Goal: Task Accomplishment & Management: Manage account settings

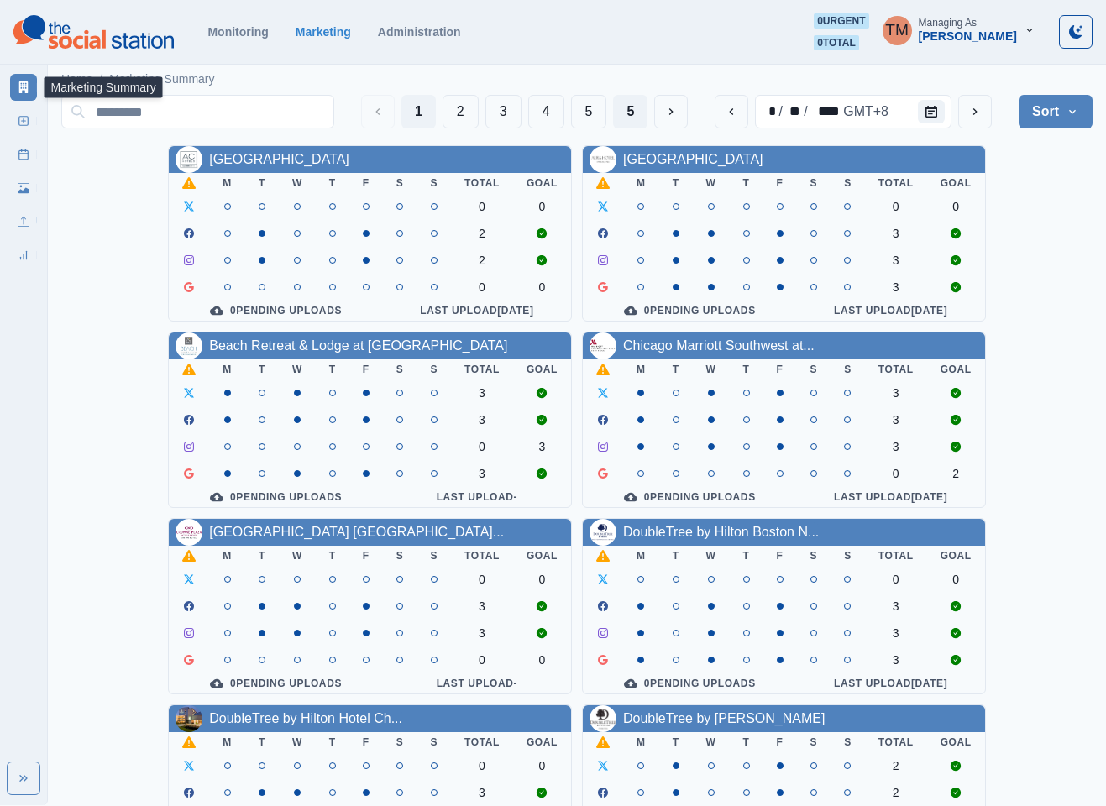
click at [626, 112] on button "5" at bounding box center [630, 112] width 34 height 34
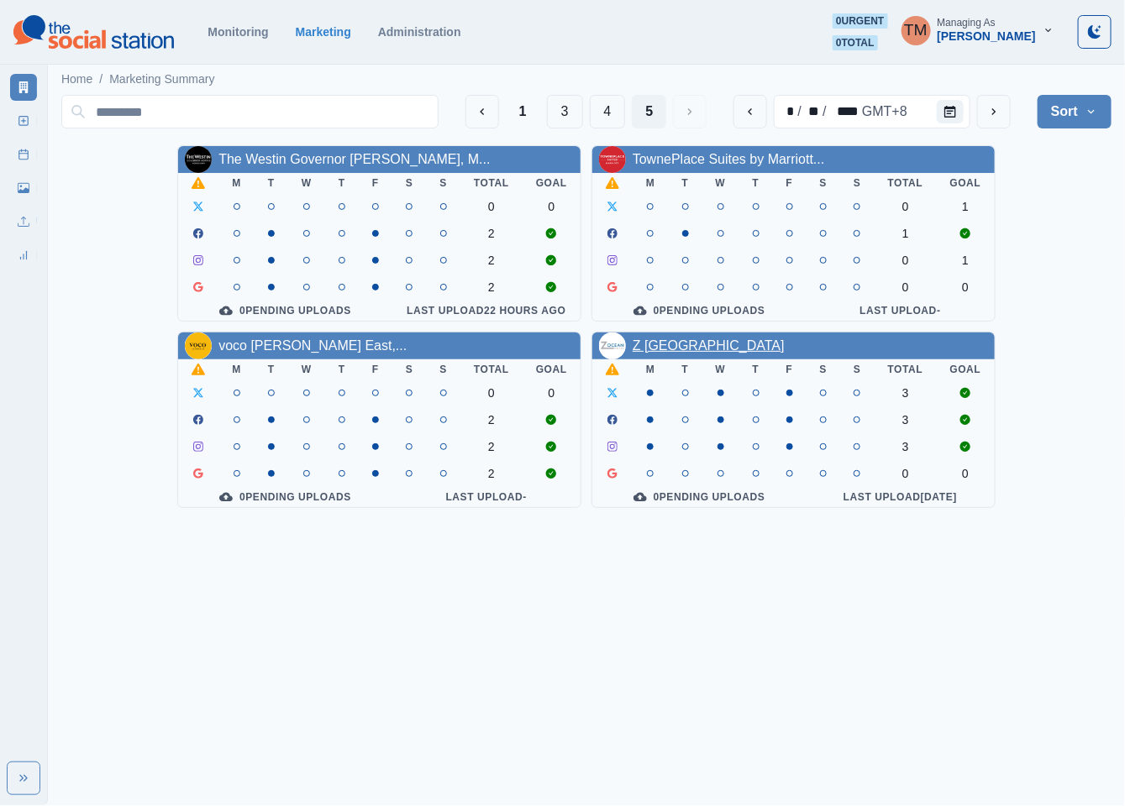
click at [698, 353] on link "Z Ocean Hotel South Beach" at bounding box center [709, 346] width 152 height 14
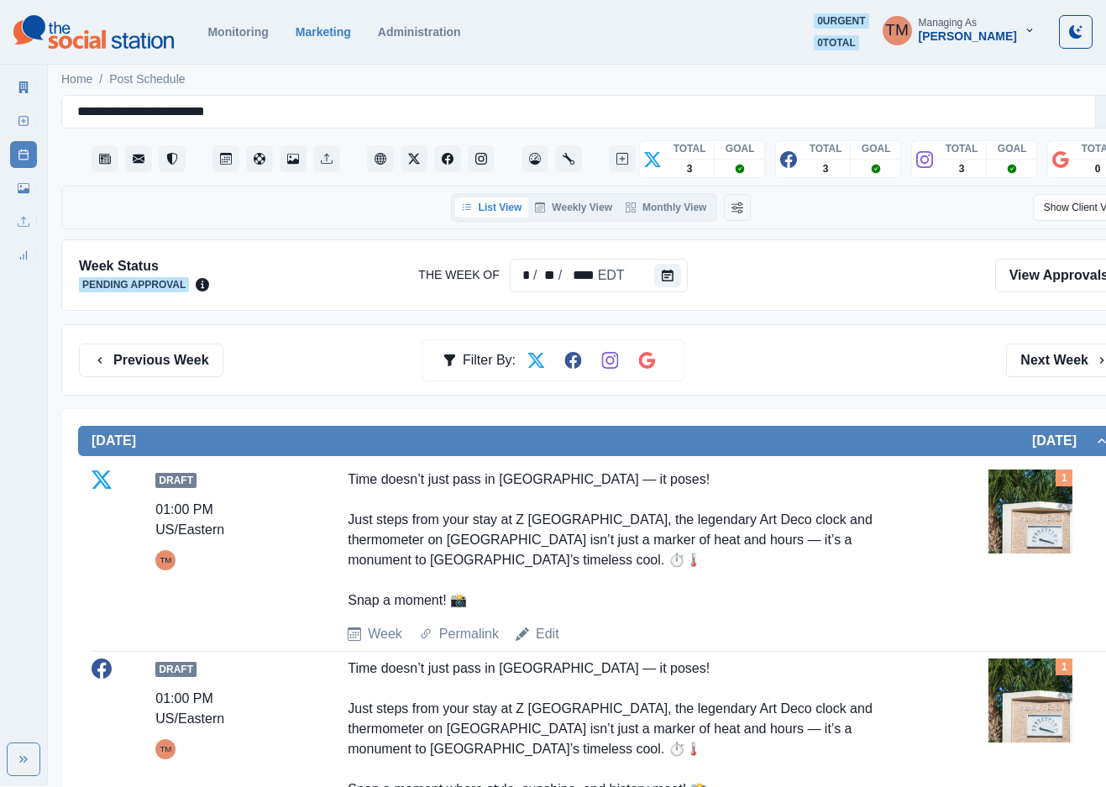
click at [323, 281] on div at bounding box center [602, 275] width 759 height 36
click at [137, 359] on button "Previous Week" at bounding box center [151, 361] width 144 height 34
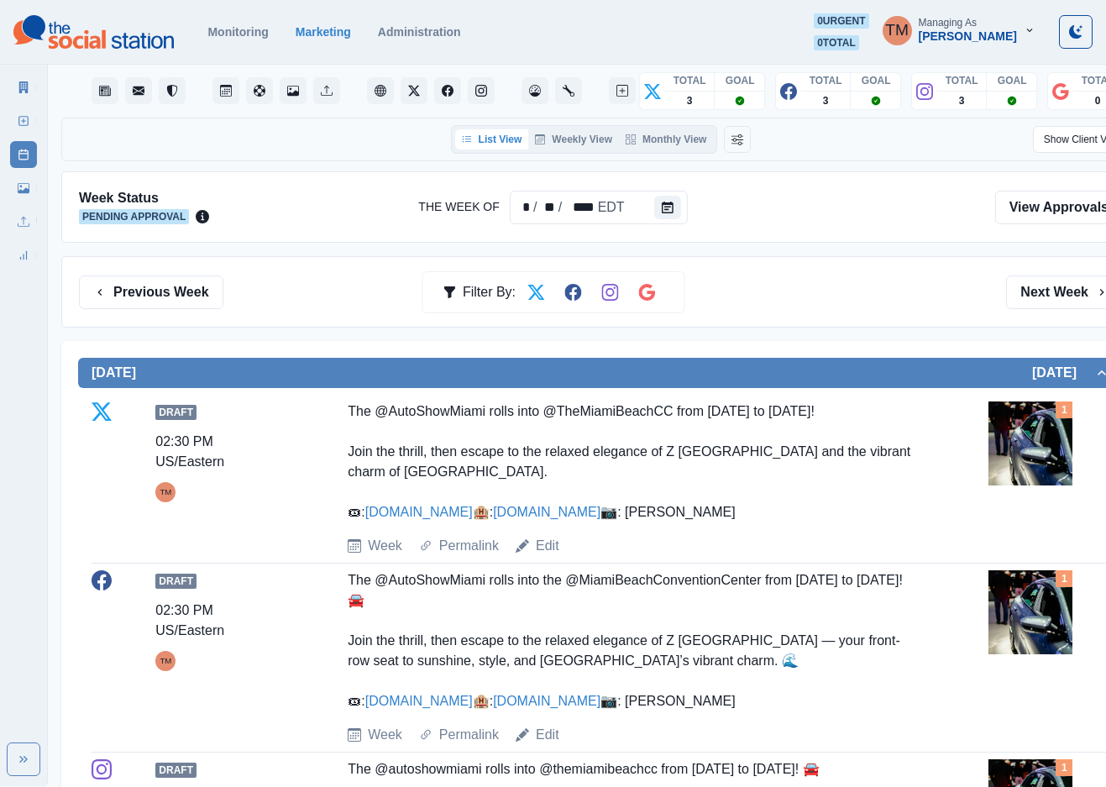
scroll to position [126, 0]
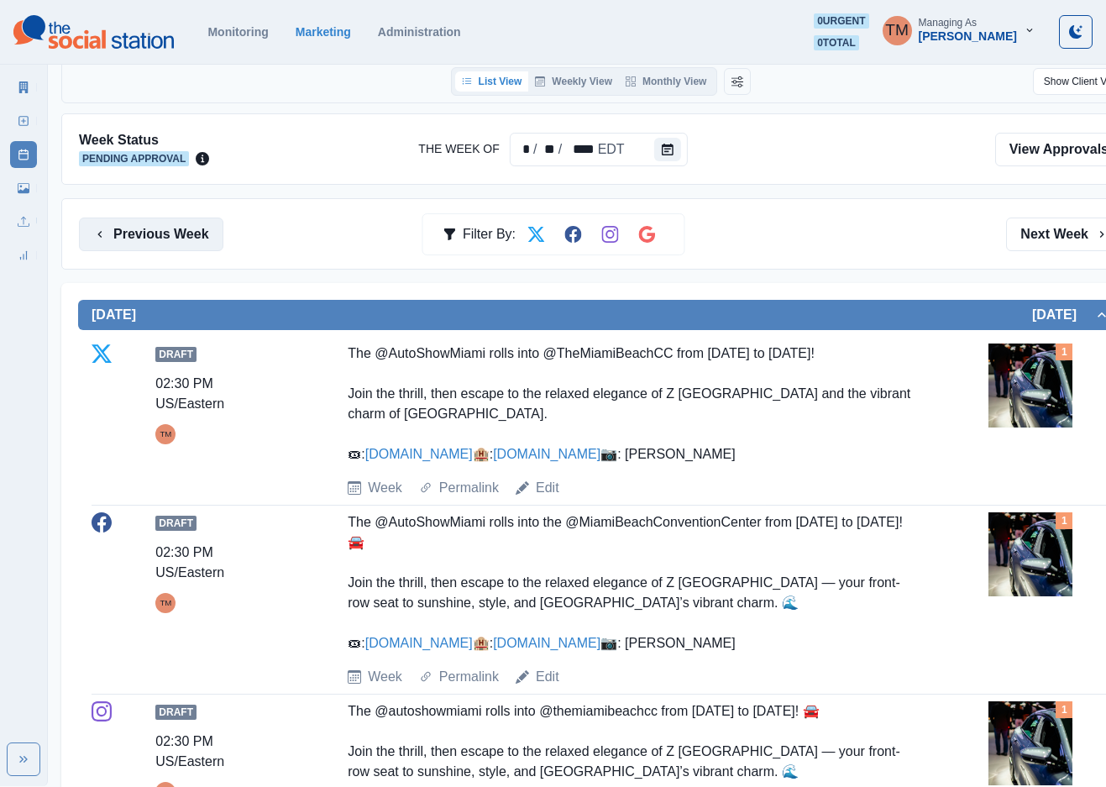
click at [160, 244] on button "Previous Week" at bounding box center [151, 235] width 144 height 34
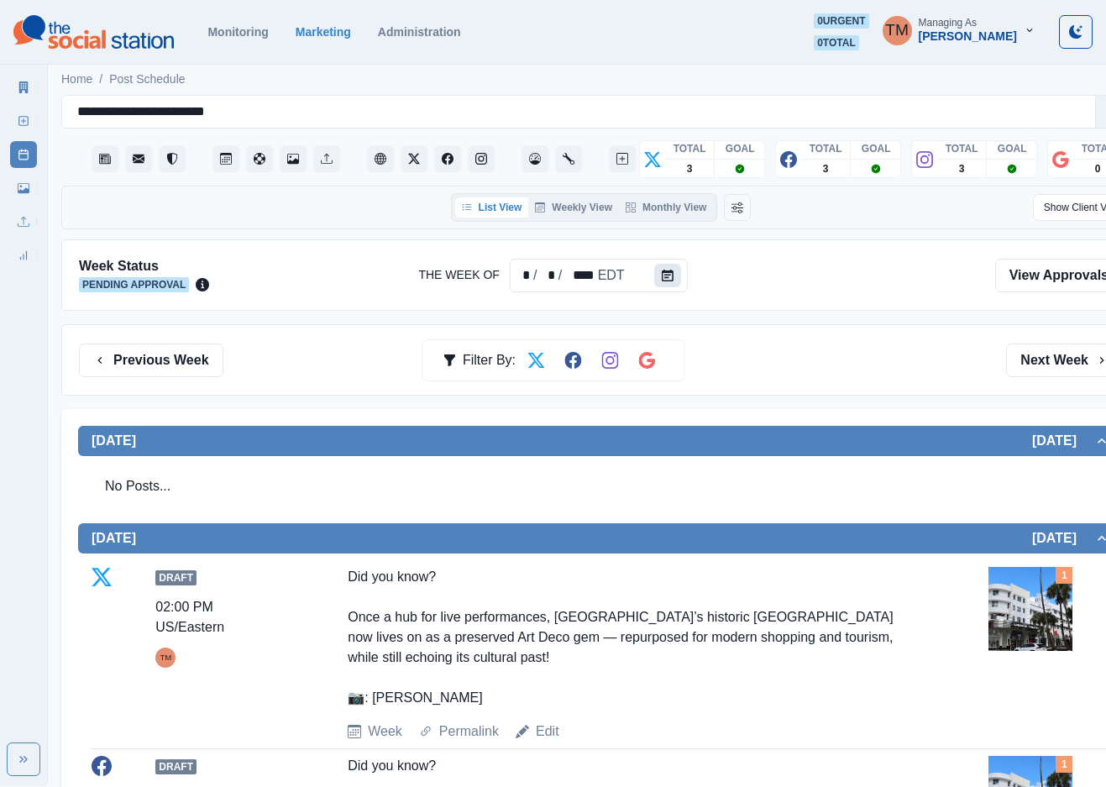
click at [670, 280] on button "Calendar" at bounding box center [667, 276] width 27 height 24
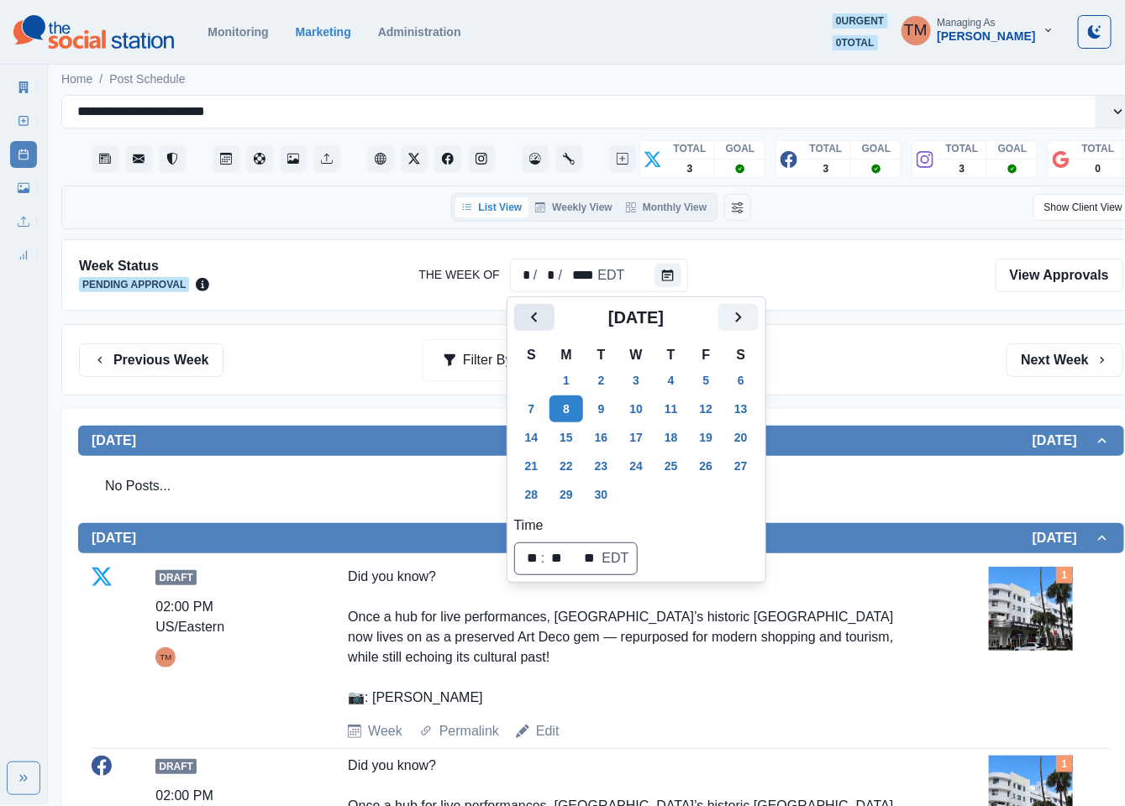
click at [532, 318] on icon "Previous" at bounding box center [534, 318] width 6 height 10
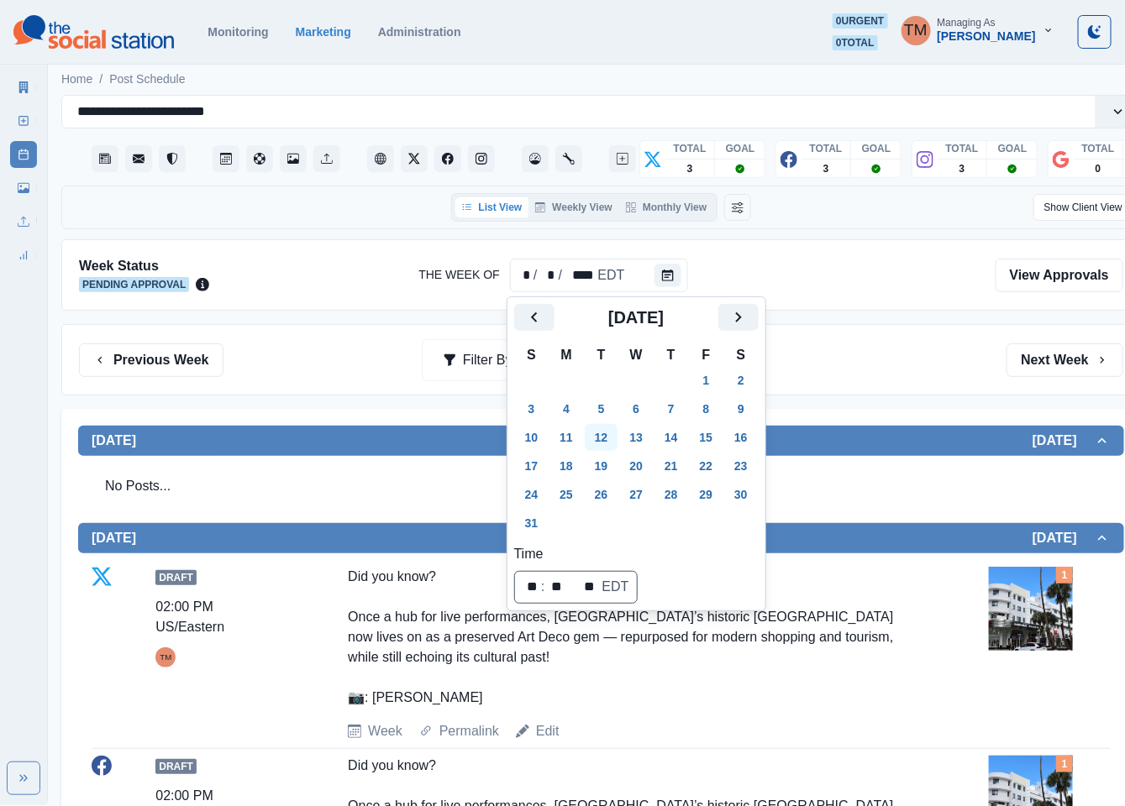
click at [602, 439] on button "12" at bounding box center [602, 437] width 34 height 27
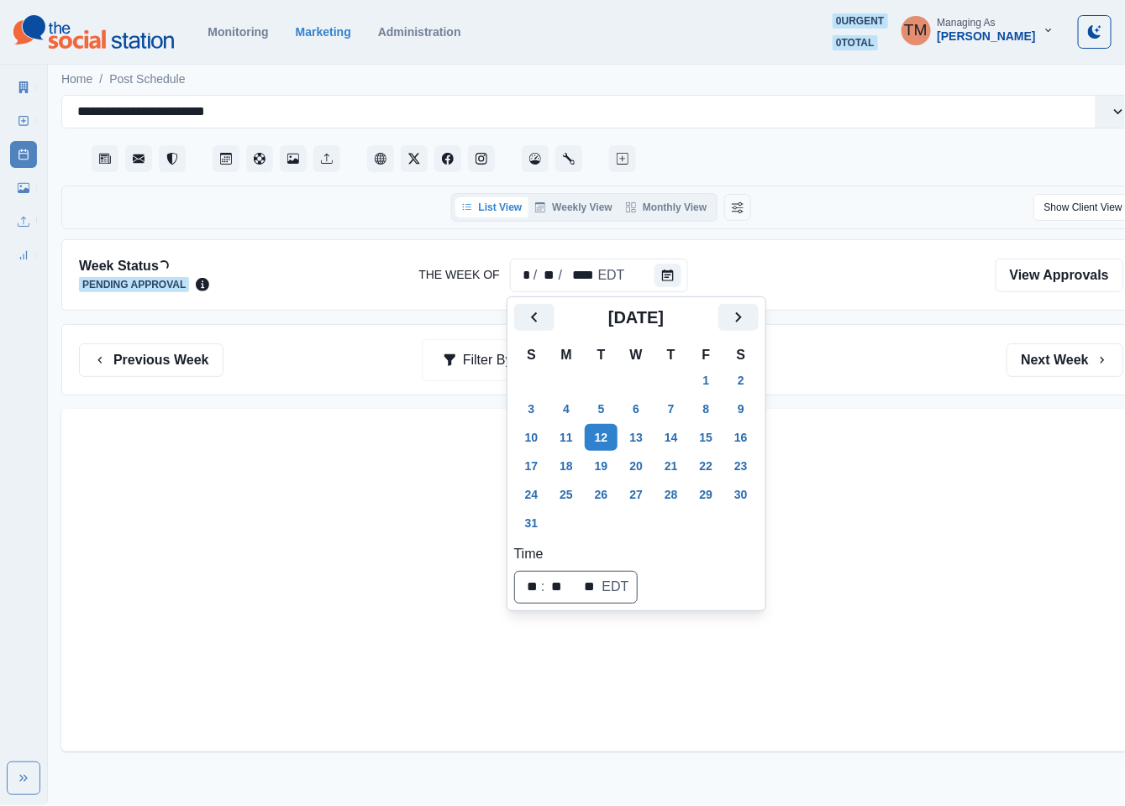
click at [824, 371] on div "Previous Week Filter By: Next Week" at bounding box center [601, 361] width 1044 height 34
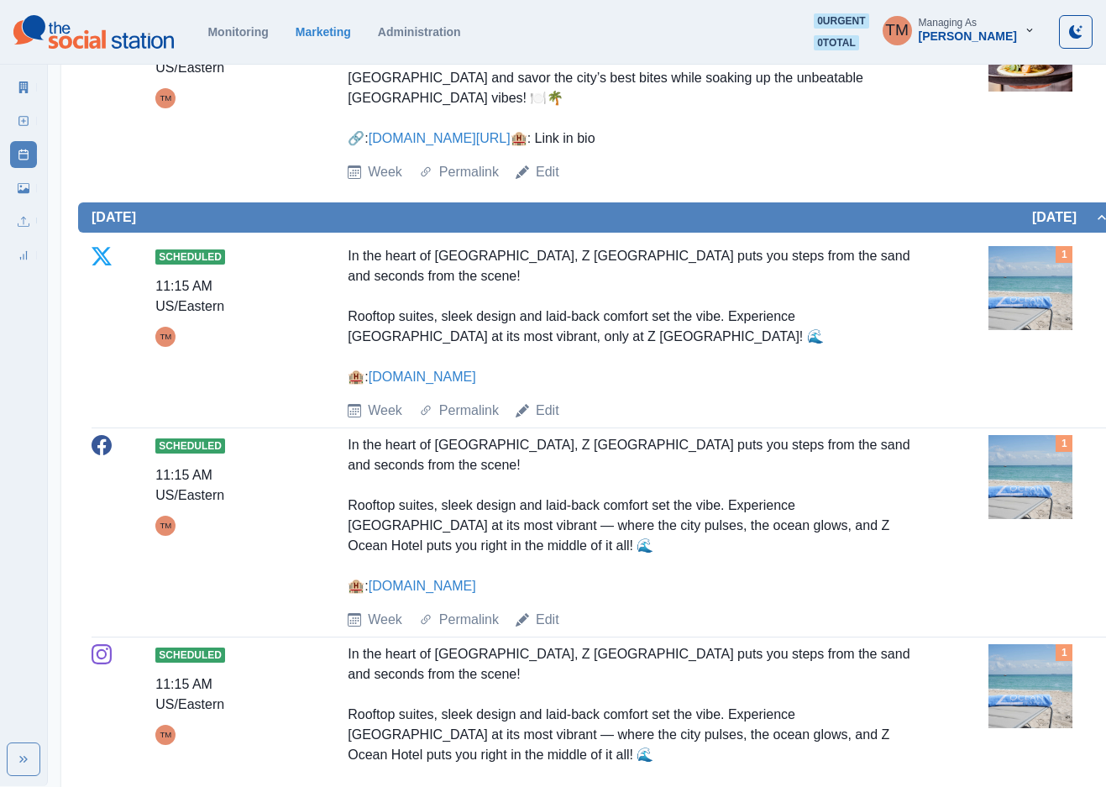
scroll to position [1386, 0]
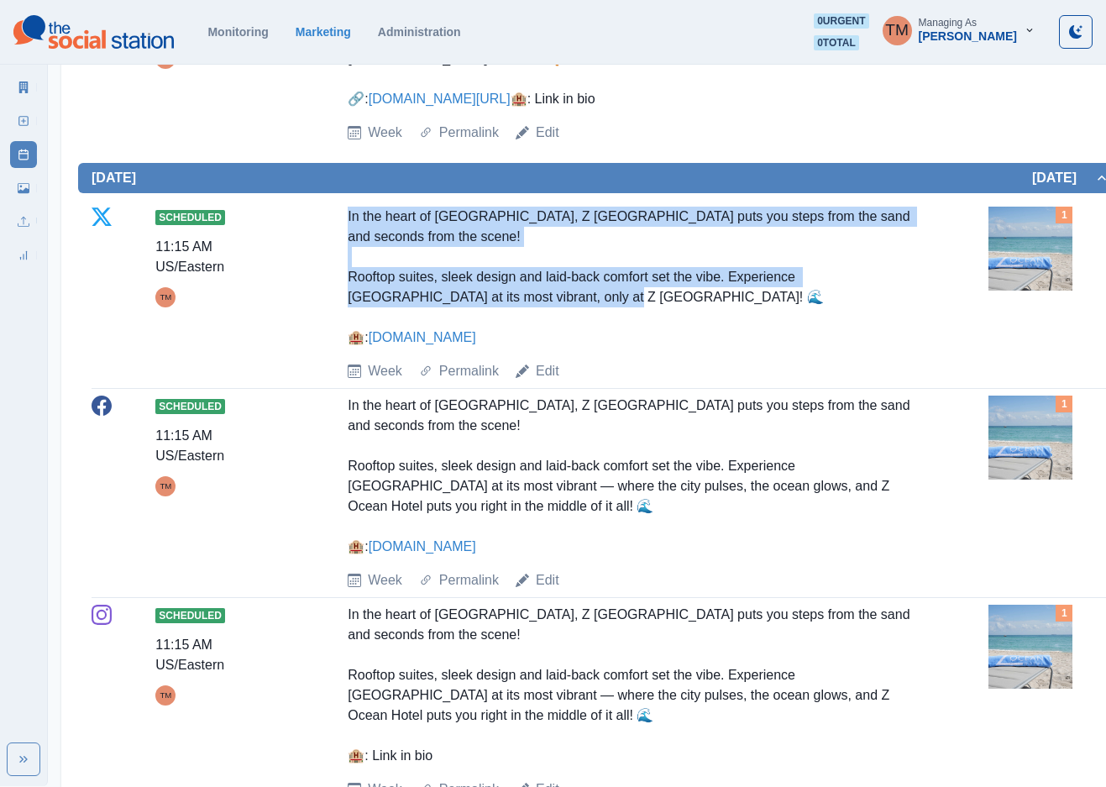
drag, startPoint x: 610, startPoint y: 305, endPoint x: 344, endPoint y: 222, distance: 279.0
click at [344, 222] on div "Scheduled 11:15 AM US/Eastern TM In the heart of South Beach, Z Ocean Hotel put…" at bounding box center [601, 294] width 1019 height 175
copy div "In the heart of South Beach, Z Ocean Hotel puts you steps from the sand and sec…"
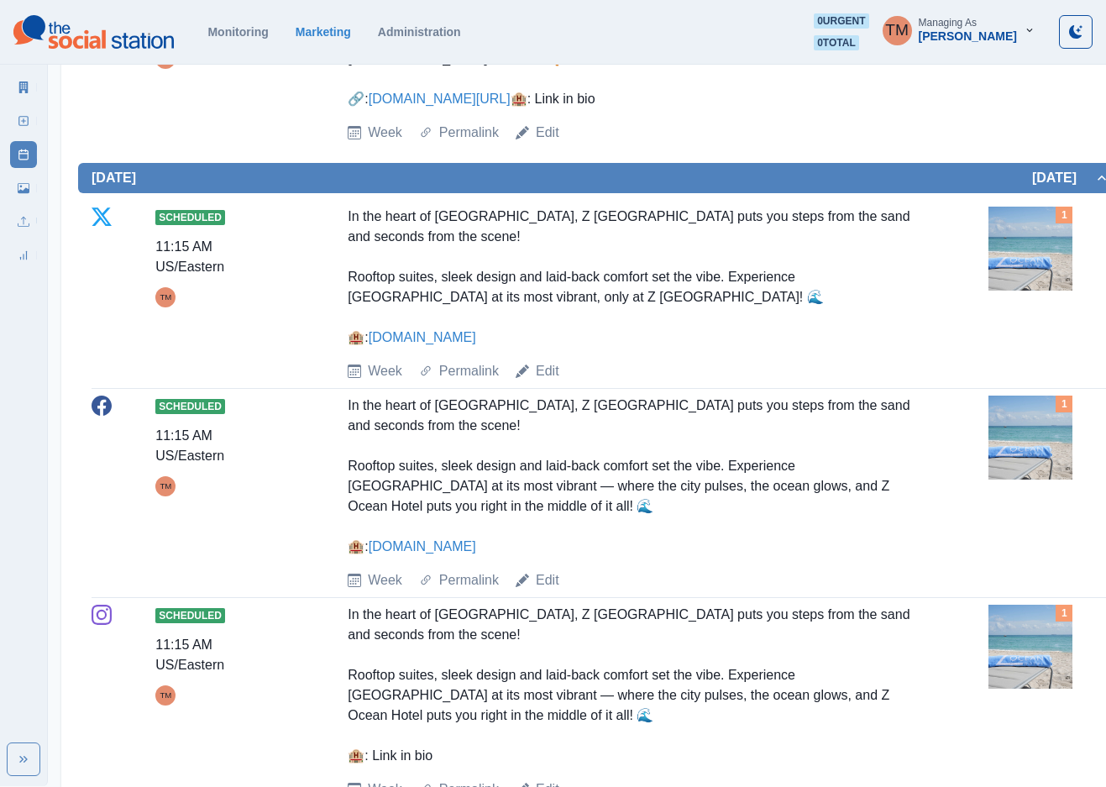
drag, startPoint x: 787, startPoint y: 398, endPoint x: 729, endPoint y: 391, distance: 58.4
click at [779, 393] on div "Scheduled 11:15 AM US/Eastern TM In the heart of South Beach, Z Ocean Hotel put…" at bounding box center [601, 493] width 1019 height 209
click at [550, 381] on link "Edit" at bounding box center [548, 371] width 24 height 20
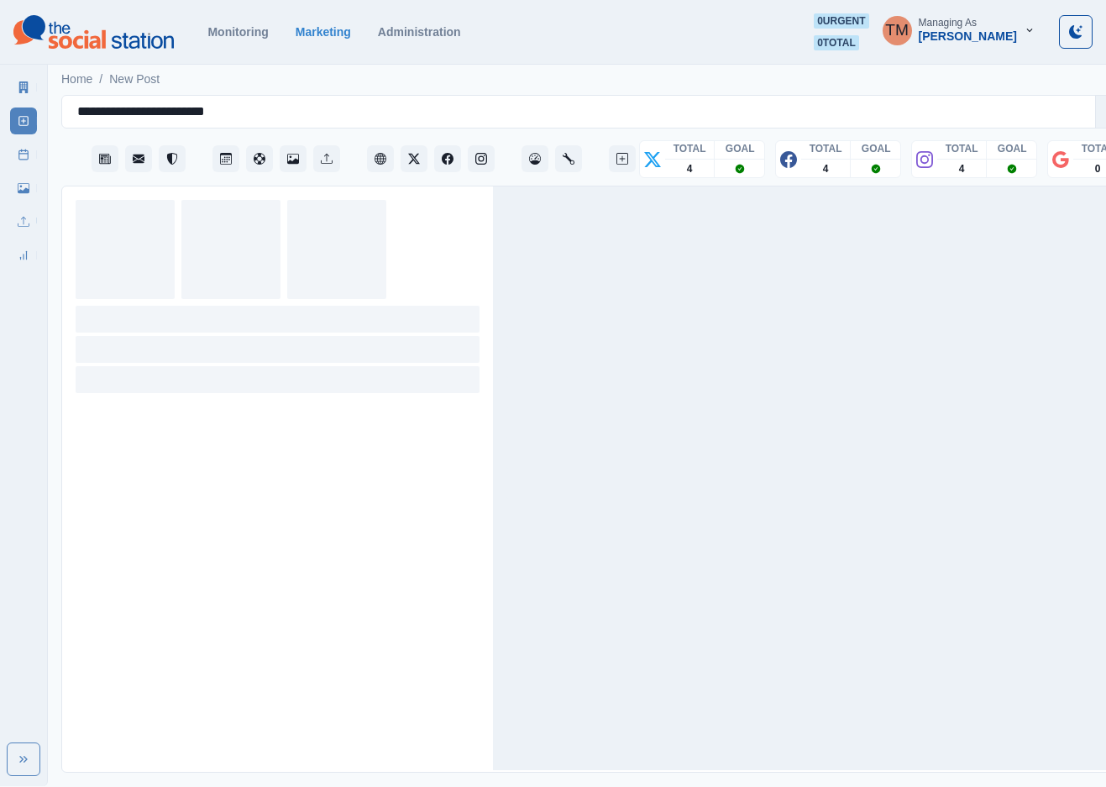
scroll to position [18, 0]
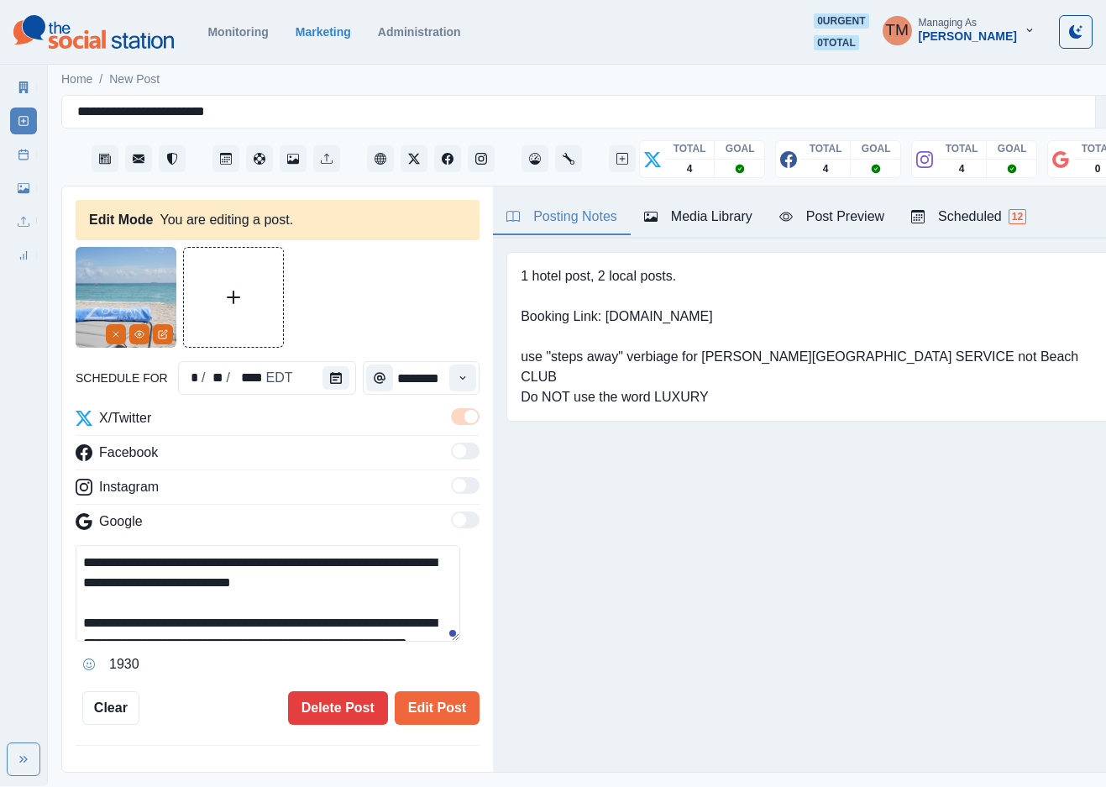
click at [303, 616] on textarea "**********" at bounding box center [268, 593] width 385 height 97
paste textarea "**********"
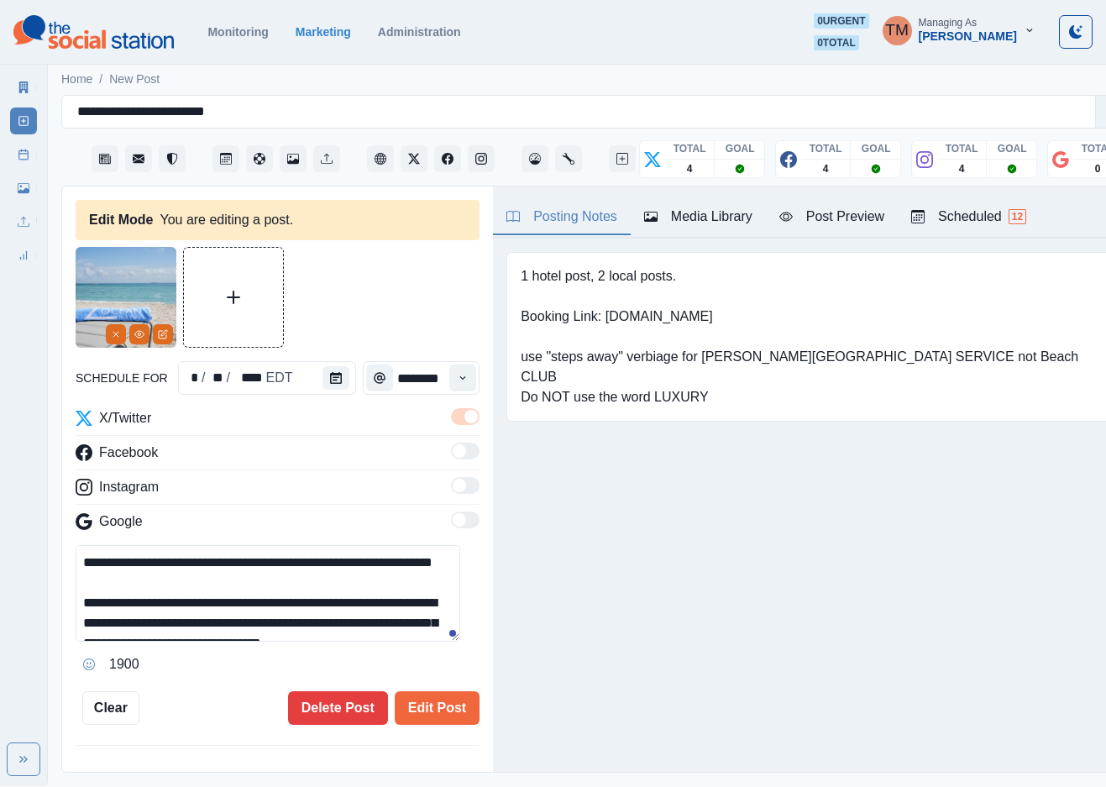
scroll to position [74, 0]
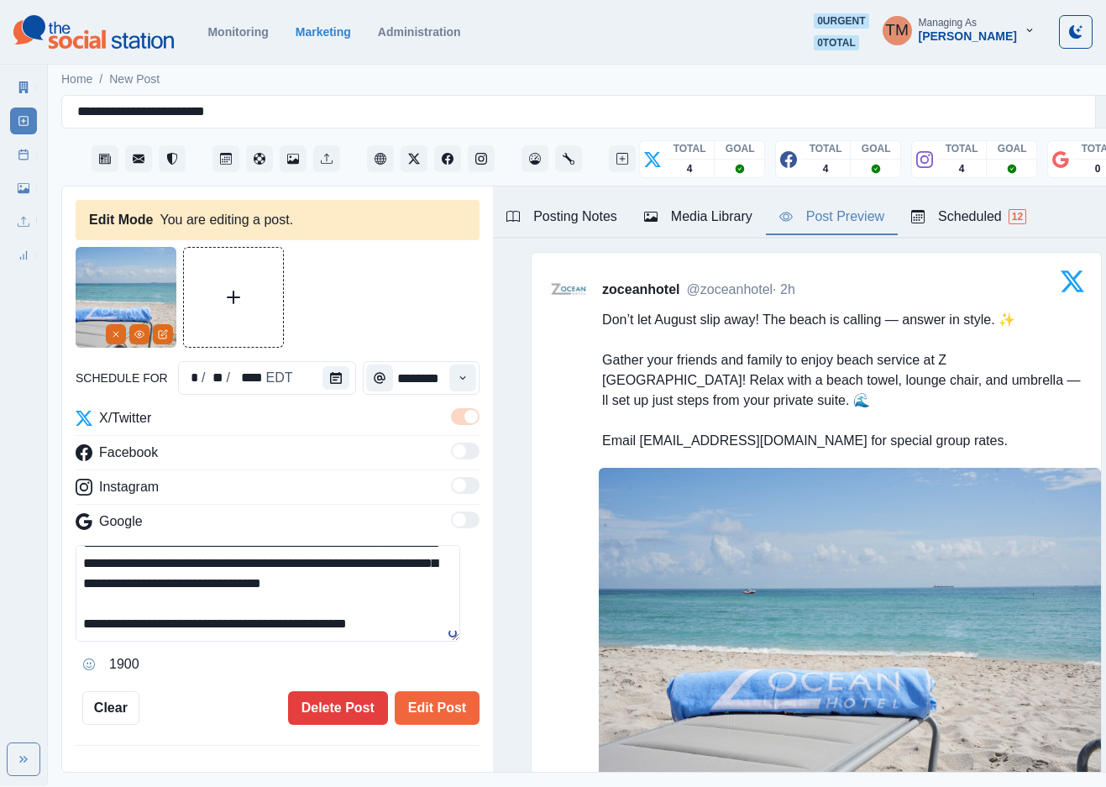
click at [839, 207] on div "Post Preview" at bounding box center [832, 217] width 105 height 20
click at [154, 578] on textarea "**********" at bounding box center [268, 593] width 385 height 97
click at [157, 577] on textarea "**********" at bounding box center [268, 593] width 385 height 97
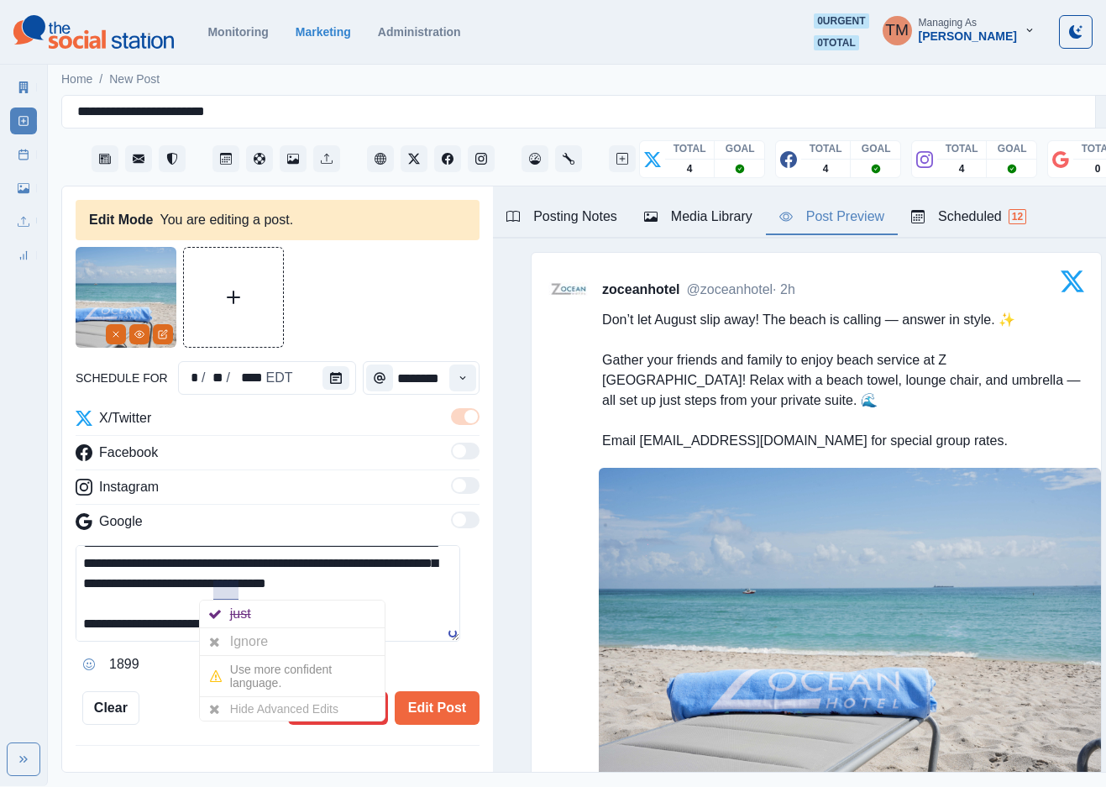
click at [233, 628] on div "Ignore" at bounding box center [252, 641] width 45 height 27
click at [244, 628] on div "Ignore" at bounding box center [252, 641] width 45 height 27
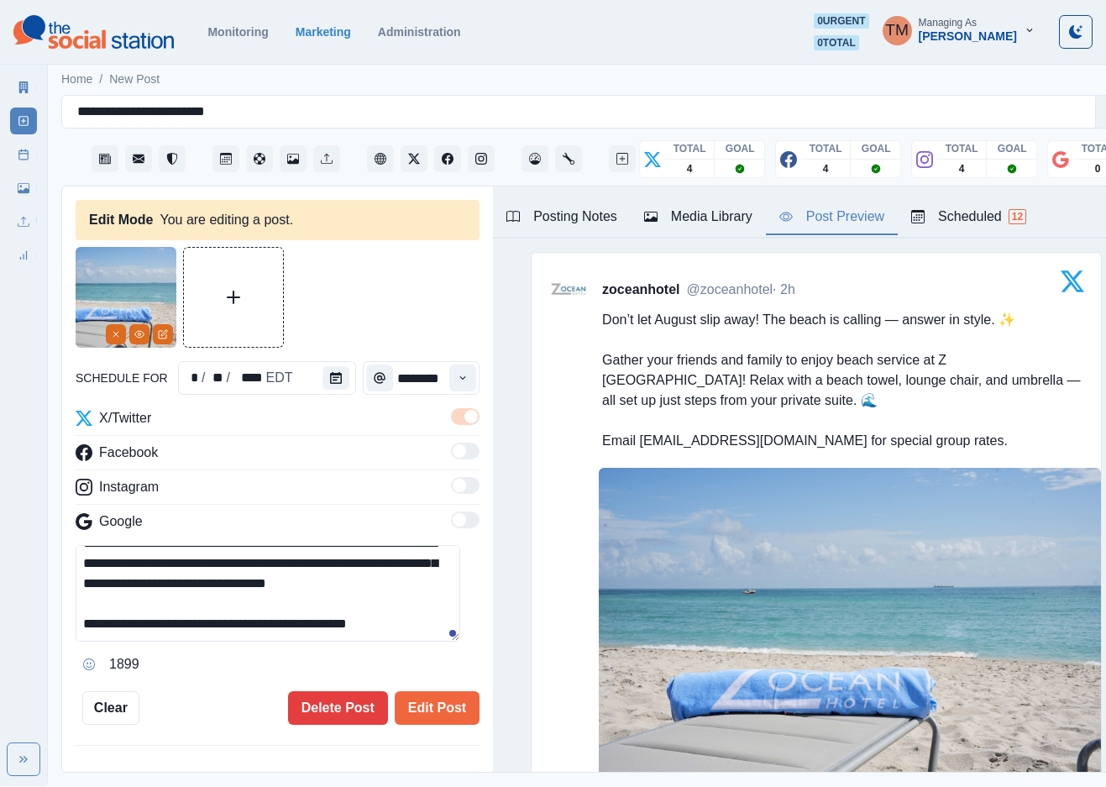
click at [439, 545] on textarea "**********" at bounding box center [268, 593] width 385 height 97
click at [164, 603] on textarea "**********" at bounding box center [268, 593] width 385 height 97
drag, startPoint x: 122, startPoint y: 612, endPoint x: 263, endPoint y: 610, distance: 141.2
click at [263, 610] on textarea "**********" at bounding box center [268, 593] width 385 height 97
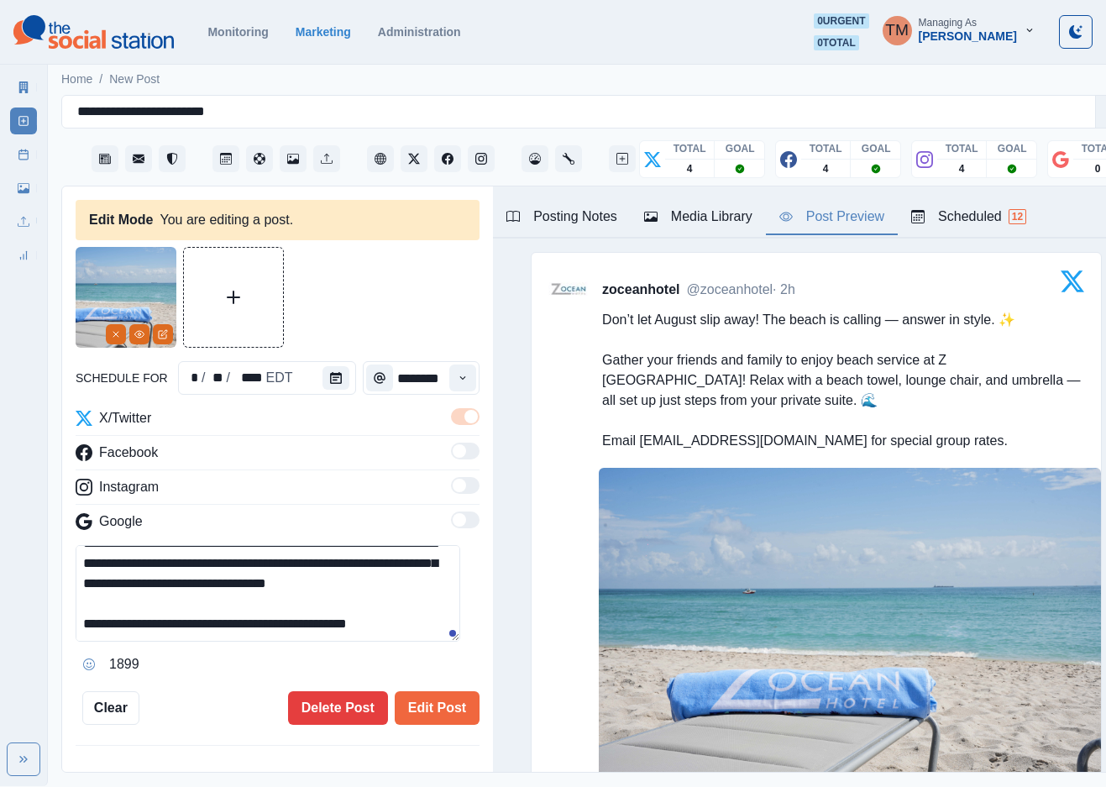
paste textarea "*"
click at [124, 608] on textarea "**********" at bounding box center [268, 593] width 385 height 97
type textarea "**********"
click at [416, 612] on textarea "**********" at bounding box center [268, 593] width 385 height 97
drag, startPoint x: 426, startPoint y: 691, endPoint x: 165, endPoint y: 630, distance: 268.2
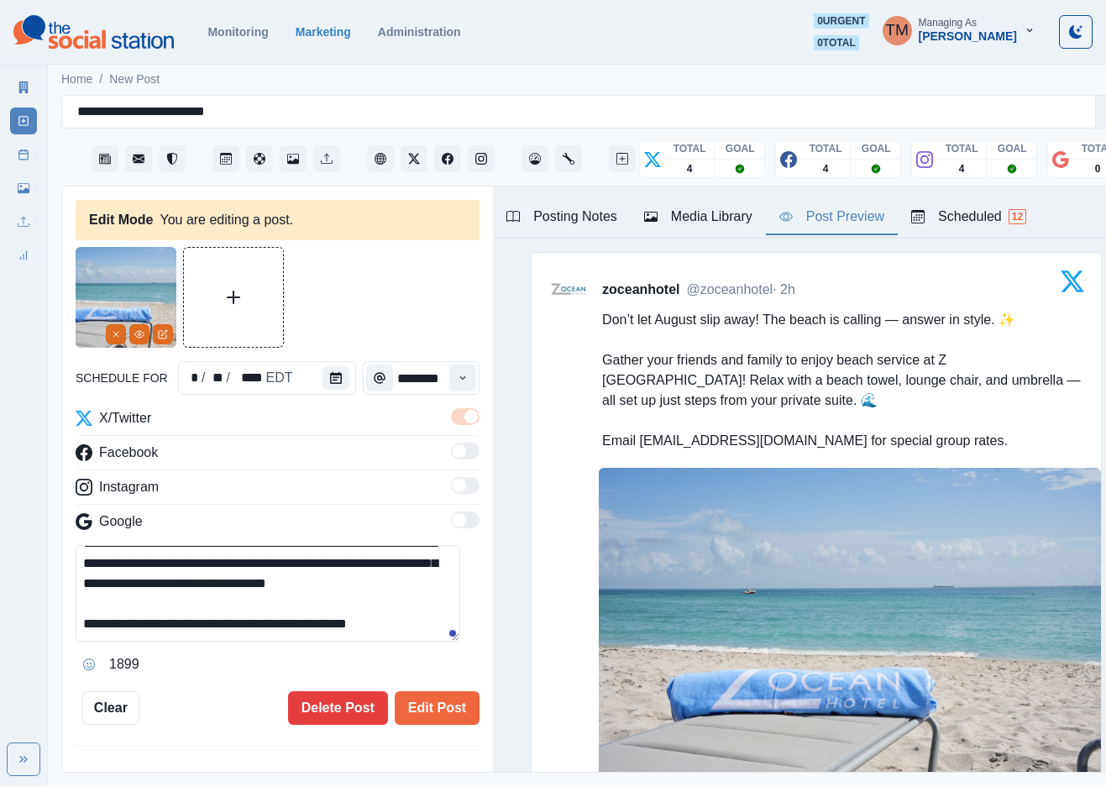
click at [165, 630] on div "**********" at bounding box center [278, 486] width 404 height 478
click at [200, 601] on textarea "**********" at bounding box center [268, 593] width 385 height 97
click at [414, 706] on button "Edit Post" at bounding box center [437, 708] width 85 height 34
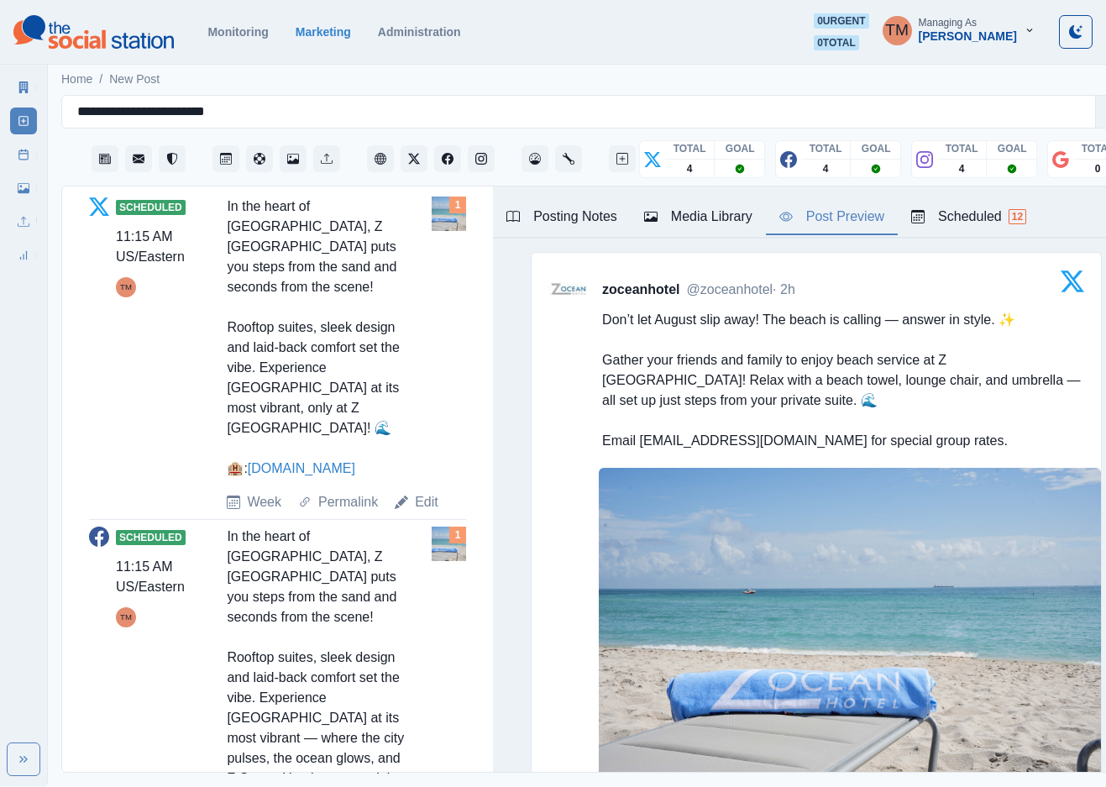
scroll to position [882, 0]
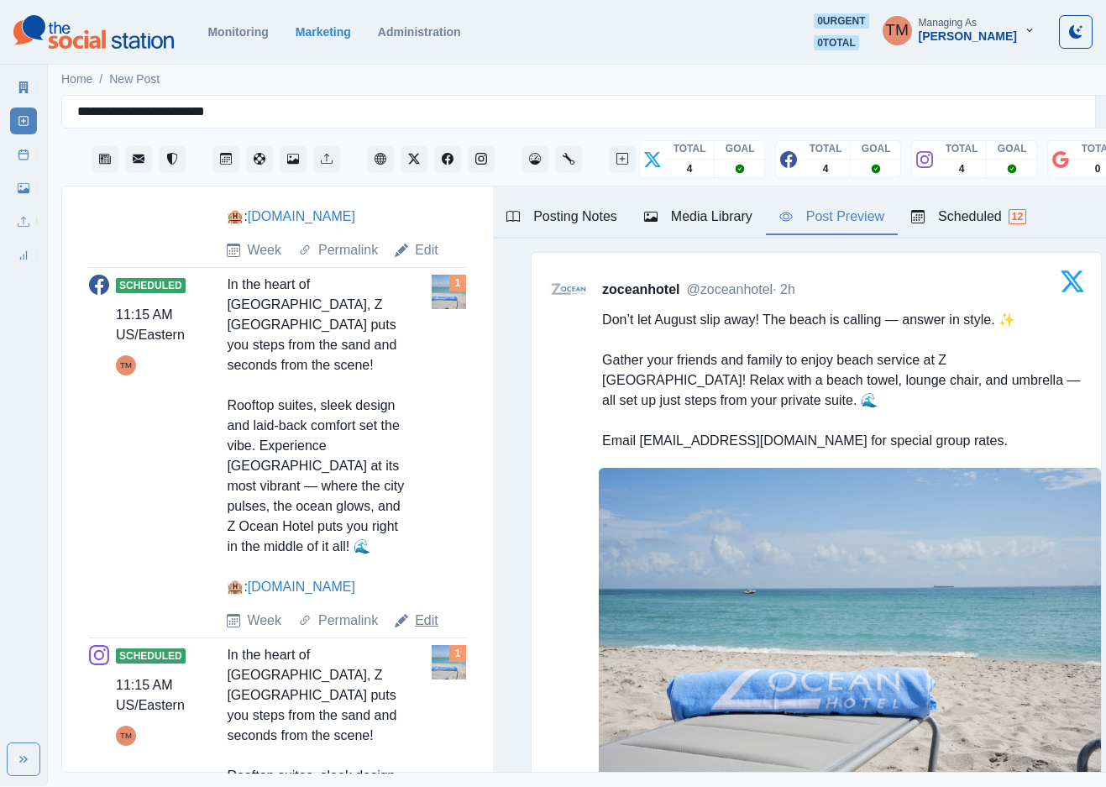
click at [421, 631] on link "Edit" at bounding box center [427, 621] width 24 height 20
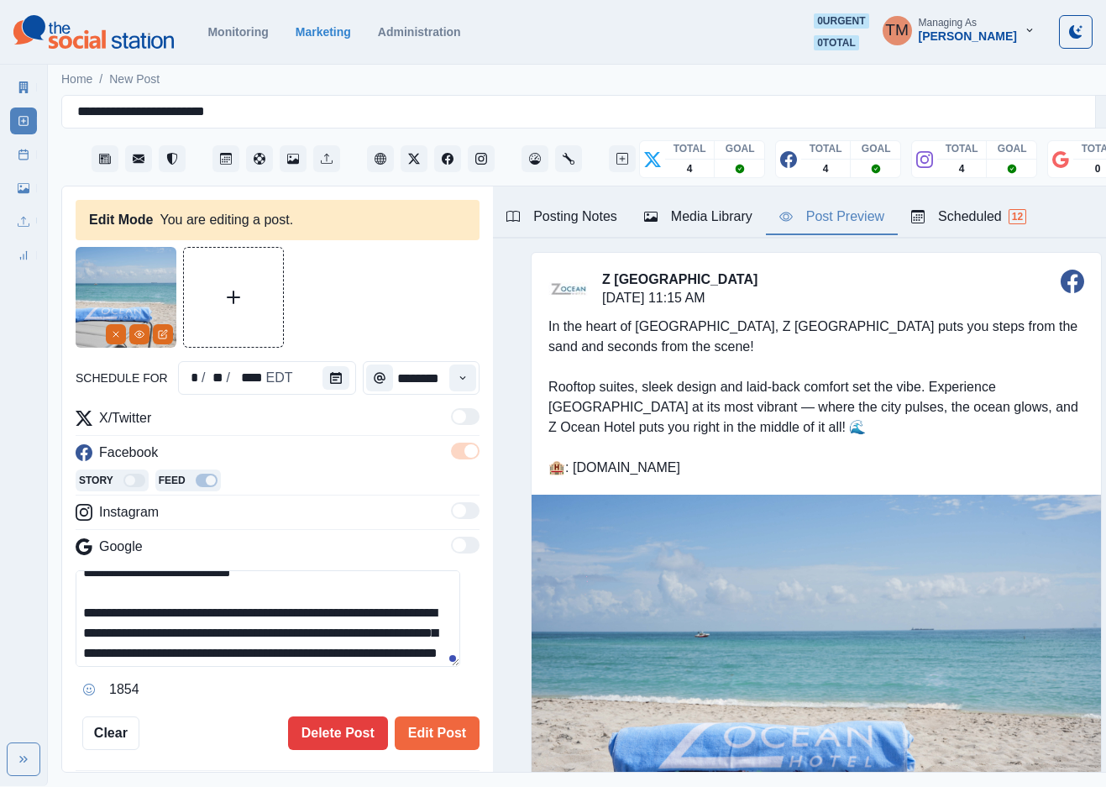
scroll to position [50, 0]
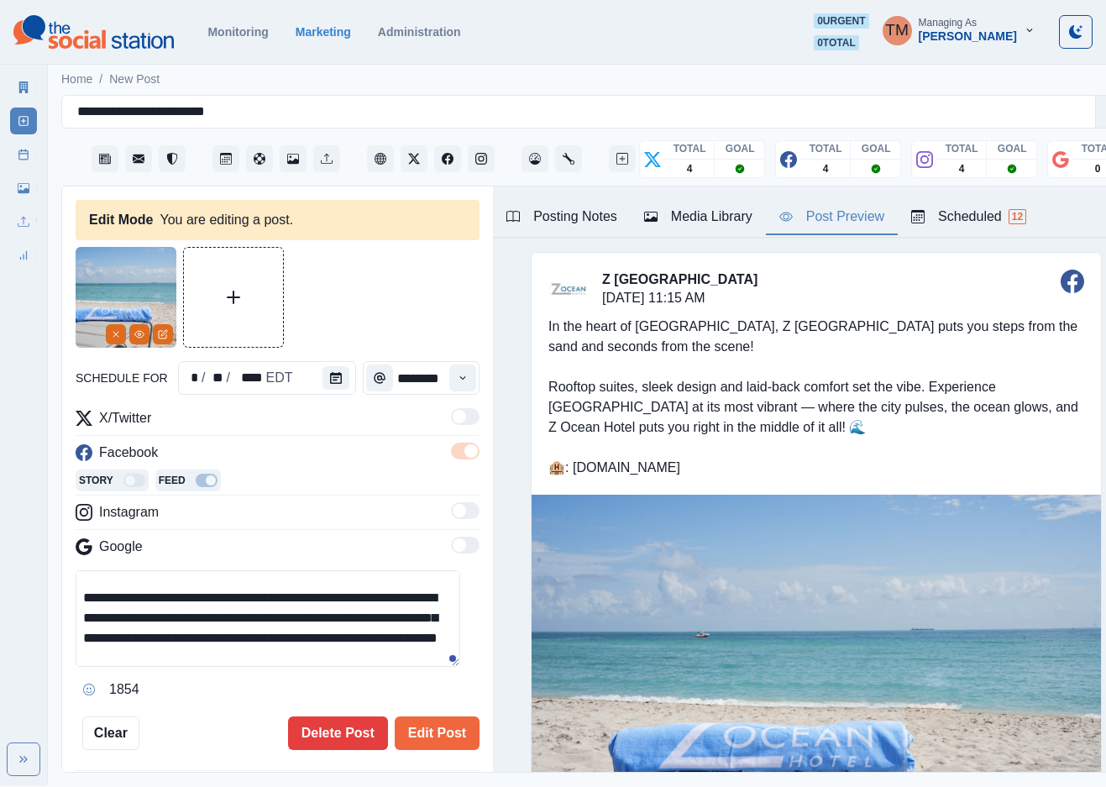
click at [330, 620] on textarea "**********" at bounding box center [268, 618] width 385 height 97
paste textarea "**********"
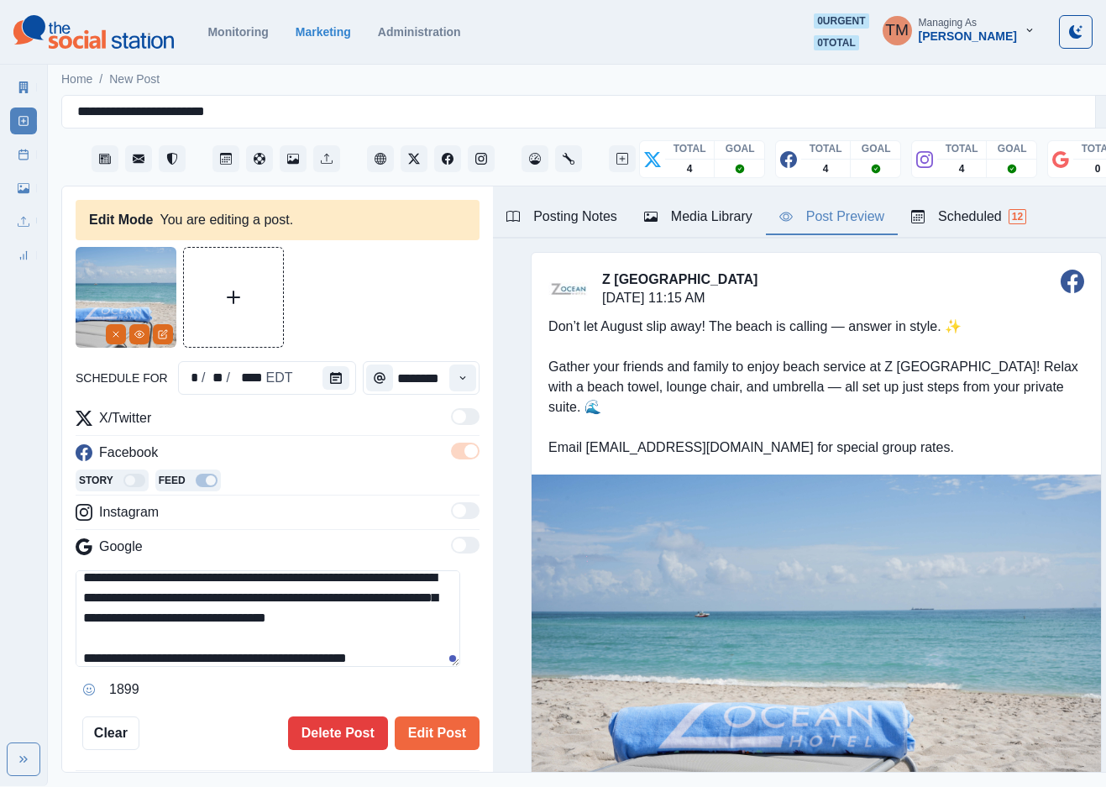
scroll to position [74, 0]
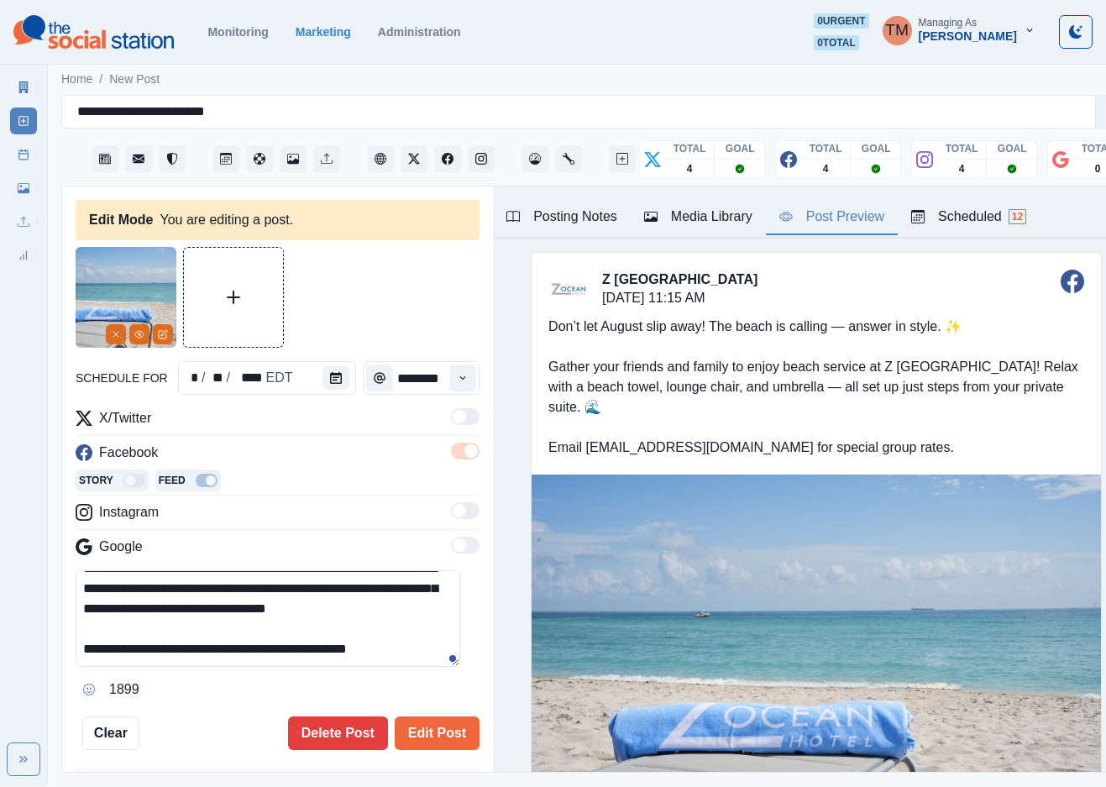
click at [368, 626] on textarea "**********" at bounding box center [268, 618] width 385 height 97
type textarea "**********"
drag, startPoint x: 423, startPoint y: 726, endPoint x: 293, endPoint y: 621, distance: 167.3
click at [297, 621] on div "**********" at bounding box center [278, 498] width 404 height 503
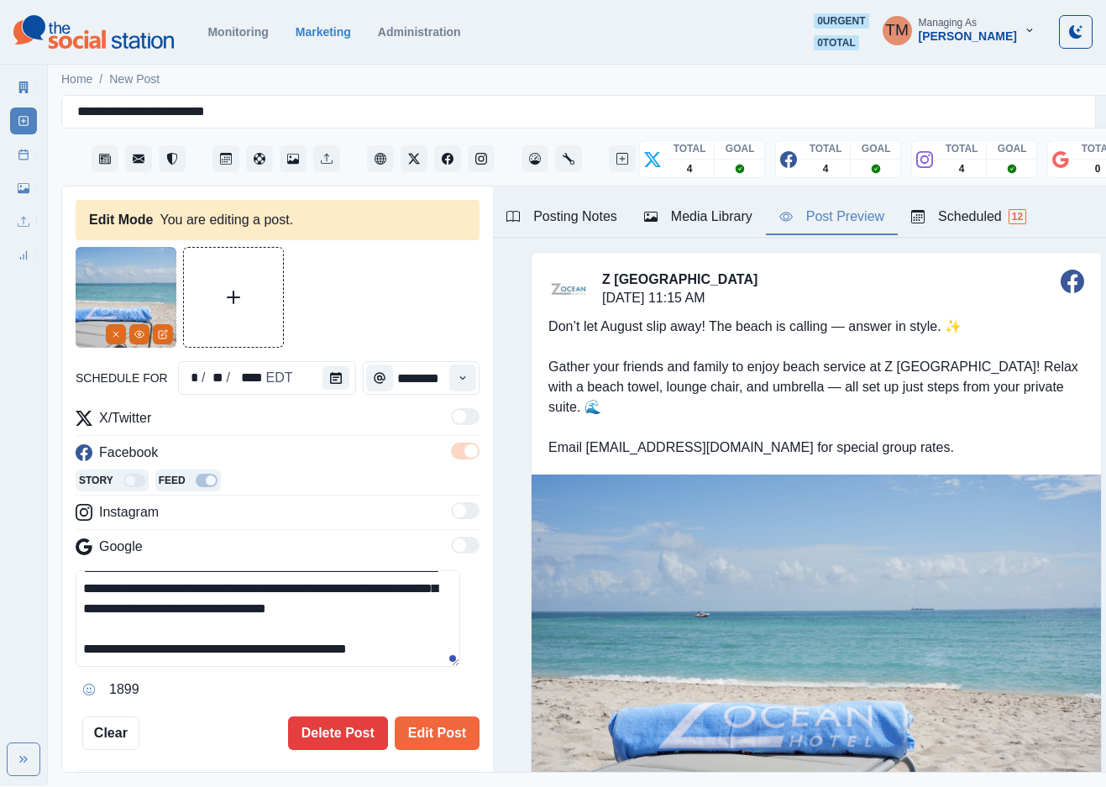
click at [293, 621] on textarea "**********" at bounding box center [268, 618] width 385 height 97
click at [411, 728] on button "Edit Post" at bounding box center [437, 734] width 85 height 34
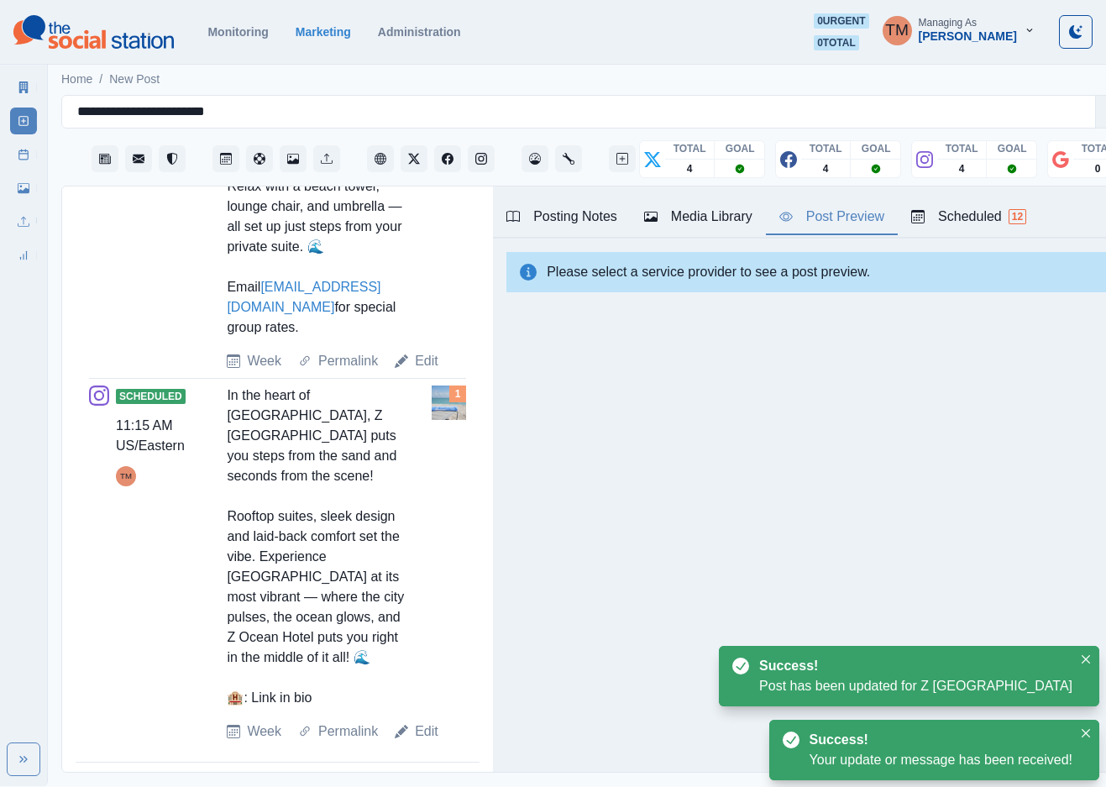
scroll to position [1183, 0]
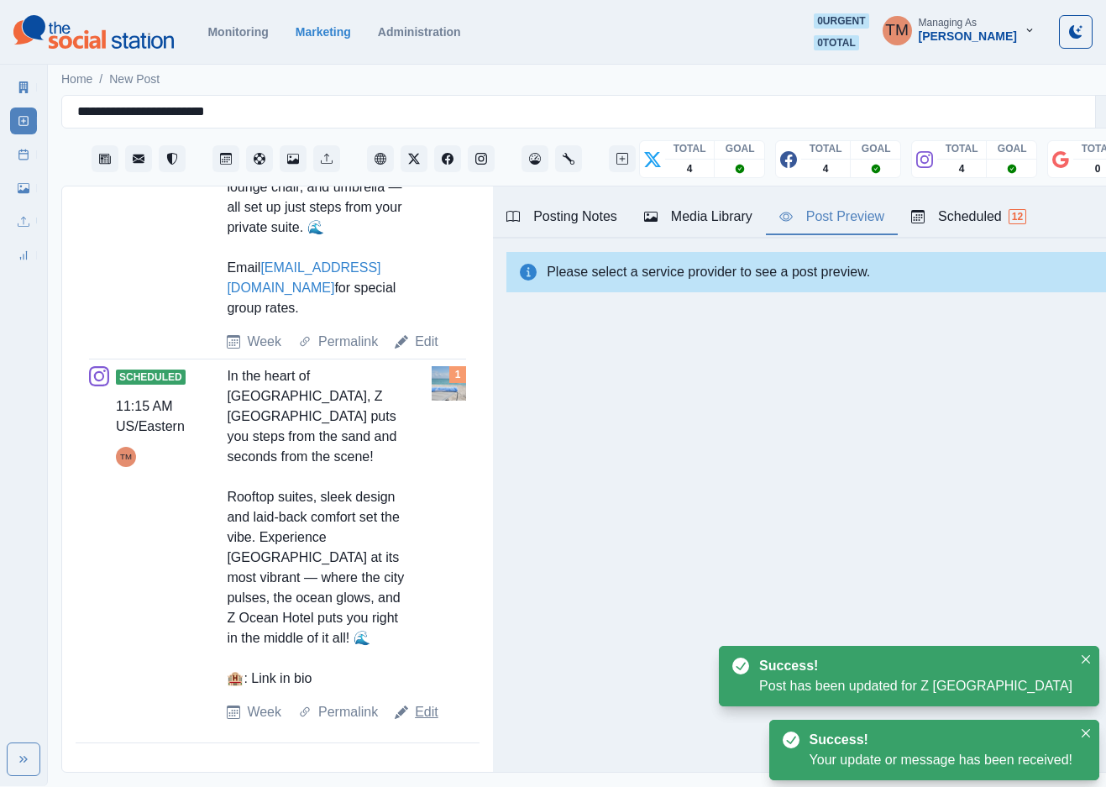
click at [418, 716] on link "Edit" at bounding box center [427, 712] width 24 height 20
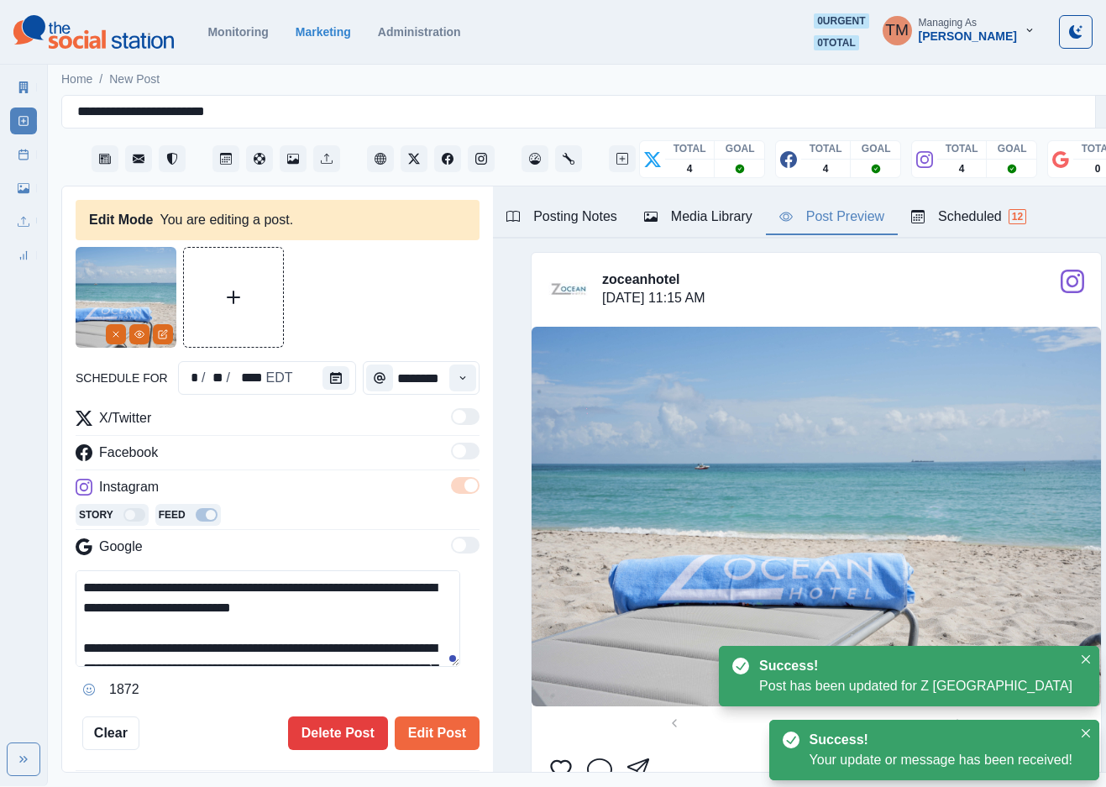
click at [233, 626] on textarea "**********" at bounding box center [268, 618] width 385 height 97
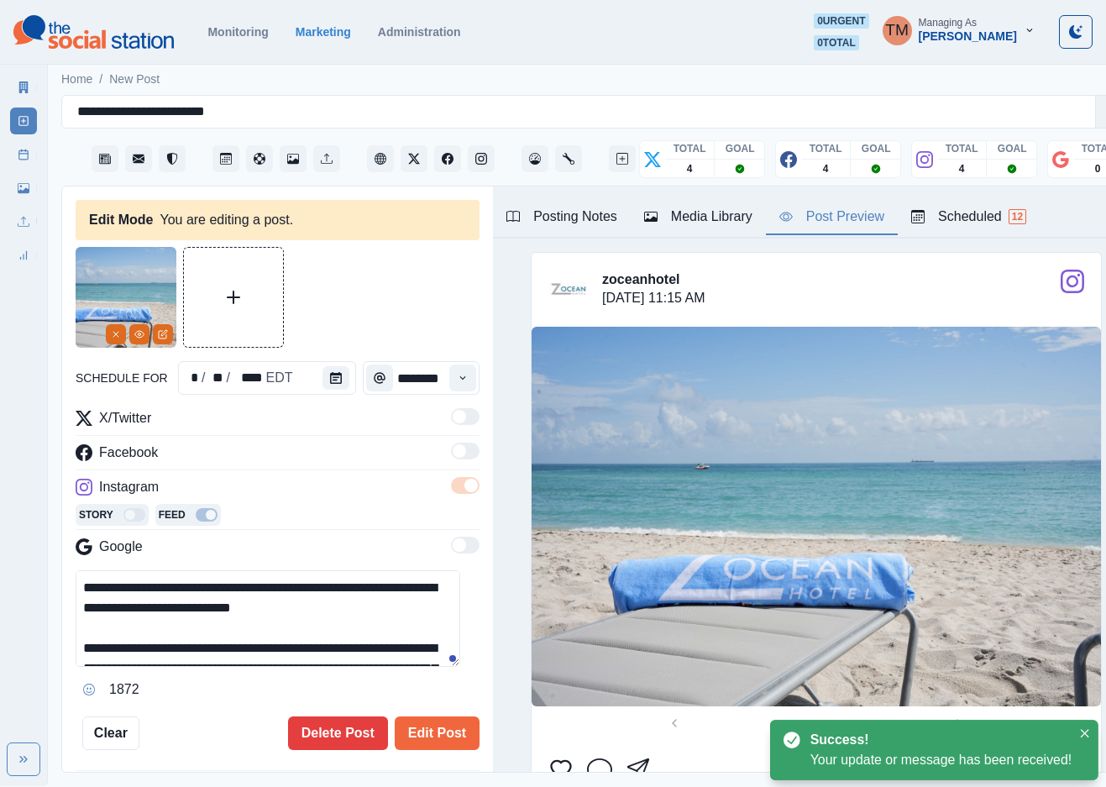
paste textarea "**********"
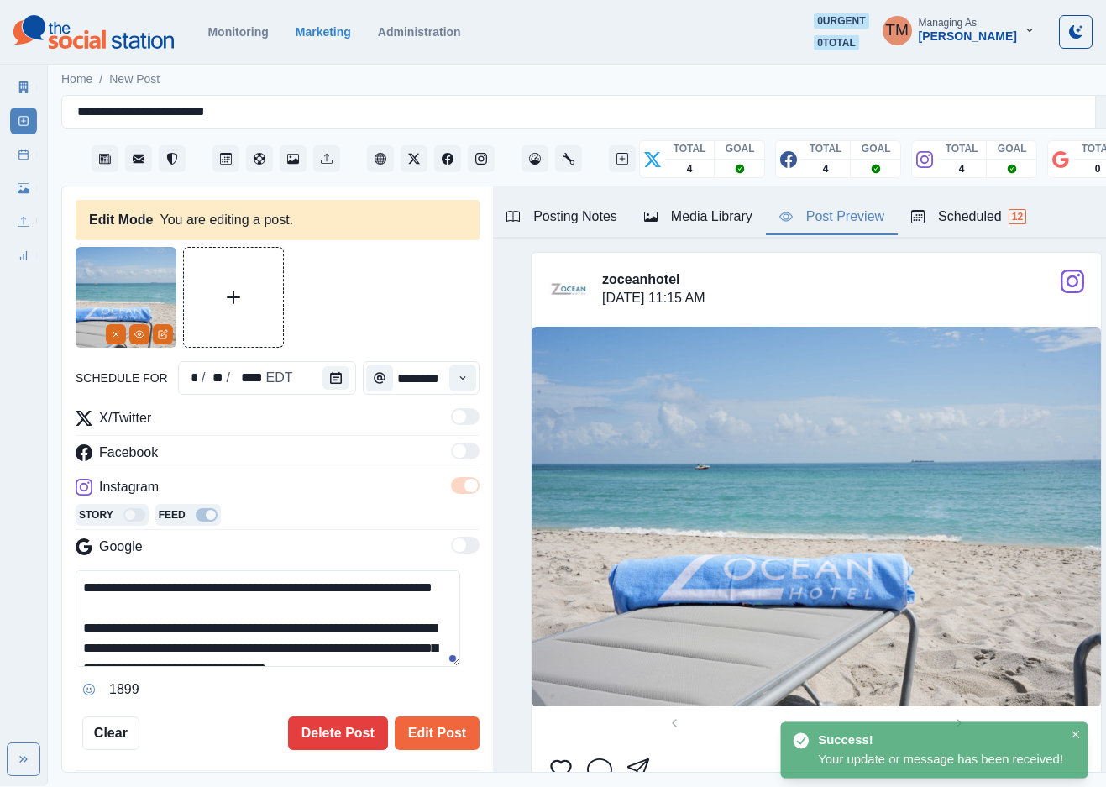
scroll to position [74, 0]
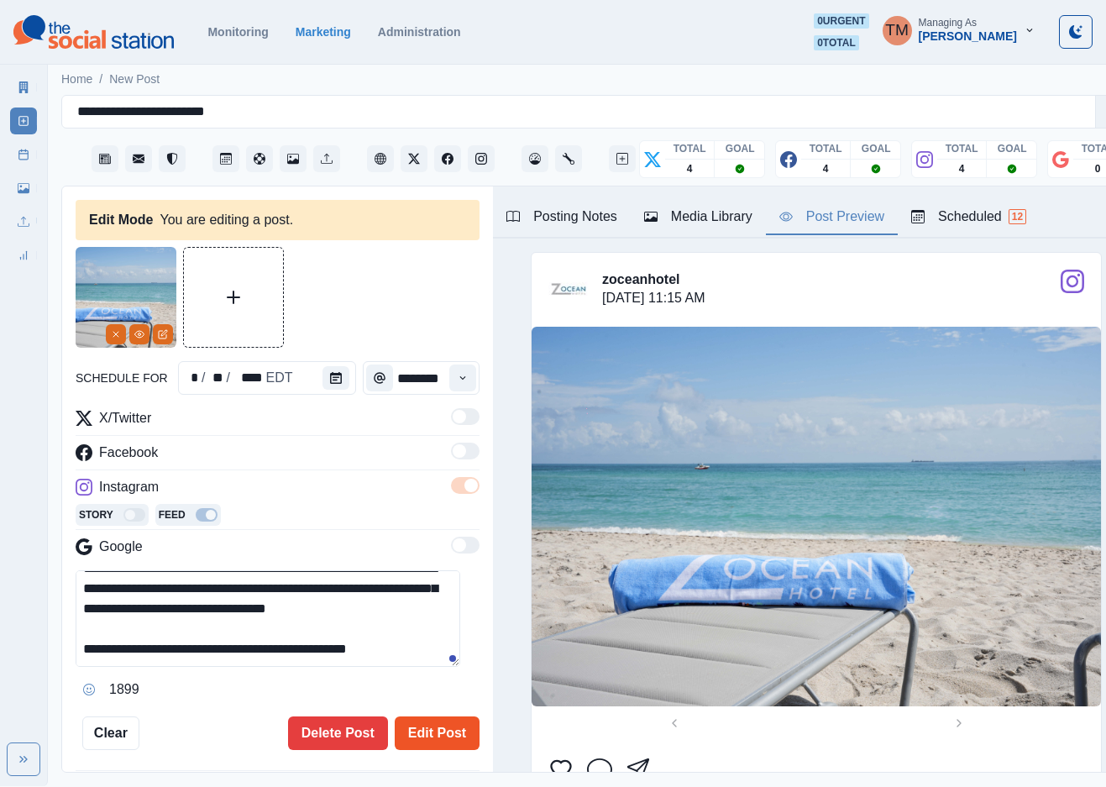
type textarea "**********"
drag, startPoint x: 439, startPoint y: 721, endPoint x: 301, endPoint y: 699, distance: 139.5
click at [223, 717] on div "Edit Post Delete Post" at bounding box center [309, 734] width 340 height 34
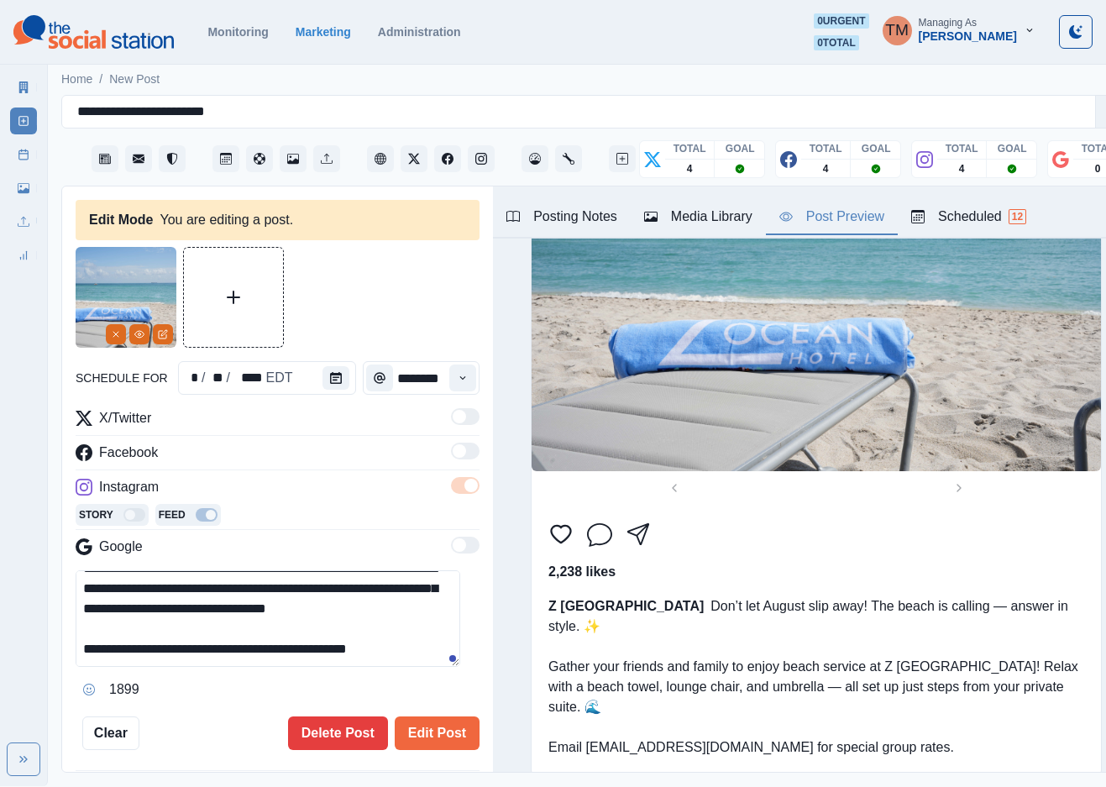
scroll to position [277, 0]
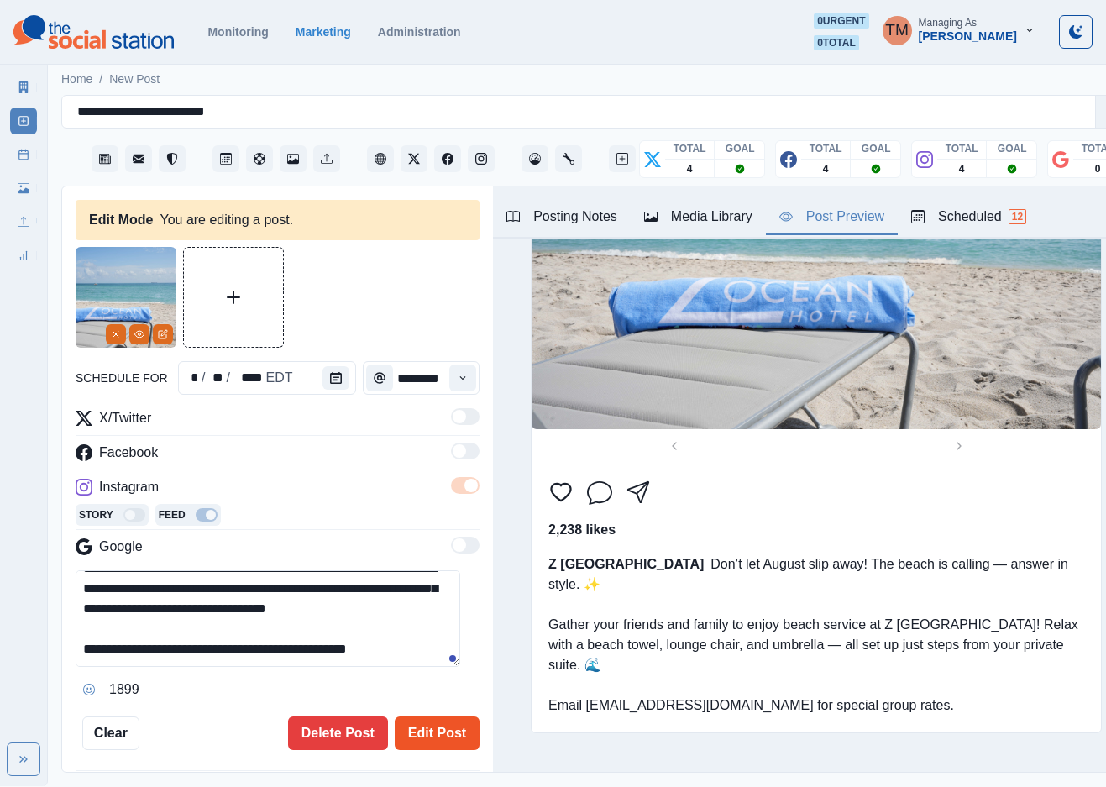
click at [434, 723] on button "Edit Post" at bounding box center [437, 734] width 85 height 34
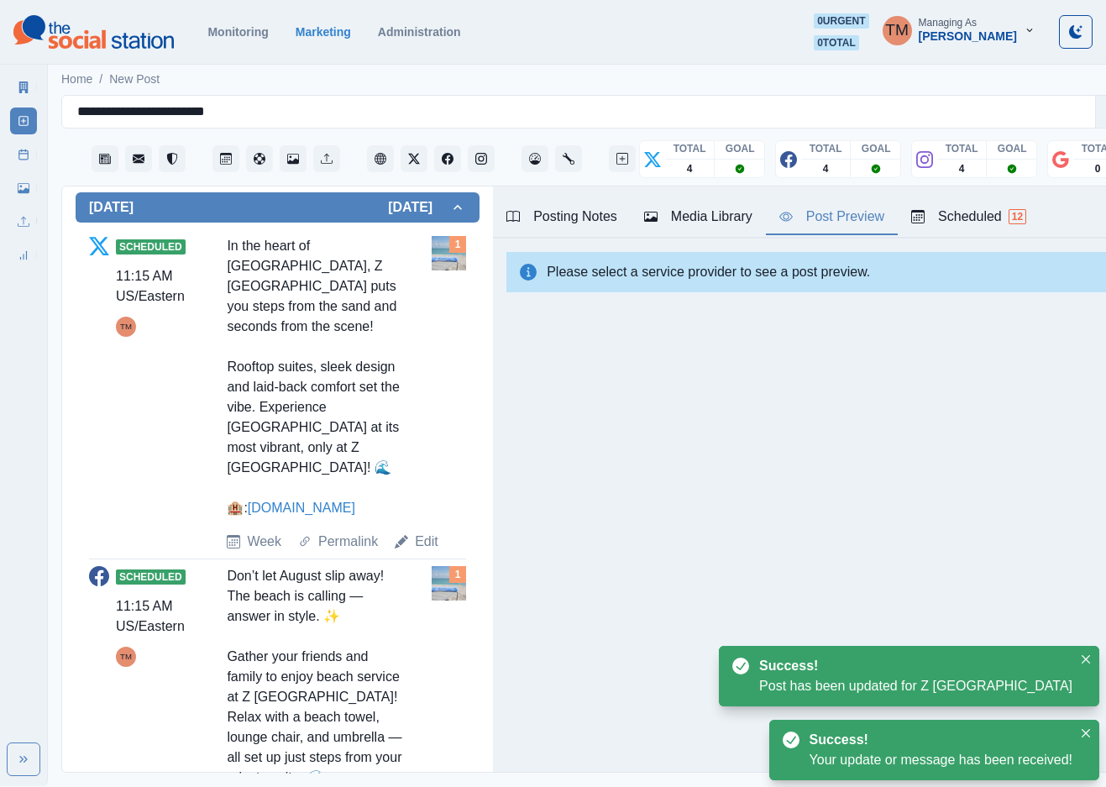
scroll to position [512, 0]
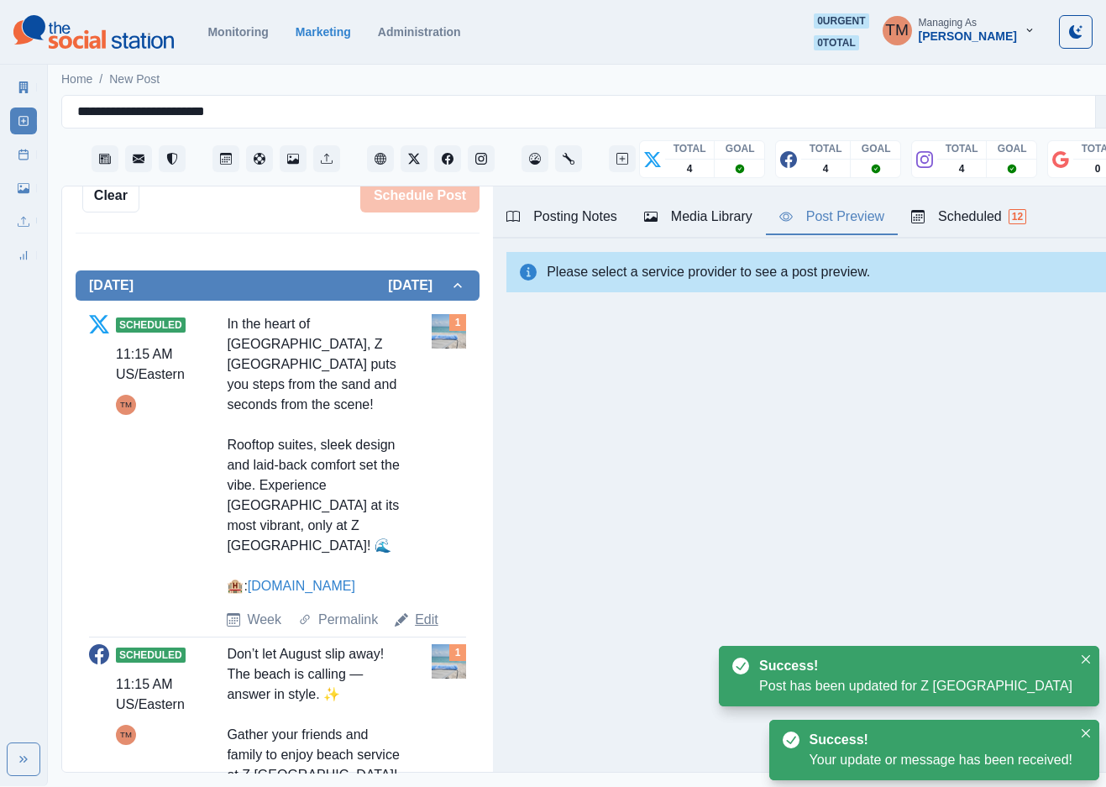
click at [419, 630] on link "Edit" at bounding box center [427, 620] width 24 height 20
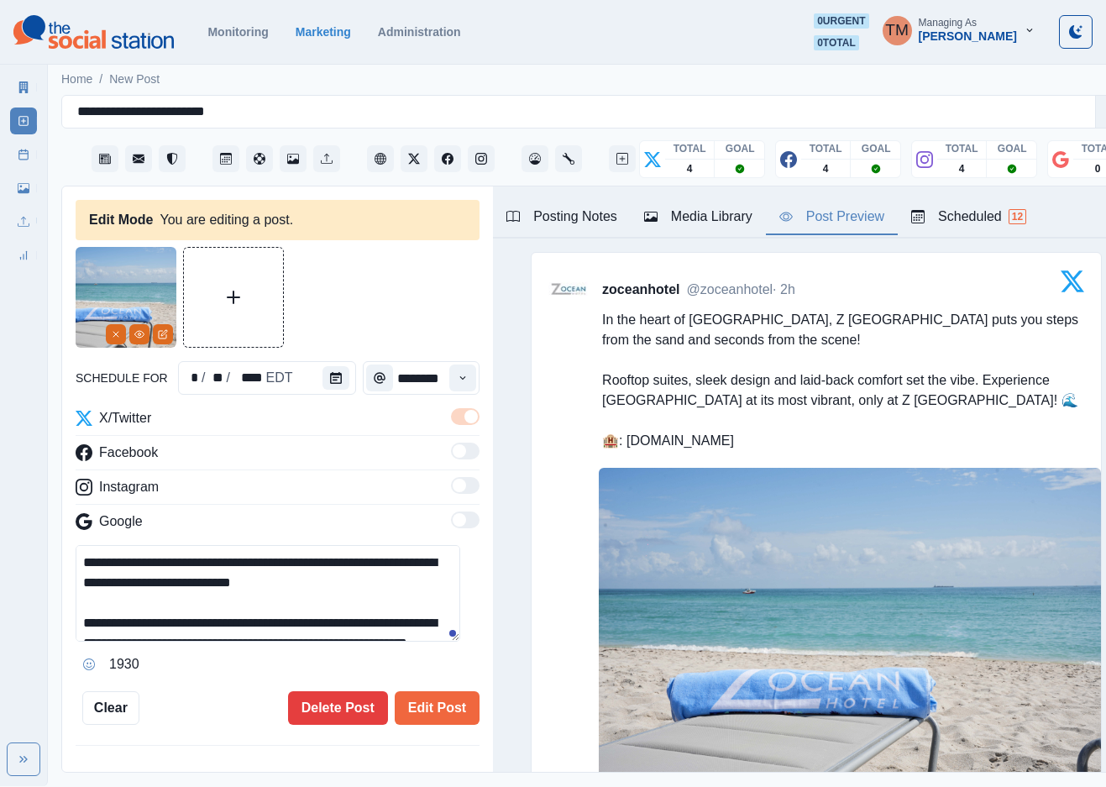
click at [159, 588] on textarea "**********" at bounding box center [268, 593] width 385 height 97
paste textarea "**********"
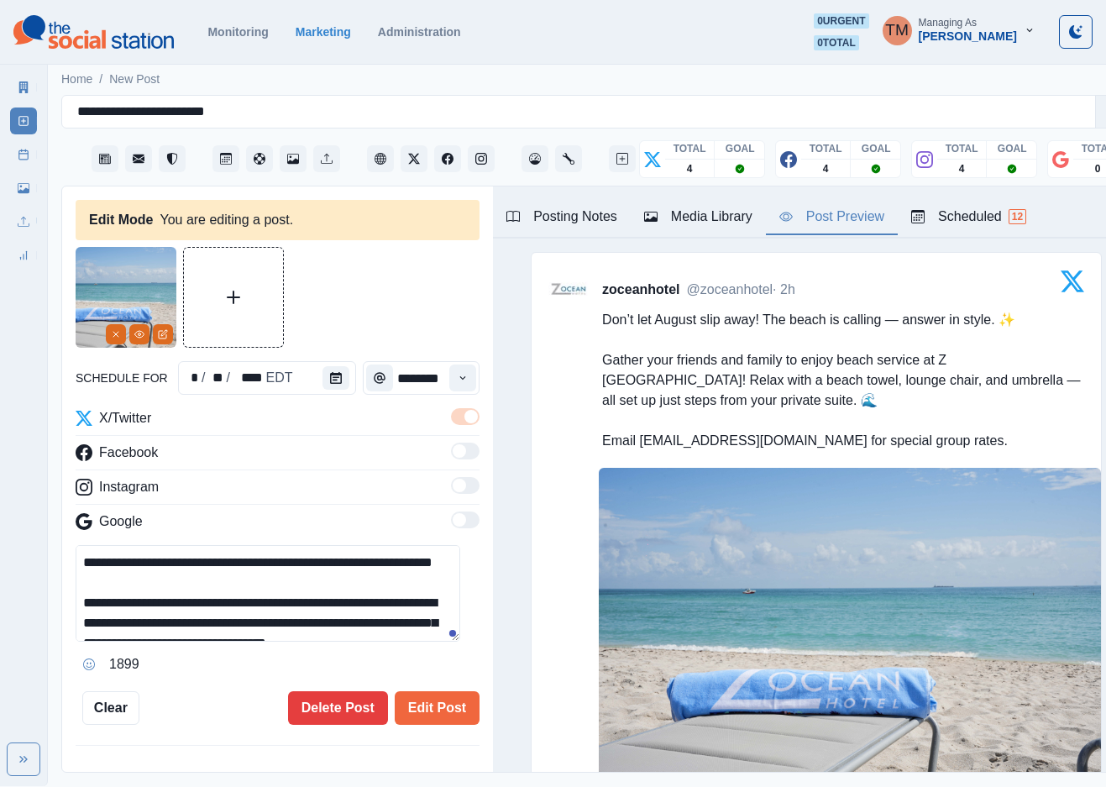
scroll to position [74, 0]
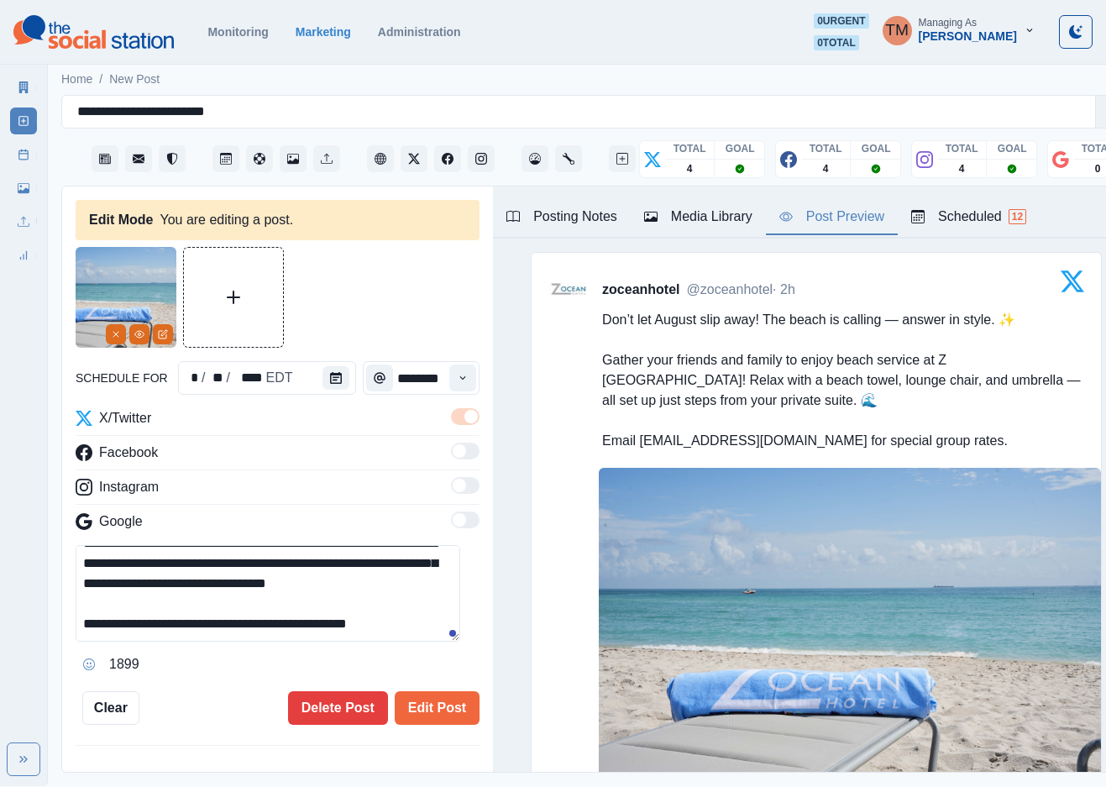
click at [247, 606] on textarea "**********" at bounding box center [268, 593] width 385 height 97
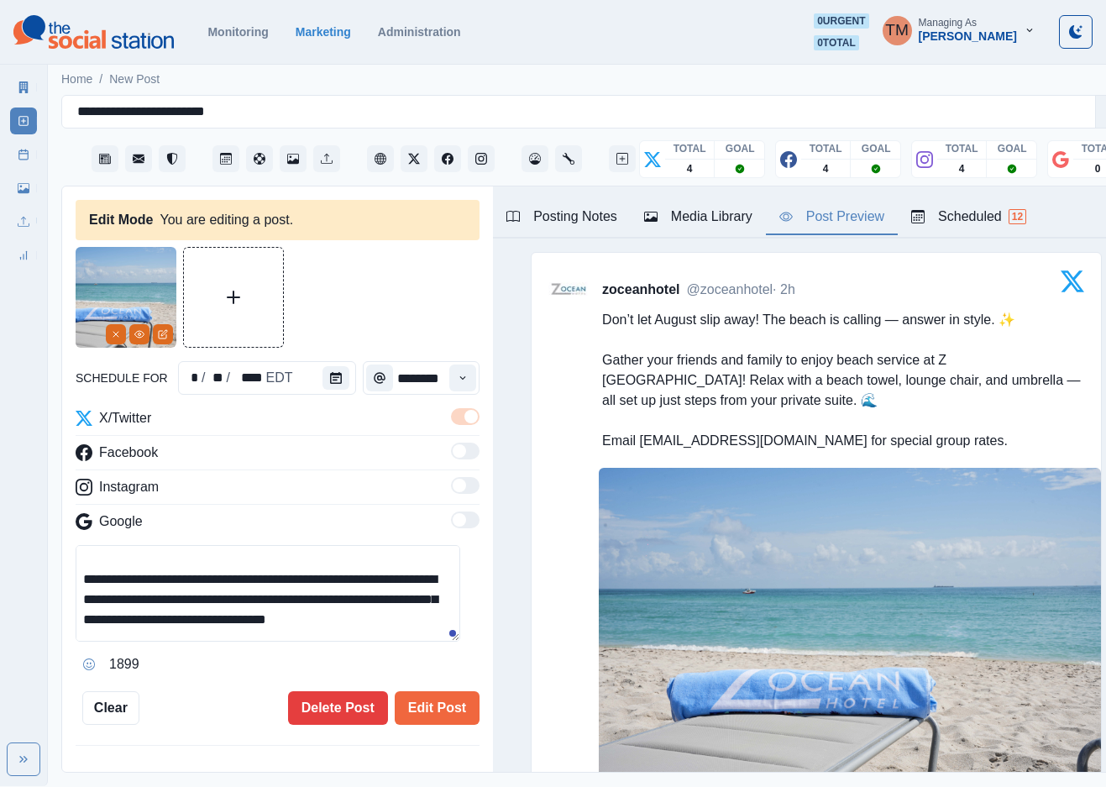
scroll to position [0, 0]
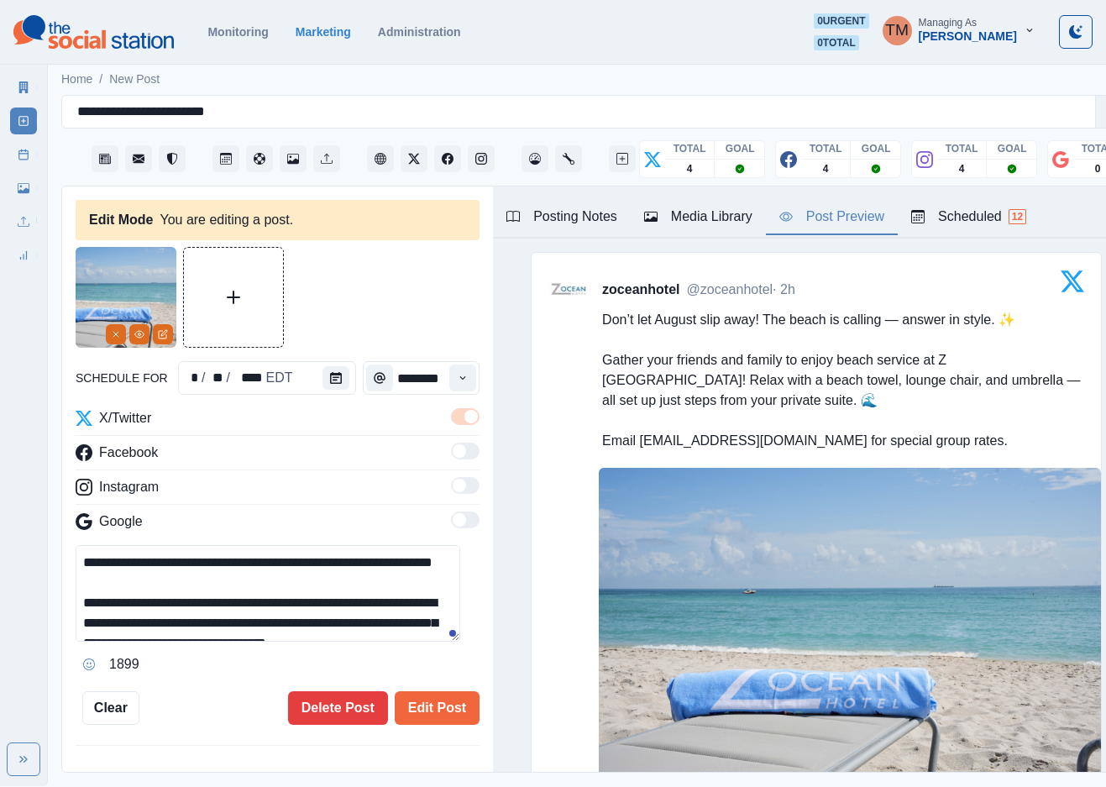
drag, startPoint x: 242, startPoint y: 549, endPoint x: 134, endPoint y: 565, distance: 108.7
click at [134, 565] on textarea "**********" at bounding box center [268, 593] width 385 height 97
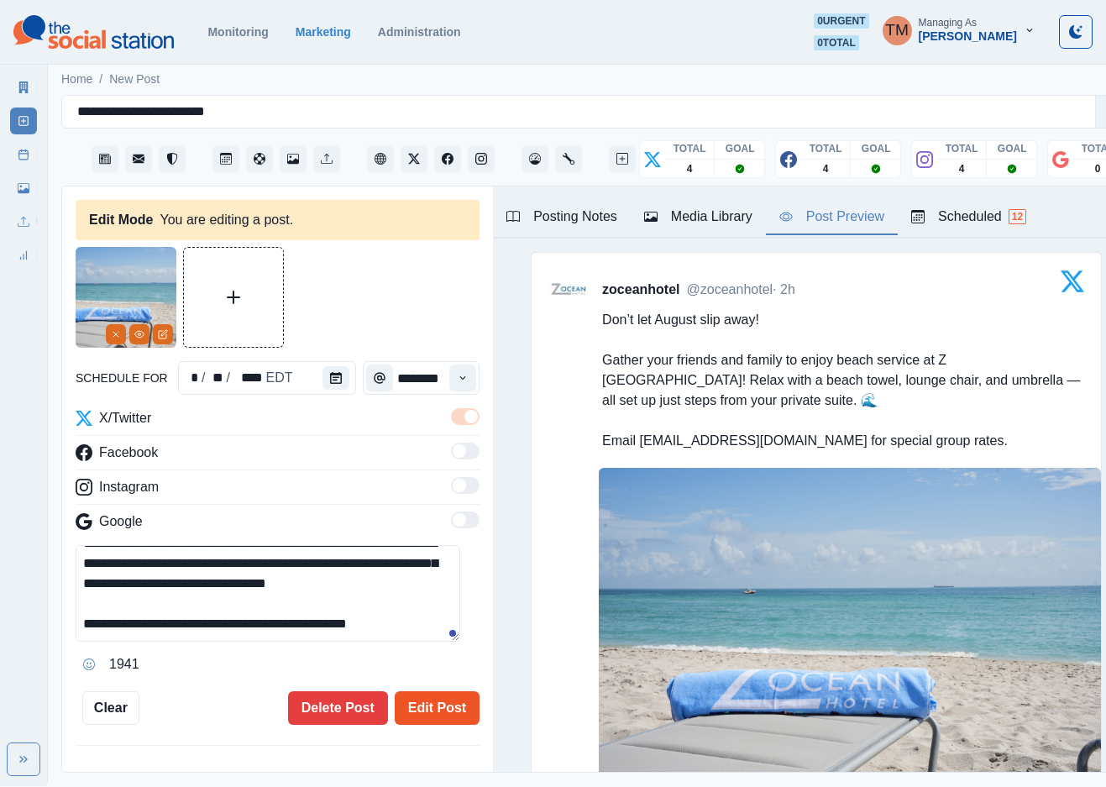
type textarea "**********"
click at [426, 693] on button "Edit Post" at bounding box center [437, 708] width 85 height 34
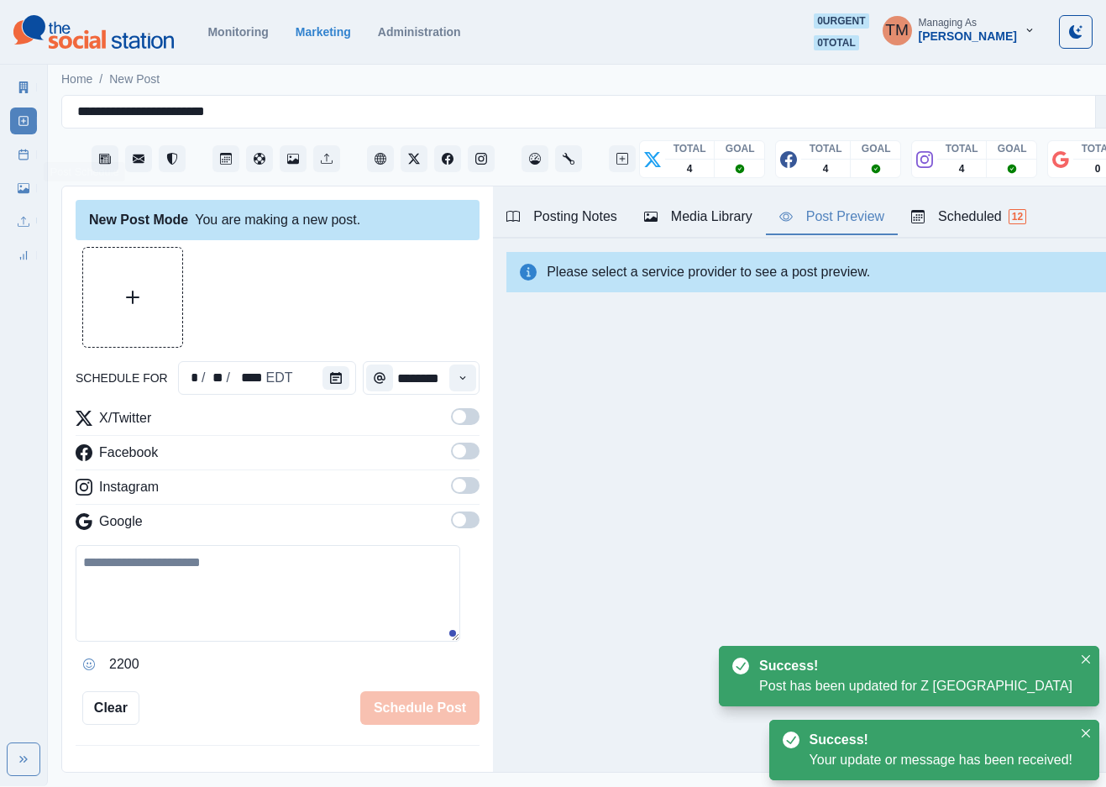
click at [30, 159] on link "Post Schedule" at bounding box center [23, 154] width 27 height 27
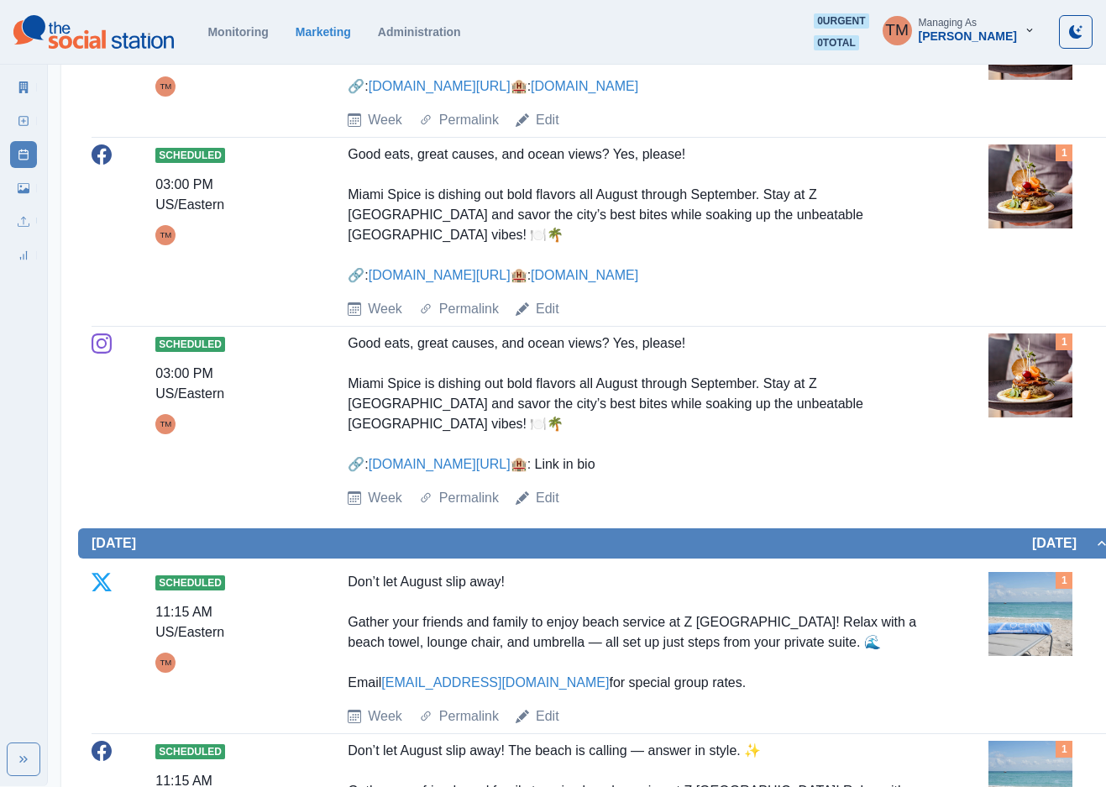
scroll to position [1008, 0]
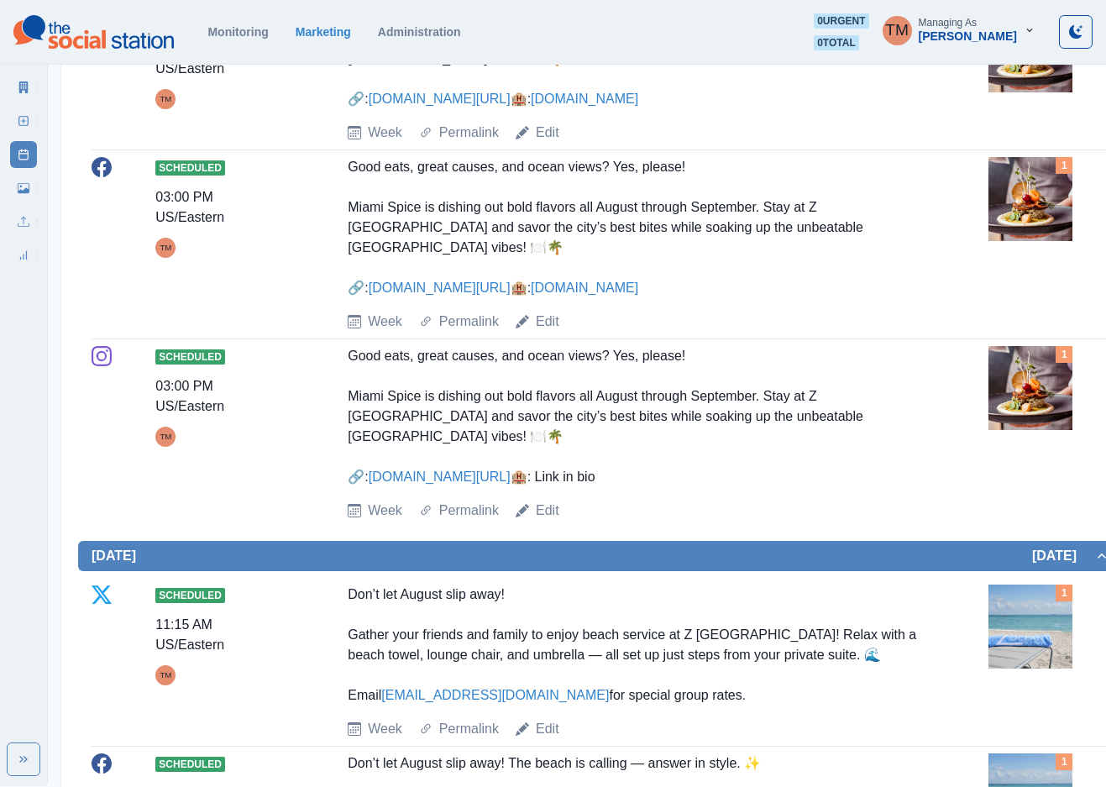
click at [8, 88] on div "Marketing Summary New Post Post Schedule Media Library Uploads Review Summary" at bounding box center [23, 168] width 47 height 202
drag, startPoint x: 23, startPoint y: 88, endPoint x: 18, endPoint y: 111, distance: 23.2
click at [23, 92] on icon at bounding box center [24, 87] width 12 height 12
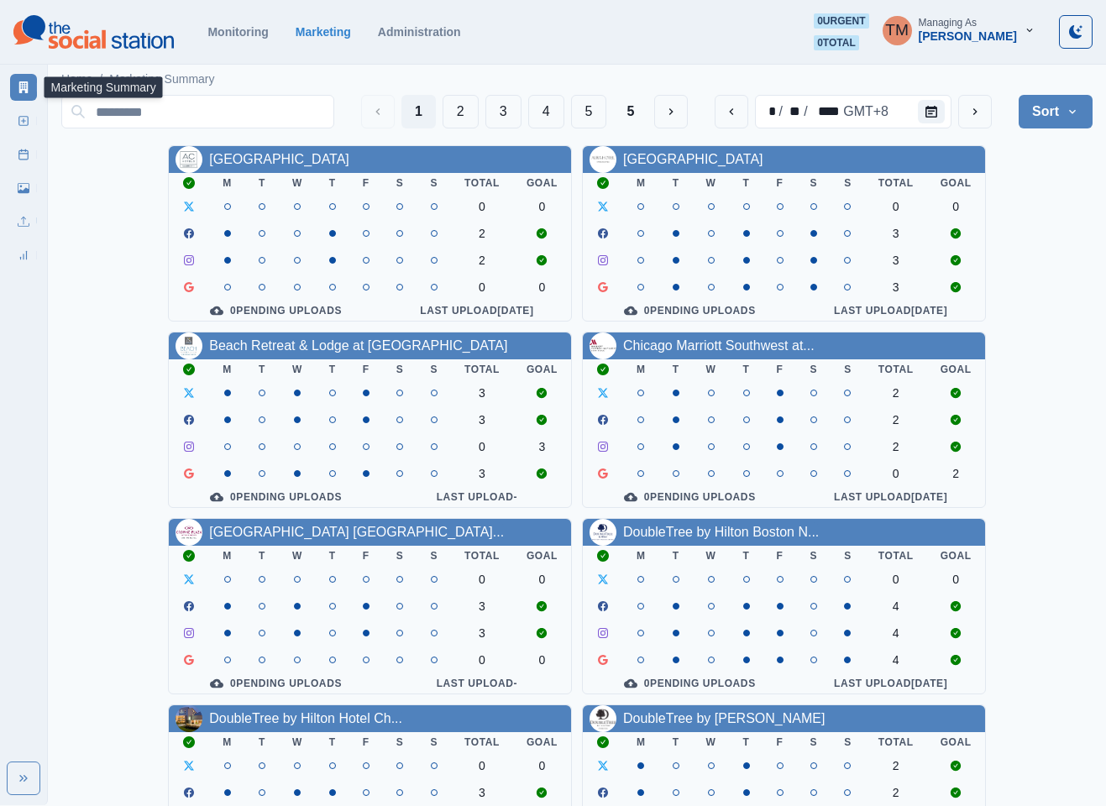
click at [1059, 341] on div "AC Hotel Atlanta Downtown M T W T F S S Total Goal 0 0 2 2 0 0 0 Pending Upload…" at bounding box center [577, 699] width 1032 height 1109
click at [1032, 245] on div "AC Hotel Atlanta Downtown M T W T F S S Total Goal 0 0 2 2 0 0 0 Pending Upload…" at bounding box center [577, 699] width 1032 height 1109
click at [449, 114] on button "2" at bounding box center [461, 112] width 36 height 34
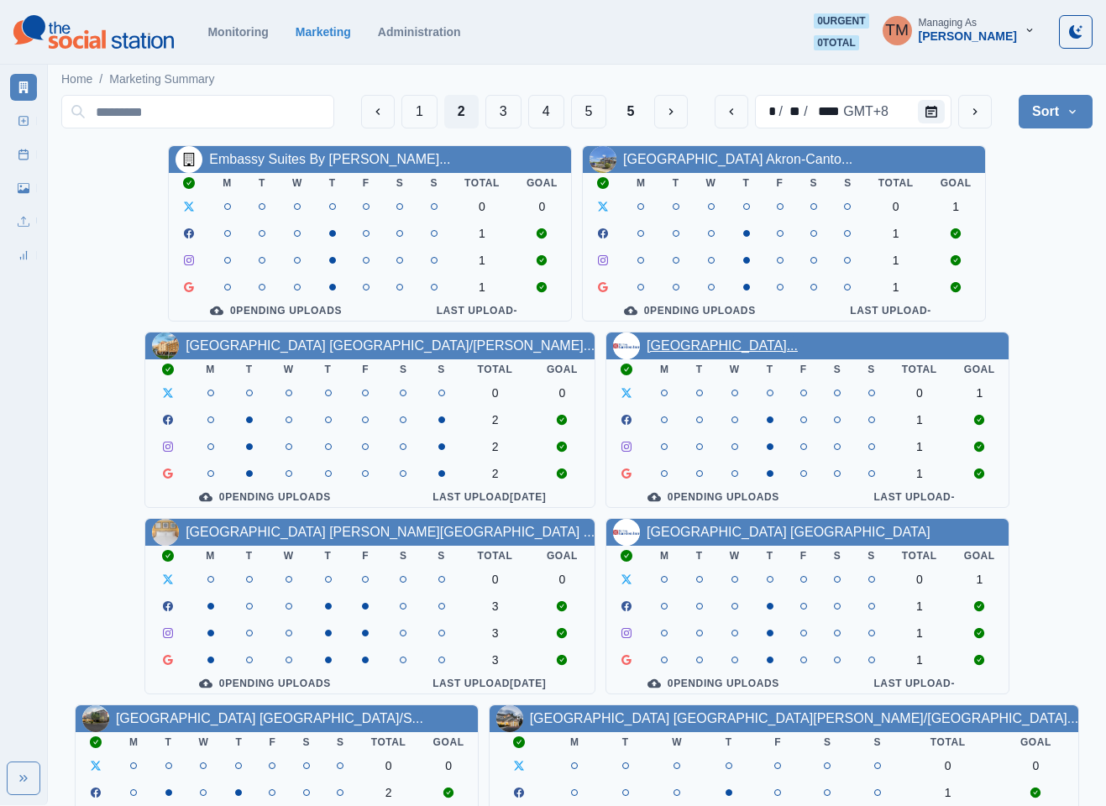
click at [742, 350] on link "Hilton Garden Inn College Sta..." at bounding box center [722, 346] width 151 height 14
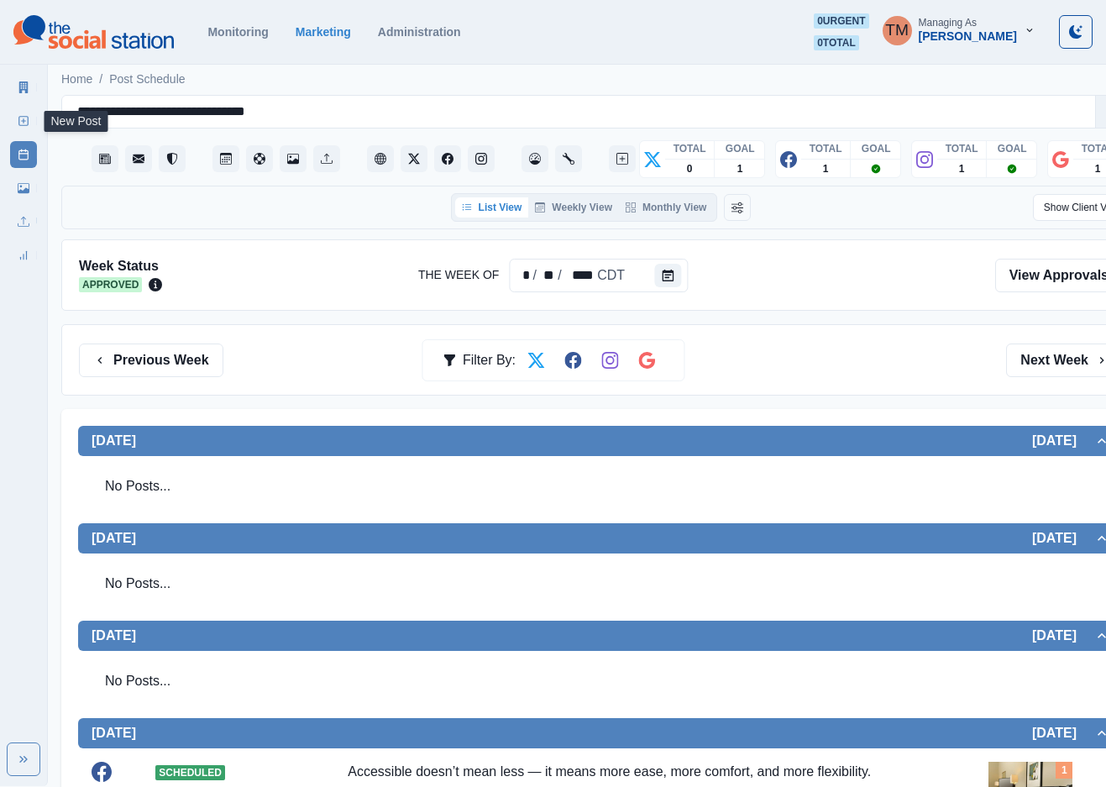
click at [22, 121] on line at bounding box center [24, 121] width 4 height 0
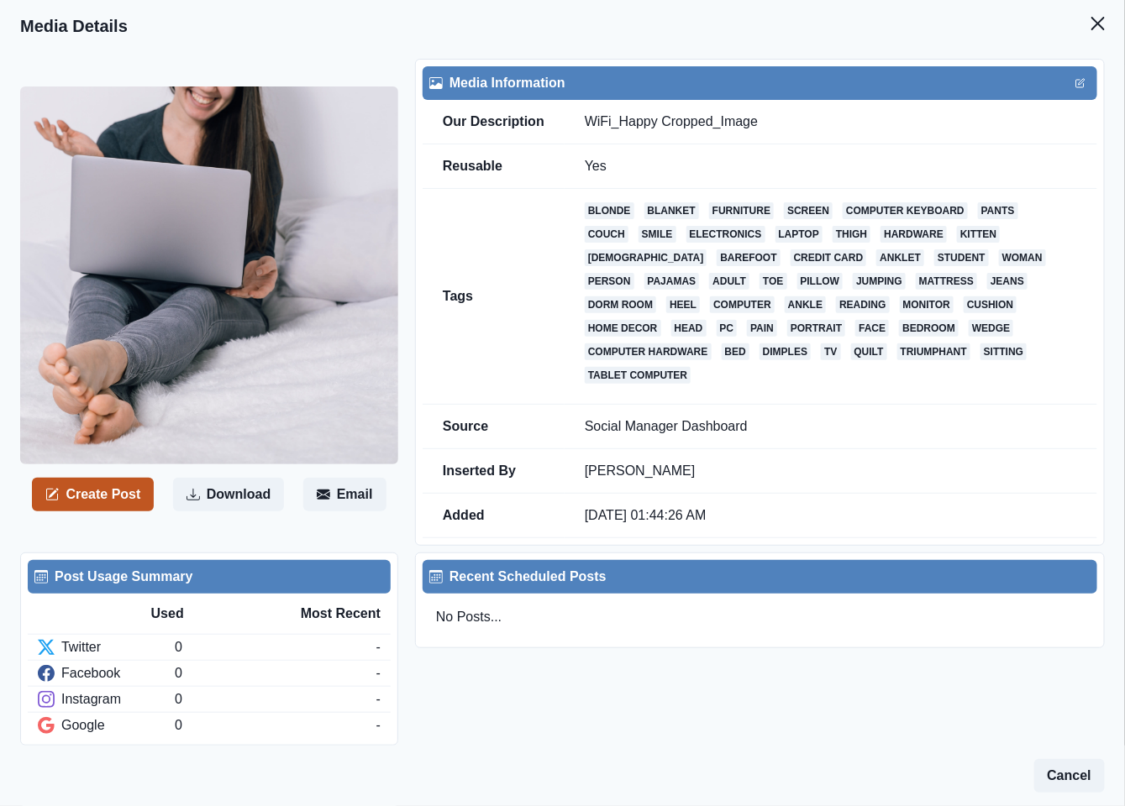
click at [107, 482] on button "Create Post" at bounding box center [93, 495] width 122 height 34
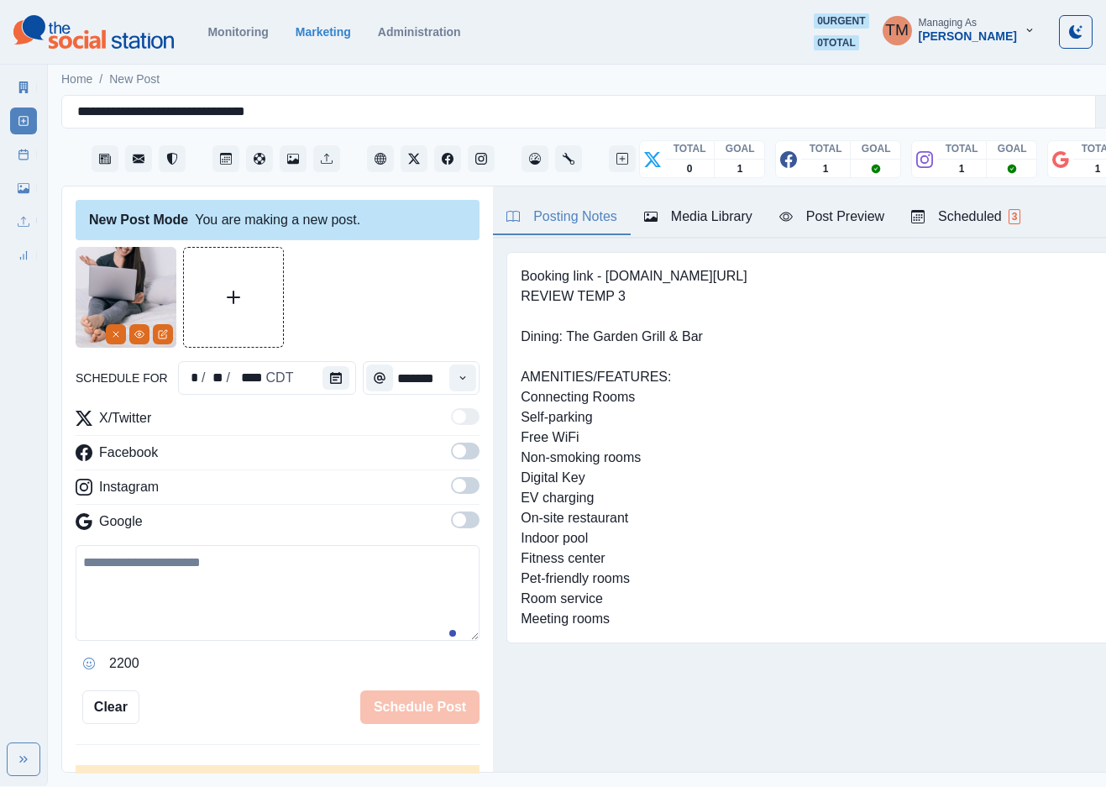
click at [161, 623] on textarea at bounding box center [278, 593] width 404 height 96
paste textarea "**********"
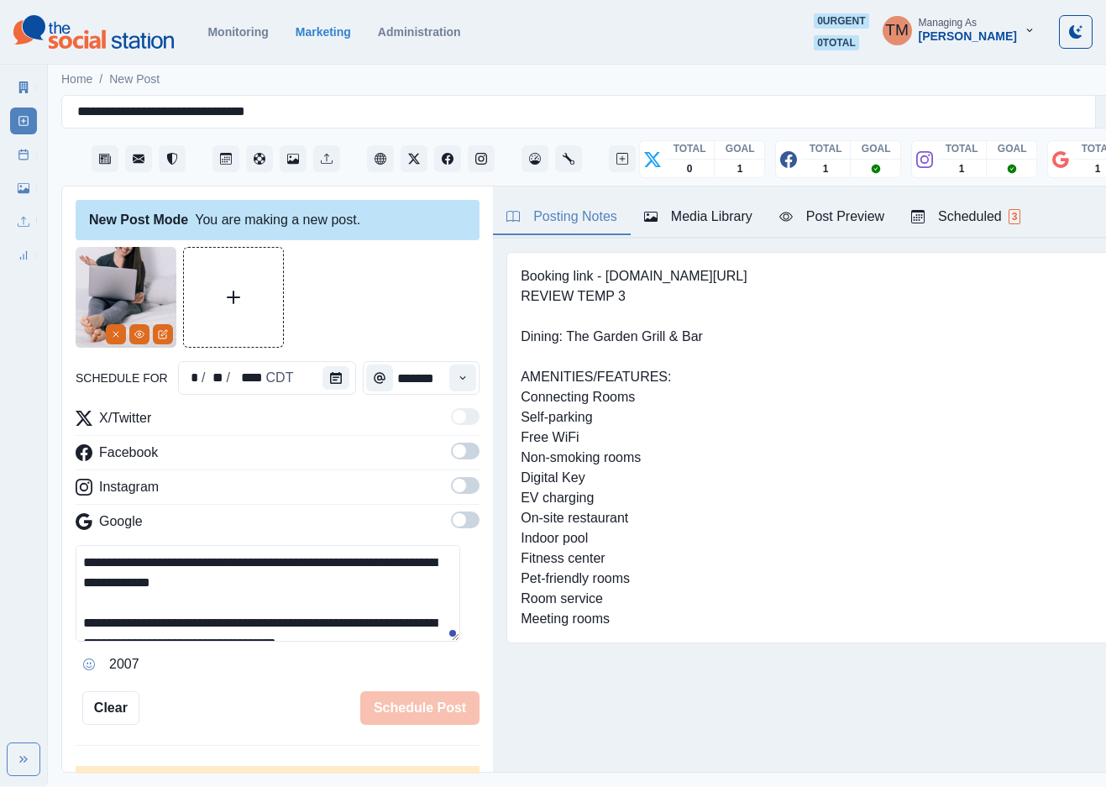
scroll to position [13, 0]
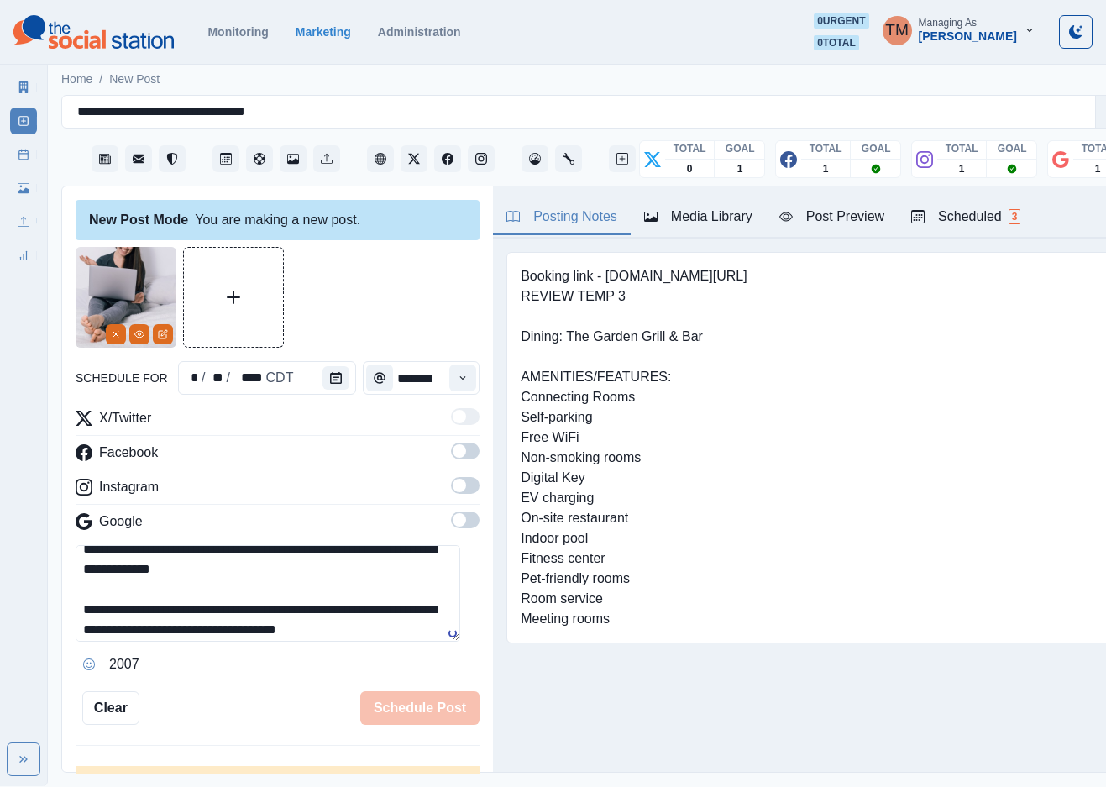
type textarea "**********"
click at [457, 449] on span at bounding box center [465, 451] width 29 height 17
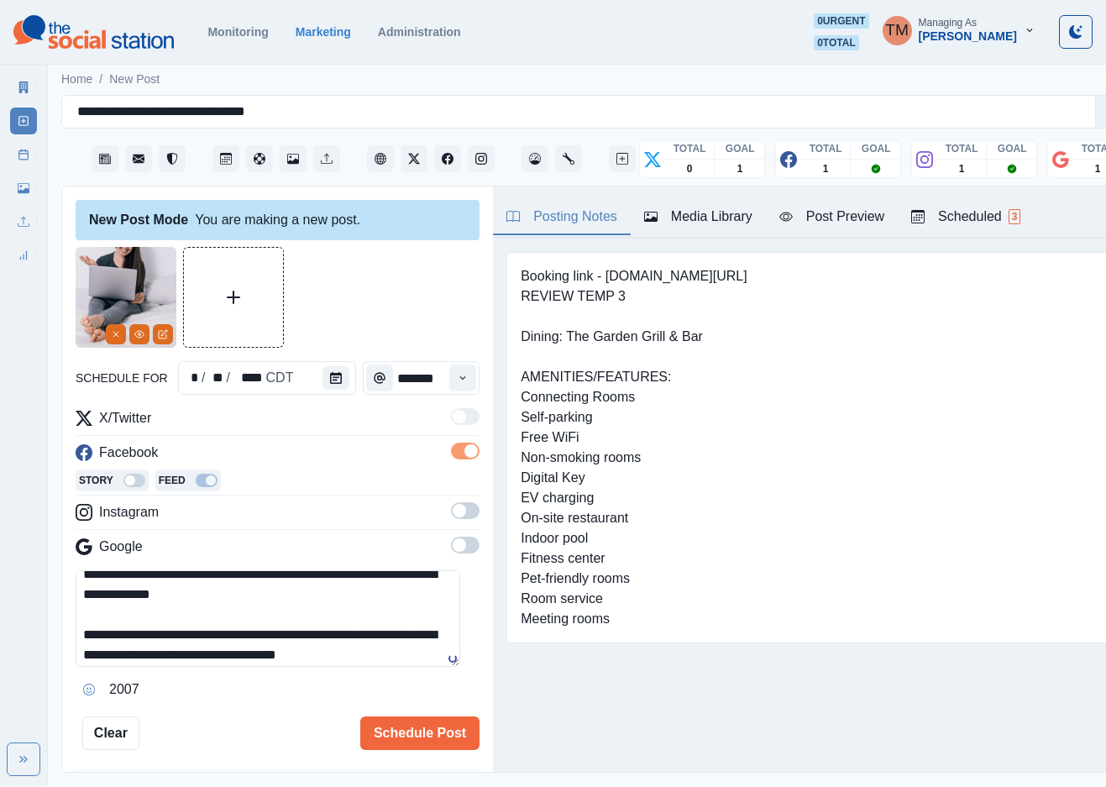
drag, startPoint x: 447, startPoint y: 520, endPoint x: 454, endPoint y: 587, distance: 67.6
click at [451, 522] on label at bounding box center [465, 515] width 29 height 27
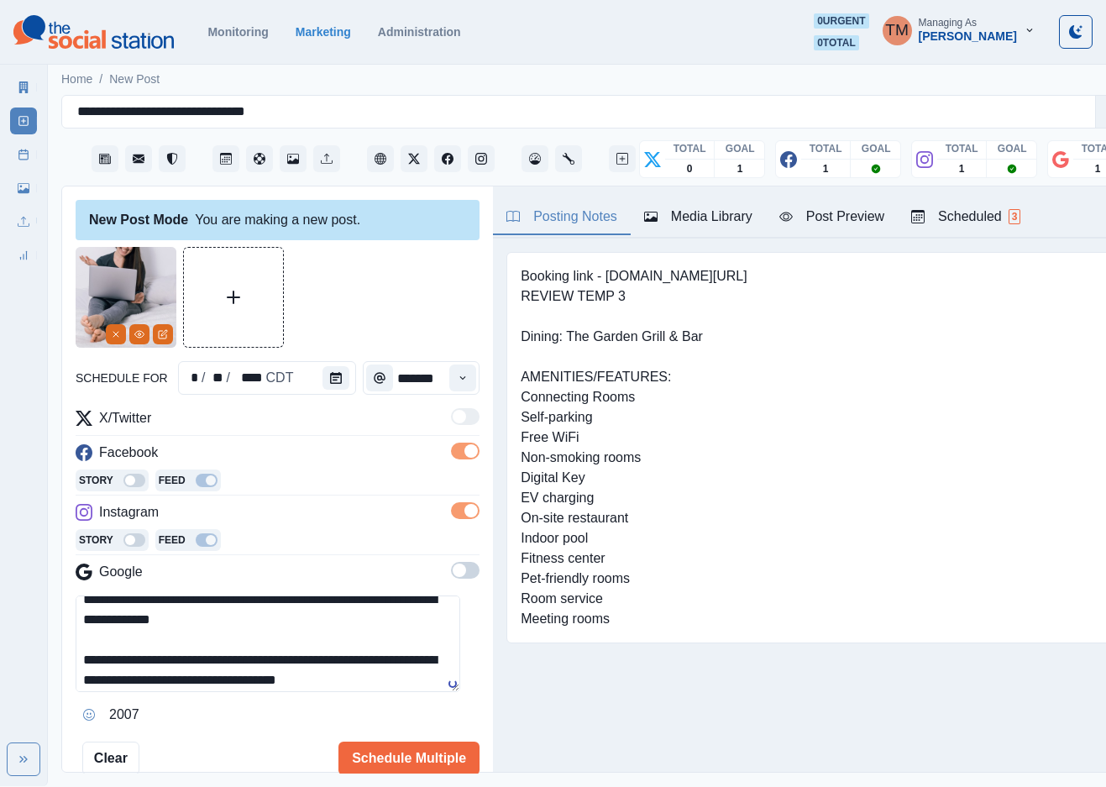
click at [453, 567] on span at bounding box center [459, 570] width 13 height 13
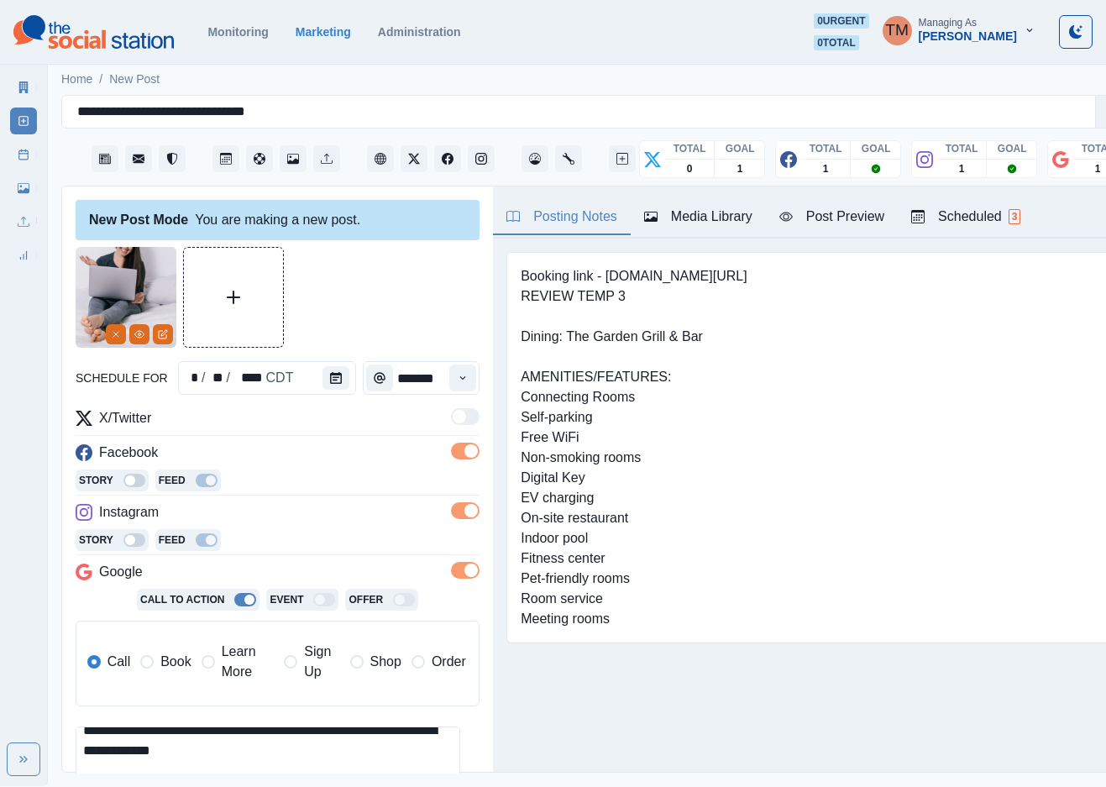
click at [175, 670] on span "Book" at bounding box center [175, 662] width 30 height 20
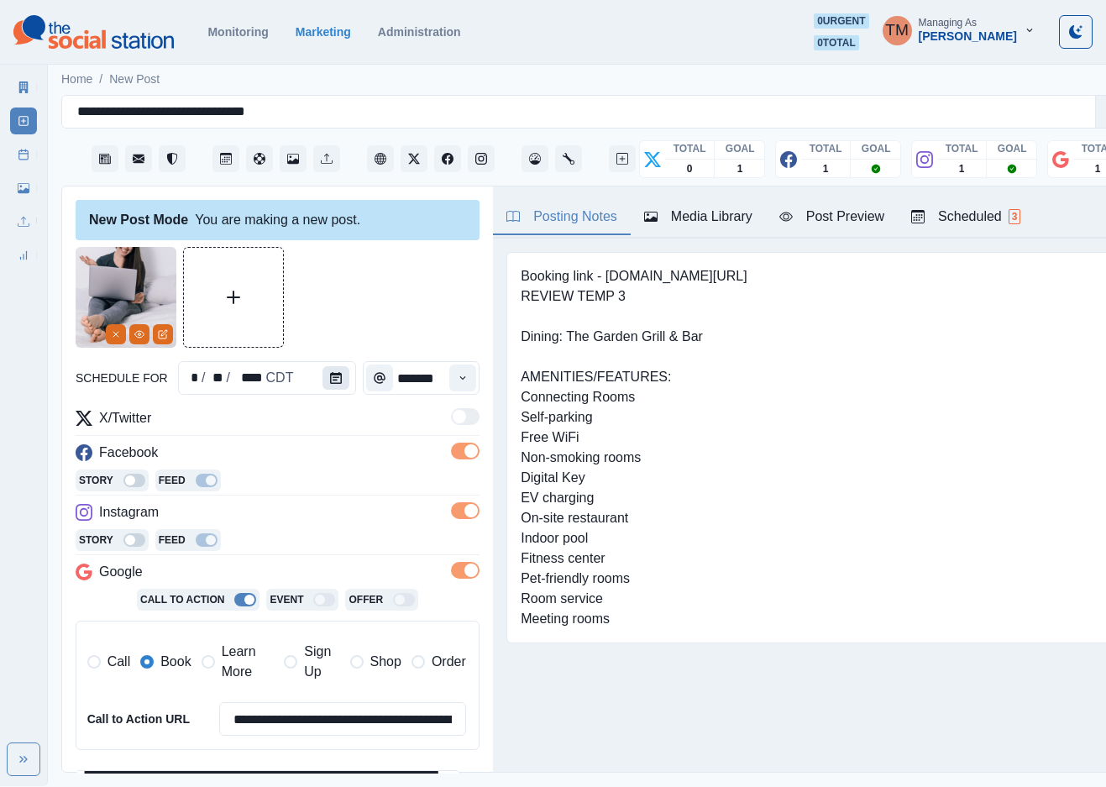
click at [330, 384] on button "Calendar" at bounding box center [336, 378] width 27 height 24
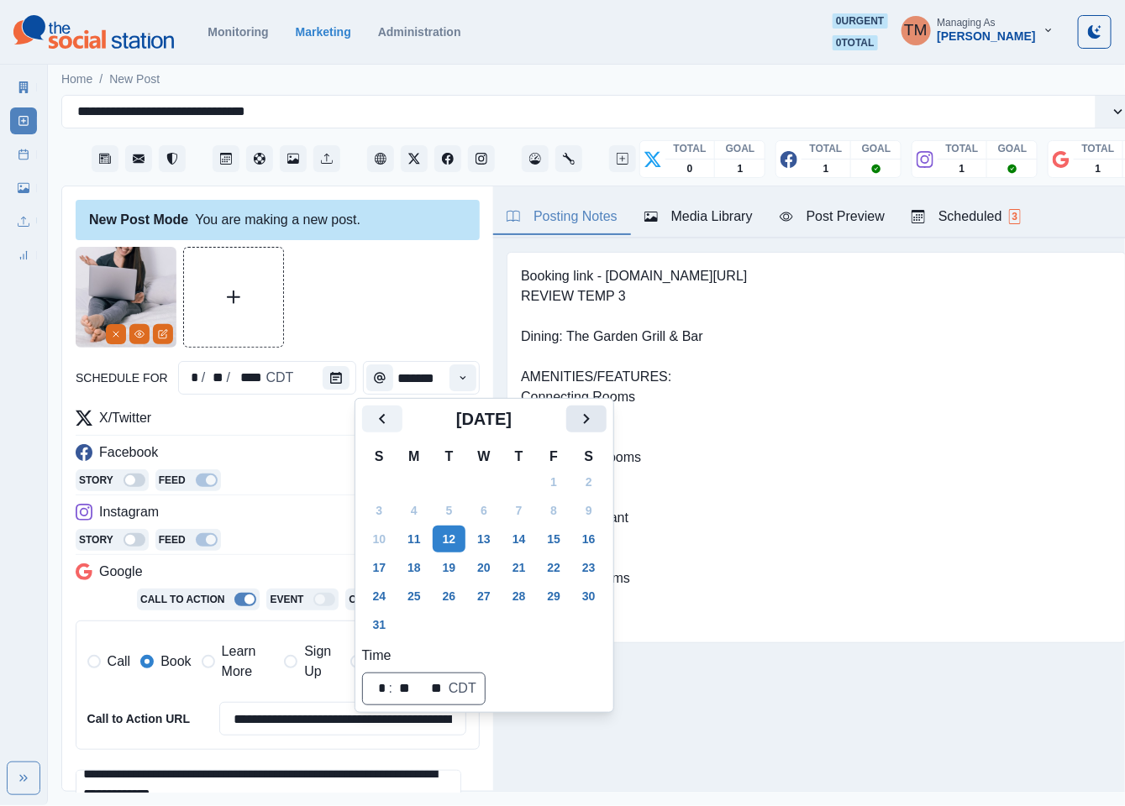
click at [587, 419] on icon "Next" at bounding box center [586, 419] width 20 height 20
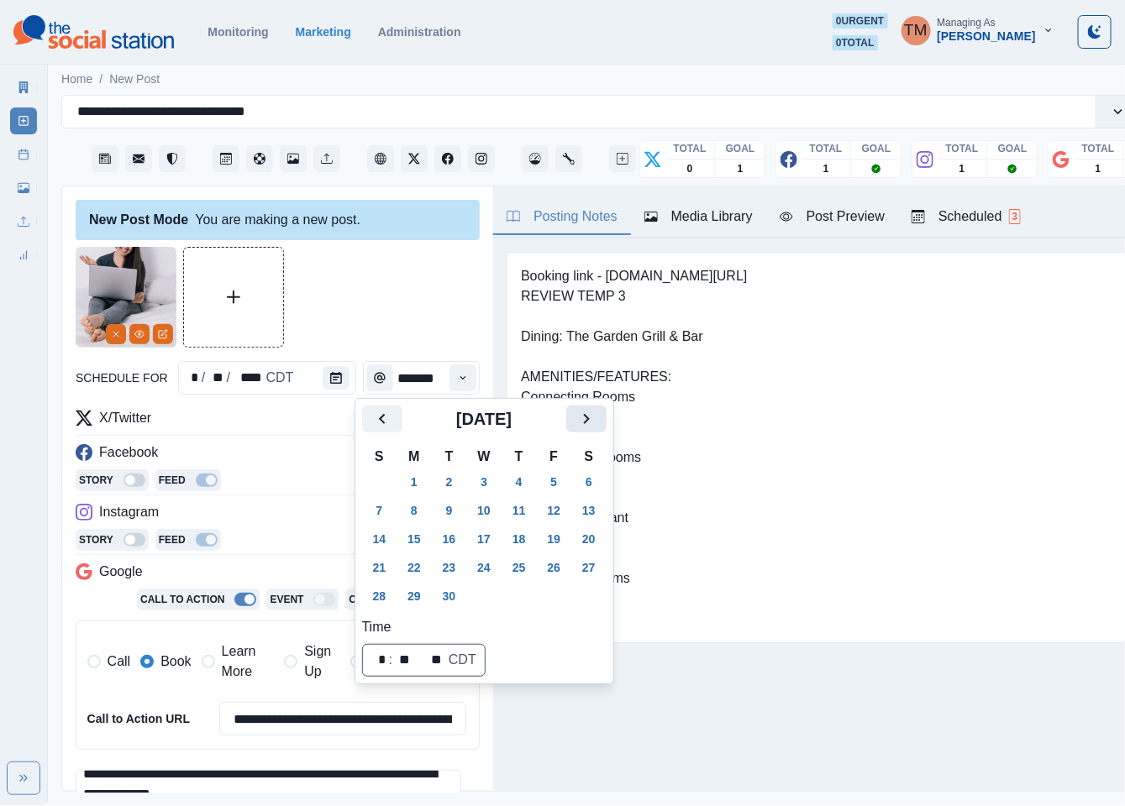
click at [587, 419] on icon "Next" at bounding box center [586, 419] width 20 height 20
click at [470, 481] on button "1" at bounding box center [484, 482] width 34 height 27
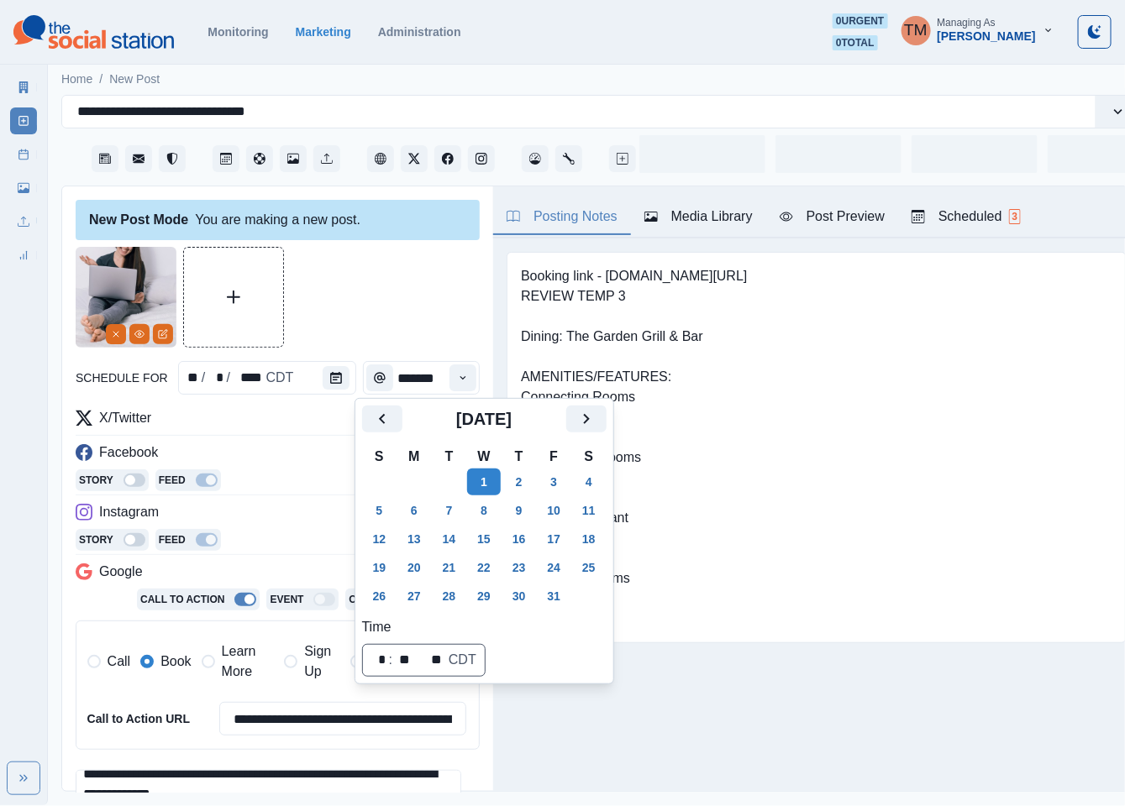
click at [386, 306] on div at bounding box center [278, 297] width 404 height 101
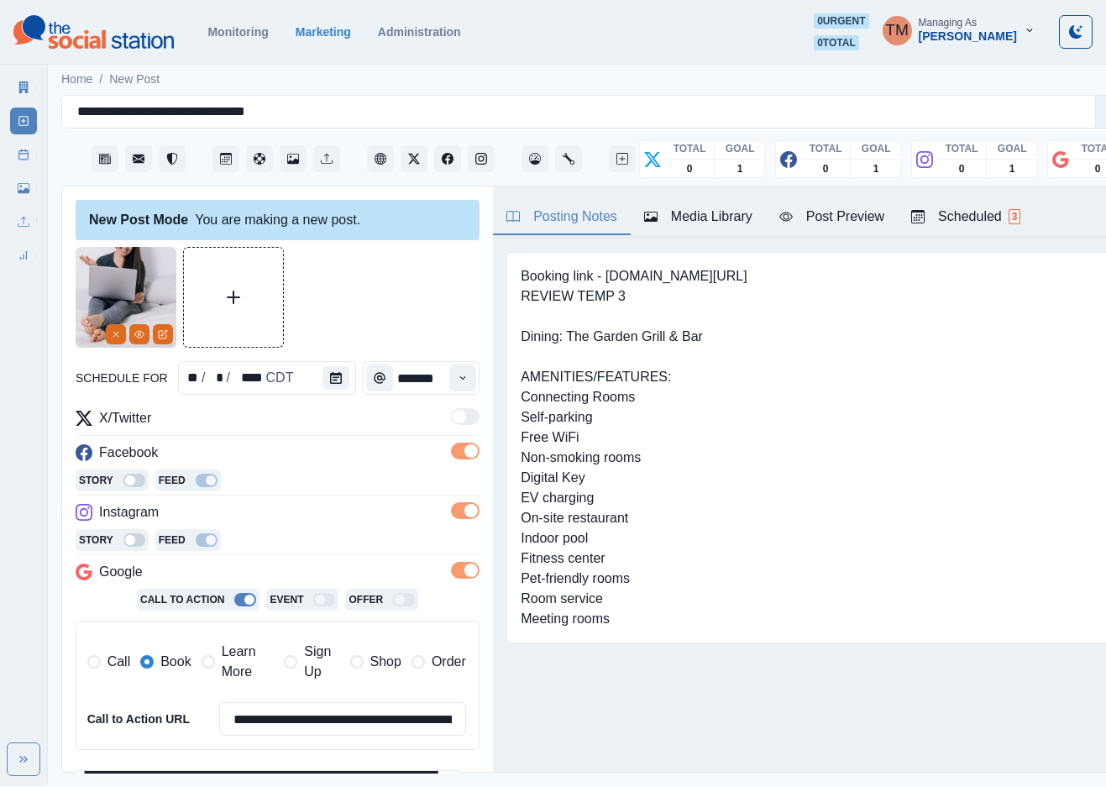
click at [848, 223] on div "Post Preview" at bounding box center [832, 217] width 105 height 20
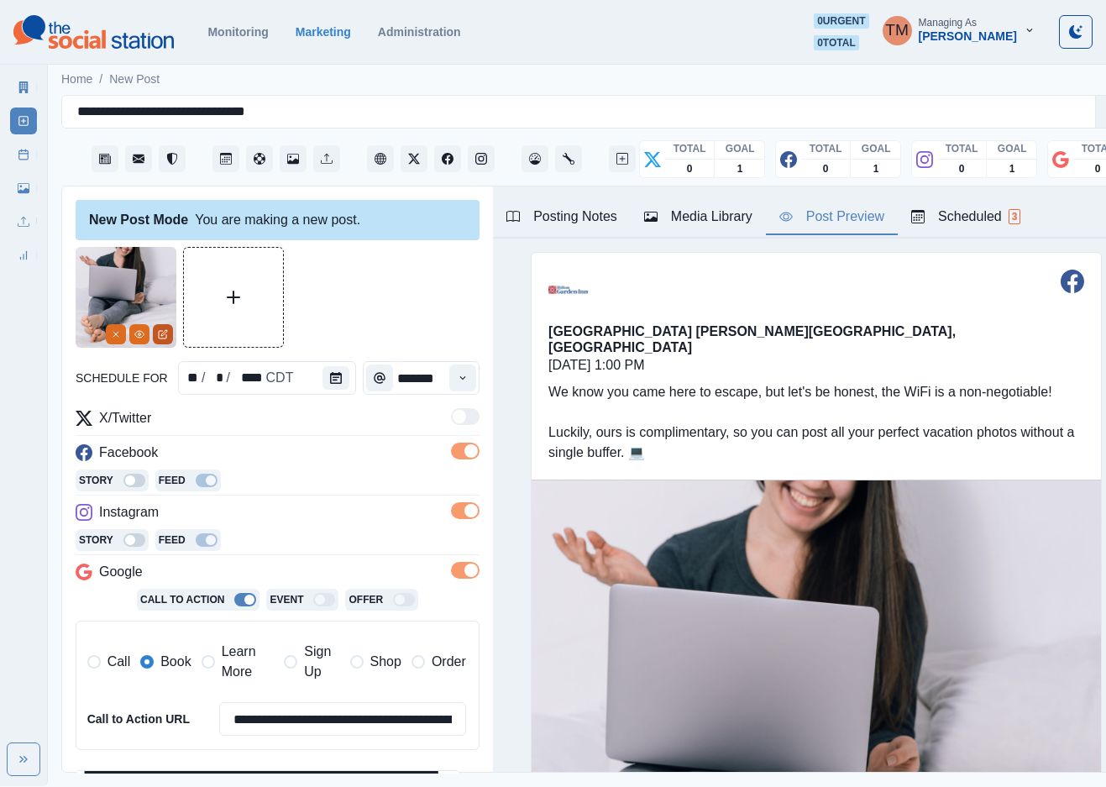
click at [165, 338] on icon "Edit Media" at bounding box center [163, 334] width 10 height 10
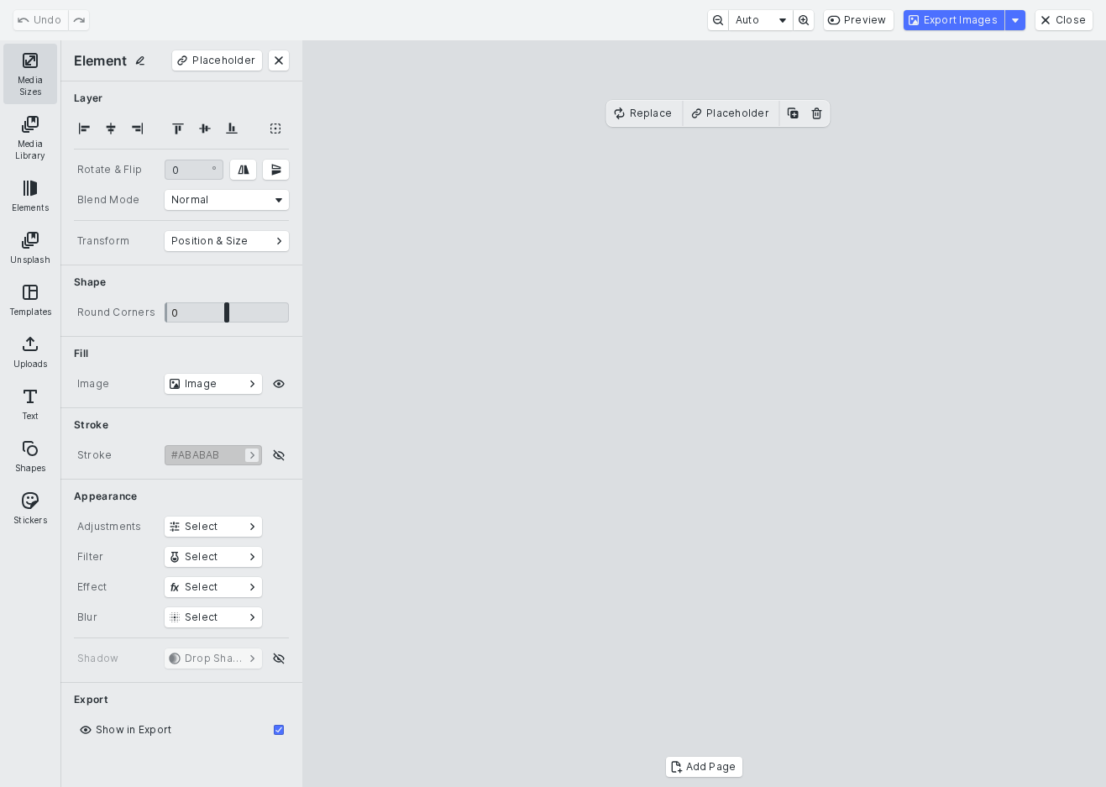
click at [35, 76] on button "Media Sizes" at bounding box center [30, 74] width 54 height 60
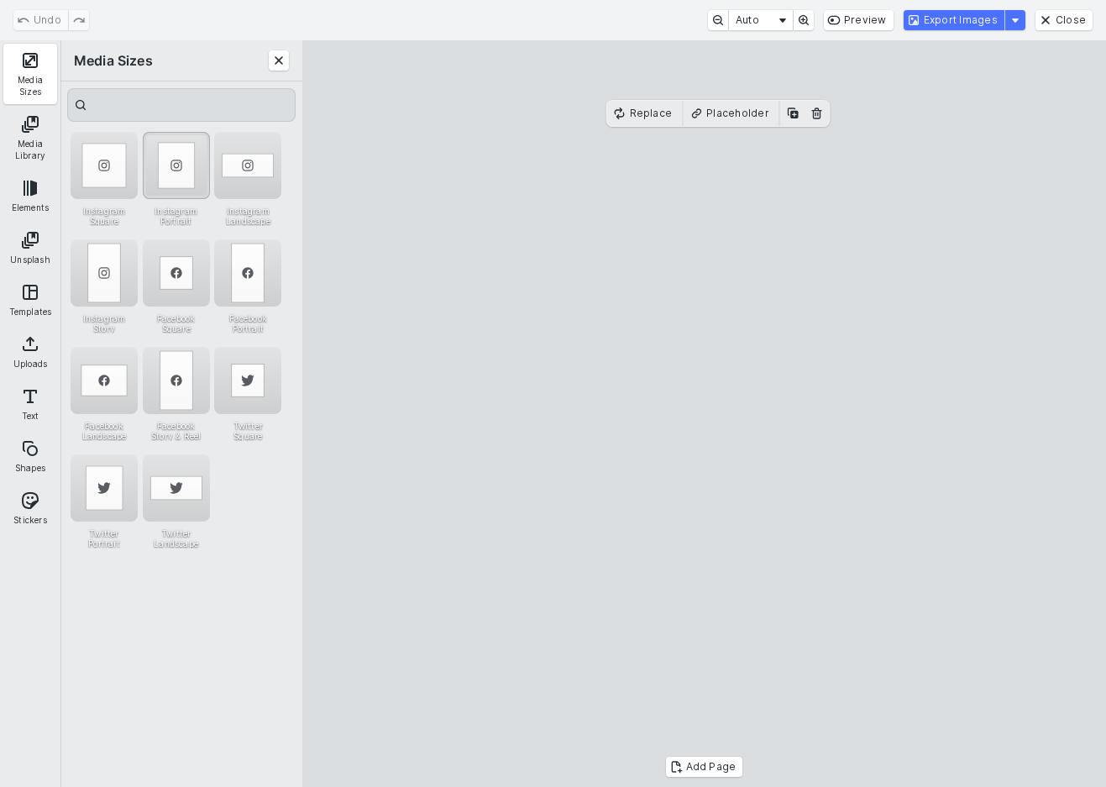
click at [187, 161] on div "Instagram Portrait" at bounding box center [176, 165] width 67 height 67
click at [705, 414] on cesdk-canvas "Editor canvas" at bounding box center [705, 414] width 0 height 0
drag, startPoint x: 941, startPoint y: 157, endPoint x: 998, endPoint y: 131, distance: 62.8
click at [705, 414] on cesdk-canvas "Editor canvas" at bounding box center [705, 414] width 0 height 0
drag, startPoint x: 973, startPoint y: 114, endPoint x: 991, endPoint y: 106, distance: 20.3
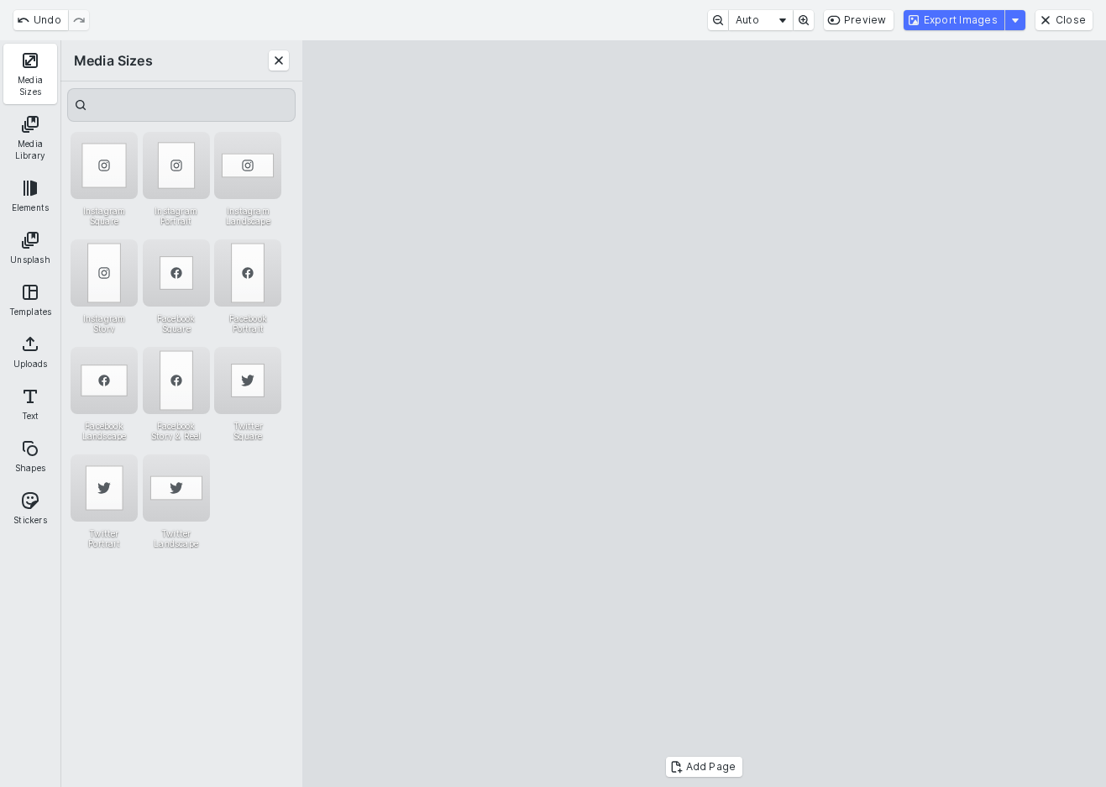
click at [705, 414] on cesdk-canvas "Editor canvas" at bounding box center [705, 414] width 0 height 0
drag, startPoint x: 848, startPoint y: 247, endPoint x: 921, endPoint y: 227, distance: 75.8
click at [705, 414] on cesdk-canvas "Editor canvas" at bounding box center [705, 414] width 0 height 0
click at [1090, 30] on div "Undo Auto Preview Export Images Close" at bounding box center [553, 20] width 1106 height 40
click at [1089, 15] on button "Close" at bounding box center [1064, 20] width 57 height 20
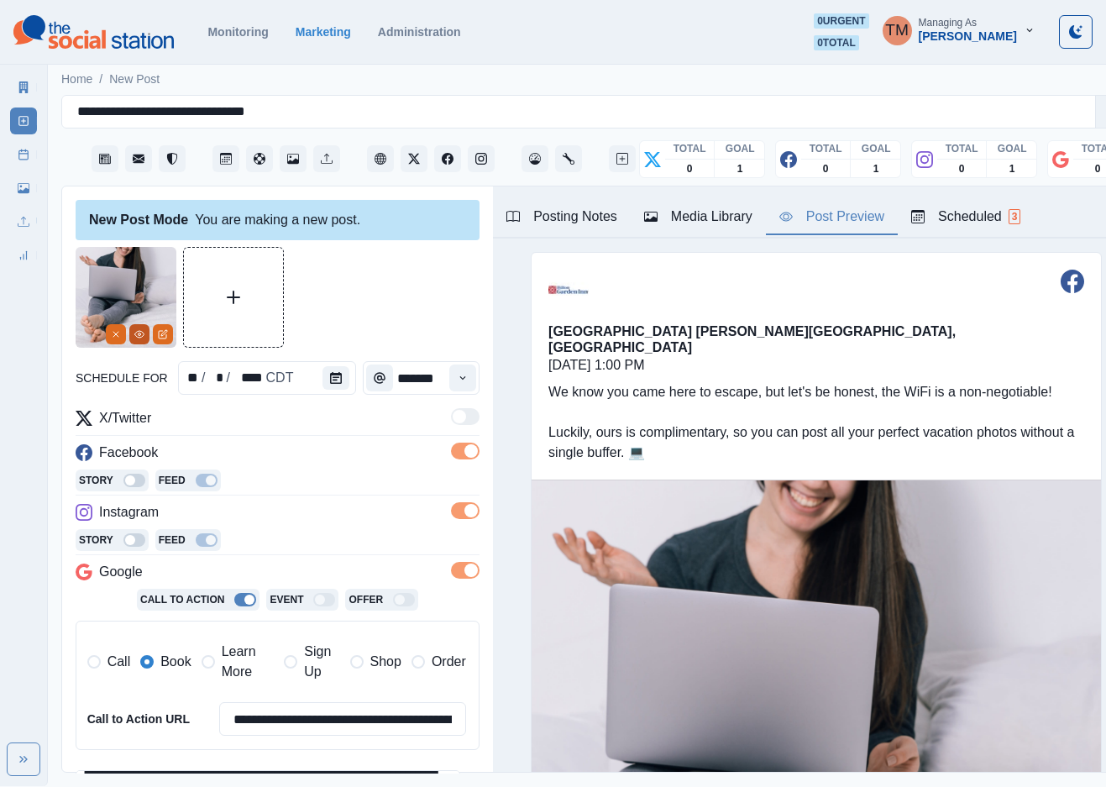
click at [139, 339] on icon "View Media" at bounding box center [139, 334] width 10 height 10
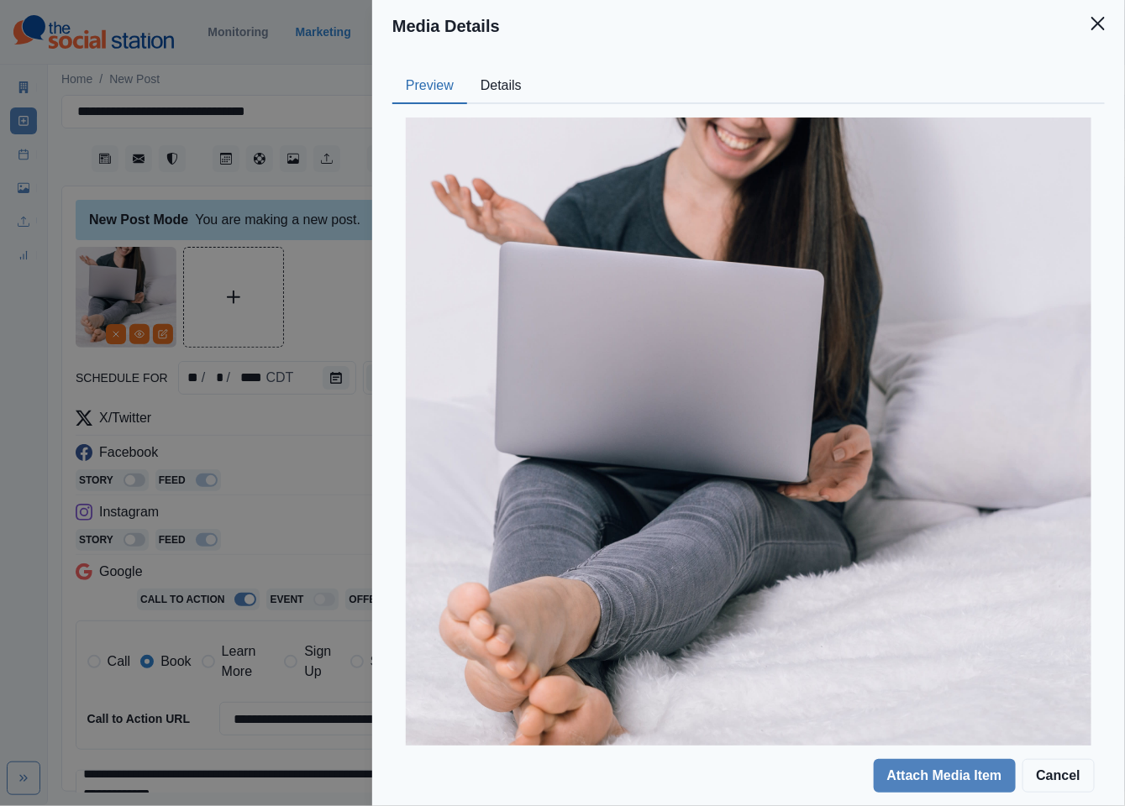
drag, startPoint x: 505, startPoint y: 81, endPoint x: 484, endPoint y: 88, distance: 22.3
click at [504, 83] on button "Details" at bounding box center [501, 86] width 68 height 35
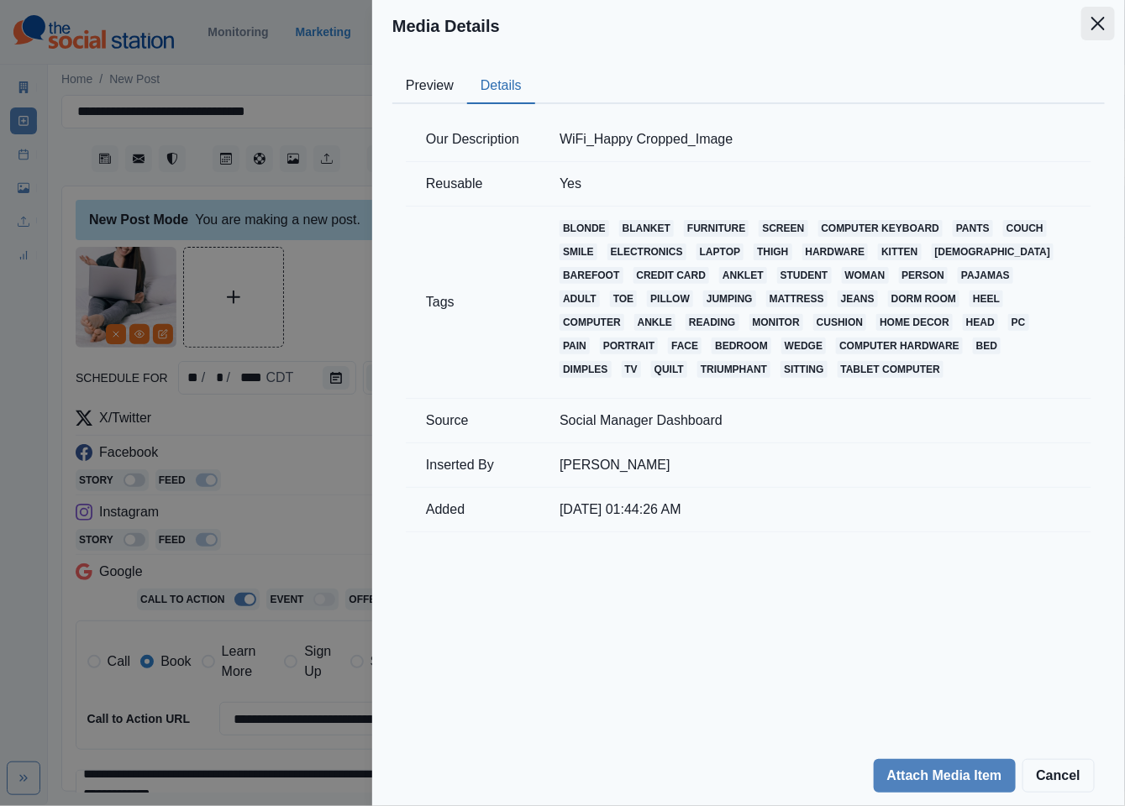
click at [1096, 29] on icon "Close" at bounding box center [1097, 23] width 13 height 13
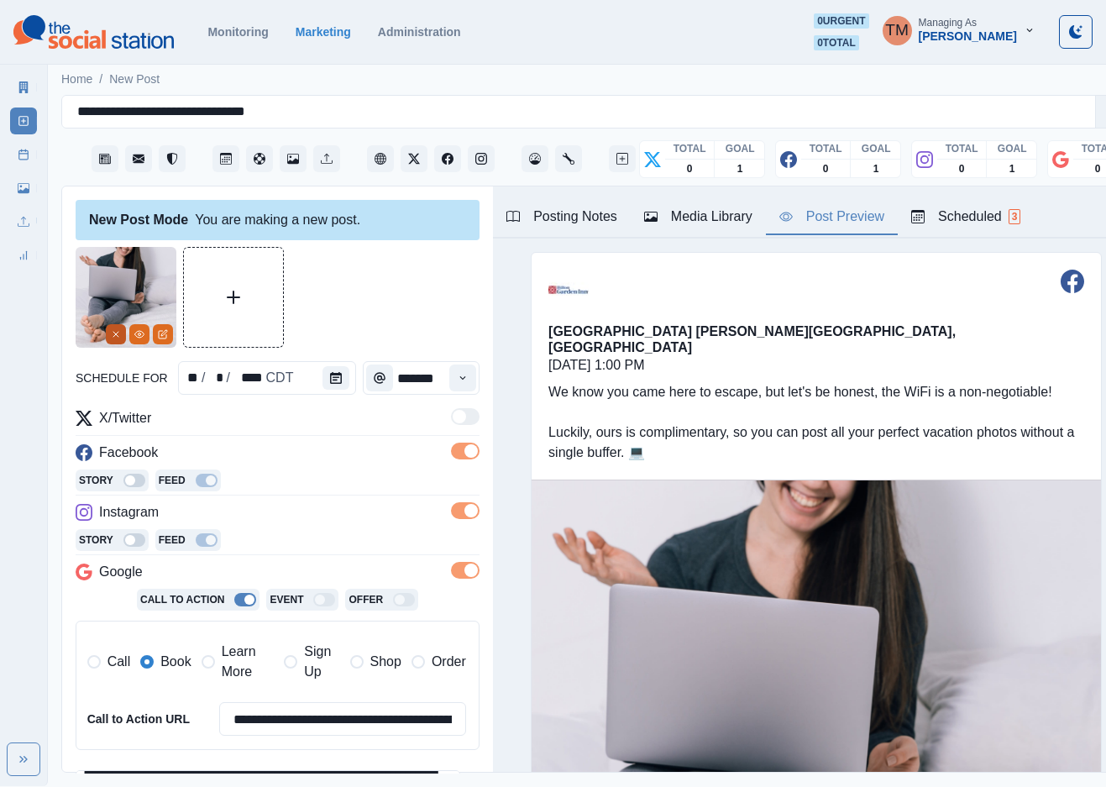
click at [116, 340] on button "Remove" at bounding box center [116, 334] width 20 height 20
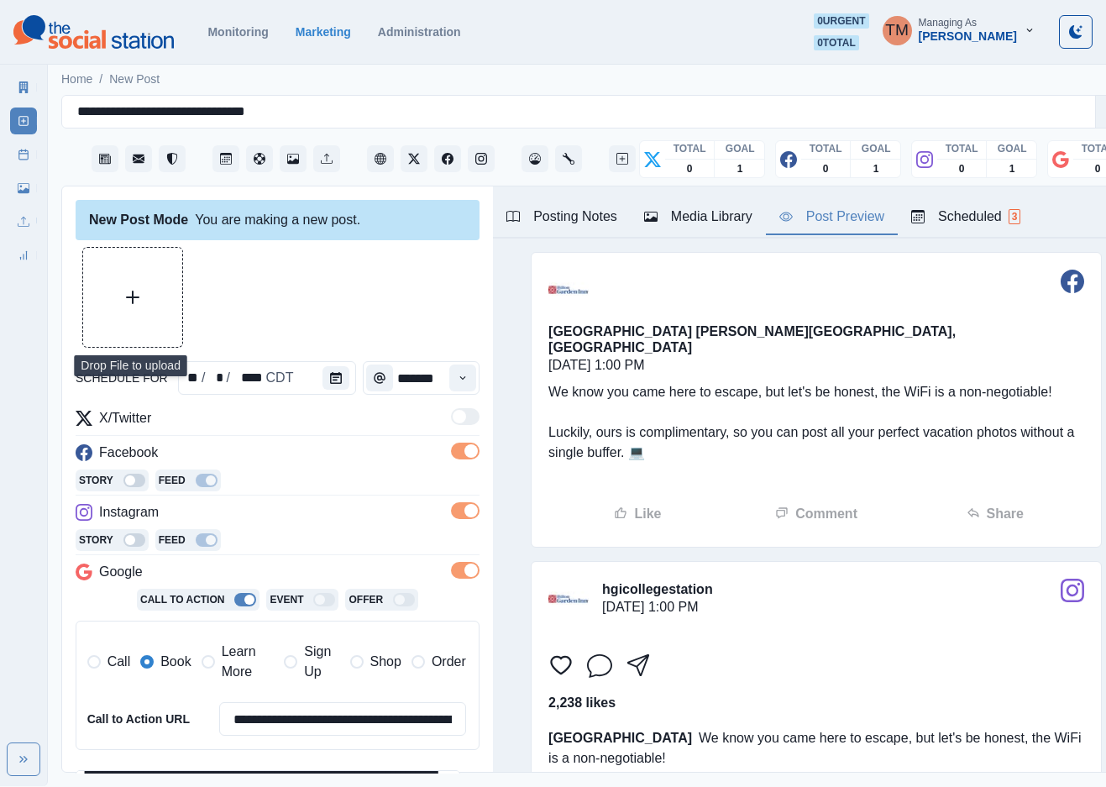
click at [144, 286] on button "Upload Media" at bounding box center [132, 297] width 99 height 99
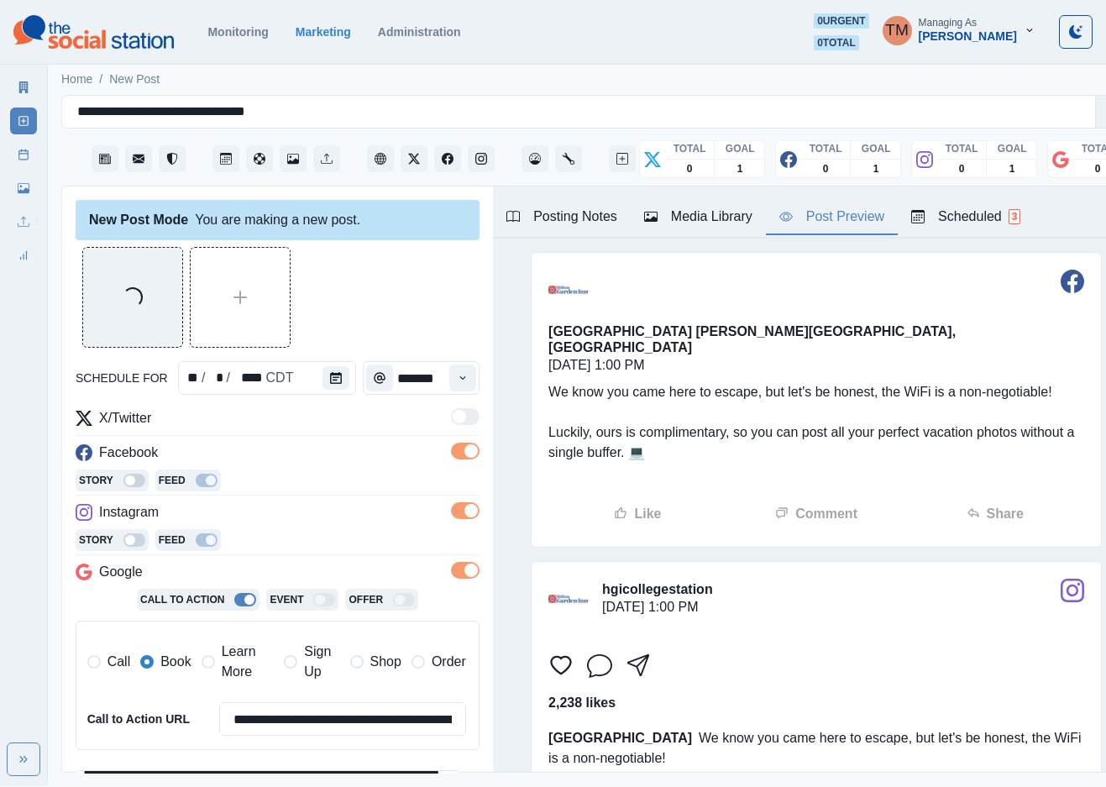
click at [727, 224] on div "Media Library" at bounding box center [698, 217] width 108 height 20
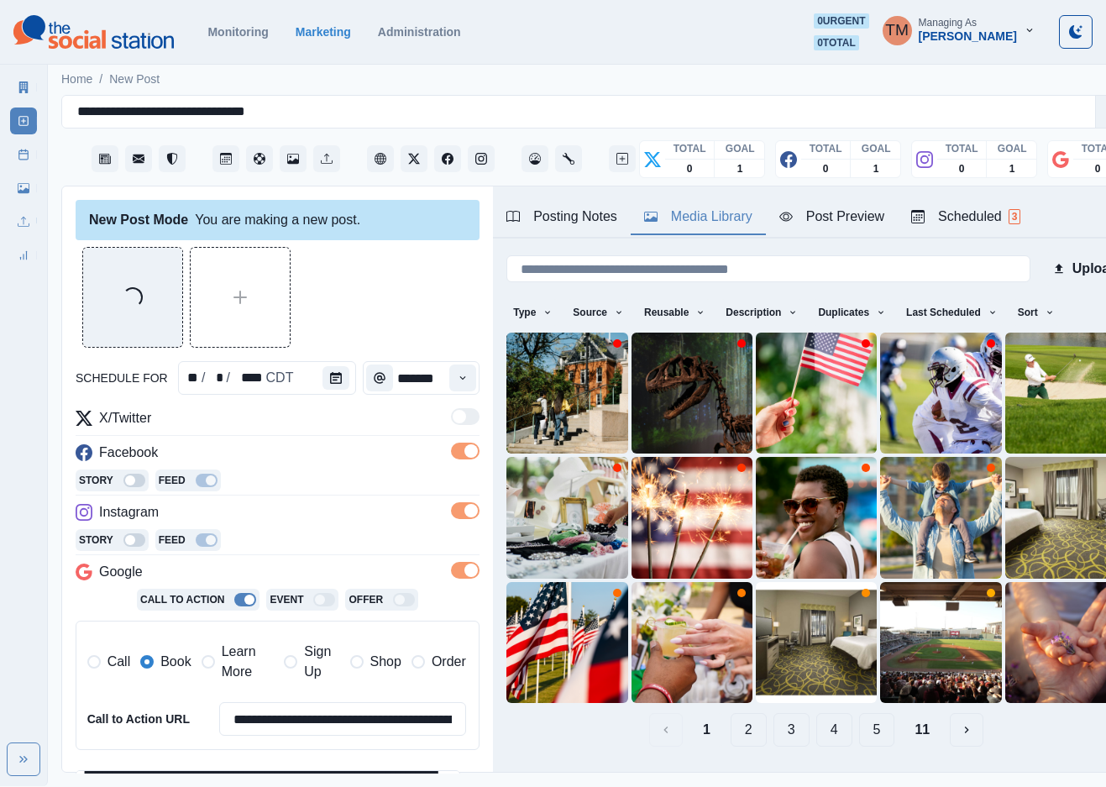
click at [731, 713] on button "2" at bounding box center [749, 730] width 36 height 34
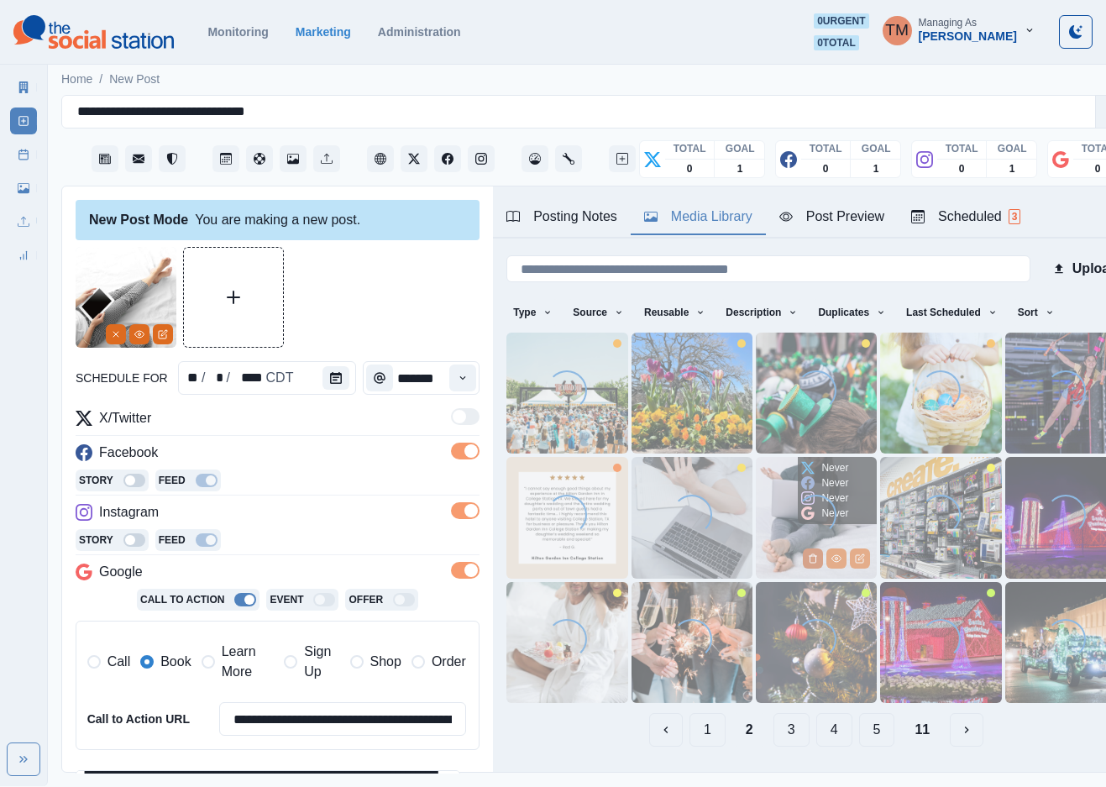
click at [808, 554] on icon "Delete Media" at bounding box center [813, 559] width 10 height 10
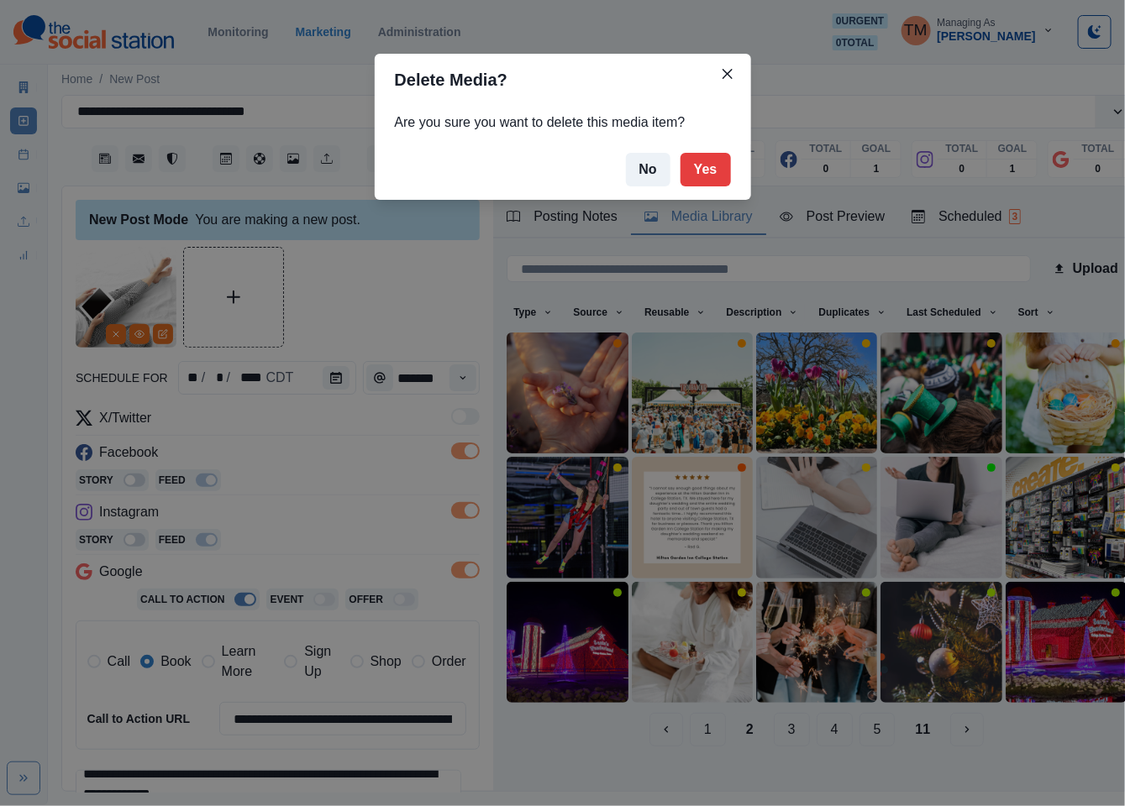
drag, startPoint x: 1062, startPoint y: 197, endPoint x: 1041, endPoint y: 255, distance: 61.7
click at [1062, 199] on div "Delete Media? Are you sure you want to delete this media item? No Yes" at bounding box center [562, 403] width 1125 height 806
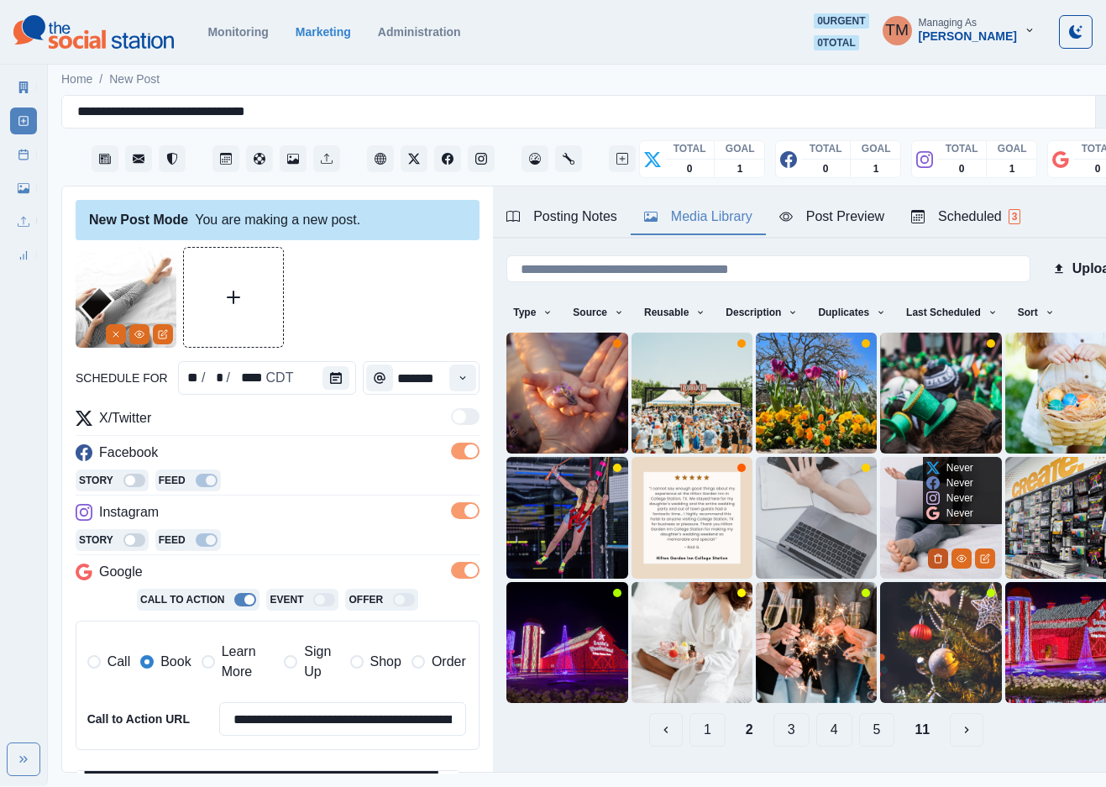
click at [928, 549] on button "Delete Media" at bounding box center [938, 559] width 20 height 20
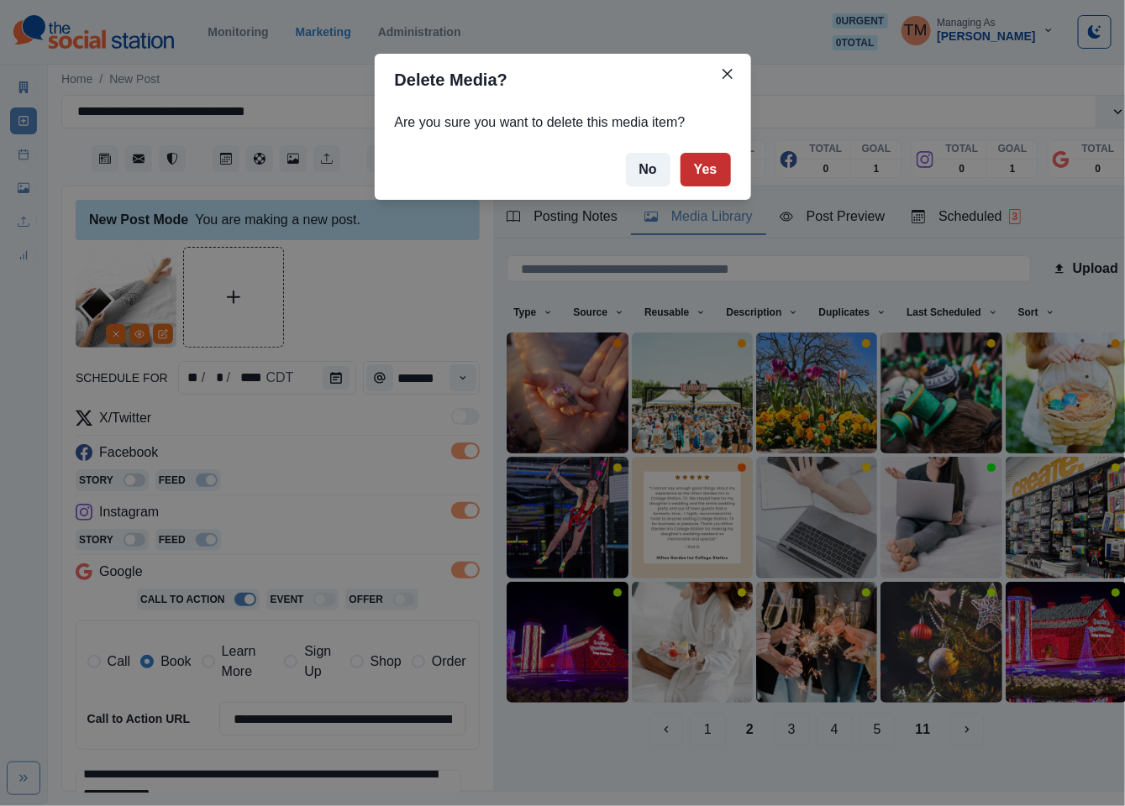
click at [708, 162] on button "Yes" at bounding box center [705, 170] width 50 height 34
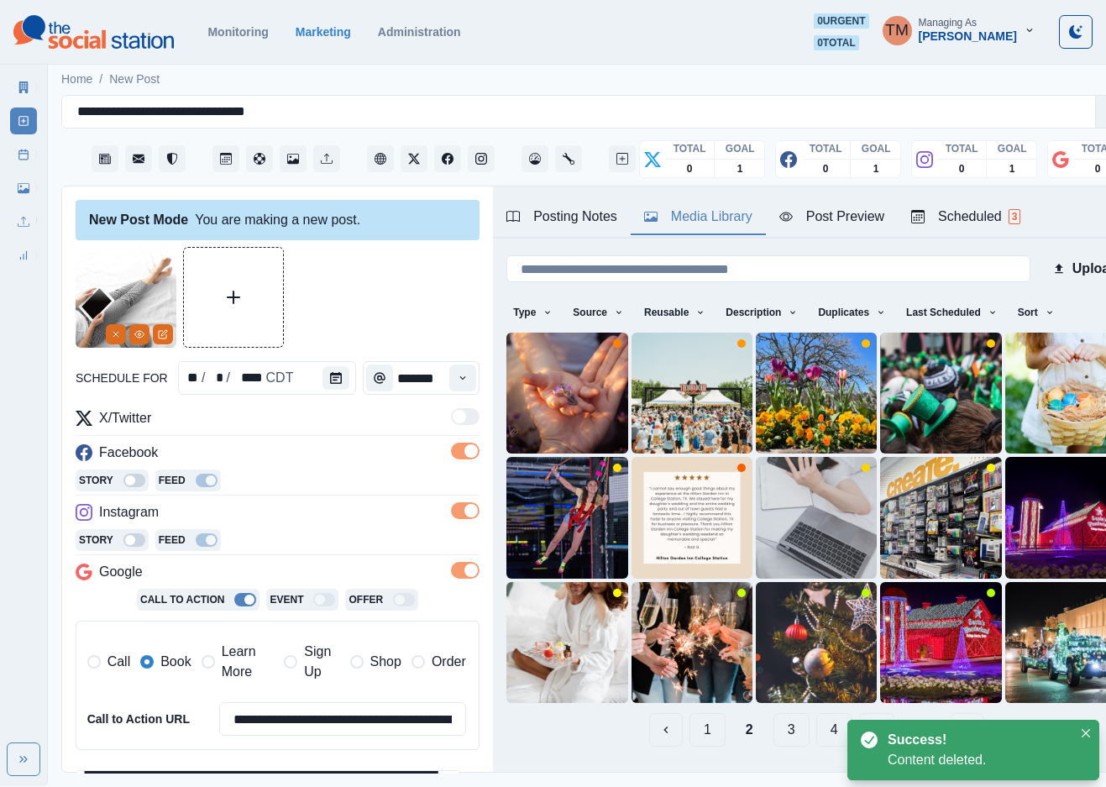
click at [838, 220] on div "Post Preview" at bounding box center [832, 217] width 105 height 20
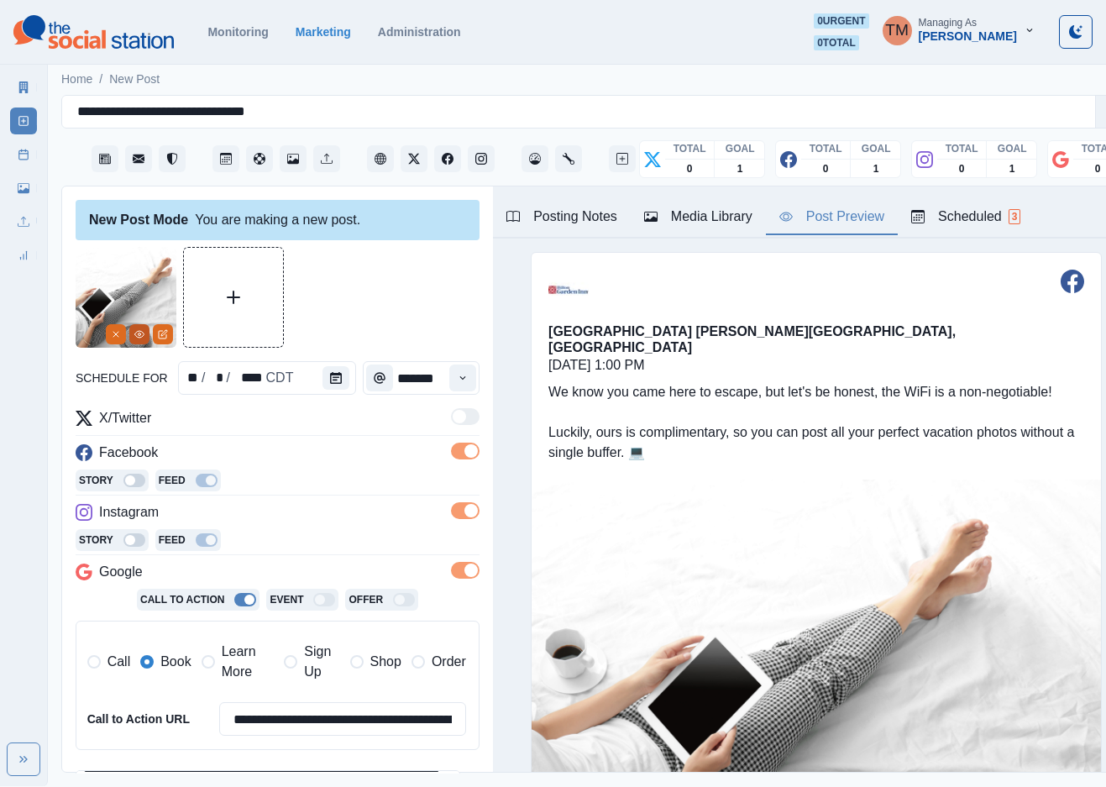
click at [137, 341] on button "View Media" at bounding box center [139, 334] width 20 height 20
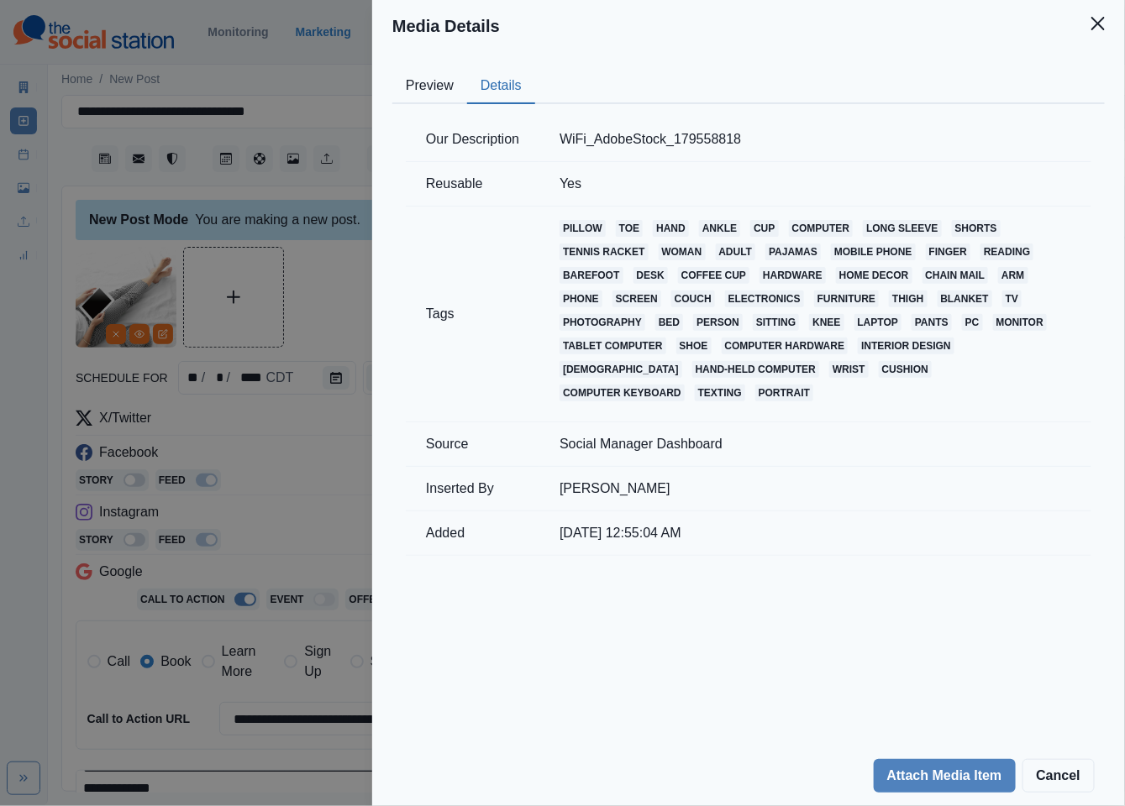
click at [489, 89] on button "Details" at bounding box center [501, 86] width 68 height 35
drag, startPoint x: 781, startPoint y: 139, endPoint x: 538, endPoint y: 139, distance: 243.6
click at [538, 139] on tr "Our Description WiFi_AdobeStock_179558818" at bounding box center [748, 140] width 685 height 45
copy tr "WiFi_AdobeStock_179558818"
click at [336, 66] on div "Media Details Preview Details Our Description WiFi_AdobeStock_179558818 Reusabl…" at bounding box center [562, 403] width 1125 height 806
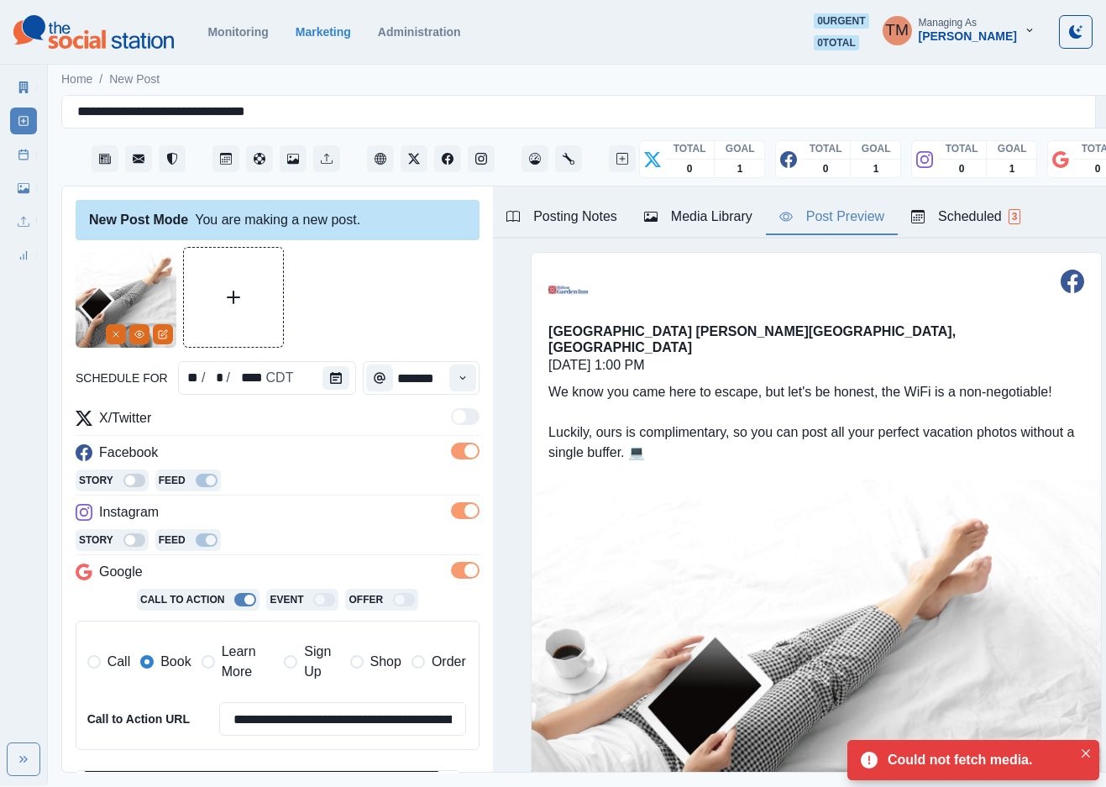
click at [364, 301] on div at bounding box center [278, 297] width 404 height 101
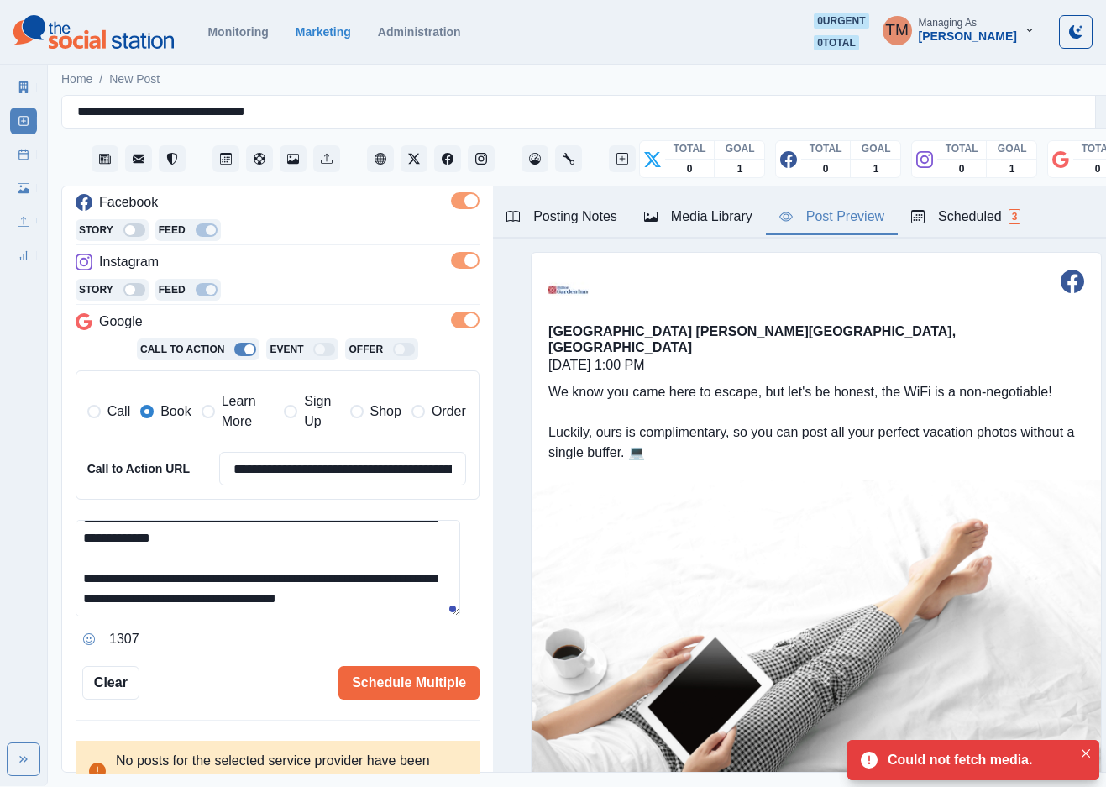
scroll to position [273, 0]
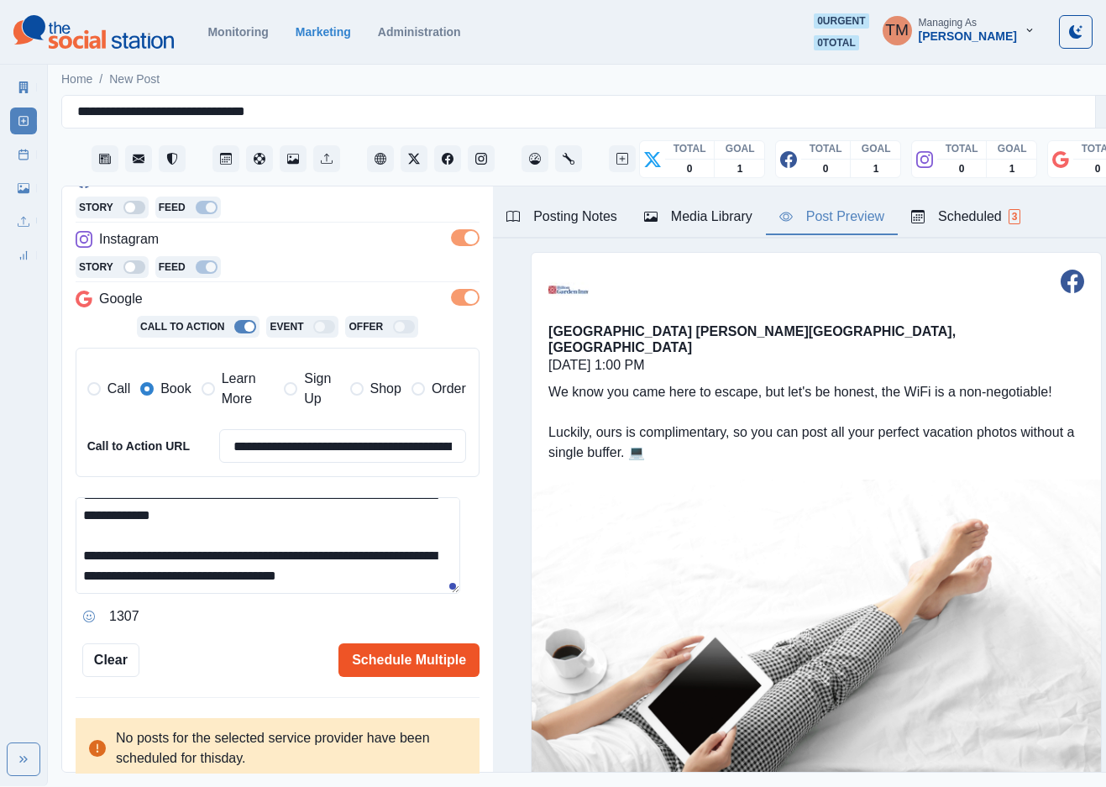
click at [398, 664] on button "Schedule Multiple" at bounding box center [409, 660] width 141 height 34
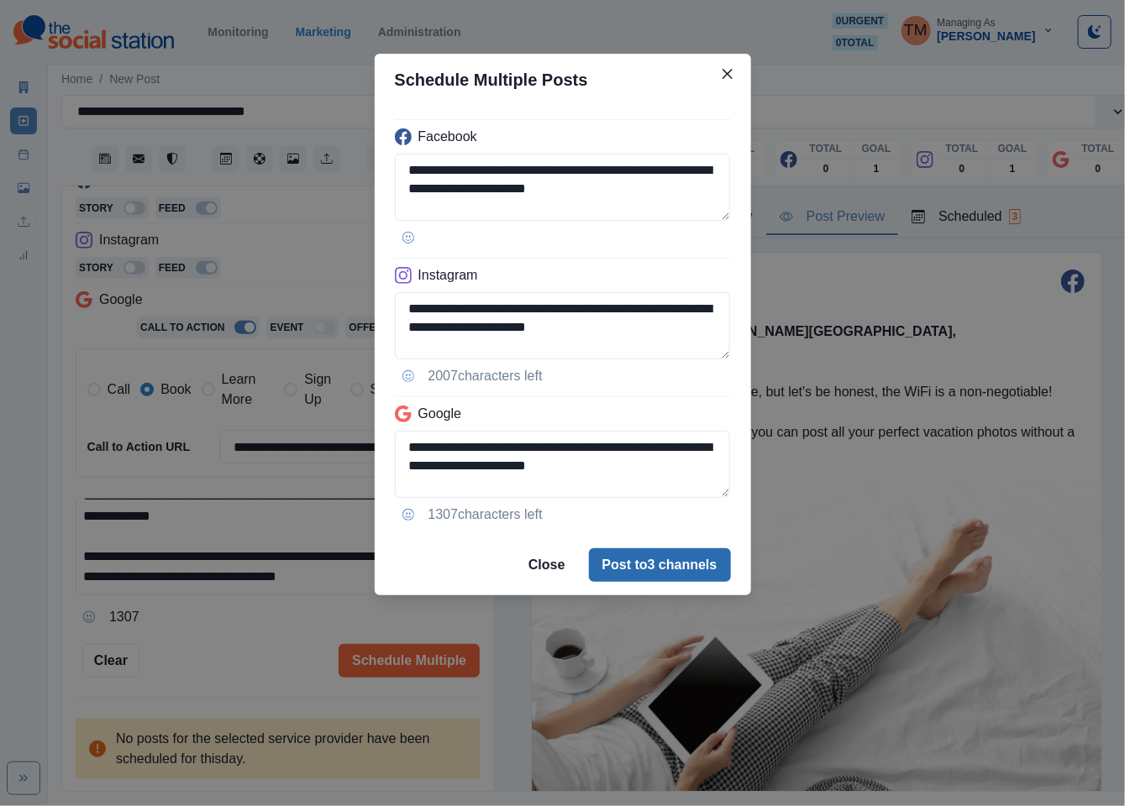
click at [664, 577] on button "Post to 3 channels" at bounding box center [660, 566] width 142 height 34
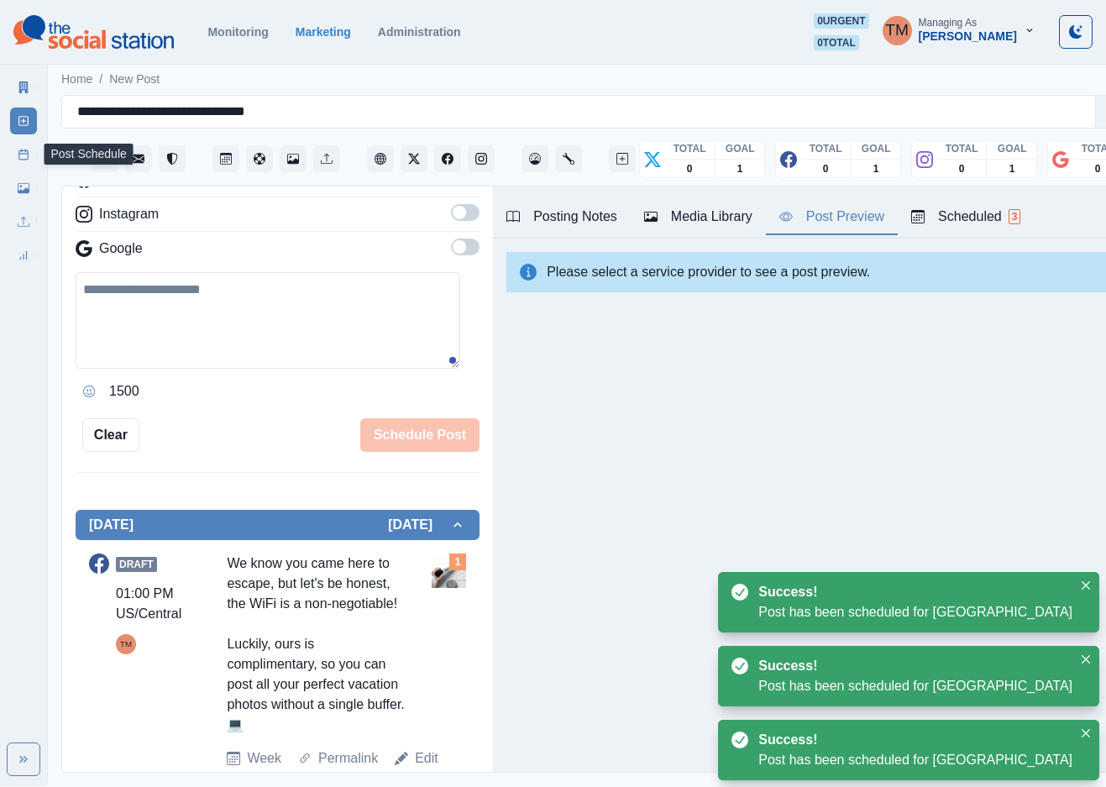
click at [26, 152] on icon at bounding box center [24, 155] width 12 height 12
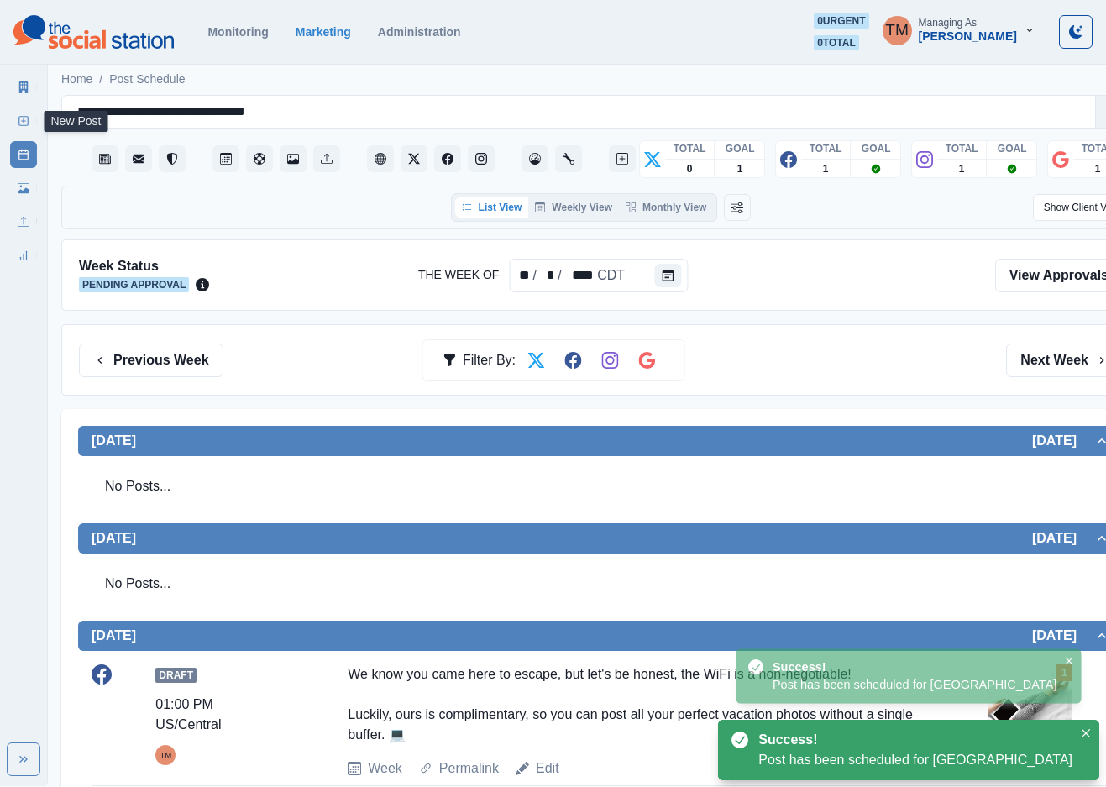
click at [15, 119] on link "New Post" at bounding box center [23, 121] width 27 height 27
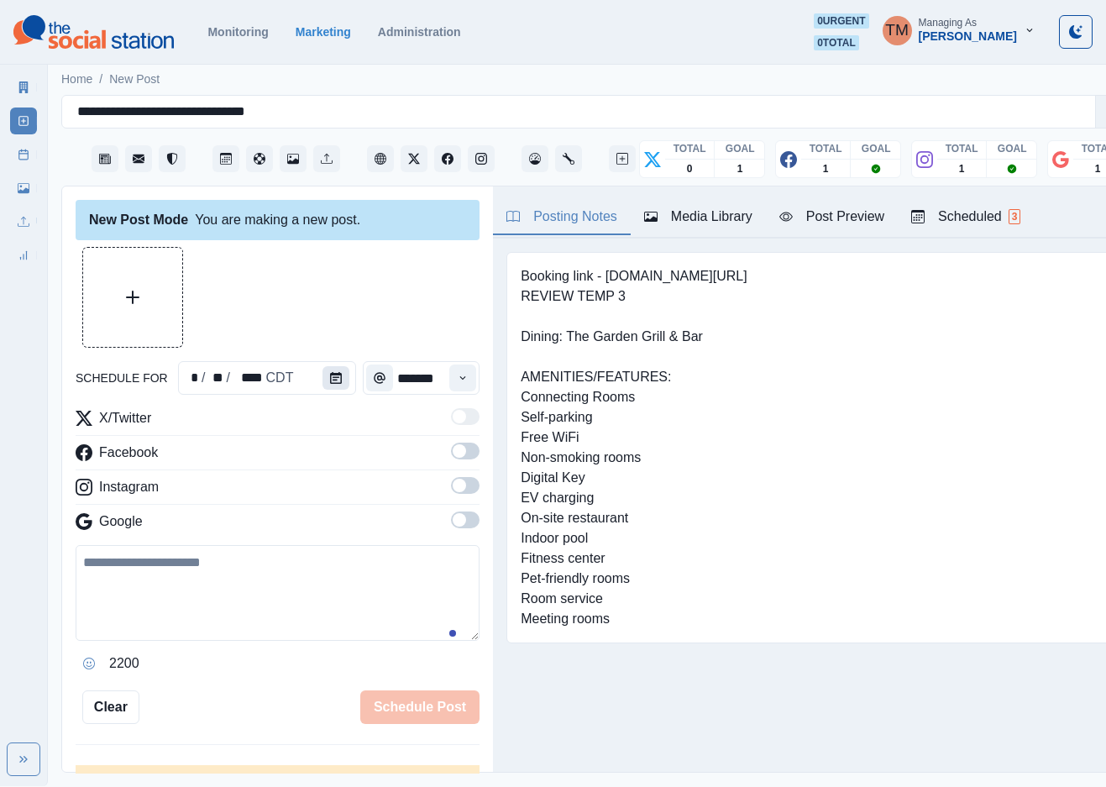
click at [330, 376] on icon "Calendar" at bounding box center [336, 378] width 12 height 12
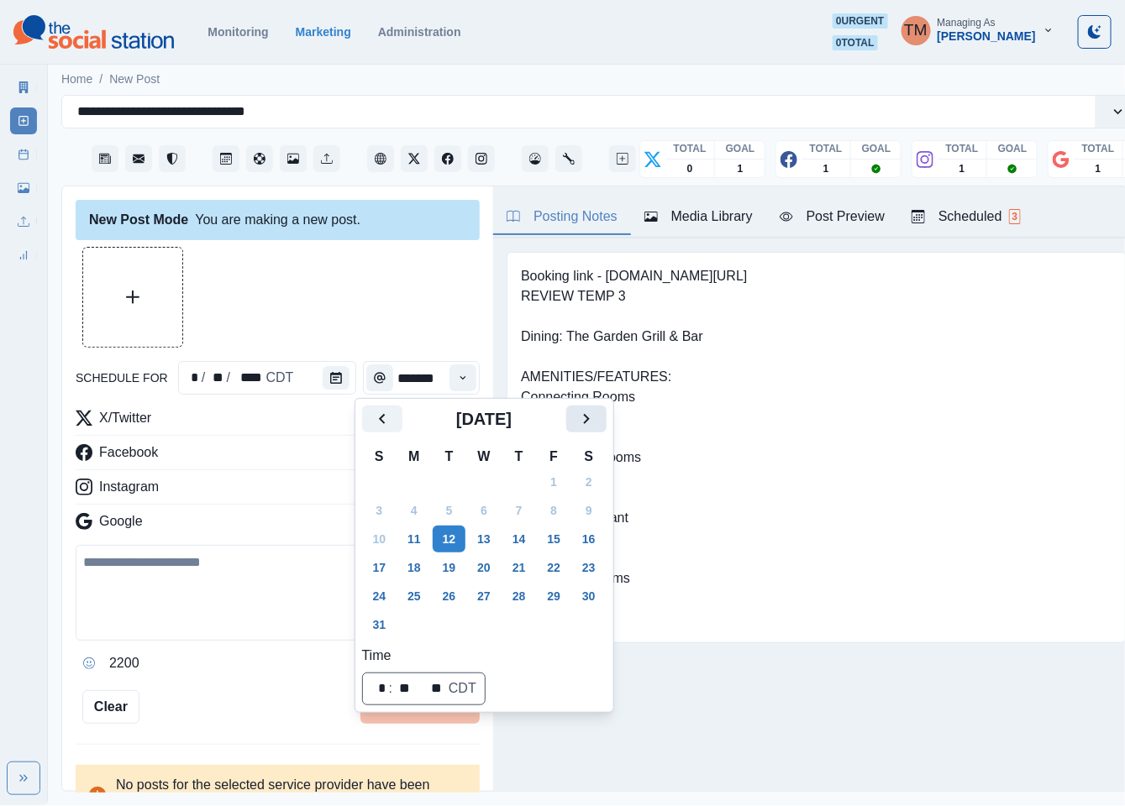
click at [585, 414] on icon "Next" at bounding box center [586, 419] width 20 height 20
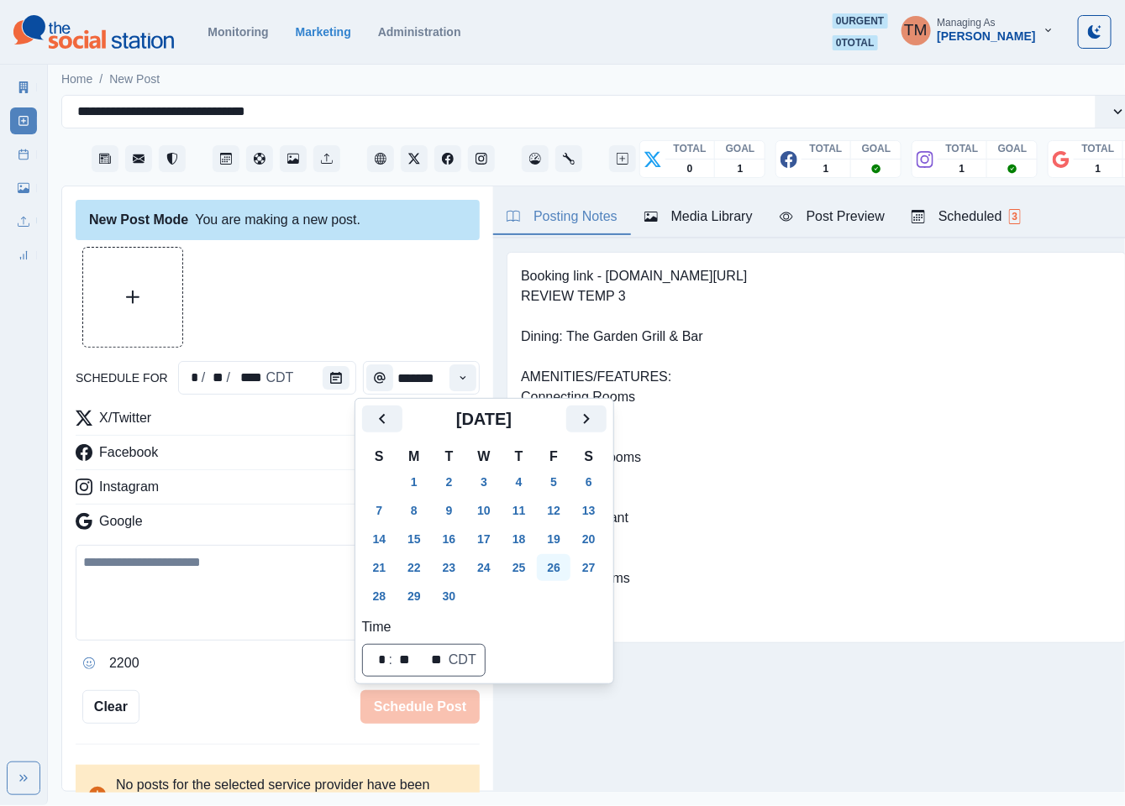
click at [554, 565] on button "26" at bounding box center [554, 567] width 34 height 27
click at [307, 293] on div at bounding box center [278, 297] width 404 height 101
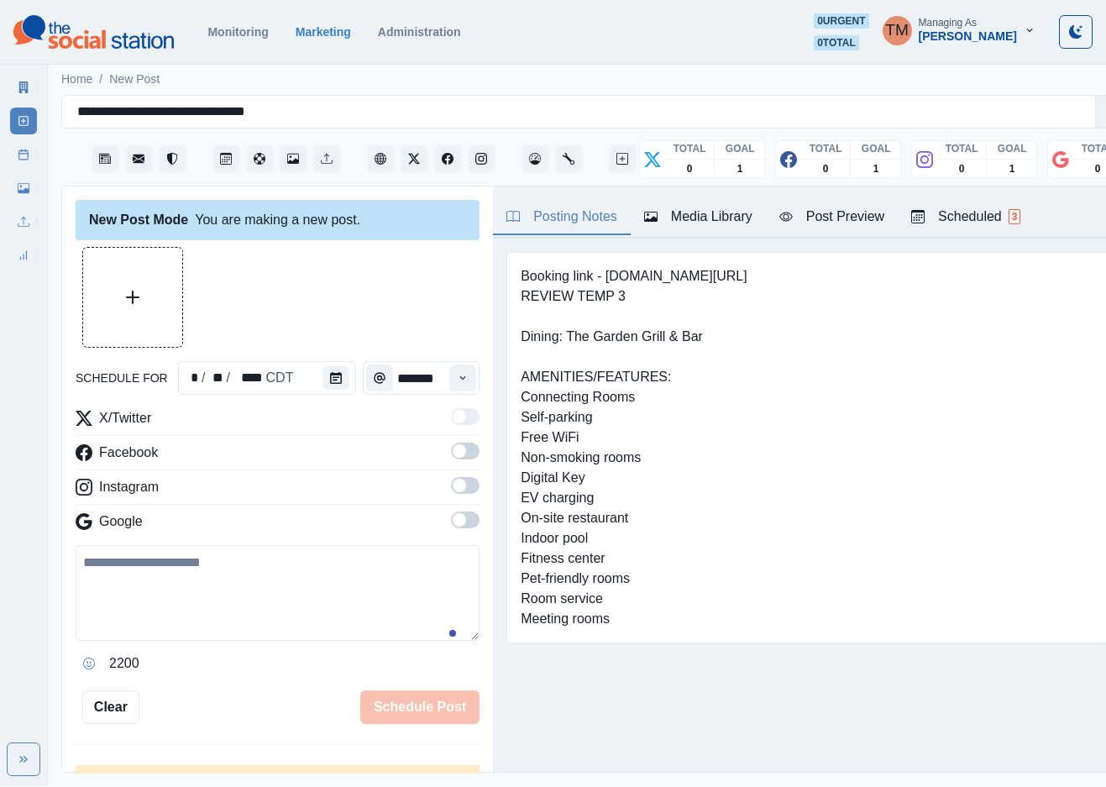
click at [457, 376] on icon "Time" at bounding box center [463, 378] width 12 height 12
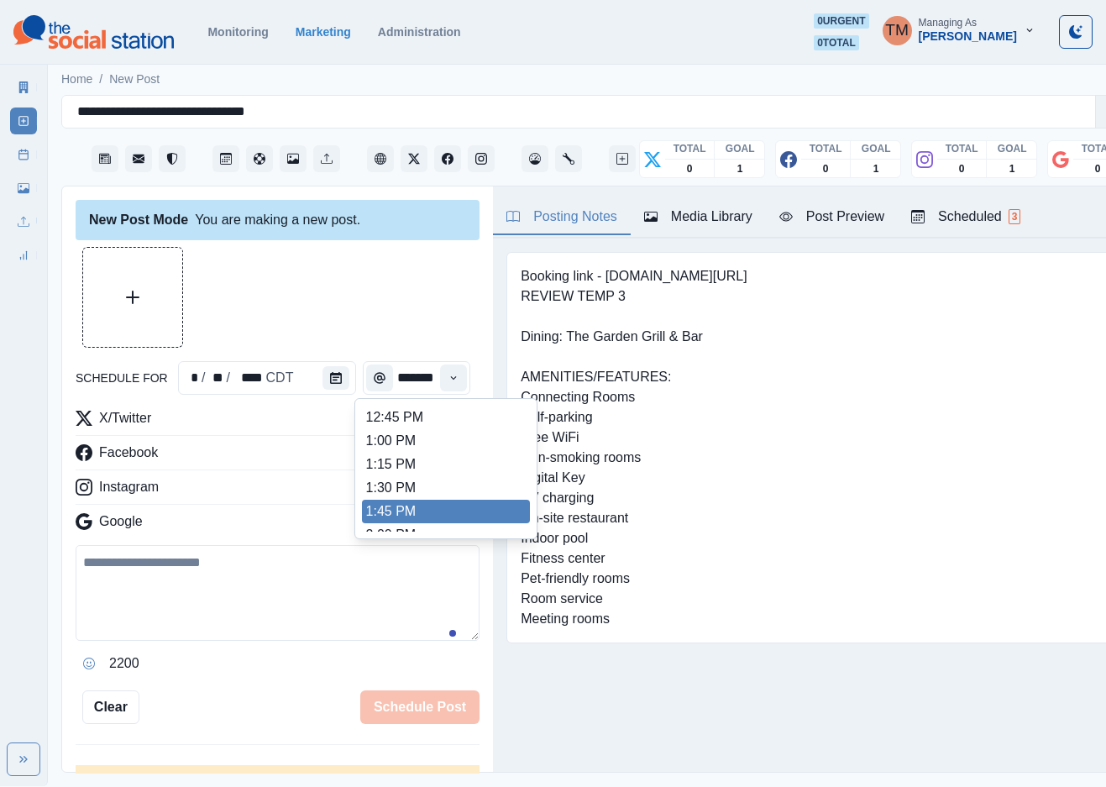
scroll to position [504, 0]
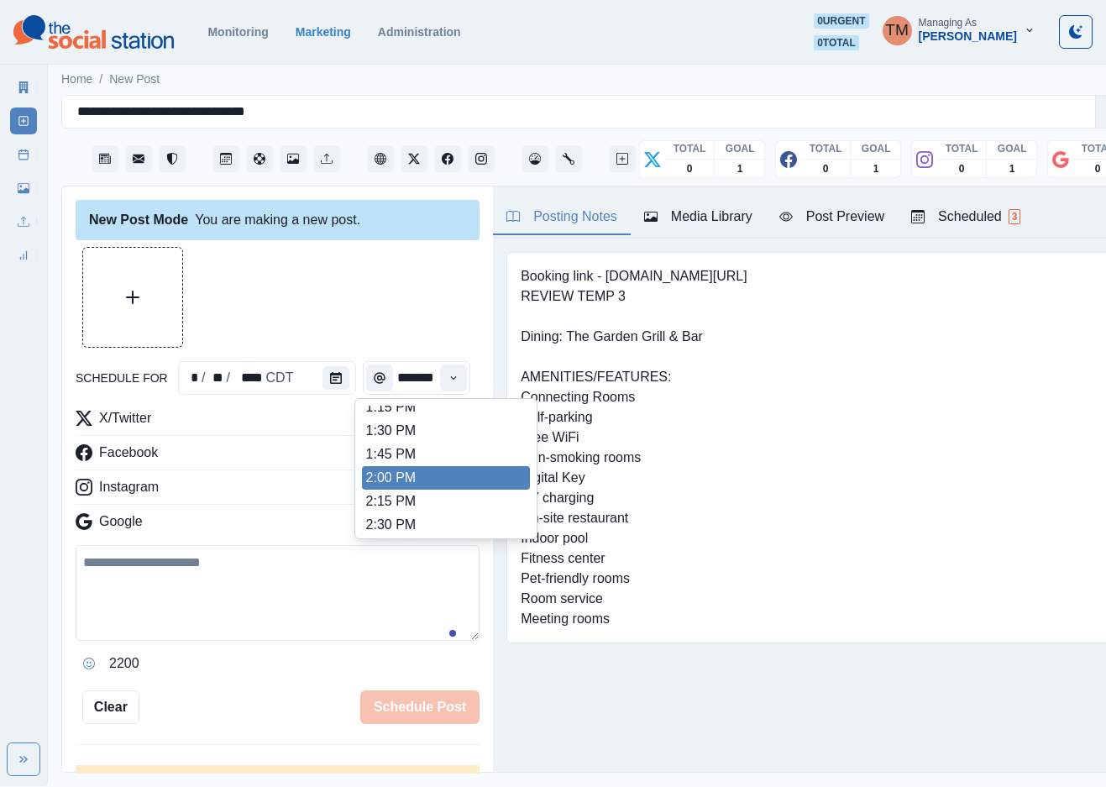
click at [371, 479] on li "2:00 PM" at bounding box center [446, 478] width 168 height 24
click at [448, 372] on icon "Time" at bounding box center [454, 378] width 12 height 12
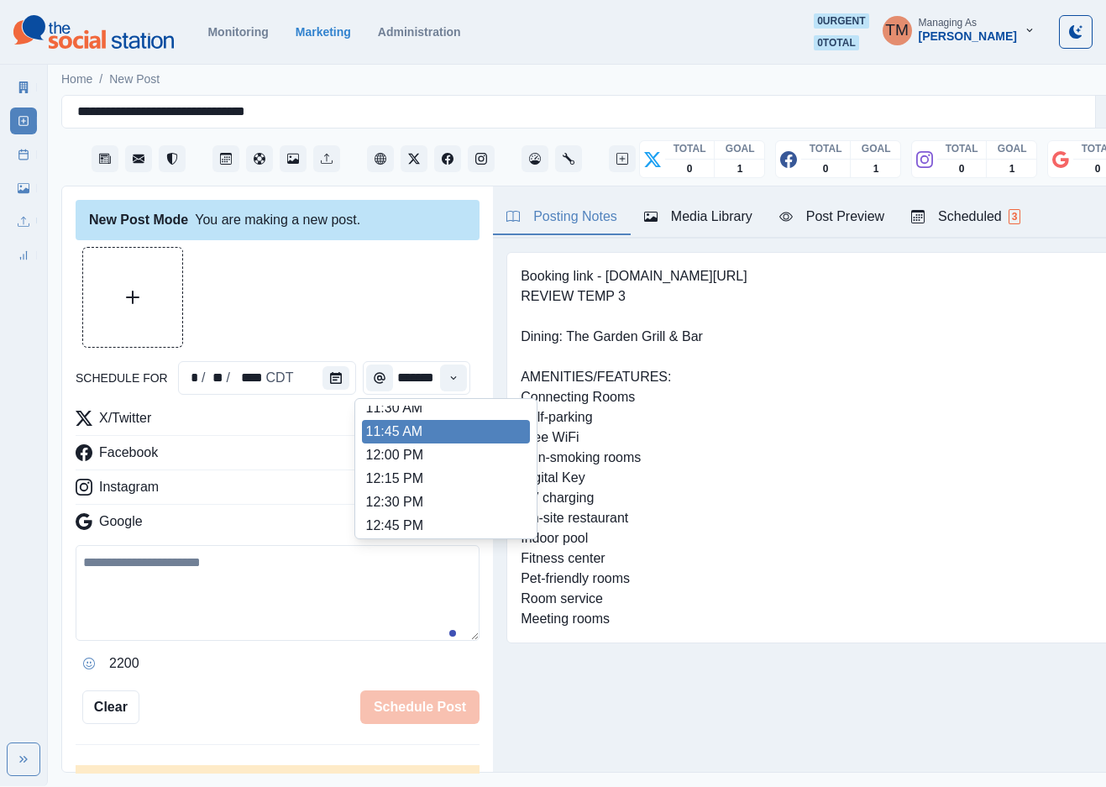
click at [402, 441] on li "11:45 AM" at bounding box center [446, 432] width 168 height 24
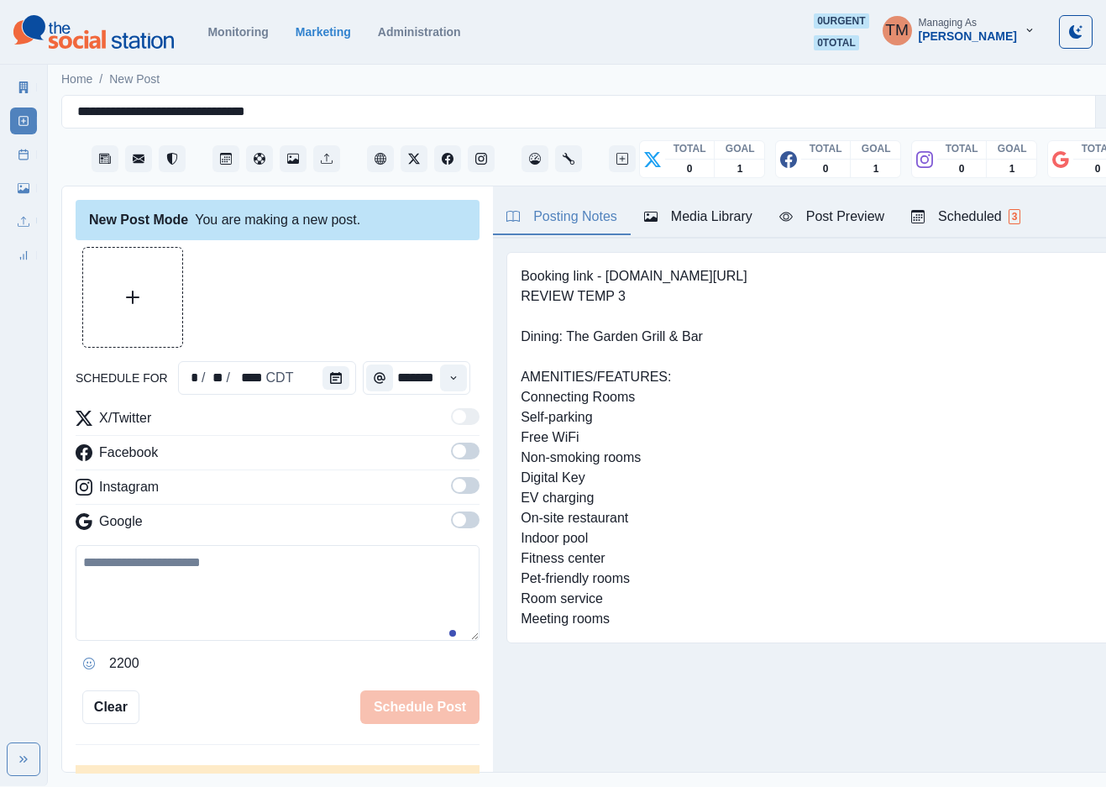
type input "********"
drag, startPoint x: 449, startPoint y: 454, endPoint x: 454, endPoint y: 502, distance: 48.1
click at [451, 460] on span at bounding box center [465, 451] width 29 height 17
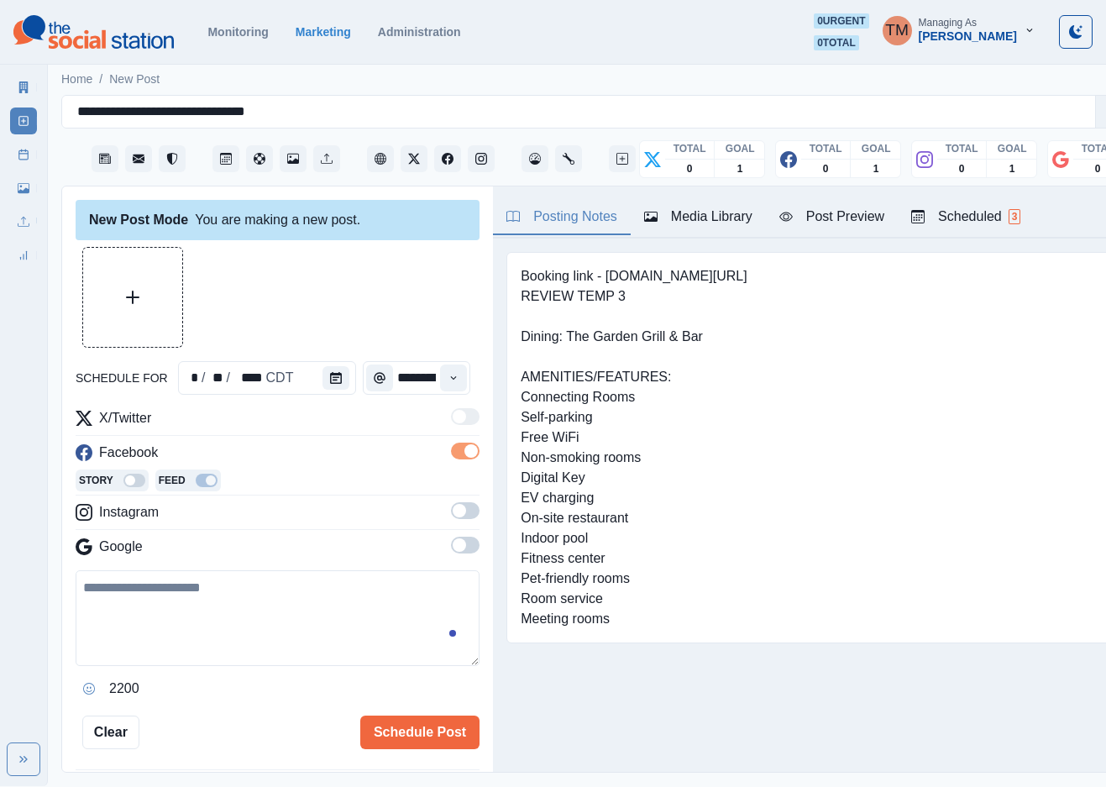
click at [454, 510] on span at bounding box center [465, 510] width 29 height 17
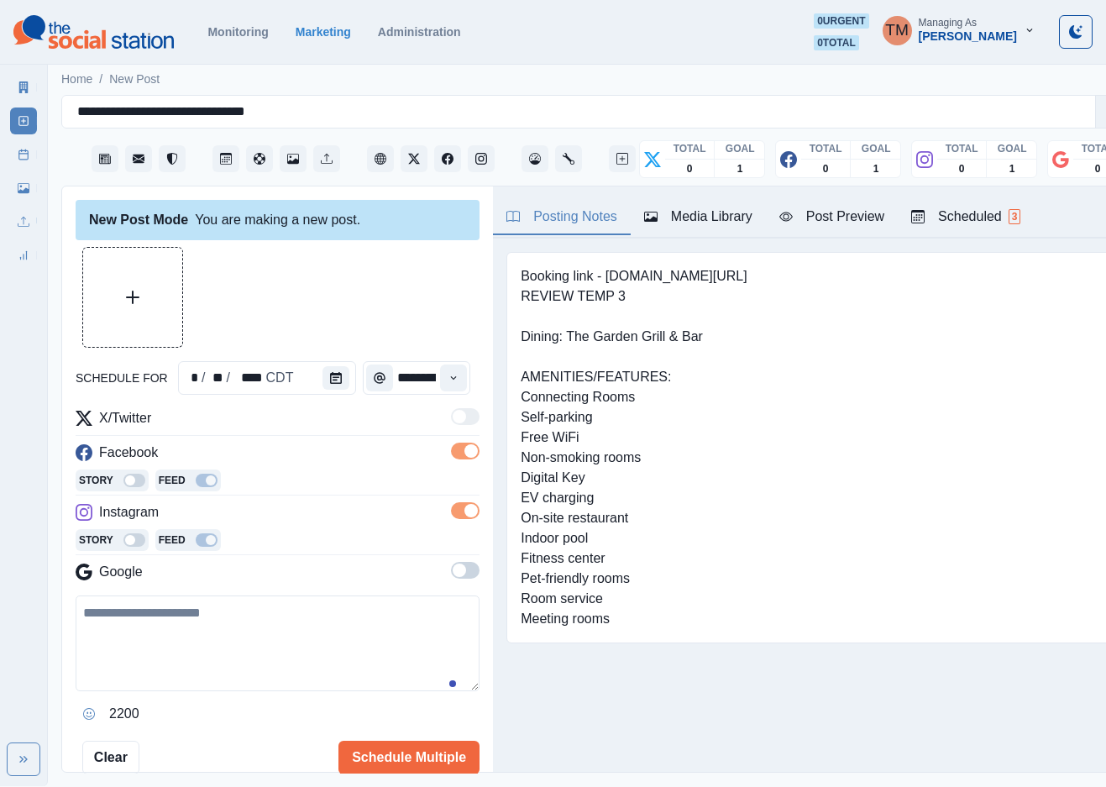
drag, startPoint x: 447, startPoint y: 562, endPoint x: 442, endPoint y: 552, distance: 11.3
click at [444, 558] on div "X/Twitter Facebook Story Feed Instagram Story Feed Google" at bounding box center [278, 498] width 404 height 181
drag, startPoint x: 447, startPoint y: 572, endPoint x: 423, endPoint y: 568, distance: 23.9
click at [453, 573] on span at bounding box center [459, 570] width 13 height 13
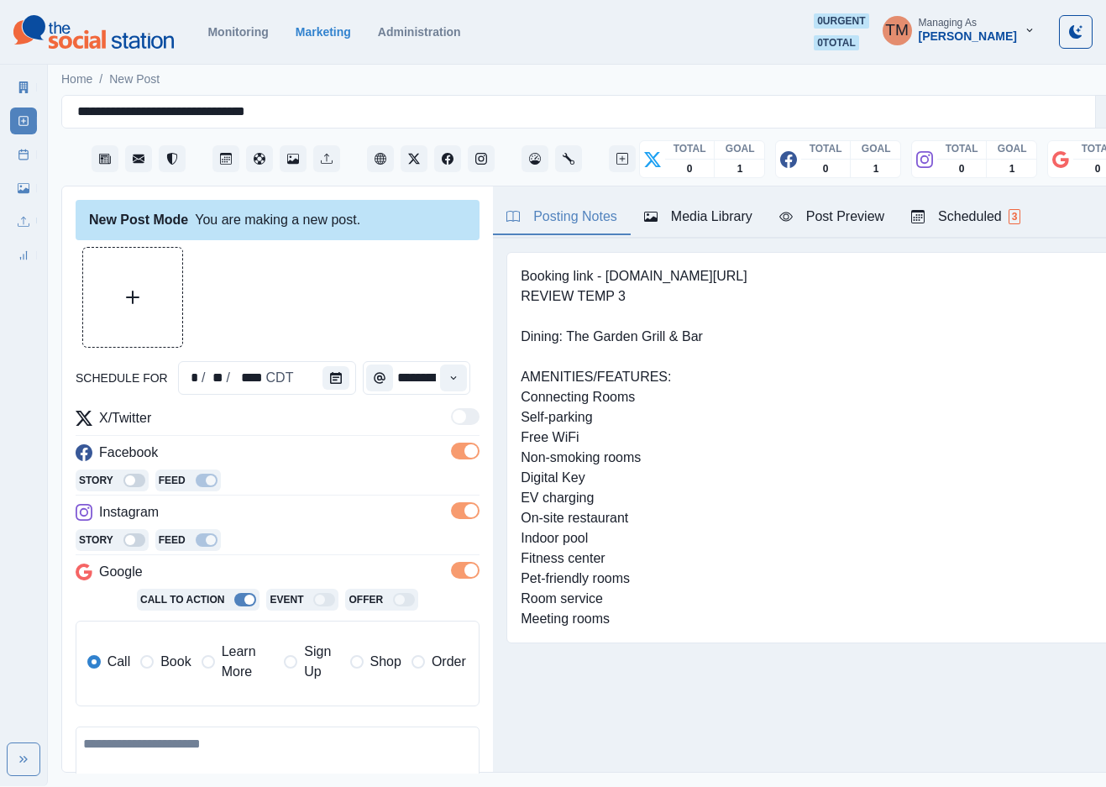
click at [228, 671] on span "Learn More" at bounding box center [248, 662] width 53 height 40
click at [328, 726] on input "**********" at bounding box center [342, 719] width 247 height 34
paste input
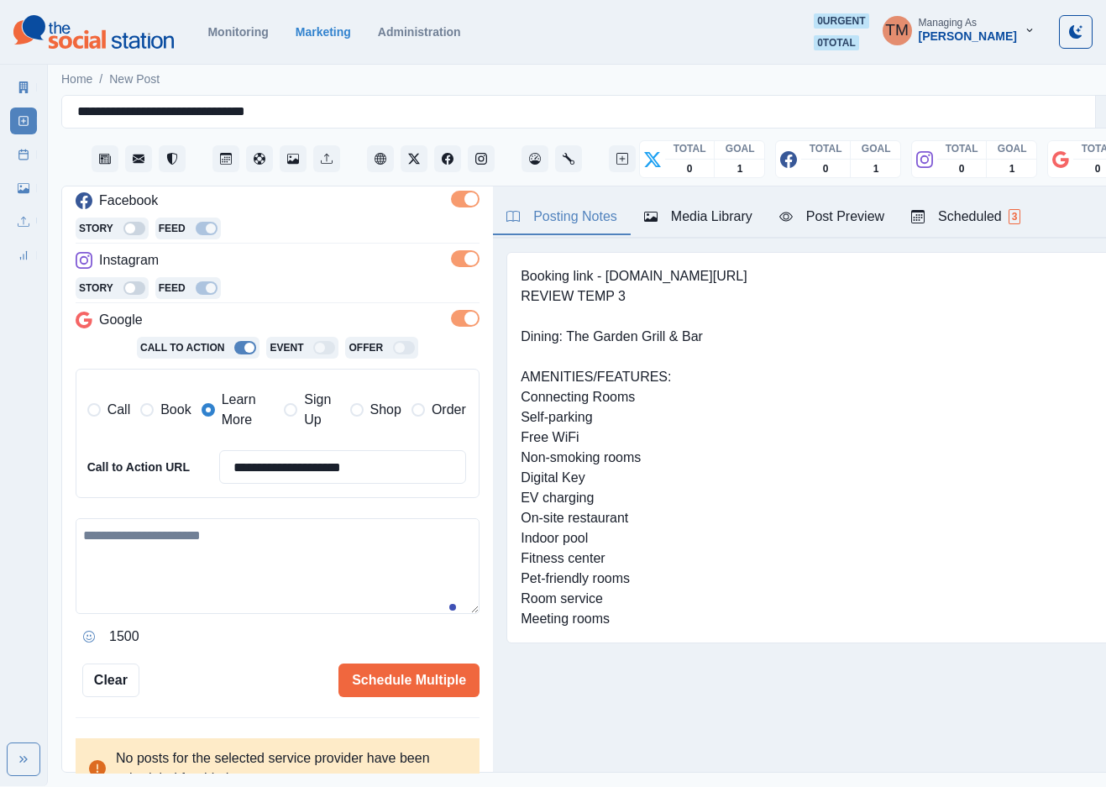
type input "**********"
click at [217, 565] on textarea at bounding box center [278, 566] width 404 height 96
click at [276, 578] on textarea at bounding box center [278, 566] width 404 height 96
paste textarea "**********"
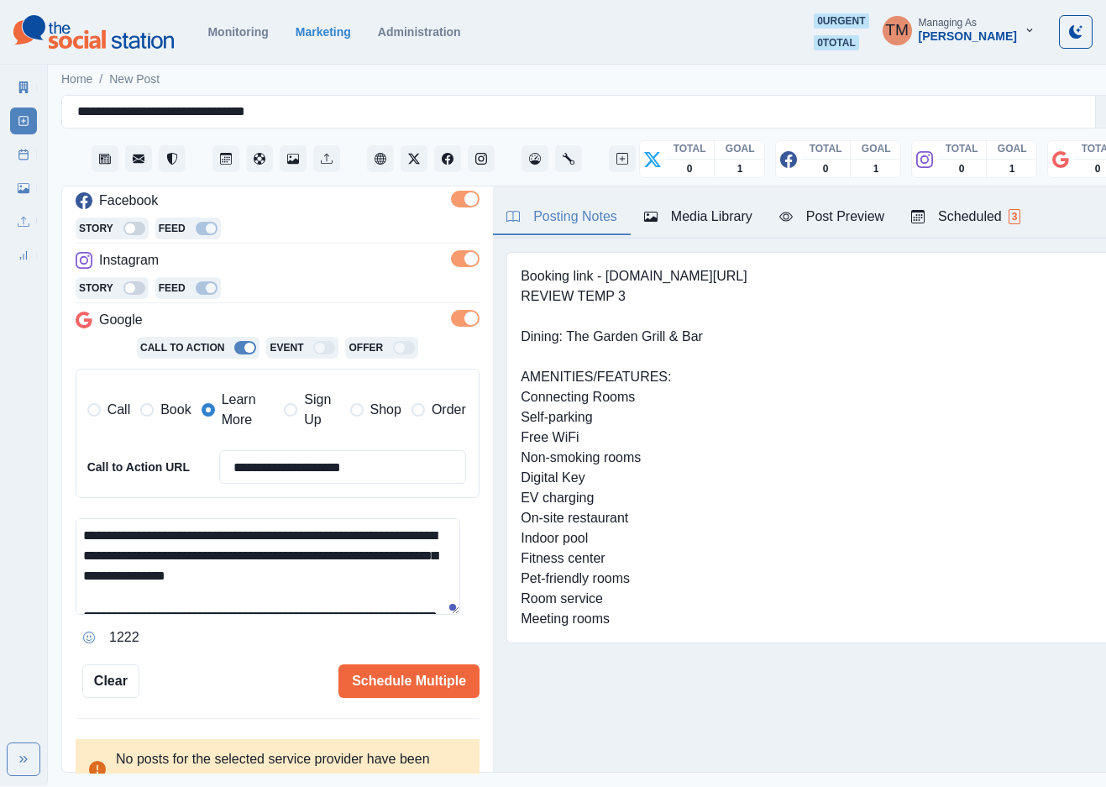
scroll to position [113, 0]
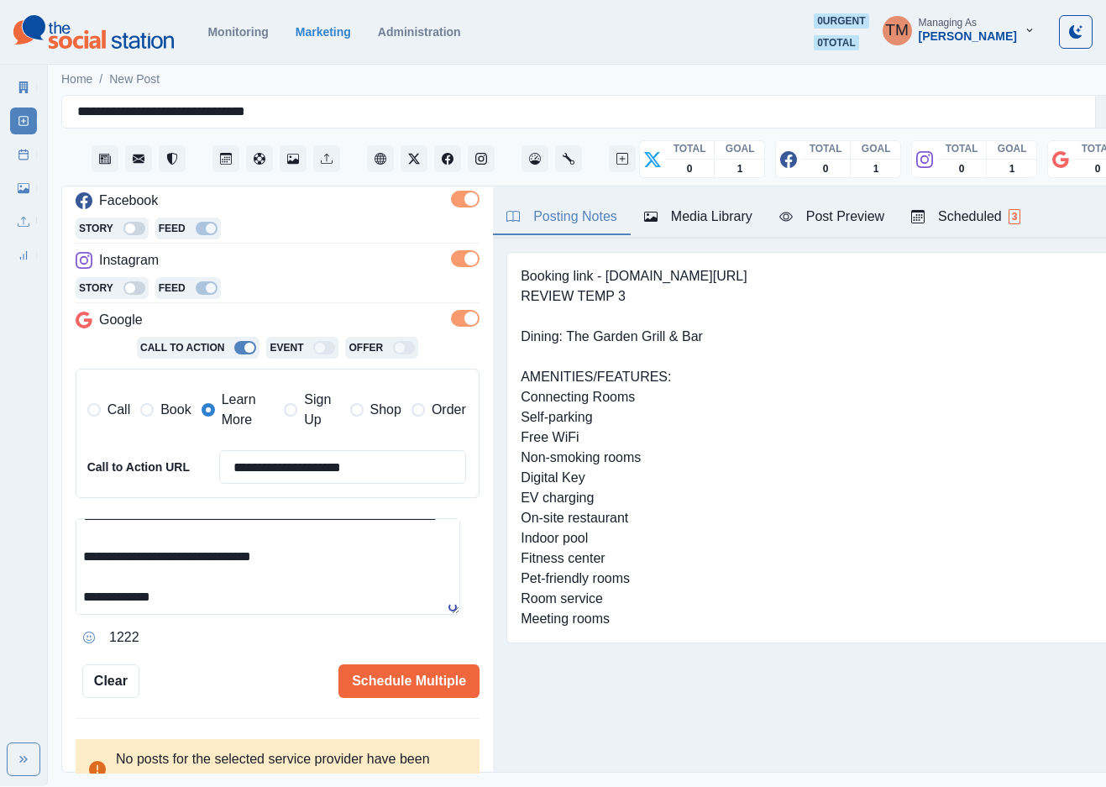
type textarea "**********"
click at [847, 223] on div "Post Preview" at bounding box center [832, 217] width 105 height 20
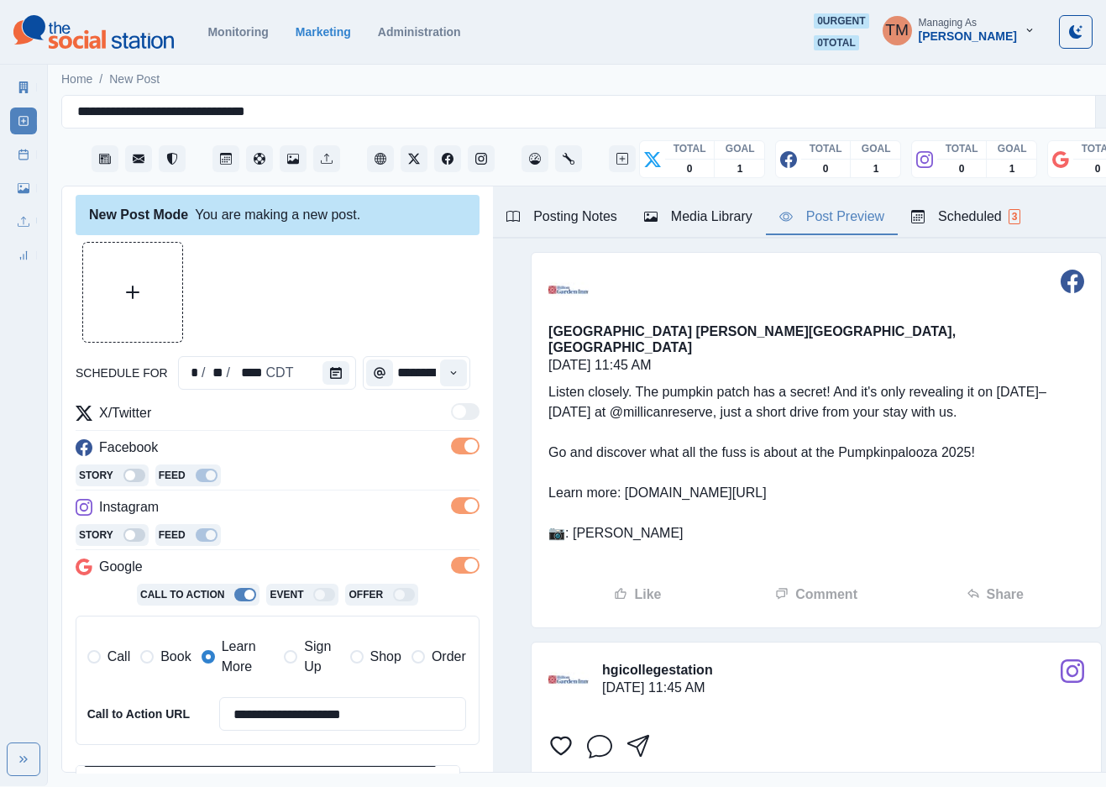
scroll to position [0, 0]
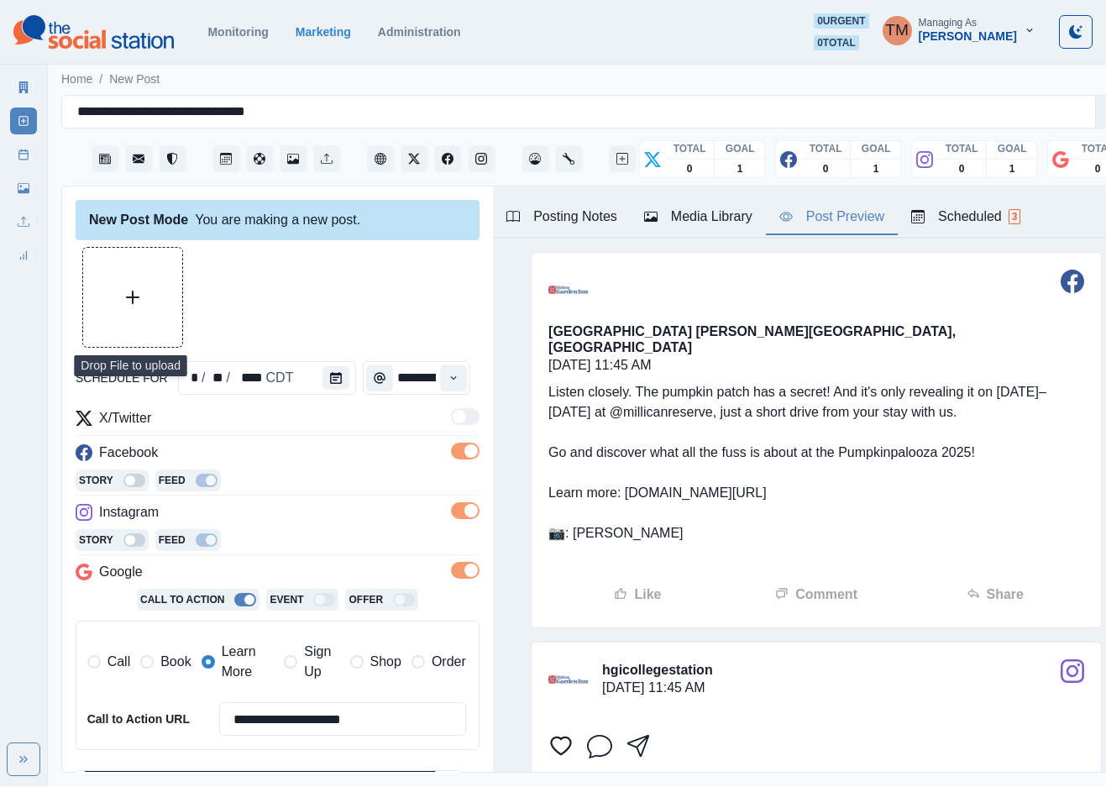
click at [118, 281] on button "Upload Media" at bounding box center [132, 297] width 99 height 99
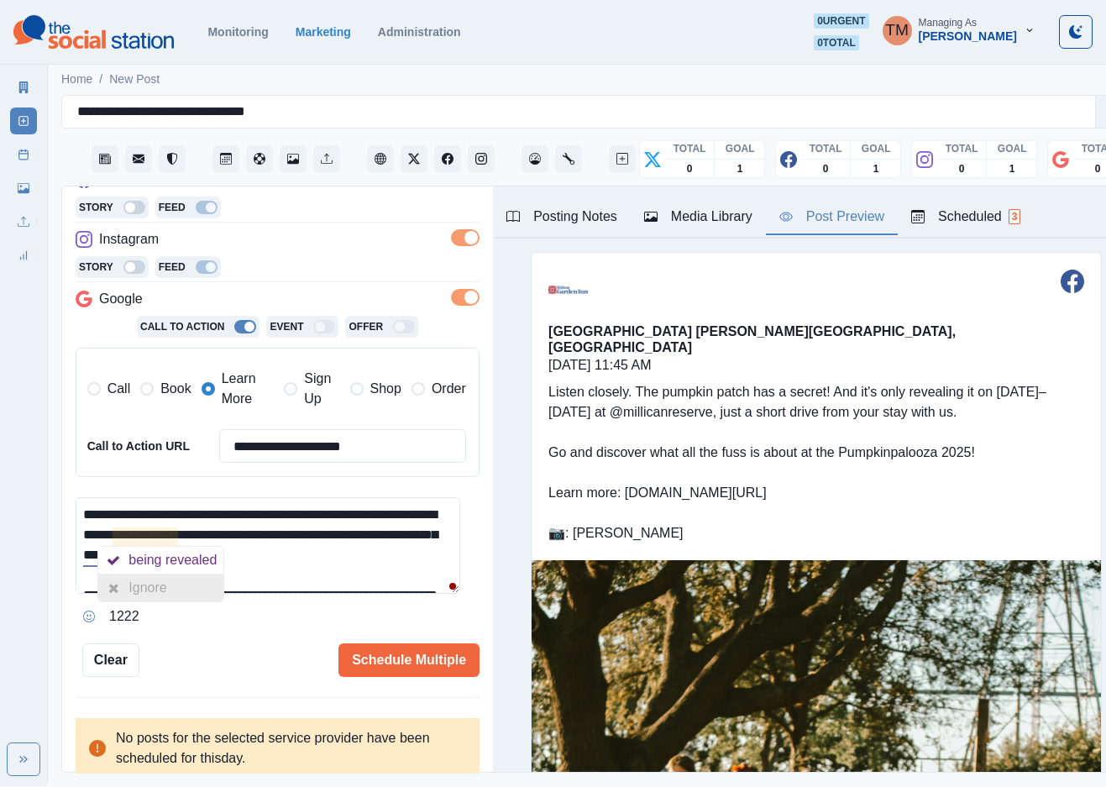
click at [195, 597] on div "Ignore" at bounding box center [160, 588] width 125 height 27
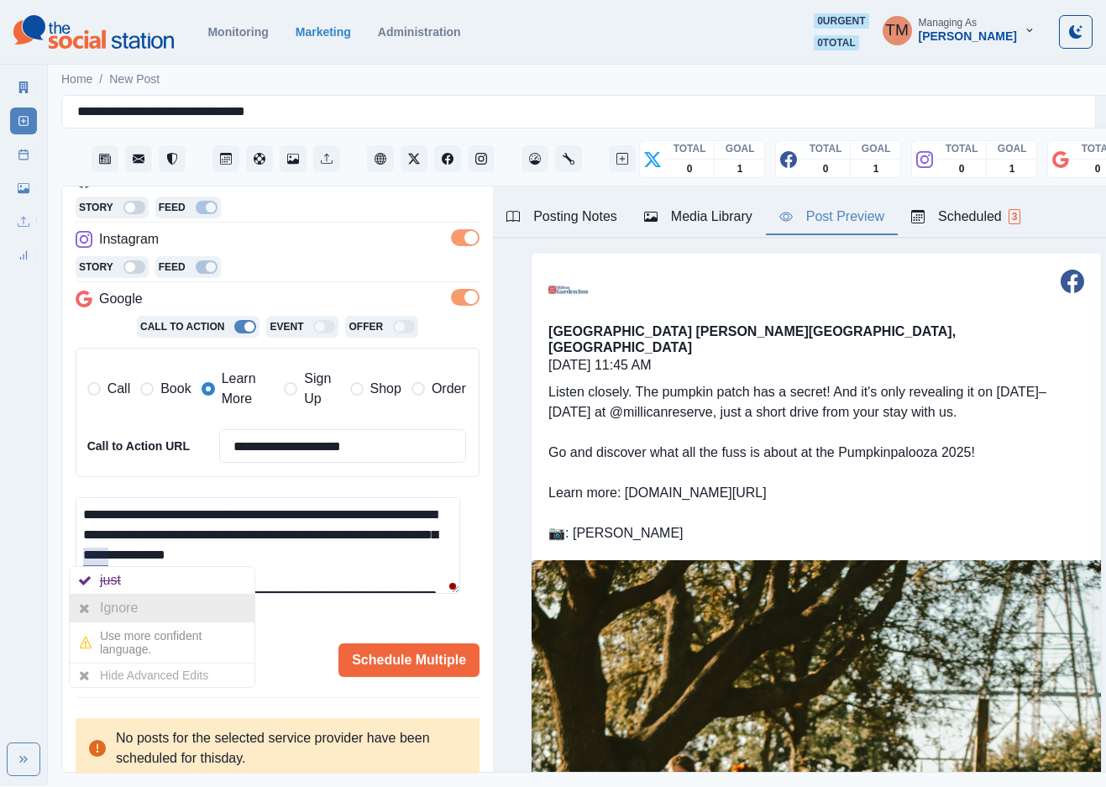
click at [121, 605] on div "Ignore" at bounding box center [122, 608] width 45 height 27
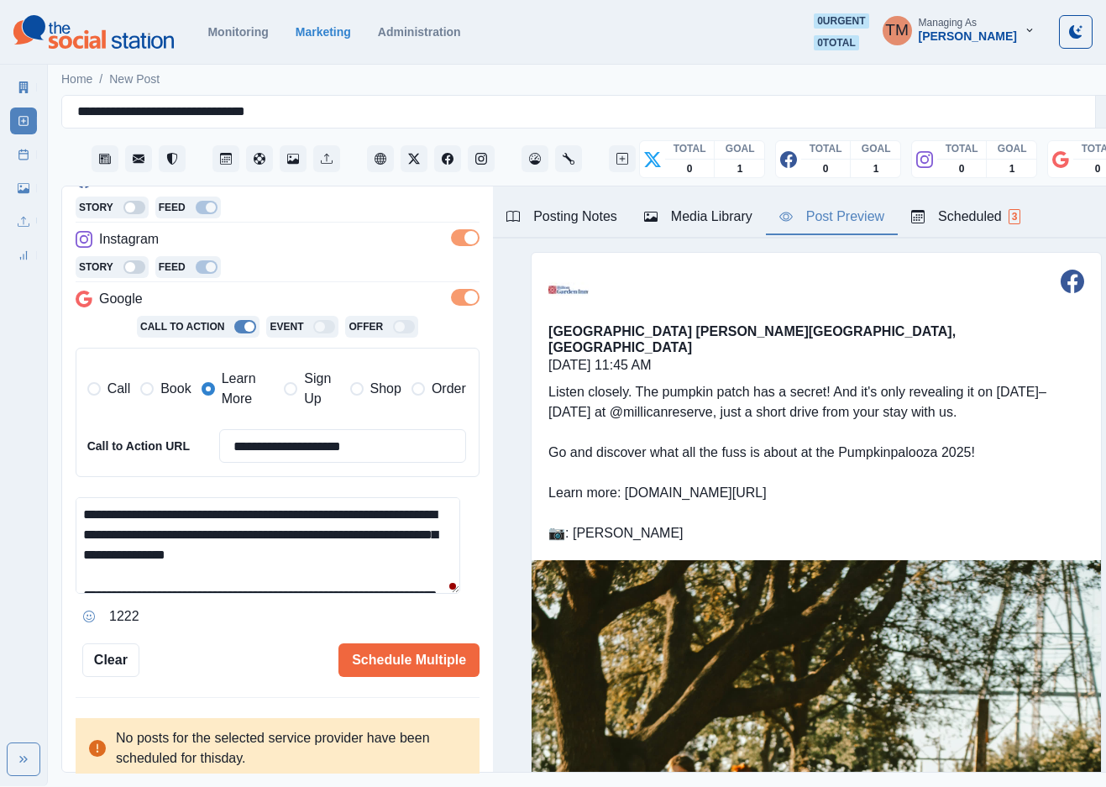
click at [338, 560] on textarea "**********" at bounding box center [268, 545] width 385 height 97
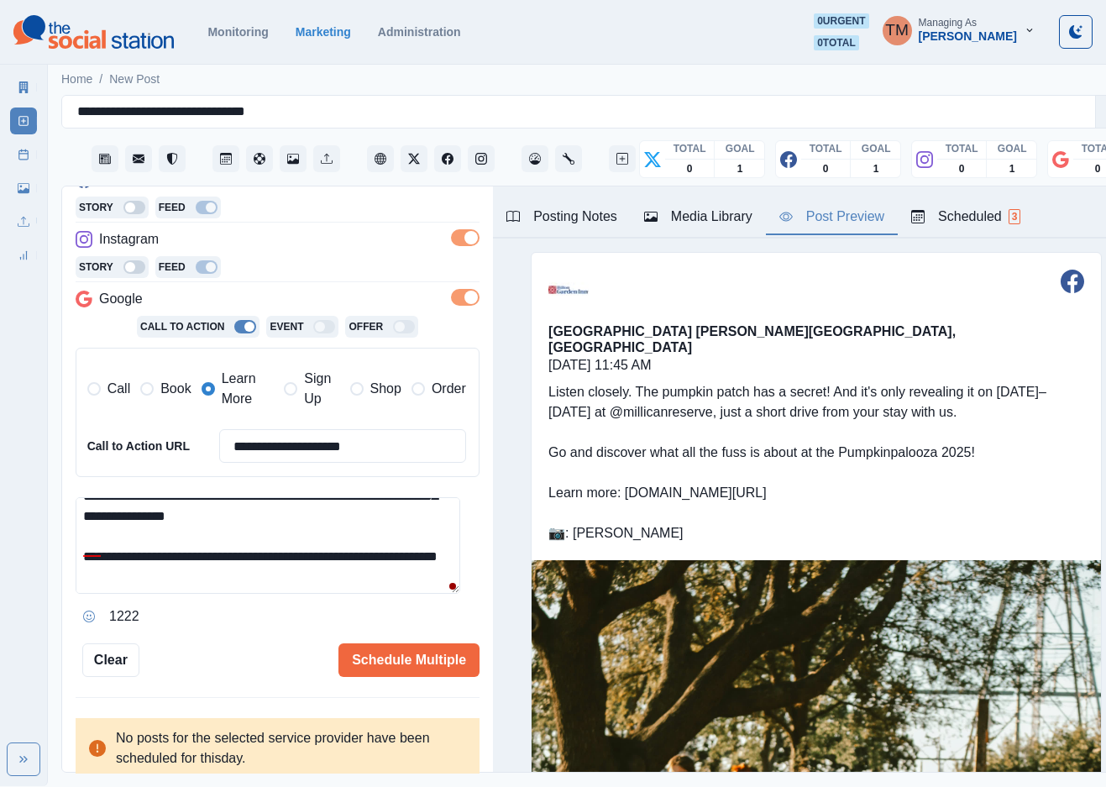
scroll to position [50, 0]
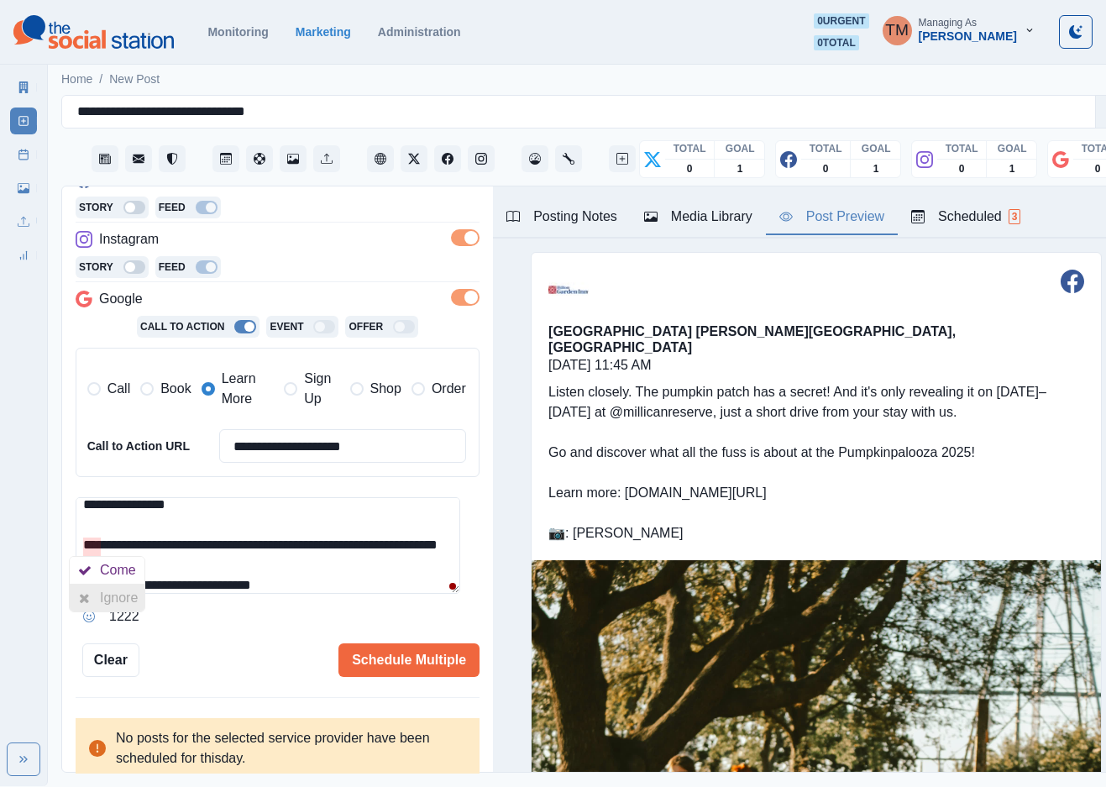
click at [103, 603] on div "Ignore" at bounding box center [122, 598] width 45 height 27
click at [282, 572] on textarea "**********" at bounding box center [268, 545] width 385 height 97
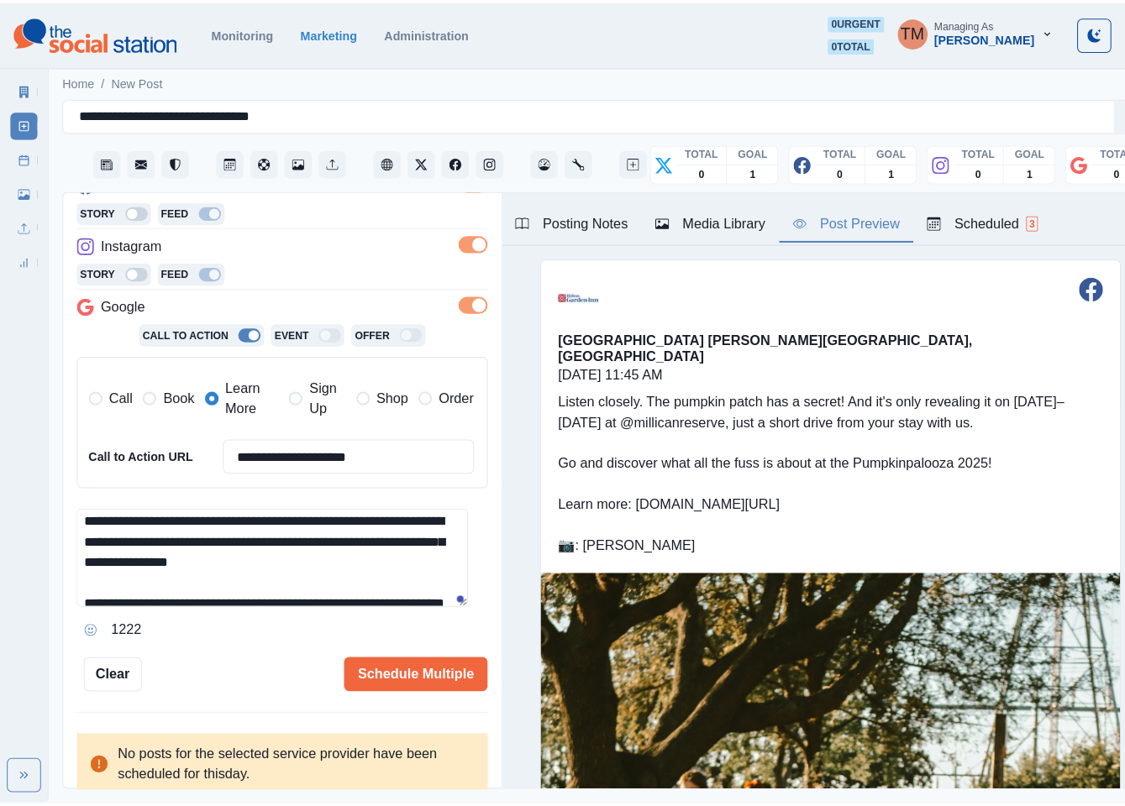
scroll to position [0, 0]
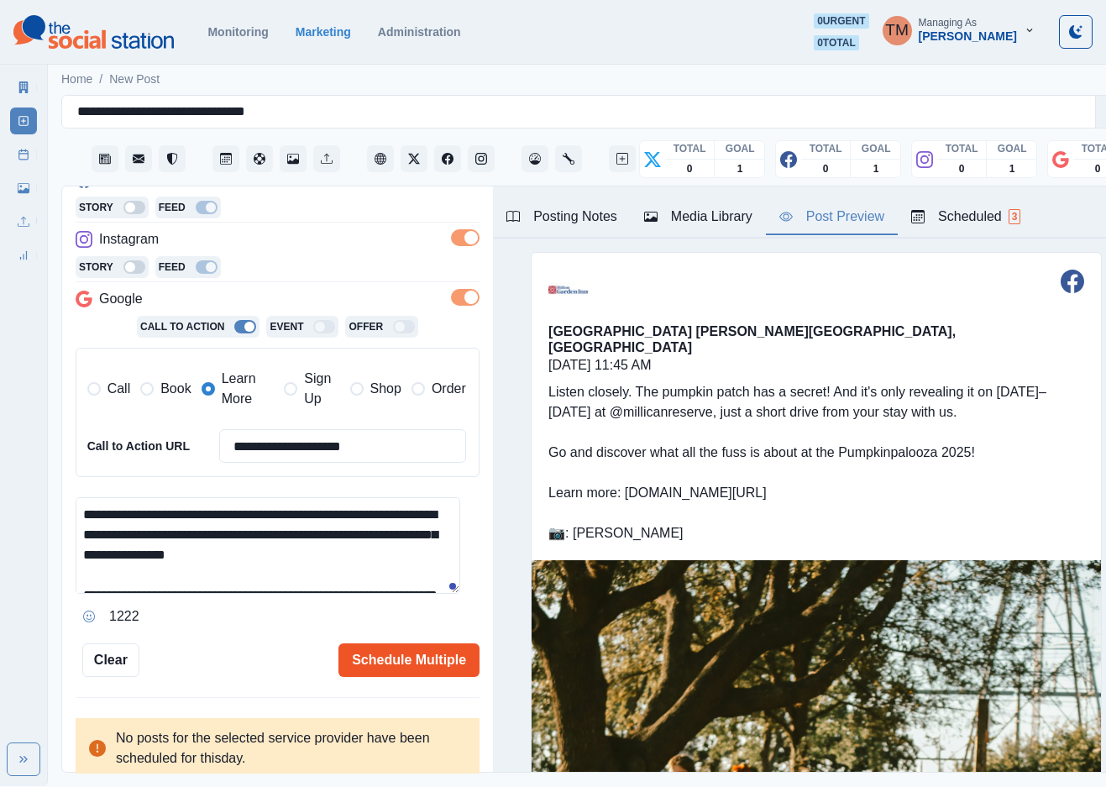
click at [394, 656] on button "Schedule Multiple" at bounding box center [409, 660] width 141 height 34
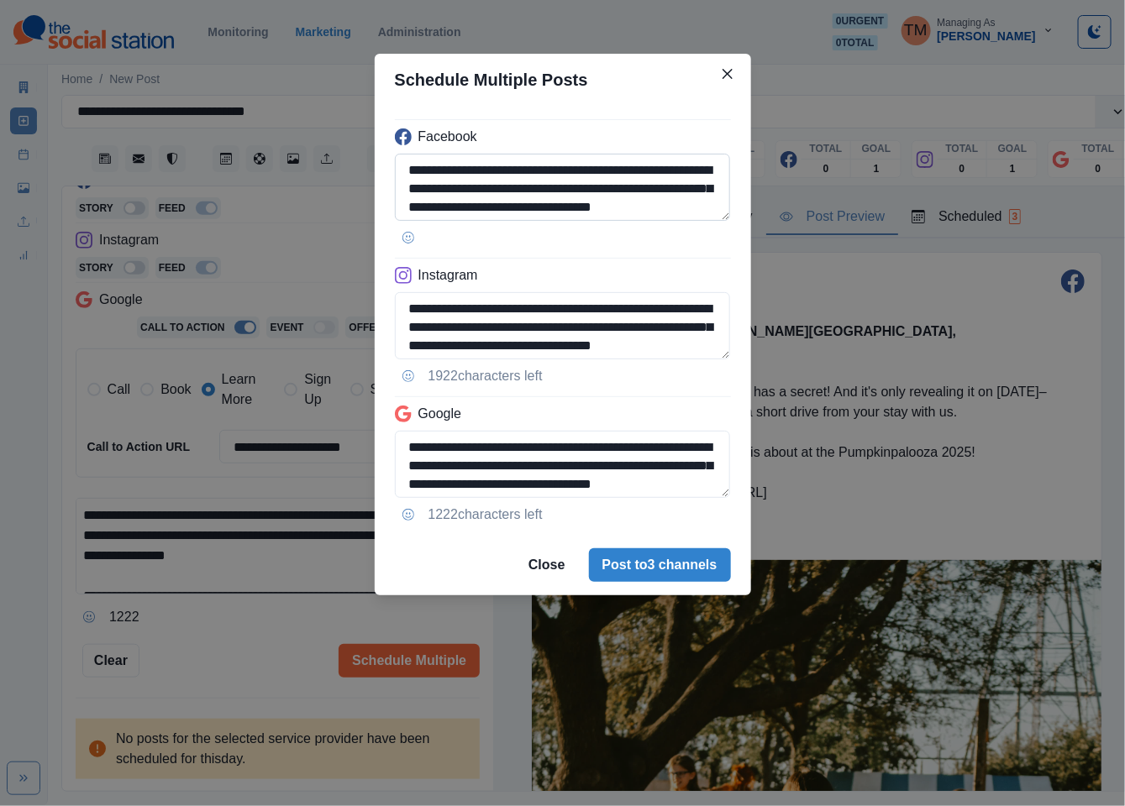
scroll to position [152, 0]
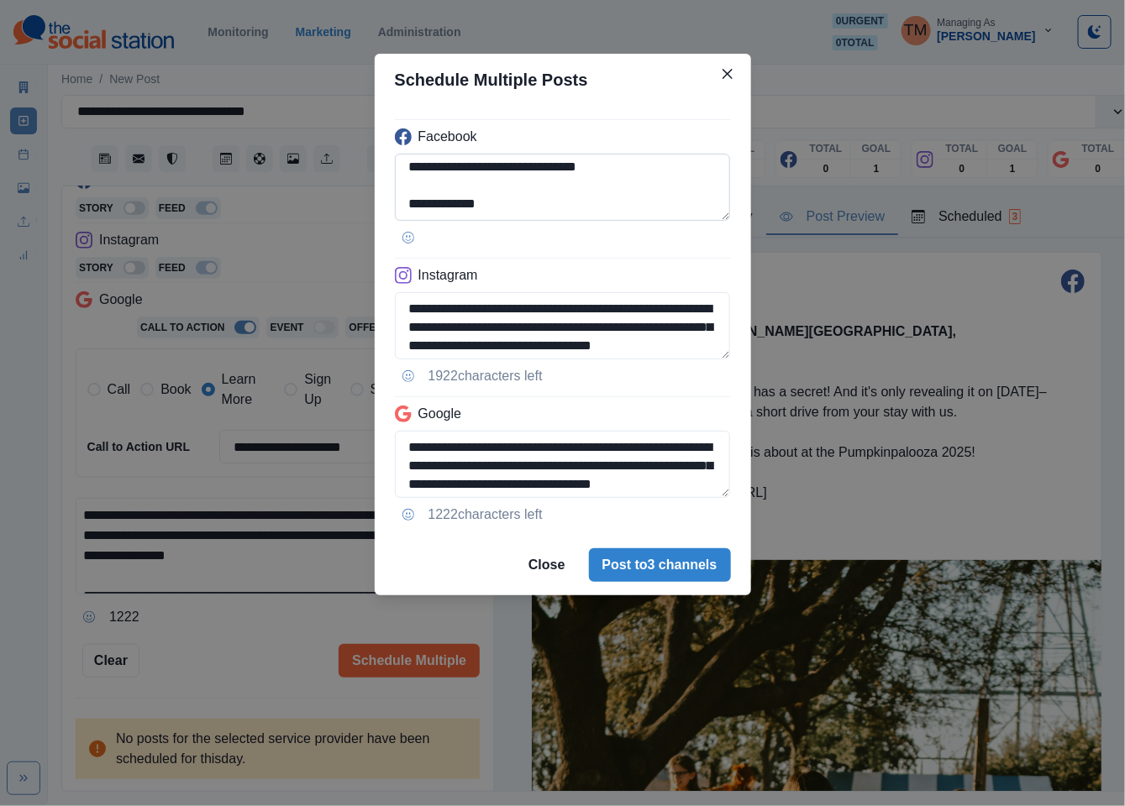
drag, startPoint x: 507, startPoint y: 207, endPoint x: 617, endPoint y: 170, distance: 116.4
click at [409, 205] on textarea "**********" at bounding box center [563, 187] width 336 height 67
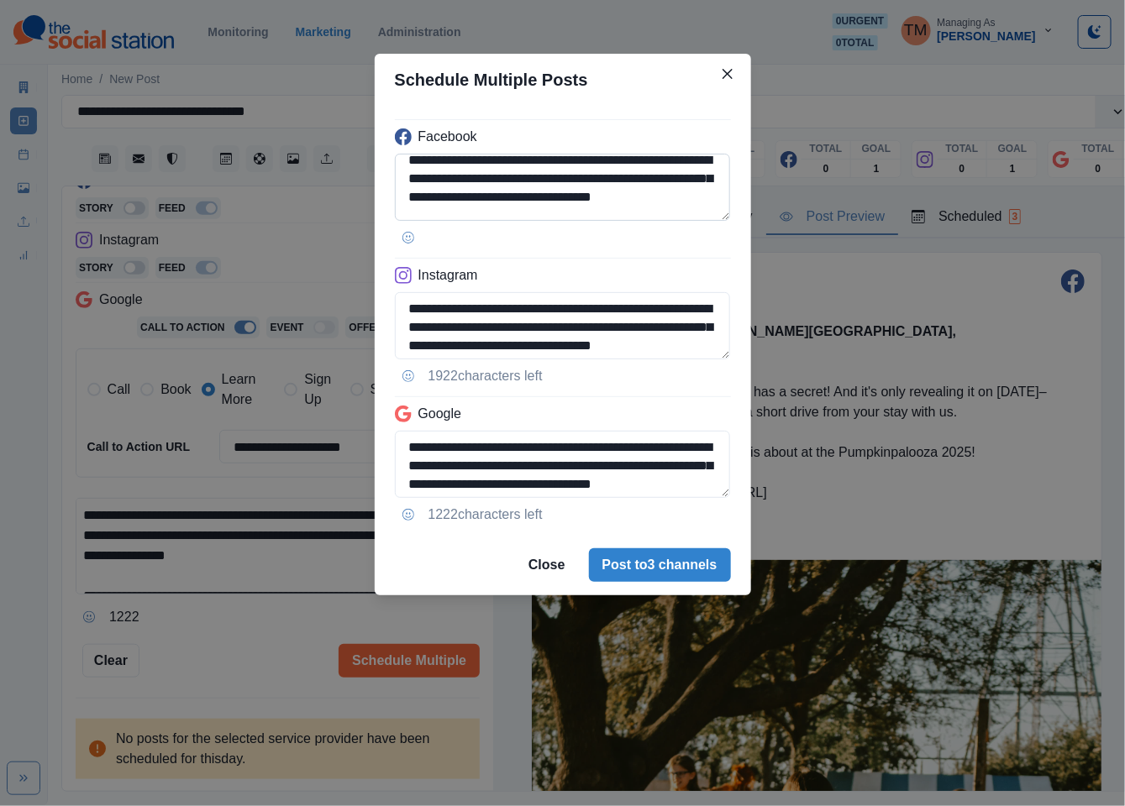
scroll to position [1, 0]
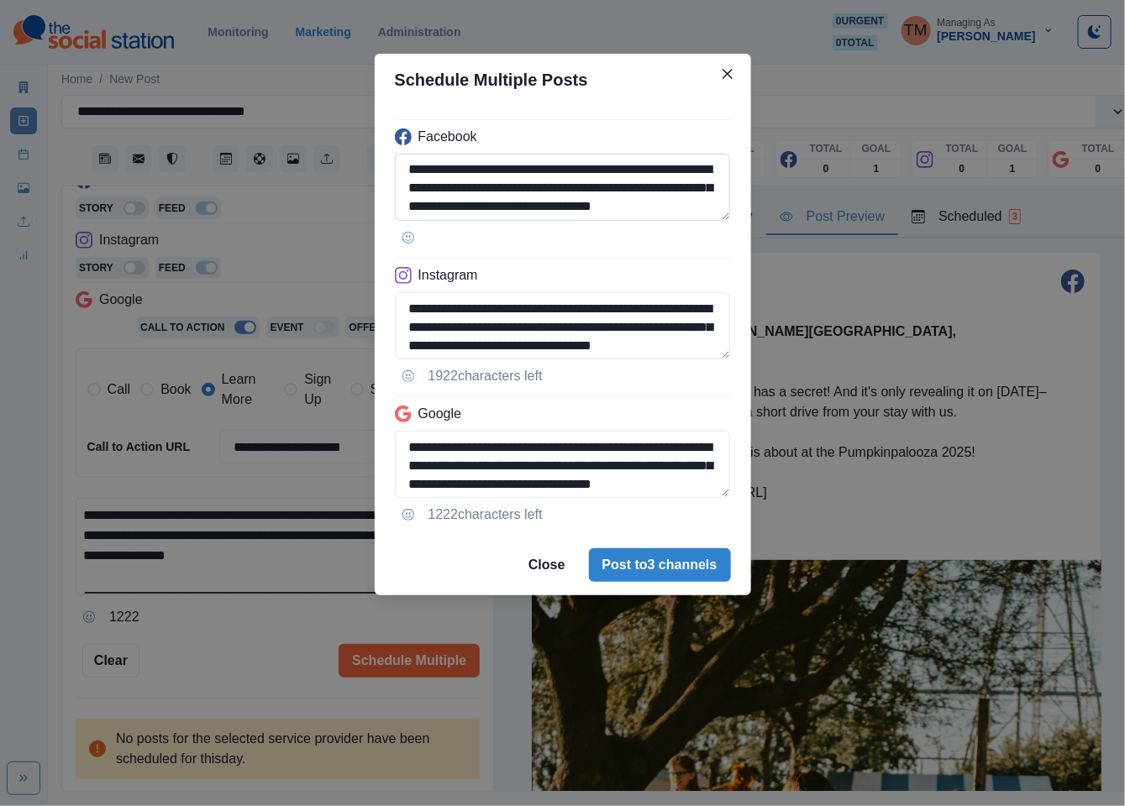
click at [505, 214] on textarea "**********" at bounding box center [563, 187] width 336 height 67
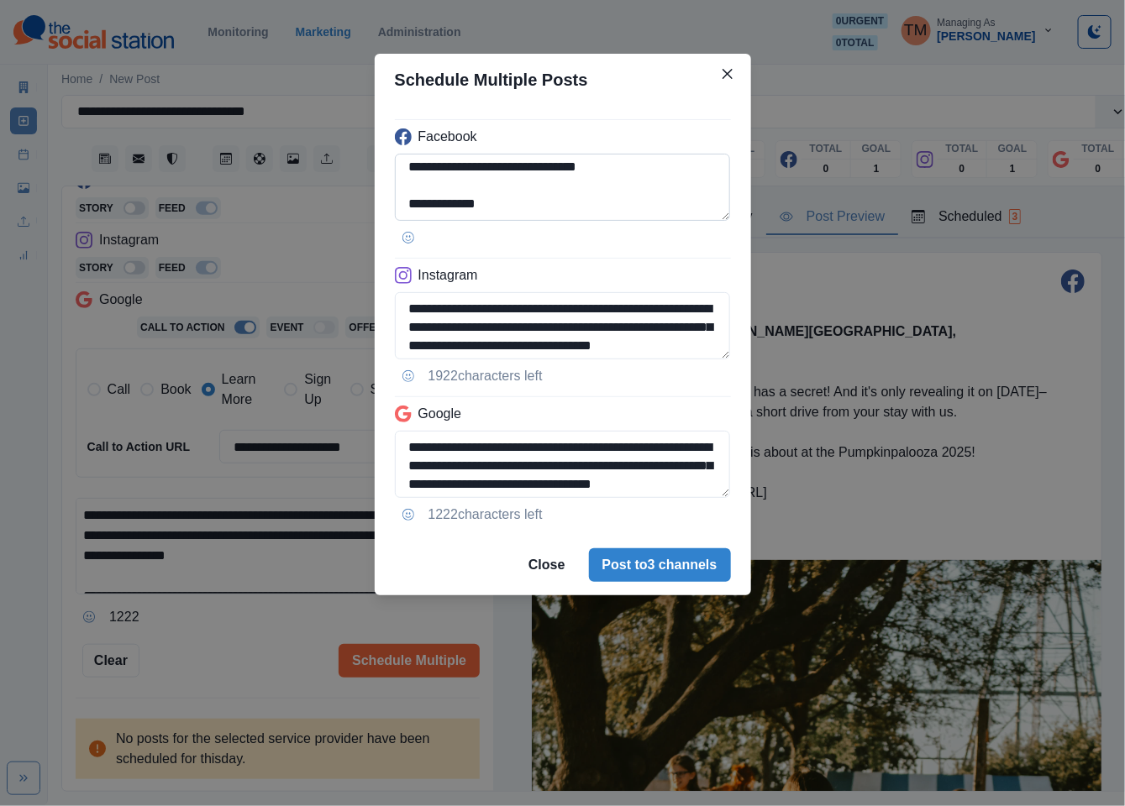
drag, startPoint x: 507, startPoint y: 207, endPoint x: 472, endPoint y: 205, distance: 35.4
click at [472, 207] on textarea "**********" at bounding box center [563, 187] width 336 height 67
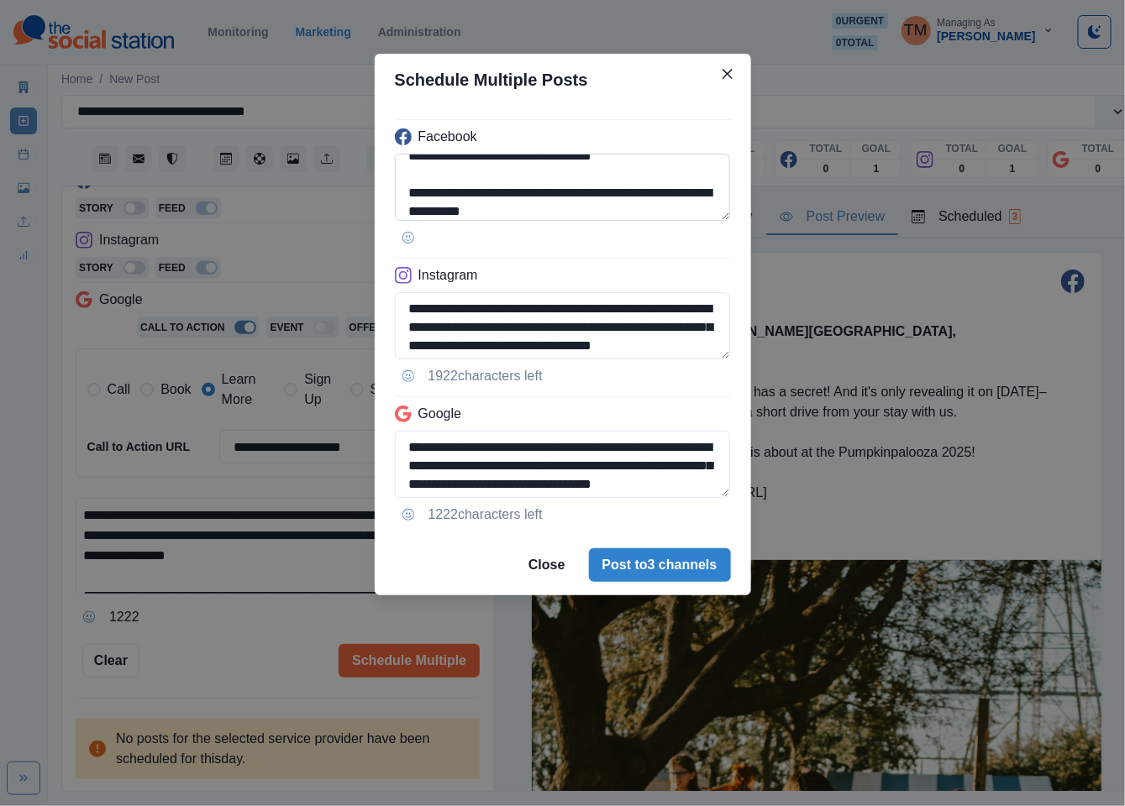
click at [507, 160] on textarea "**********" at bounding box center [563, 187] width 336 height 67
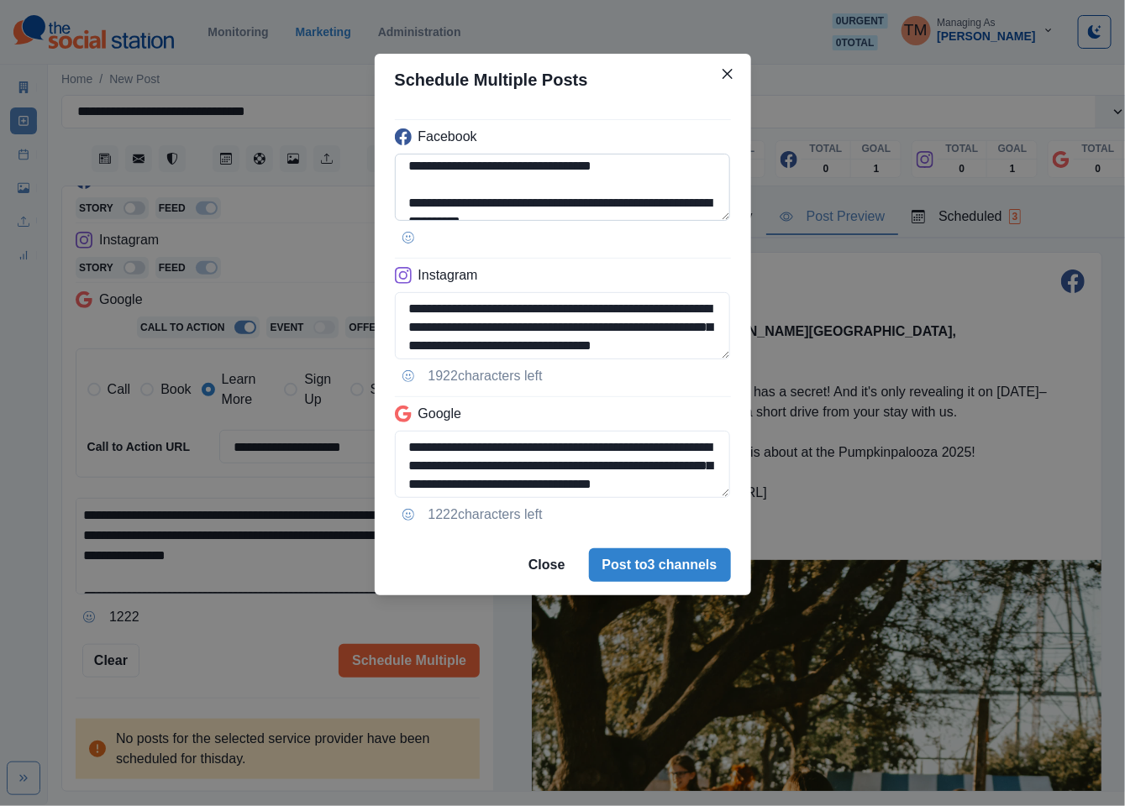
paste textarea
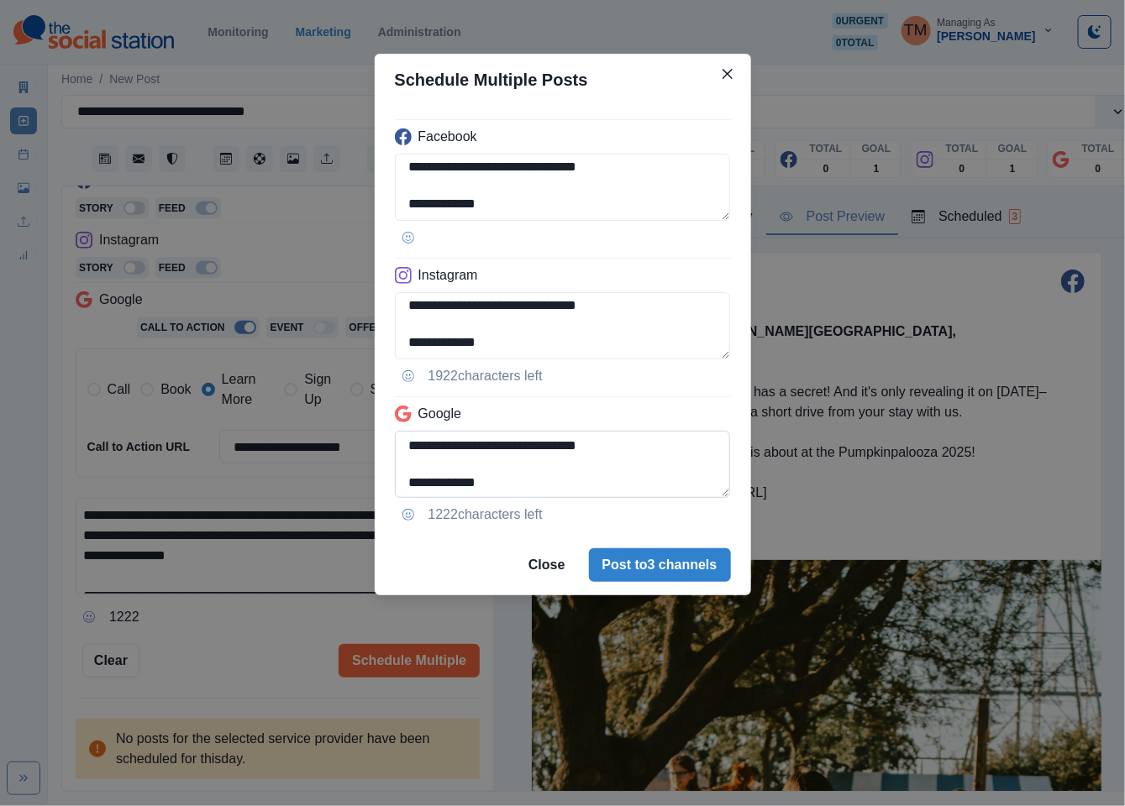
scroll to position [152, 0]
type textarea "**********"
click at [406, 447] on textarea "**********" at bounding box center [563, 464] width 336 height 67
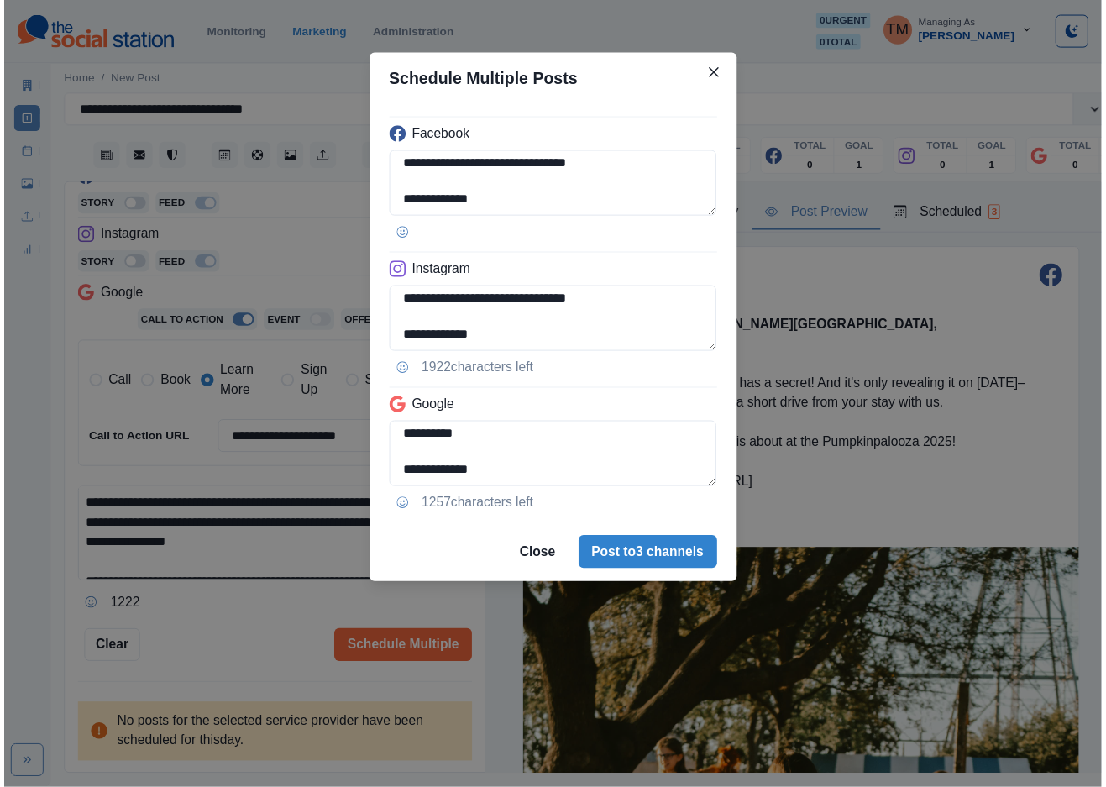
scroll to position [116, 0]
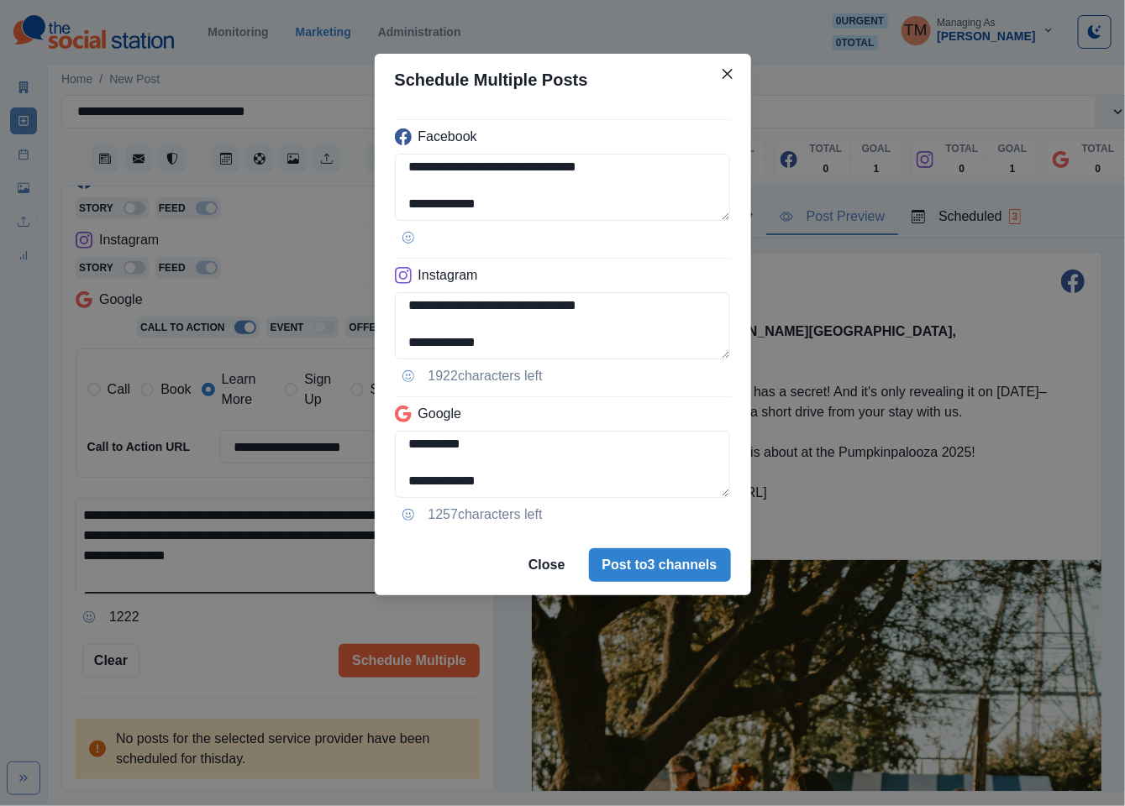
type textarea "**********"
click at [233, 663] on div "**********" at bounding box center [562, 403] width 1125 height 806
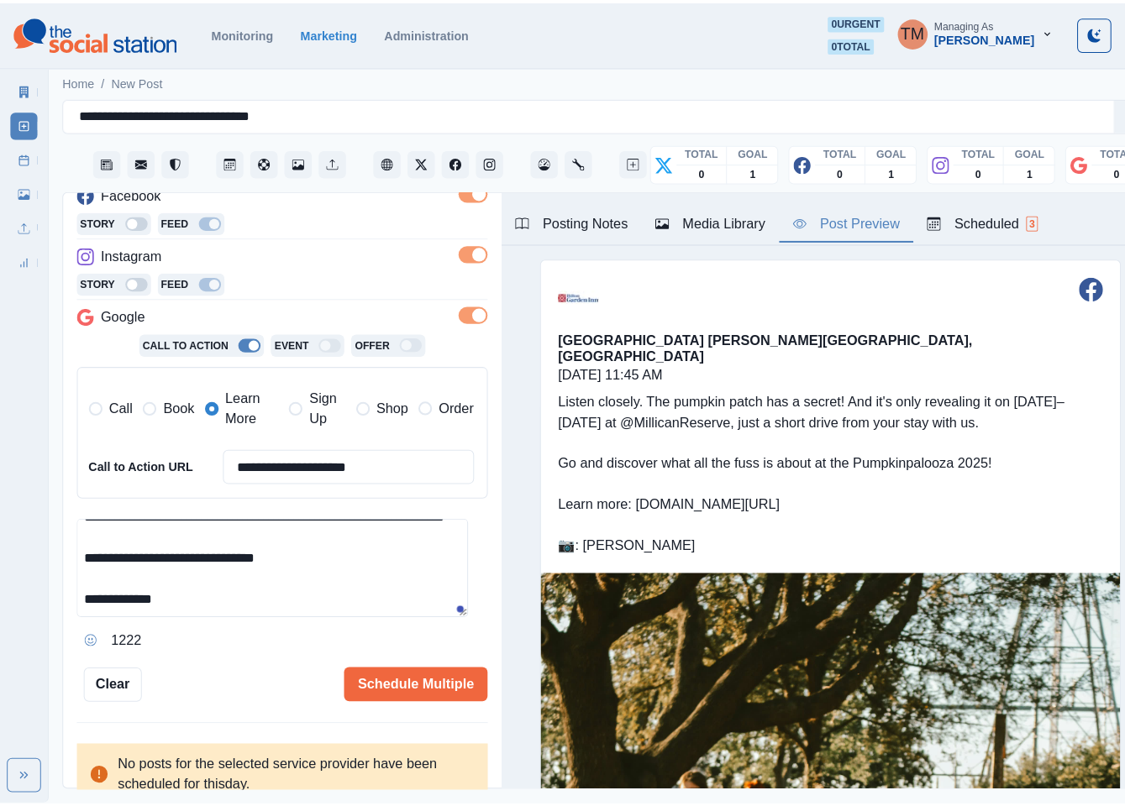
scroll to position [273, 0]
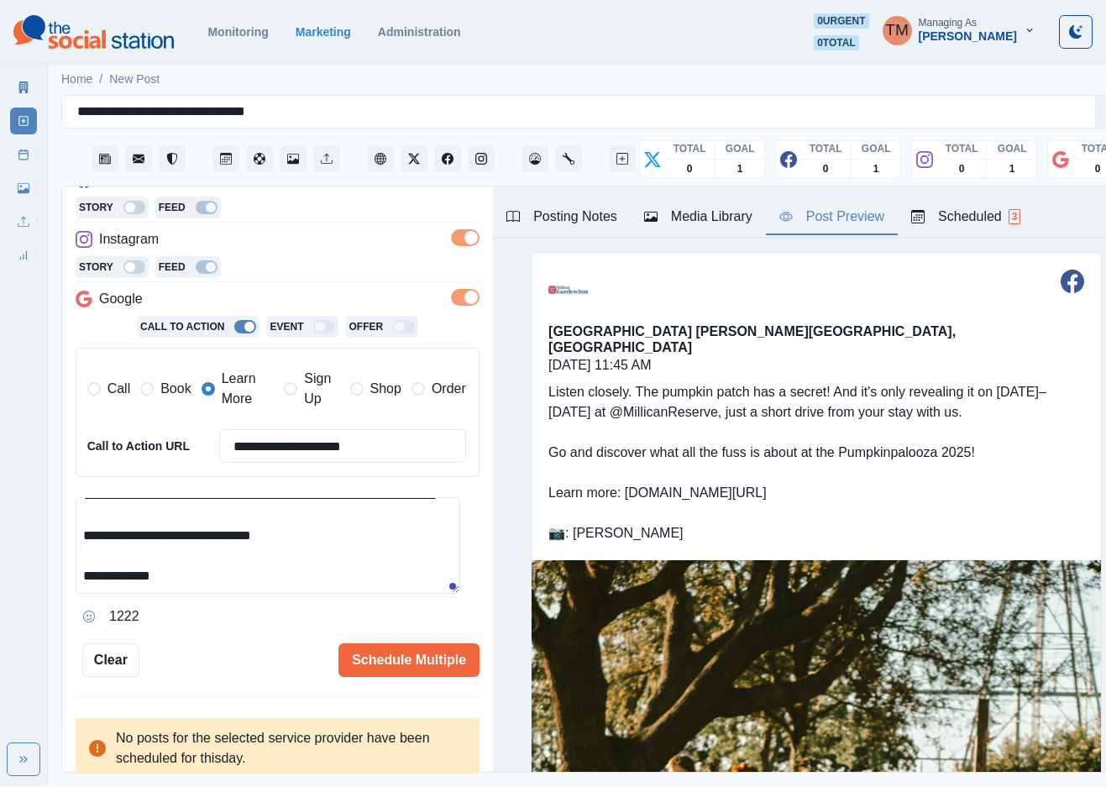
drag, startPoint x: 414, startPoint y: 452, endPoint x: 192, endPoint y: 452, distance: 221.8
click at [192, 452] on div "**********" at bounding box center [276, 446] width 379 height 34
click at [361, 676] on button "Schedule Multiple" at bounding box center [409, 660] width 141 height 34
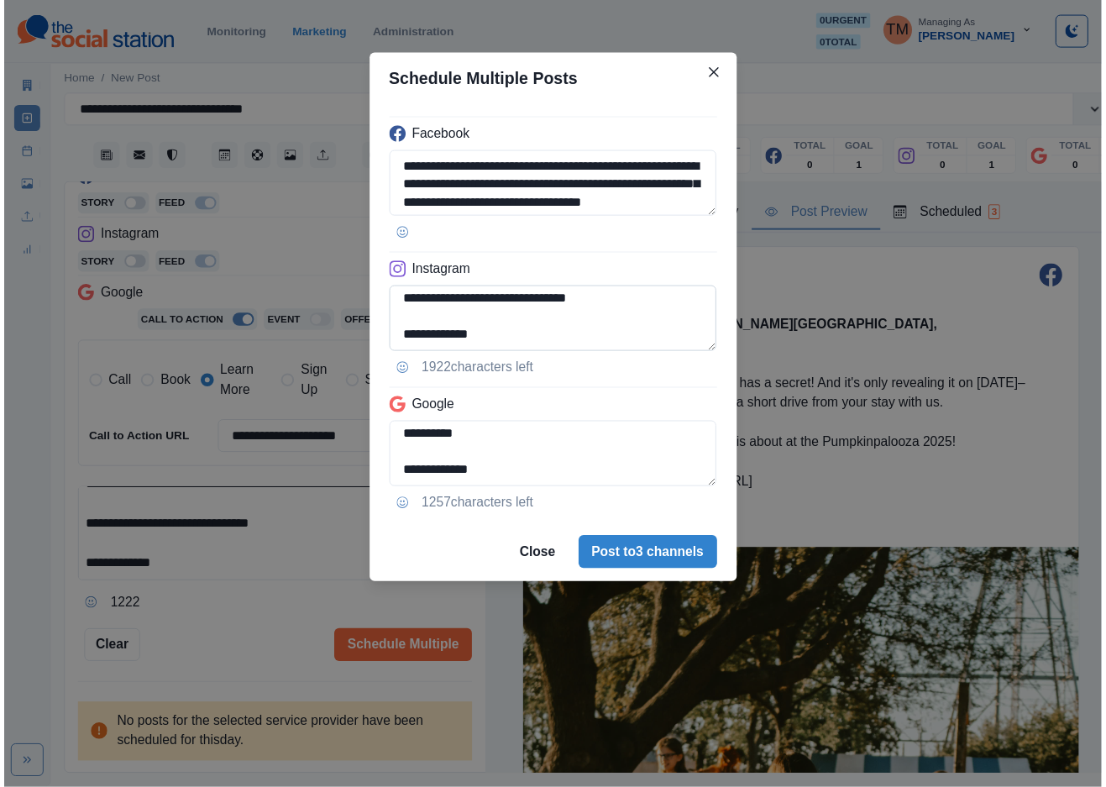
scroll to position [151, 0]
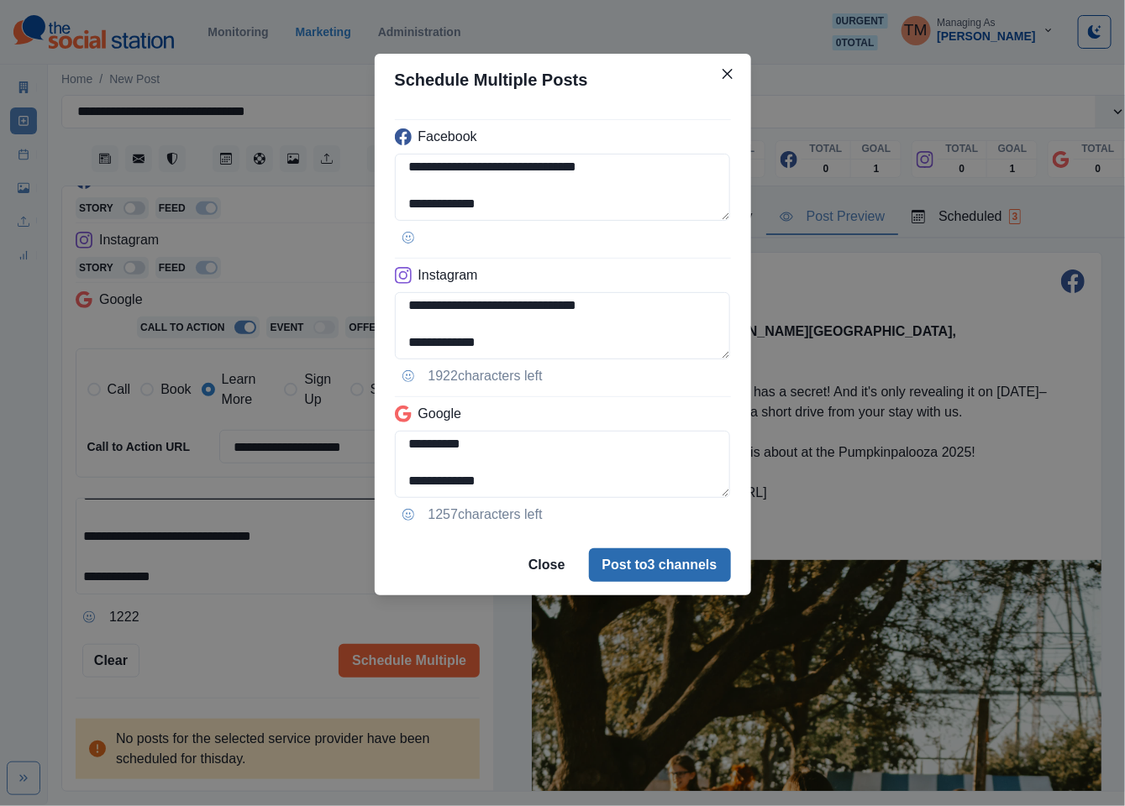
drag, startPoint x: 663, startPoint y: 587, endPoint x: 669, endPoint y: 570, distance: 18.6
click at [668, 575] on footer "Close Post to 3 channels" at bounding box center [563, 565] width 376 height 60
click at [669, 568] on button "Post to 3 channels" at bounding box center [660, 566] width 142 height 34
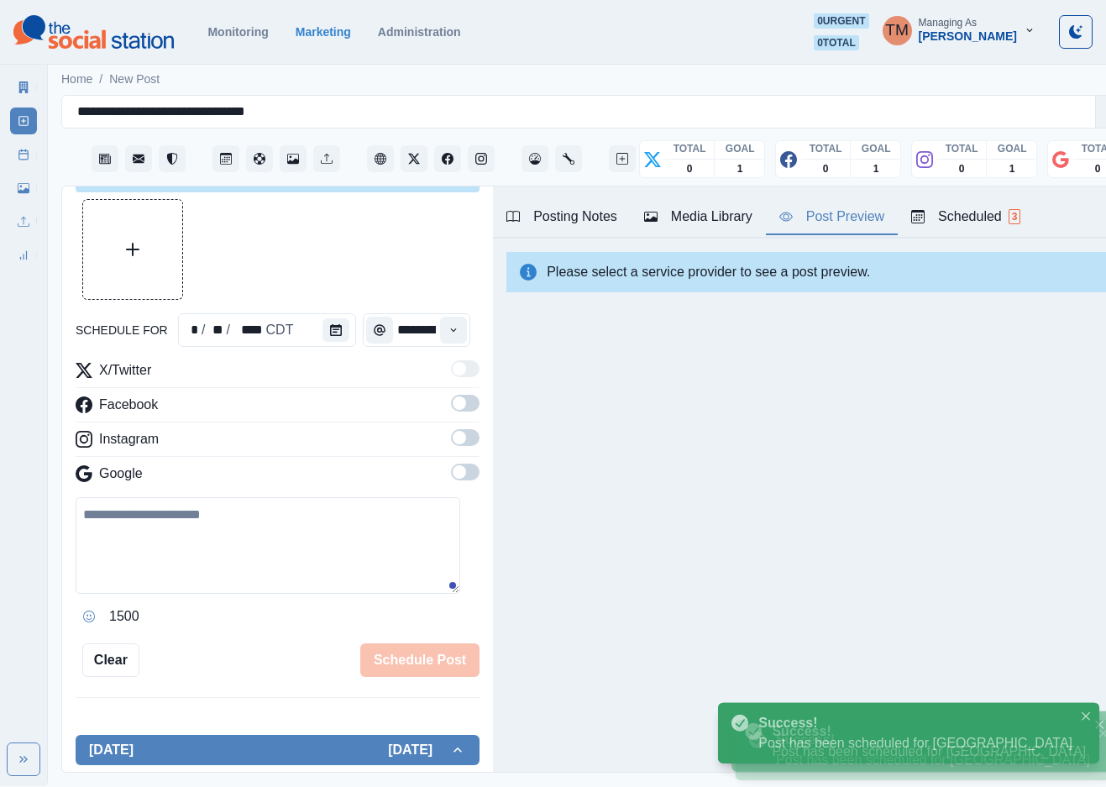
scroll to position [273, 0]
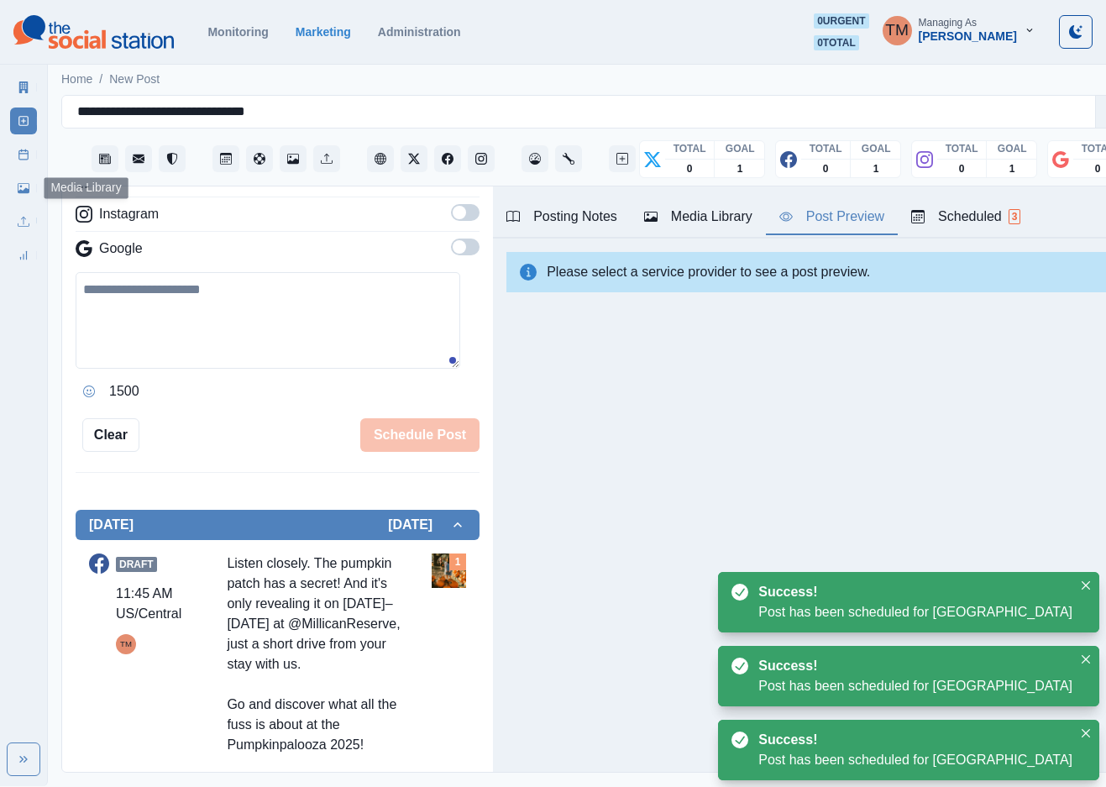
click at [21, 154] on line at bounding box center [23, 154] width 9 height 0
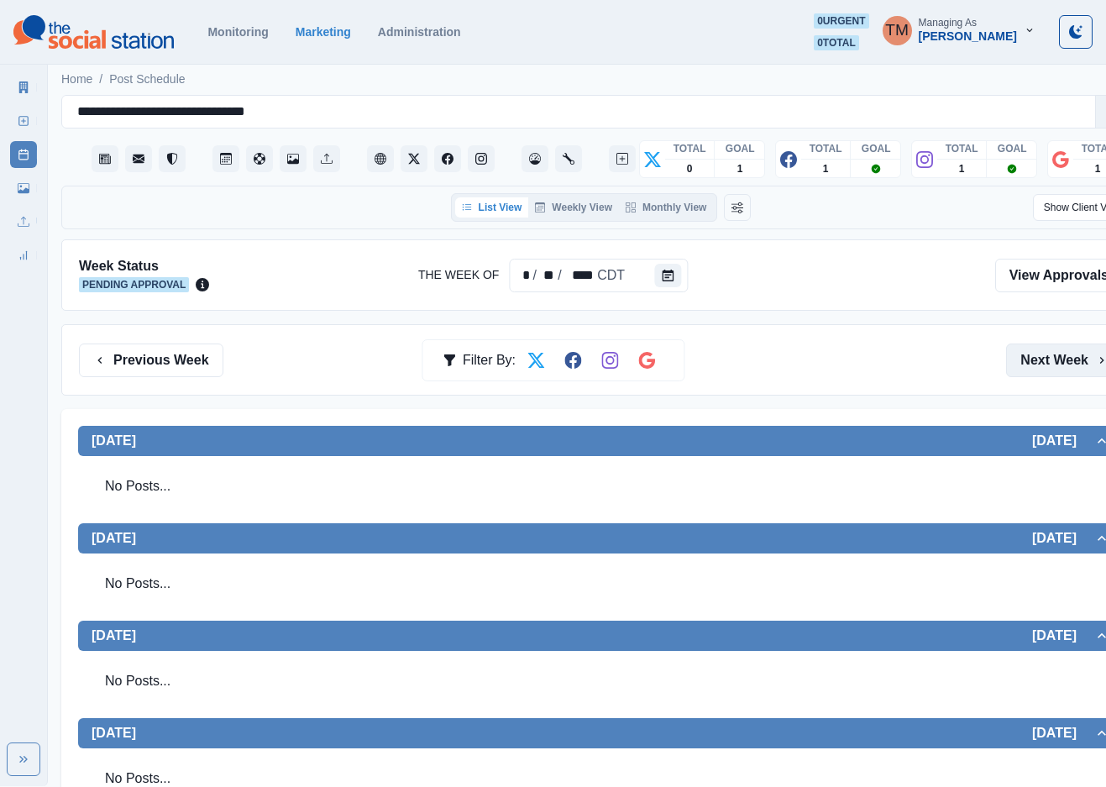
click at [1044, 364] on button "Next Week" at bounding box center [1064, 361] width 117 height 34
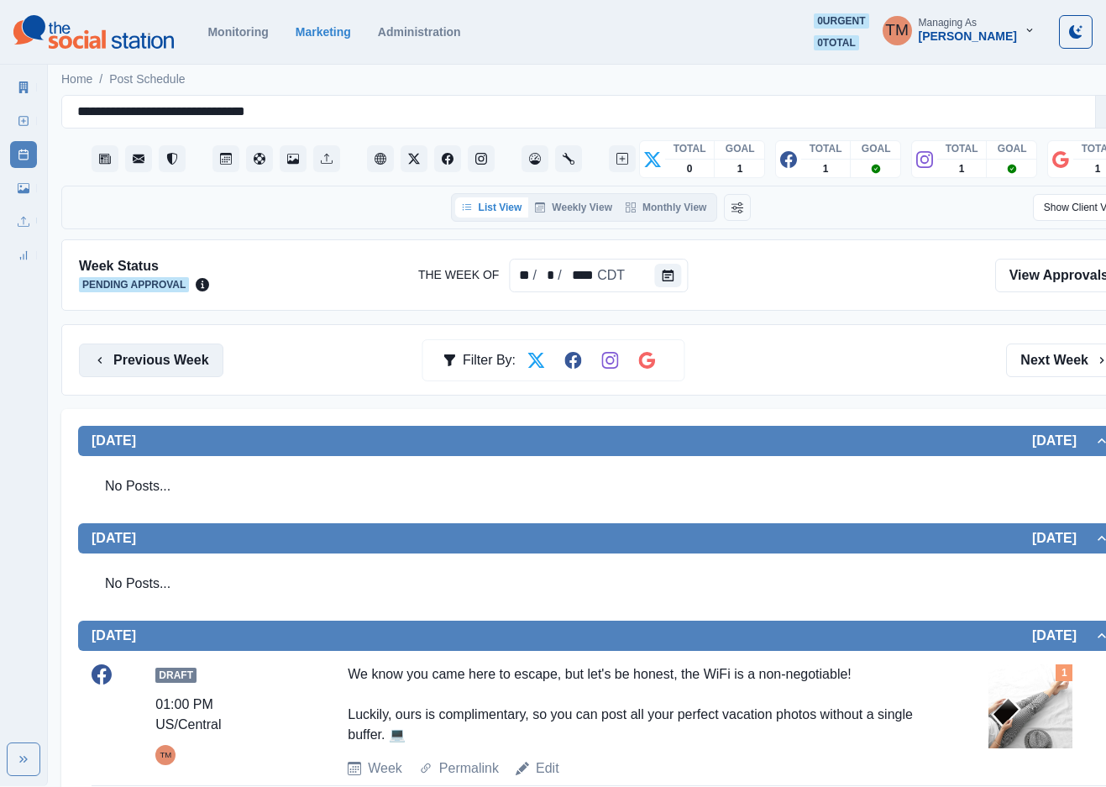
click at [109, 363] on button "Previous Week" at bounding box center [151, 361] width 144 height 34
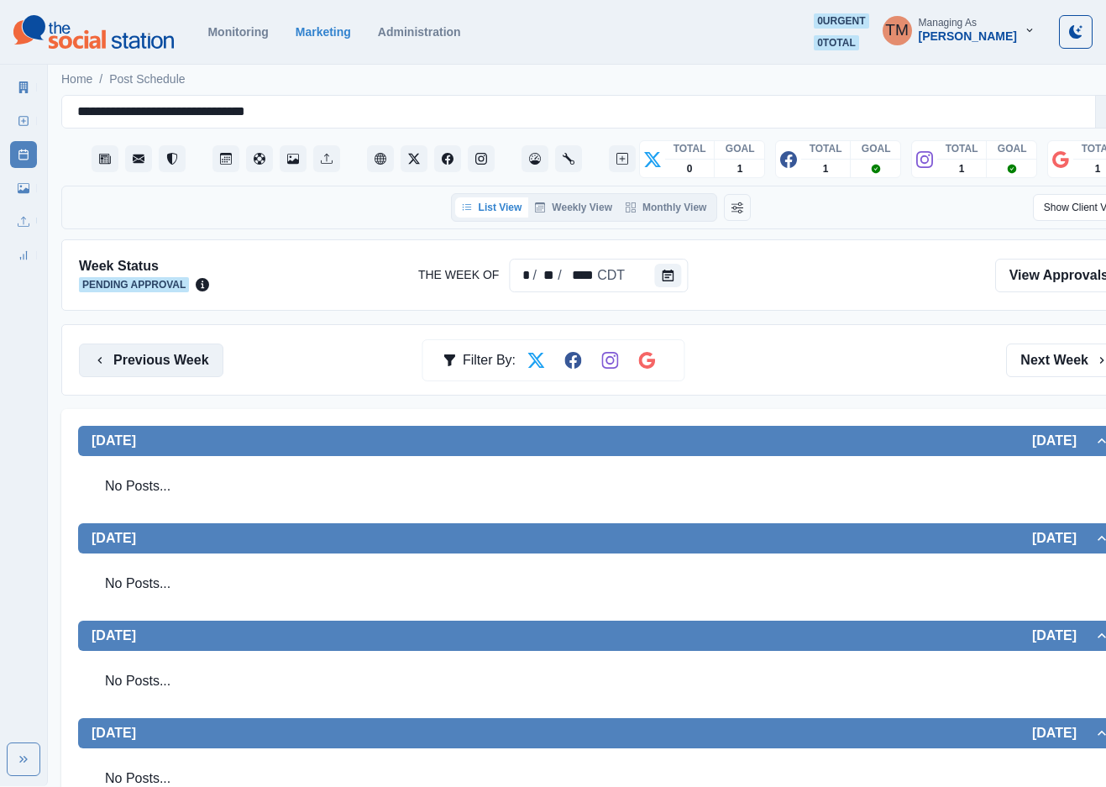
click at [109, 363] on button "Previous Week" at bounding box center [151, 361] width 144 height 34
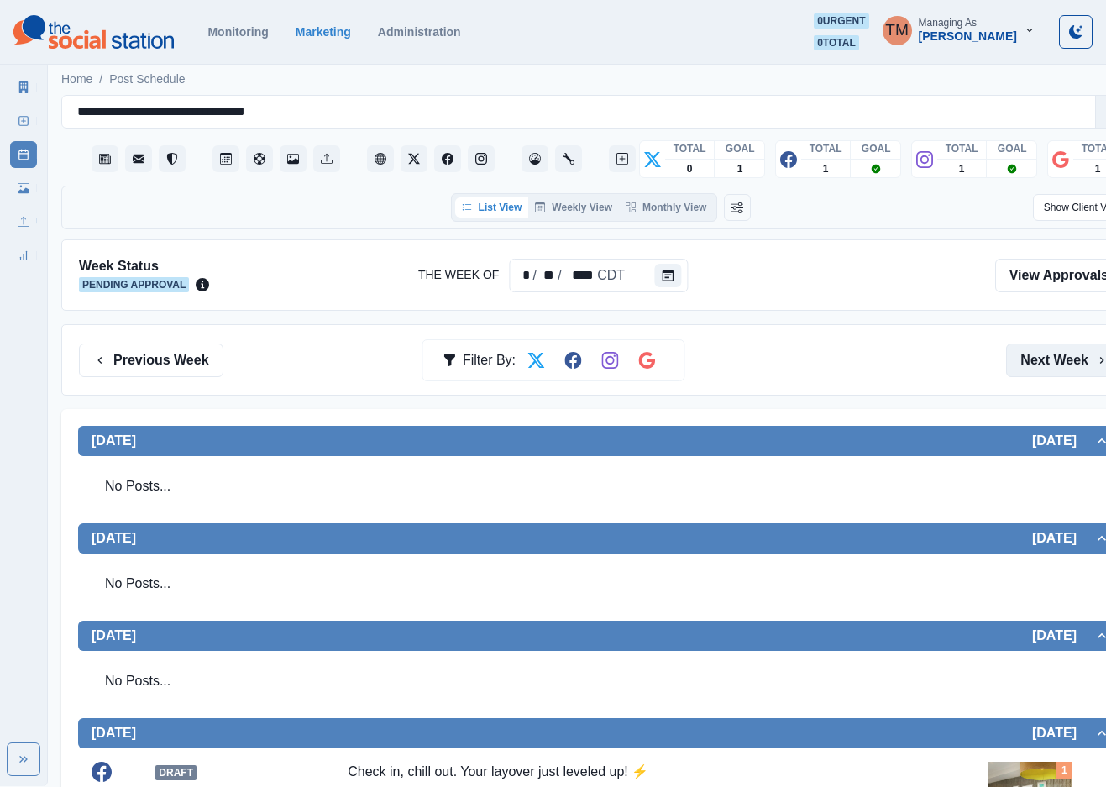
click at [1061, 364] on button "Next Week" at bounding box center [1064, 361] width 117 height 34
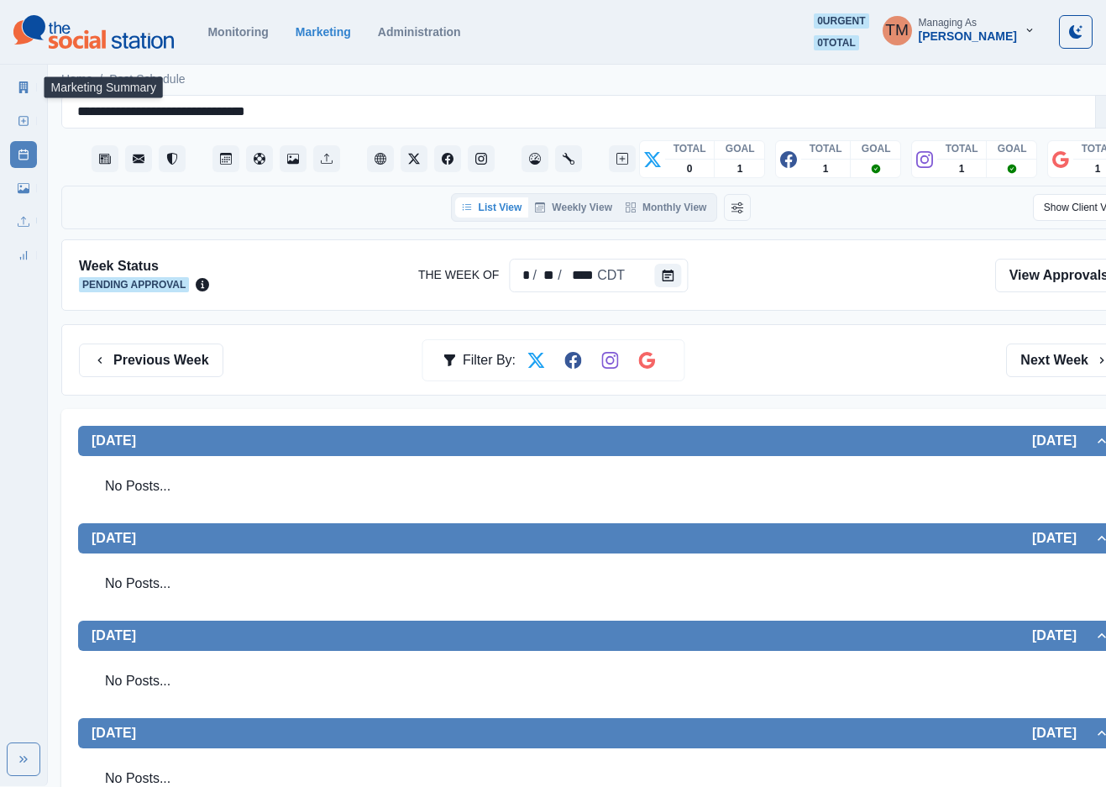
click at [23, 93] on link "Marketing Summary" at bounding box center [23, 87] width 27 height 27
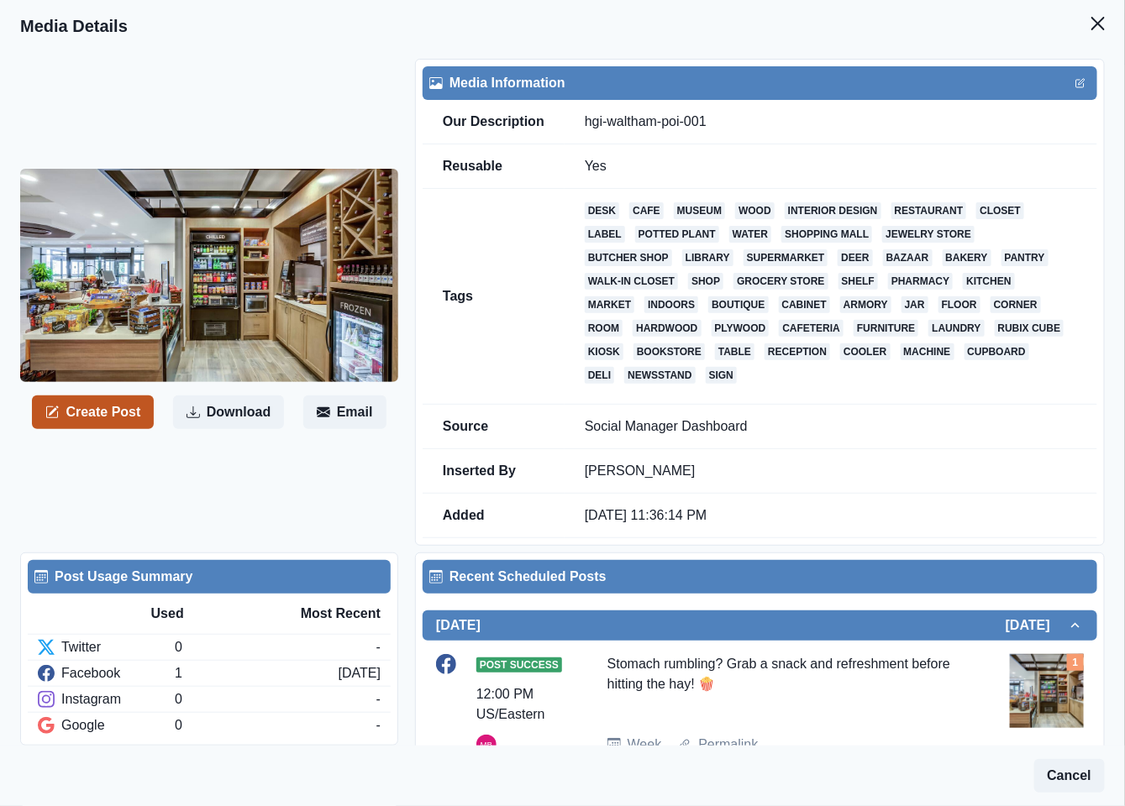
click at [113, 409] on button "Create Post" at bounding box center [93, 413] width 122 height 34
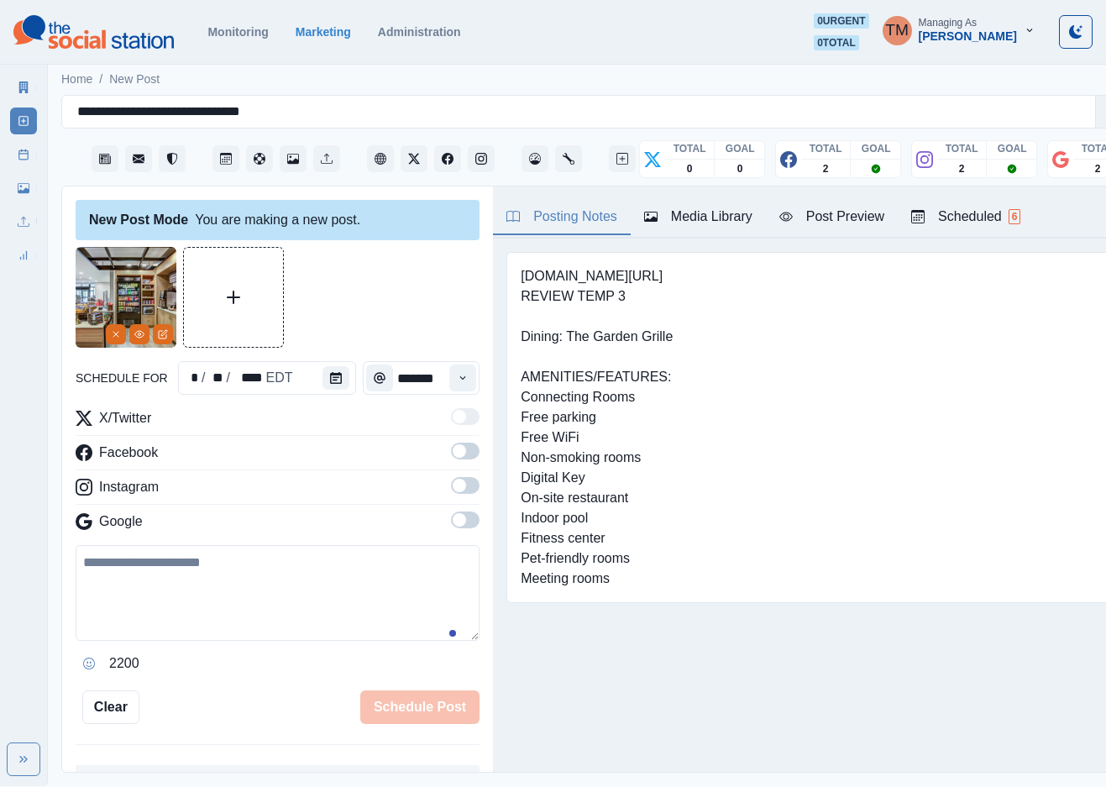
drag, startPoint x: 136, startPoint y: 575, endPoint x: 165, endPoint y: 587, distance: 31.2
click at [142, 580] on textarea at bounding box center [278, 593] width 404 height 96
paste textarea "**********"
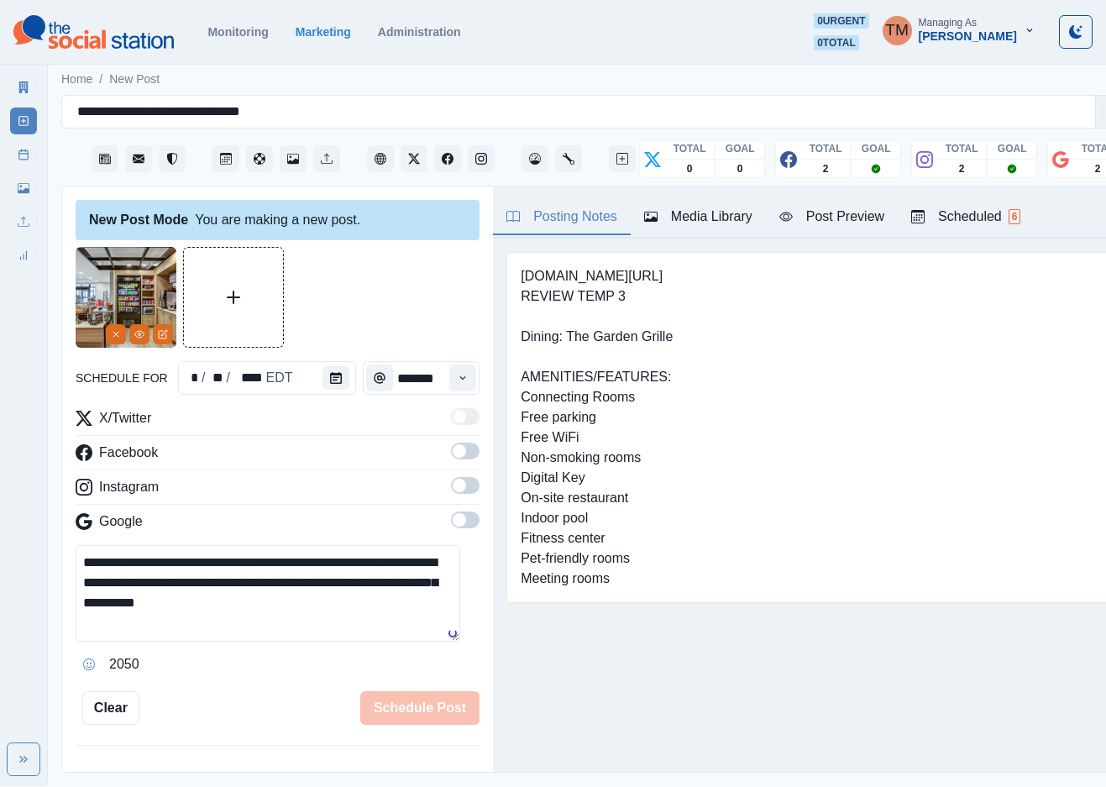
type textarea "**********"
drag, startPoint x: 449, startPoint y: 456, endPoint x: 452, endPoint y: 487, distance: 31.2
click at [451, 457] on span at bounding box center [465, 451] width 29 height 17
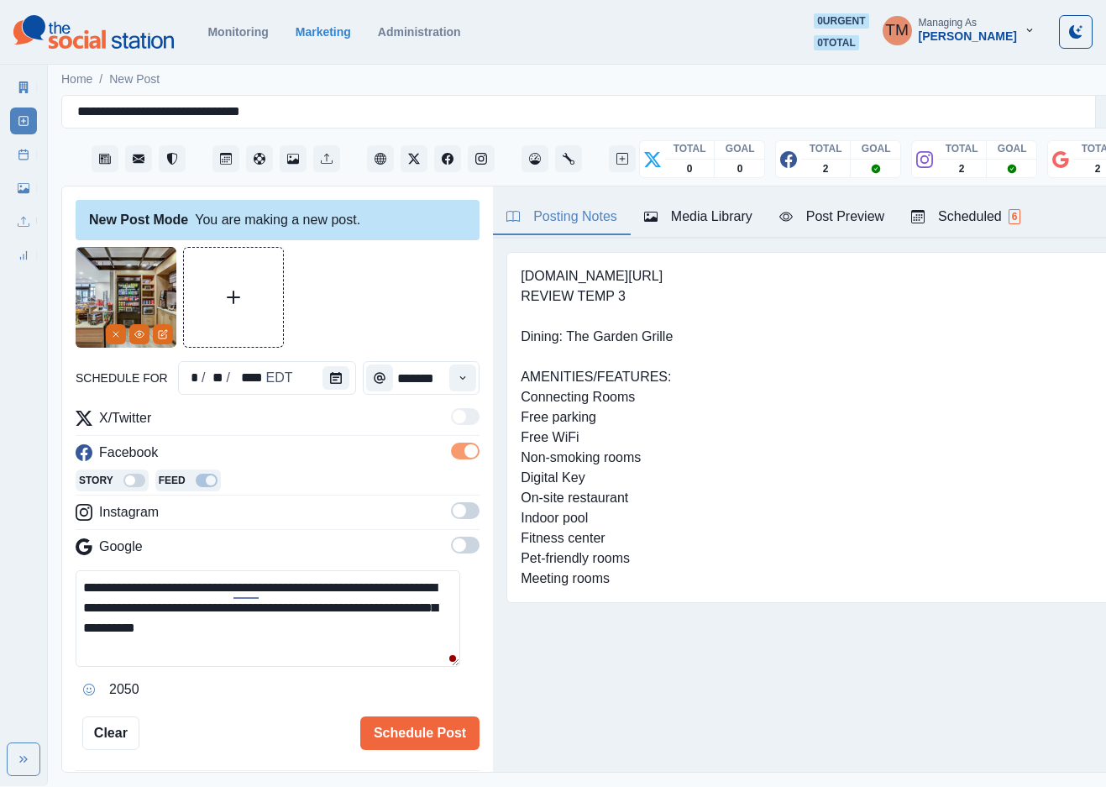
drag, startPoint x: 449, startPoint y: 515, endPoint x: 461, endPoint y: 552, distance: 39.1
click at [451, 517] on span at bounding box center [465, 510] width 29 height 17
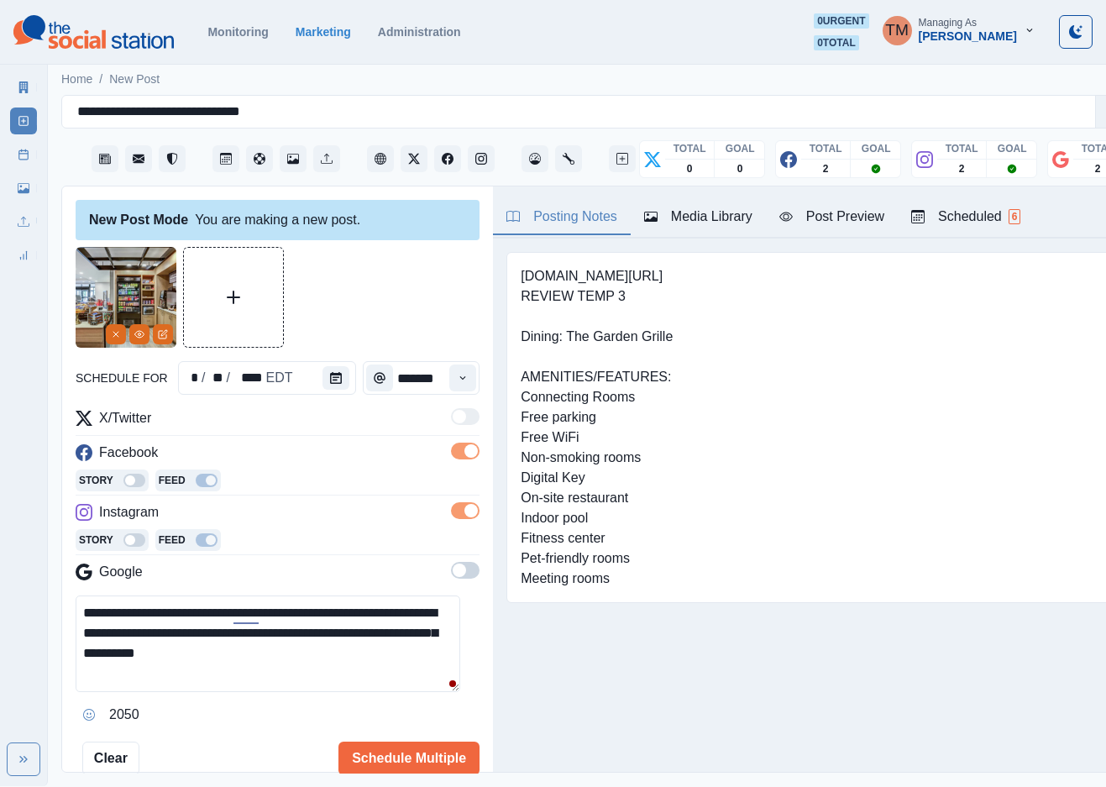
click at [449, 562] on div "X/Twitter Facebook Story Feed Instagram Story Feed Google" at bounding box center [278, 498] width 404 height 181
click at [451, 575] on span at bounding box center [465, 570] width 29 height 17
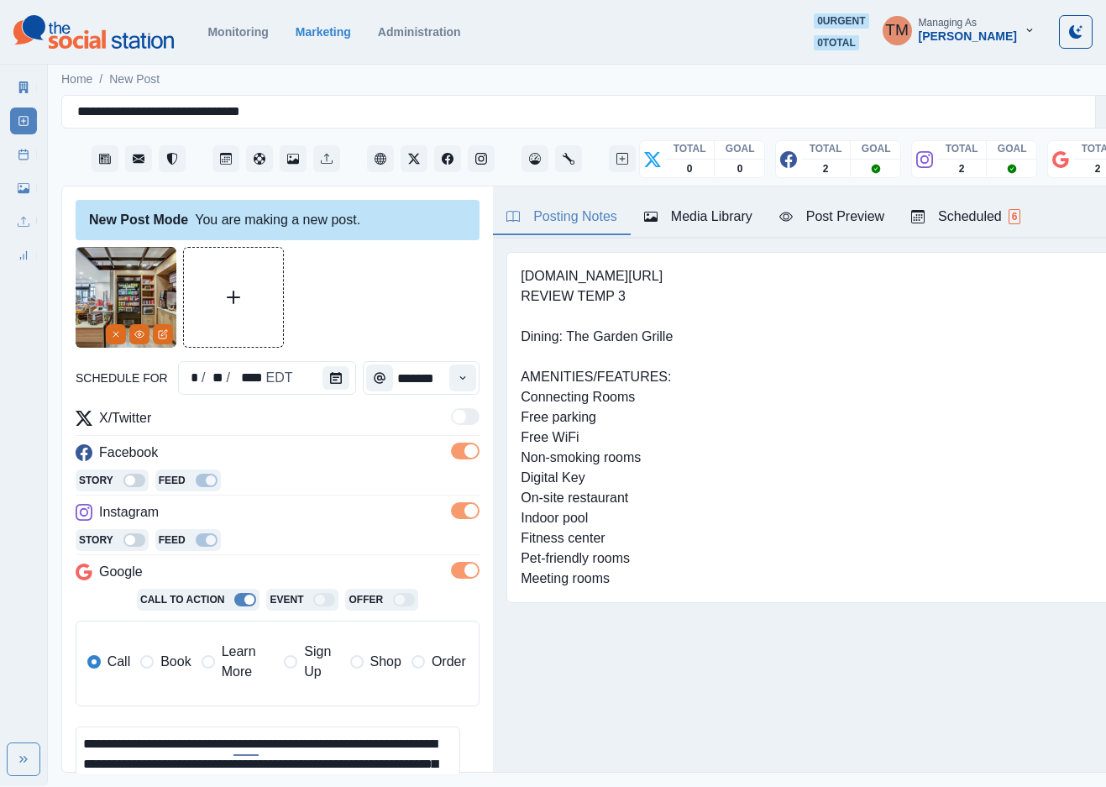
click at [170, 668] on span "Book" at bounding box center [175, 662] width 30 height 20
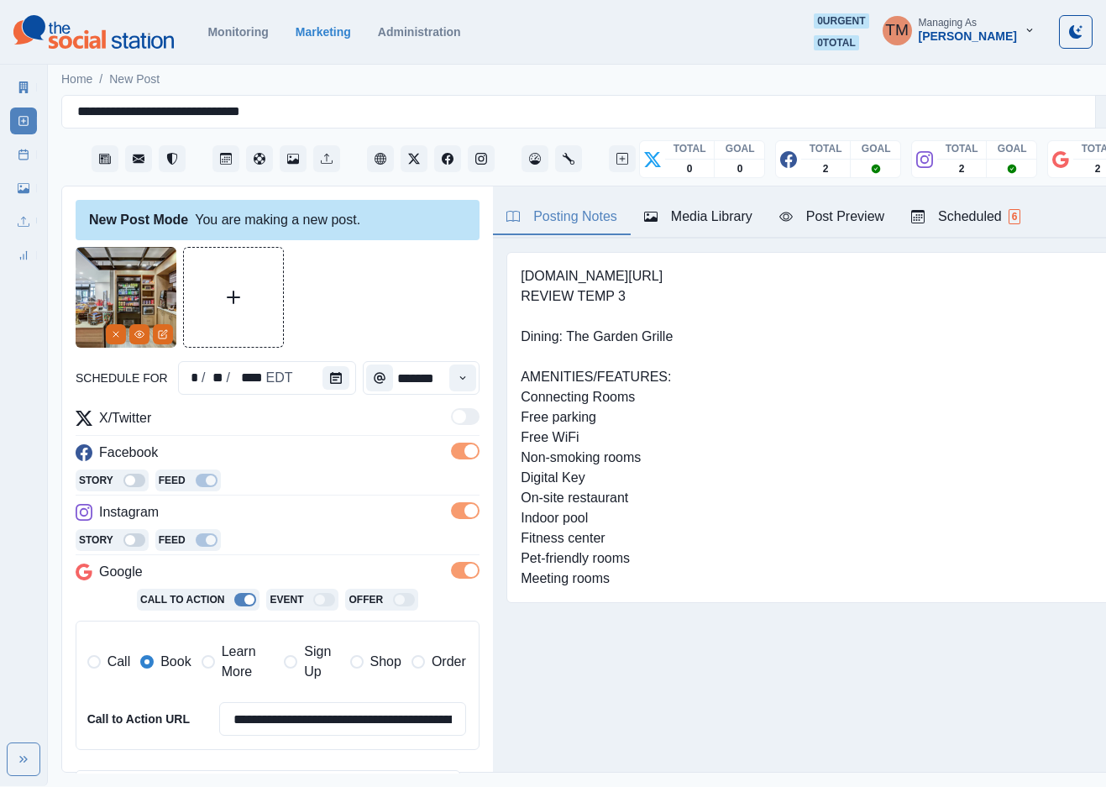
scroll to position [252, 0]
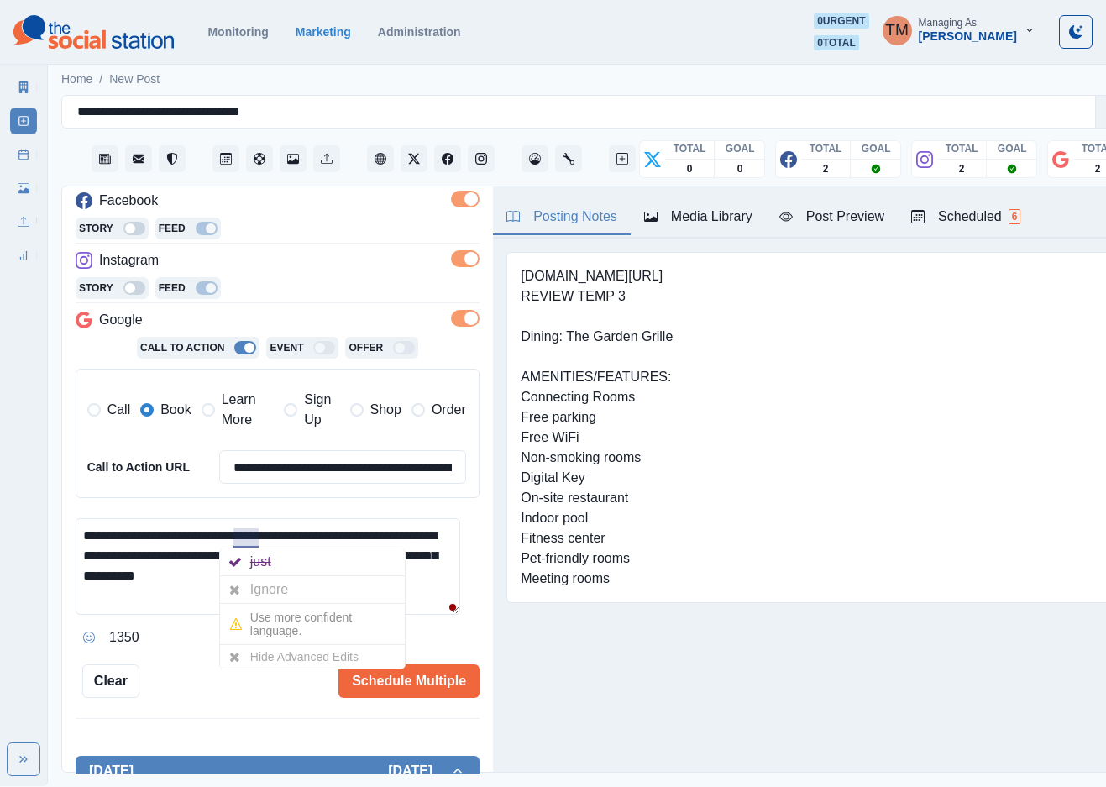
click at [263, 592] on div "Ignore" at bounding box center [272, 589] width 45 height 27
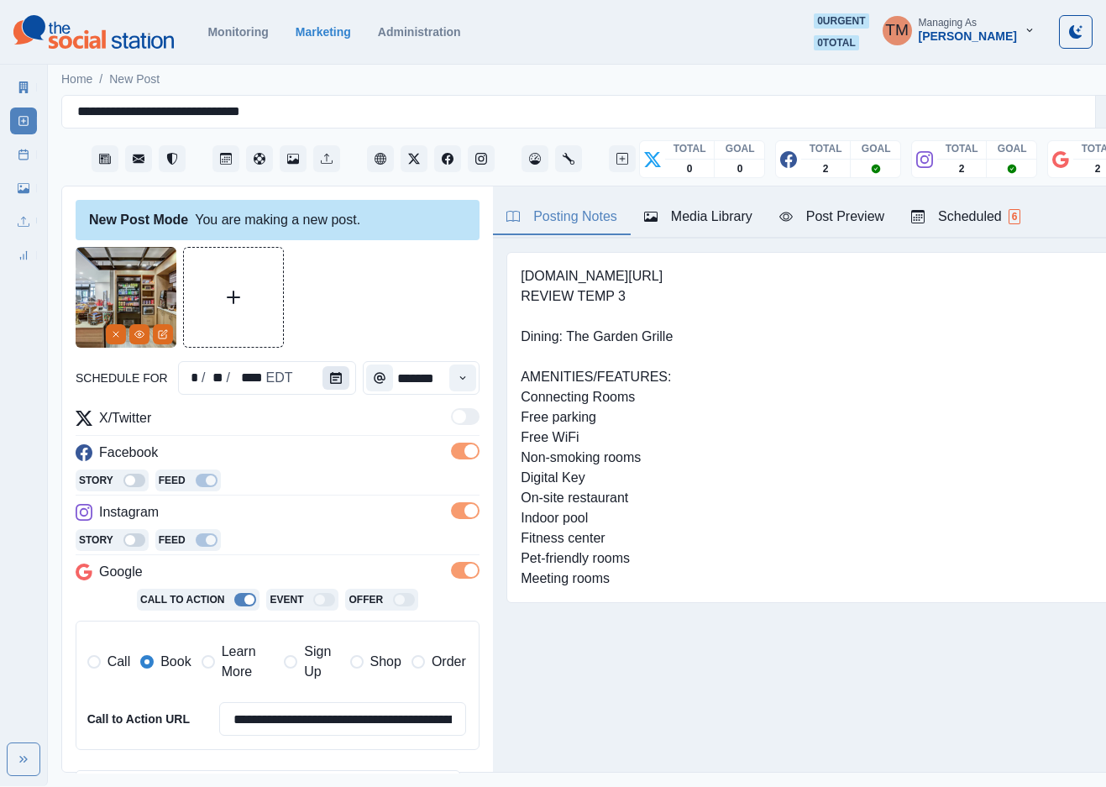
click at [330, 379] on icon "Calendar" at bounding box center [336, 378] width 12 height 12
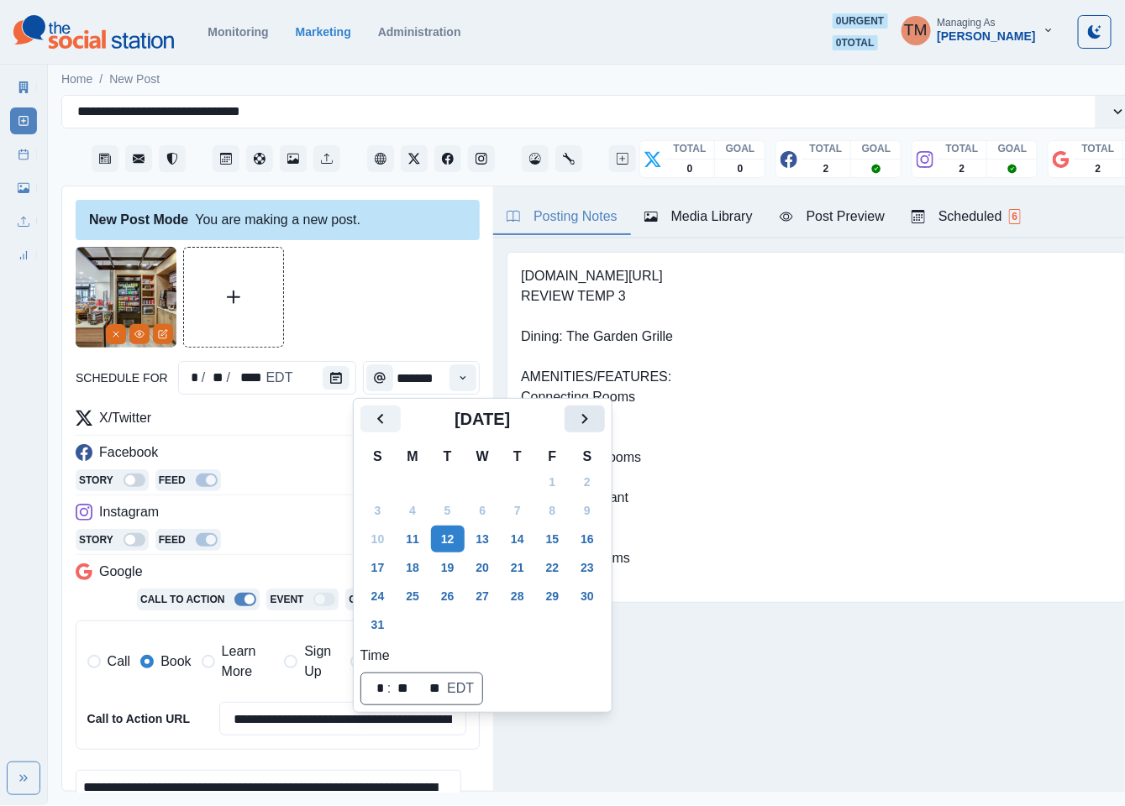
click at [596, 424] on button "Next" at bounding box center [585, 419] width 40 height 27
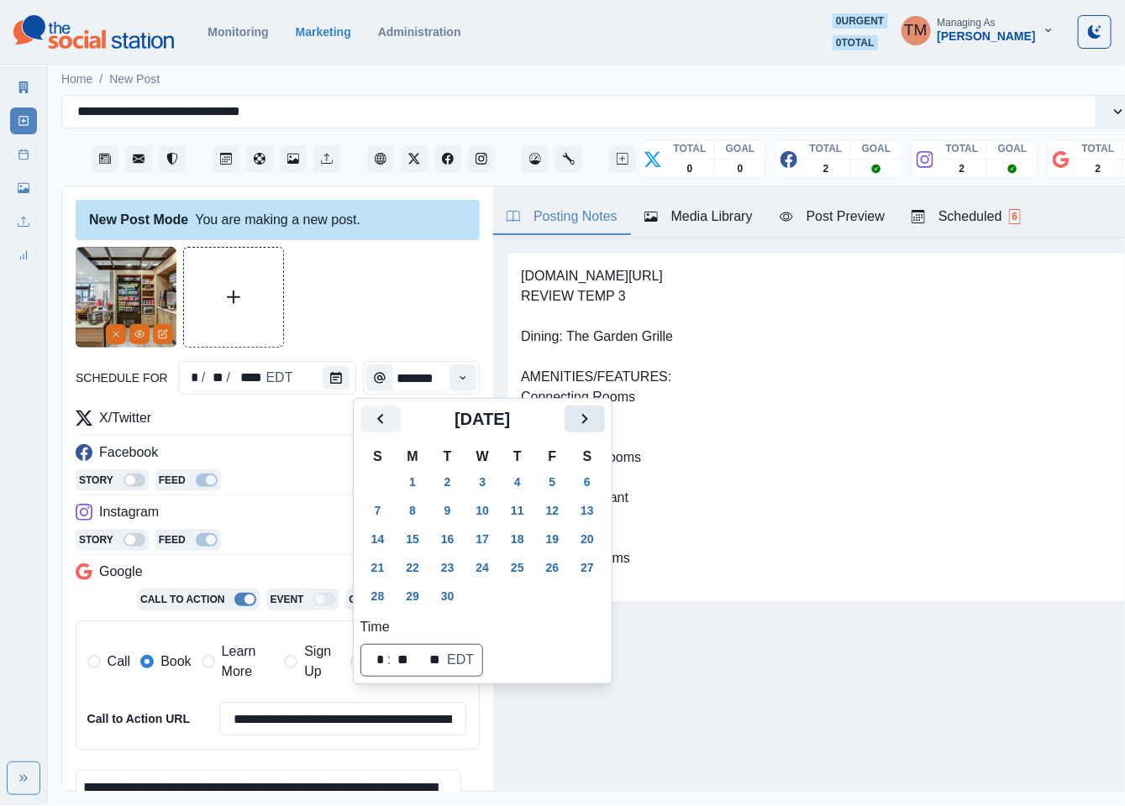
click at [596, 424] on button "Next" at bounding box center [585, 419] width 40 height 27
click at [553, 481] on button "3" at bounding box center [553, 482] width 34 height 27
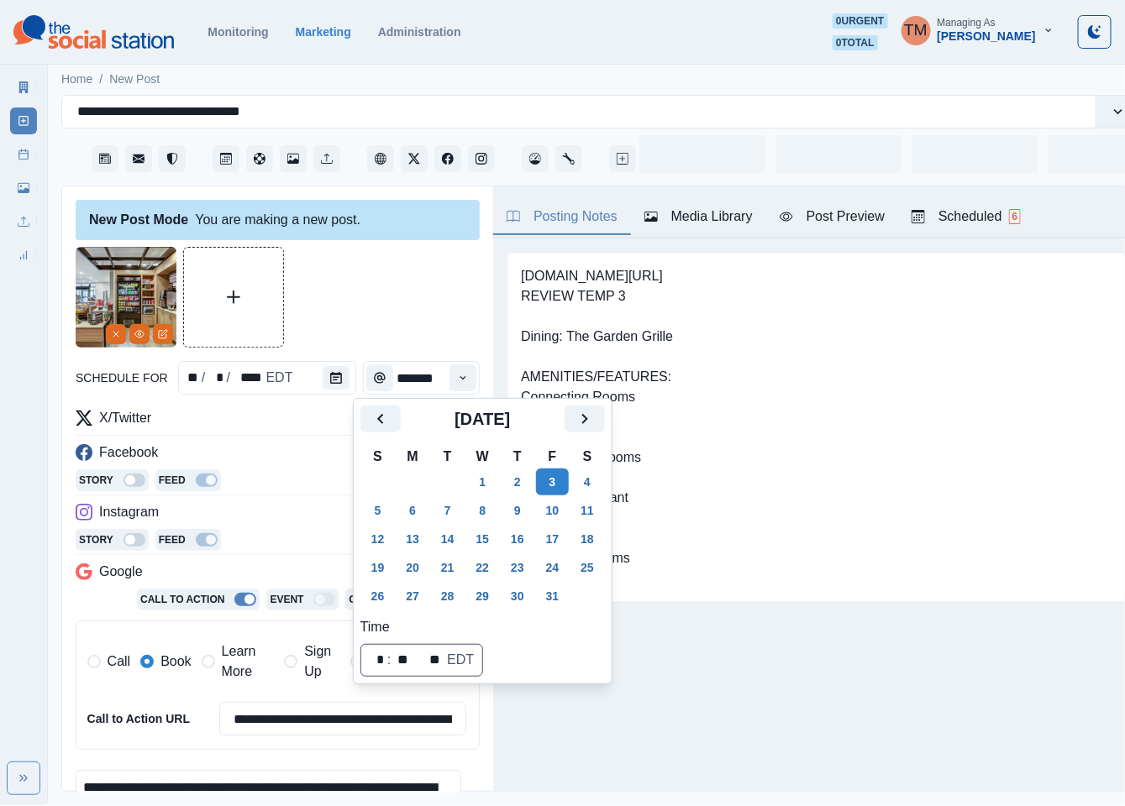
click at [368, 330] on div at bounding box center [278, 297] width 404 height 101
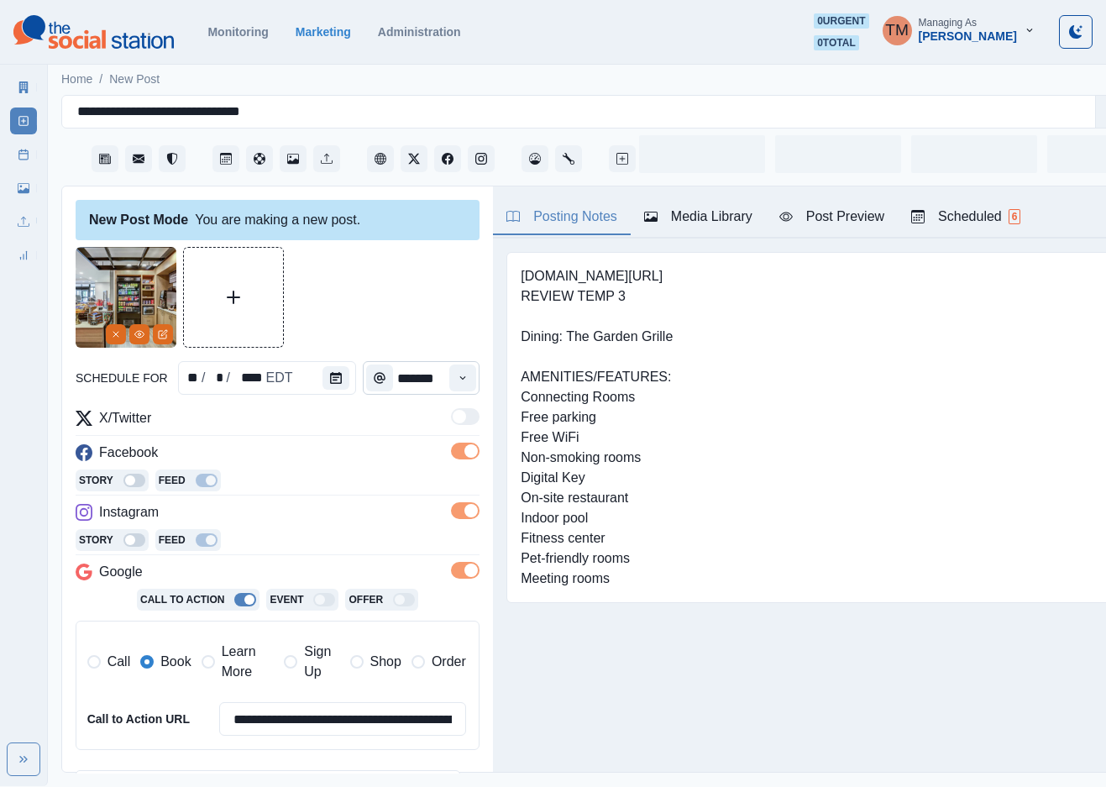
click at [457, 376] on icon "Time" at bounding box center [463, 378] width 12 height 12
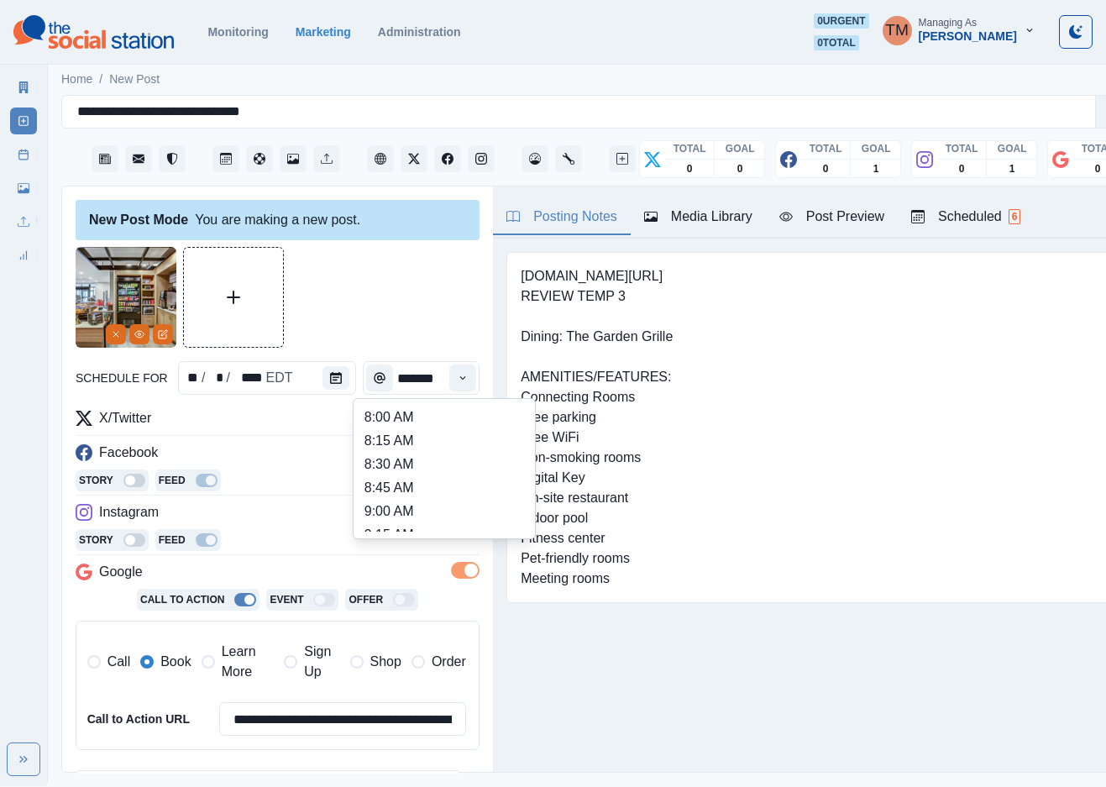
scroll to position [371, 0]
click at [397, 462] on li "12:30 PM" at bounding box center [444, 470] width 168 height 24
type input "********"
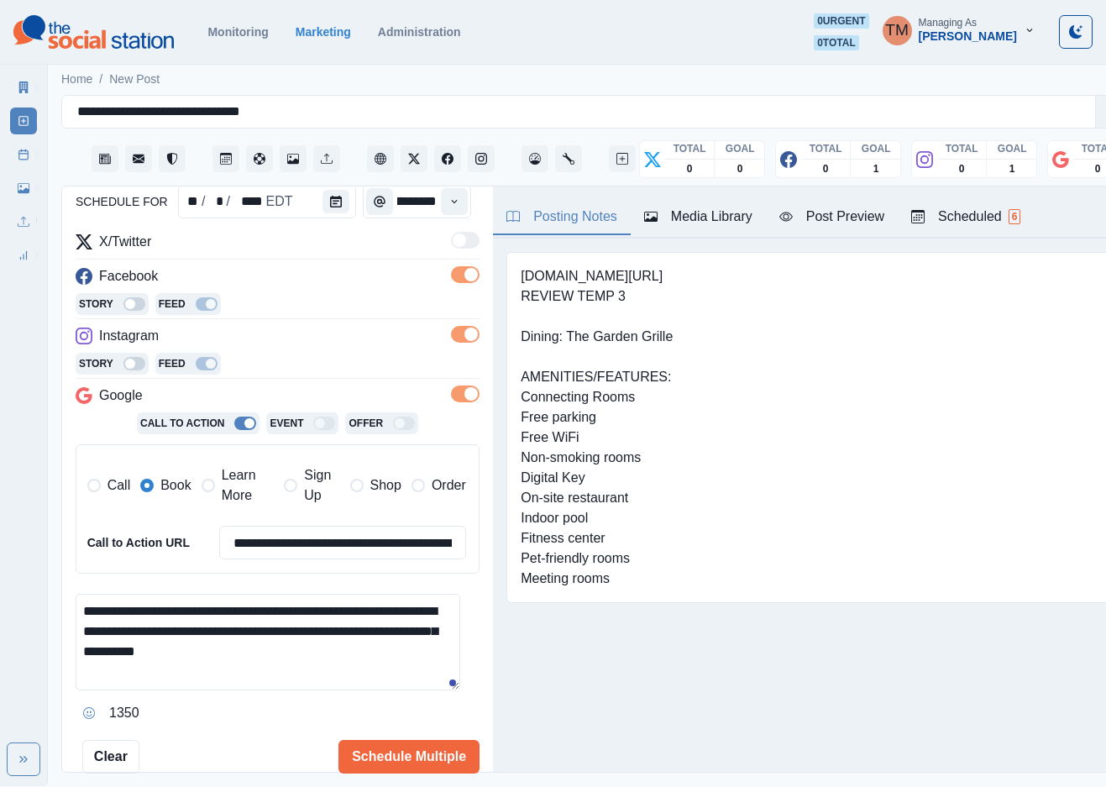
scroll to position [273, 0]
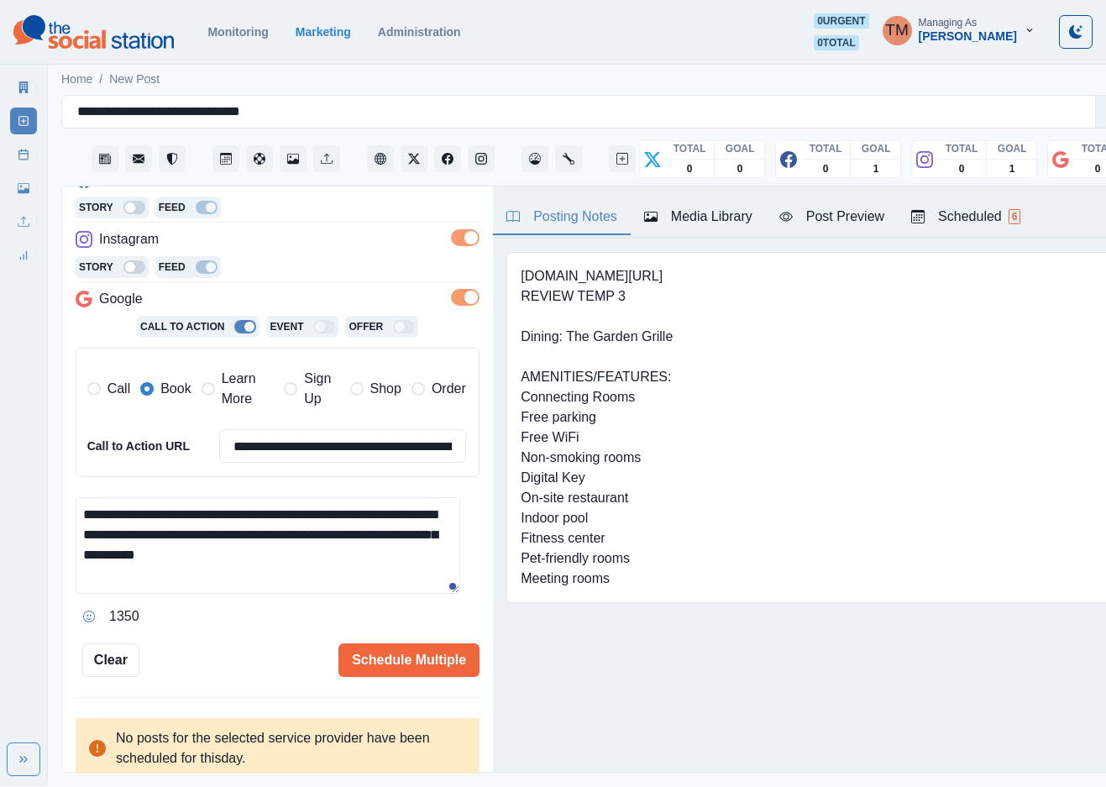
click at [840, 225] on div "Post Preview" at bounding box center [832, 217] width 105 height 20
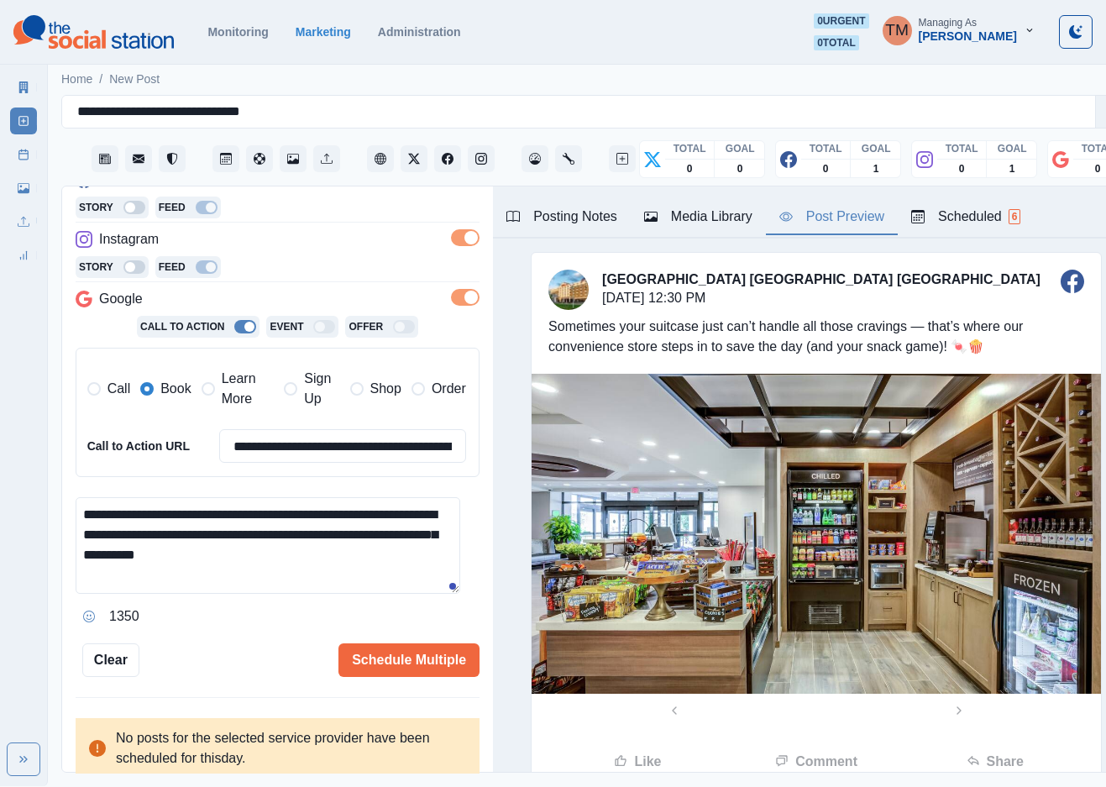
scroll to position [0, 0]
click at [426, 658] on button "Schedule Multiple" at bounding box center [409, 660] width 141 height 34
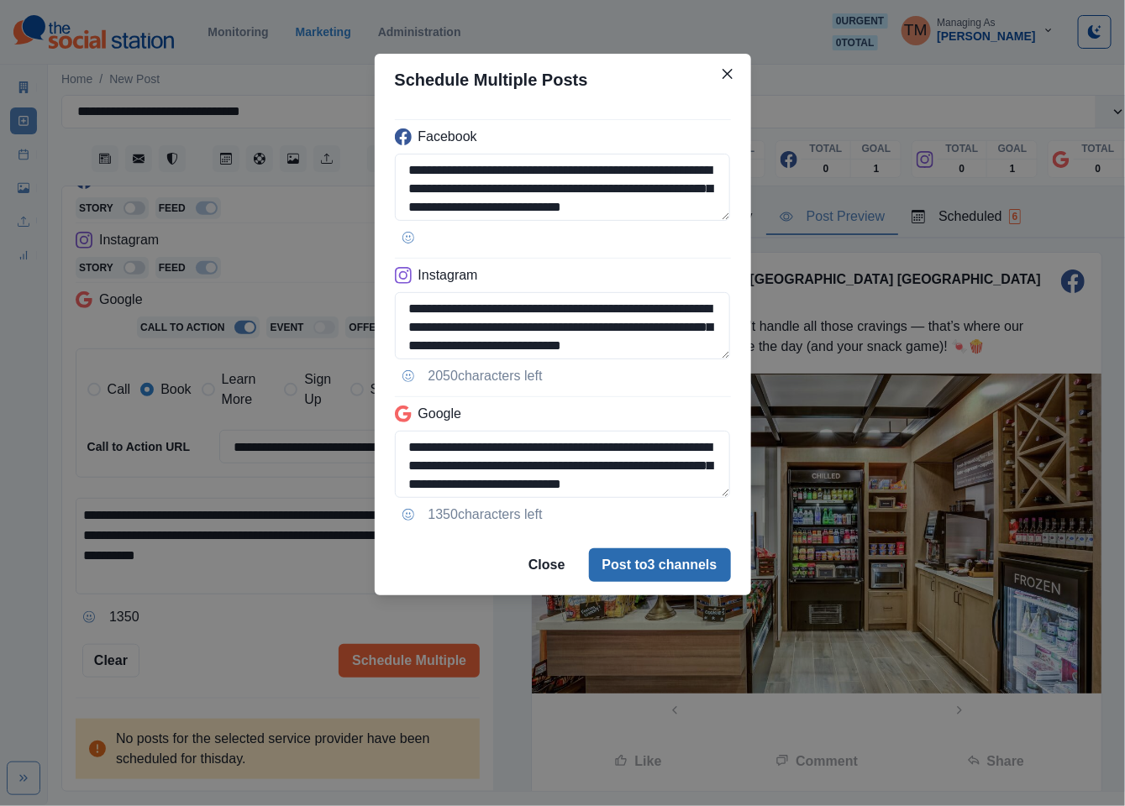
click at [683, 573] on button "Post to 3 channels" at bounding box center [660, 566] width 142 height 34
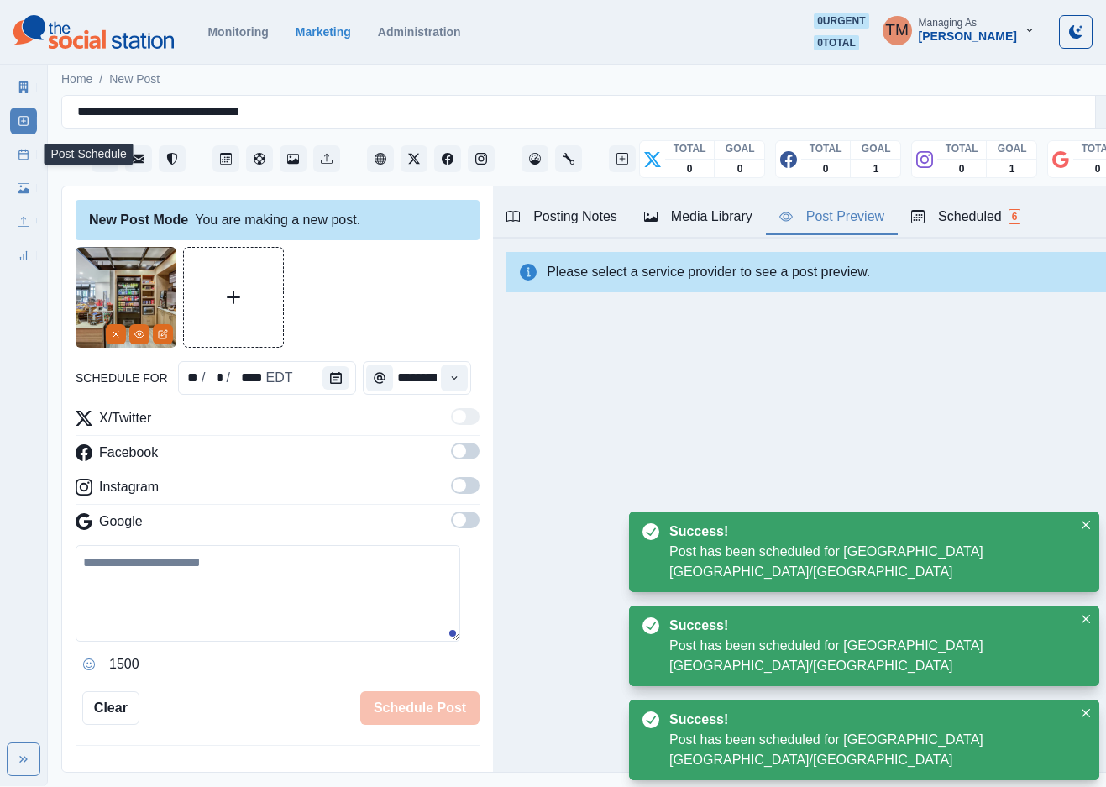
click at [28, 157] on rect at bounding box center [23, 154] width 9 height 9
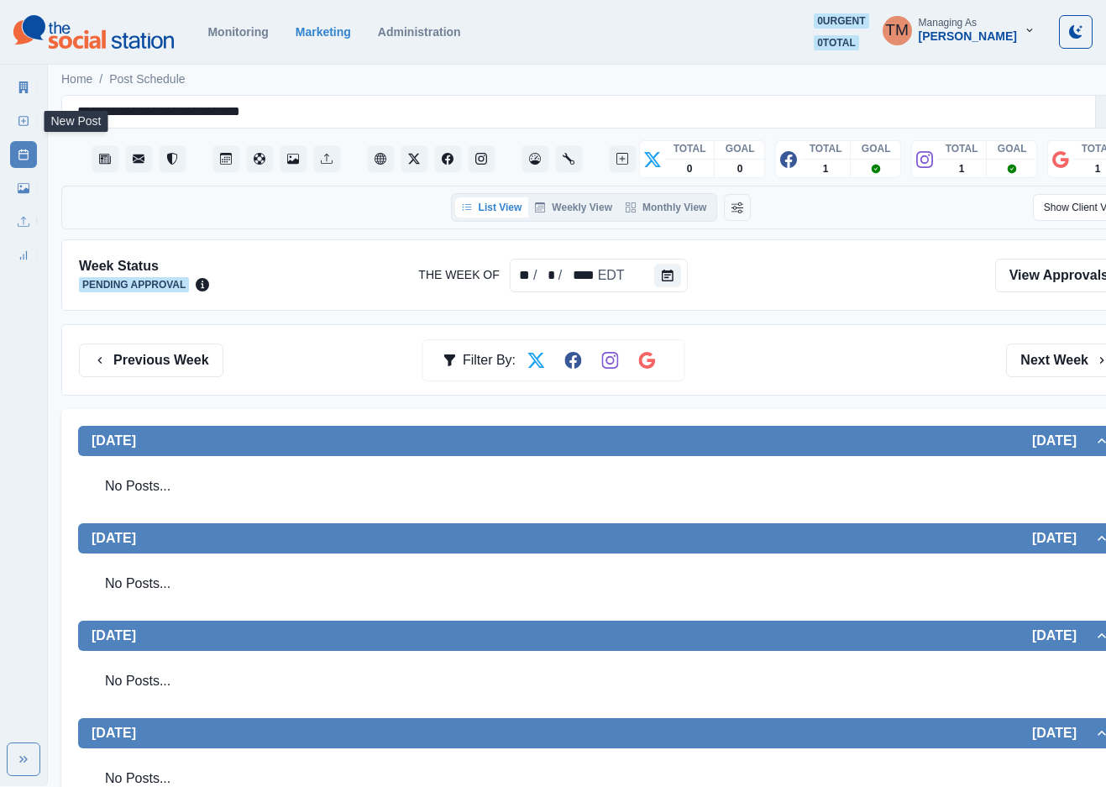
click at [25, 119] on icon at bounding box center [24, 121] width 12 height 12
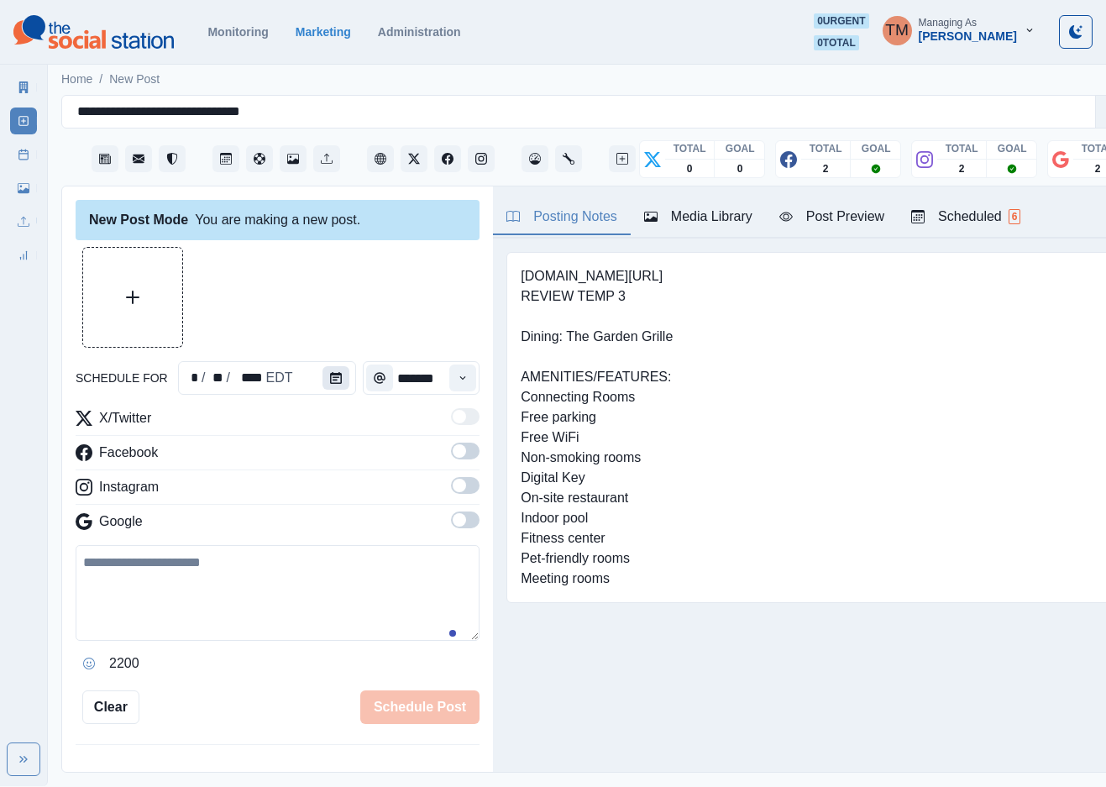
click at [330, 381] on icon "Calendar" at bounding box center [336, 378] width 12 height 12
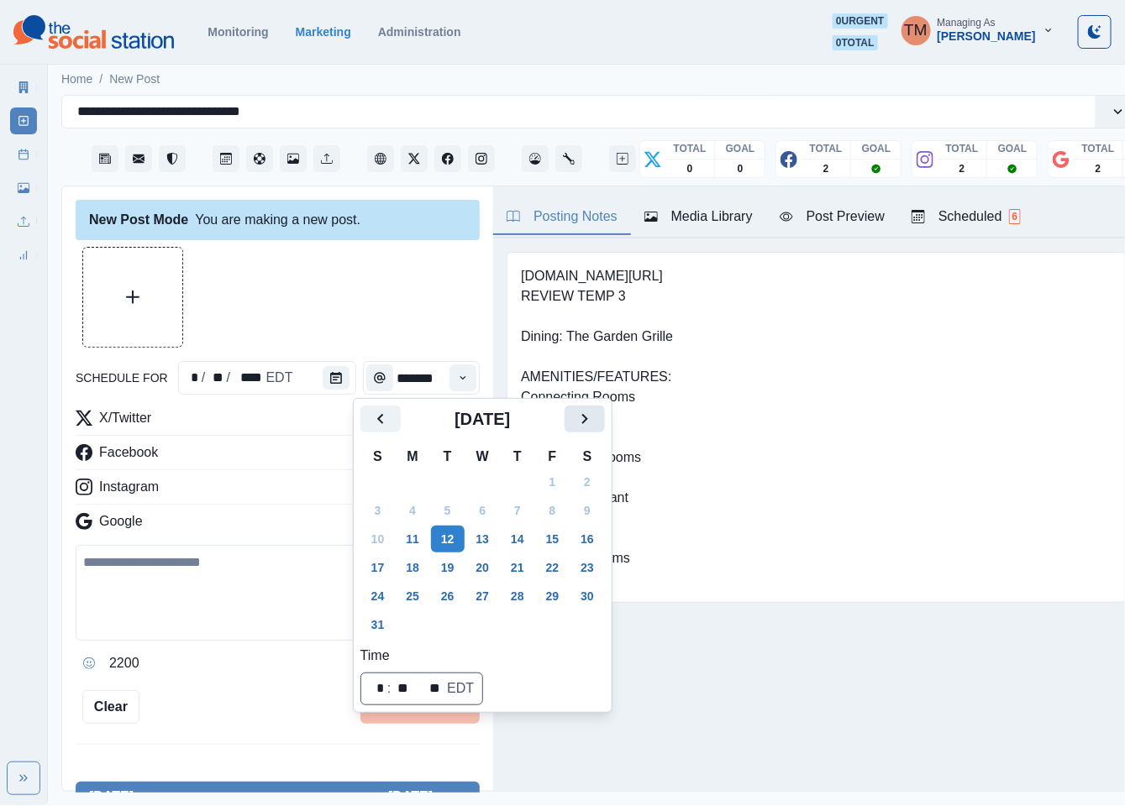
click at [596, 418] on button "Next" at bounding box center [585, 419] width 40 height 27
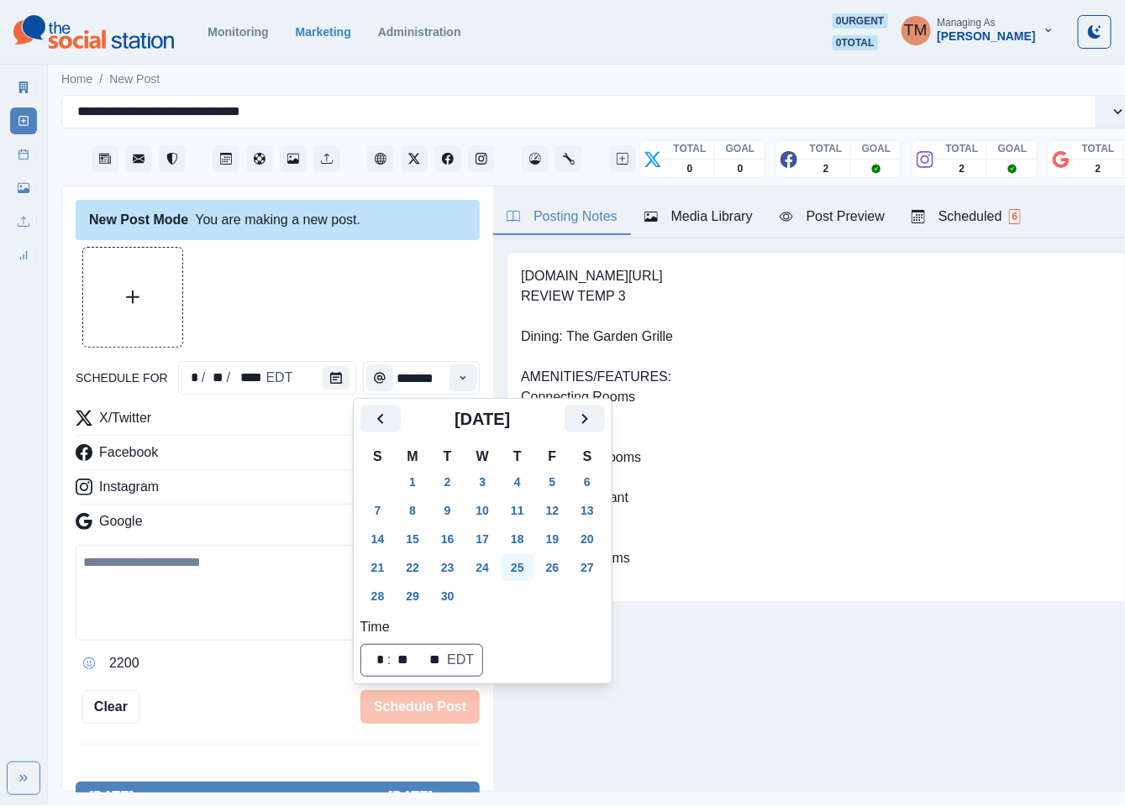
click at [509, 562] on button "25" at bounding box center [518, 567] width 34 height 27
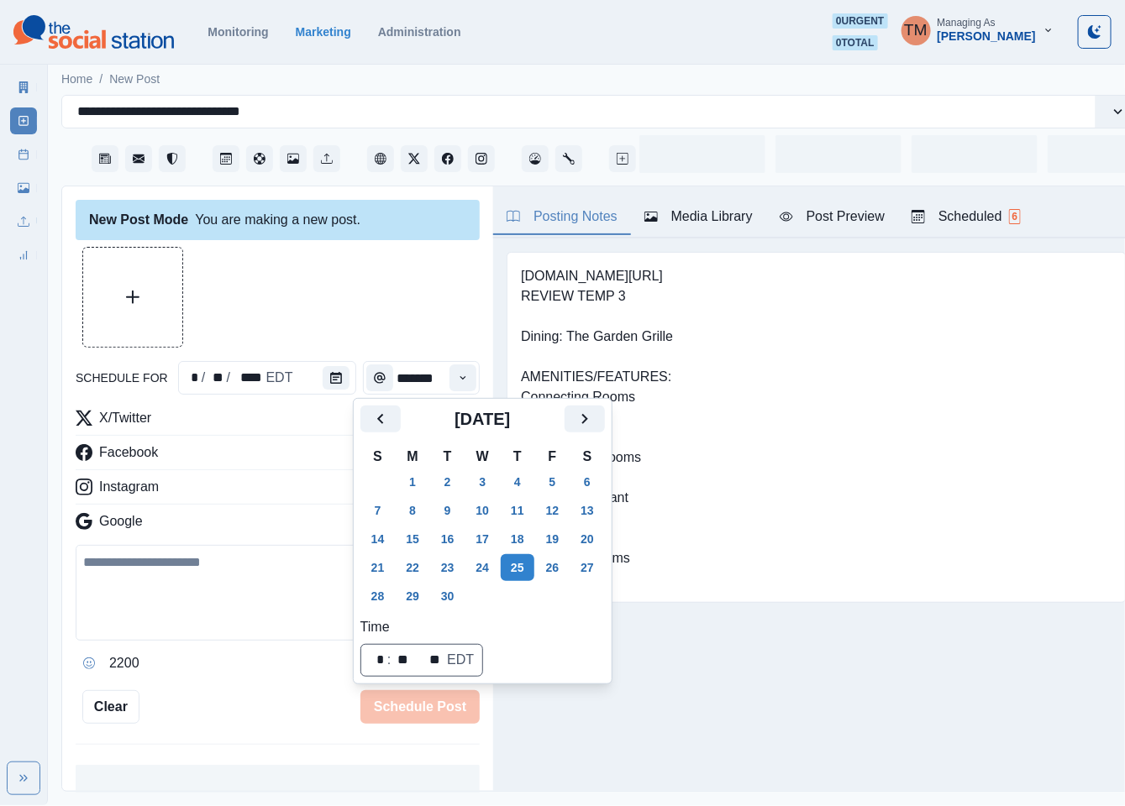
click at [336, 323] on div at bounding box center [278, 297] width 404 height 101
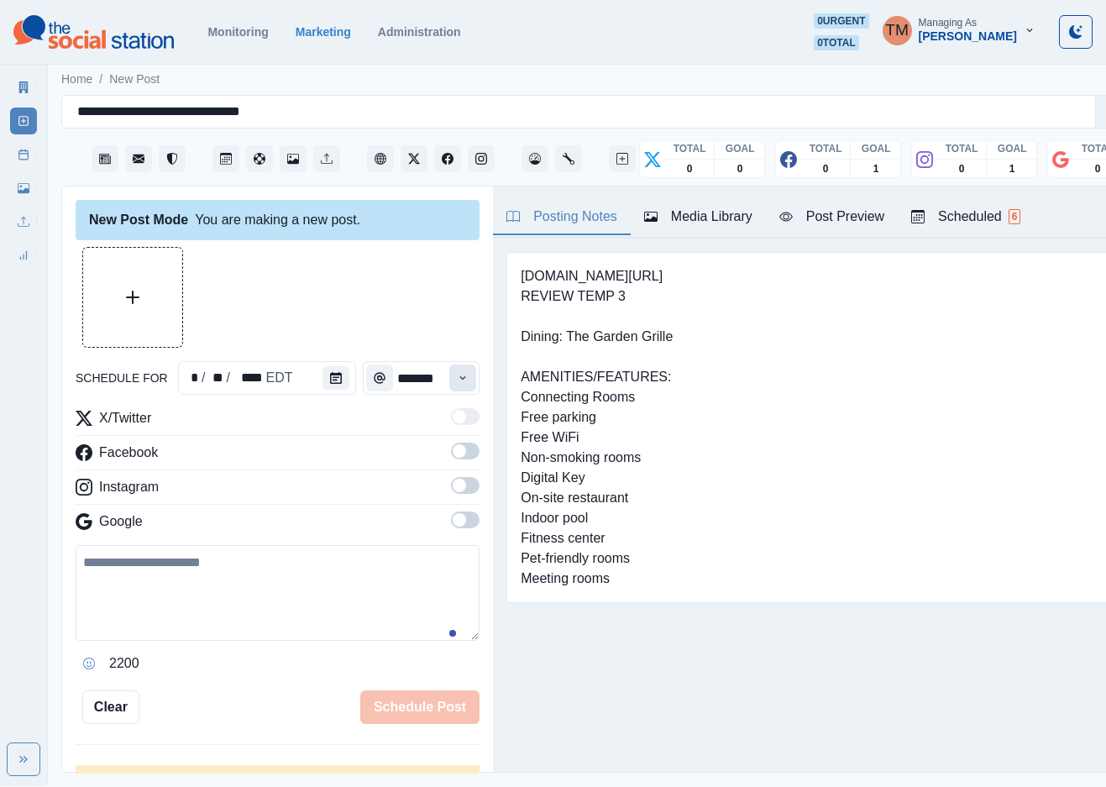
click at [449, 386] on button "Time" at bounding box center [462, 378] width 27 height 27
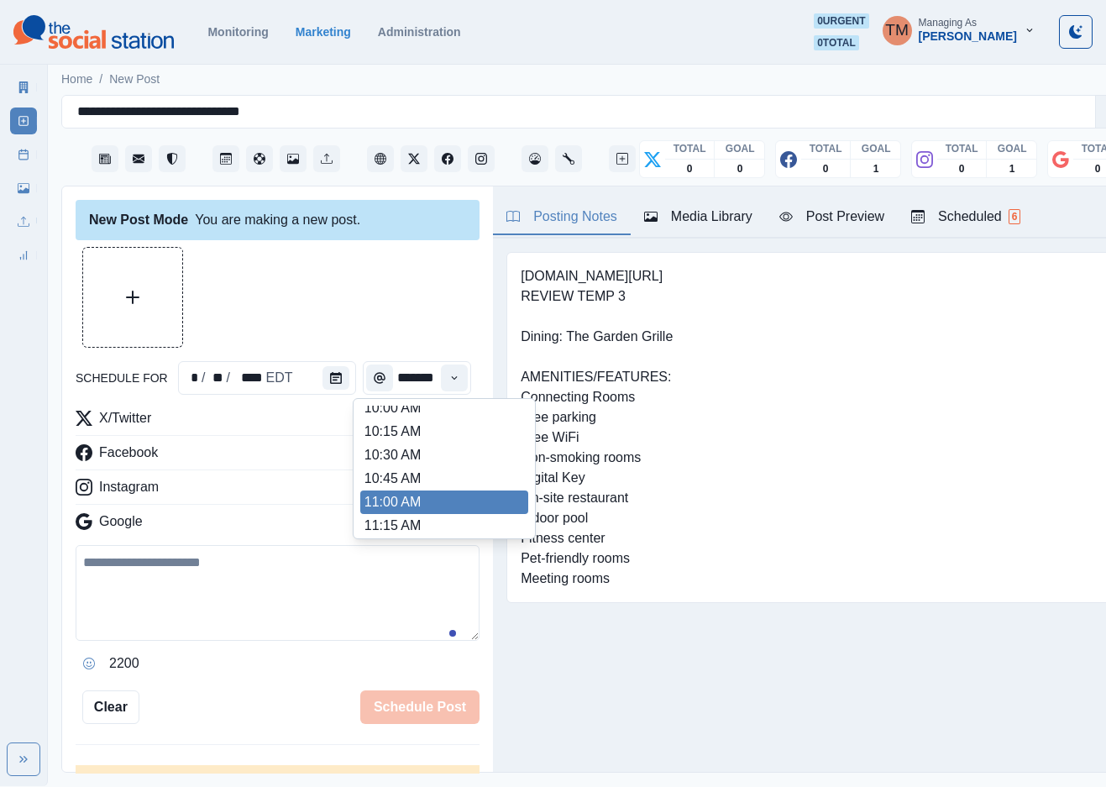
scroll to position [446, 0]
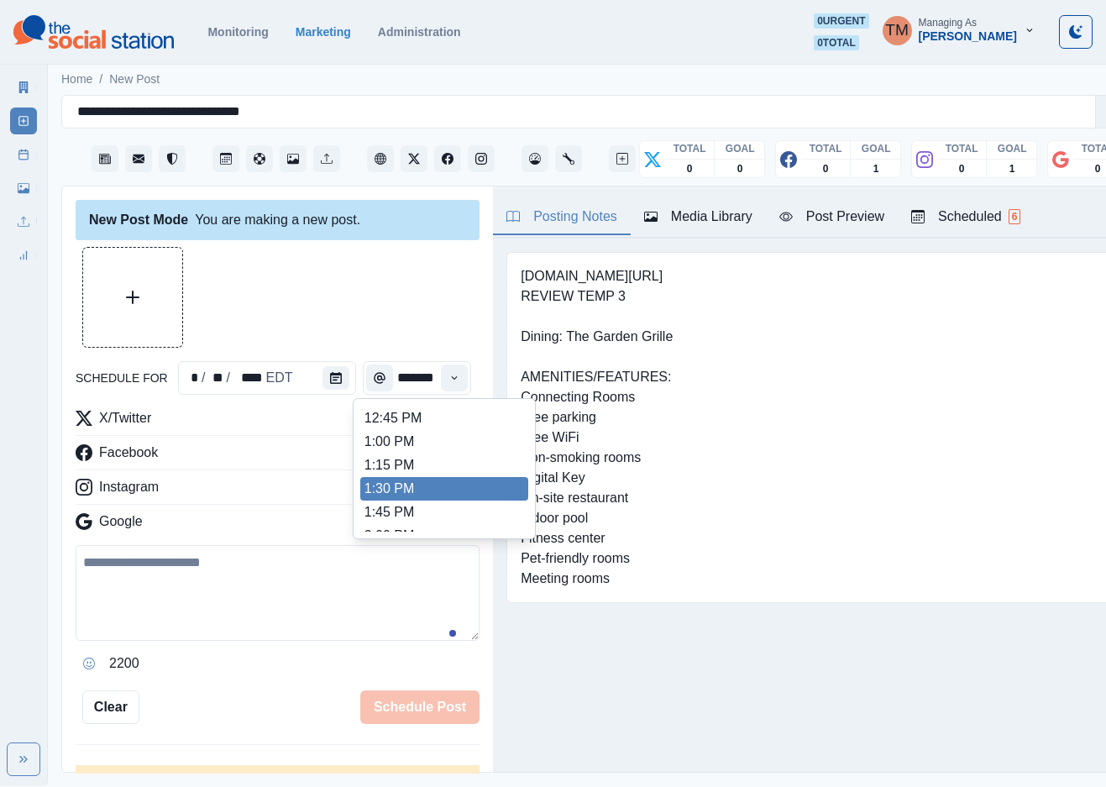
click at [391, 495] on li "1:30 PM" at bounding box center [444, 489] width 168 height 24
type input "*******"
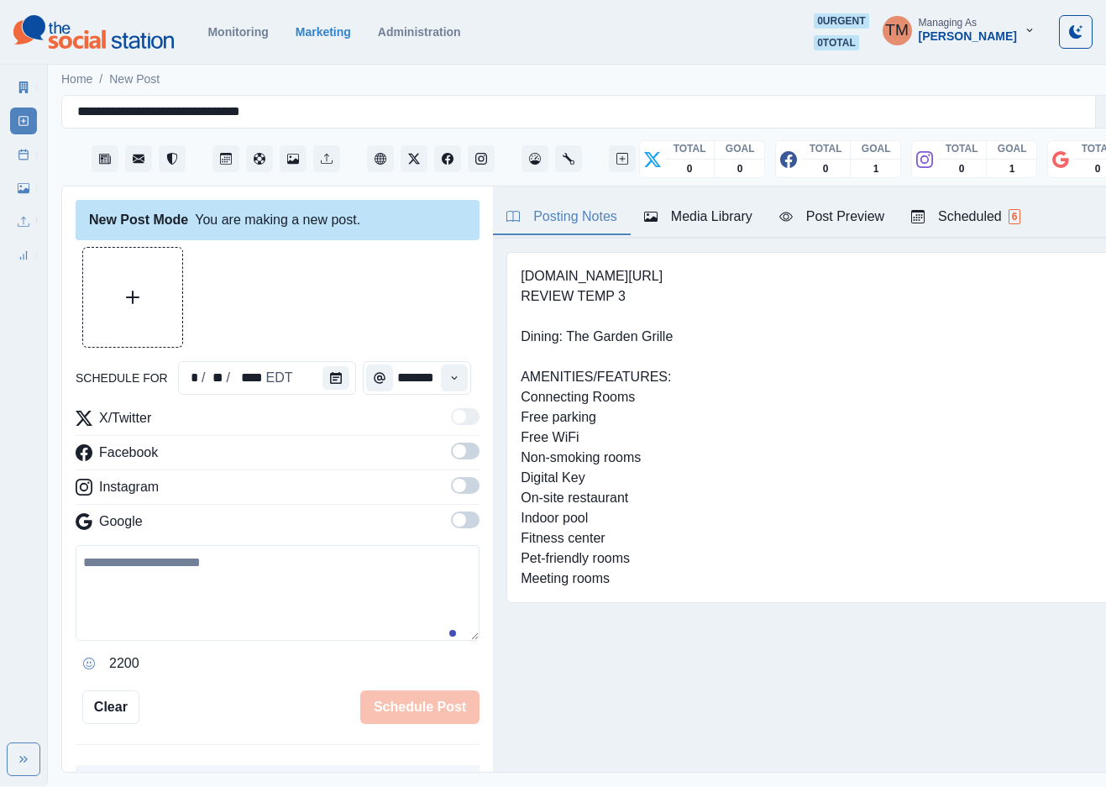
click at [454, 459] on span at bounding box center [465, 451] width 29 height 17
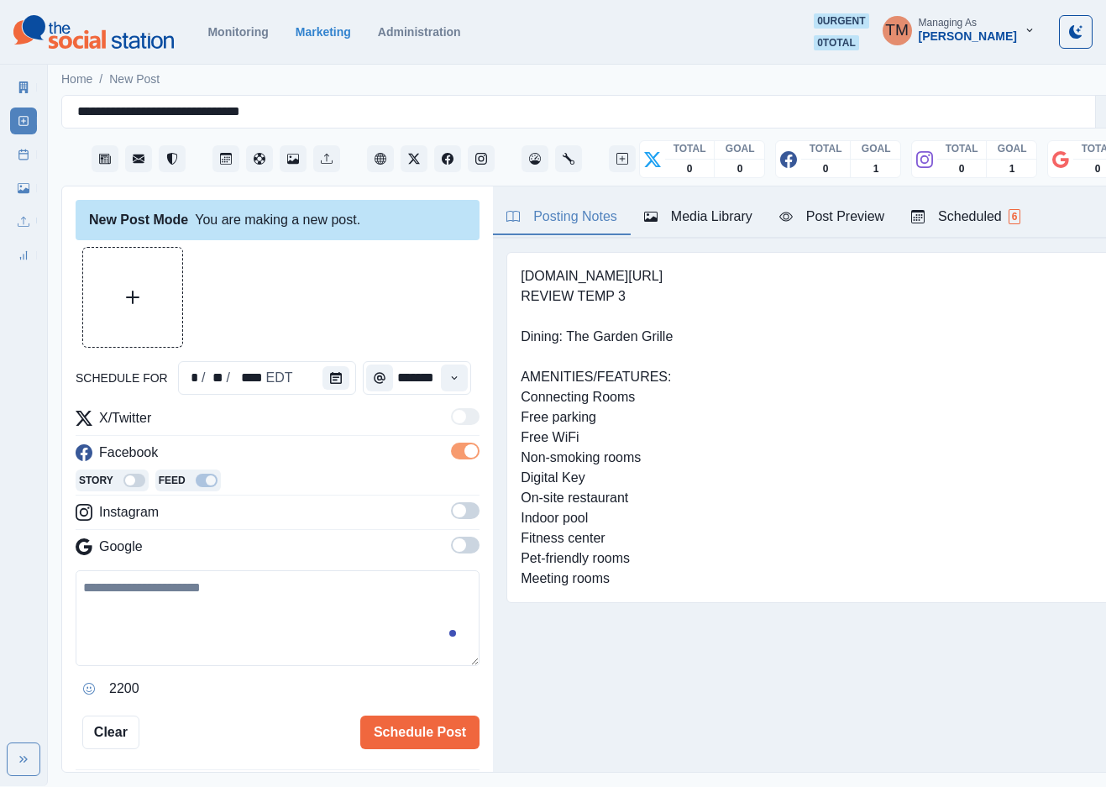
drag, startPoint x: 449, startPoint y: 514, endPoint x: 451, endPoint y: 542, distance: 27.8
click at [451, 515] on span at bounding box center [465, 510] width 29 height 17
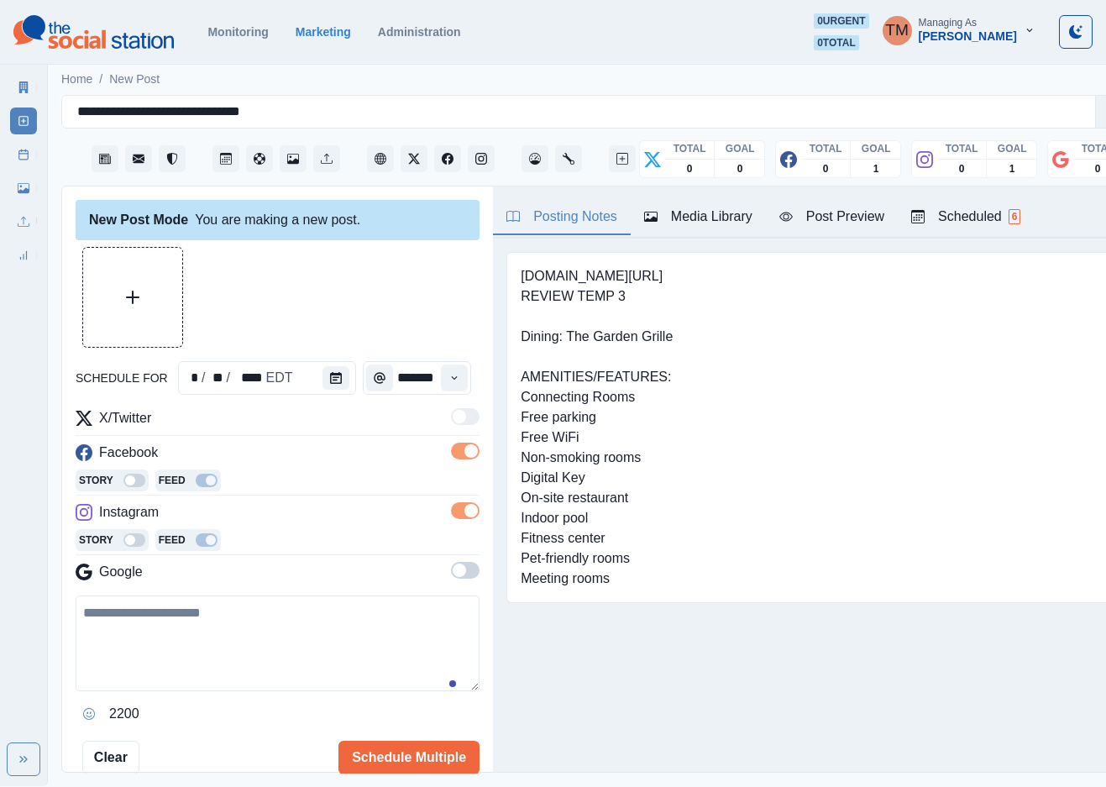
click at [451, 577] on span at bounding box center [465, 570] width 29 height 17
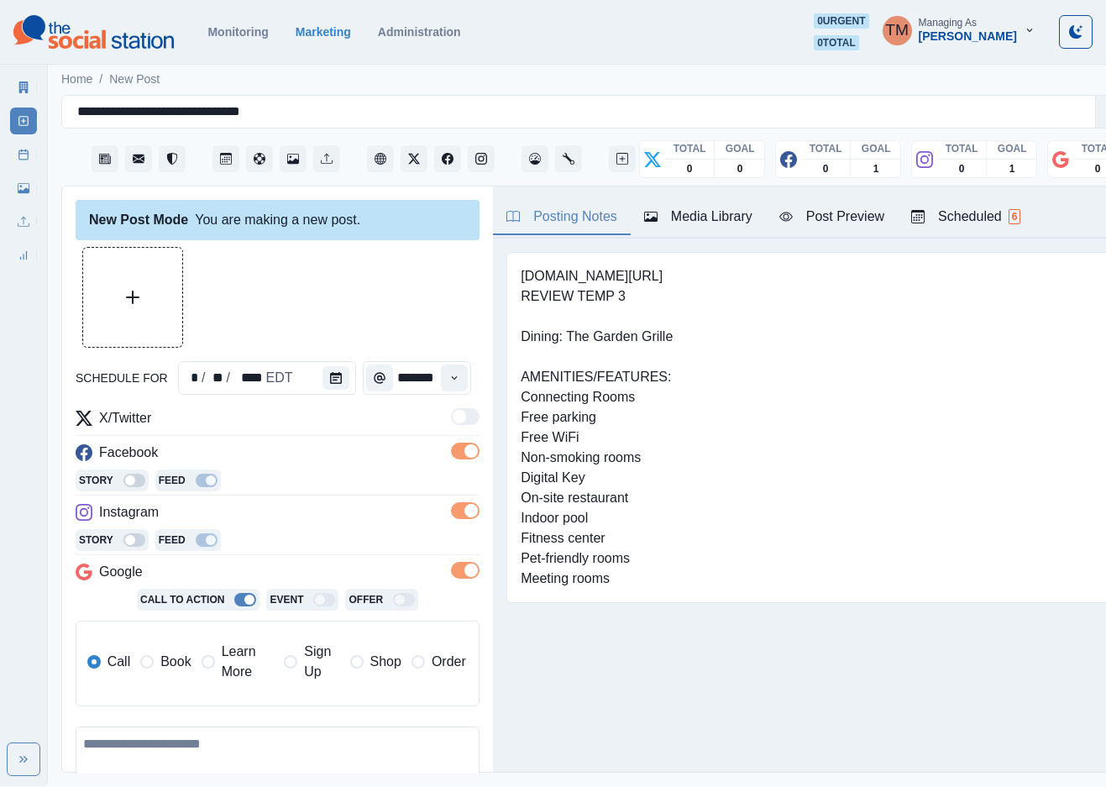
click at [250, 659] on span "Learn More" at bounding box center [248, 662] width 53 height 40
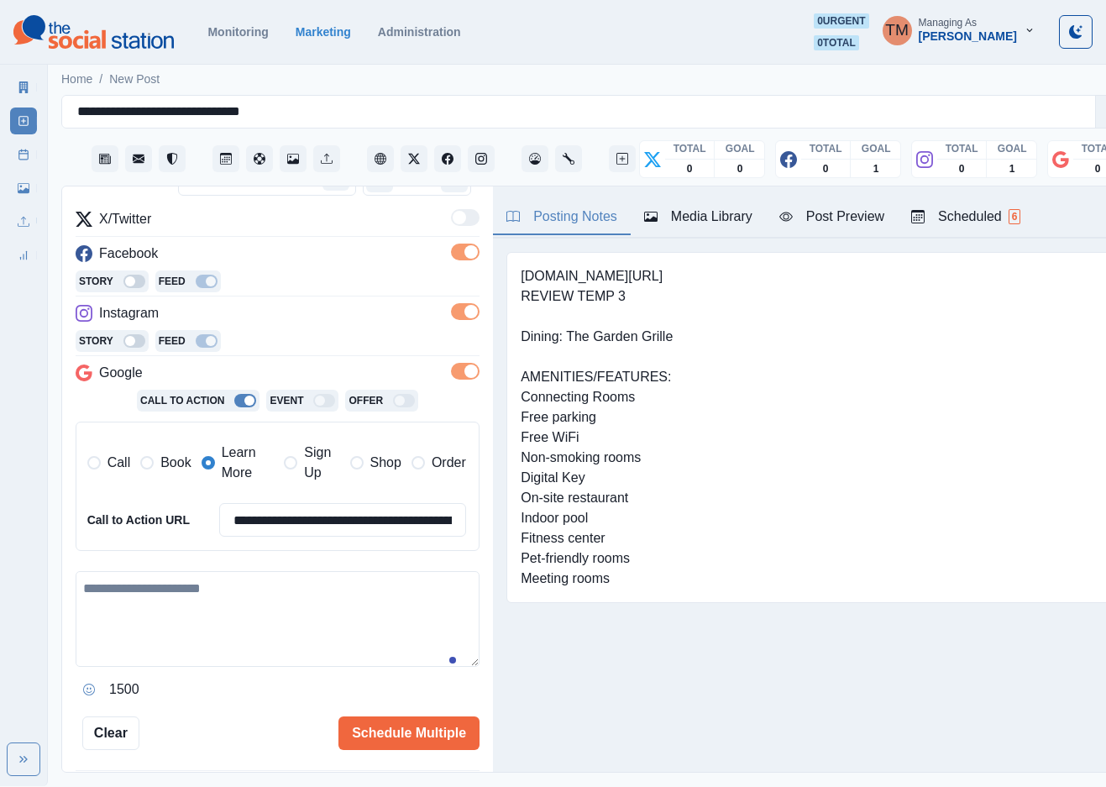
scroll to position [252, 0]
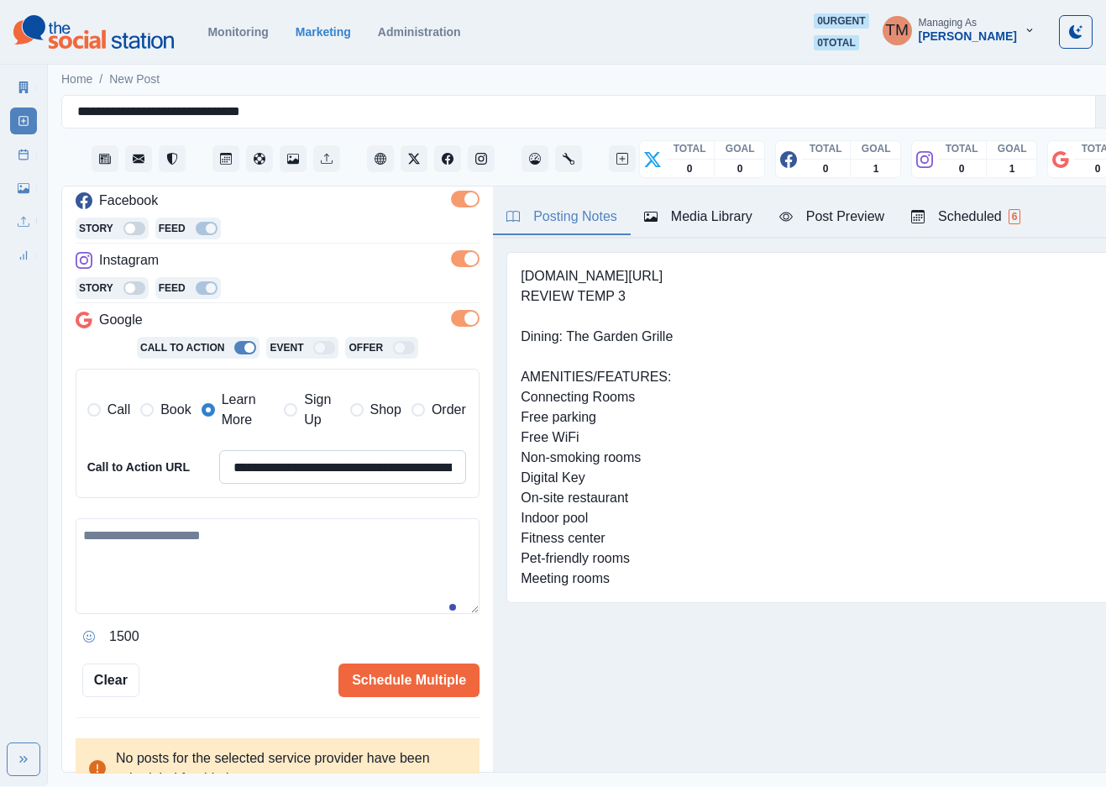
click at [298, 476] on input "**********" at bounding box center [342, 467] width 247 height 34
paste input
type input "**********"
click at [242, 552] on textarea at bounding box center [278, 566] width 404 height 96
click at [207, 540] on textarea at bounding box center [278, 566] width 404 height 96
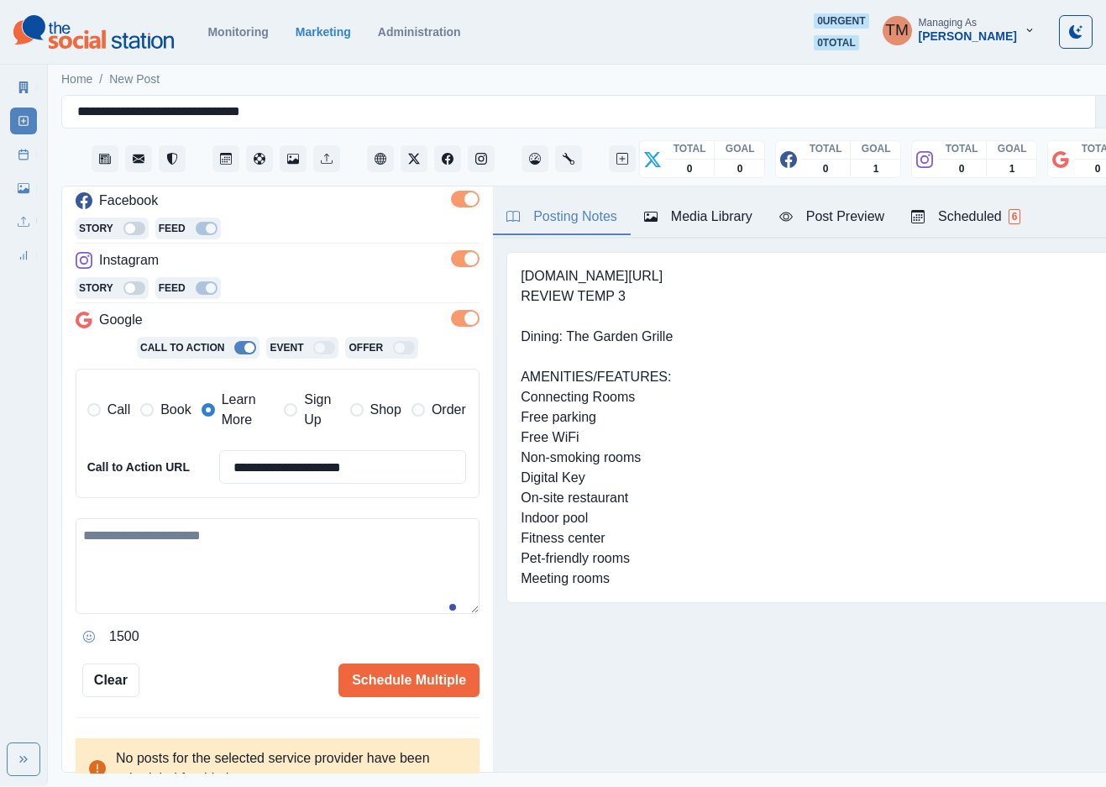
paste textarea "**********"
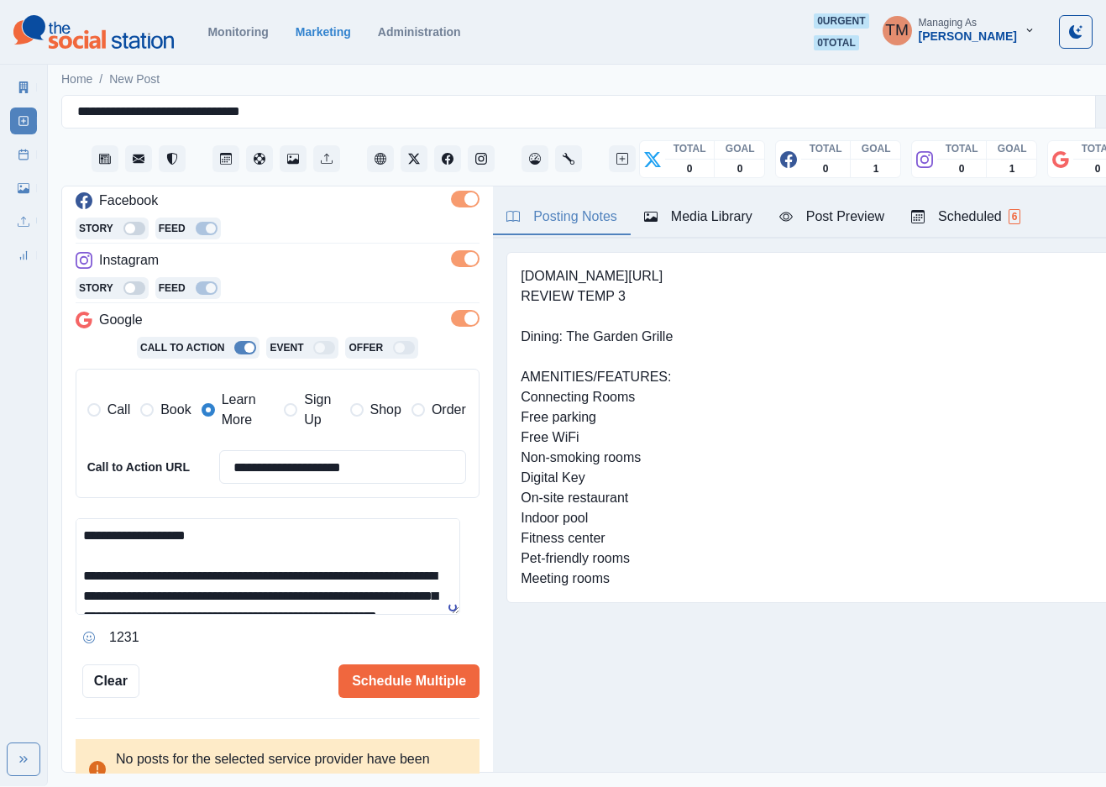
scroll to position [0, 0]
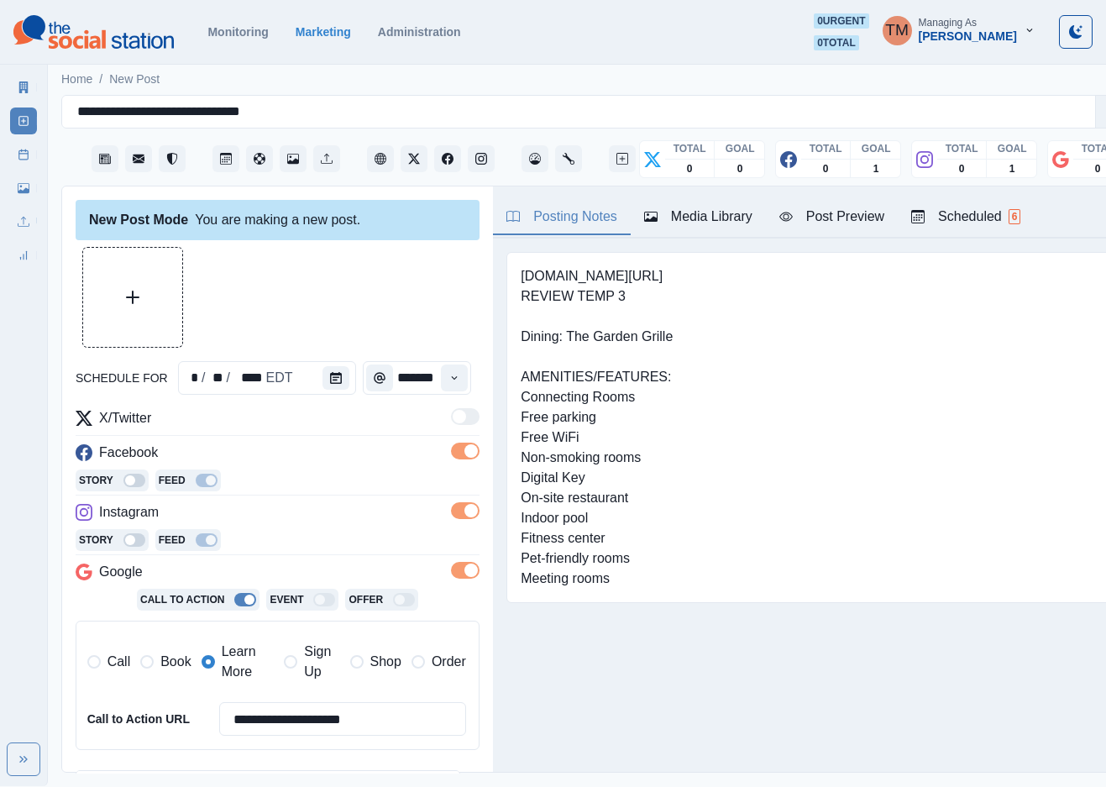
type textarea "**********"
click at [132, 297] on icon "Upload Media" at bounding box center [132, 297] width 13 height 13
click at [850, 215] on div "Post Preview" at bounding box center [832, 217] width 105 height 20
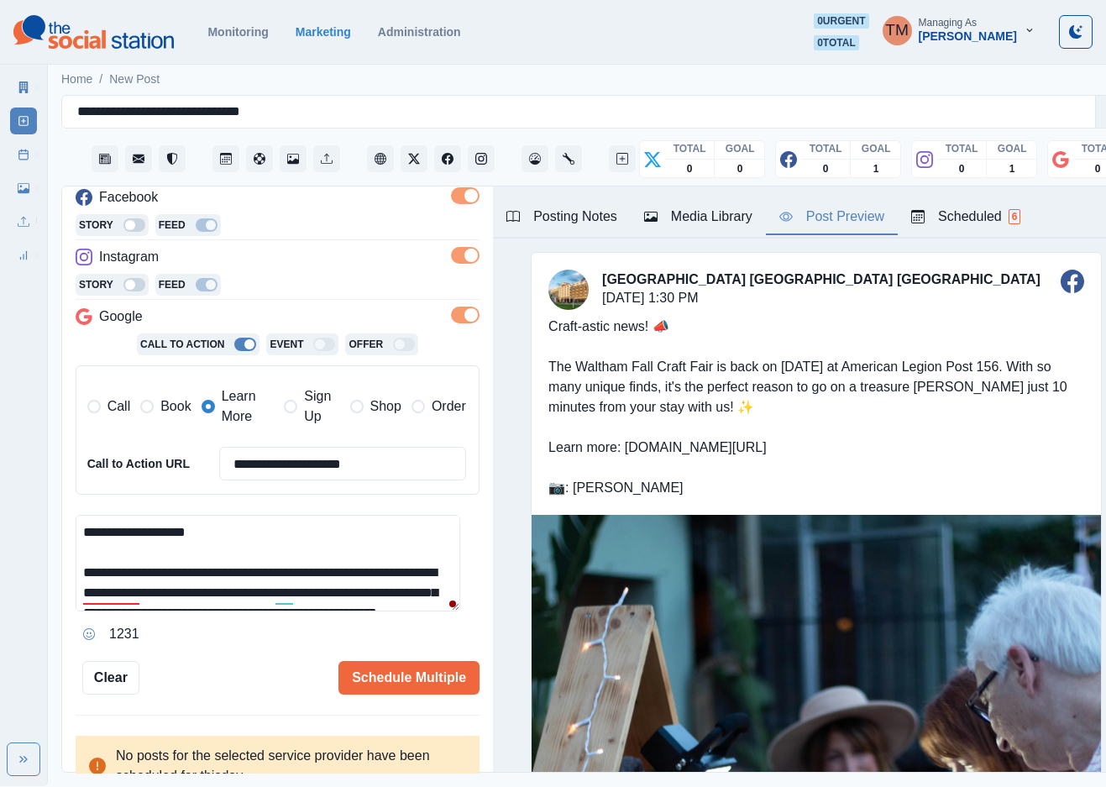
scroll to position [273, 0]
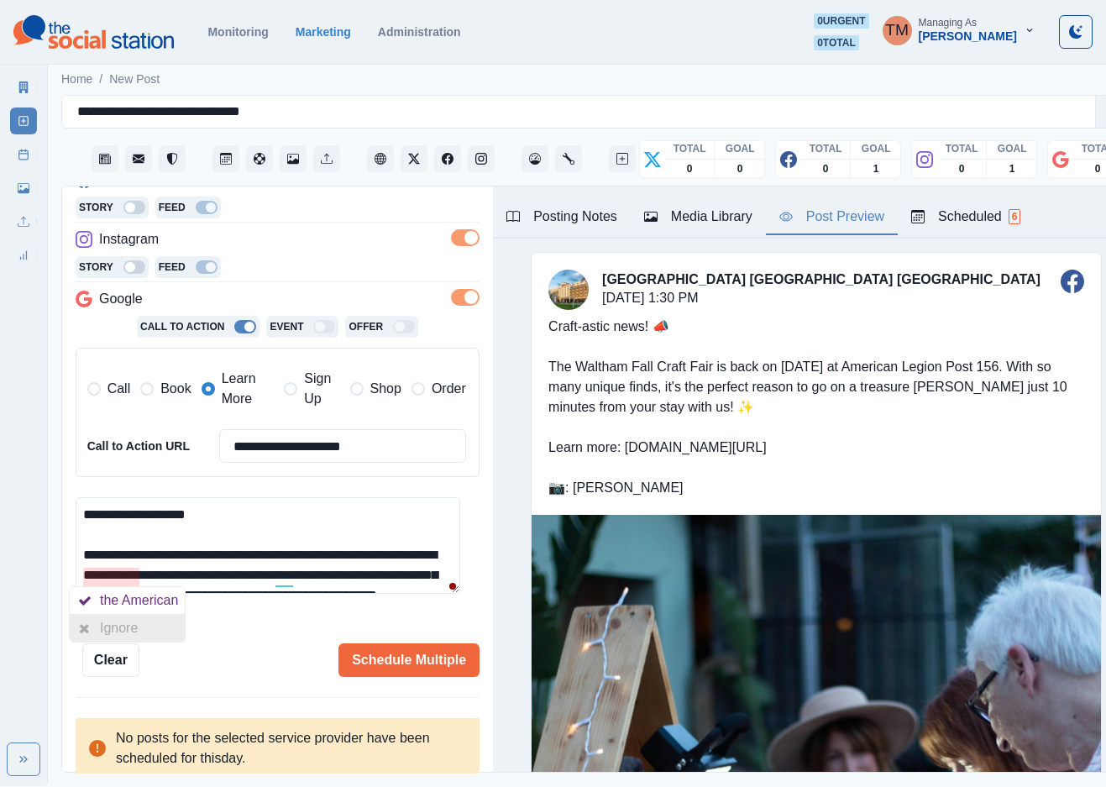
click at [132, 628] on div "Ignore" at bounding box center [122, 628] width 45 height 27
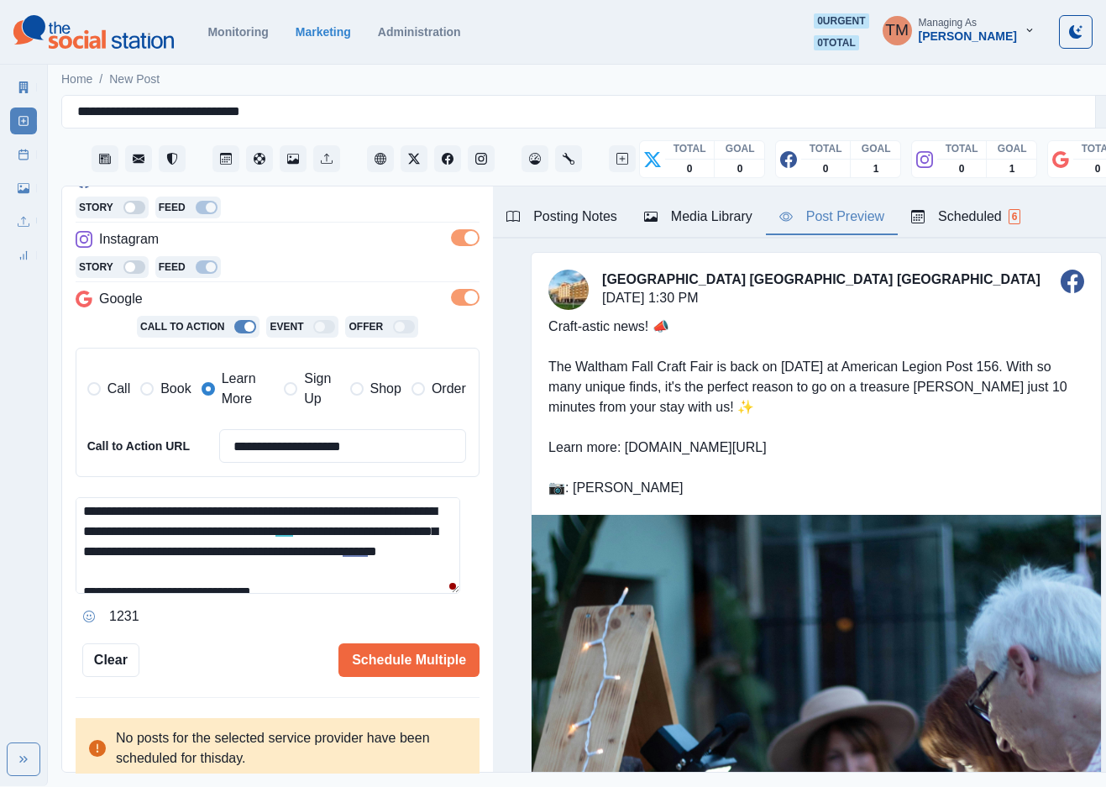
scroll to position [50, 0]
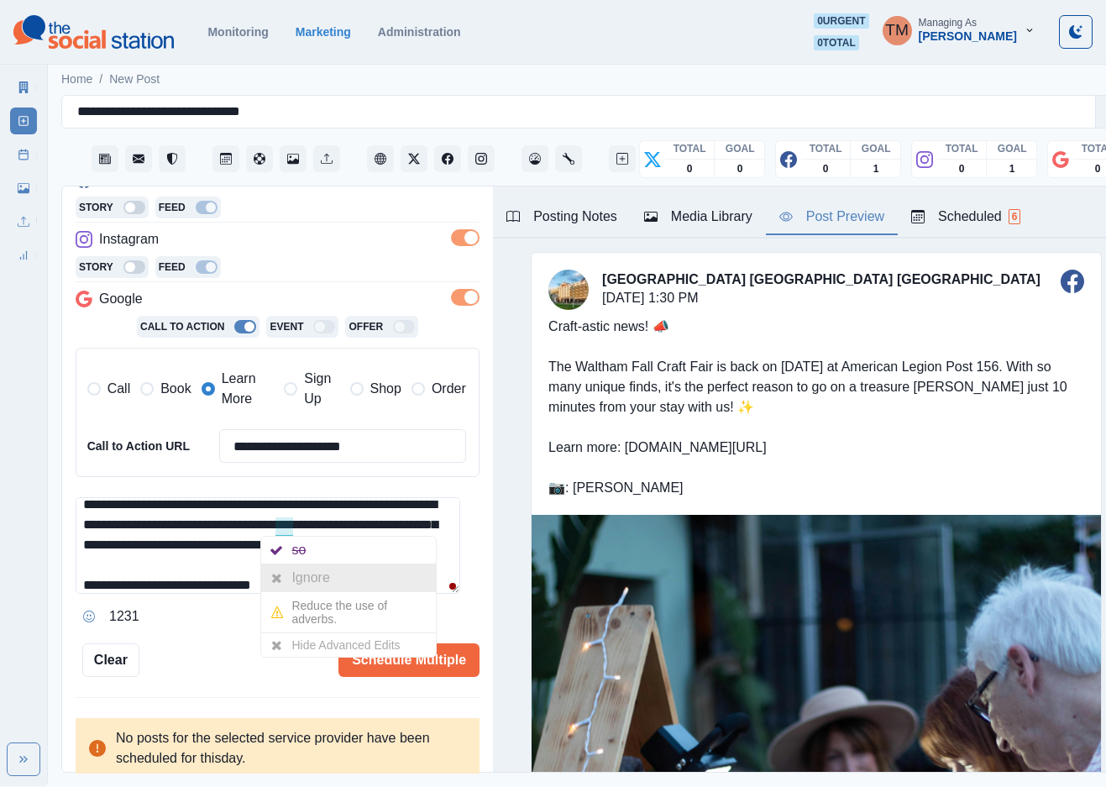
click at [297, 587] on div "Ignore" at bounding box center [313, 578] width 45 height 27
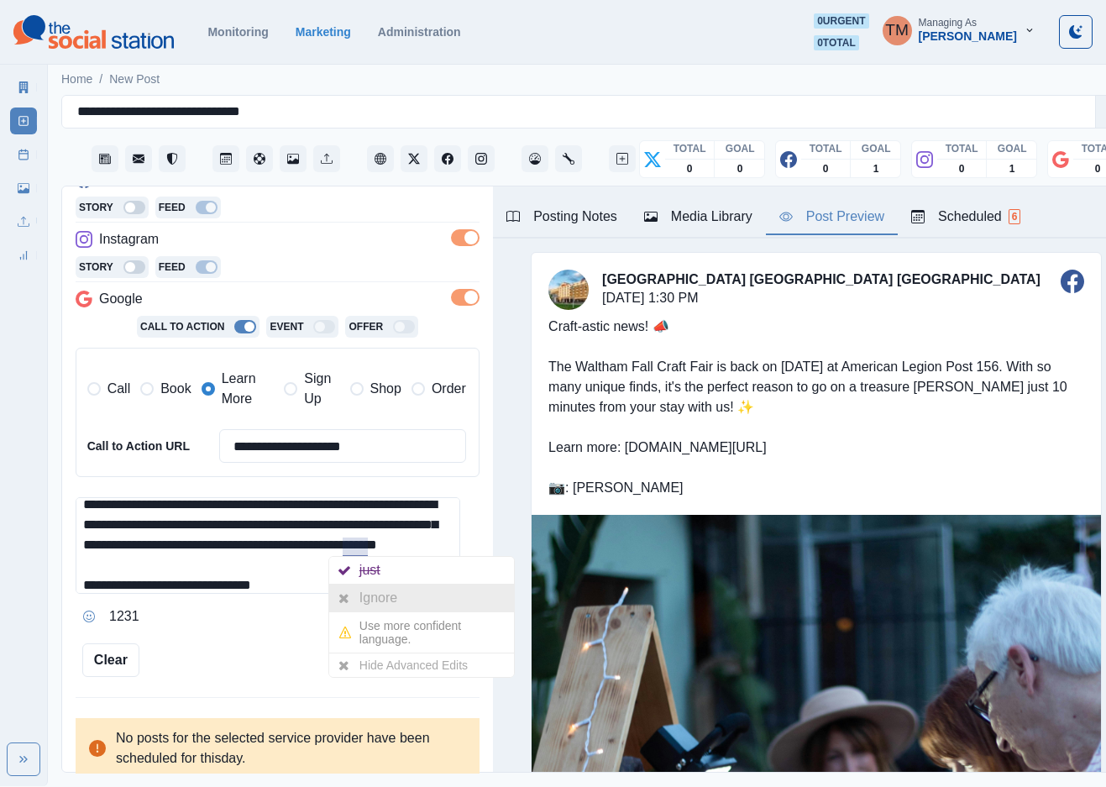
click at [360, 603] on div "Ignore" at bounding box center [382, 598] width 45 height 27
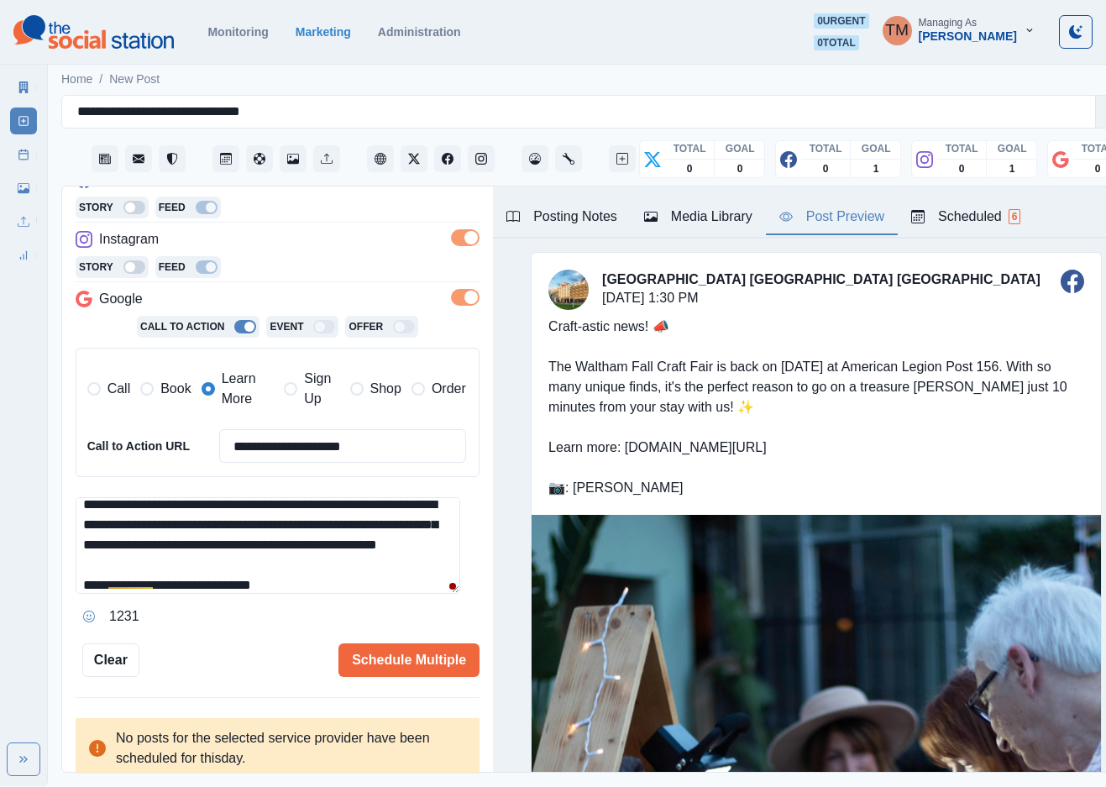
scroll to position [119, 0]
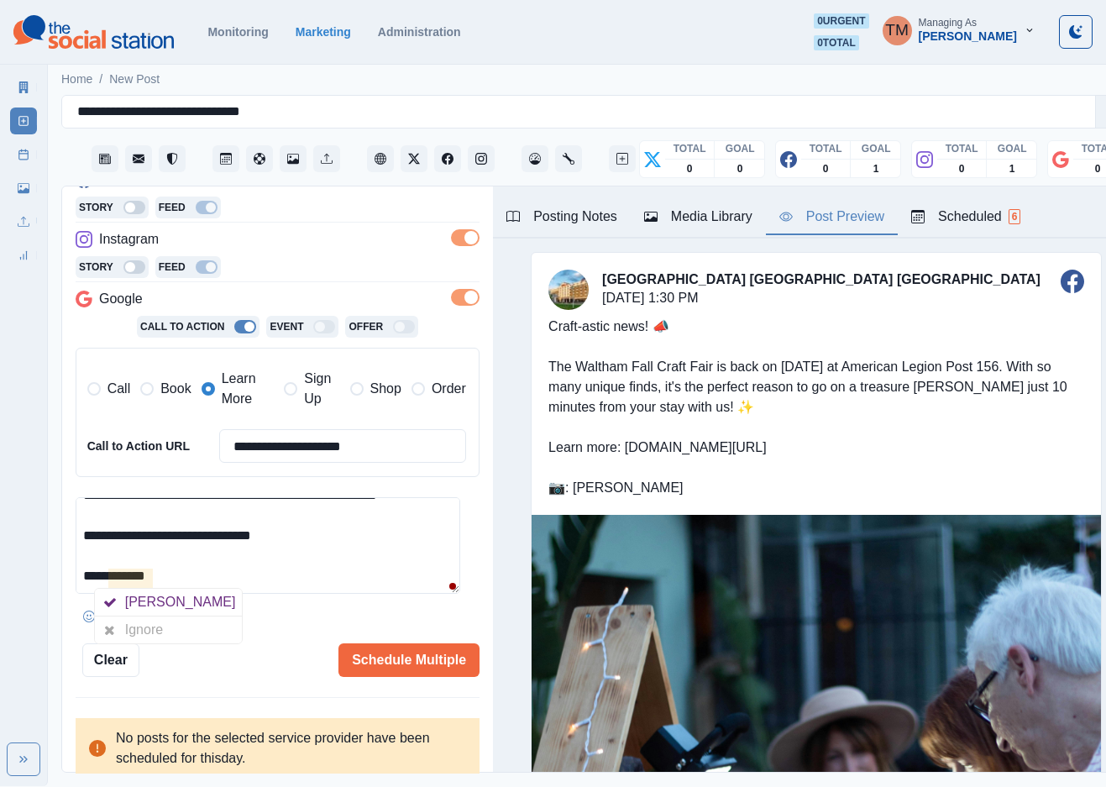
drag, startPoint x: 112, startPoint y: 628, endPoint x: 260, endPoint y: 588, distance: 153.2
click at [114, 628] on icon at bounding box center [109, 629] width 11 height 13
click at [280, 580] on textarea "**********" at bounding box center [268, 545] width 385 height 97
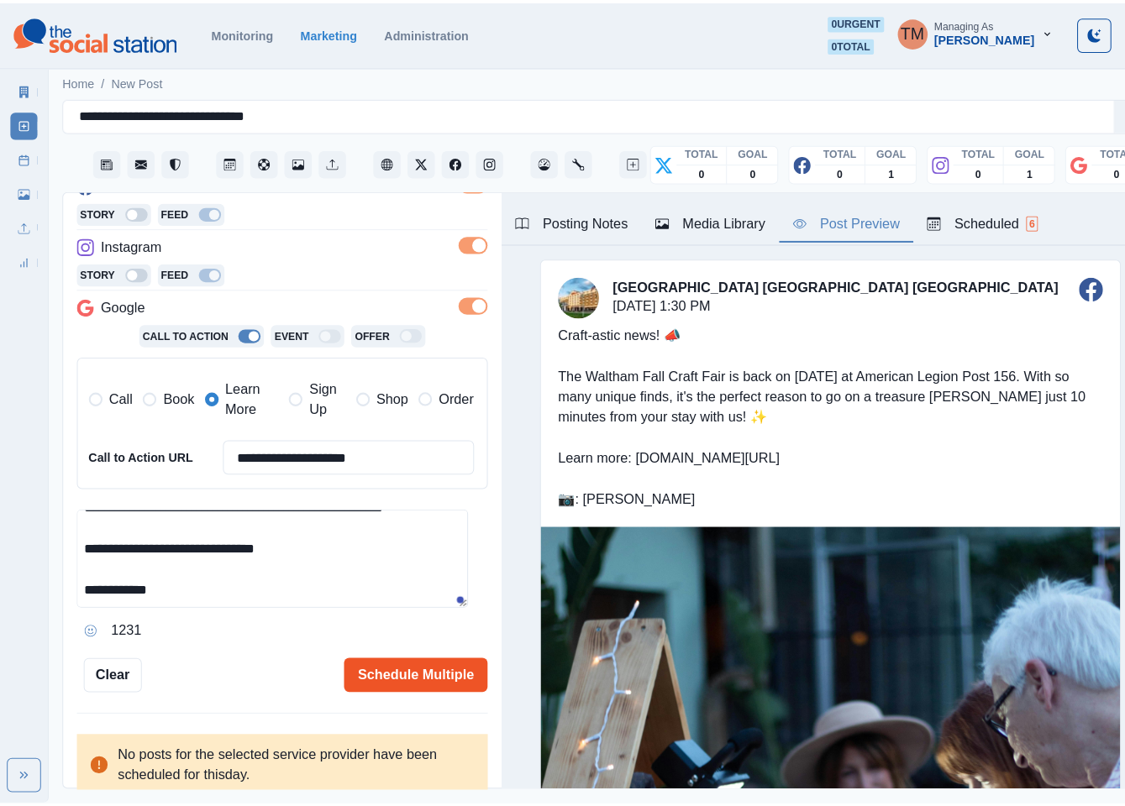
scroll to position [273, 0]
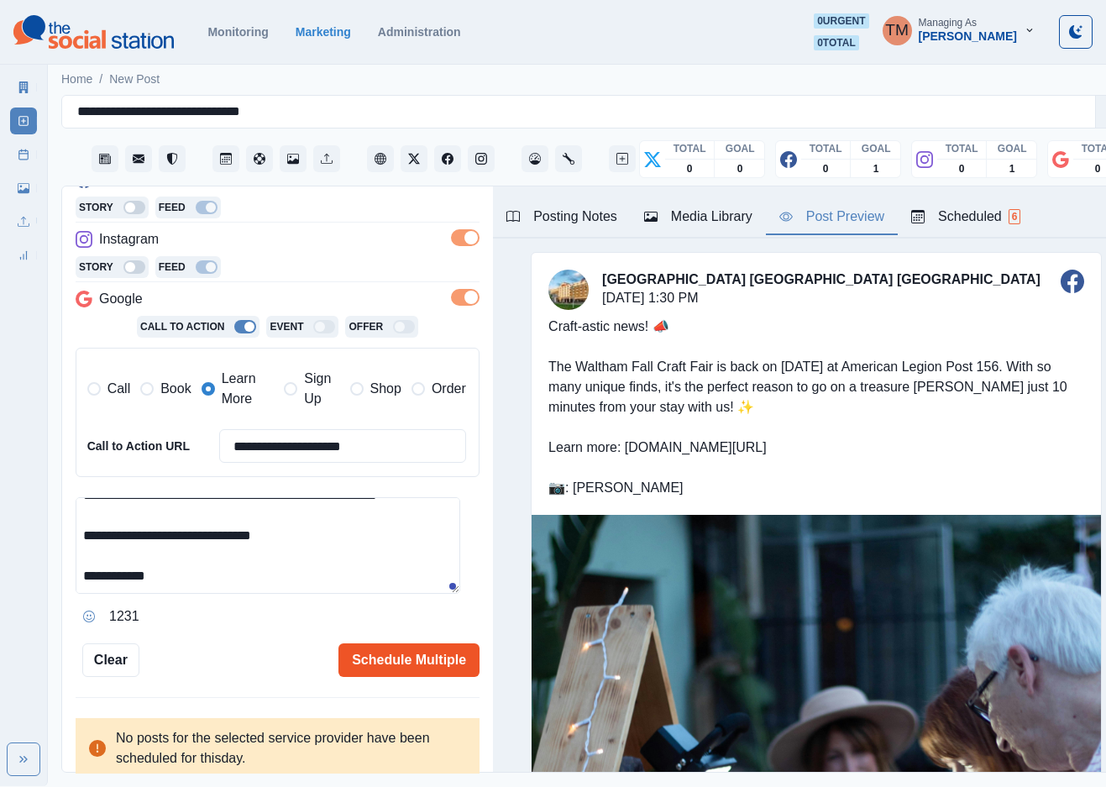
click at [402, 655] on button "Schedule Multiple" at bounding box center [409, 660] width 141 height 34
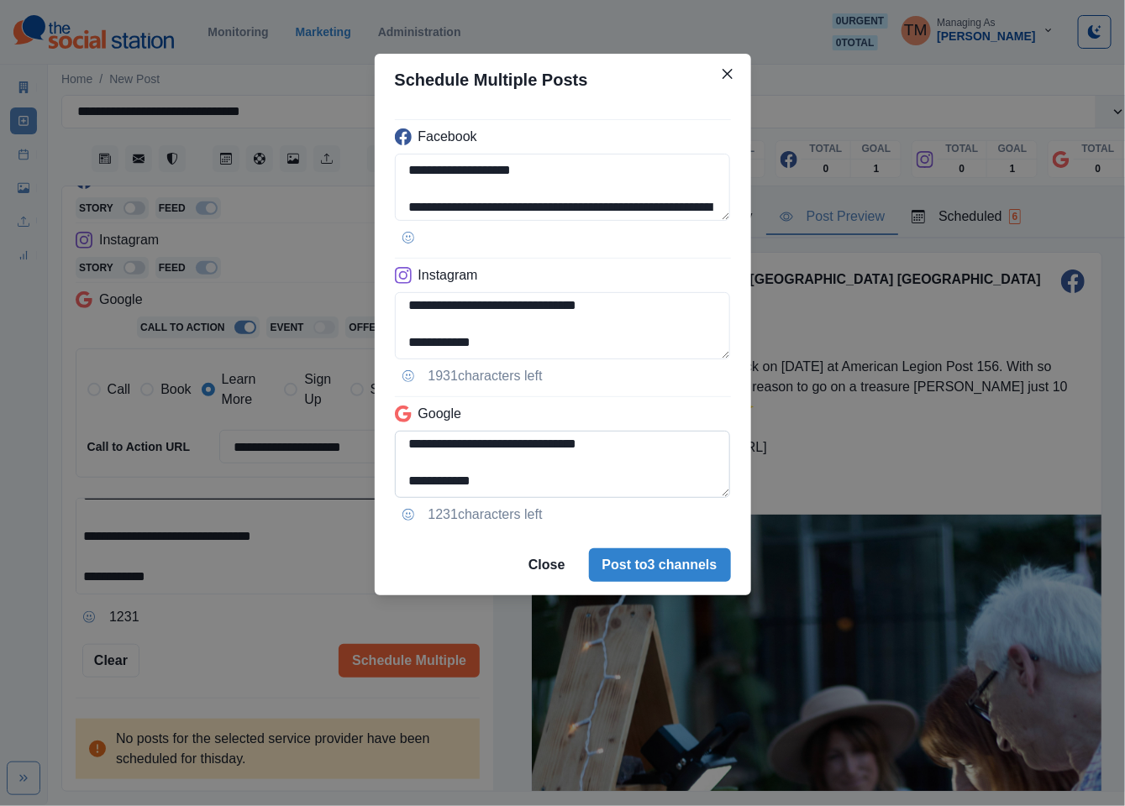
scroll to position [152, 0]
click at [411, 446] on textarea "**********" at bounding box center [563, 464] width 336 height 67
type textarea "**********"
click at [240, 650] on div "**********" at bounding box center [562, 403] width 1125 height 806
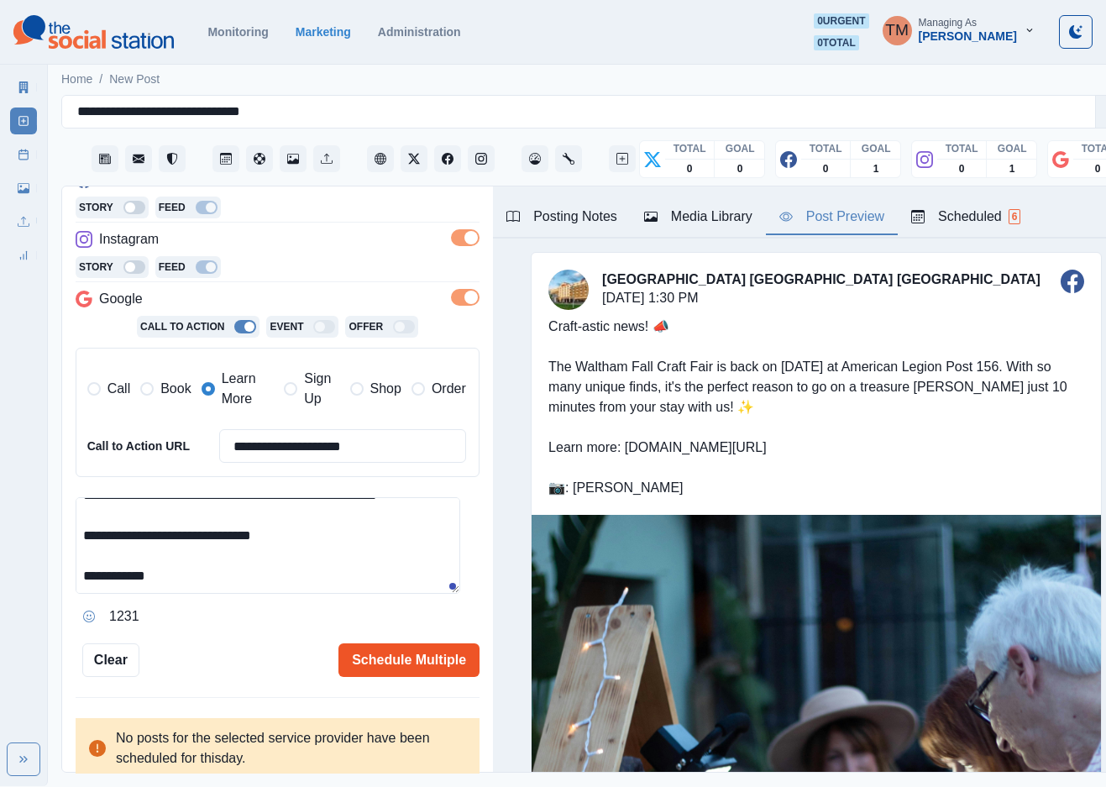
click at [384, 666] on button "Schedule Multiple" at bounding box center [409, 660] width 141 height 34
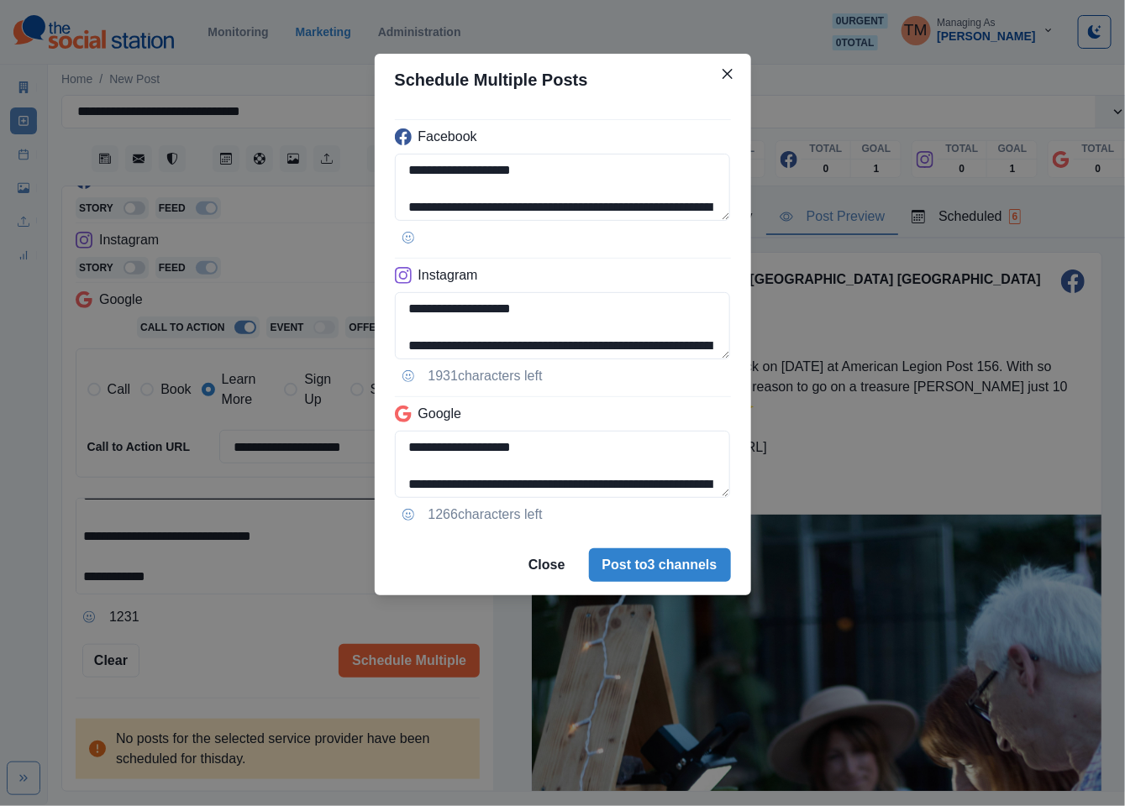
drag, startPoint x: 694, startPoint y: 582, endPoint x: 318, endPoint y: 602, distance: 376.9
click at [318, 602] on div "**********" at bounding box center [562, 403] width 1125 height 806
drag, startPoint x: 570, startPoint y: 489, endPoint x: 456, endPoint y: 487, distance: 113.4
click at [456, 487] on textarea "**********" at bounding box center [563, 464] width 336 height 67
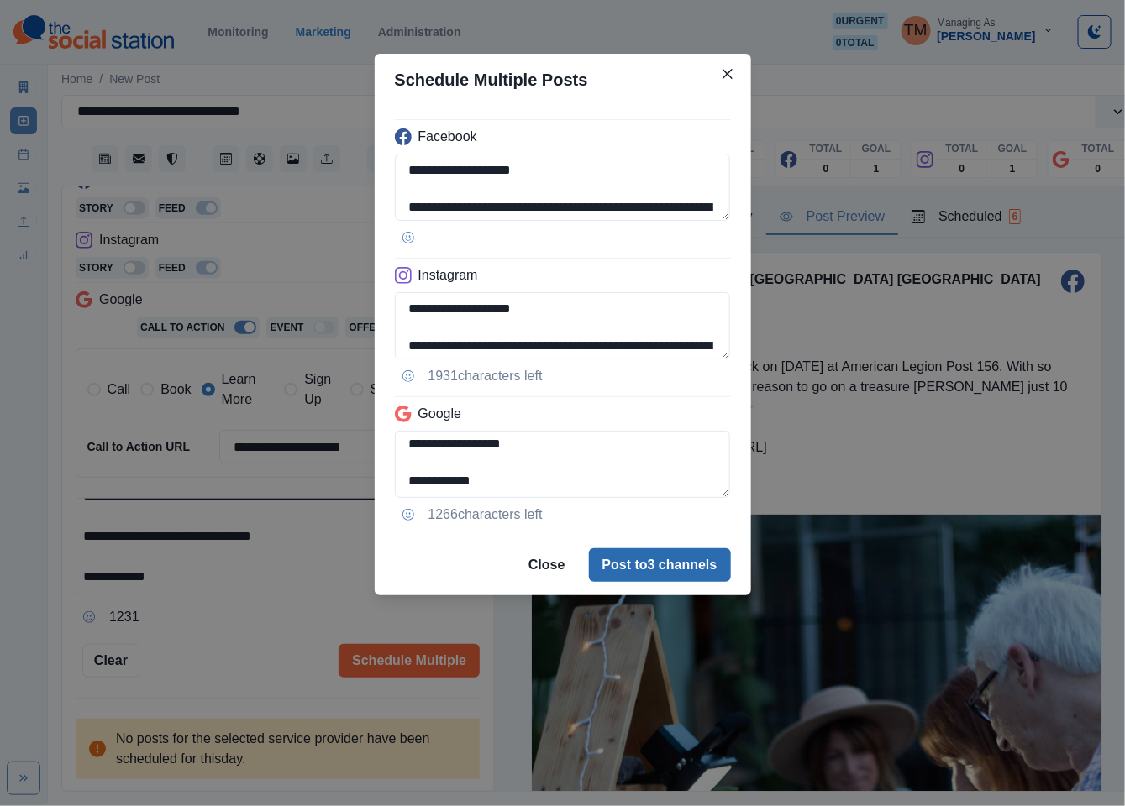
click at [691, 575] on button "Post to 3 channels" at bounding box center [660, 566] width 142 height 34
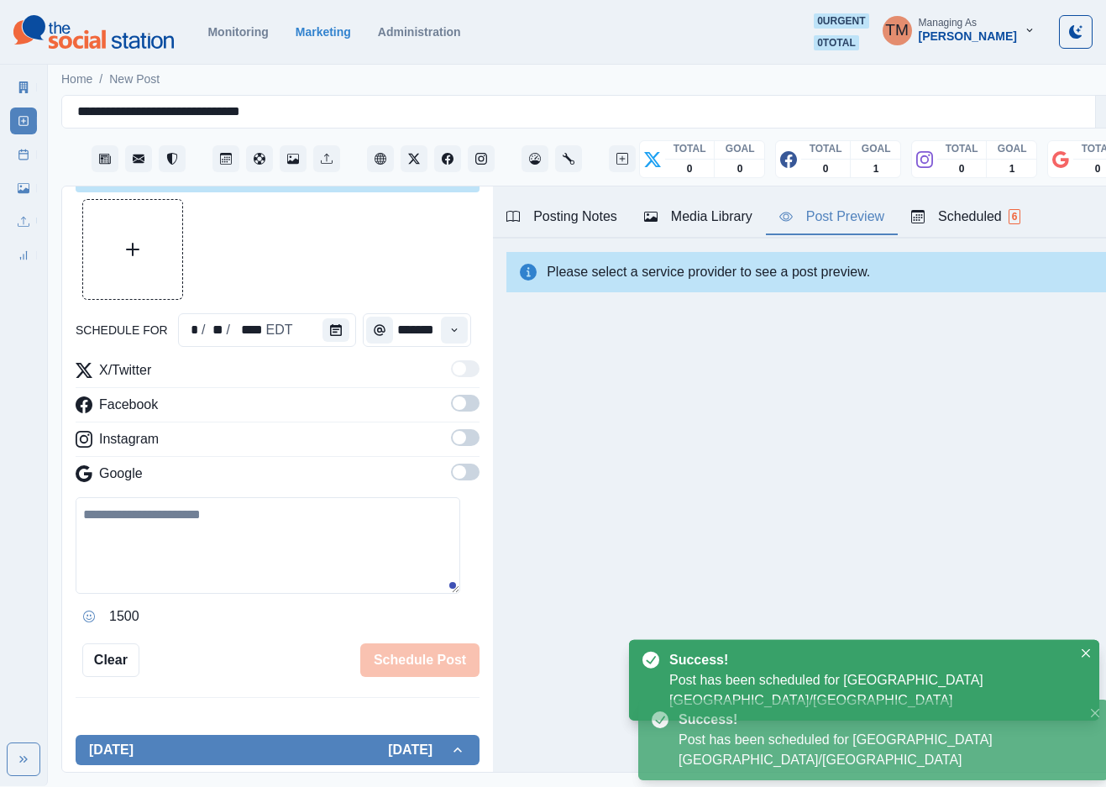
scroll to position [273, 0]
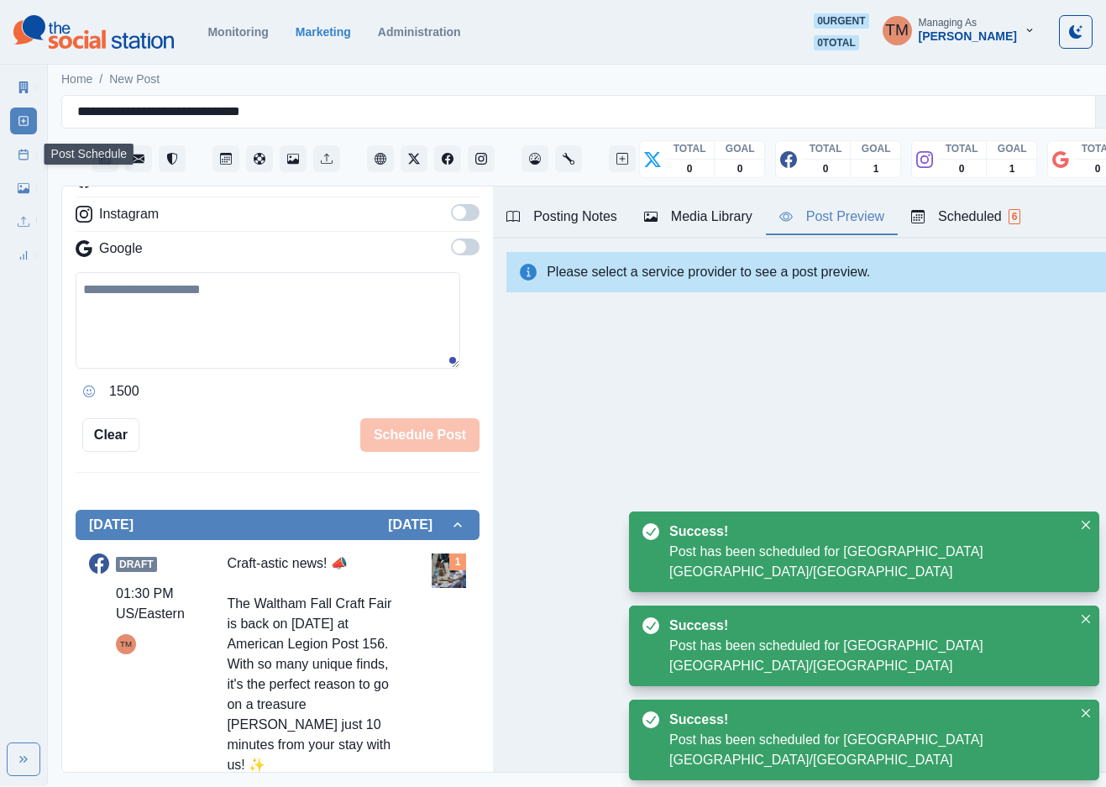
click at [22, 151] on line at bounding box center [22, 151] width 0 height 2
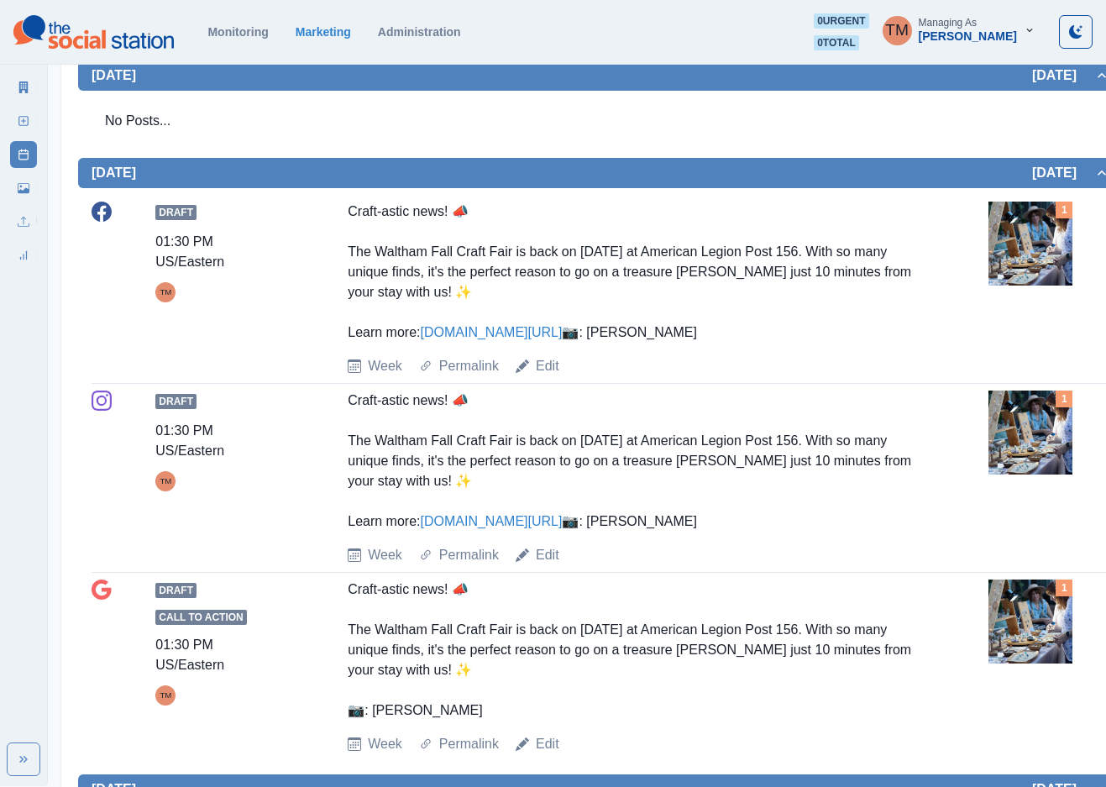
scroll to position [504, 0]
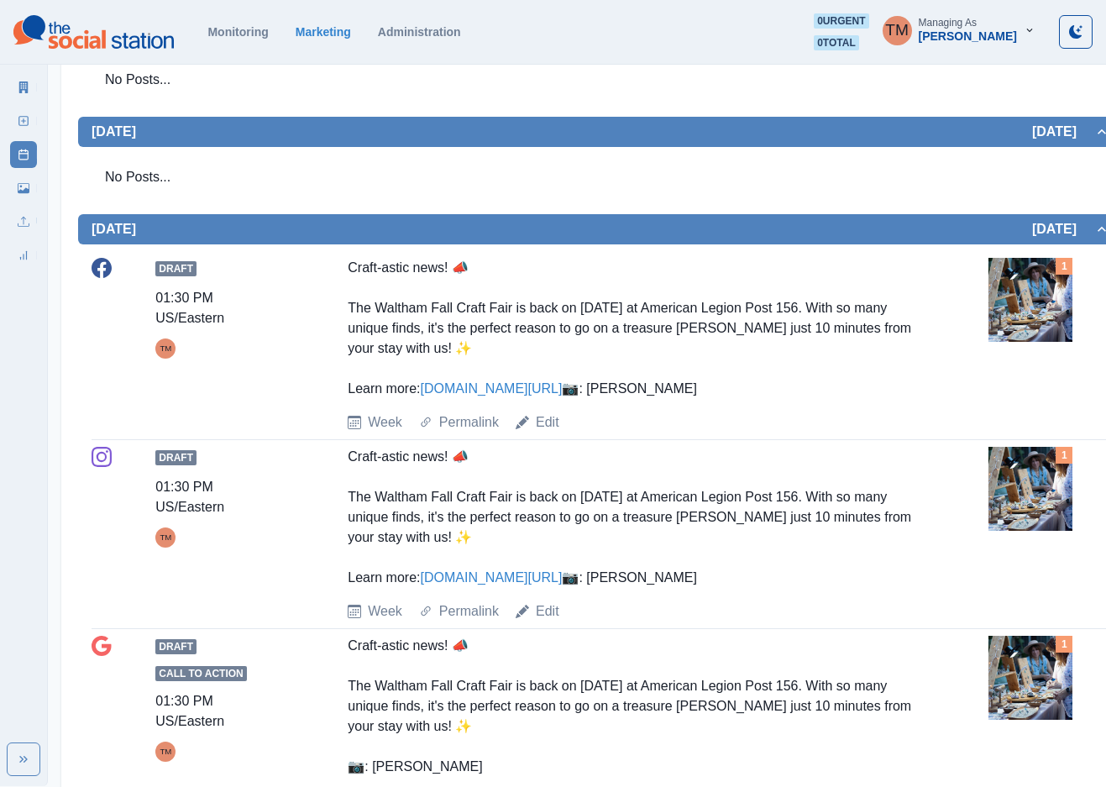
click at [512, 396] on link "www.shorturl.at/Ued0n" at bounding box center [492, 388] width 142 height 14
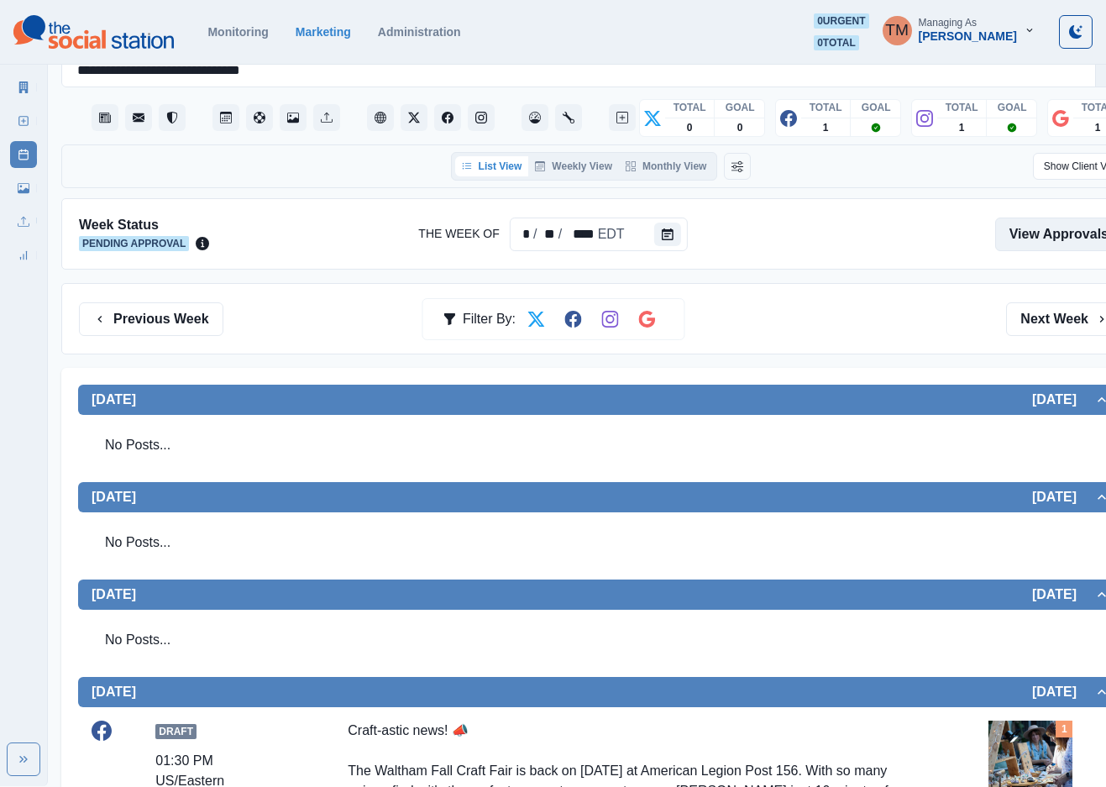
scroll to position [0, 0]
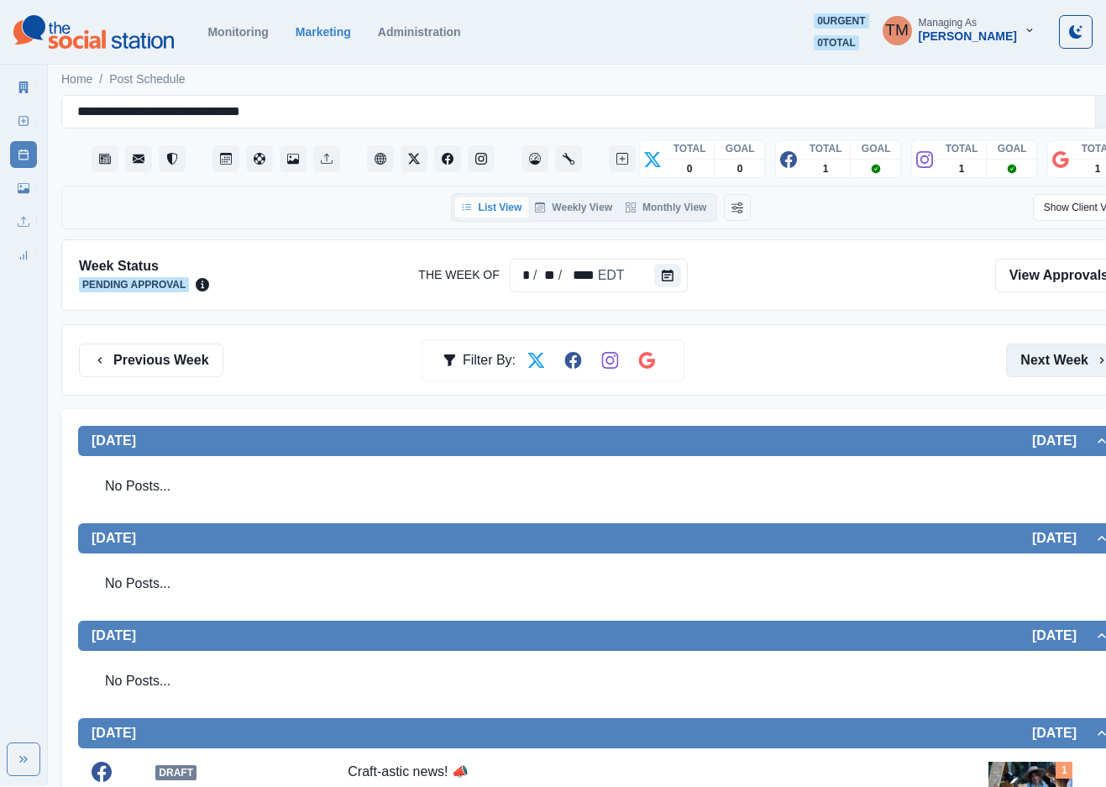
click at [1032, 361] on button "Next Week" at bounding box center [1064, 361] width 117 height 34
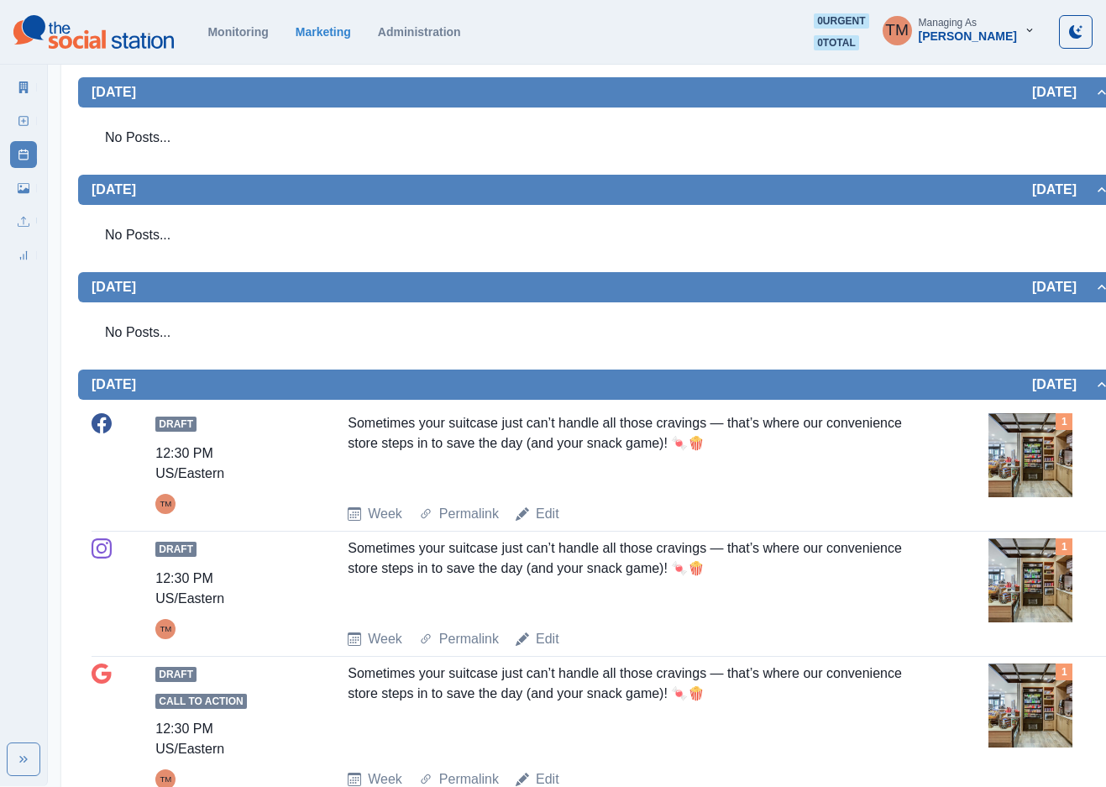
scroll to position [192, 0]
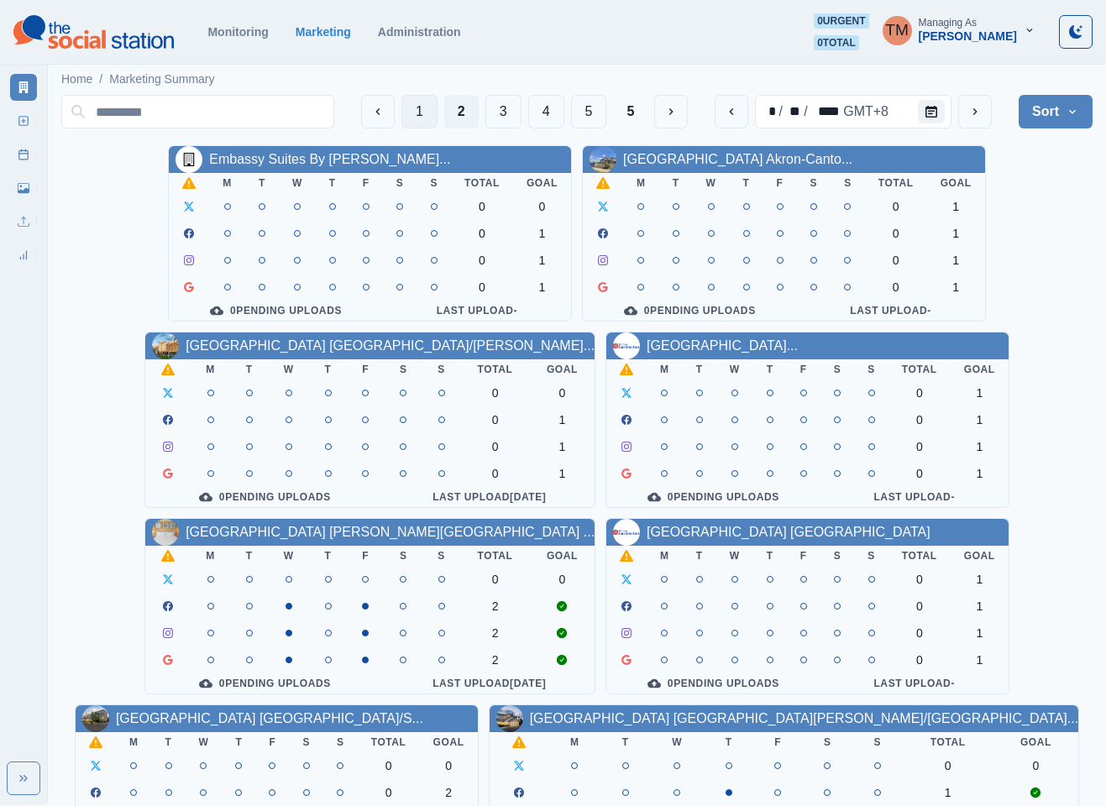
click at [418, 116] on button "1" at bounding box center [420, 112] width 36 height 34
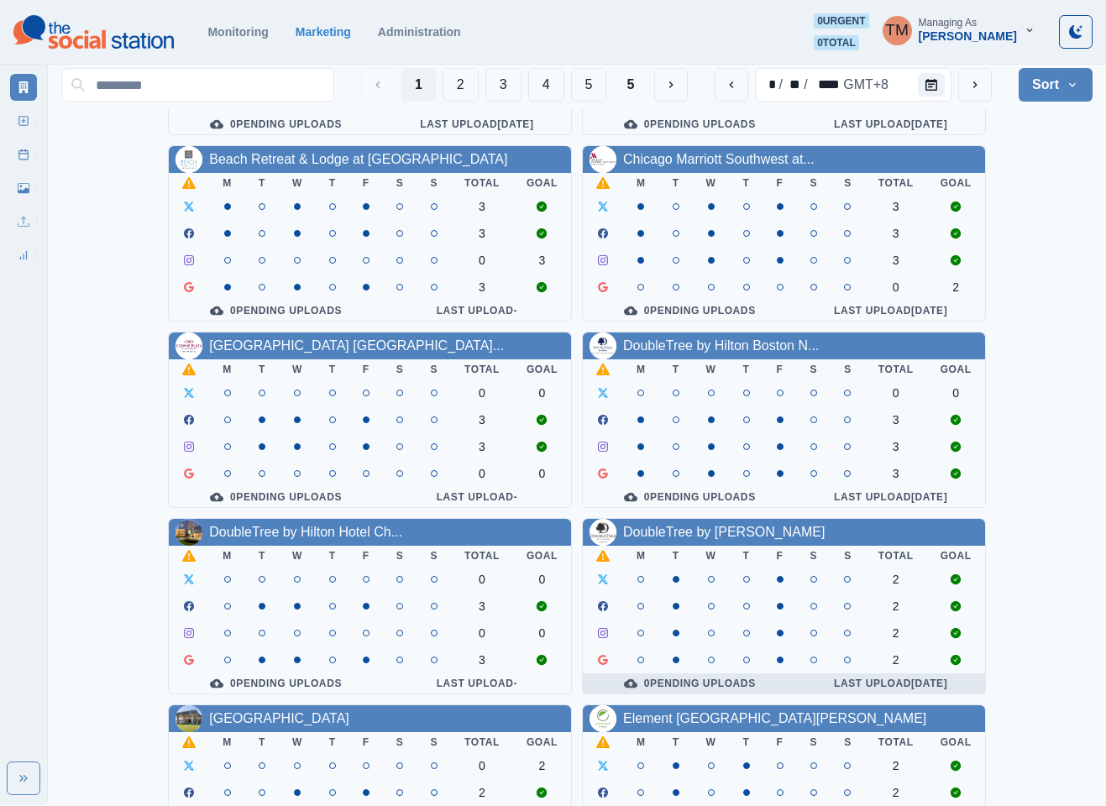
scroll to position [504, 0]
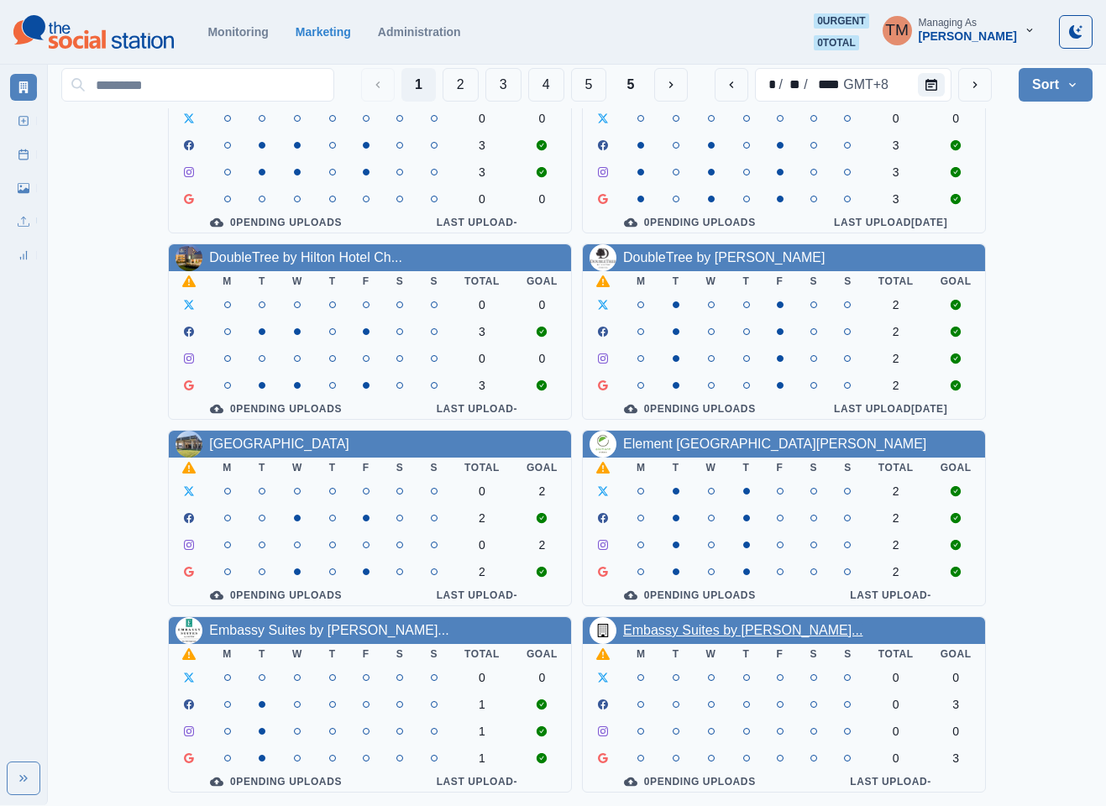
drag, startPoint x: 733, startPoint y: 615, endPoint x: 724, endPoint y: 620, distance: 10.5
click at [732, 623] on link "Embassy Suites by Hilton Conv..." at bounding box center [742, 630] width 239 height 14
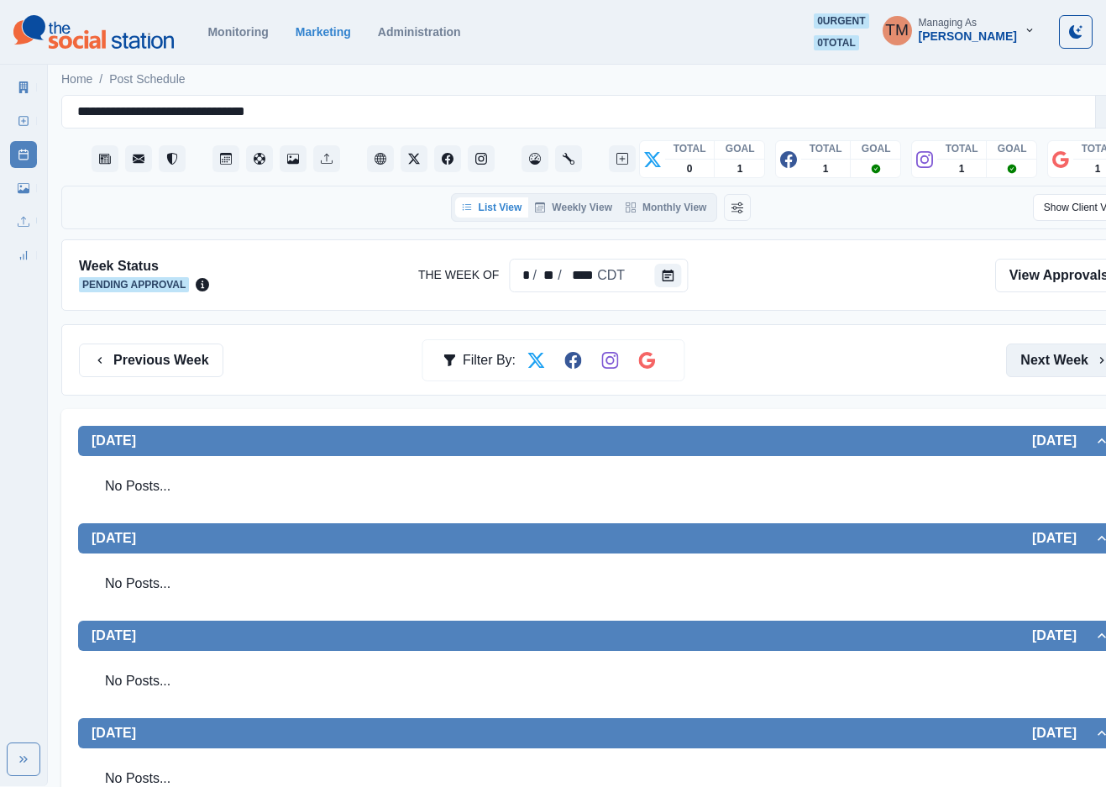
click at [1042, 360] on button "Next Week" at bounding box center [1064, 361] width 117 height 34
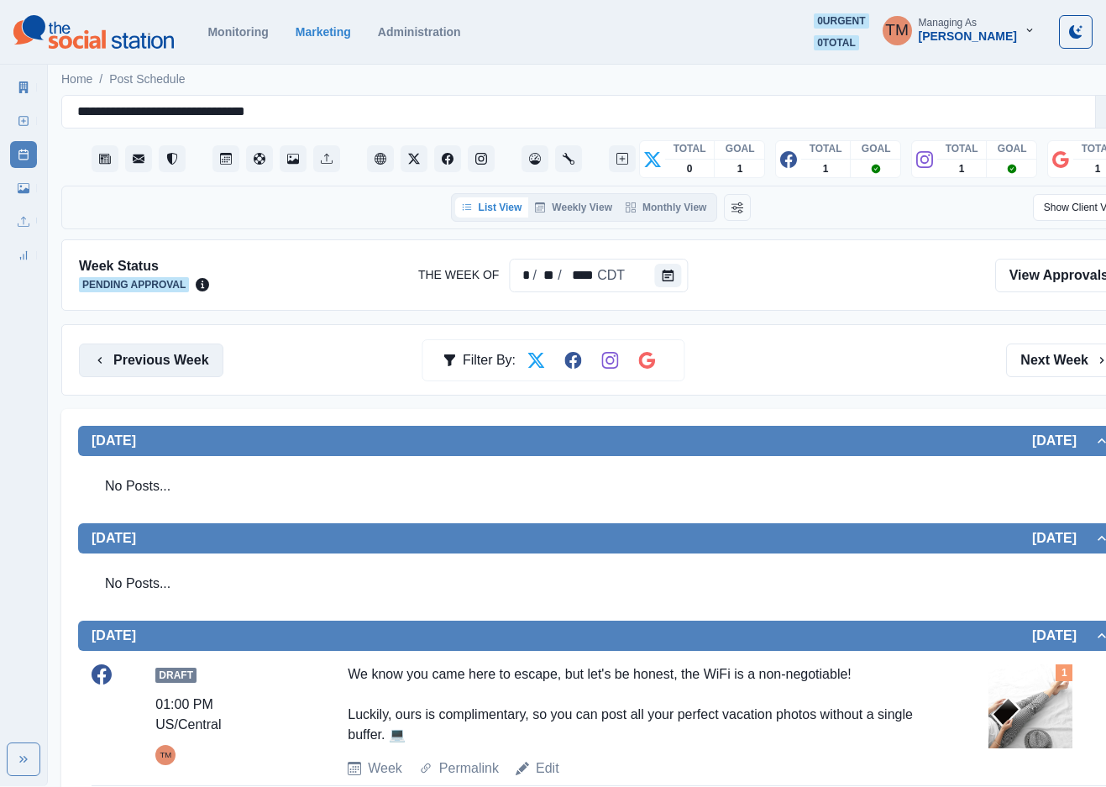
click at [134, 363] on button "Previous Week" at bounding box center [151, 361] width 144 height 34
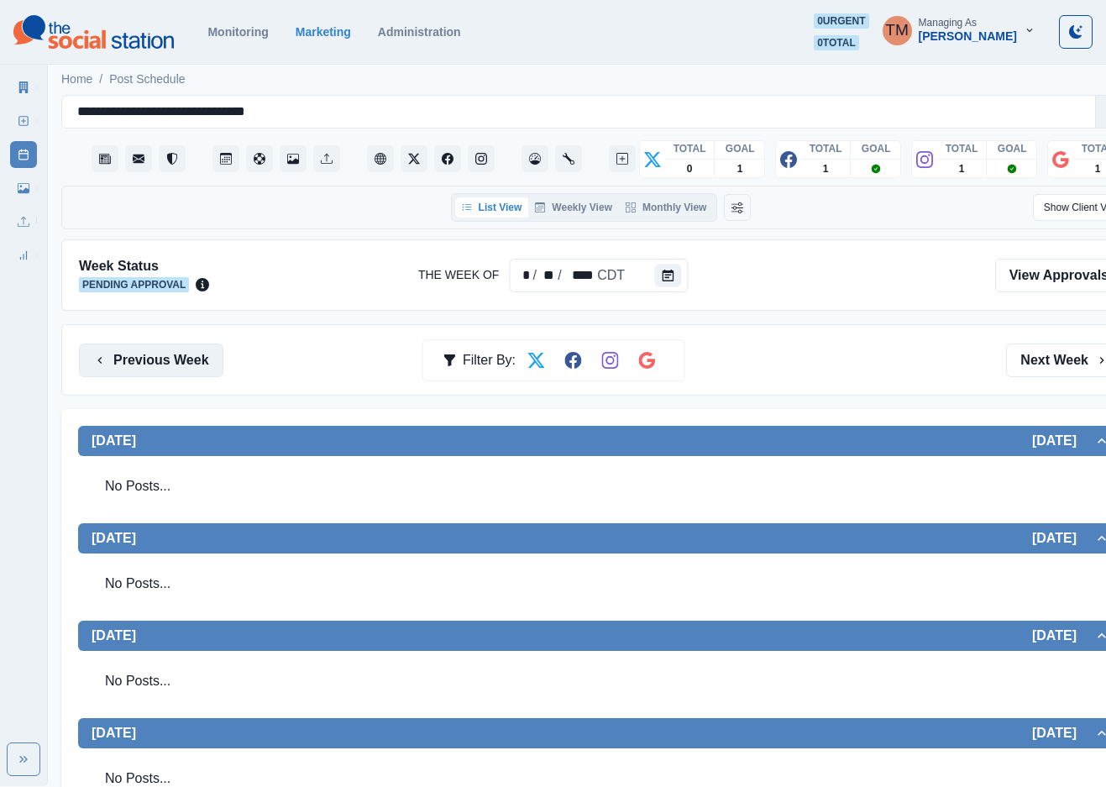
click at [134, 363] on button "Previous Week" at bounding box center [151, 361] width 144 height 34
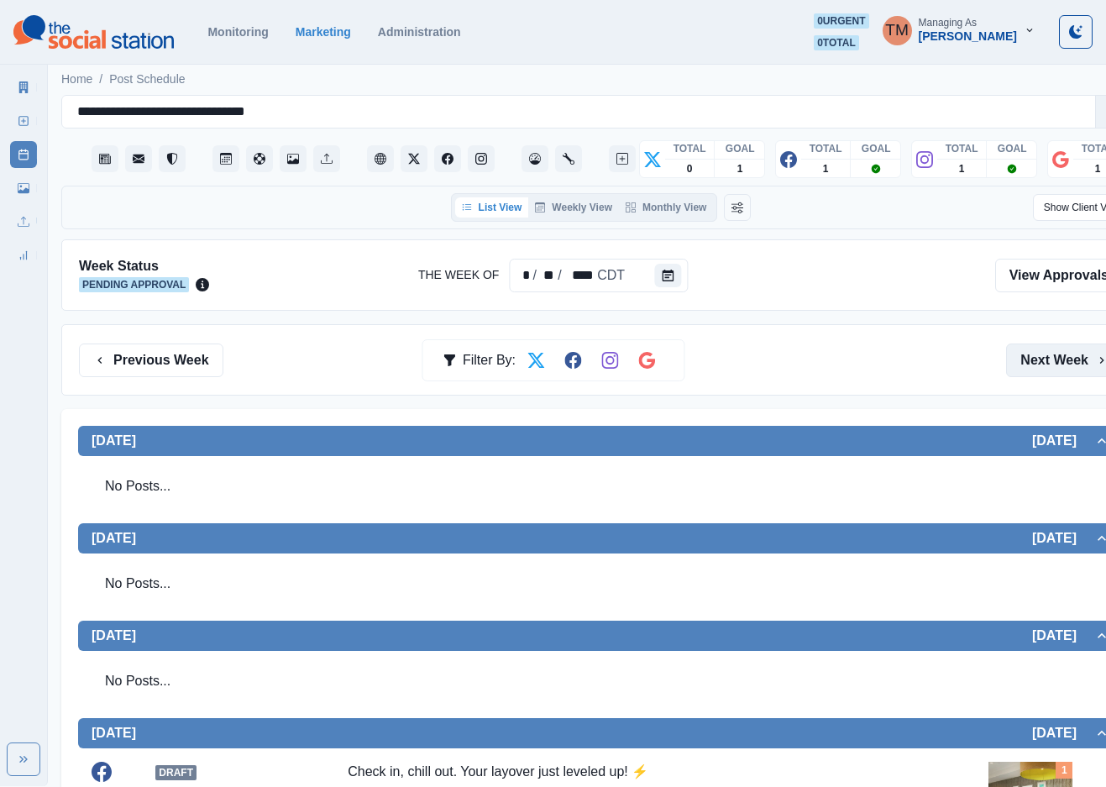
click at [1048, 373] on button "Next Week" at bounding box center [1064, 361] width 117 height 34
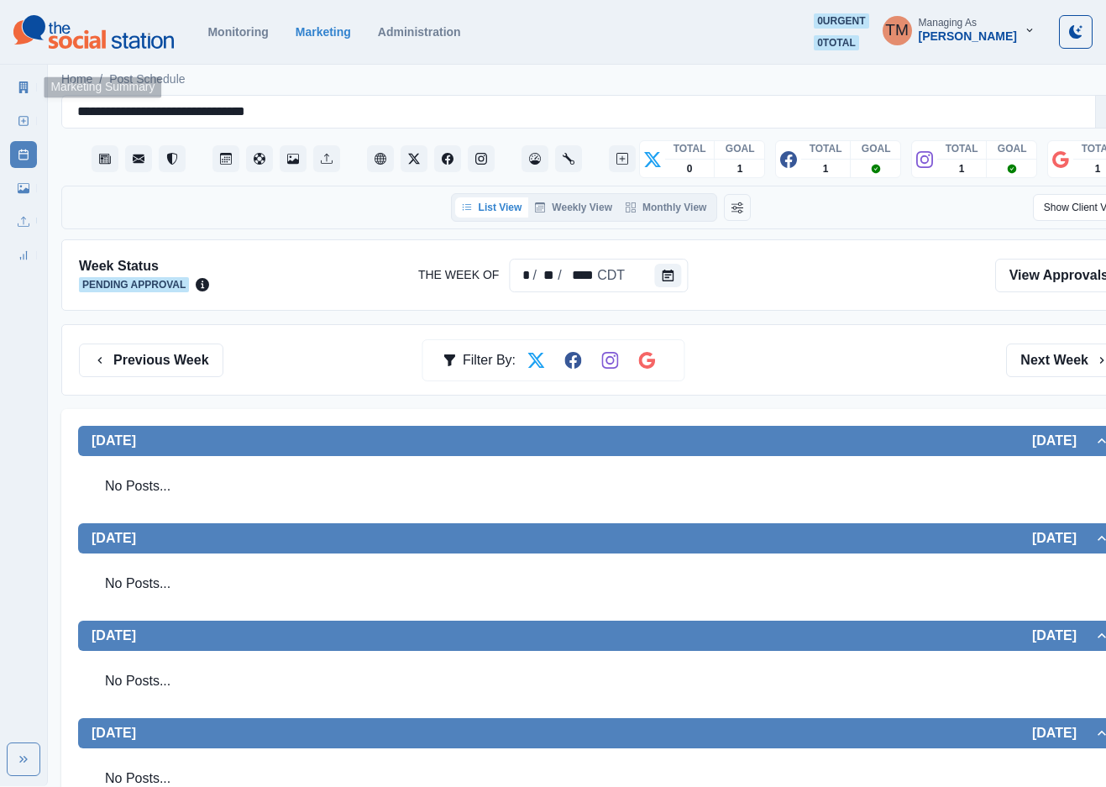
click at [34, 91] on link "Marketing Summary" at bounding box center [23, 87] width 27 height 27
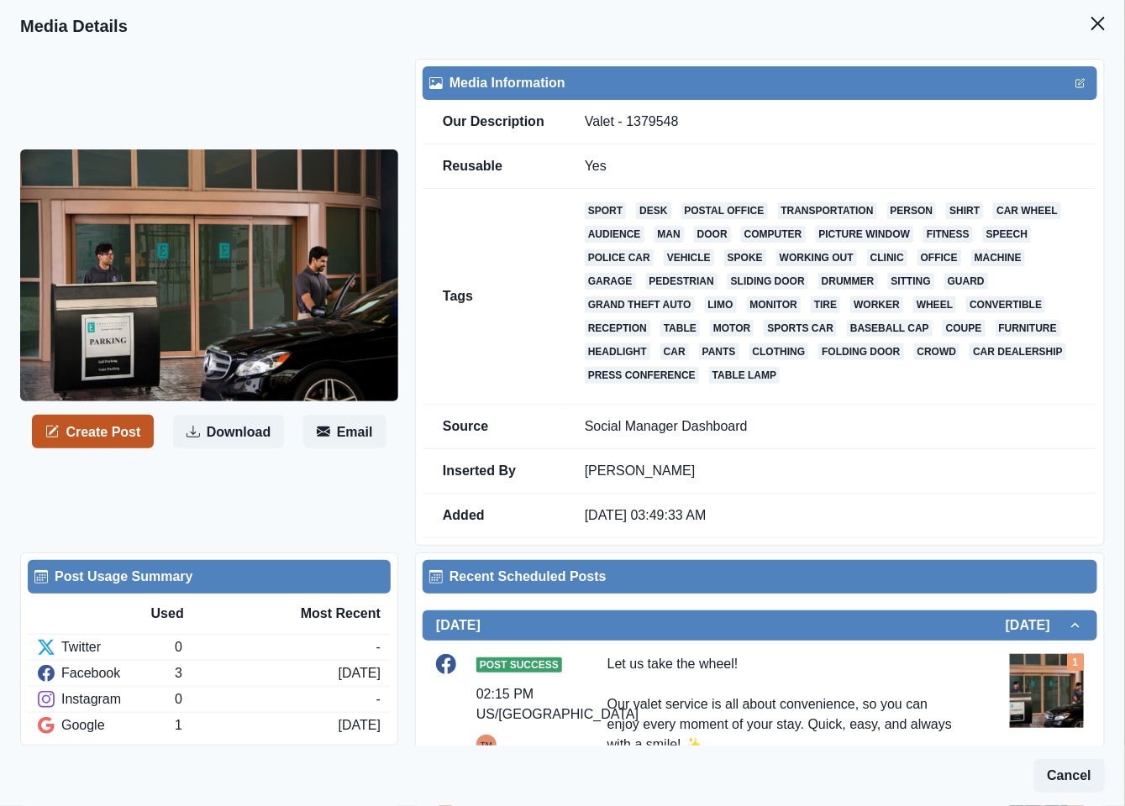
click at [103, 422] on button "Create Post" at bounding box center [93, 432] width 122 height 34
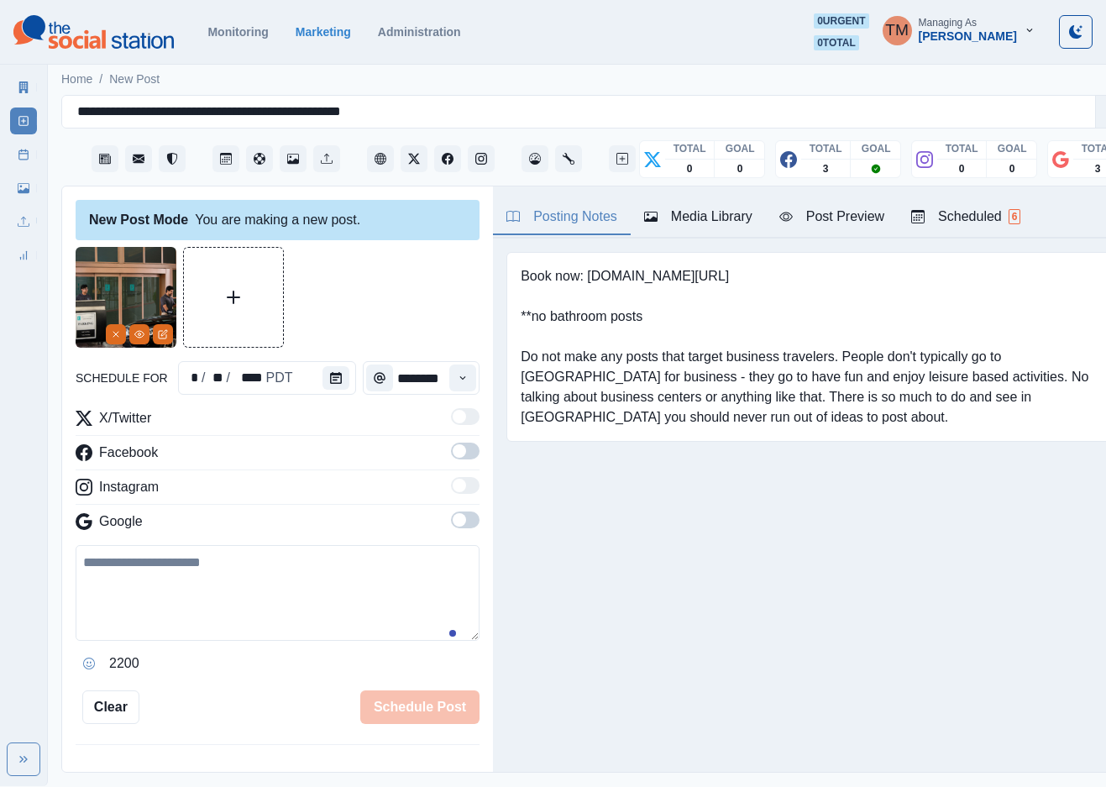
click at [212, 607] on textarea at bounding box center [278, 593] width 404 height 96
paste textarea "**********"
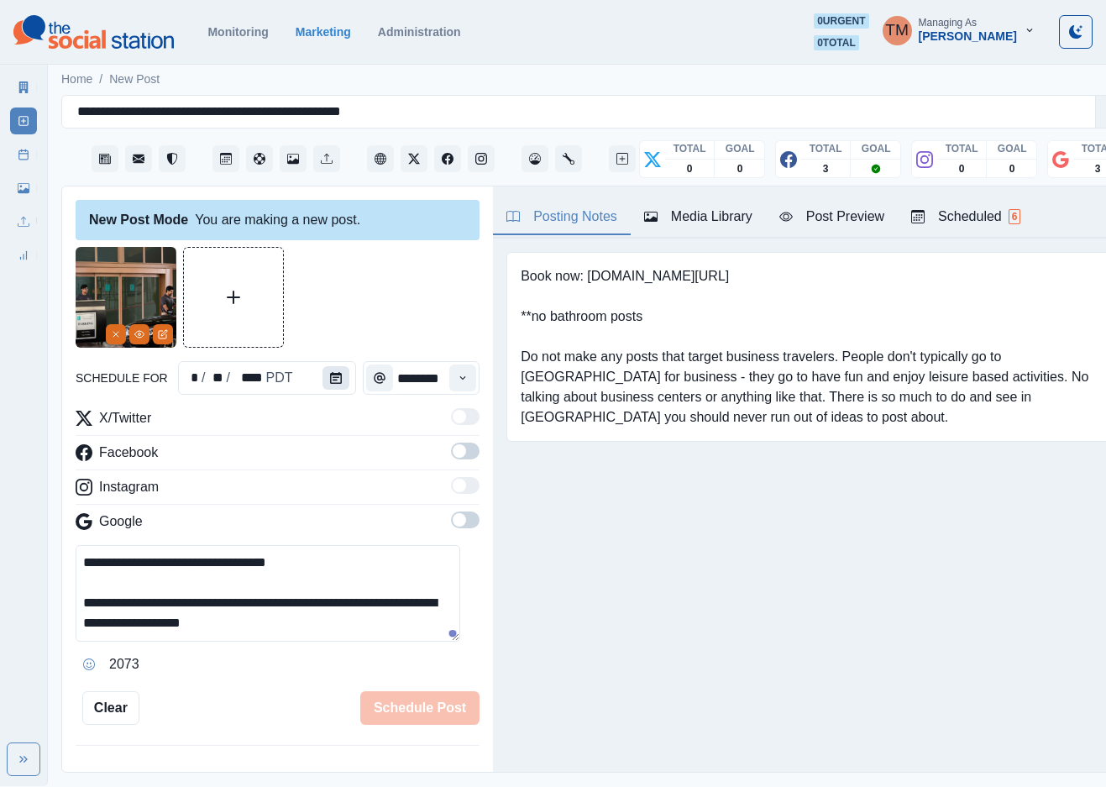
type textarea "**********"
click at [330, 374] on icon "Calendar" at bounding box center [336, 378] width 12 height 12
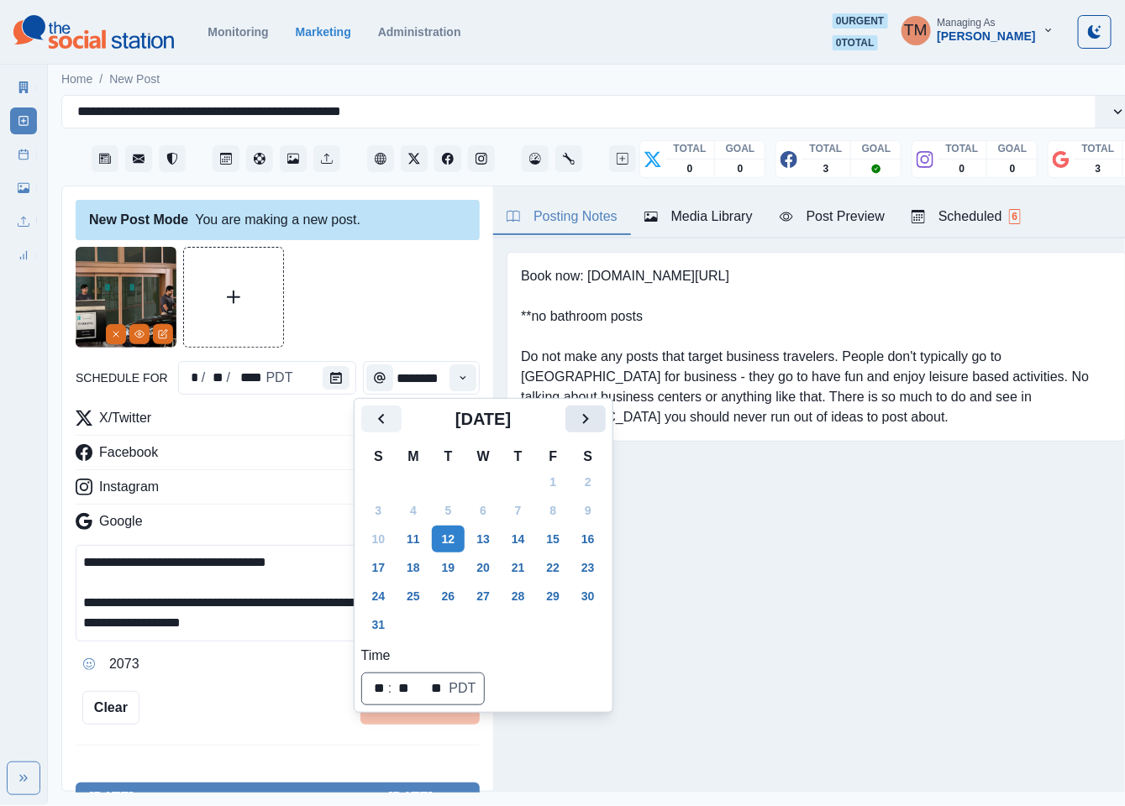
click at [592, 423] on icon "Next" at bounding box center [585, 419] width 20 height 20
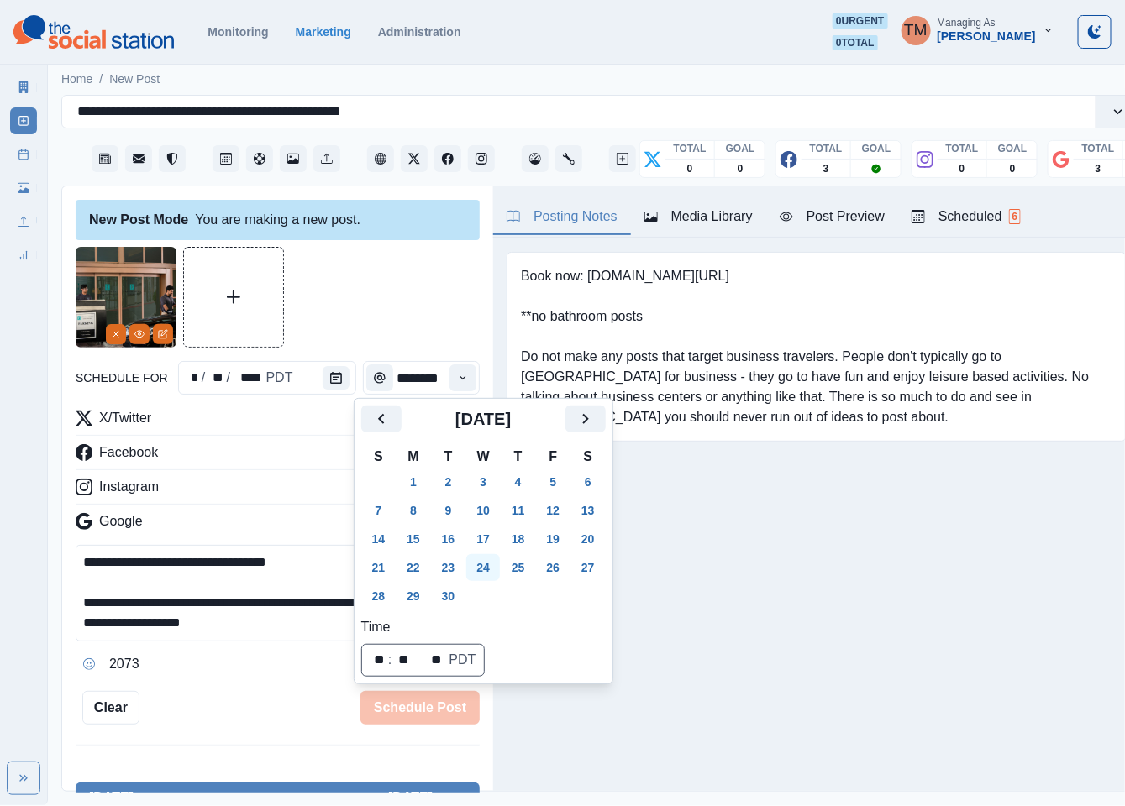
click at [481, 565] on button "24" at bounding box center [483, 567] width 34 height 27
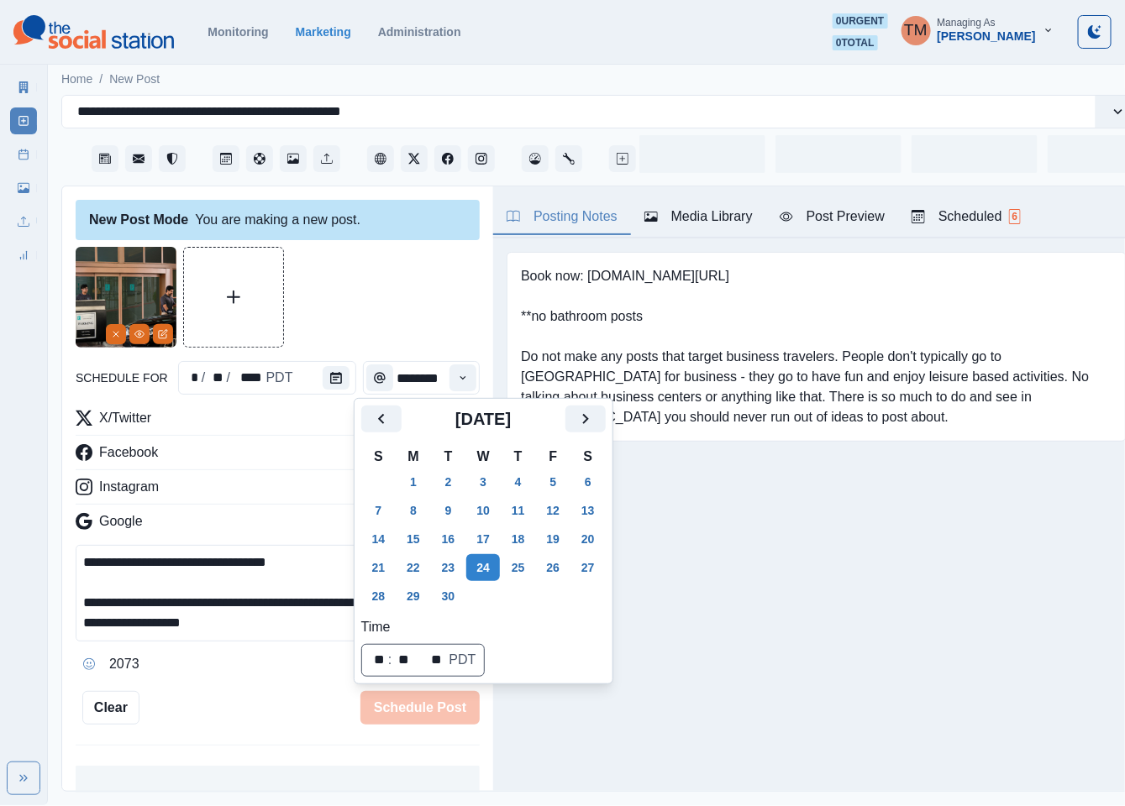
click at [378, 316] on div at bounding box center [278, 297] width 404 height 101
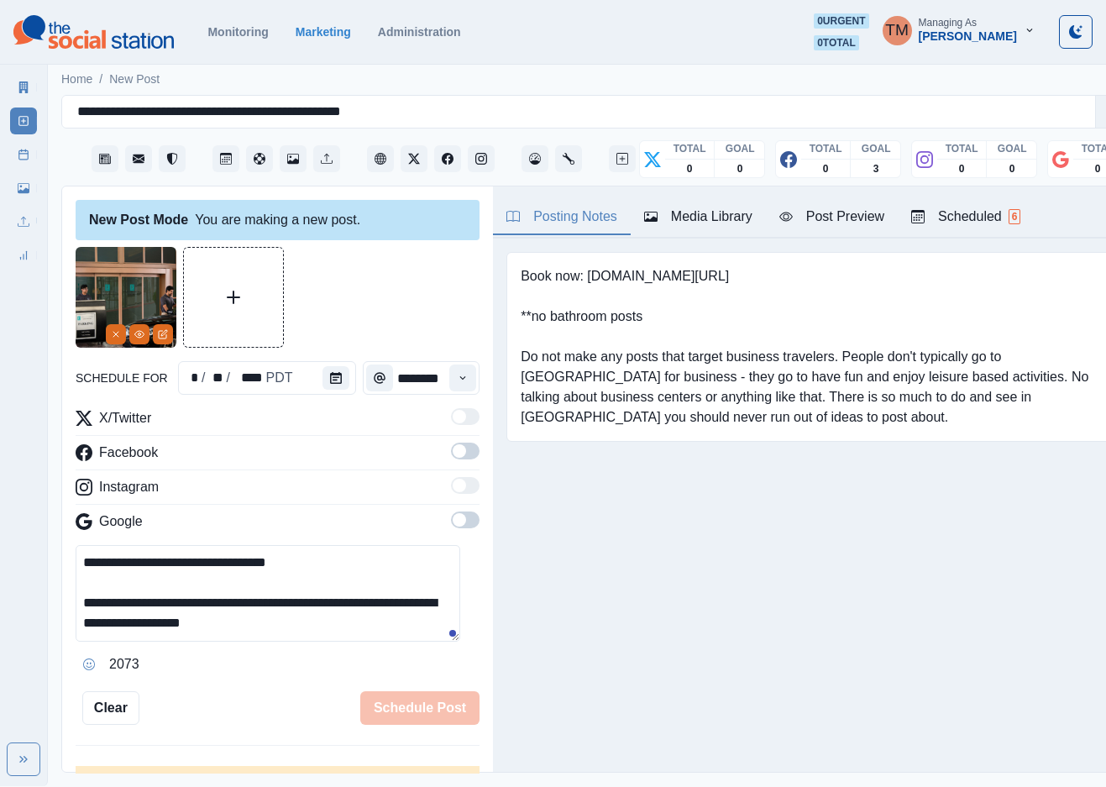
drag, startPoint x: 446, startPoint y: 444, endPoint x: 459, endPoint y: 532, distance: 89.1
click at [451, 456] on span at bounding box center [465, 451] width 29 height 17
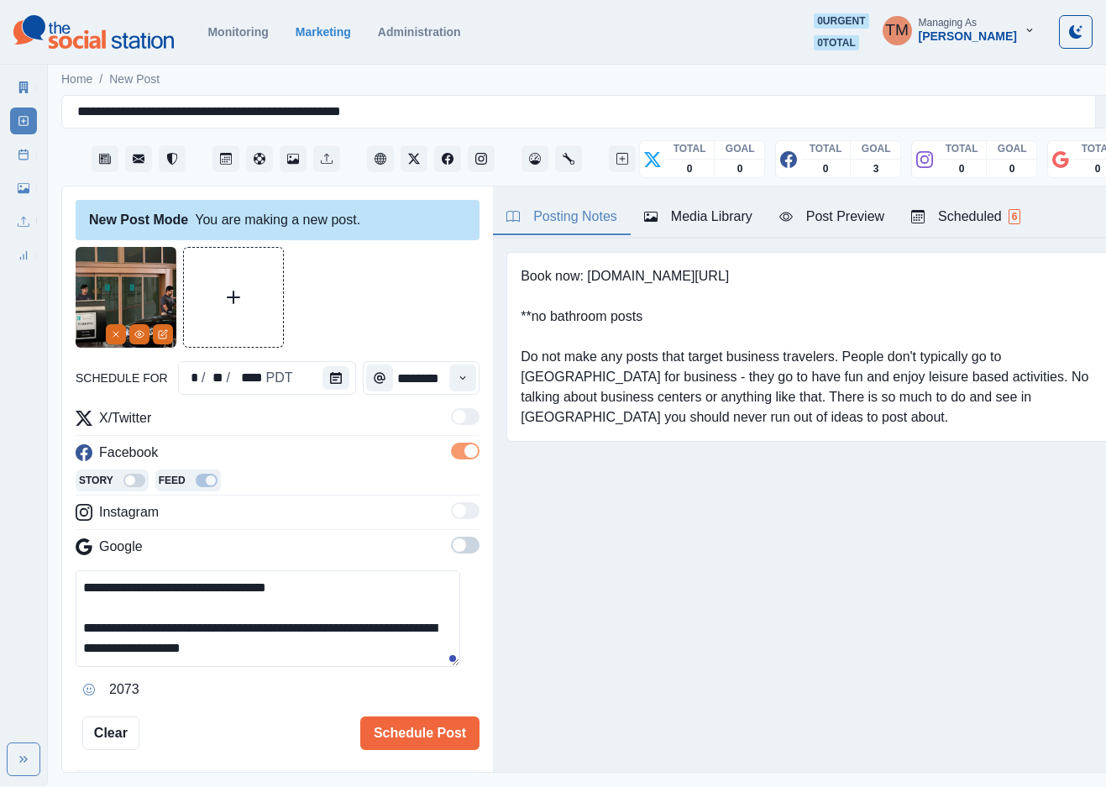
click at [452, 552] on span at bounding box center [465, 545] width 29 height 17
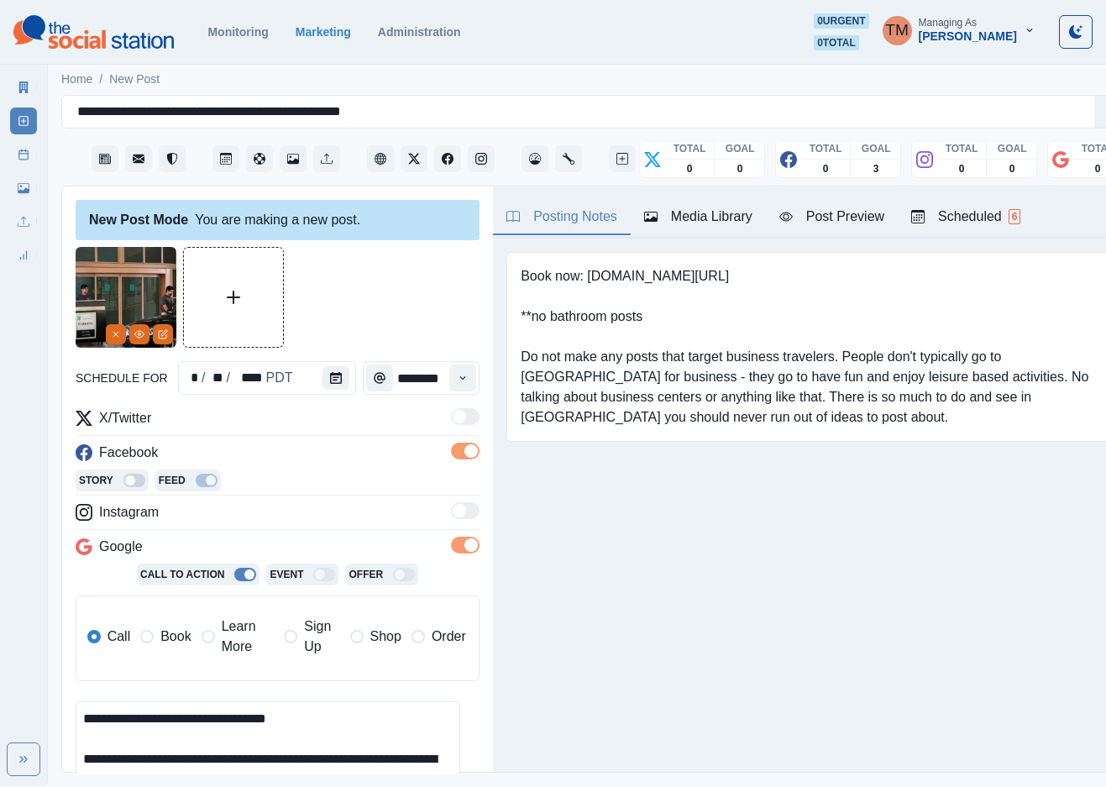
click at [179, 638] on span "Book" at bounding box center [175, 637] width 30 height 20
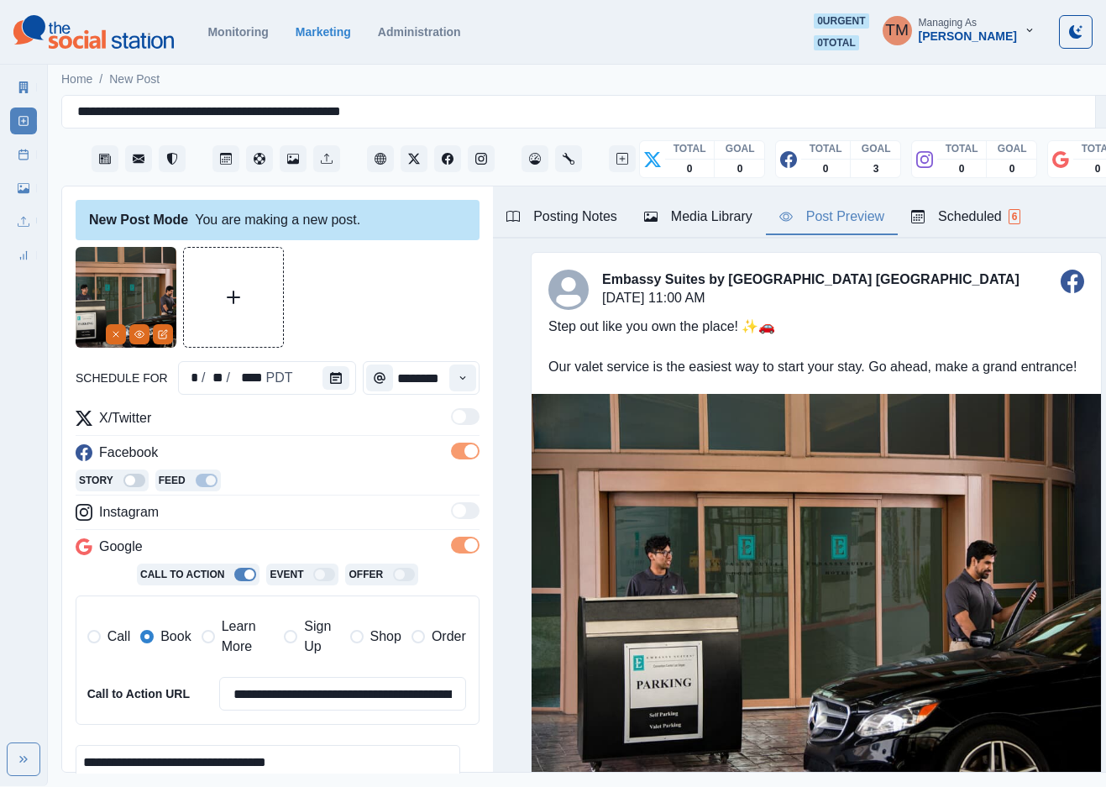
click at [847, 228] on button "Post Preview" at bounding box center [832, 217] width 132 height 35
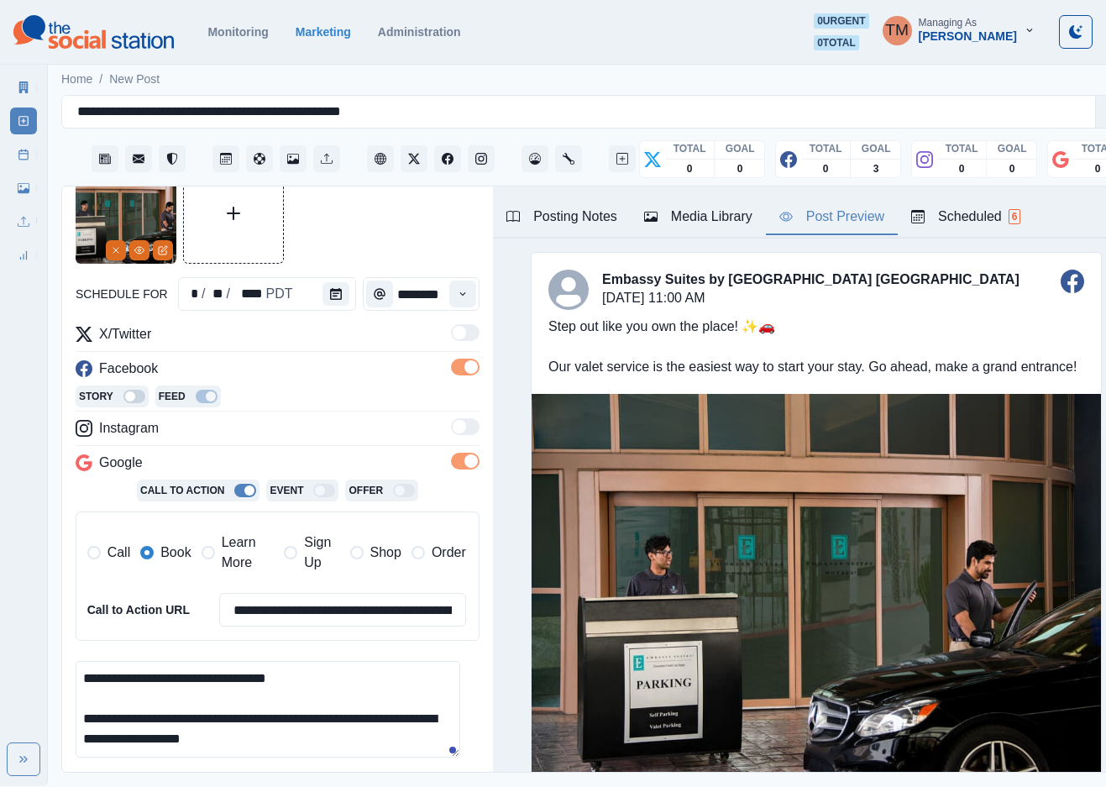
scroll to position [248, 0]
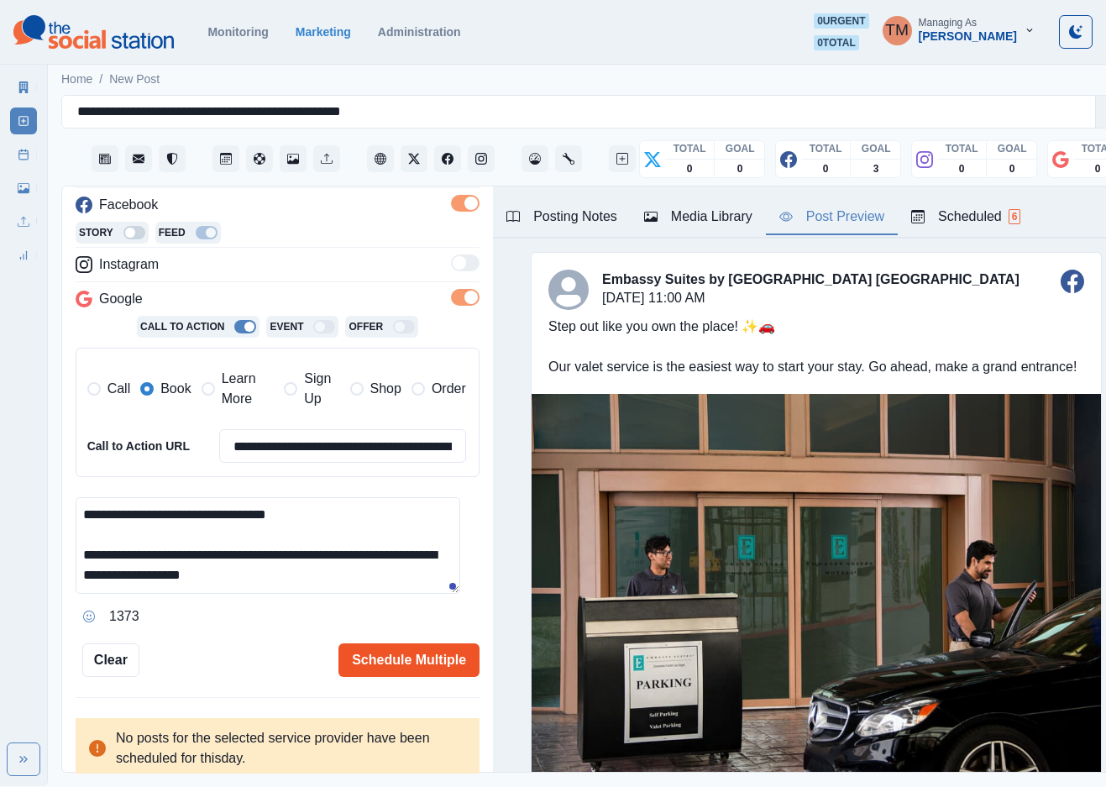
click at [376, 655] on button "Schedule Multiple" at bounding box center [409, 660] width 141 height 34
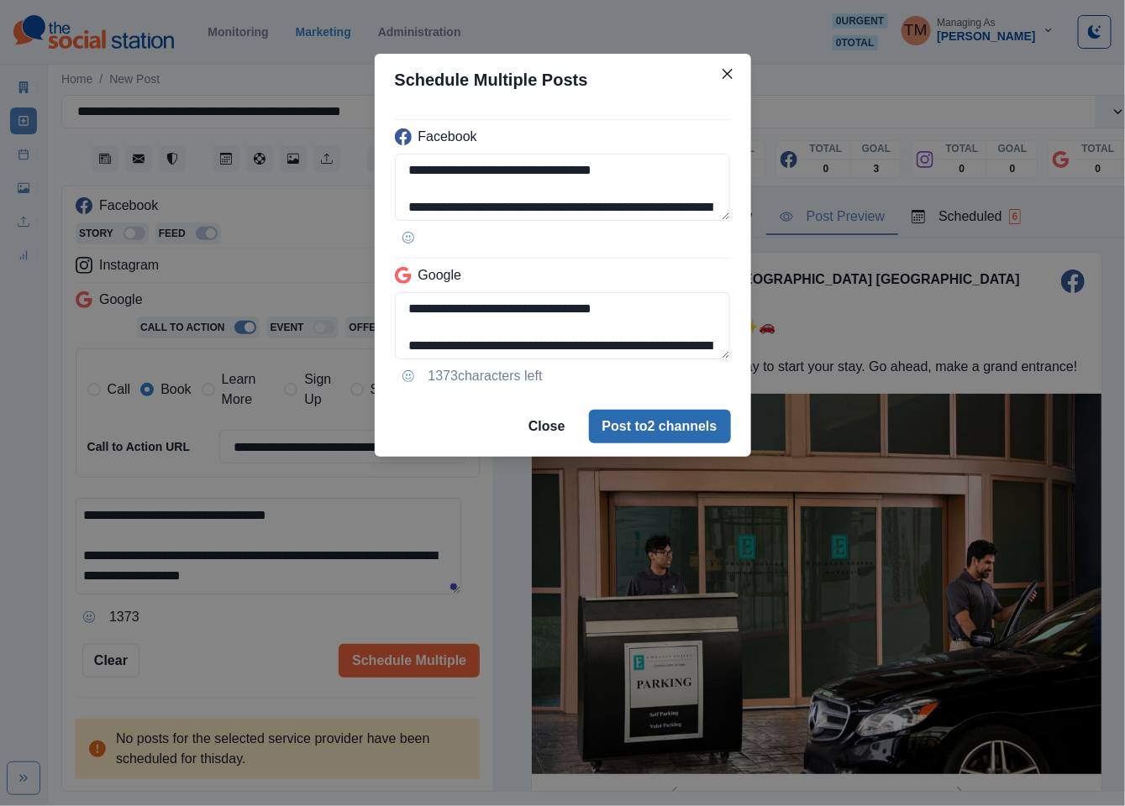
click at [670, 431] on button "Post to 2 channels" at bounding box center [660, 427] width 142 height 34
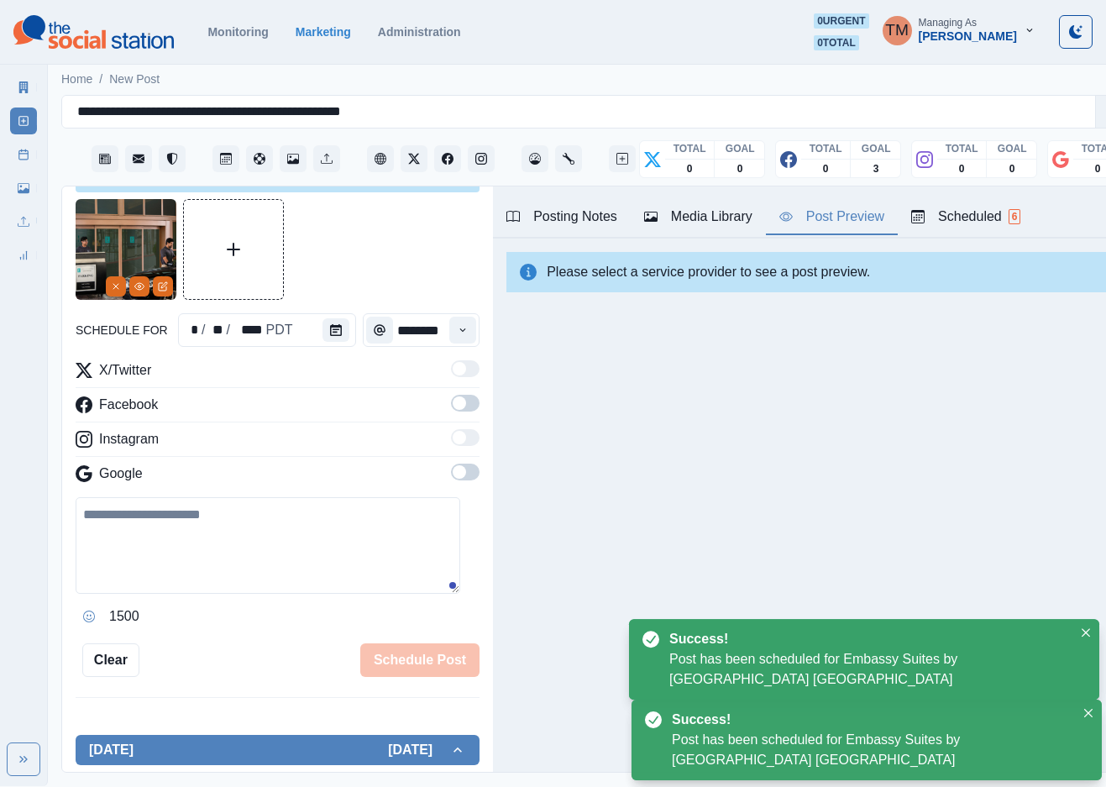
scroll to position [0, 0]
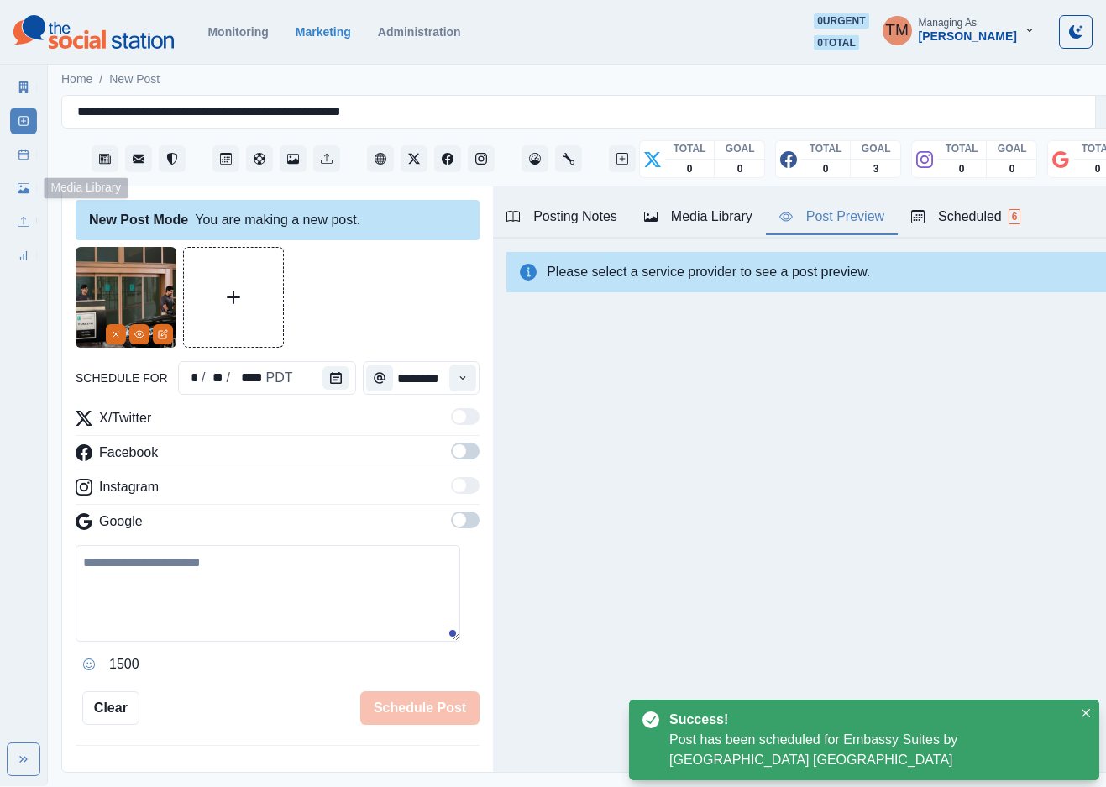
click at [20, 169] on div "Media Library" at bounding box center [23, 185] width 27 height 34
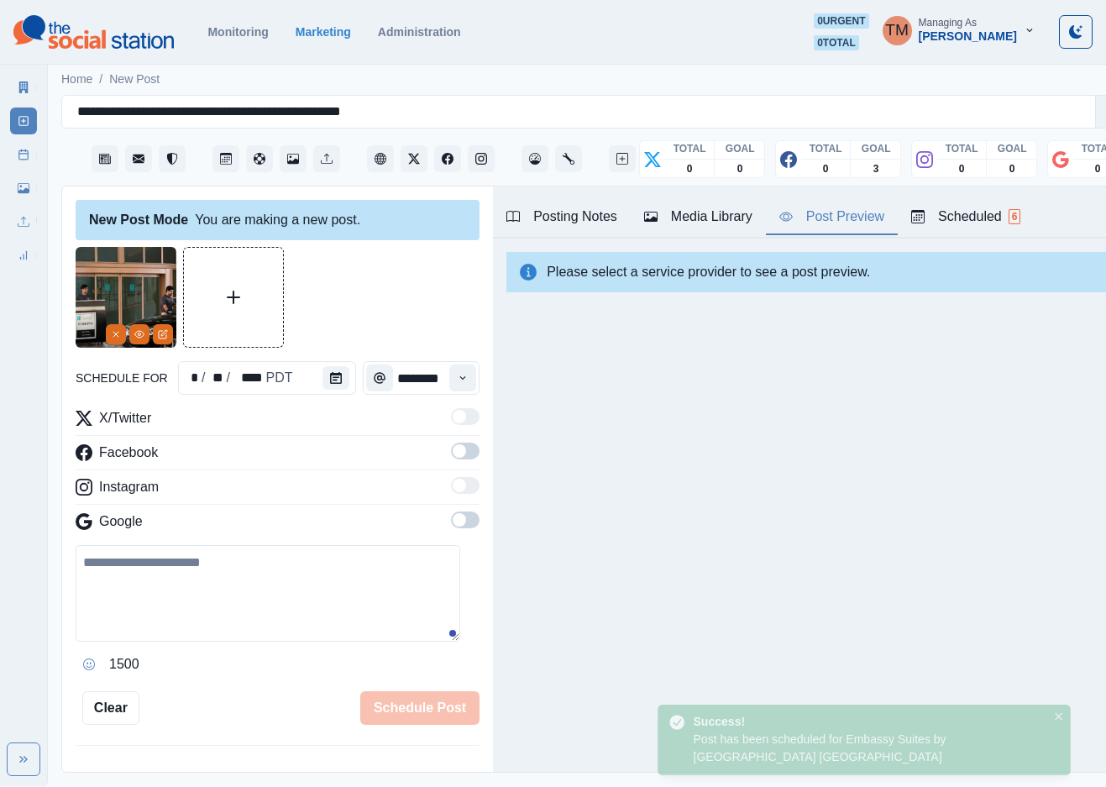
click at [18, 190] on icon at bounding box center [24, 188] width 12 height 12
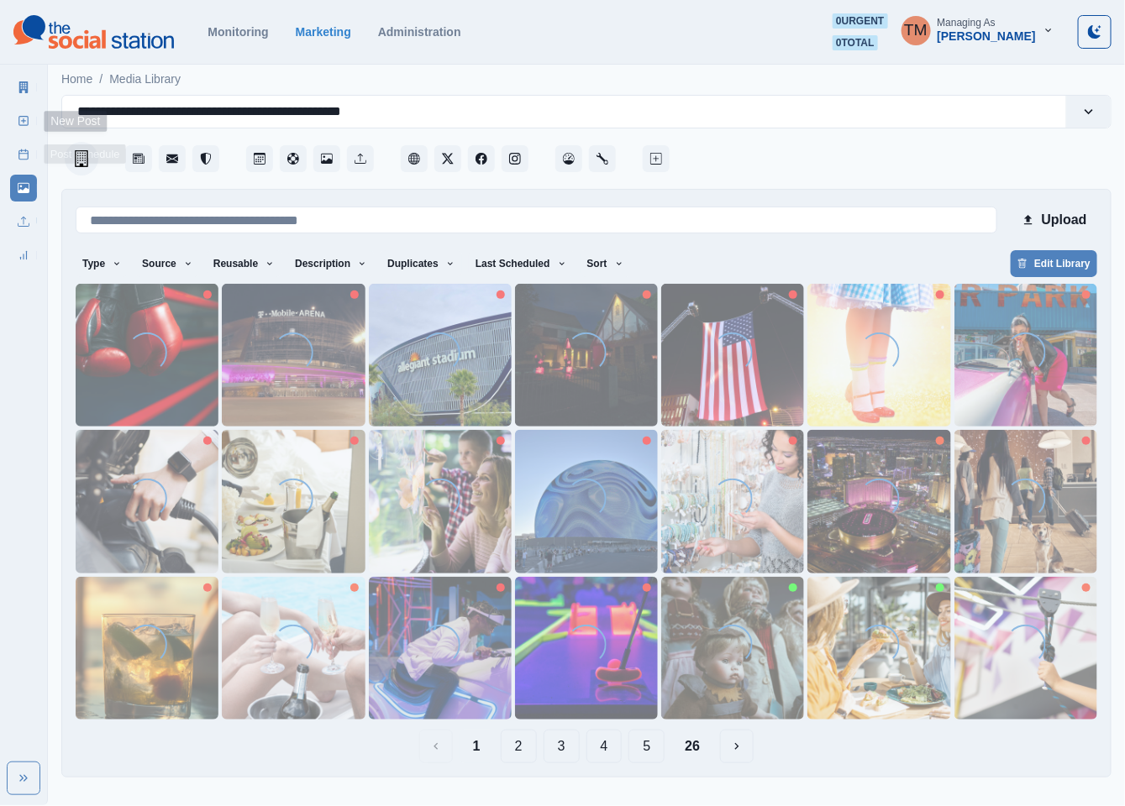
click at [25, 112] on link "New Post" at bounding box center [23, 121] width 27 height 27
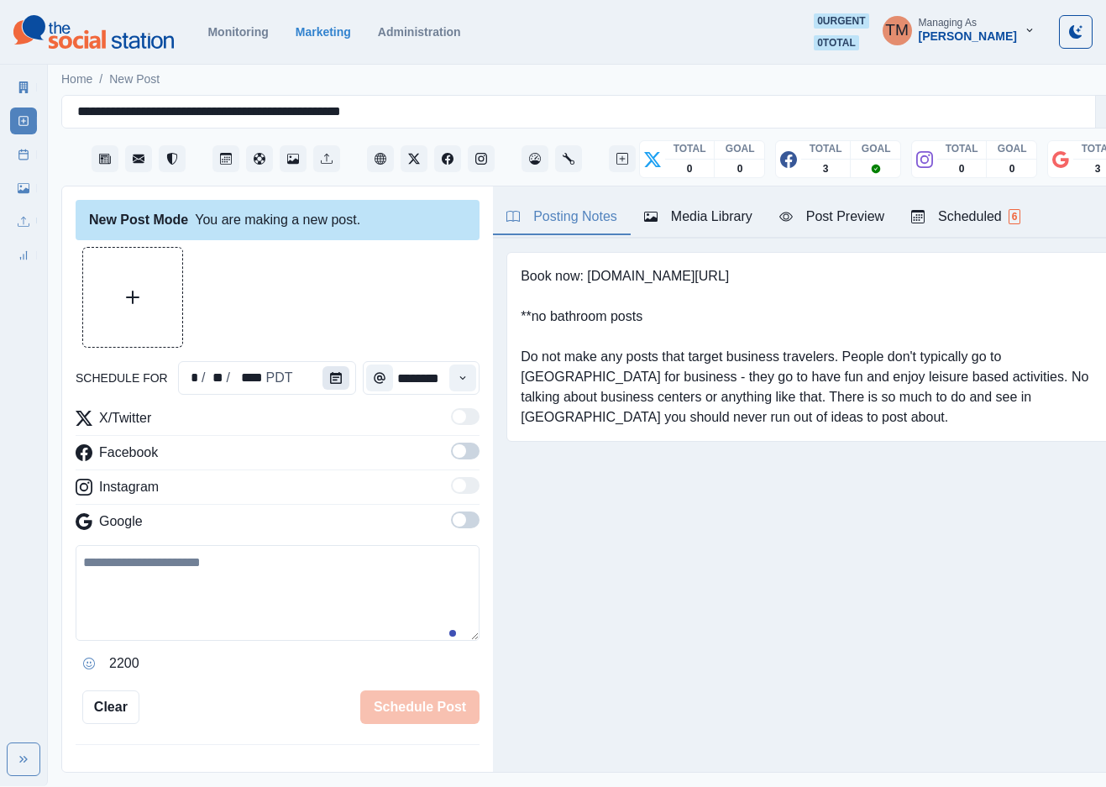
click at [330, 374] on icon "Calendar" at bounding box center [336, 378] width 12 height 12
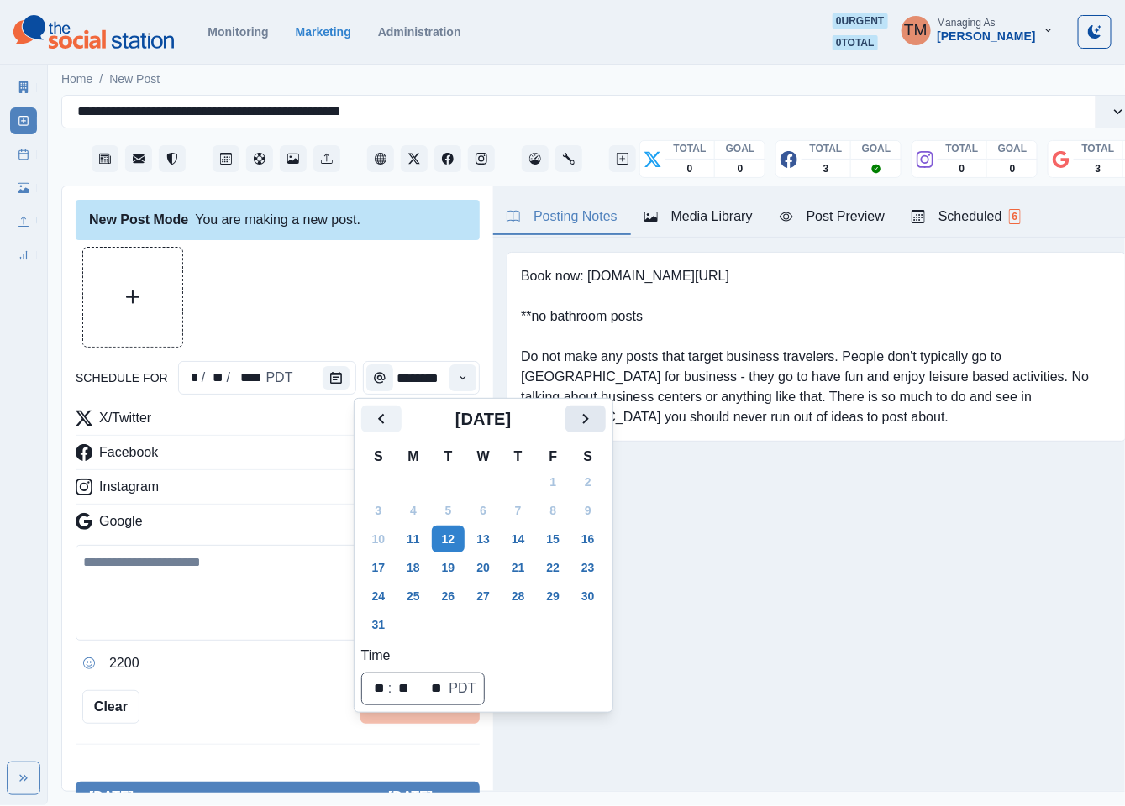
click at [586, 428] on icon "Next" at bounding box center [585, 419] width 20 height 20
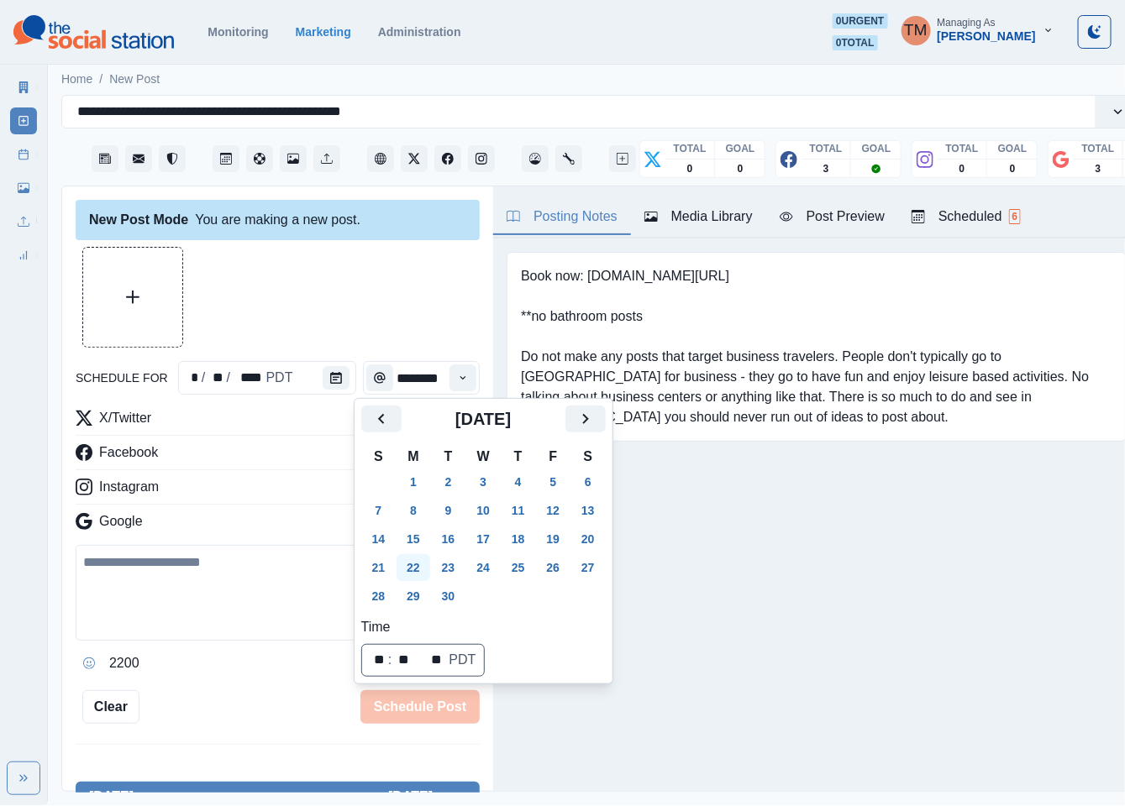
click at [413, 568] on button "22" at bounding box center [414, 567] width 34 height 27
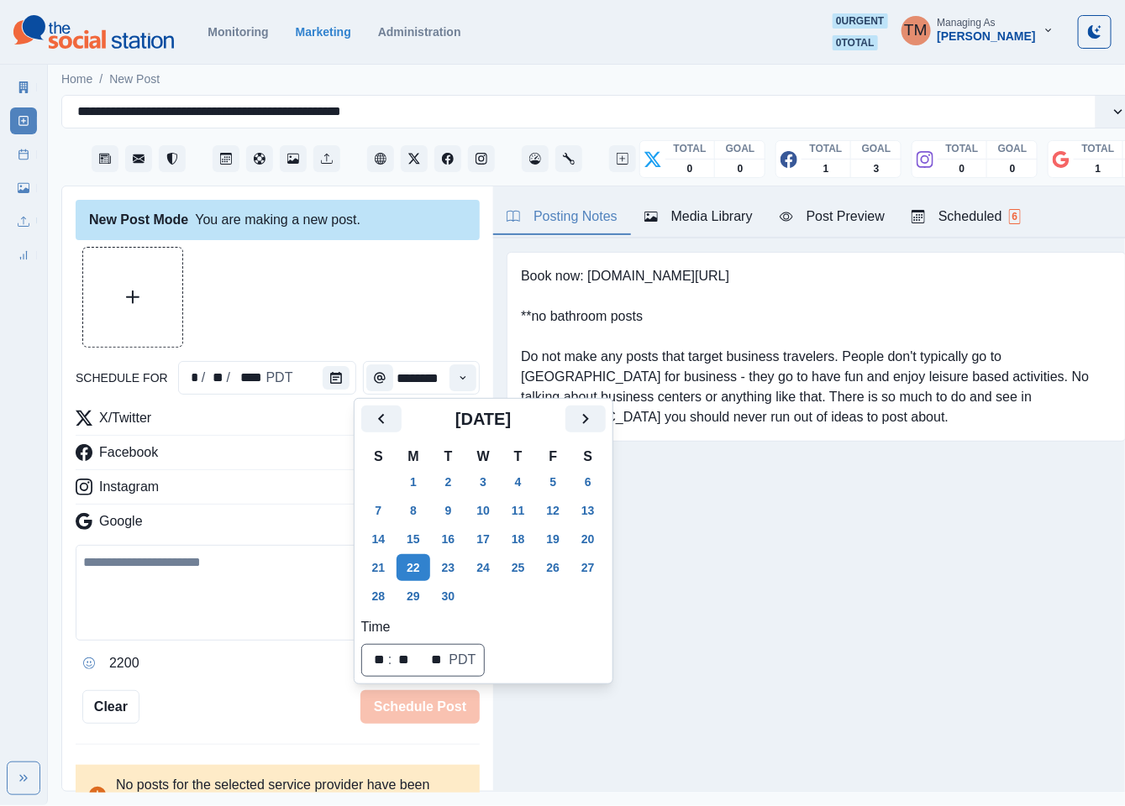
click at [333, 308] on div at bounding box center [278, 297] width 404 height 101
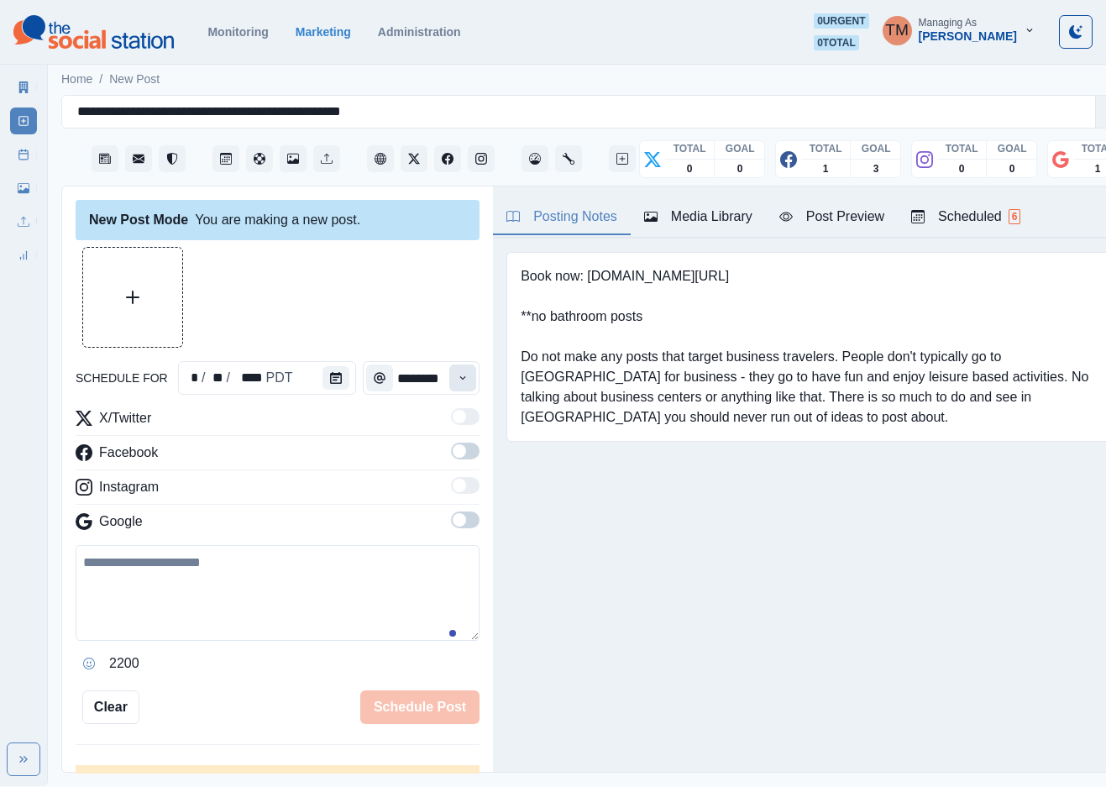
drag, startPoint x: 461, startPoint y: 379, endPoint x: 447, endPoint y: 378, distance: 14.3
click at [460, 379] on div "New Post Mode You are making a new post. schedule for * / ** / **** PDT *******…" at bounding box center [277, 479] width 431 height 587
click at [460, 379] on icon "Time" at bounding box center [463, 377] width 6 height 3
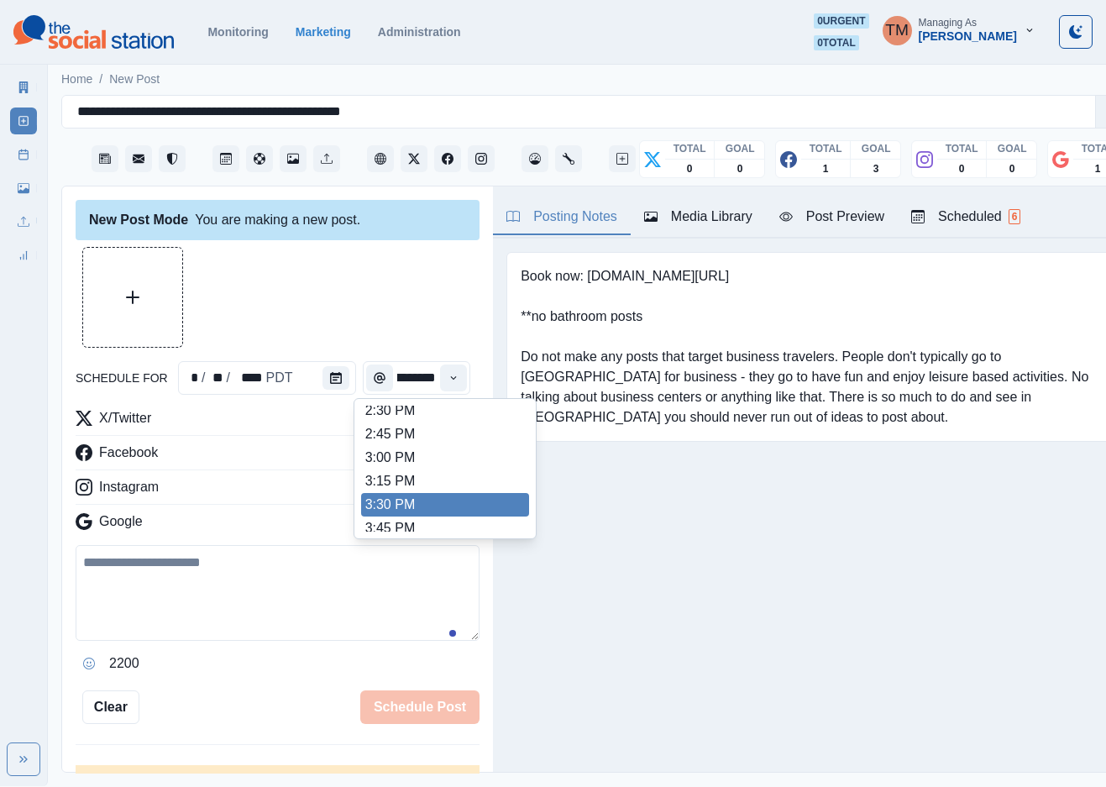
scroll to position [620, 0]
click at [413, 496] on li "3:30 PM" at bounding box center [445, 503] width 168 height 24
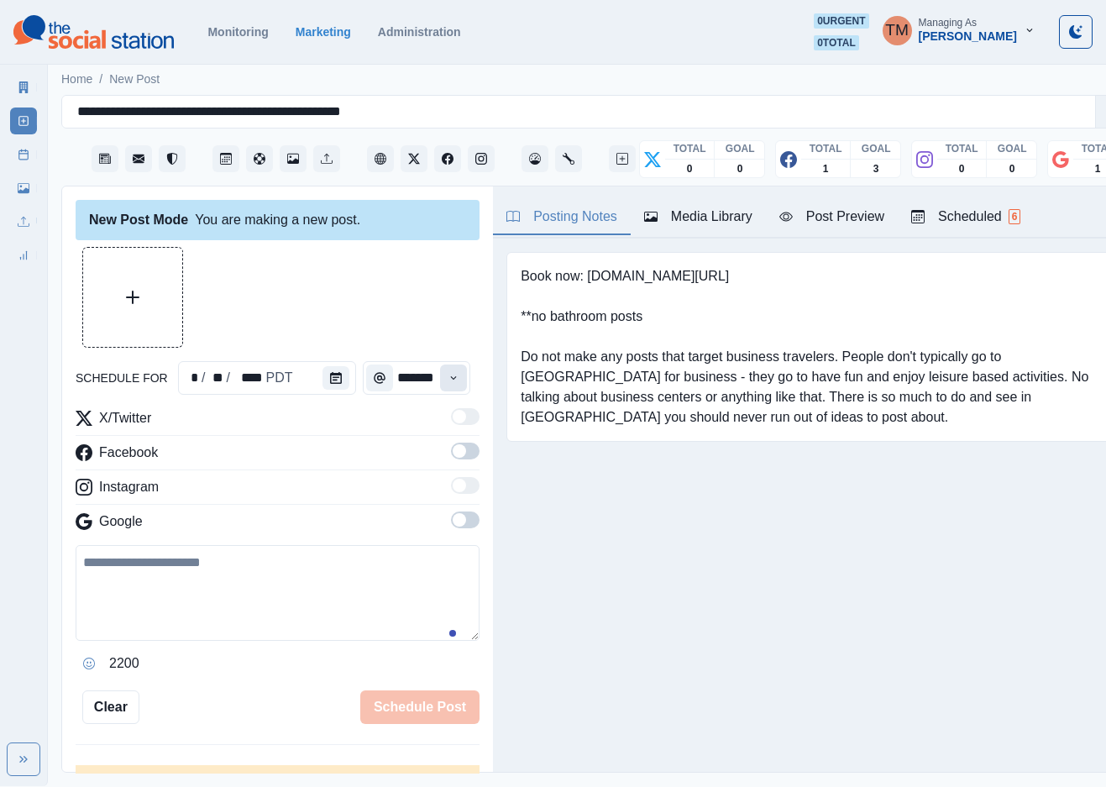
click at [448, 379] on icon "Time" at bounding box center [454, 378] width 12 height 12
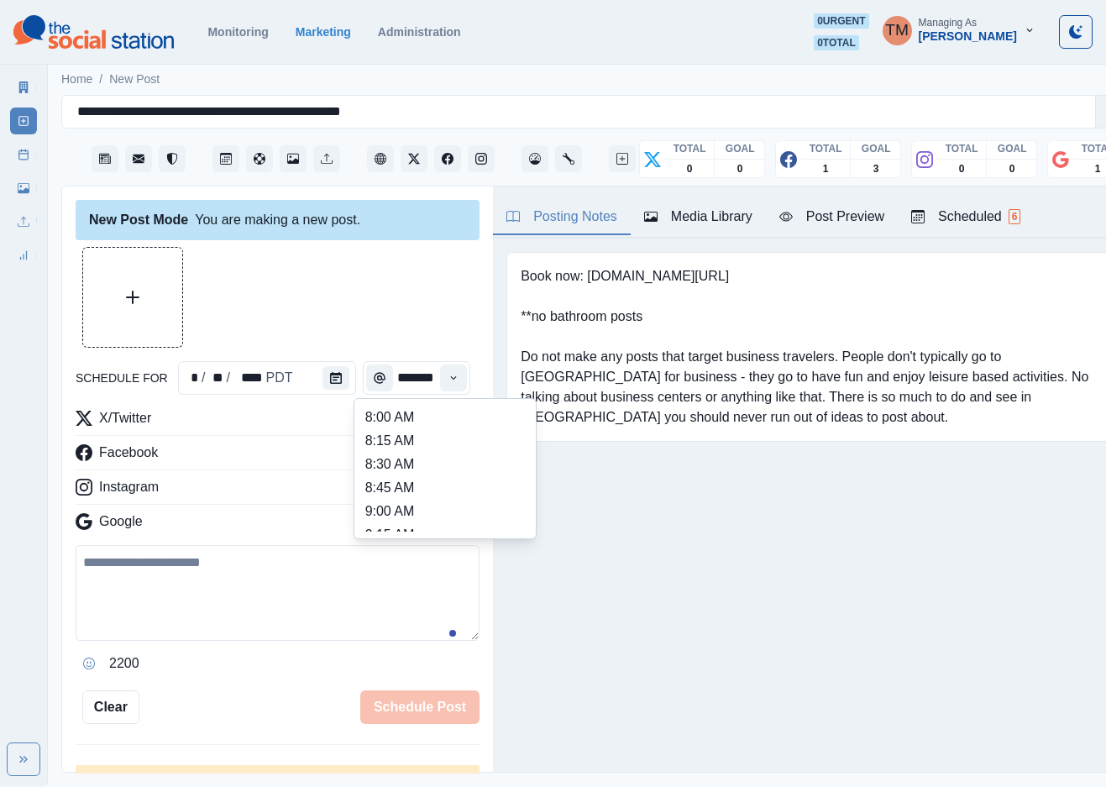
scroll to position [436, 0]
click at [413, 457] on li "1:00 PM" at bounding box center [445, 452] width 168 height 24
type input "*******"
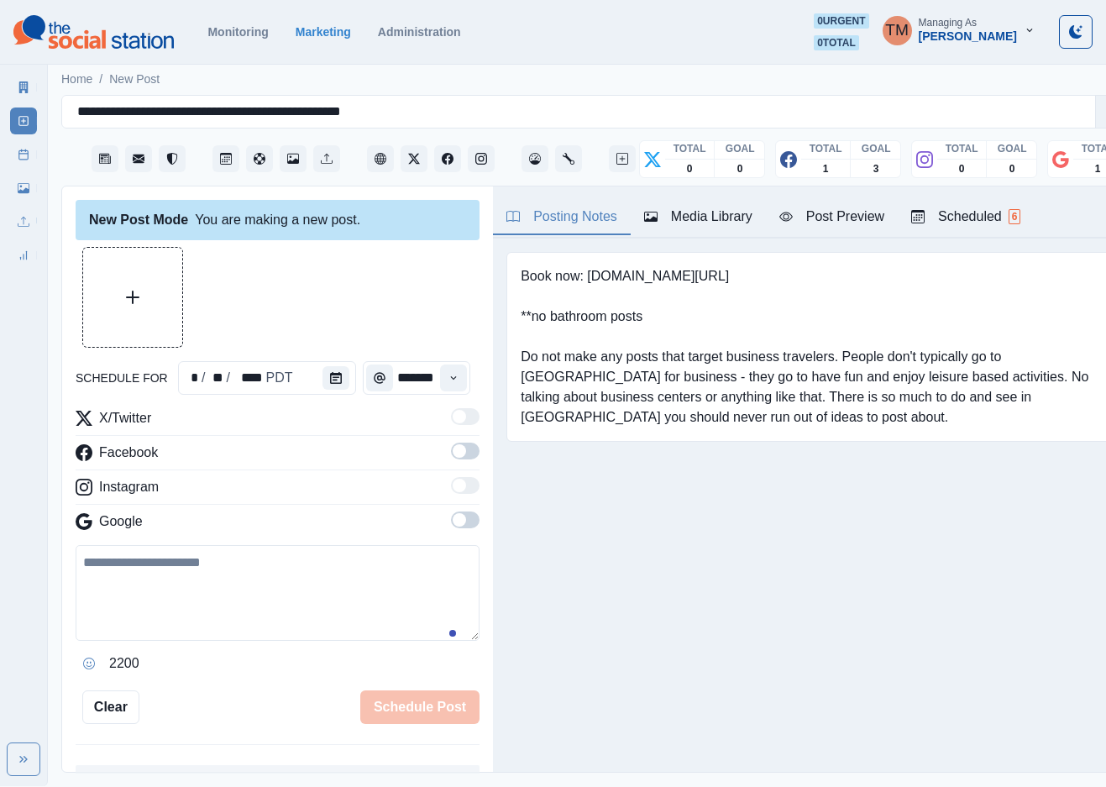
click at [453, 452] on span at bounding box center [459, 450] width 13 height 13
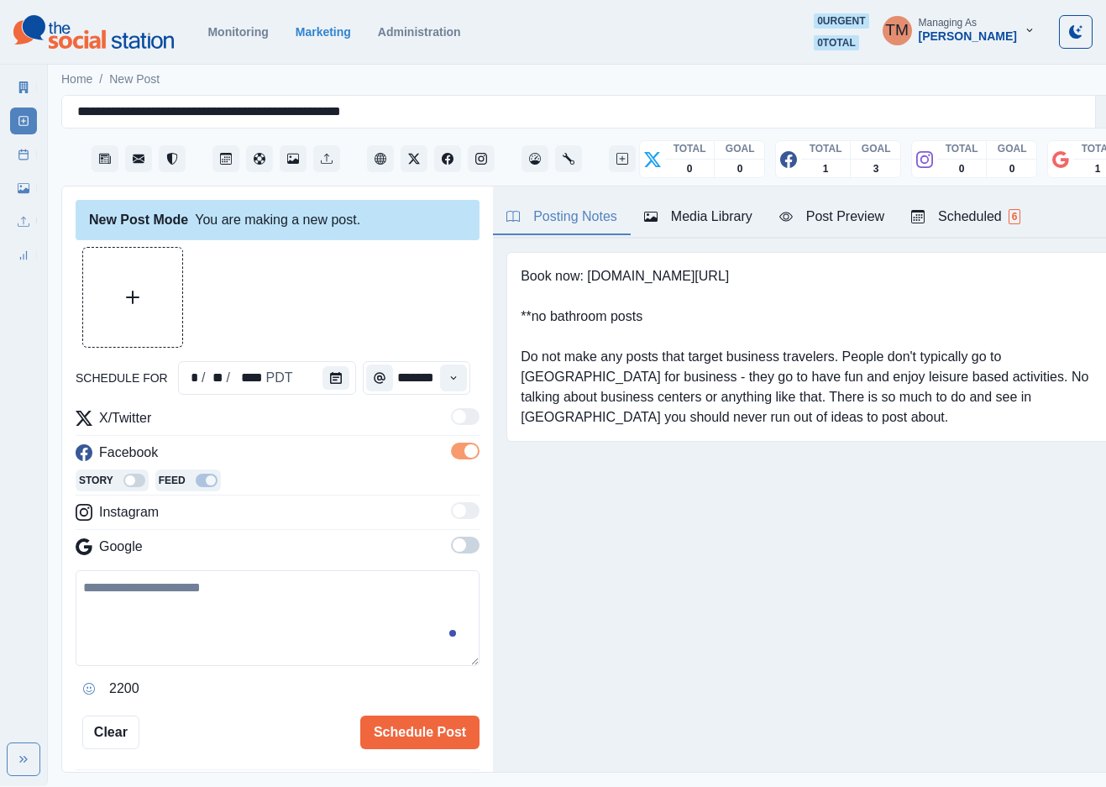
scroll to position [0, 0]
click at [454, 547] on span at bounding box center [465, 545] width 29 height 17
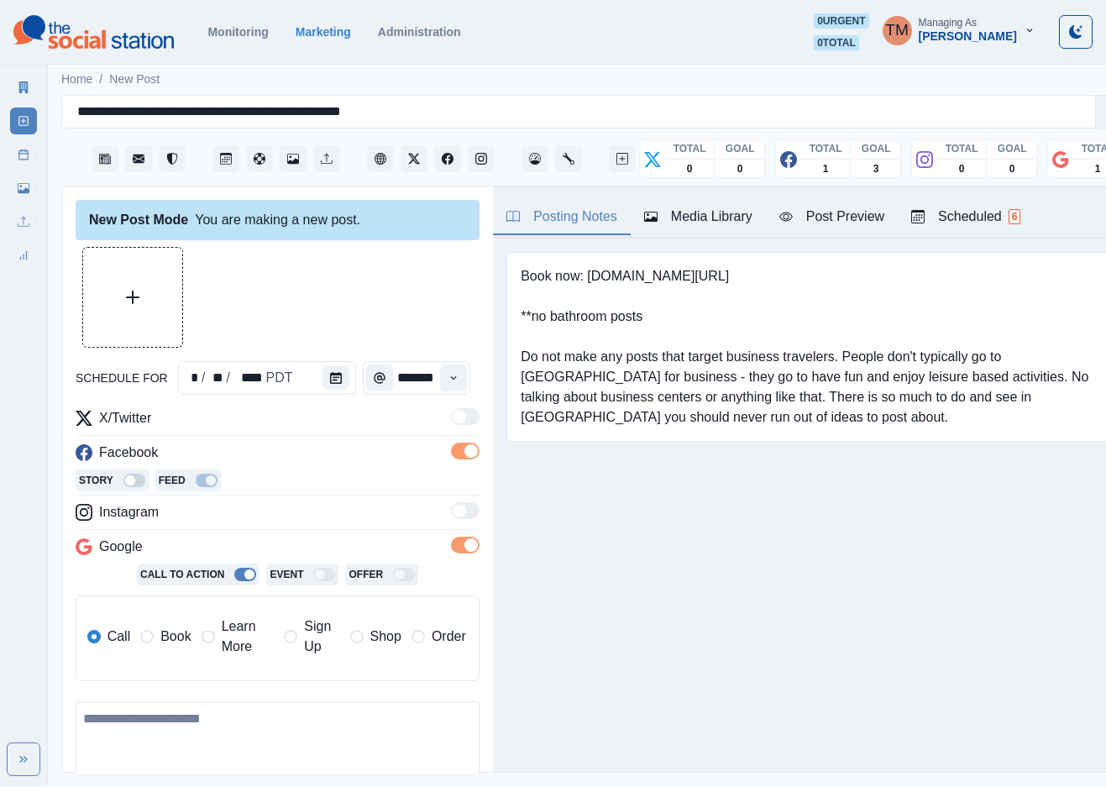
click at [222, 640] on span "Learn More" at bounding box center [248, 637] width 53 height 40
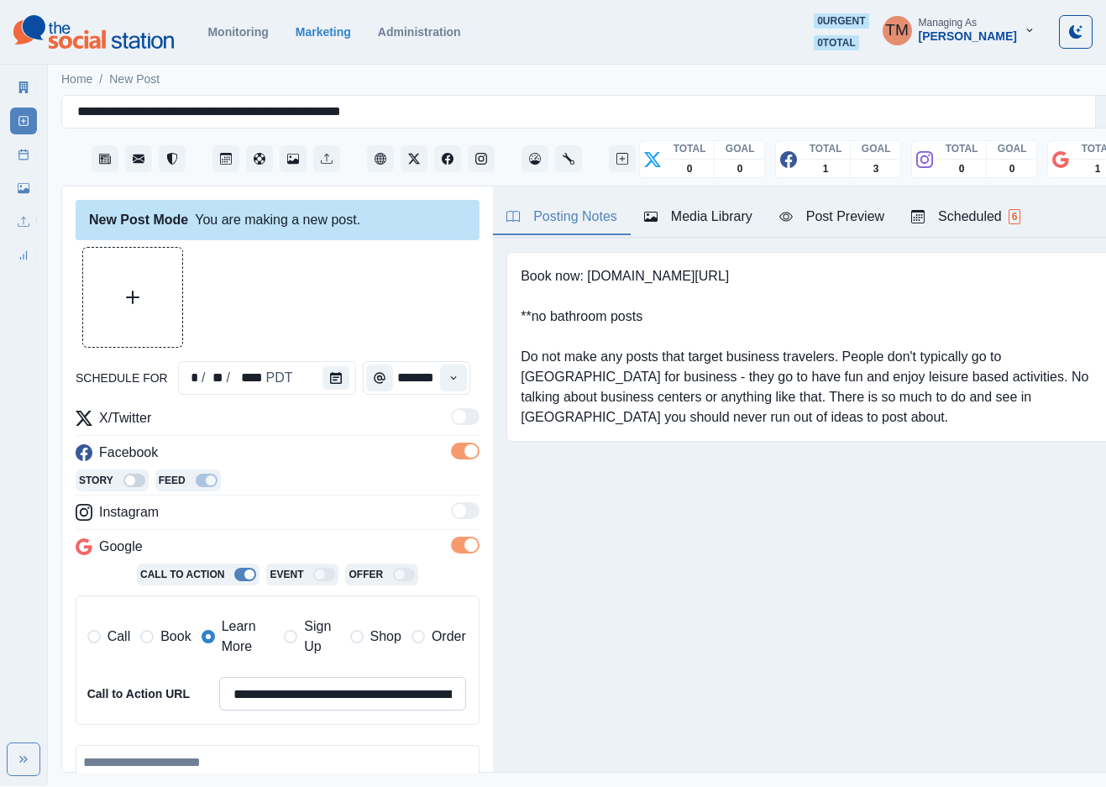
click at [328, 701] on input "**********" at bounding box center [342, 694] width 247 height 34
paste input
drag, startPoint x: 235, startPoint y: 699, endPoint x: 187, endPoint y: 699, distance: 47.9
click at [187, 699] on div "**********" at bounding box center [276, 694] width 379 height 34
click at [426, 696] on input "**********" at bounding box center [342, 694] width 247 height 34
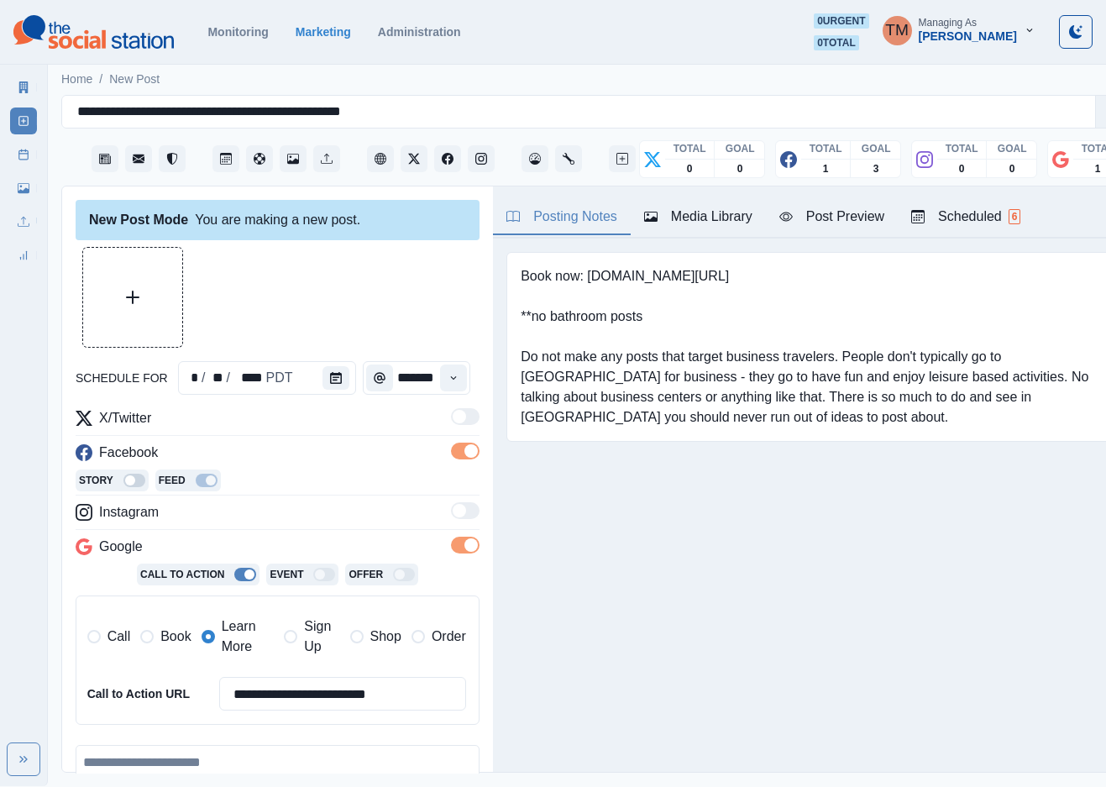
type input "**********"
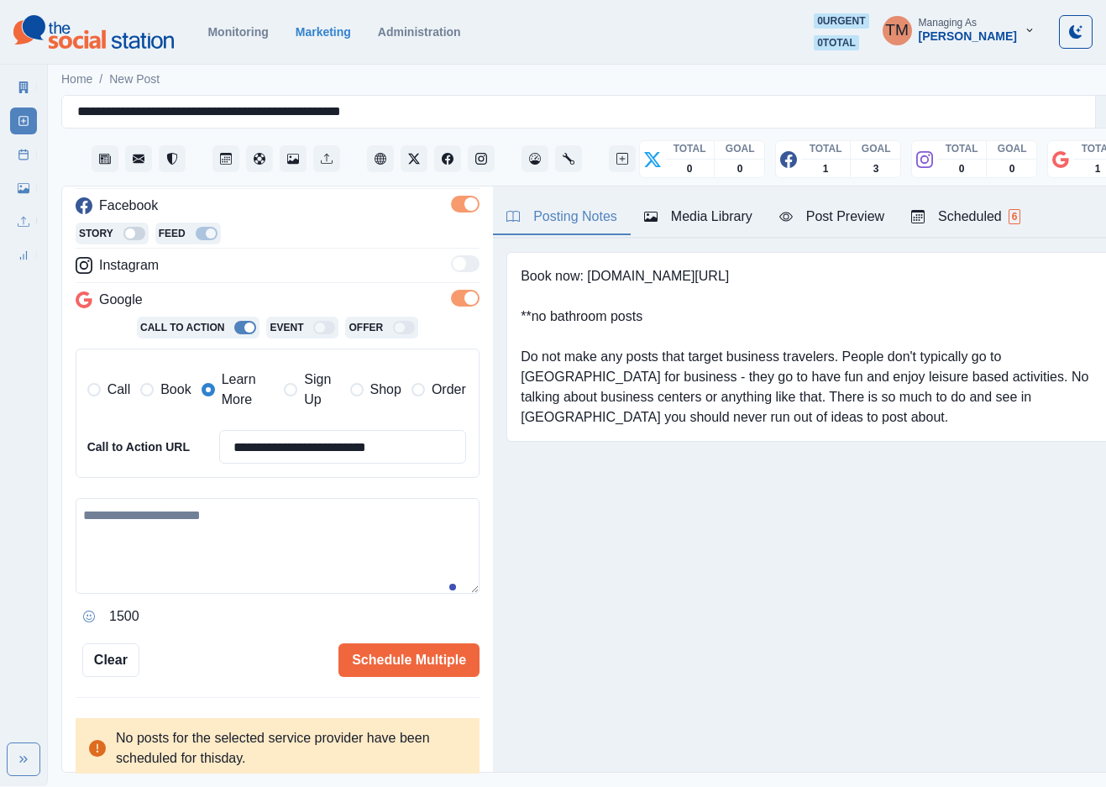
scroll to position [248, 0]
click at [255, 562] on textarea at bounding box center [278, 545] width 404 height 96
paste textarea "**********"
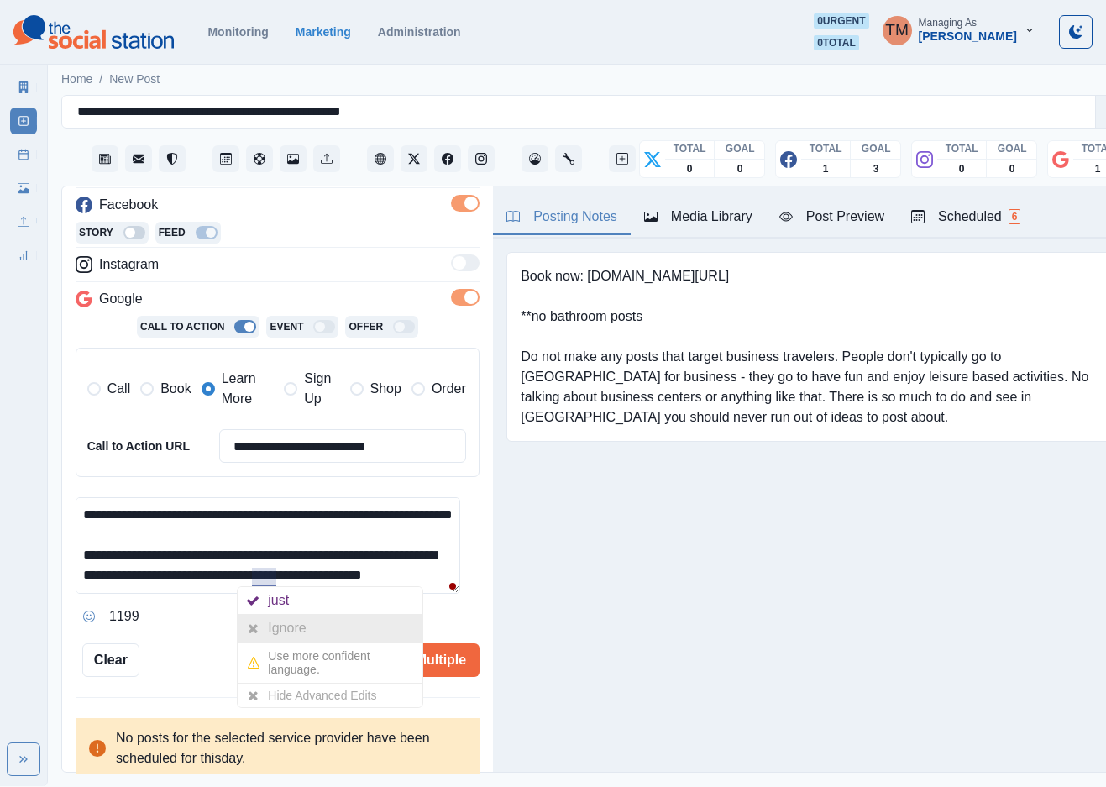
click at [278, 625] on div "Ignore" at bounding box center [290, 628] width 45 height 27
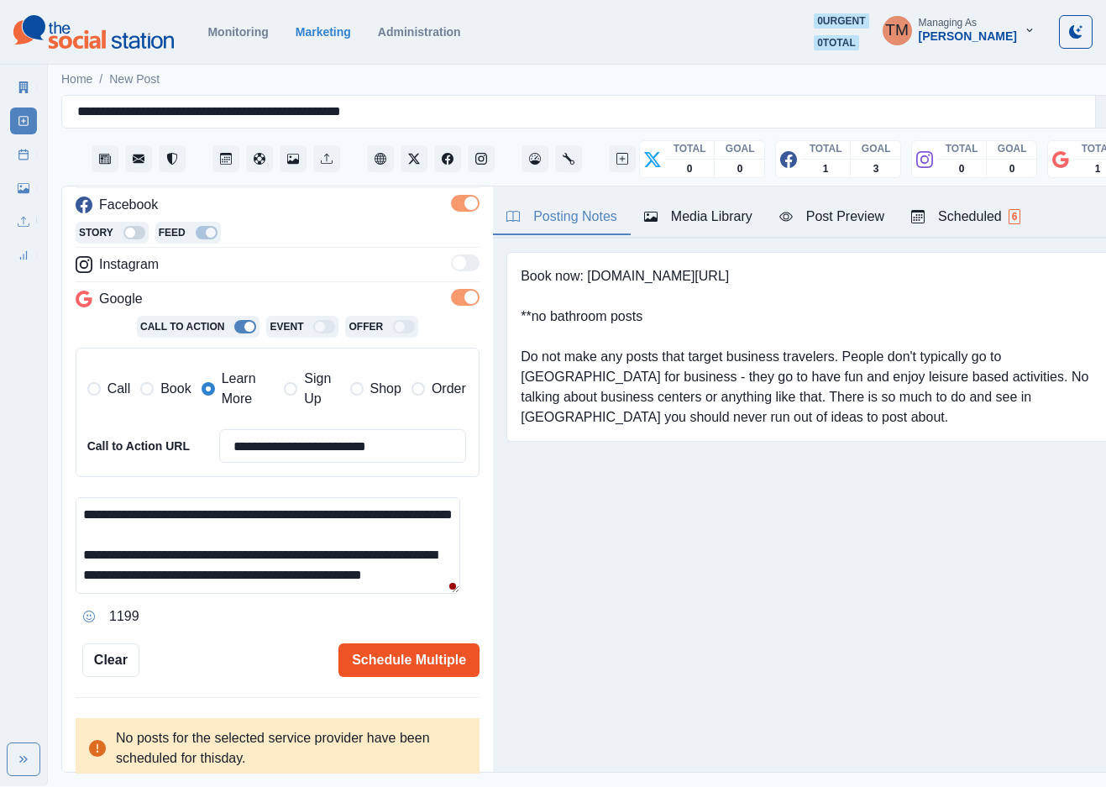
type textarea "**********"
click at [386, 665] on button "Schedule Multiple" at bounding box center [409, 660] width 141 height 34
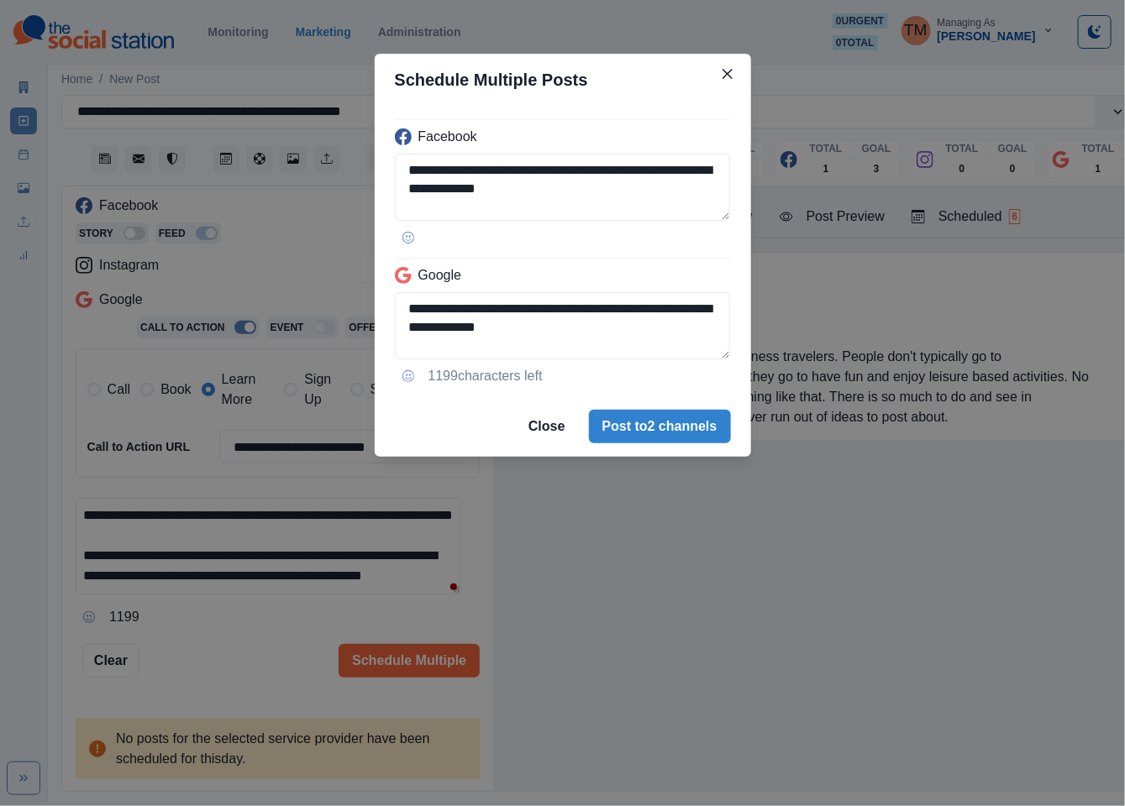
drag, startPoint x: 207, startPoint y: 633, endPoint x: 364, endPoint y: 540, distance: 182.0
click at [217, 628] on div "**********" at bounding box center [562, 403] width 1125 height 806
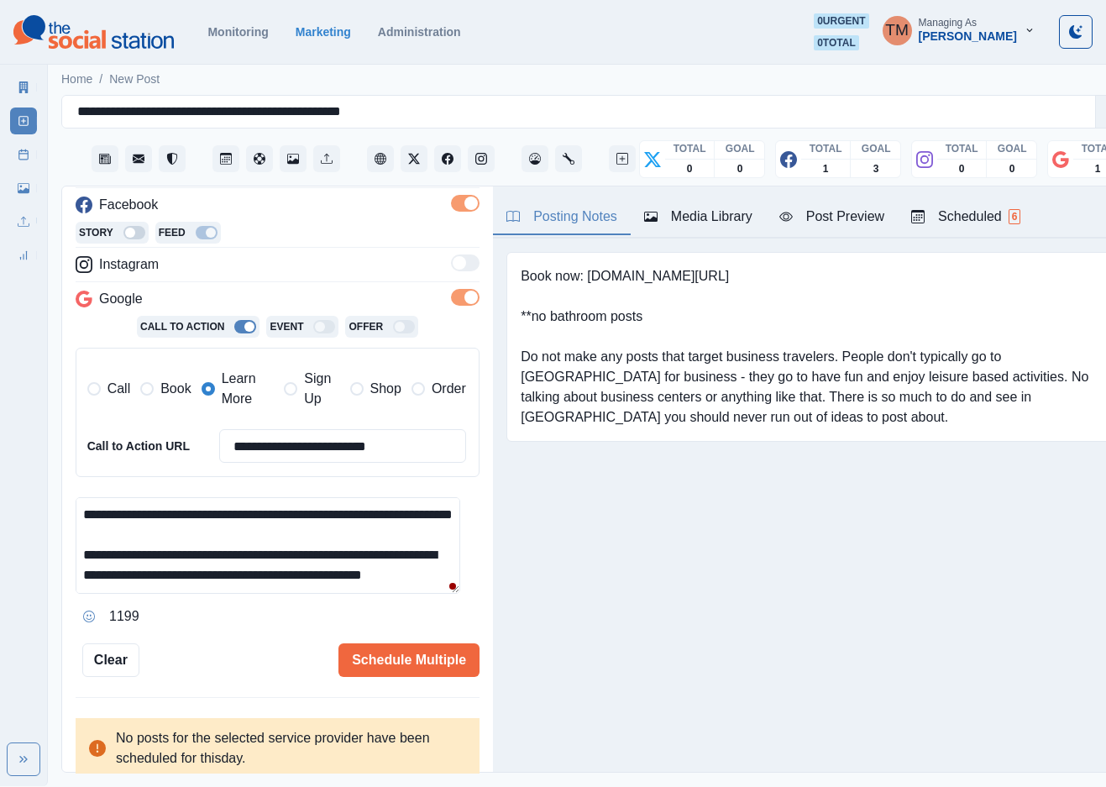
drag, startPoint x: 368, startPoint y: 539, endPoint x: 411, endPoint y: 545, distance: 43.2
click at [369, 539] on textarea "**********" at bounding box center [268, 545] width 385 height 97
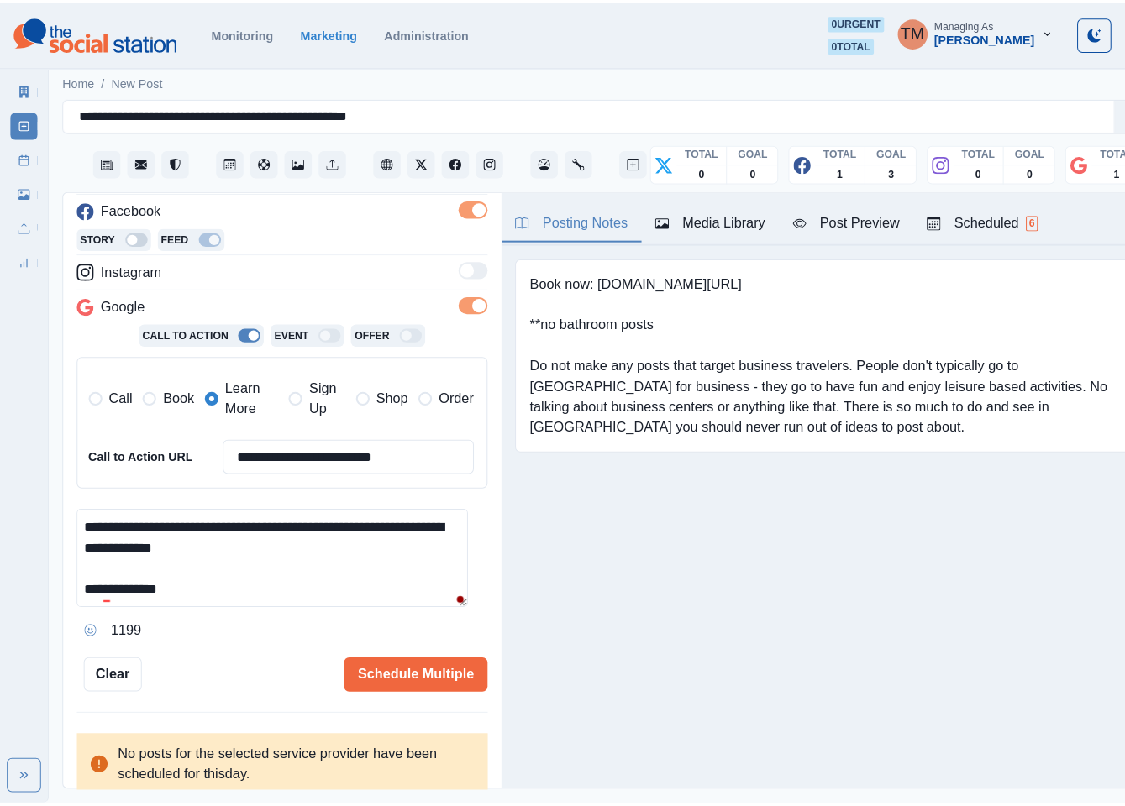
scroll to position [141, 0]
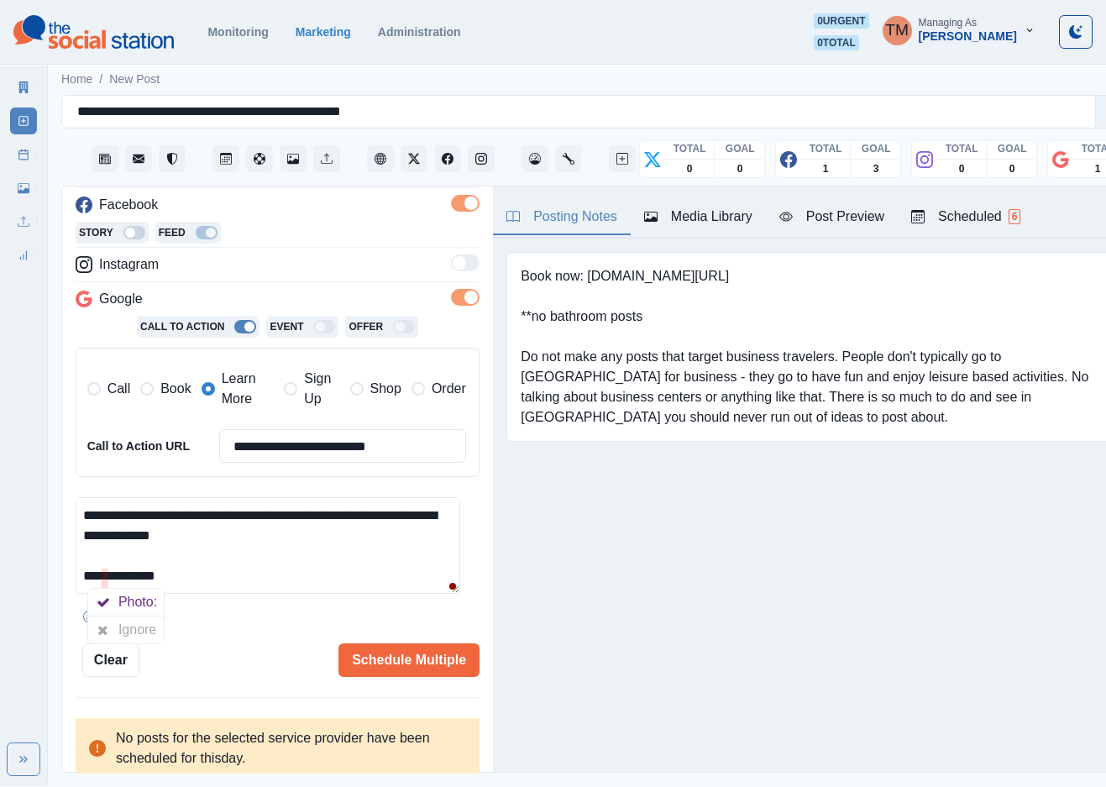
click at [104, 633] on icon at bounding box center [102, 629] width 11 height 13
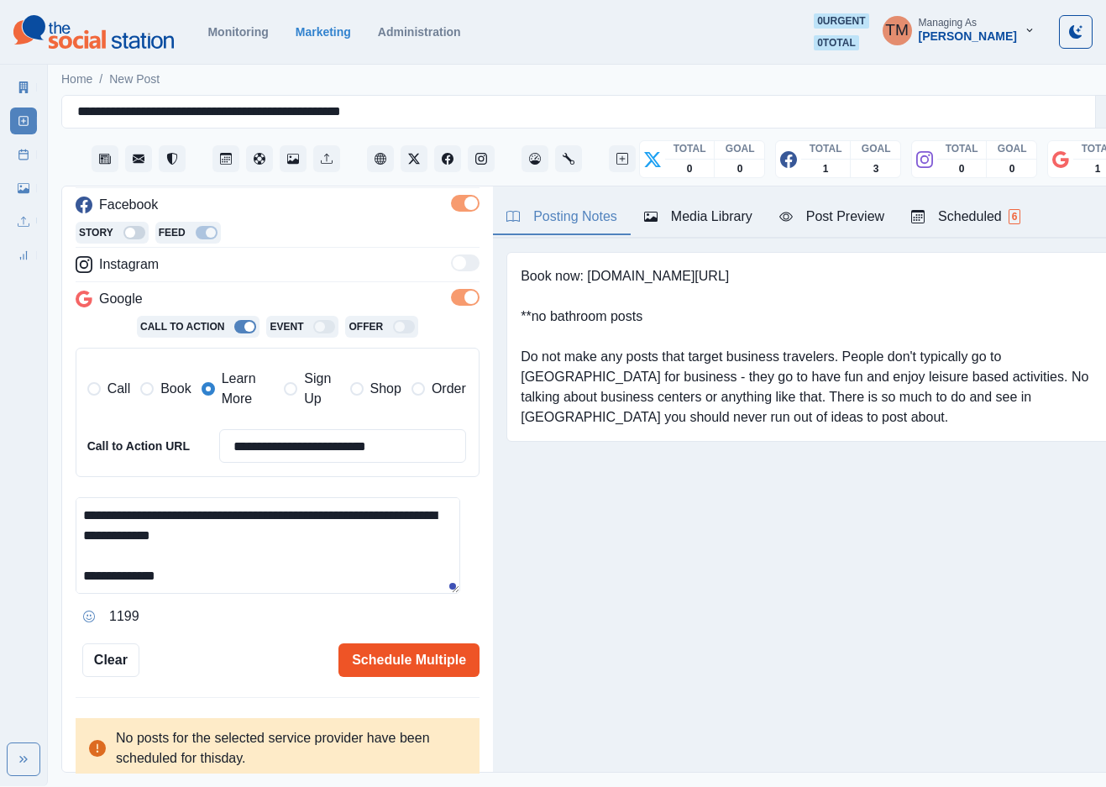
click at [339, 661] on button "Schedule Multiple" at bounding box center [409, 660] width 141 height 34
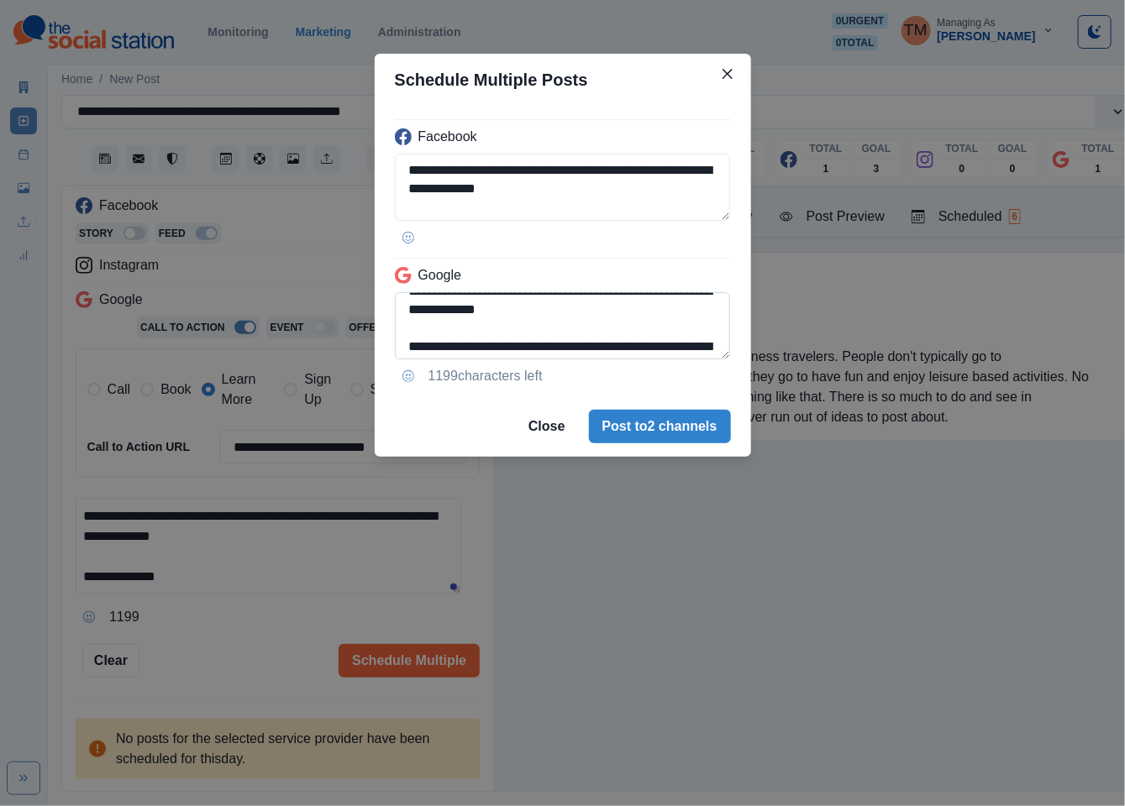
scroll to position [0, 0]
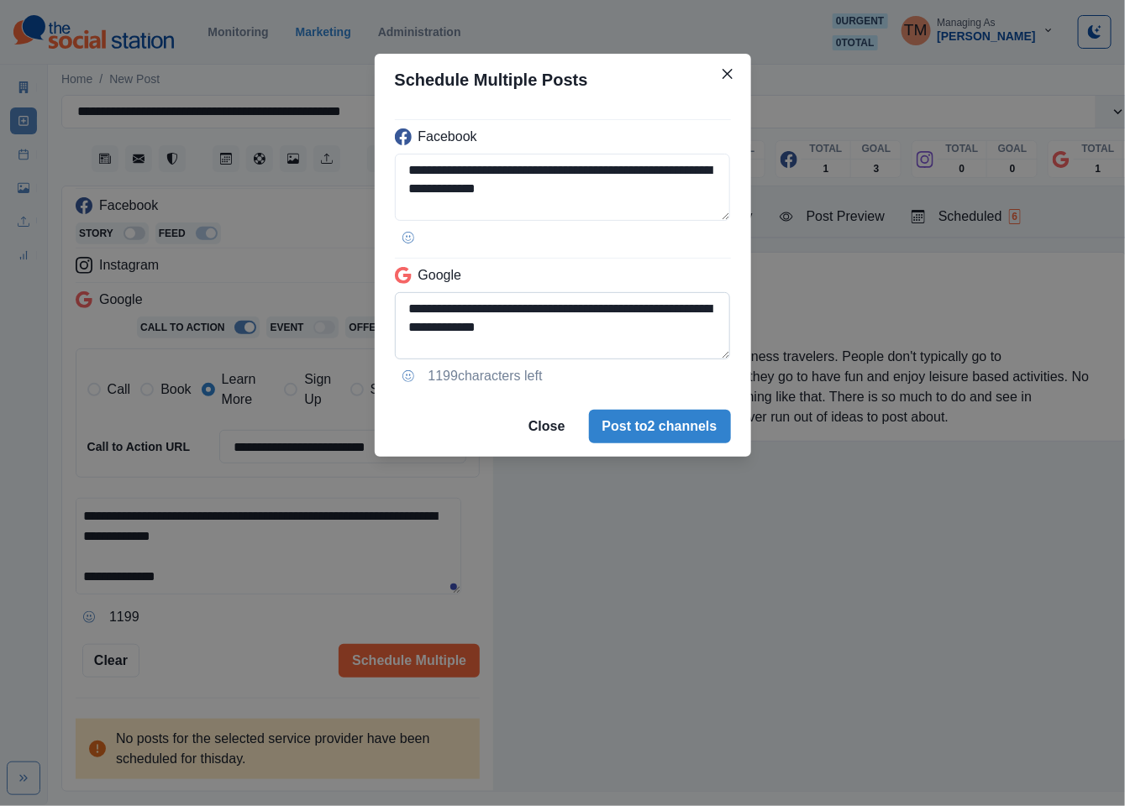
drag, startPoint x: 572, startPoint y: 318, endPoint x: 442, endPoint y: 336, distance: 131.4
click at [442, 336] on textarea "**********" at bounding box center [563, 325] width 336 height 67
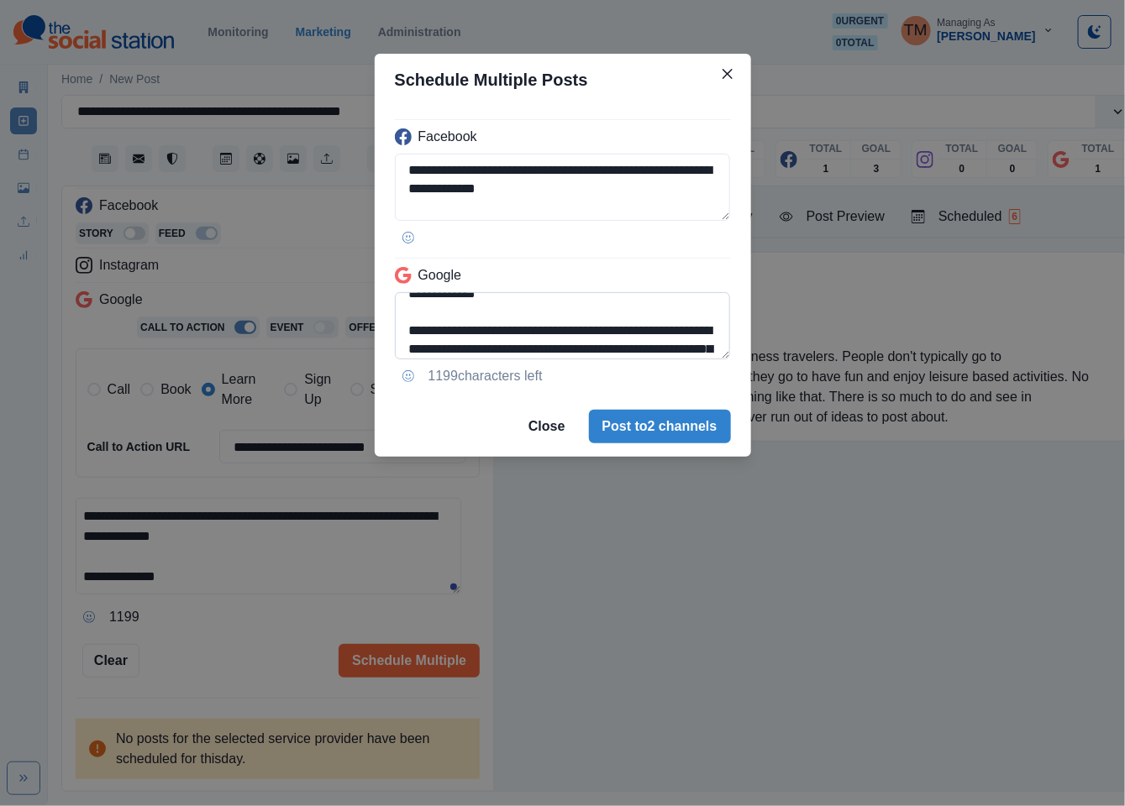
paste textarea
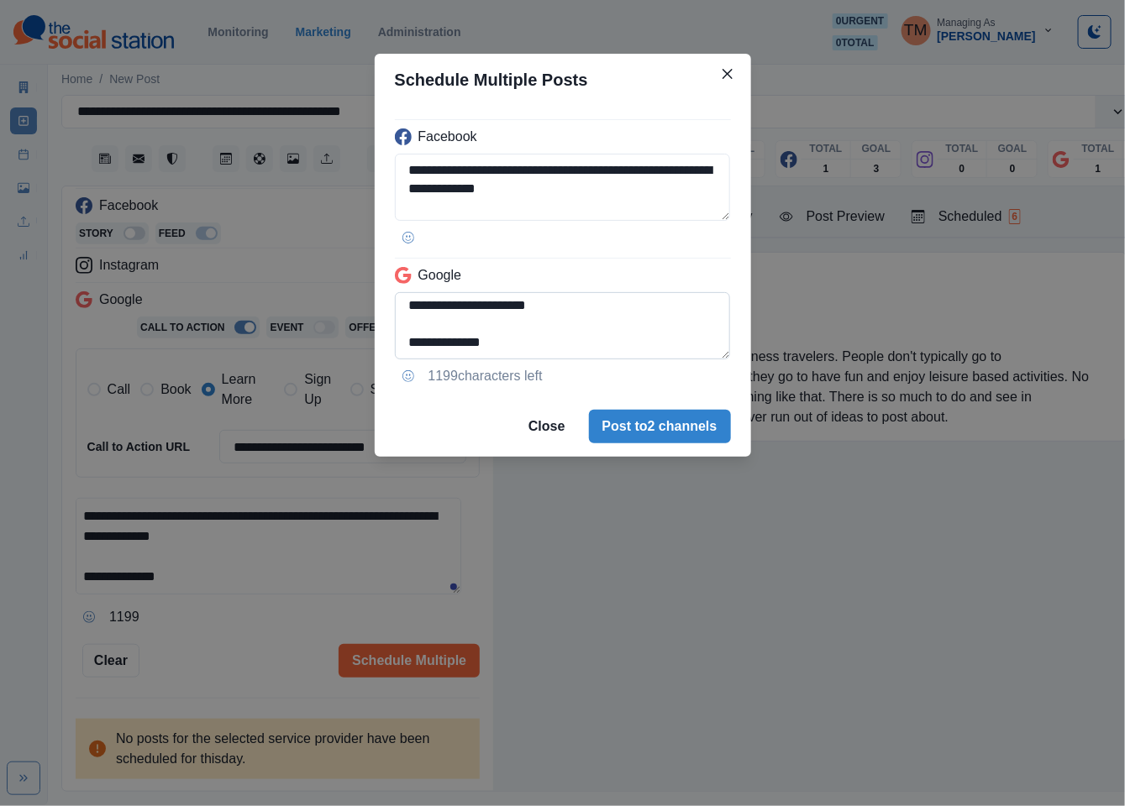
drag, startPoint x: 451, startPoint y: 308, endPoint x: 671, endPoint y: 323, distance: 220.6
click at [671, 323] on textarea "**********" at bounding box center [563, 325] width 336 height 67
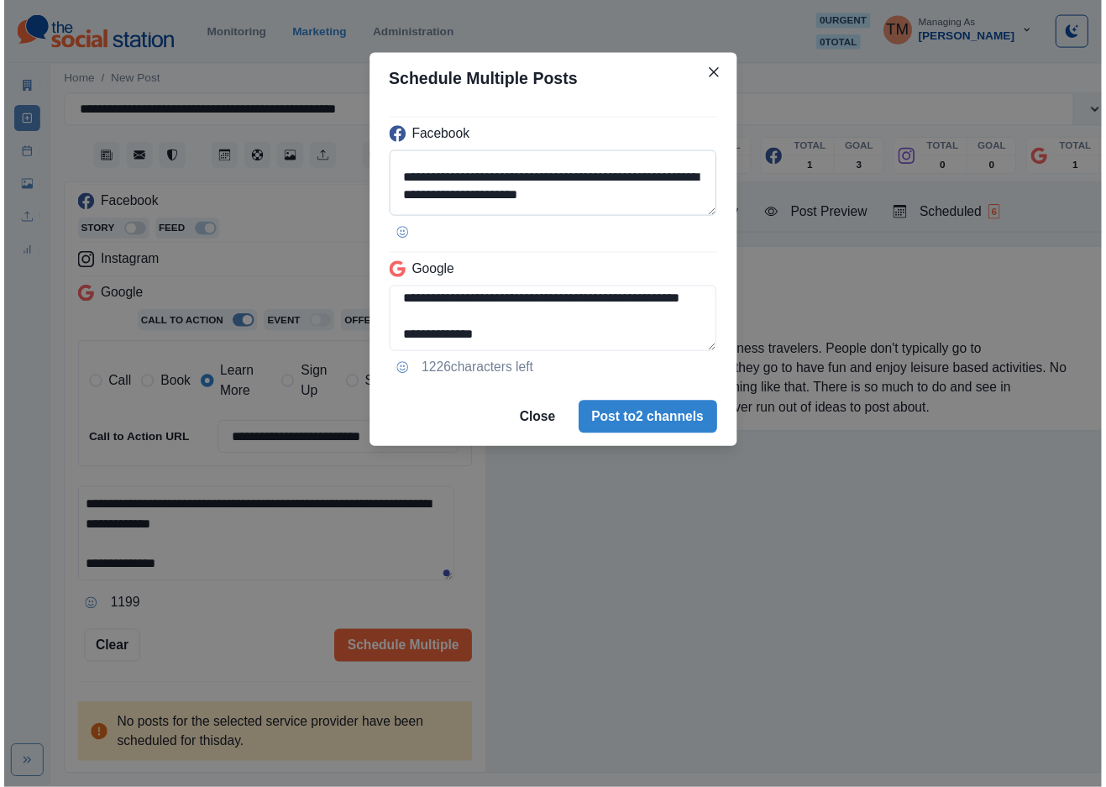
scroll to position [151, 0]
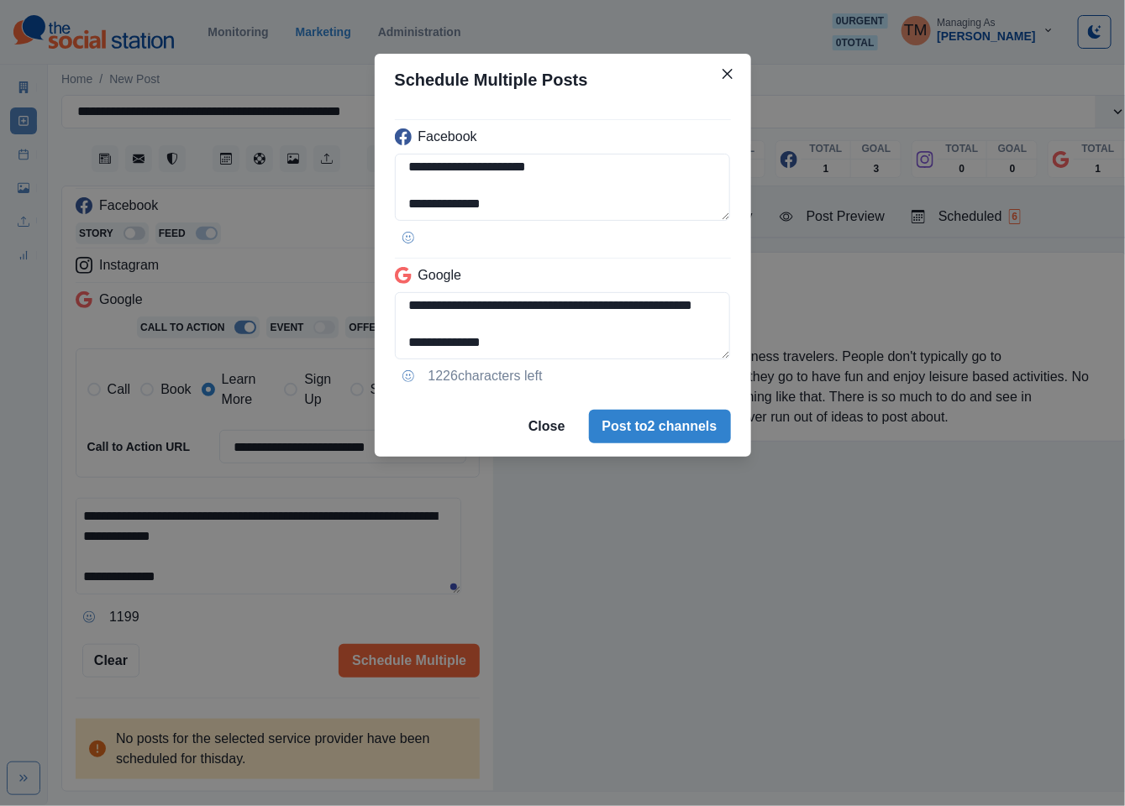
type textarea "**********"
click at [234, 640] on div "**********" at bounding box center [562, 403] width 1125 height 806
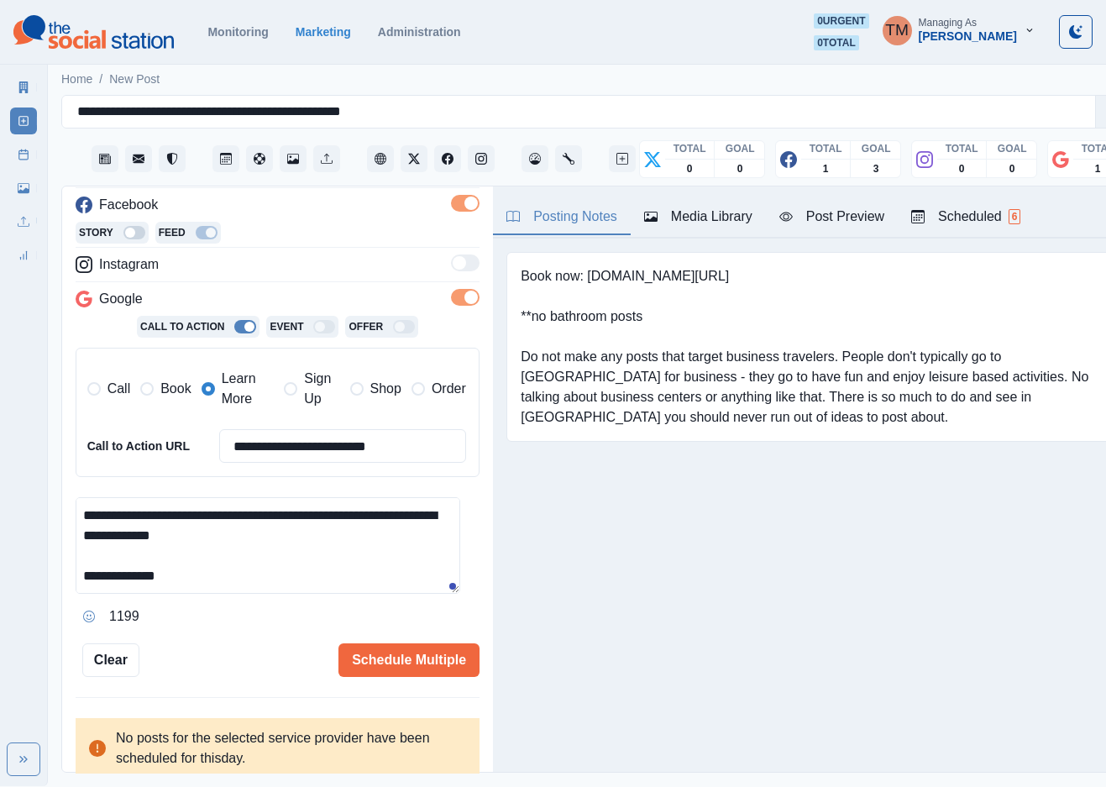
scroll to position [0, 0]
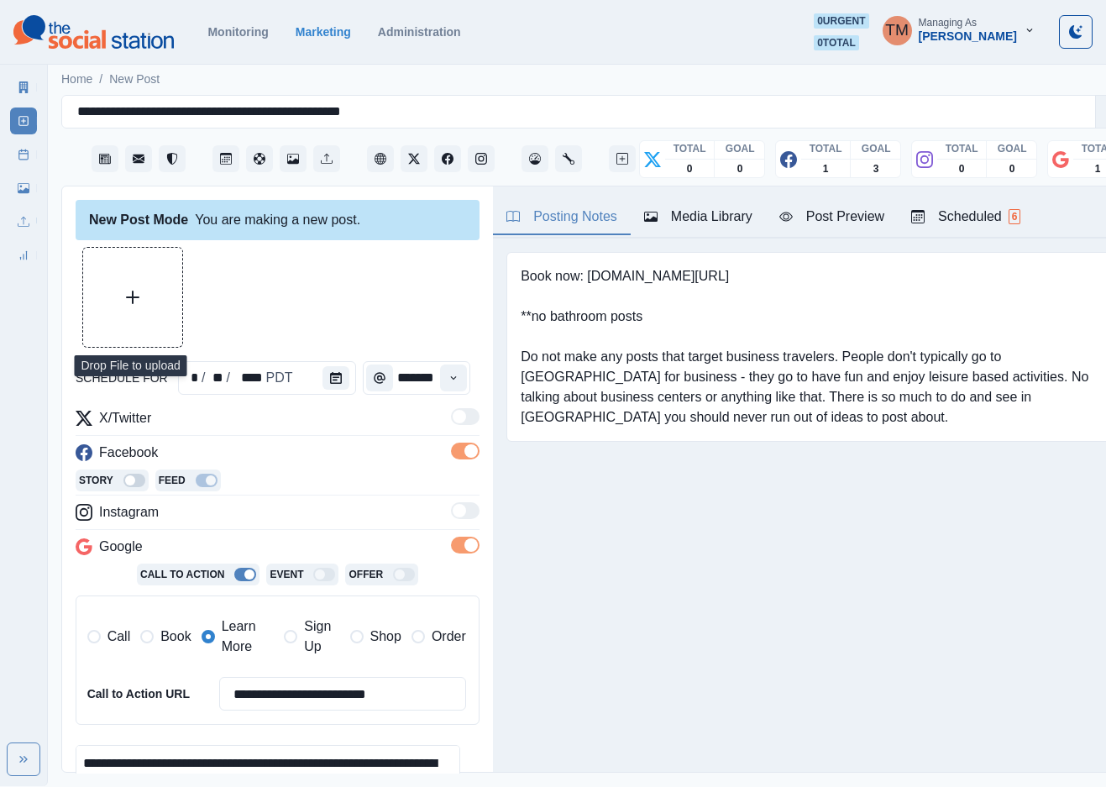
click at [144, 305] on button "Upload Media" at bounding box center [132, 297] width 99 height 99
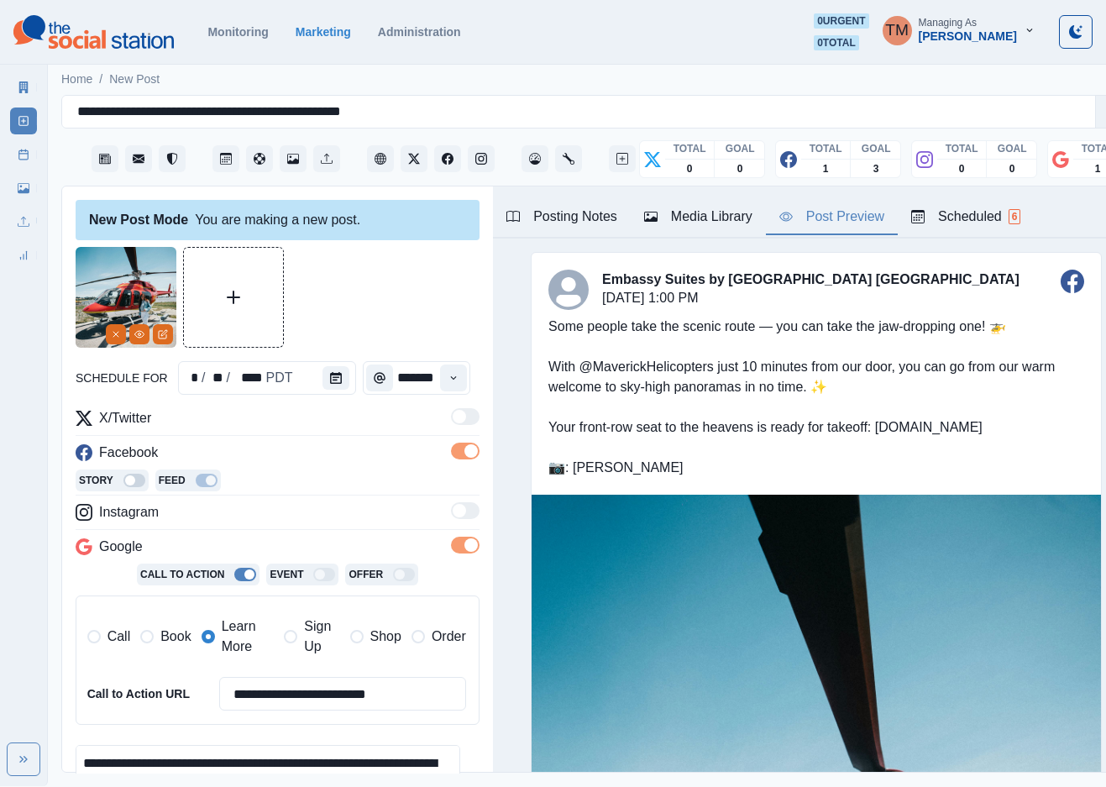
drag, startPoint x: 847, startPoint y: 224, endPoint x: 817, endPoint y: 222, distance: 29.5
click at [844, 220] on div "Post Preview" at bounding box center [832, 217] width 105 height 20
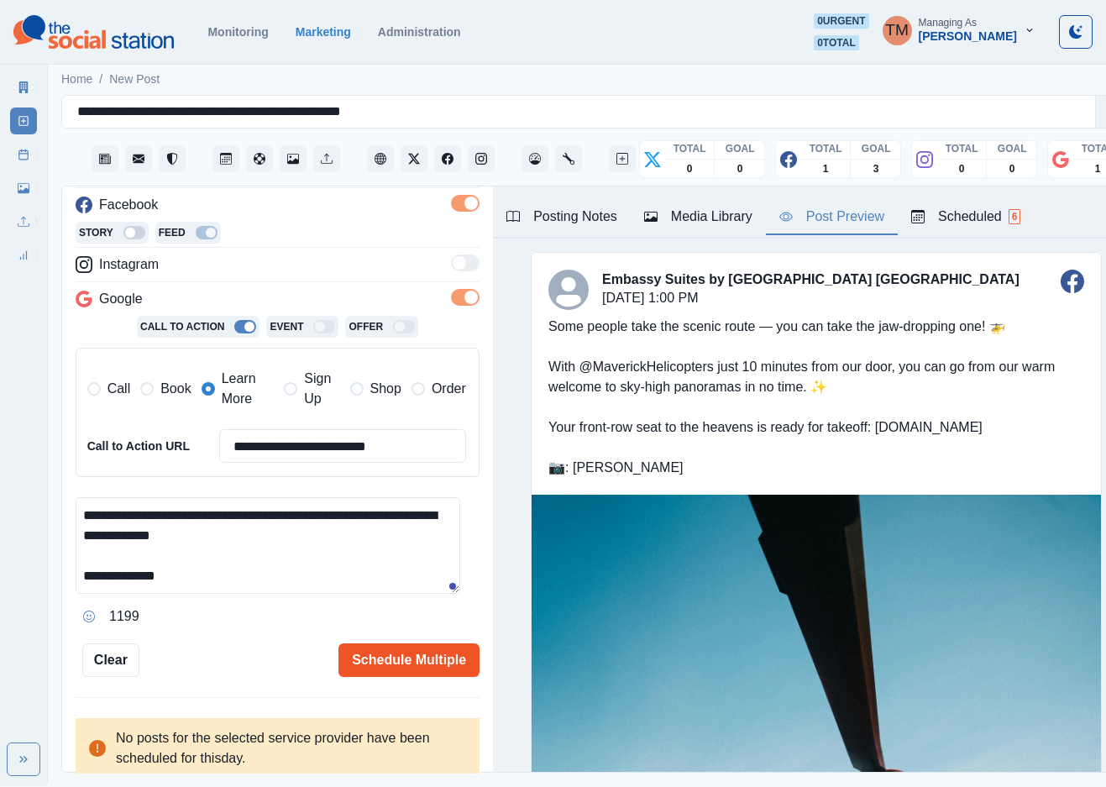
click at [403, 656] on button "Schedule Multiple" at bounding box center [409, 660] width 141 height 34
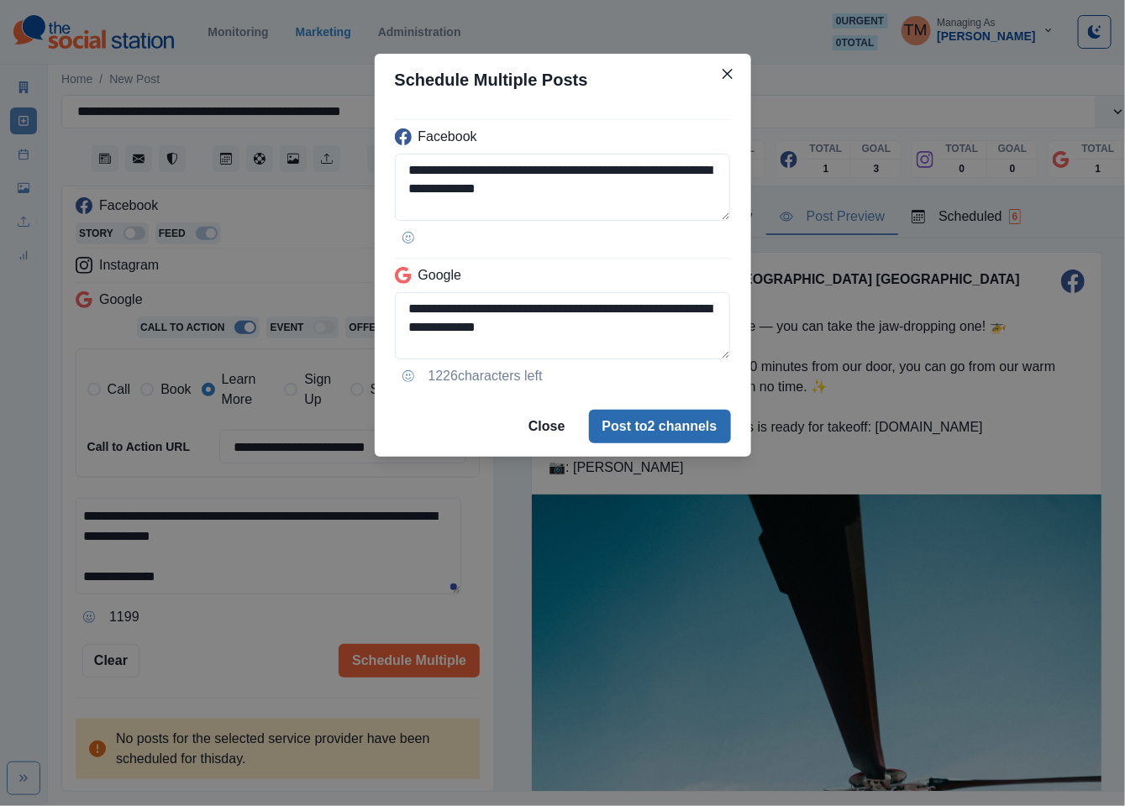
click at [693, 433] on button "Post to 2 channels" at bounding box center [660, 427] width 142 height 34
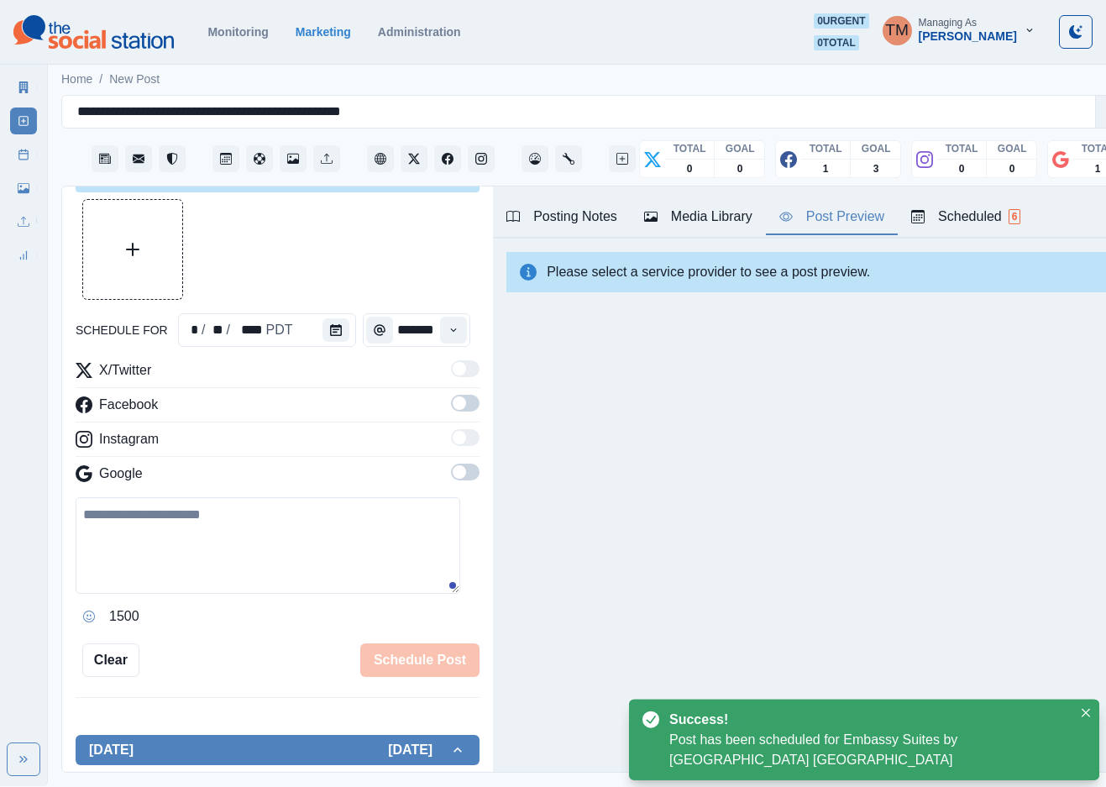
scroll to position [248, 0]
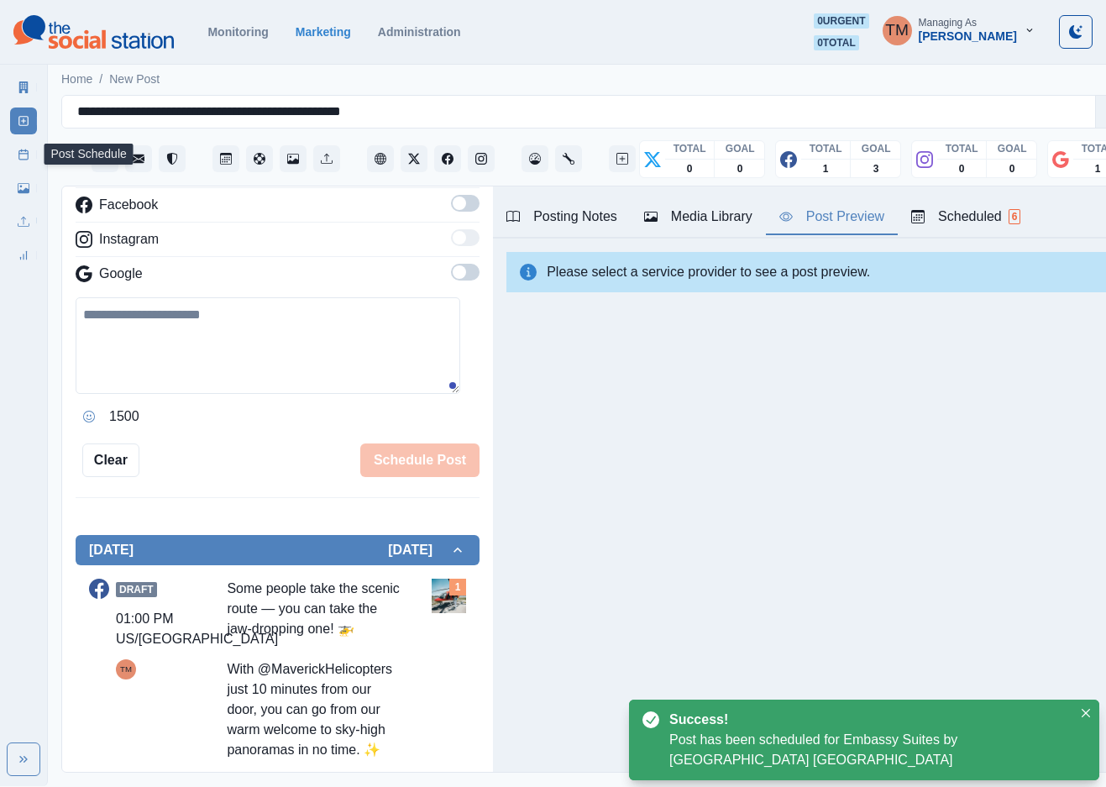
click at [20, 157] on icon at bounding box center [24, 155] width 12 height 12
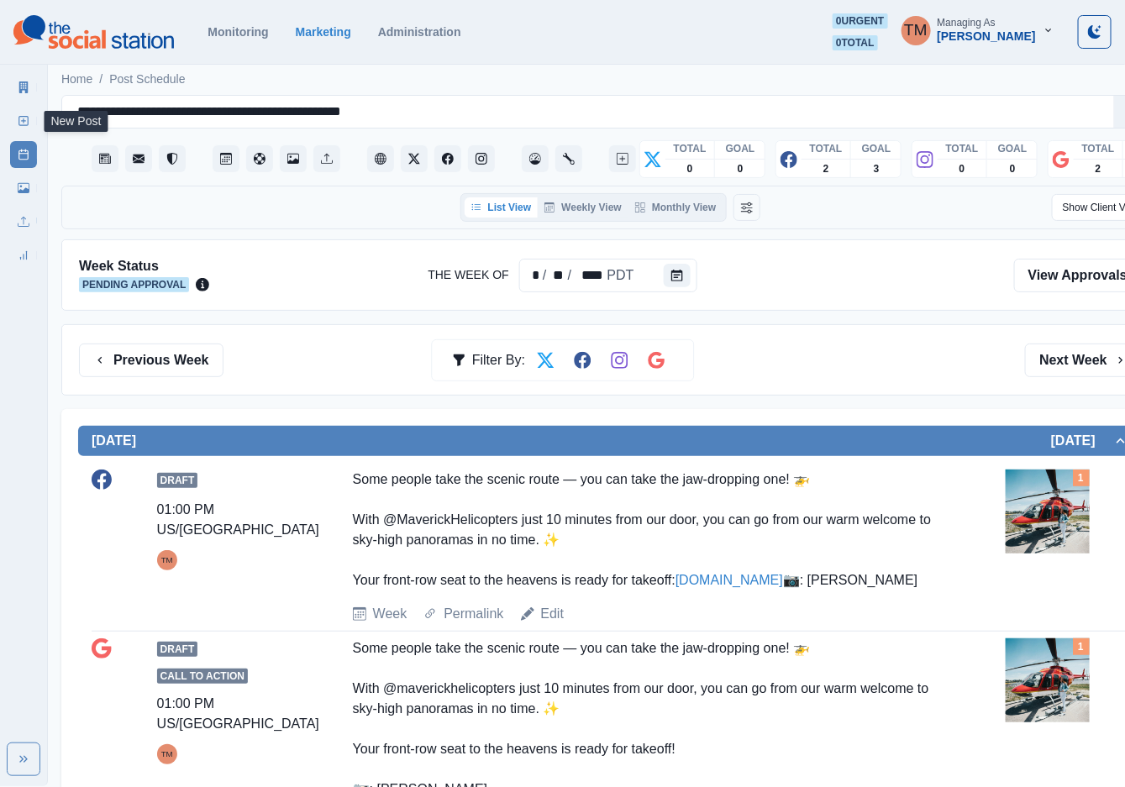
drag, startPoint x: 23, startPoint y: 123, endPoint x: 21, endPoint y: 288, distance: 164.7
click at [23, 124] on icon at bounding box center [24, 121] width 12 height 12
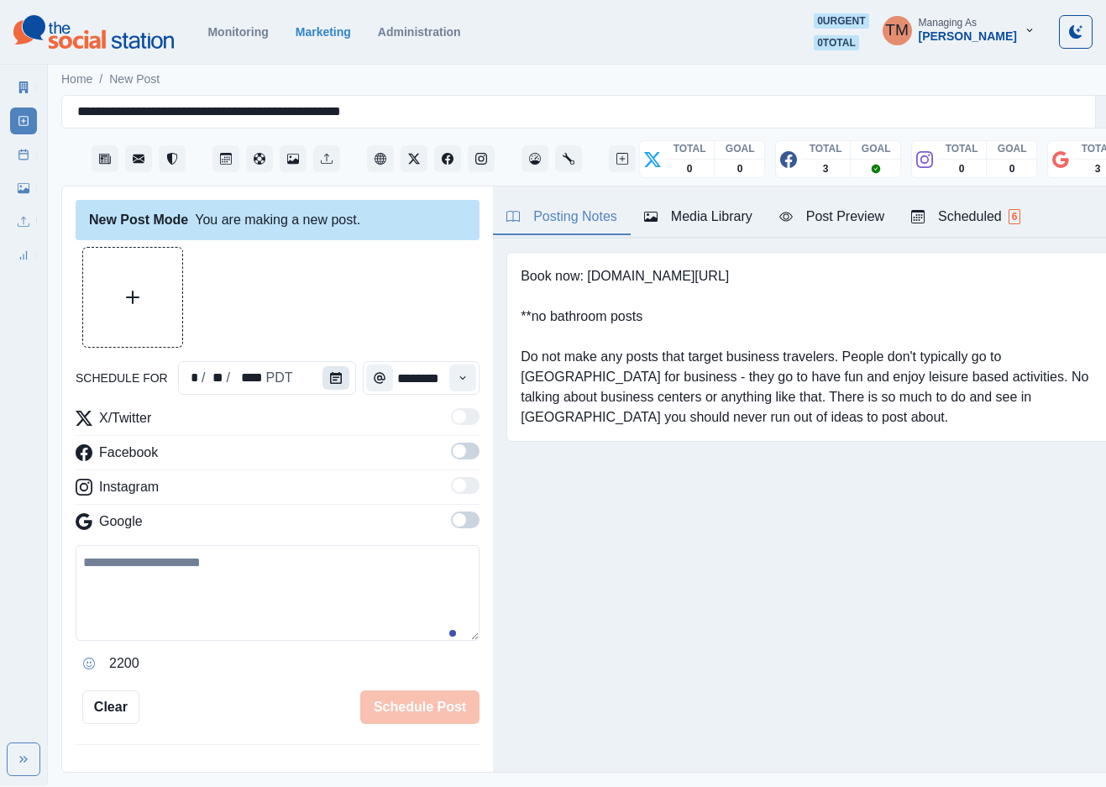
click at [323, 379] on button "Calendar" at bounding box center [336, 378] width 27 height 24
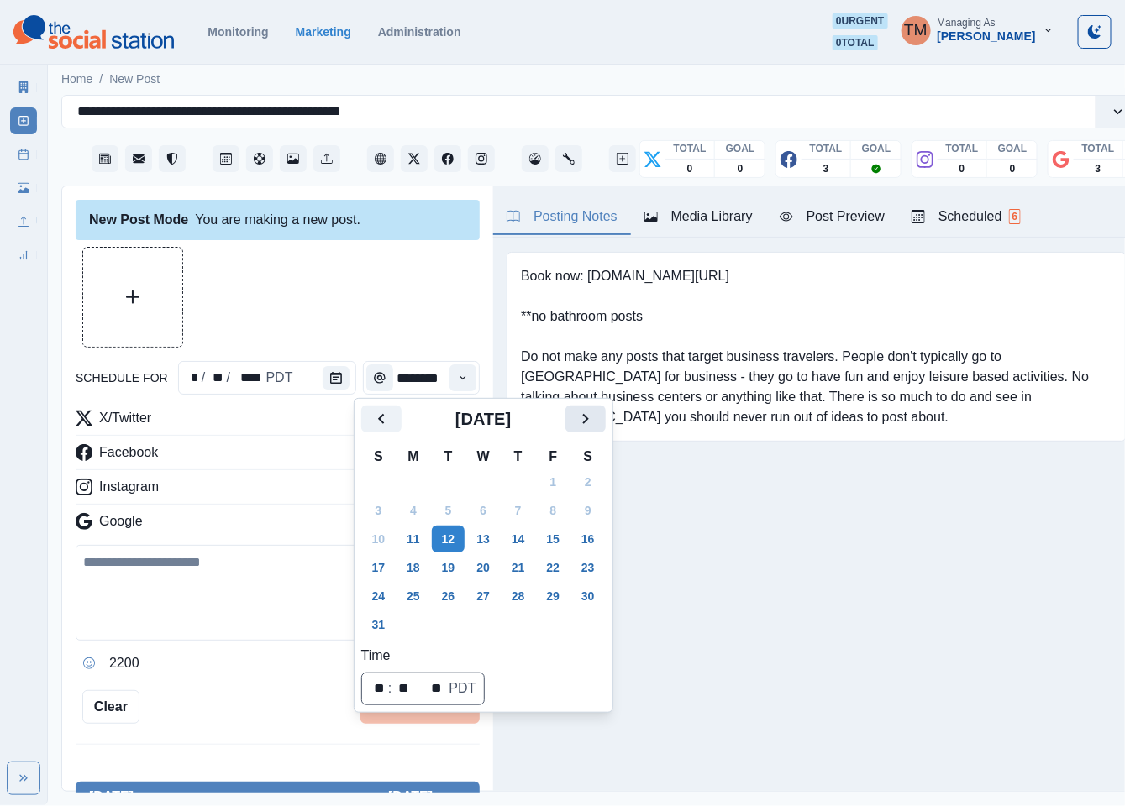
click at [578, 423] on icon "Next" at bounding box center [585, 419] width 20 height 20
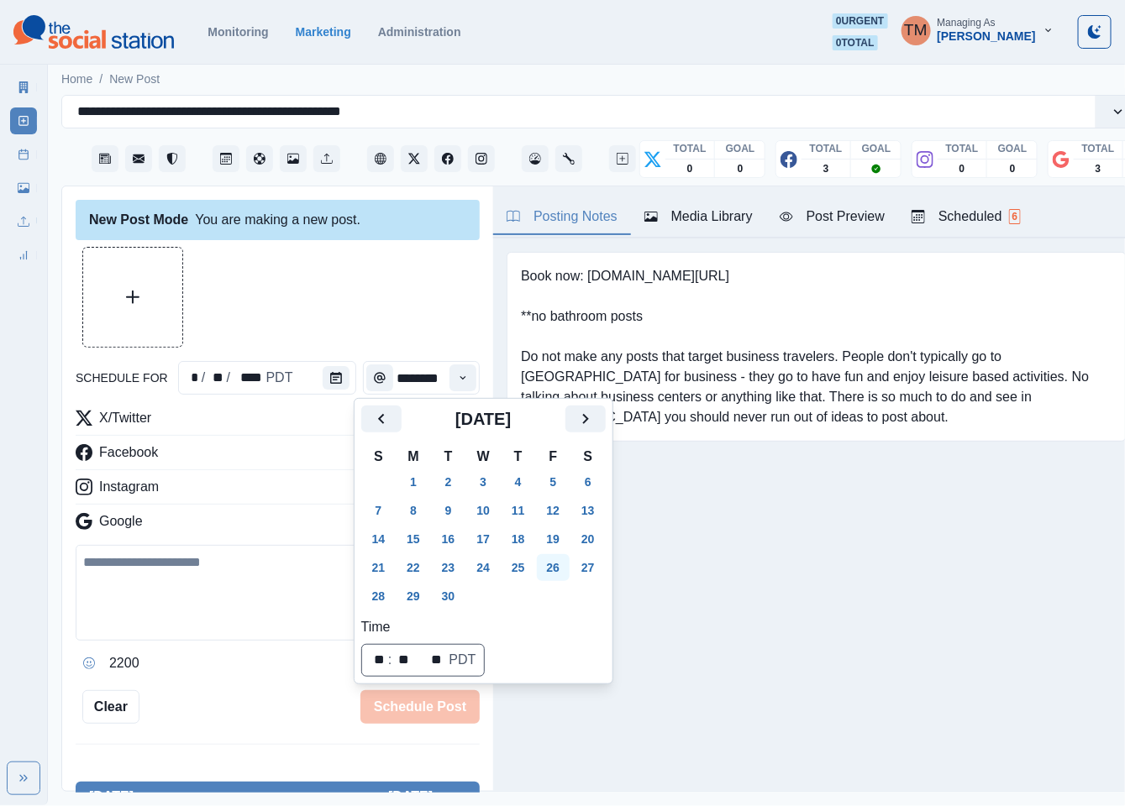
click at [552, 567] on button "26" at bounding box center [554, 567] width 34 height 27
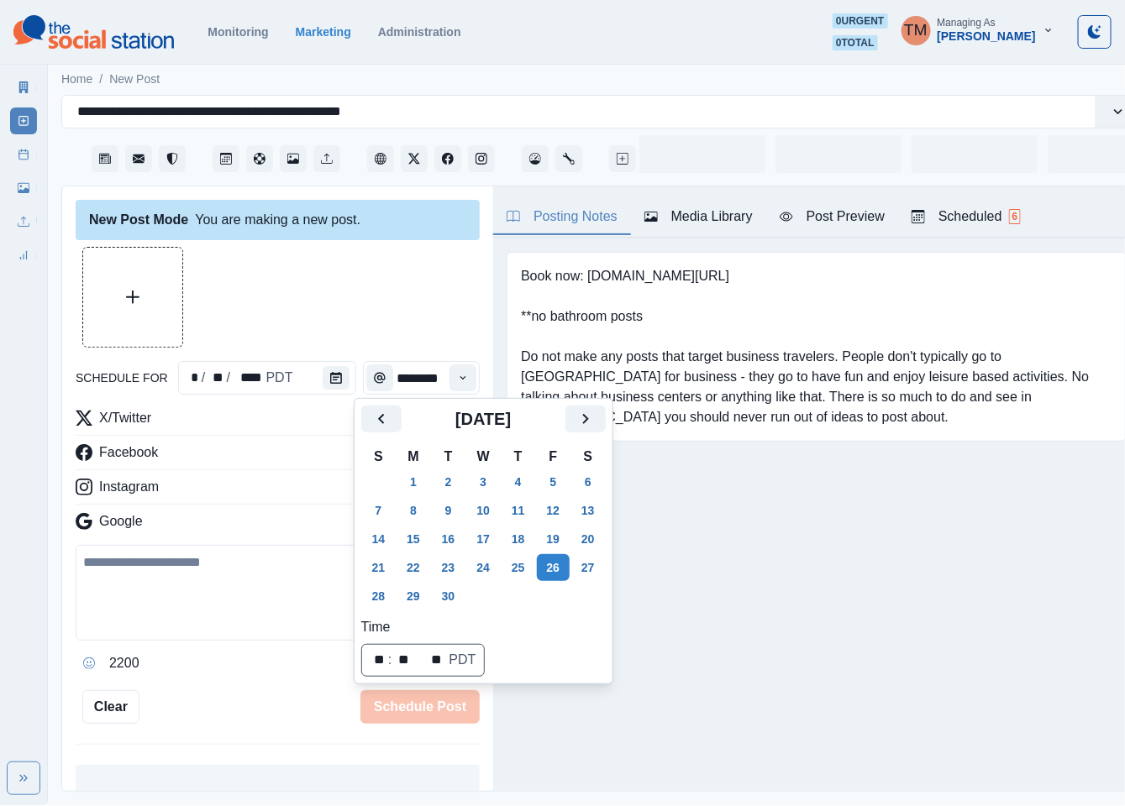
click at [318, 287] on div at bounding box center [278, 297] width 404 height 101
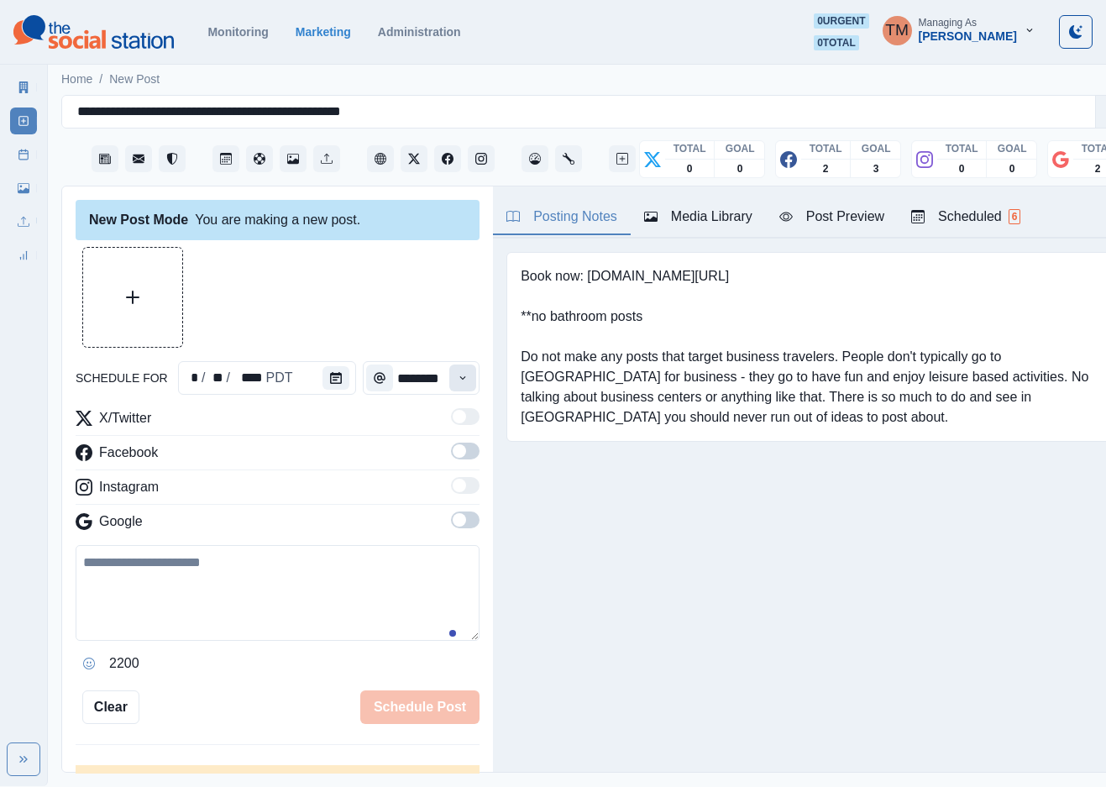
click at [457, 378] on icon "Time" at bounding box center [463, 378] width 12 height 12
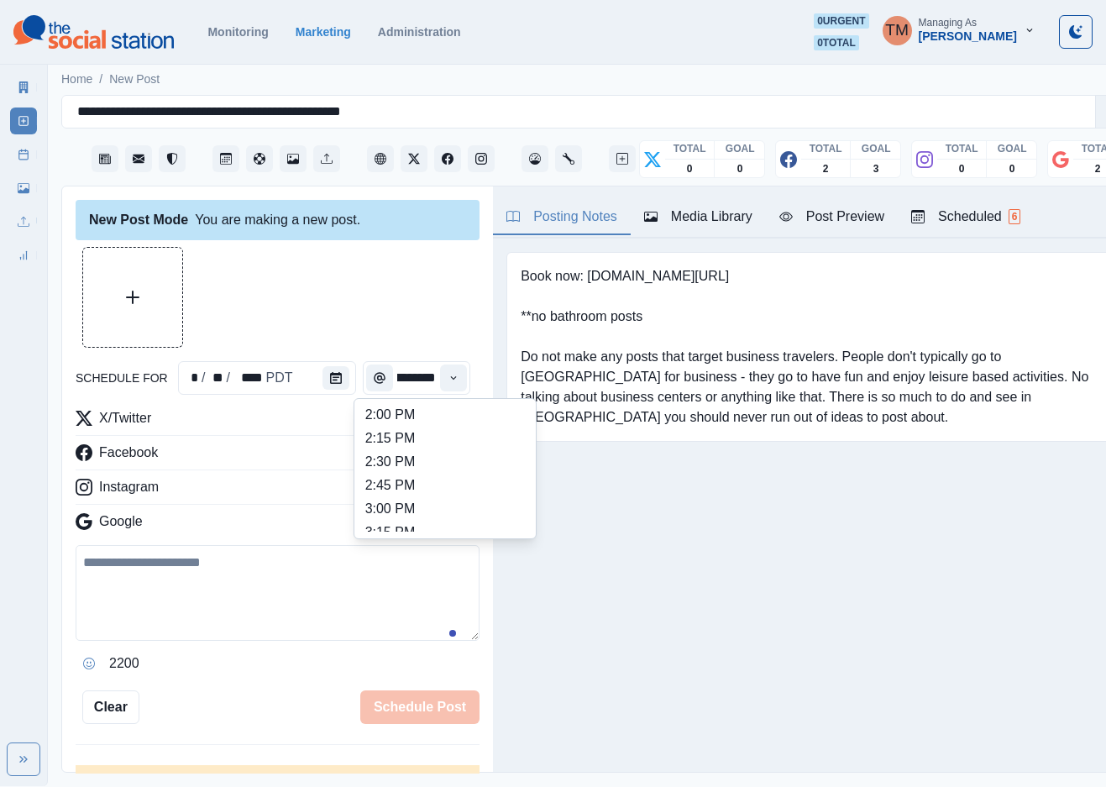
scroll to position [653, 0]
click at [439, 424] on ul "8:00 AM 8:15 AM 8:30 AM 8:45 AM 9:00 AM 9:15 AM 9:30 AM 9:45 AM 10:00 AM 10:15 …" at bounding box center [445, 469] width 168 height 126
type input "*******"
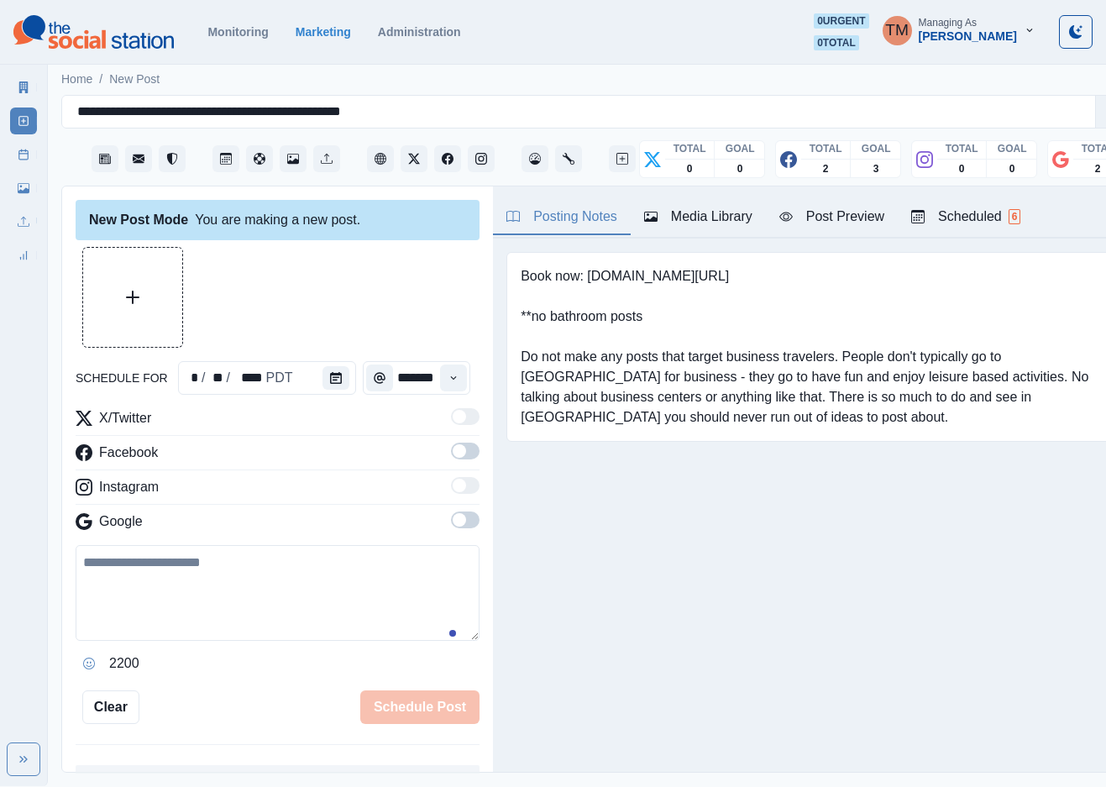
scroll to position [0, 10]
click at [451, 424] on span at bounding box center [465, 416] width 29 height 17
drag, startPoint x: 444, startPoint y: 452, endPoint x: 456, endPoint y: 517, distance: 66.7
click at [453, 456] on span at bounding box center [459, 450] width 13 height 13
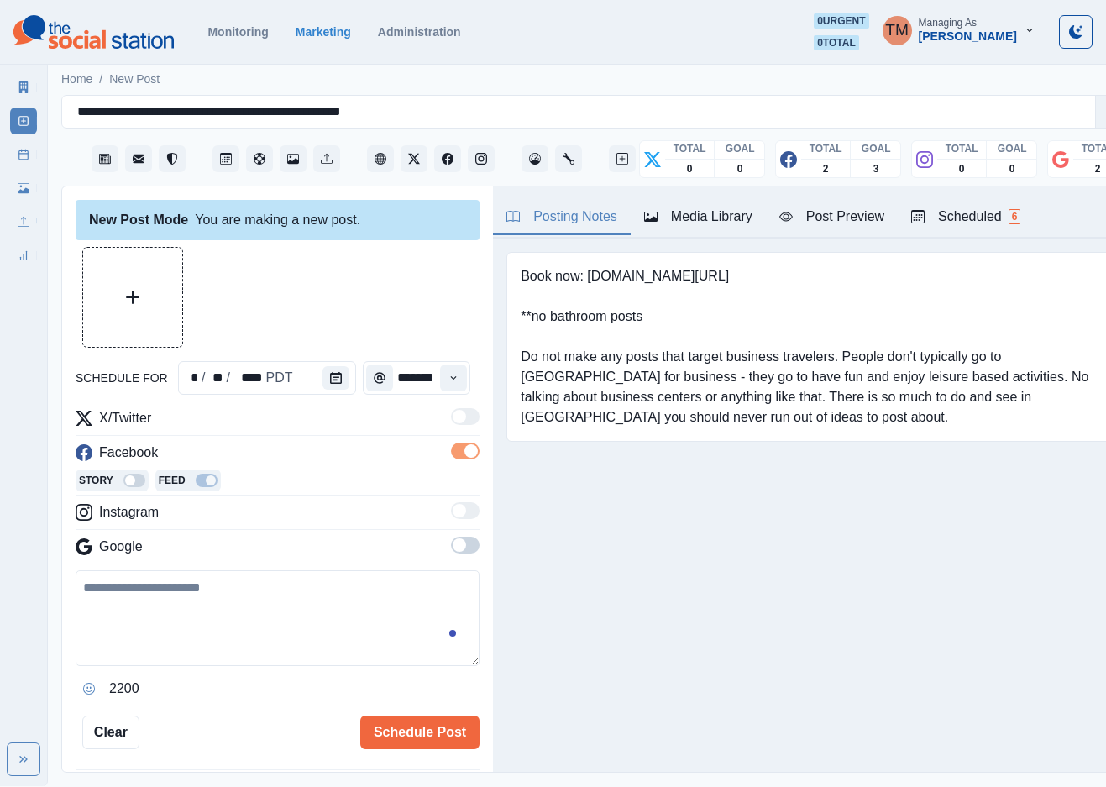
click at [451, 550] on span at bounding box center [465, 545] width 29 height 17
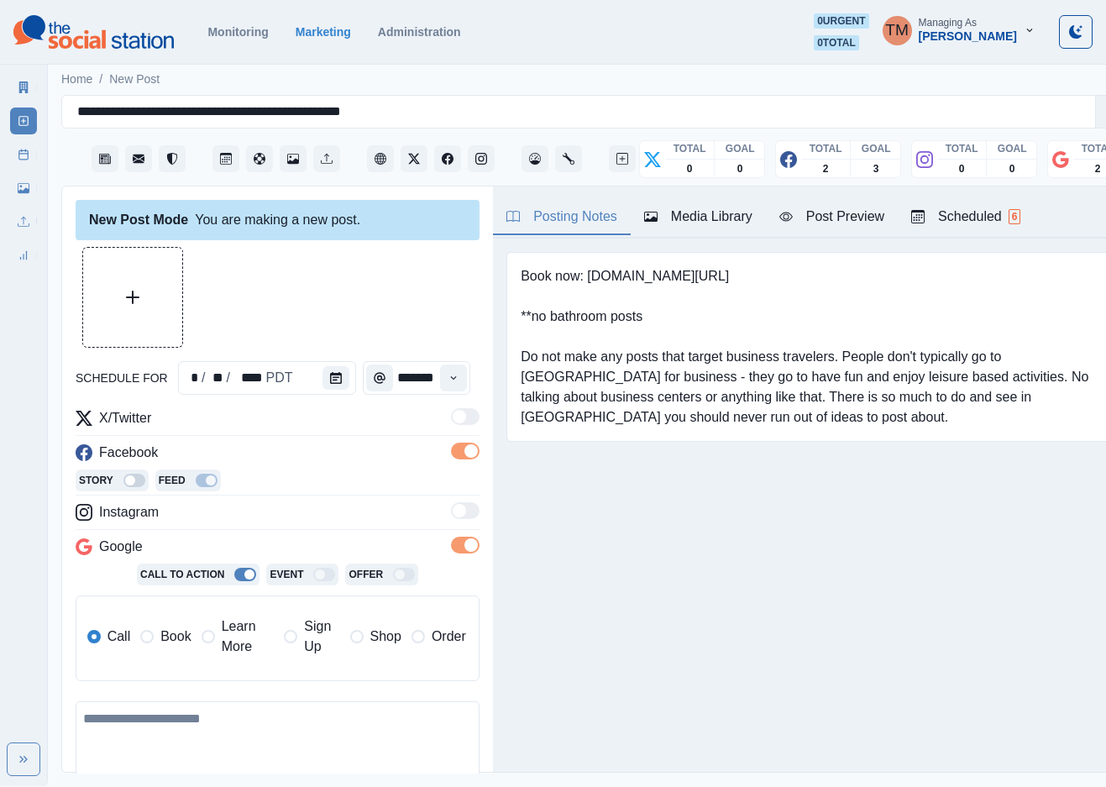
drag, startPoint x: 234, startPoint y: 650, endPoint x: 227, endPoint y: 645, distance: 9.1
click at [234, 651] on span "Learn More" at bounding box center [248, 637] width 53 height 40
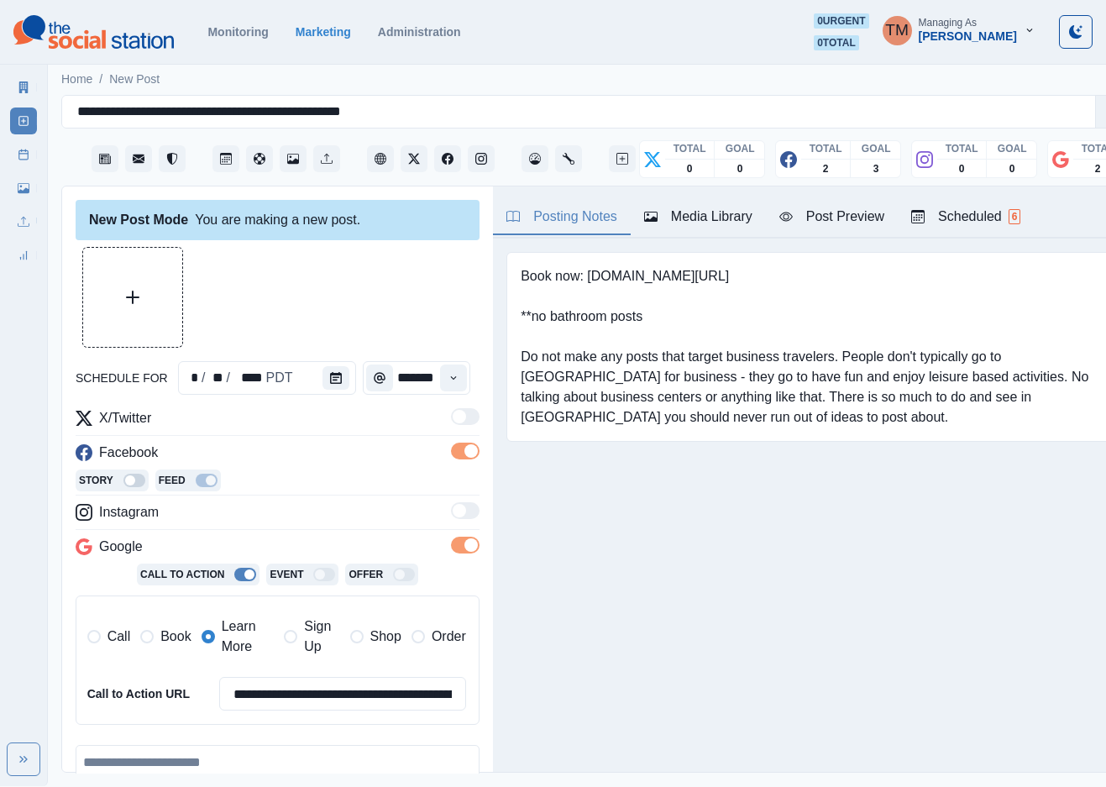
click at [164, 647] on span "Book" at bounding box center [175, 637] width 30 height 20
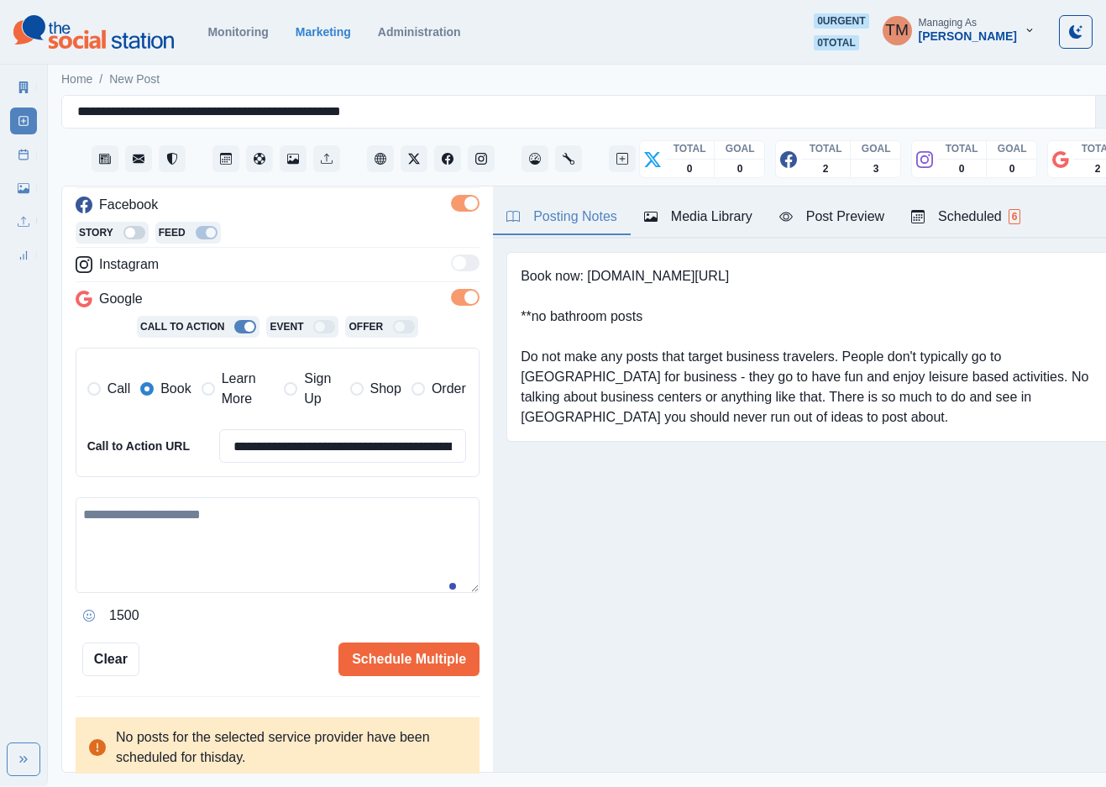
click at [249, 549] on textarea at bounding box center [278, 545] width 404 height 96
paste textarea "**********"
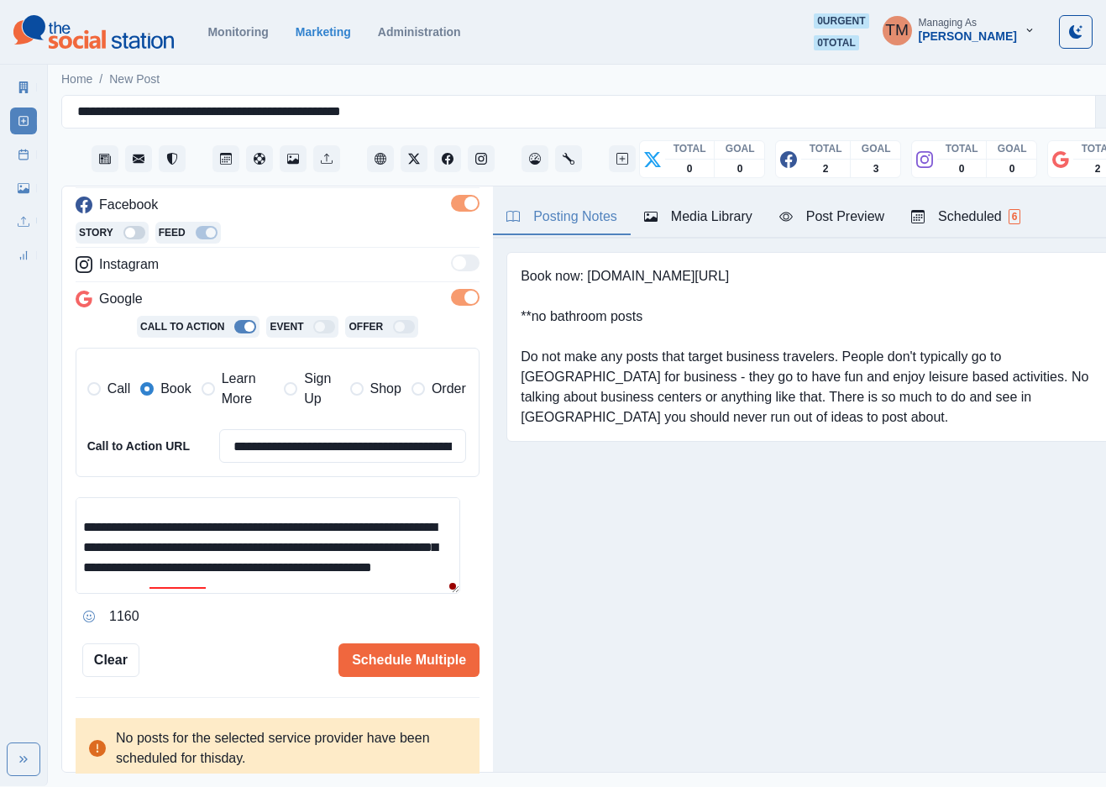
scroll to position [78, 0]
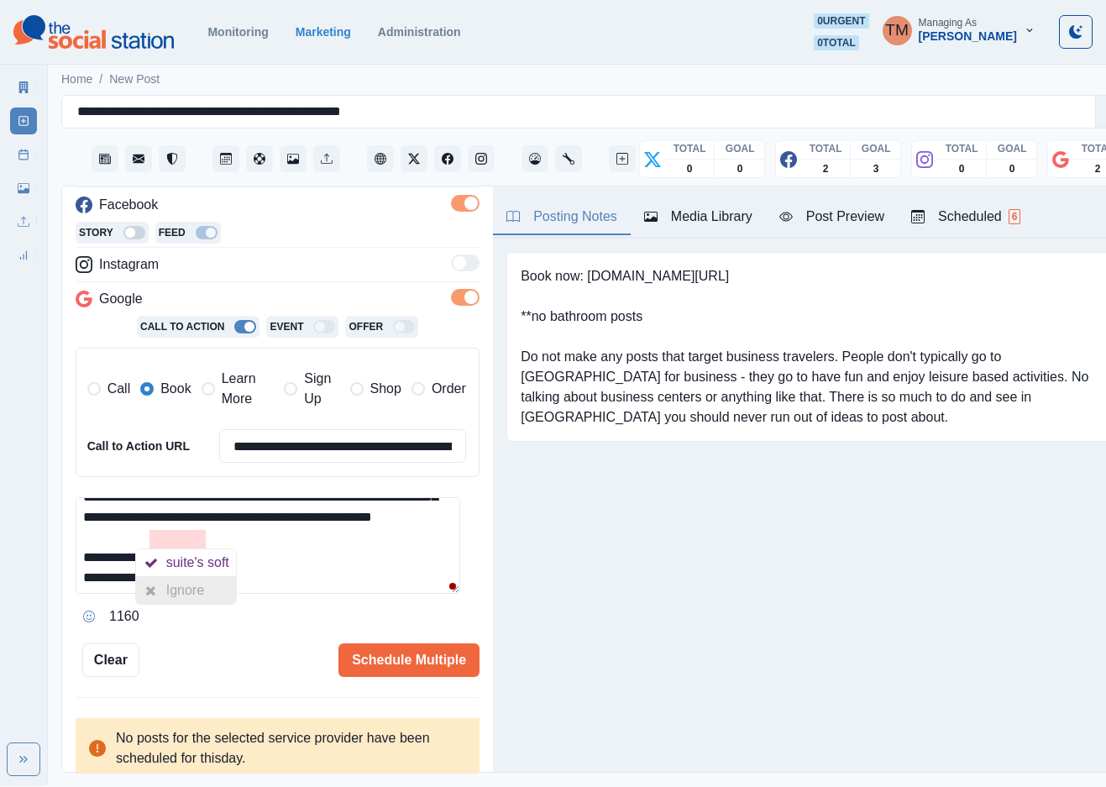
click at [185, 588] on div "Ignore" at bounding box center [188, 590] width 45 height 27
click at [207, 608] on div "Ignore" at bounding box center [227, 610] width 45 height 27
click at [315, 570] on textarea "**********" at bounding box center [268, 545] width 385 height 97
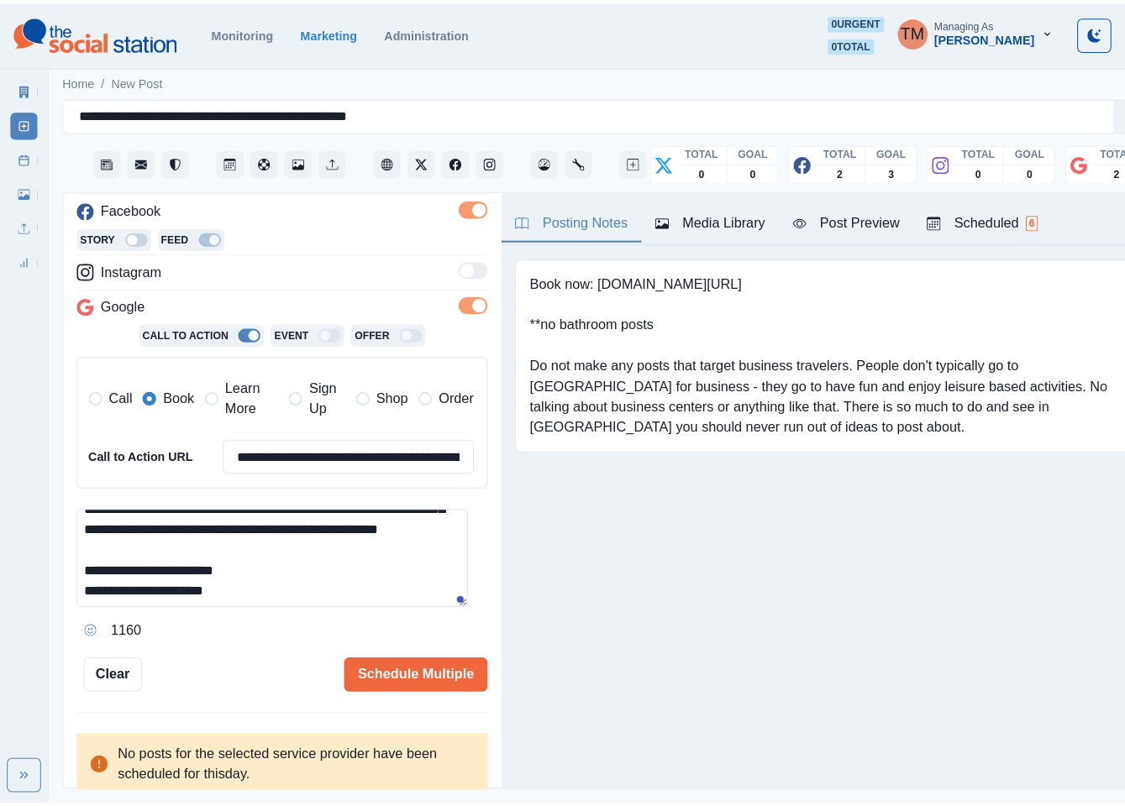
scroll to position [0, 0]
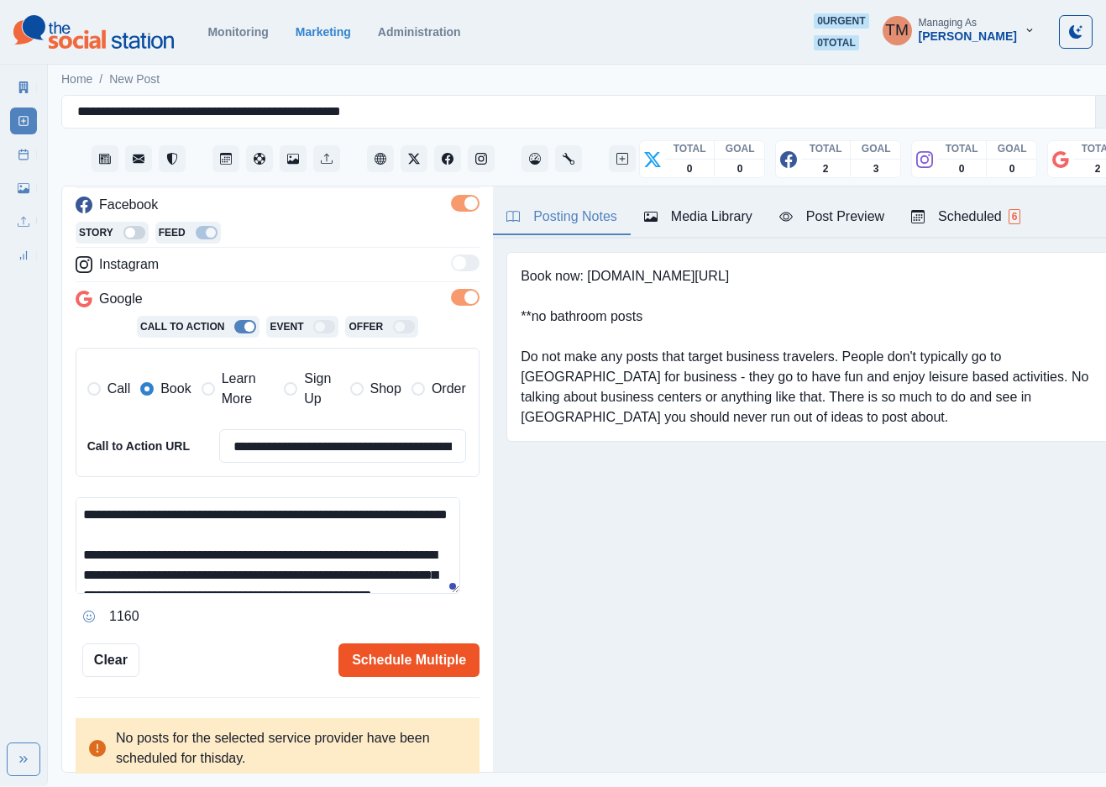
type textarea "**********"
click at [353, 664] on button "Schedule Multiple" at bounding box center [409, 660] width 141 height 34
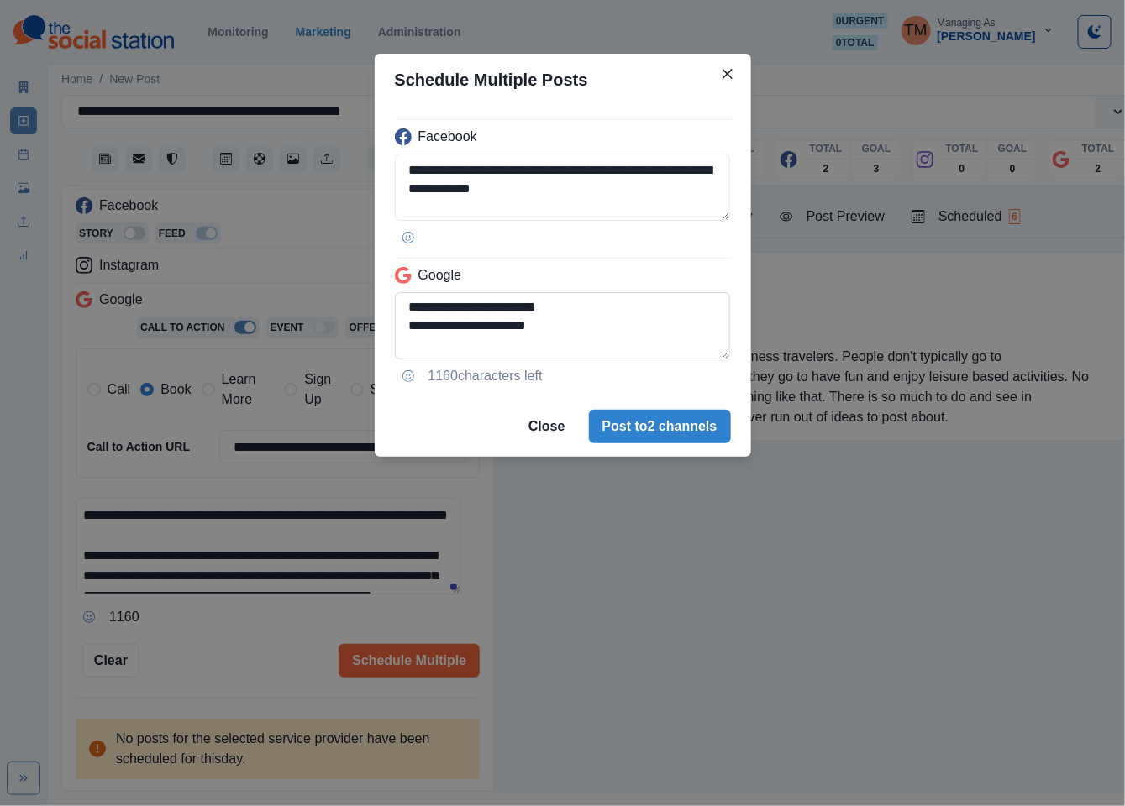
scroll to position [139, 0]
click at [408, 318] on textarea "**********" at bounding box center [563, 325] width 336 height 67
drag, startPoint x: 522, startPoint y: 308, endPoint x: 486, endPoint y: 321, distance: 37.5
click at [437, 302] on textarea "**********" at bounding box center [563, 325] width 336 height 67
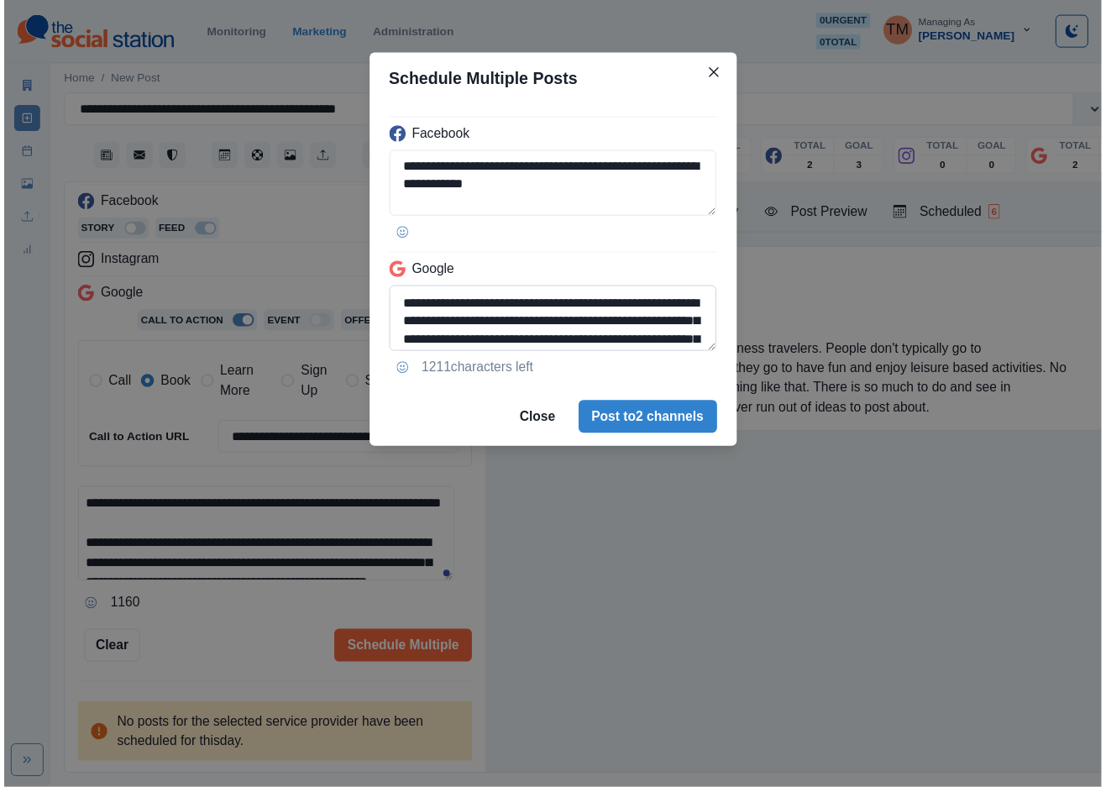
scroll to position [50, 0]
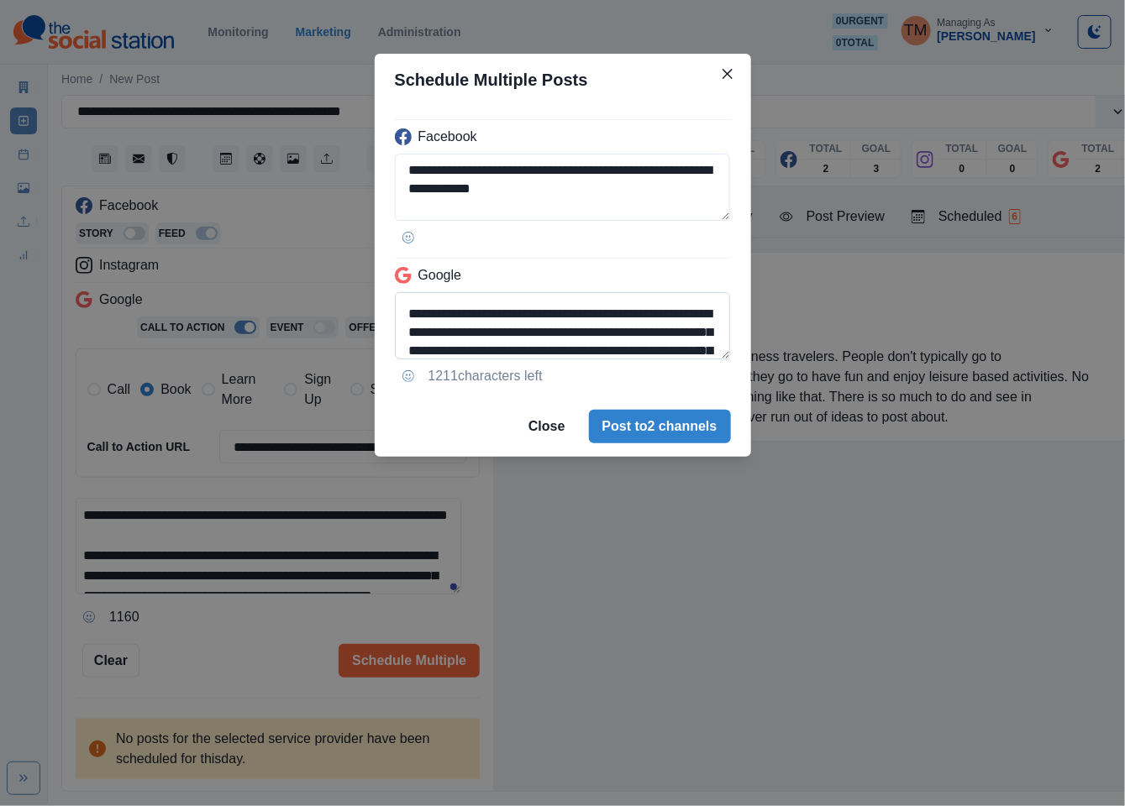
click at [429, 335] on textarea "**********" at bounding box center [563, 325] width 336 height 67
drag, startPoint x: 429, startPoint y: 335, endPoint x: 457, endPoint y: 338, distance: 27.8
click at [431, 335] on textarea "**********" at bounding box center [563, 325] width 336 height 67
paste textarea "**********"
type textarea "**********"
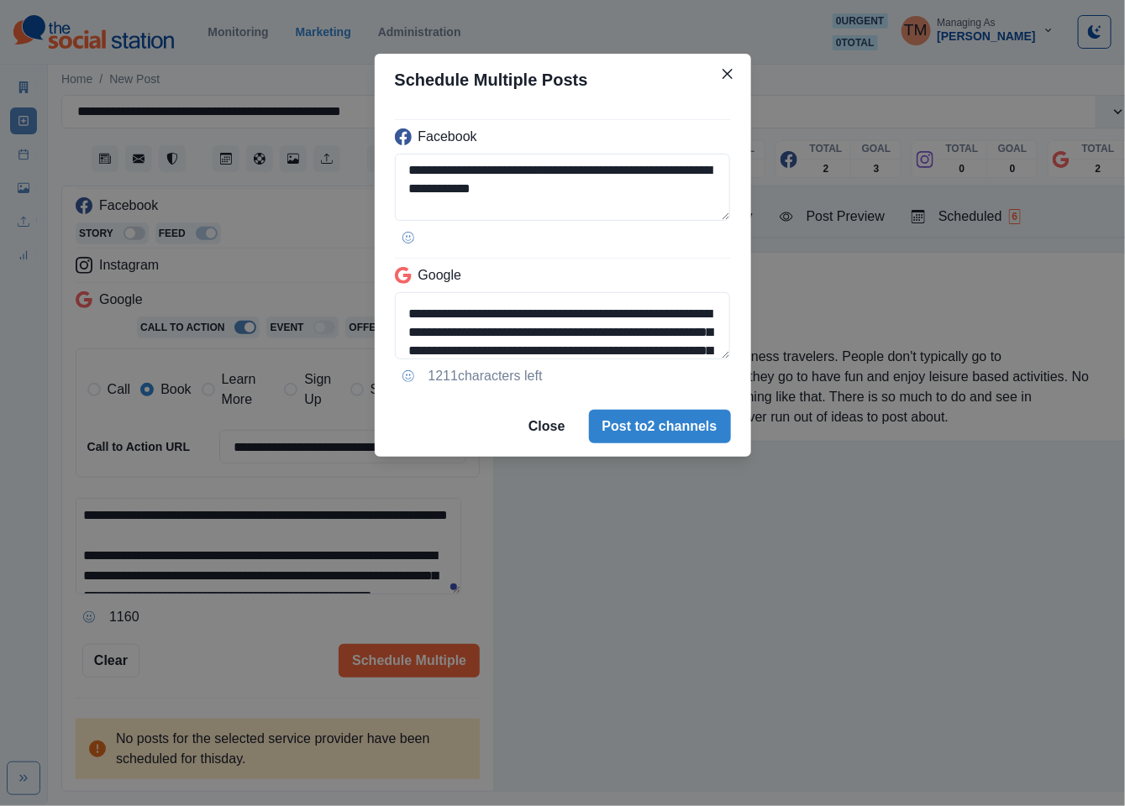
click at [247, 645] on div "**********" at bounding box center [562, 403] width 1125 height 806
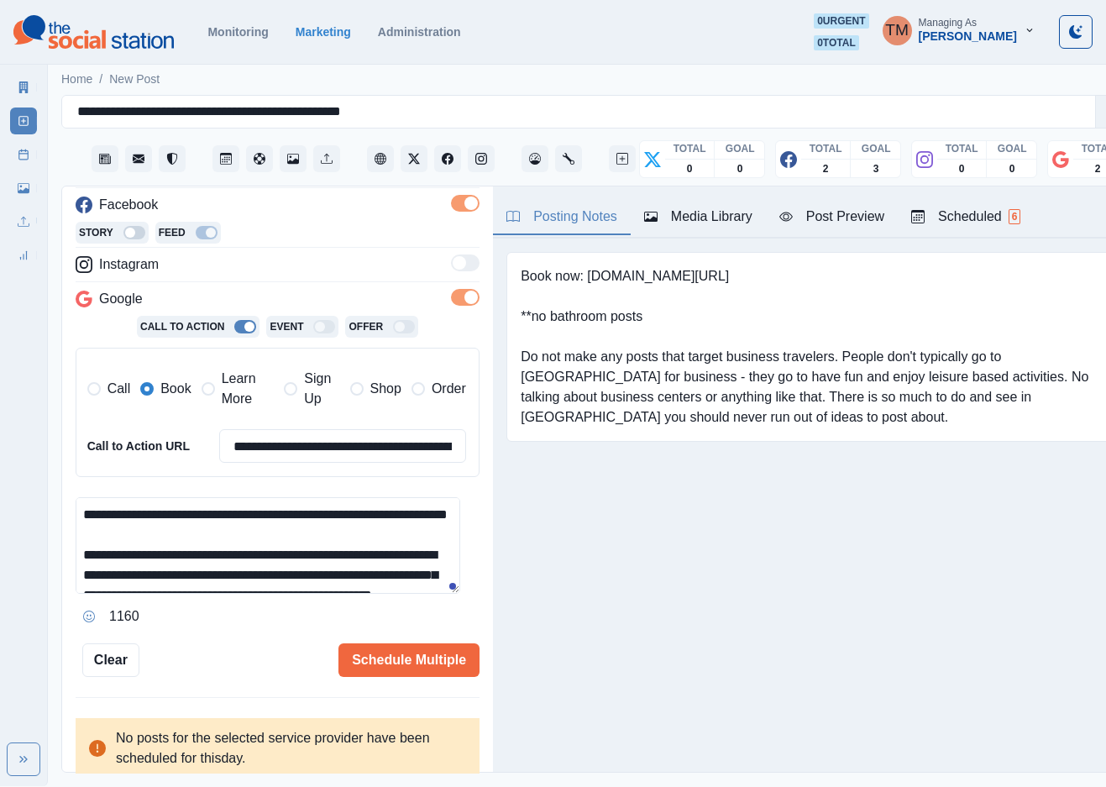
click at [819, 227] on div "Post Preview" at bounding box center [832, 217] width 105 height 20
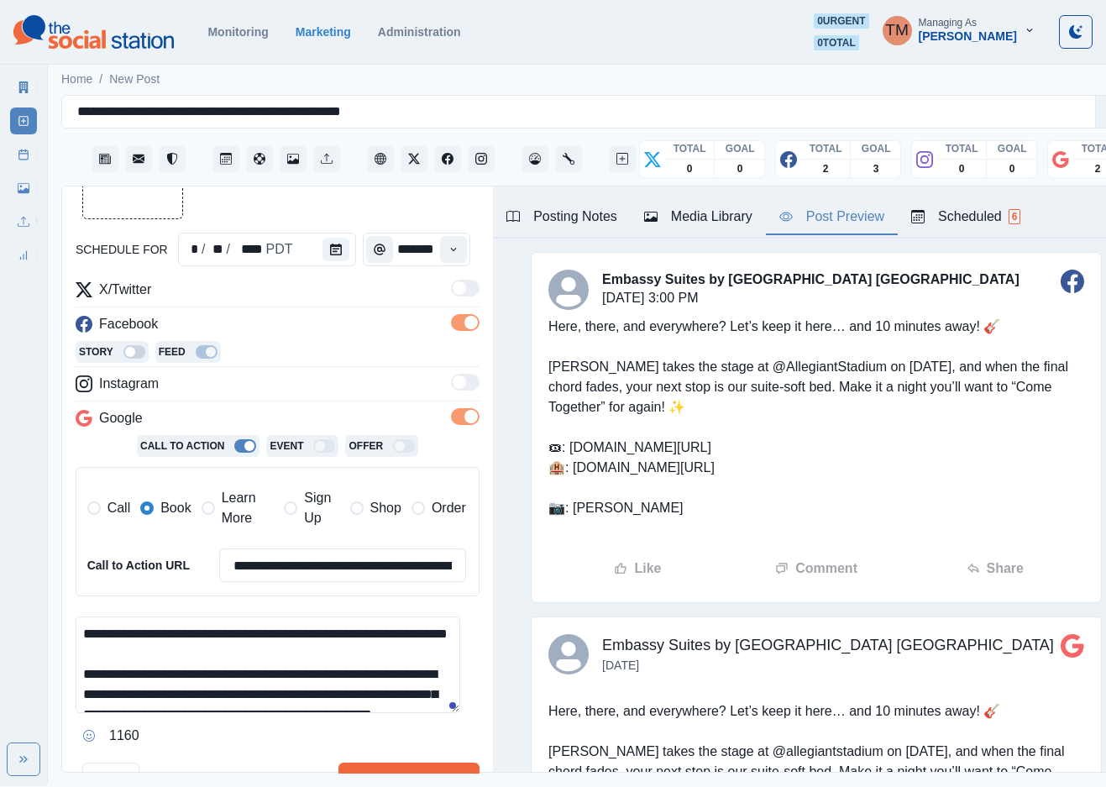
scroll to position [0, 0]
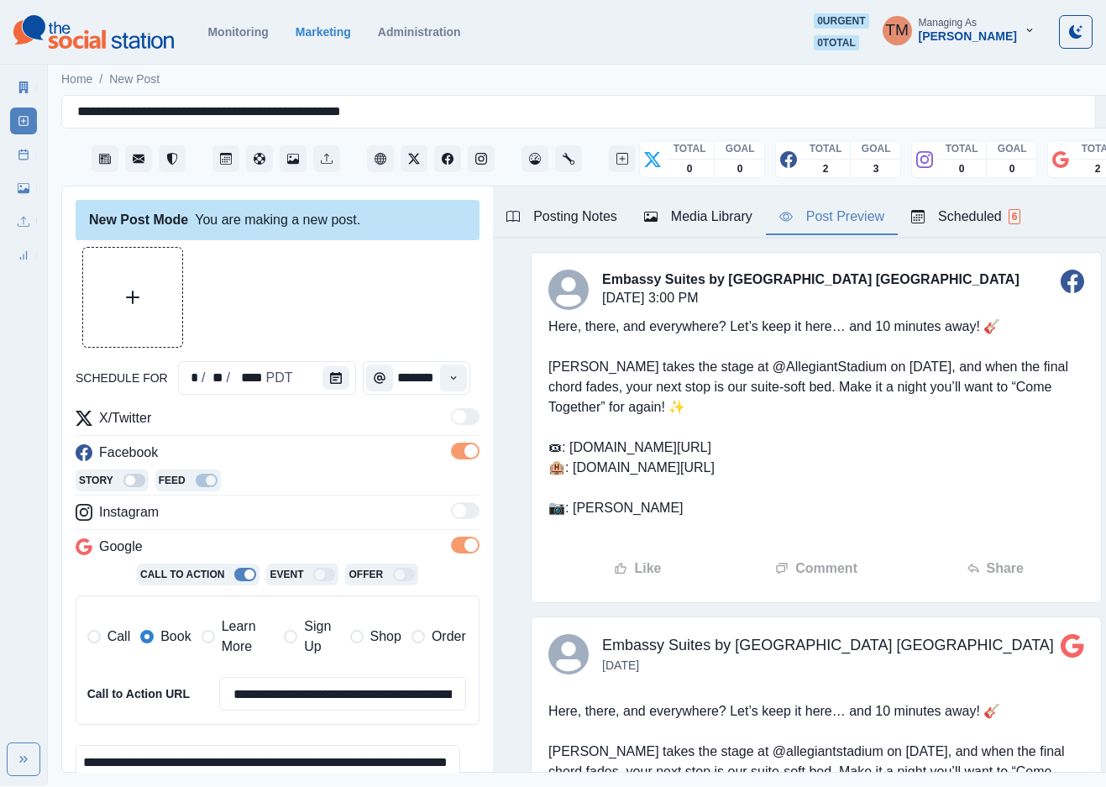
click at [152, 301] on button "Upload Media" at bounding box center [132, 297] width 99 height 99
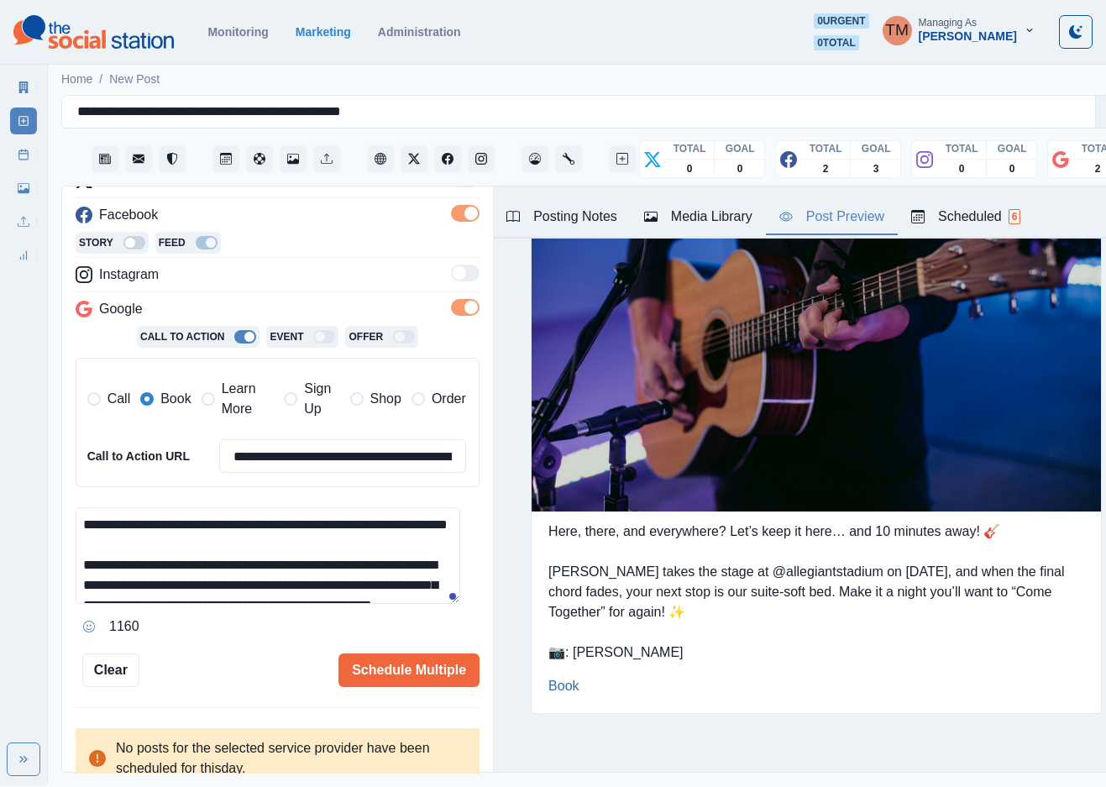
scroll to position [248, 0]
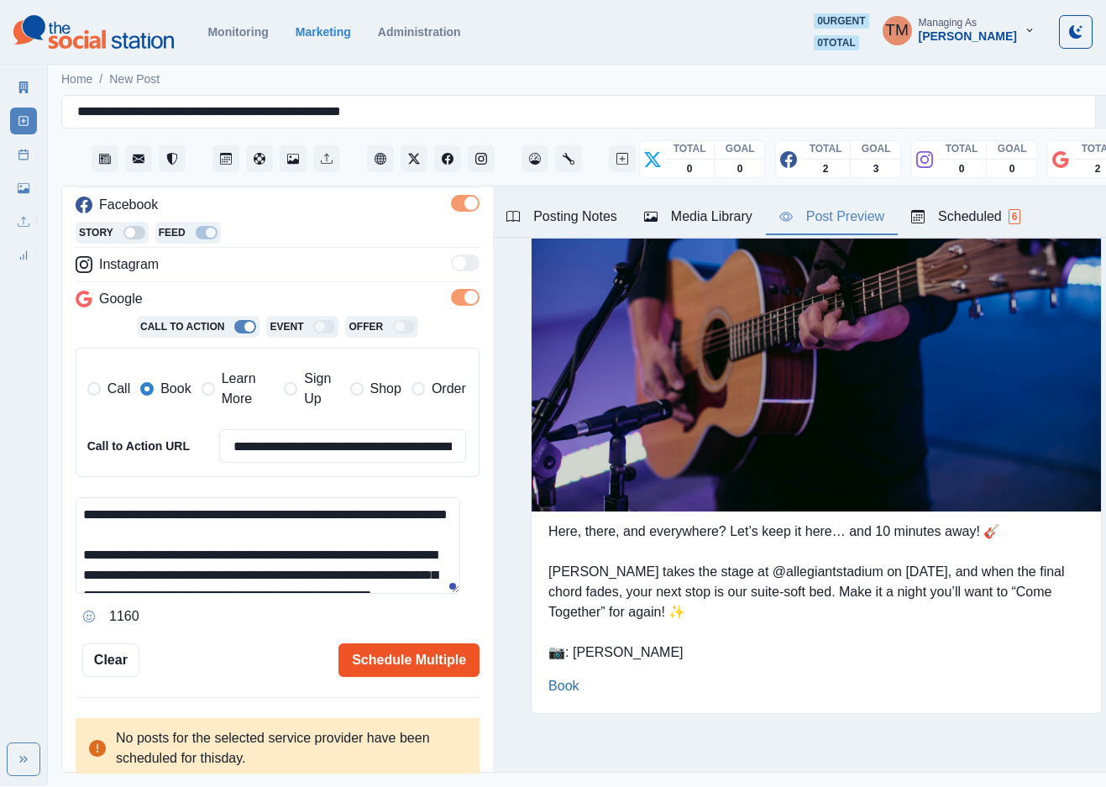
click at [421, 656] on button "Schedule Multiple" at bounding box center [409, 660] width 141 height 34
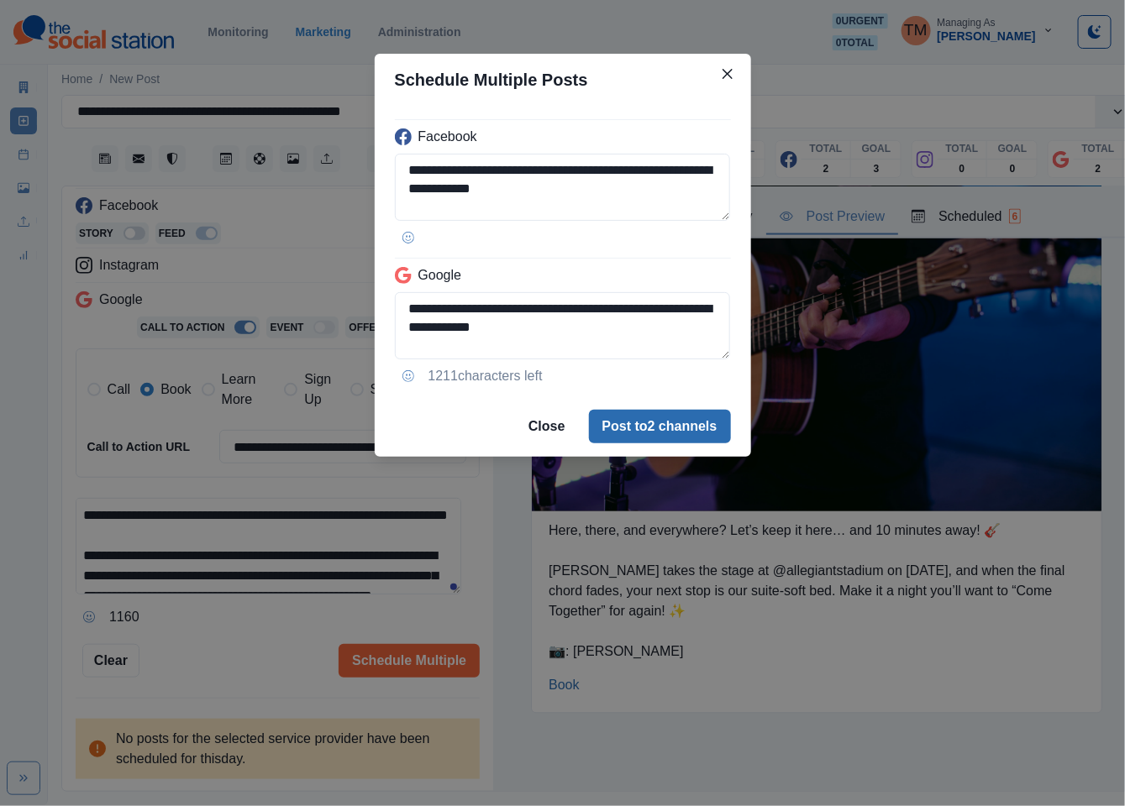
click at [680, 441] on button "Post to 2 channels" at bounding box center [660, 427] width 142 height 34
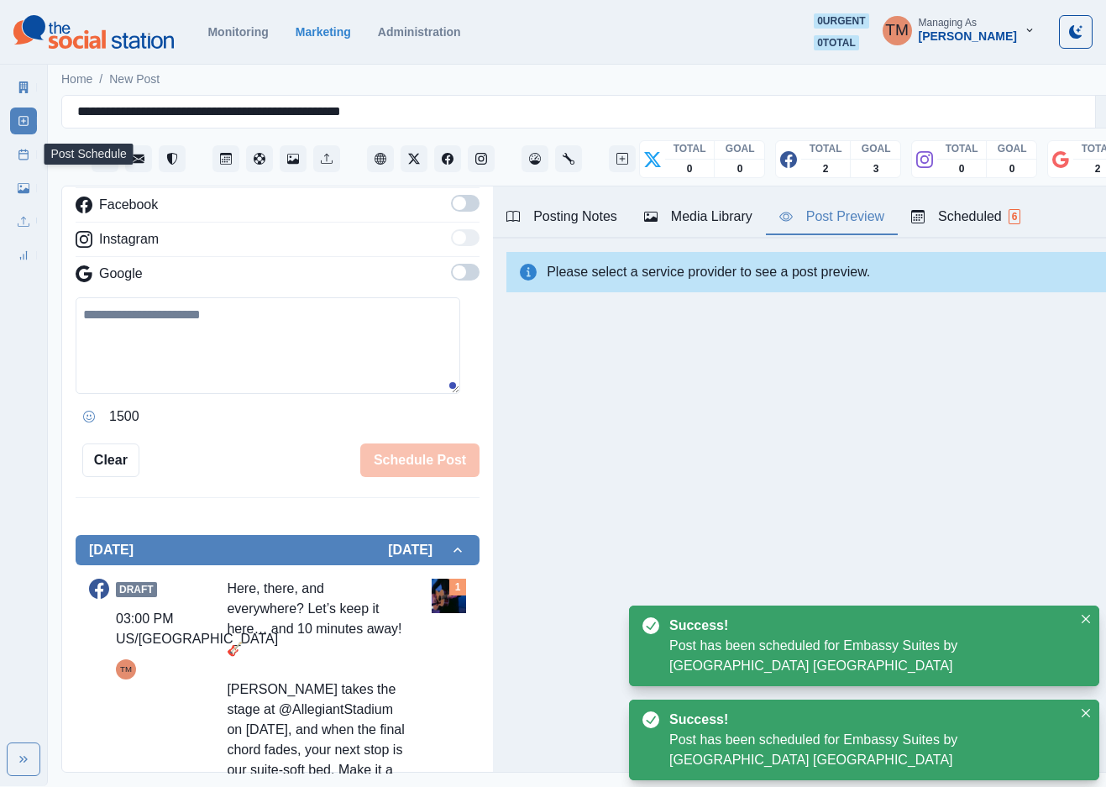
click at [25, 165] on link "Post Schedule" at bounding box center [23, 154] width 27 height 27
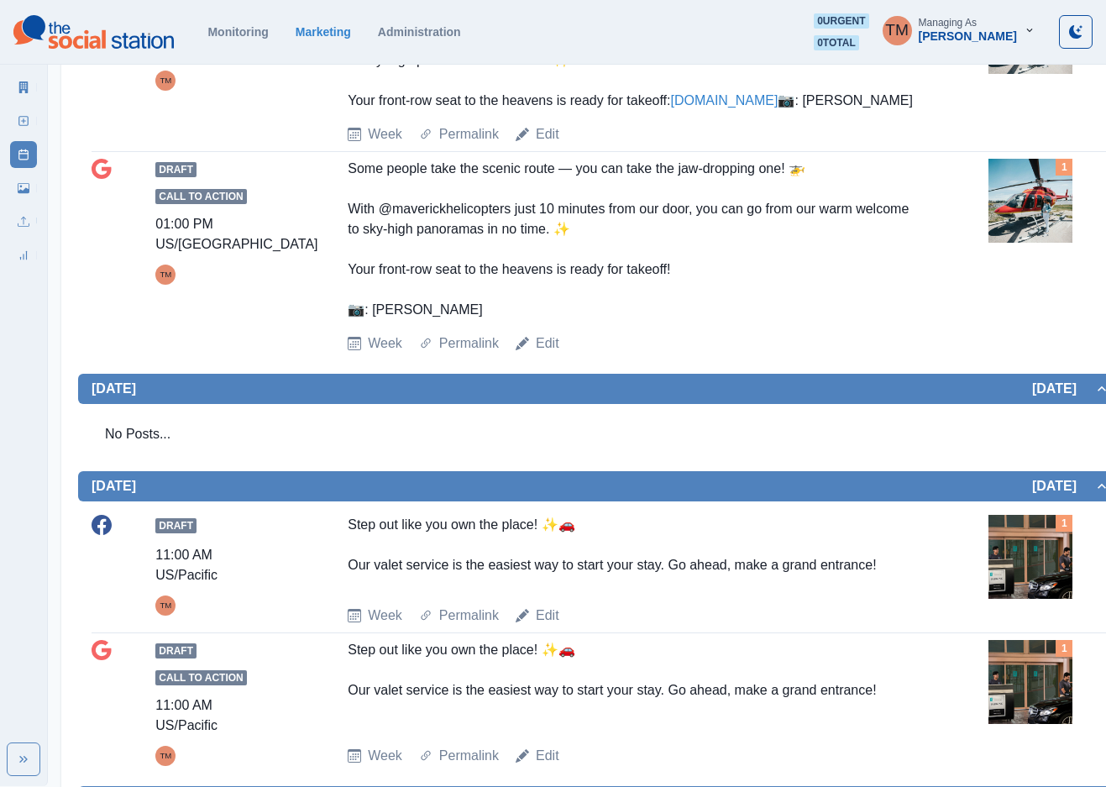
scroll to position [436, 0]
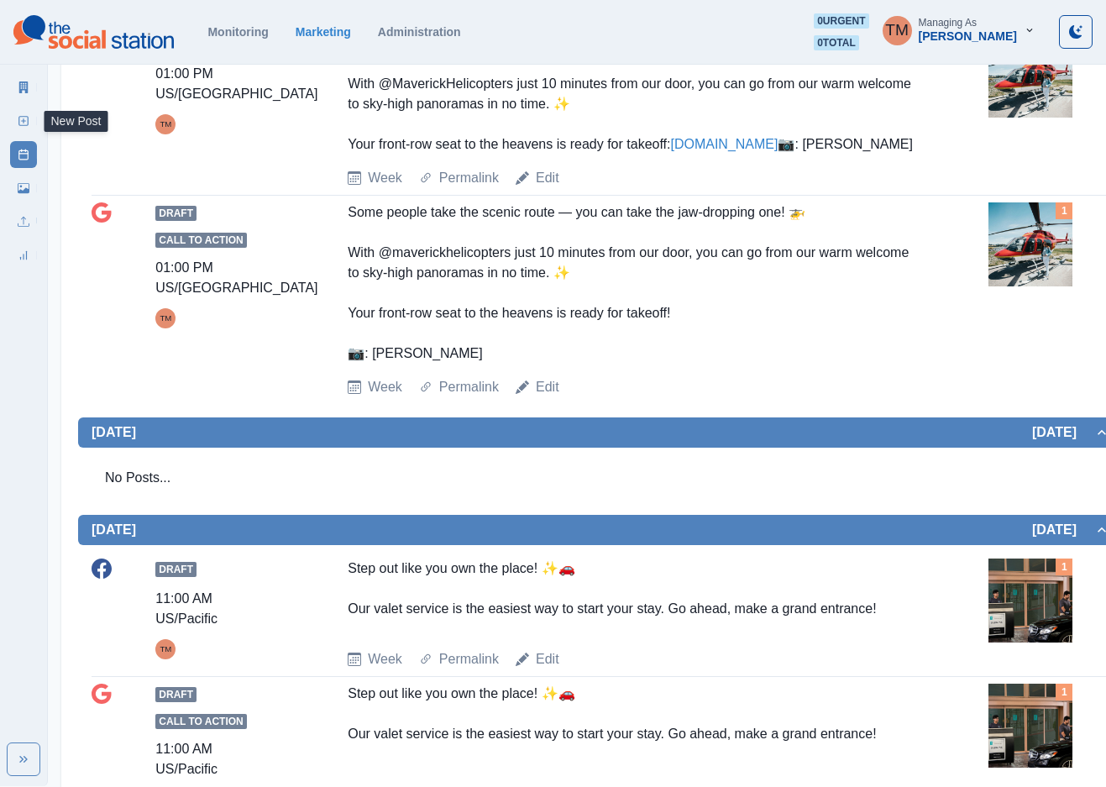
click at [28, 129] on link "New Post" at bounding box center [23, 121] width 27 height 27
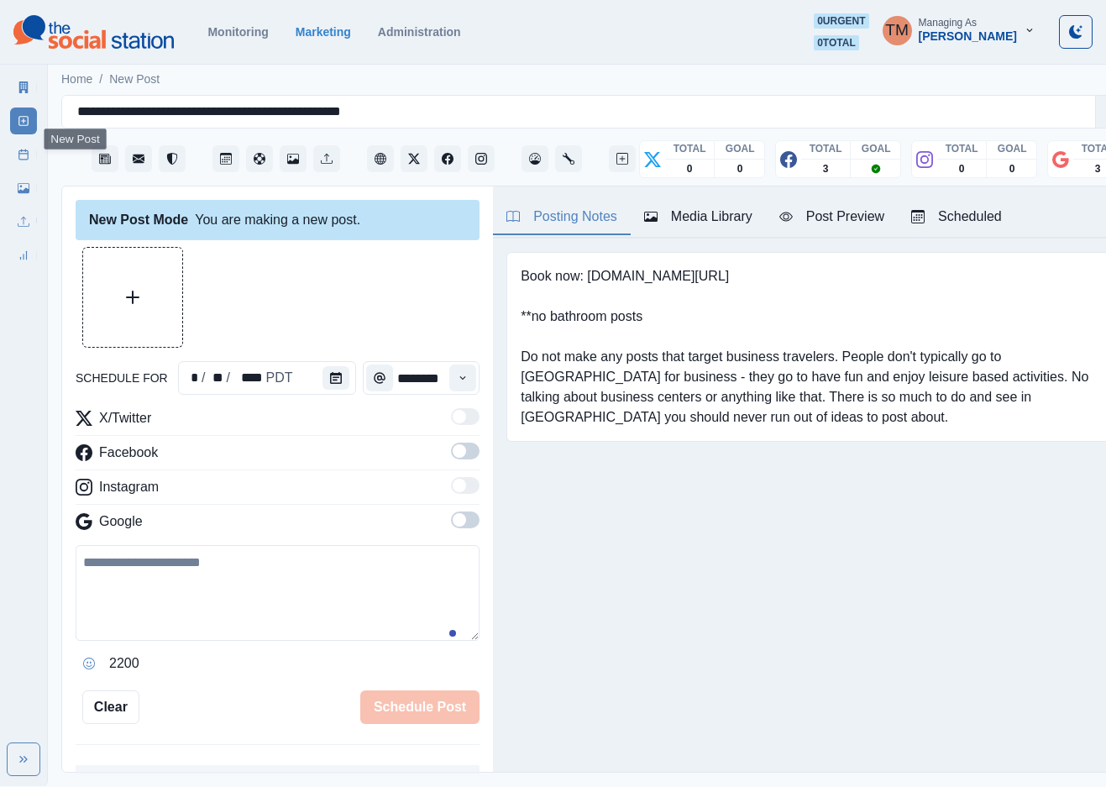
scroll to position [18, 0]
click at [255, 585] on textarea at bounding box center [278, 593] width 404 height 96
paste textarea "**********"
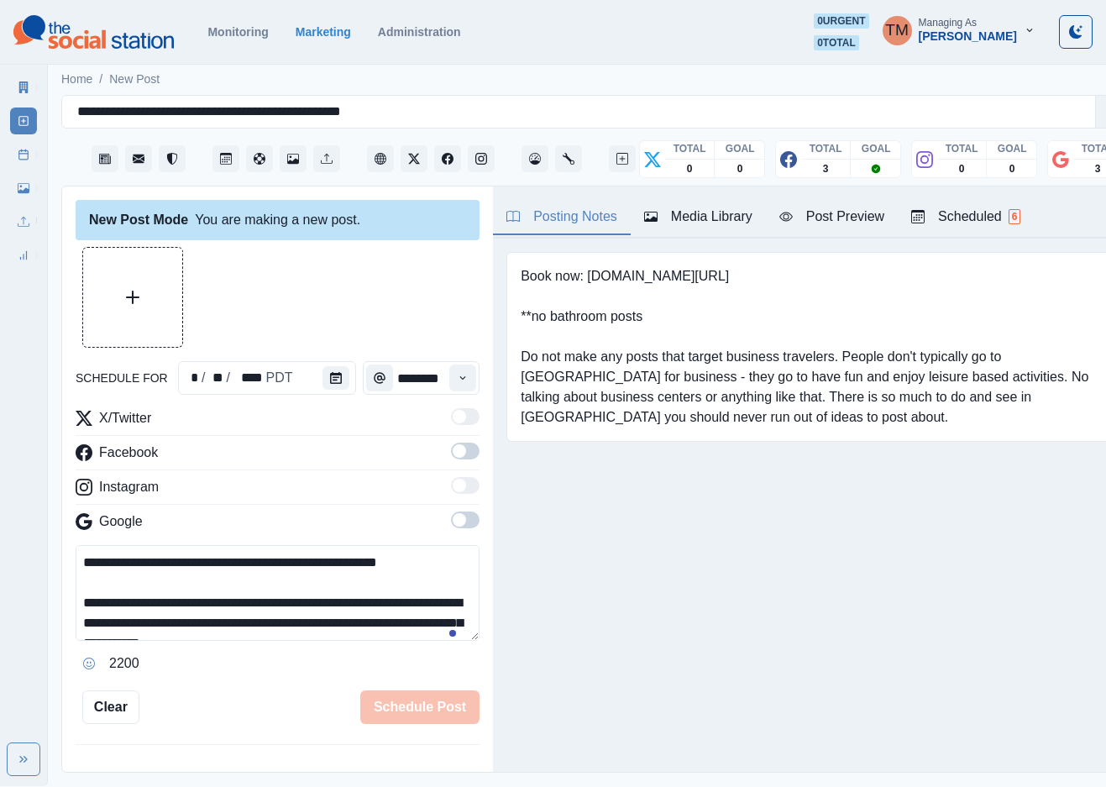
scroll to position [134, 0]
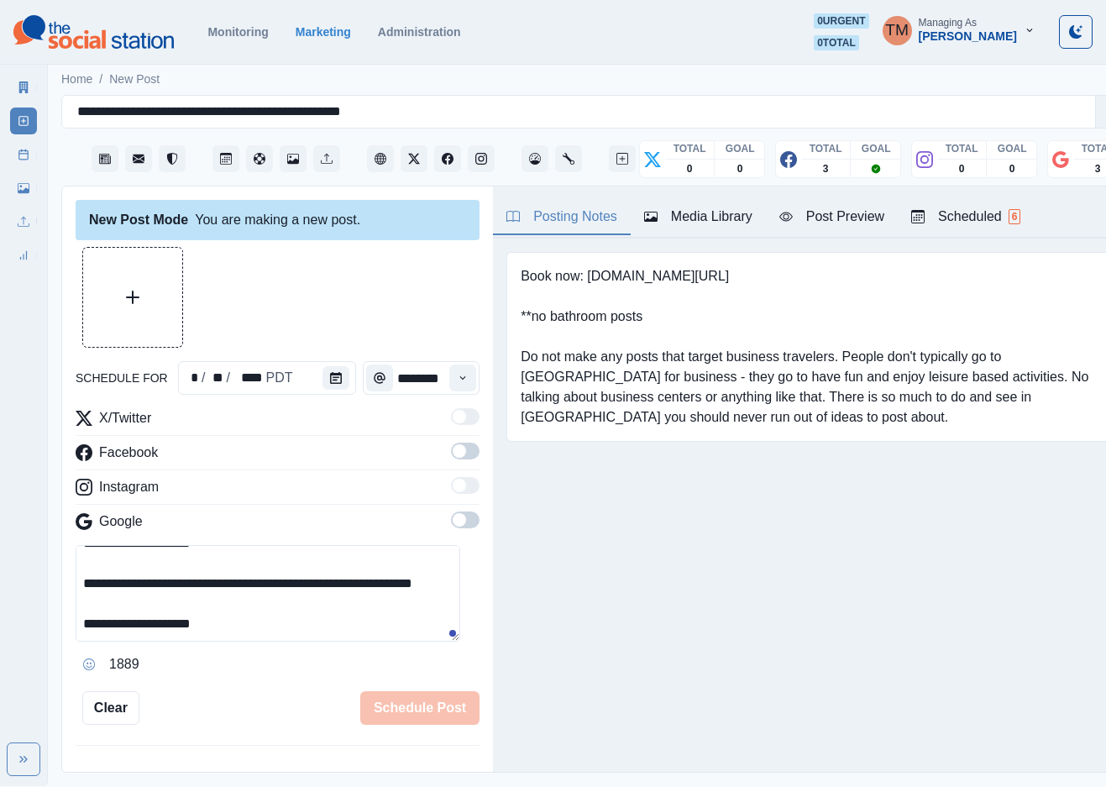
type textarea "**********"
drag, startPoint x: 439, startPoint y: 434, endPoint x: 464, endPoint y: 502, distance: 72.6
click at [453, 444] on span at bounding box center [459, 450] width 13 height 13
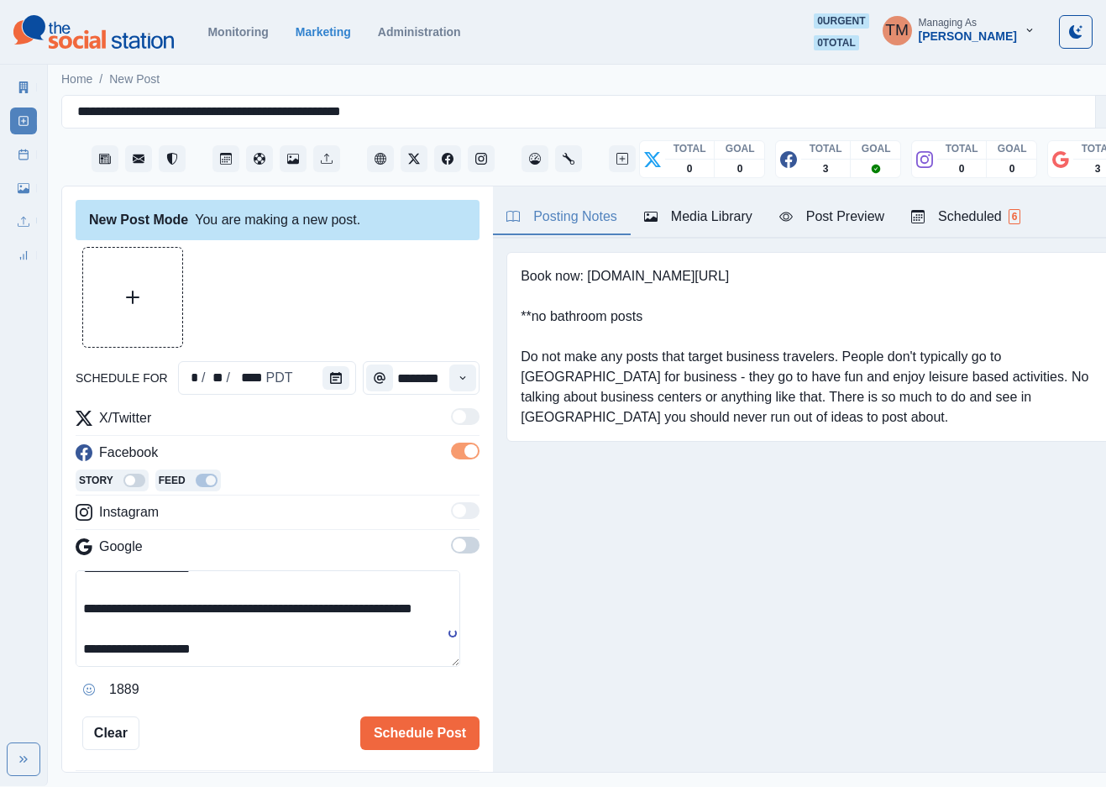
click at [454, 537] on span at bounding box center [465, 545] width 29 height 17
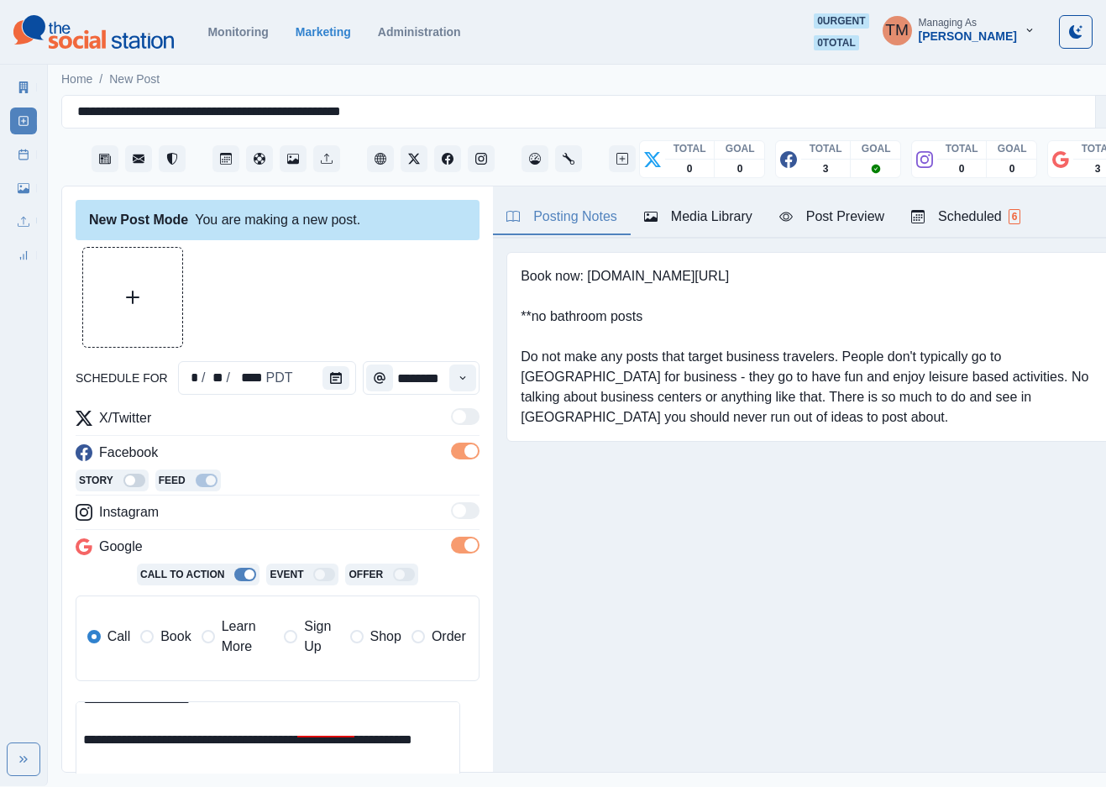
click at [165, 627] on span "Book" at bounding box center [175, 637] width 30 height 20
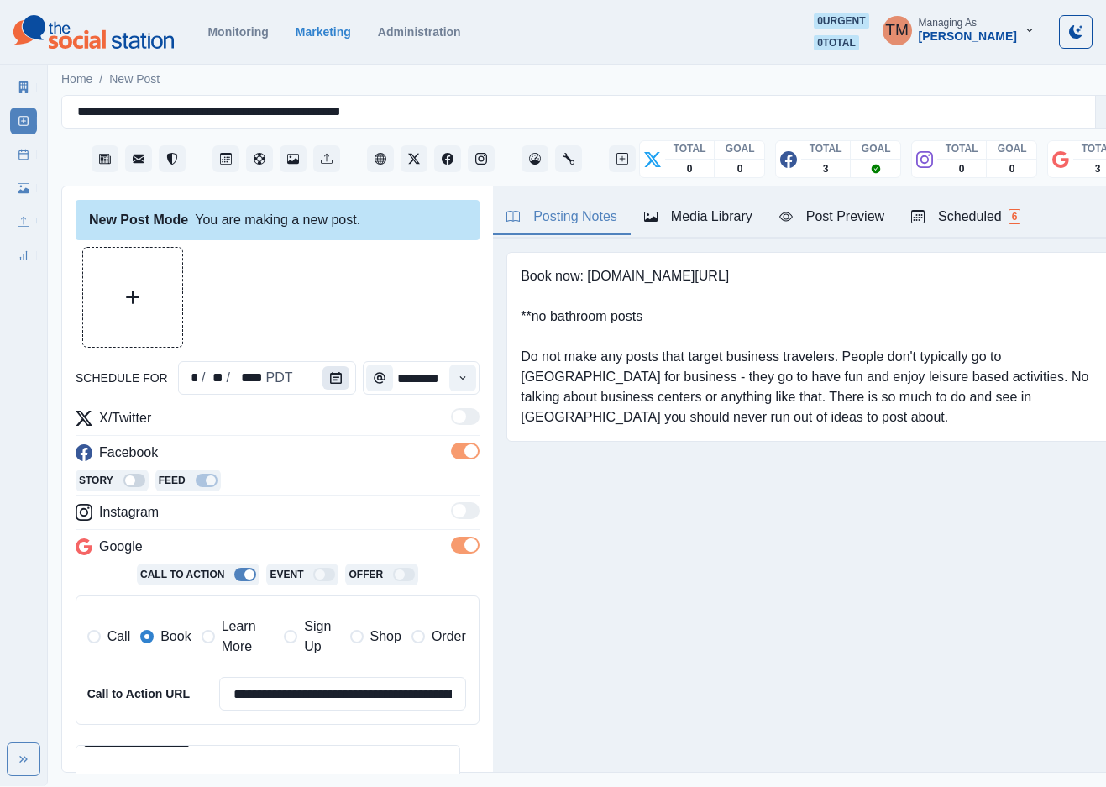
click at [331, 372] on icon "Calendar" at bounding box center [336, 378] width 12 height 12
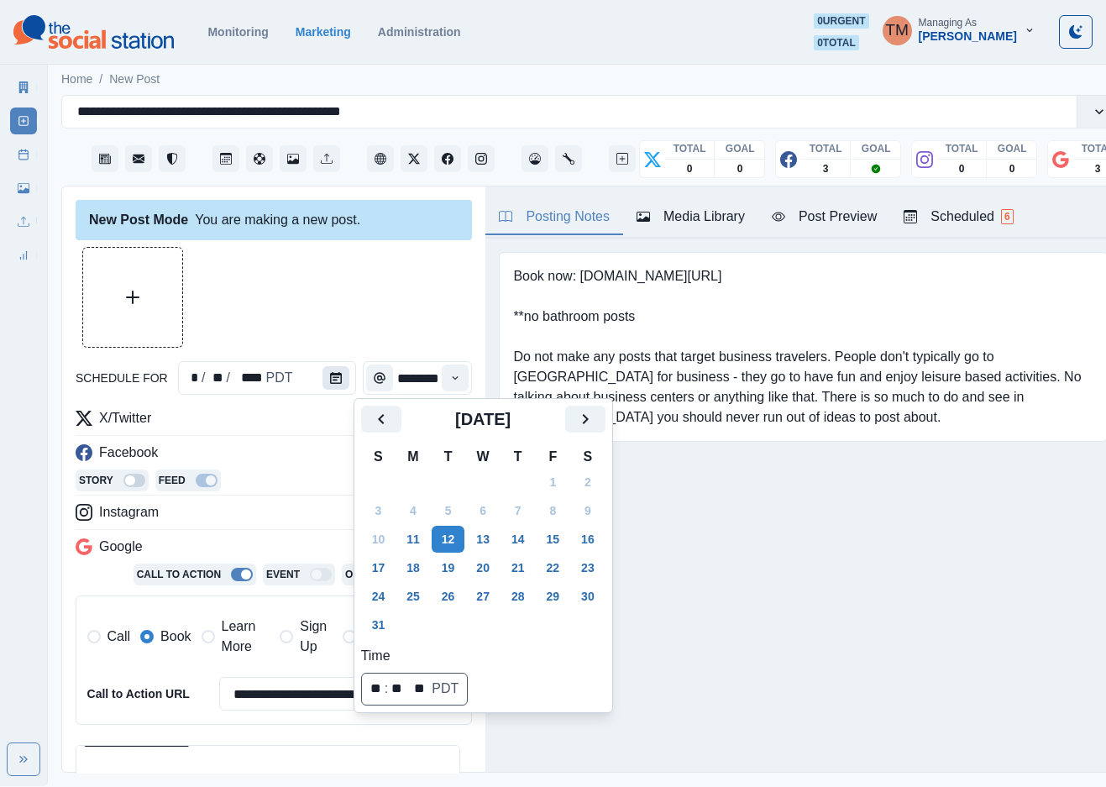
scroll to position [0, 0]
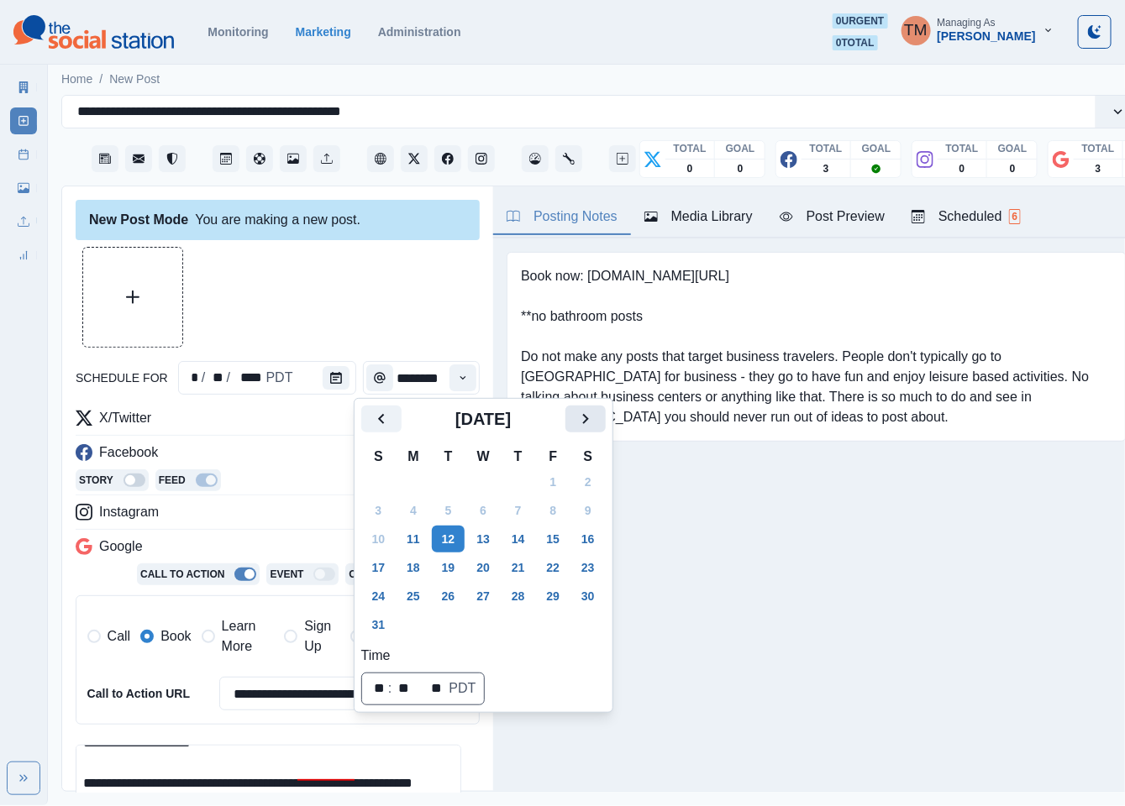
click at [596, 421] on button "Next" at bounding box center [585, 419] width 40 height 27
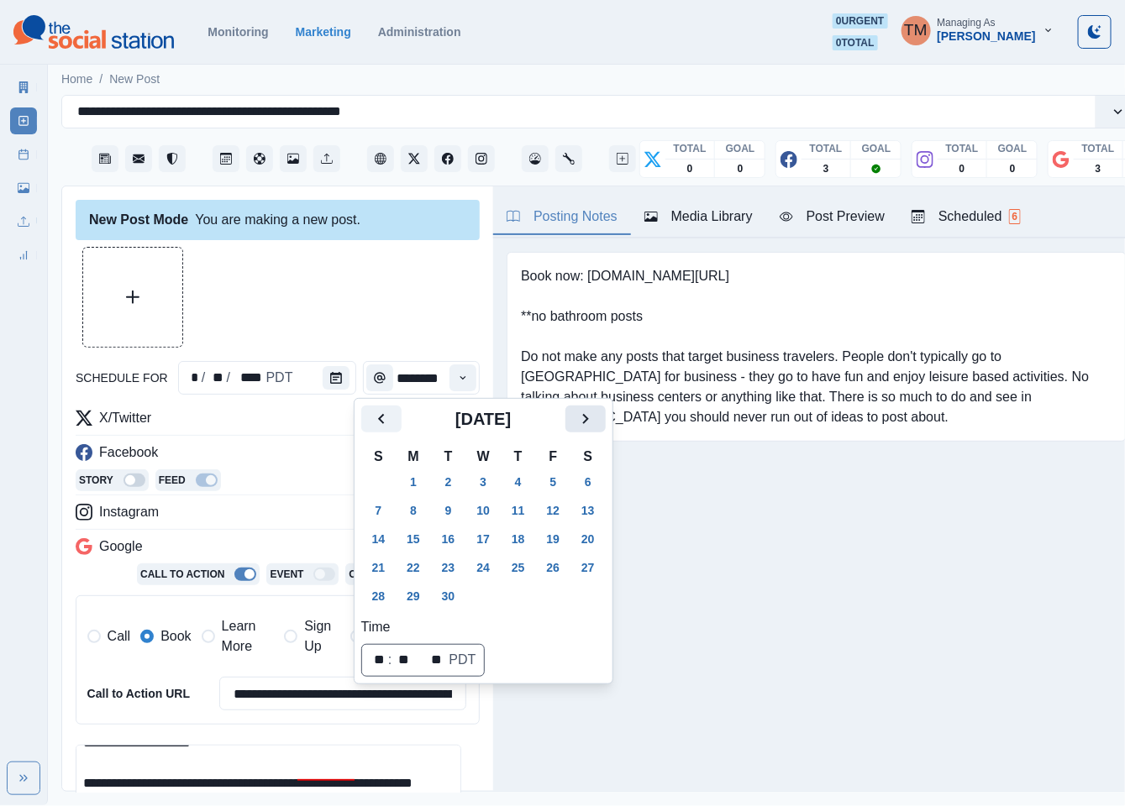
click at [596, 421] on button "Next" at bounding box center [585, 419] width 40 height 27
click at [520, 482] on button "2" at bounding box center [519, 482] width 34 height 27
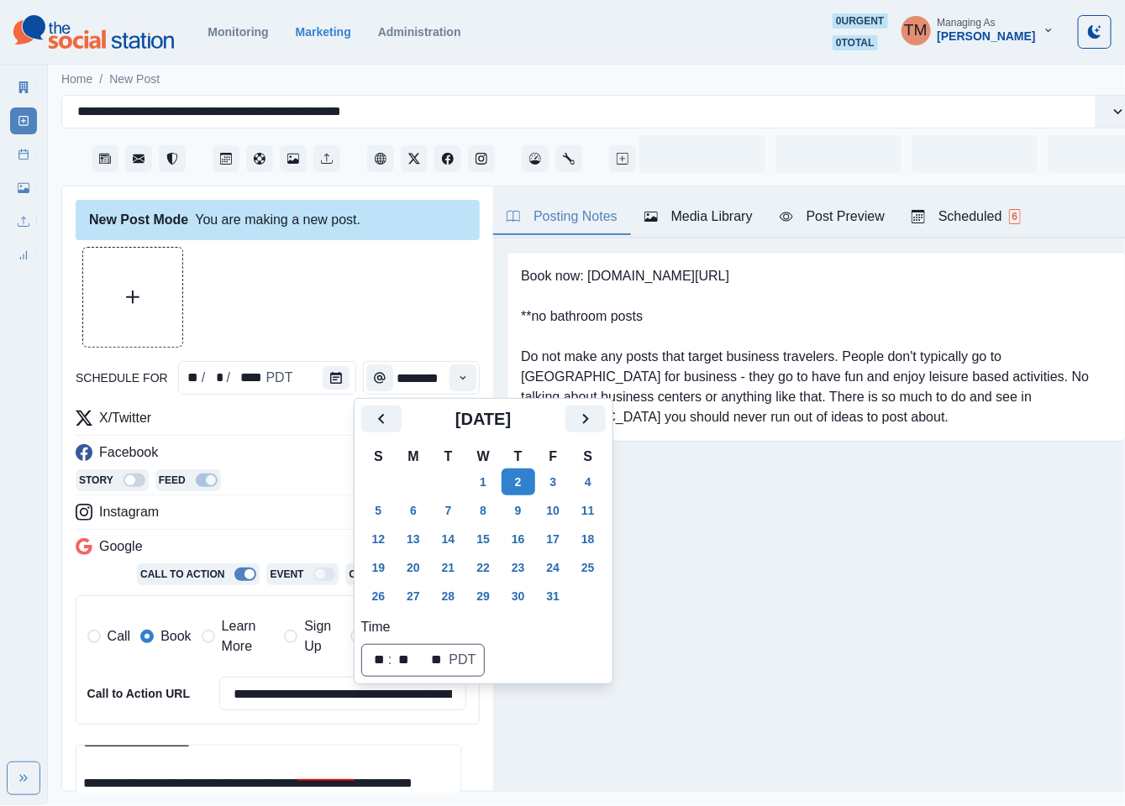
click at [318, 293] on div at bounding box center [278, 297] width 404 height 101
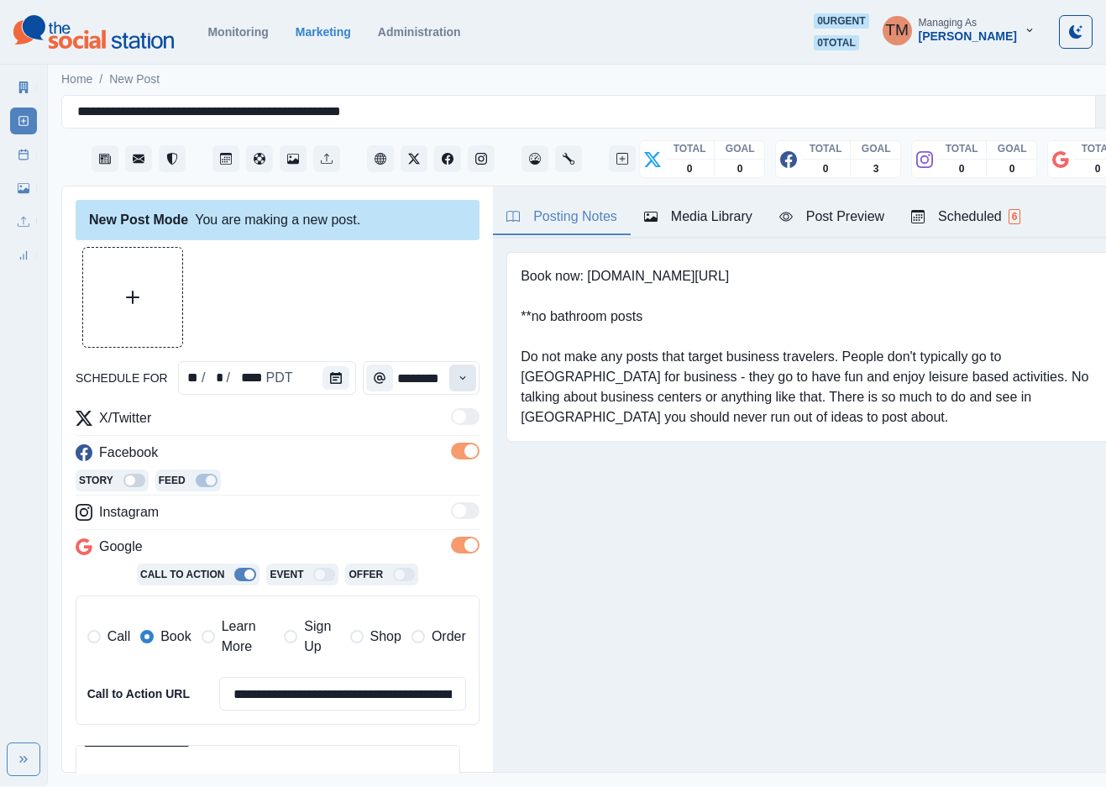
click at [457, 381] on icon "Time" at bounding box center [463, 378] width 12 height 12
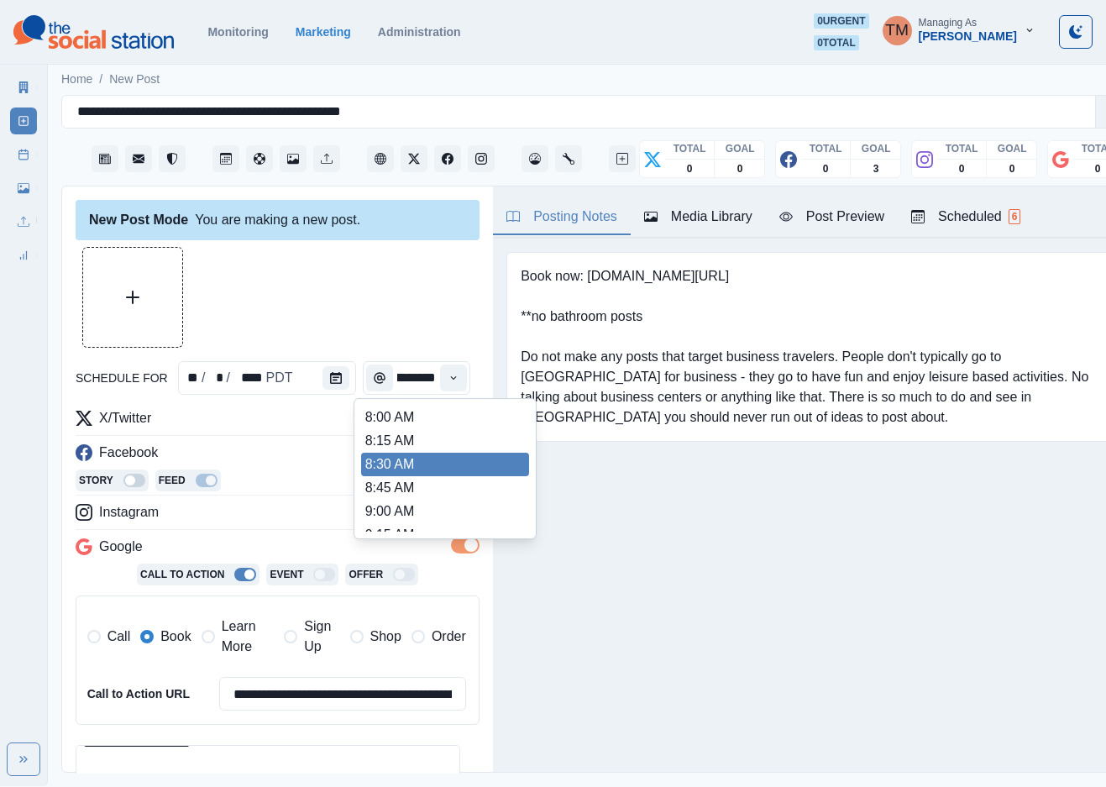
scroll to position [252, 0]
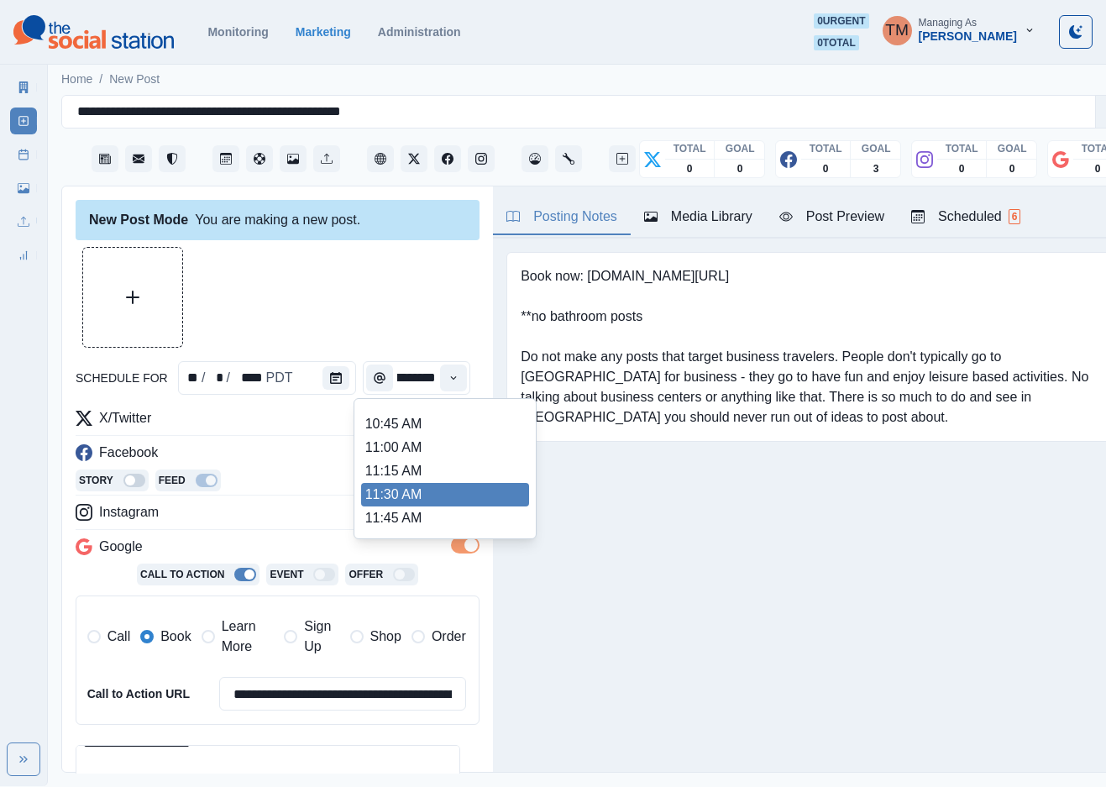
click at [422, 505] on ul "8:00 AM 8:15 AM 8:30 AM 8:45 AM 9:00 AM 9:15 AM 9:30 AM 9:45 AM 10:00 AM 10:15 …" at bounding box center [445, 469] width 168 height 126
type input "********"
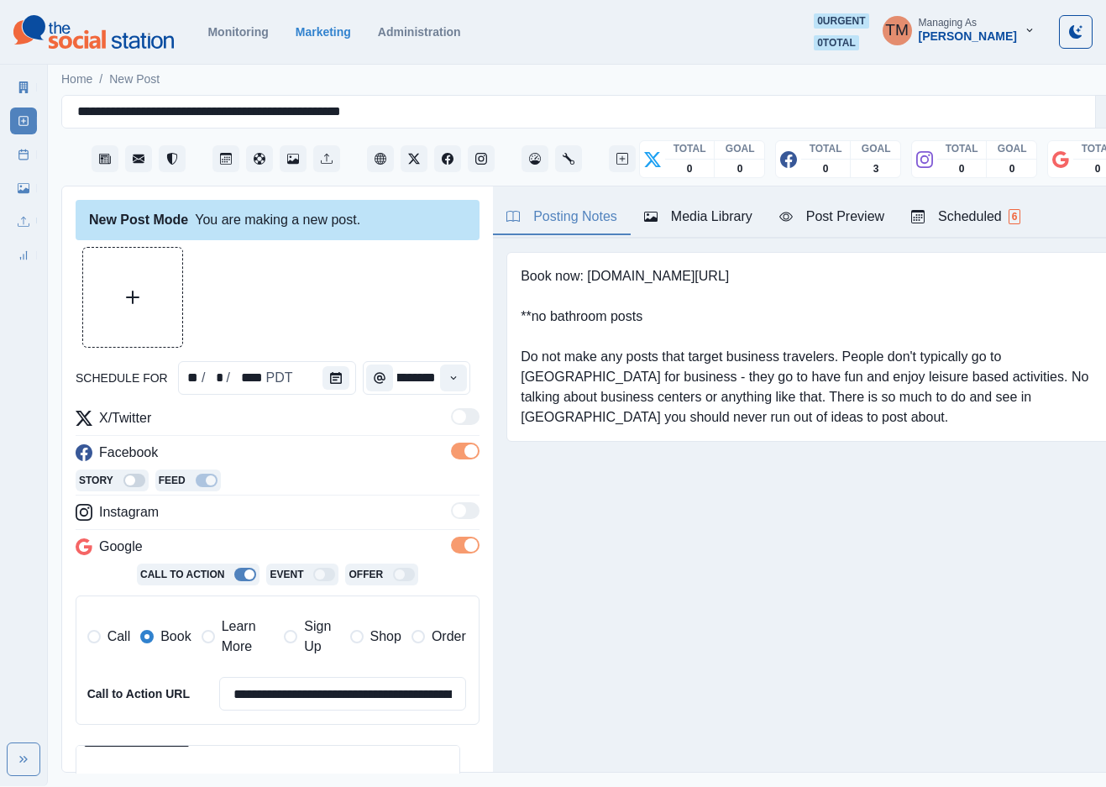
click at [391, 323] on div at bounding box center [278, 297] width 404 height 101
drag, startPoint x: 859, startPoint y: 227, endPoint x: 827, endPoint y: 214, distance: 34.3
click at [855, 227] on div "Post Preview" at bounding box center [832, 217] width 105 height 20
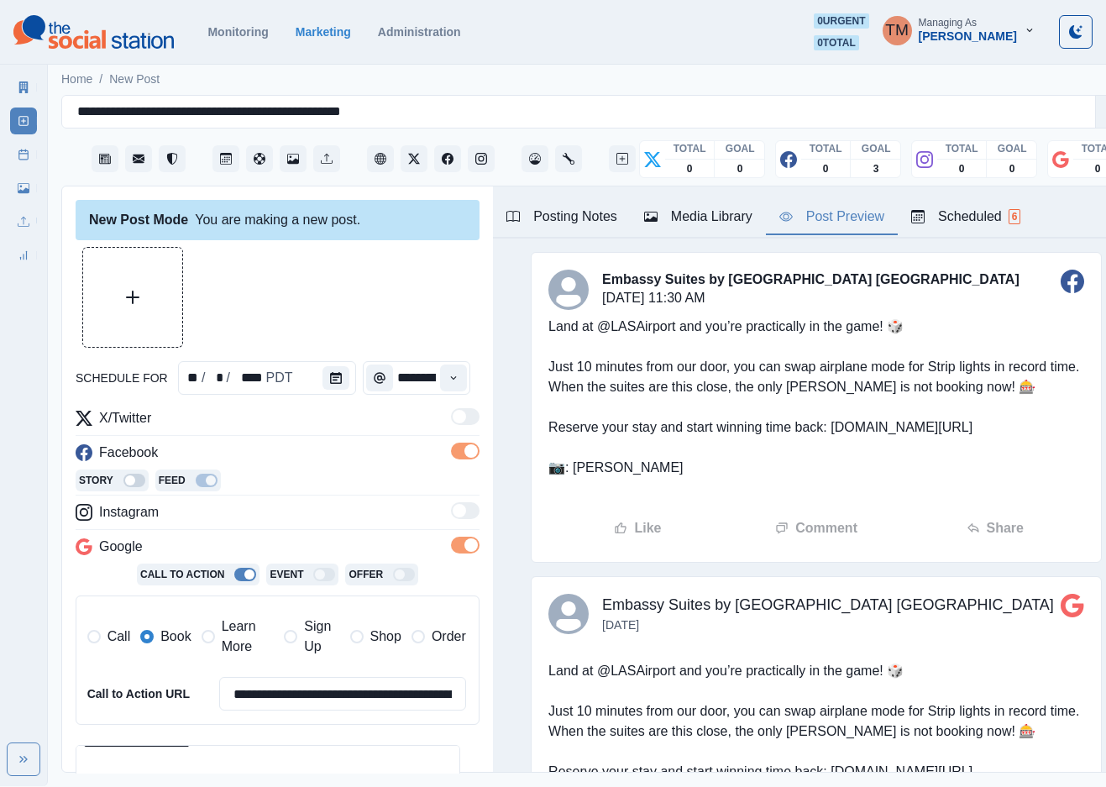
click at [149, 316] on button "Upload Media" at bounding box center [132, 297] width 99 height 99
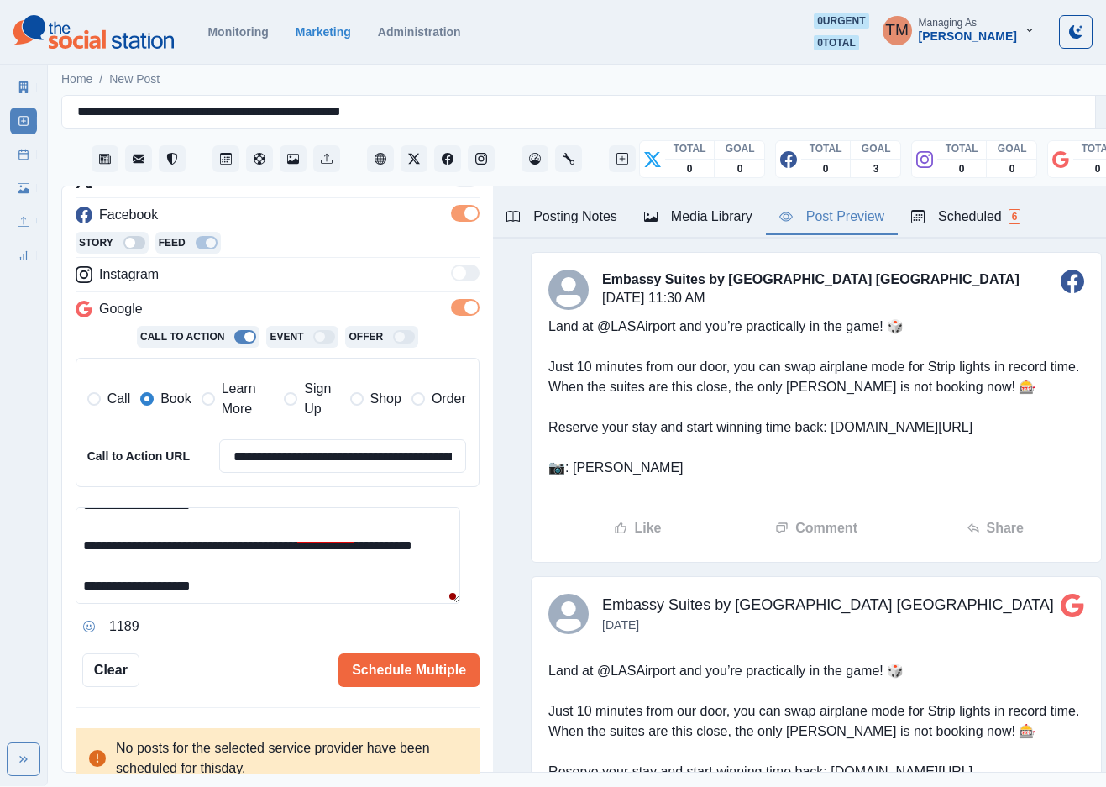
scroll to position [248, 0]
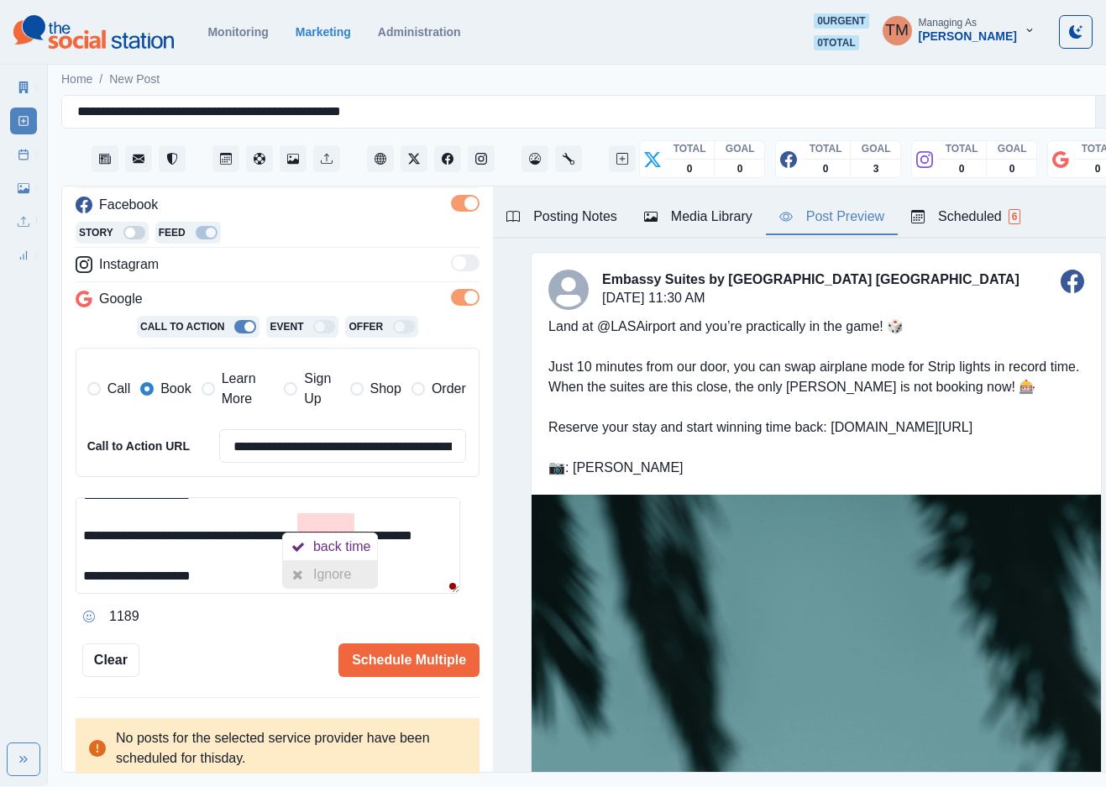
click at [328, 561] on div "Ignore" at bounding box center [335, 574] width 45 height 27
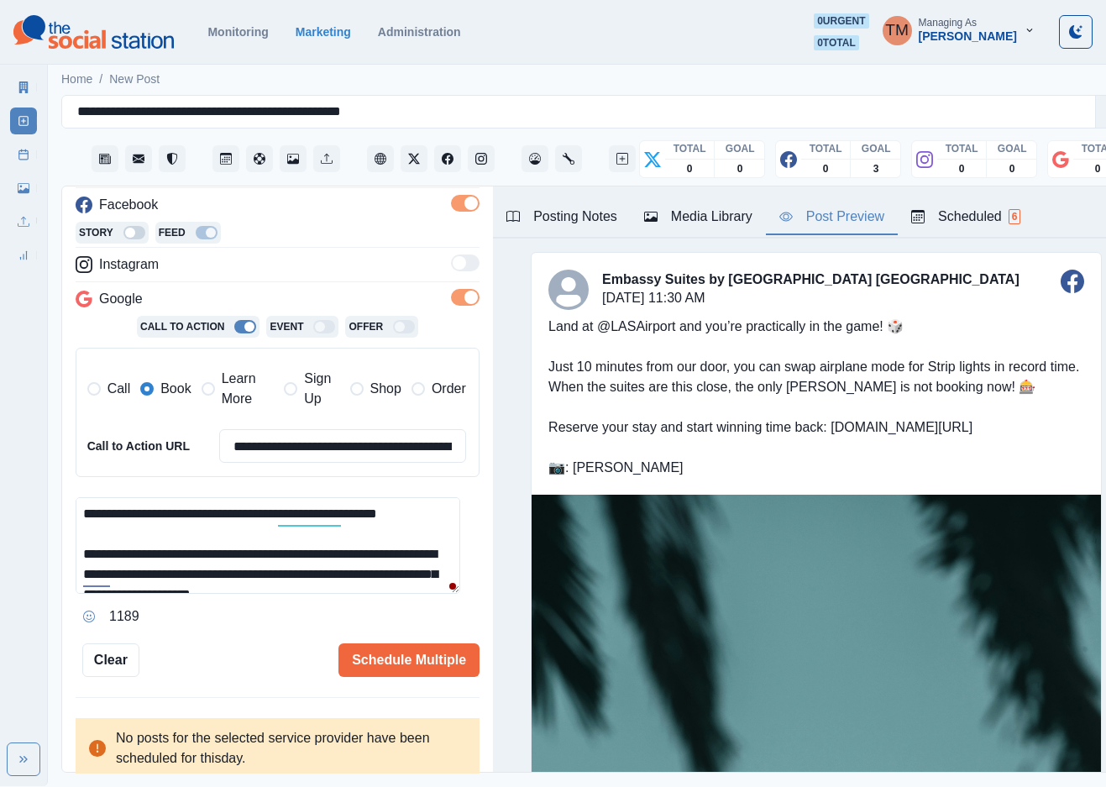
scroll to position [0, 0]
drag, startPoint x: 106, startPoint y: 608, endPoint x: 181, endPoint y: 570, distance: 84.9
click at [117, 615] on div "Ignore" at bounding box center [122, 628] width 45 height 27
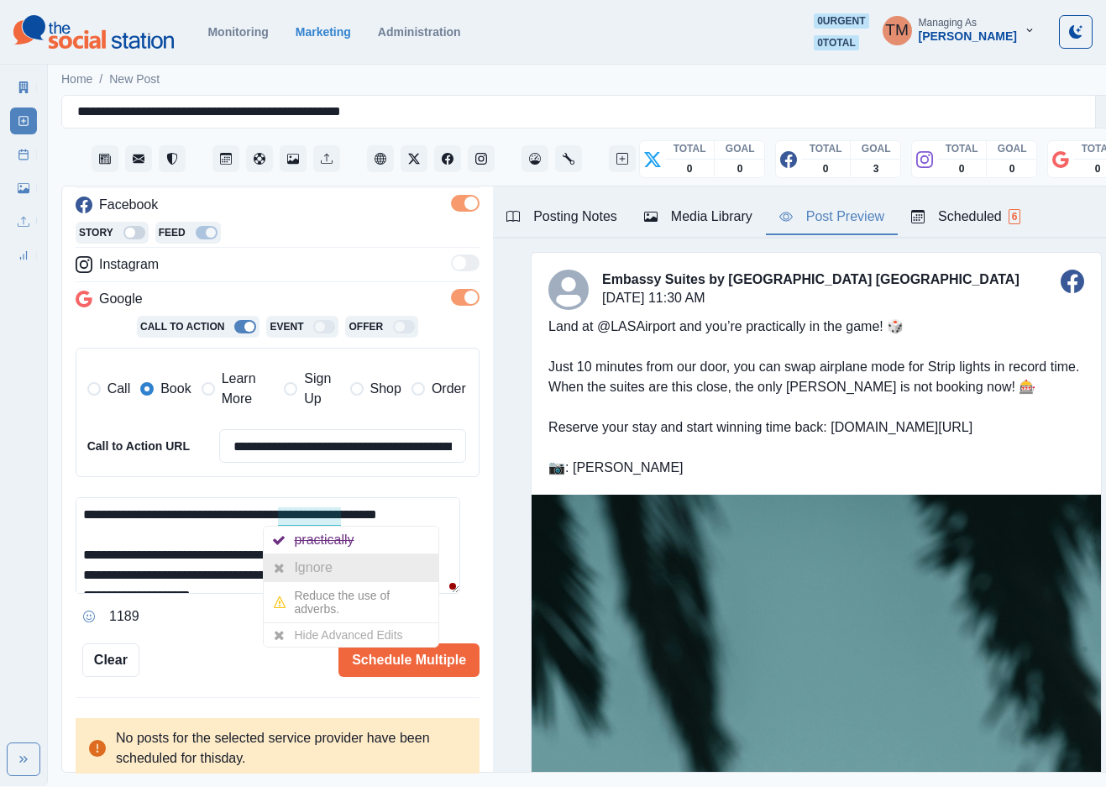
drag, startPoint x: 306, startPoint y: 552, endPoint x: 293, endPoint y: 557, distance: 13.6
click at [306, 554] on div "Ignore" at bounding box center [316, 567] width 45 height 27
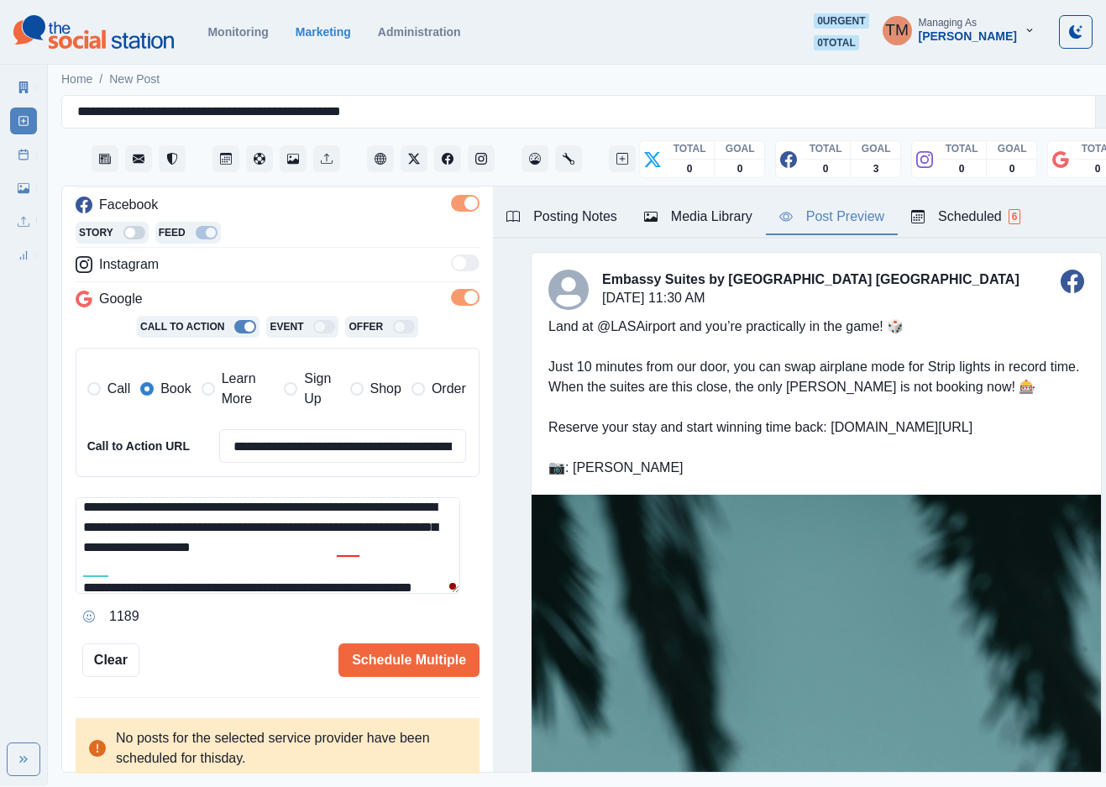
scroll to position [50, 0]
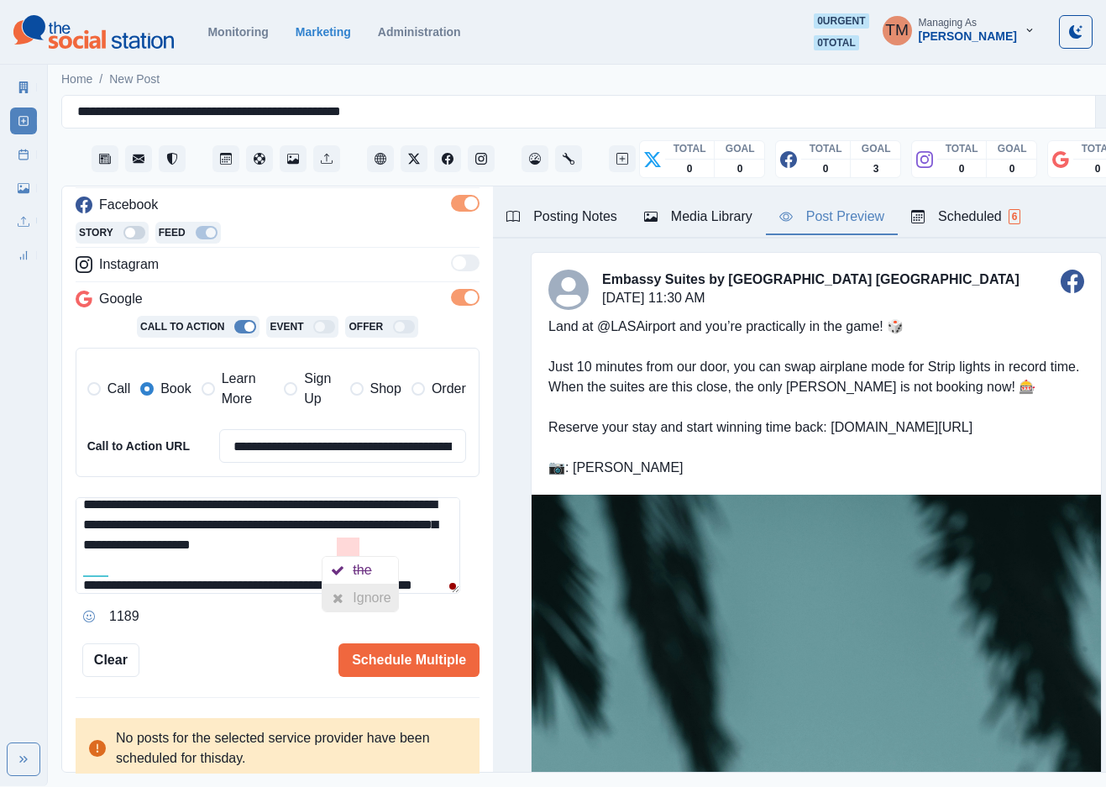
drag, startPoint x: 354, startPoint y: 578, endPoint x: 328, endPoint y: 580, distance: 26.1
click at [351, 585] on div "Ignore" at bounding box center [360, 598] width 75 height 27
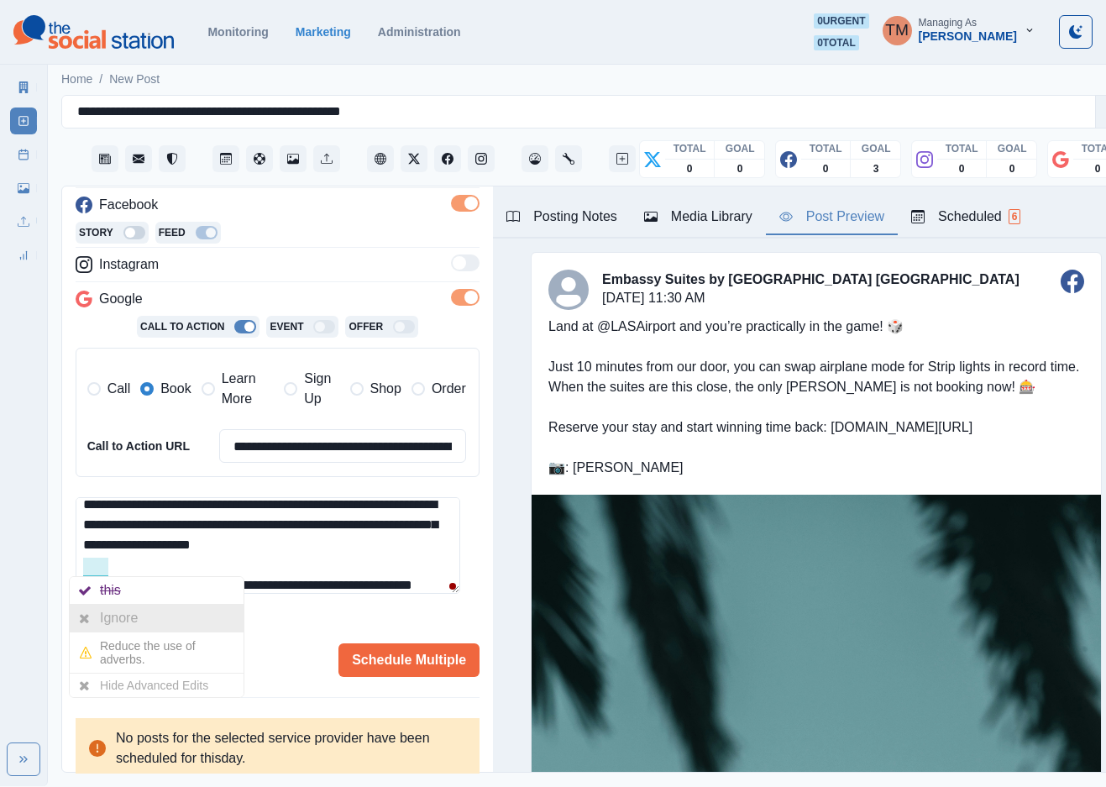
click at [108, 605] on div "Ignore" at bounding box center [122, 618] width 45 height 27
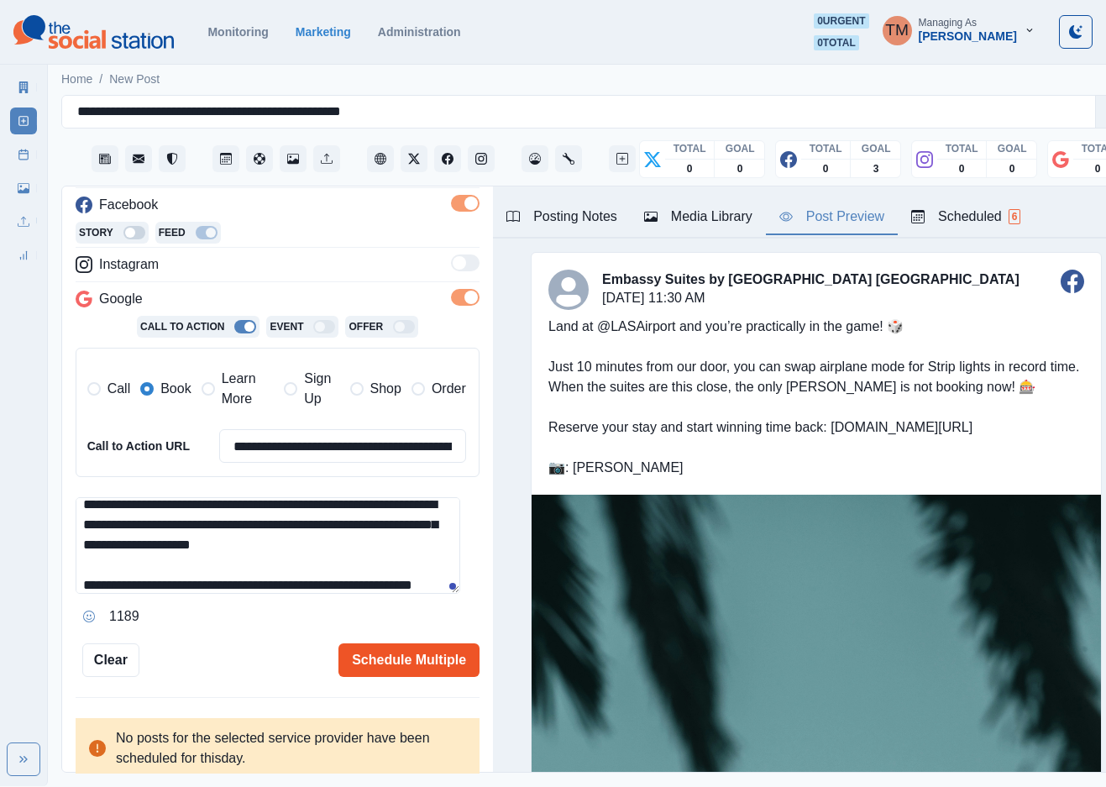
click at [391, 646] on button "Schedule Multiple" at bounding box center [409, 660] width 141 height 34
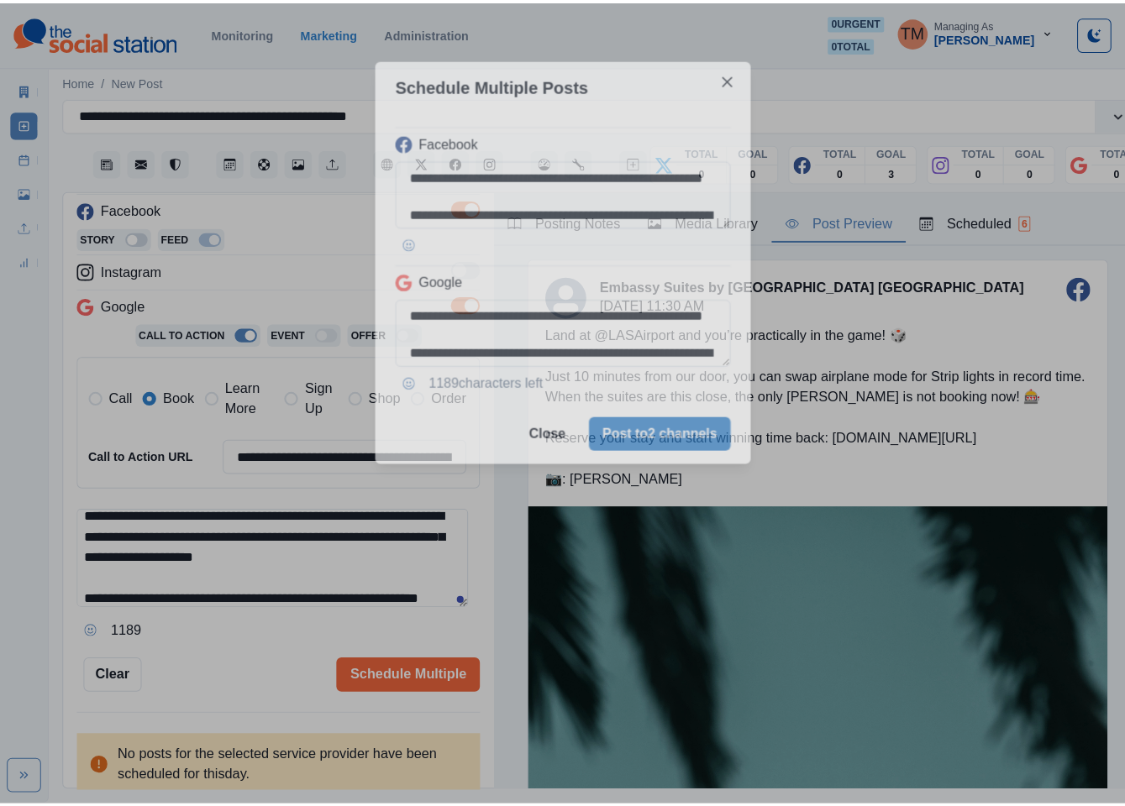
scroll to position [0, 0]
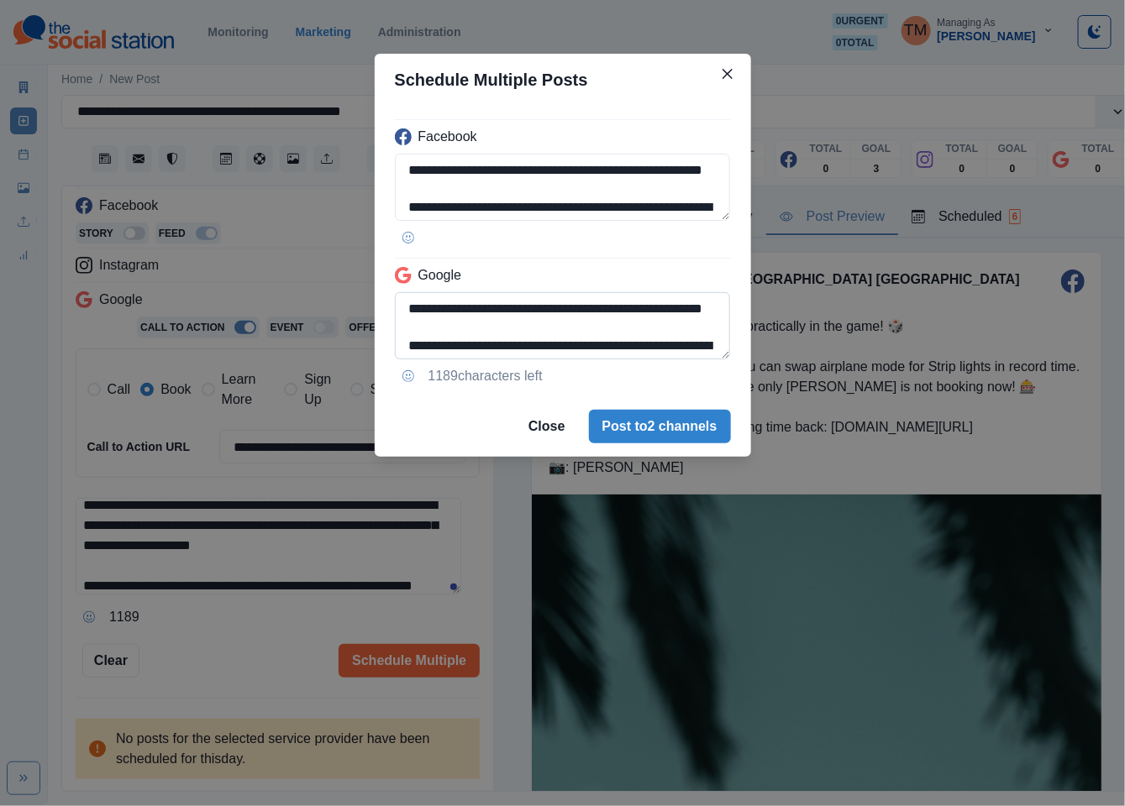
click at [475, 313] on textarea "**********" at bounding box center [563, 325] width 336 height 67
paste textarea "**********"
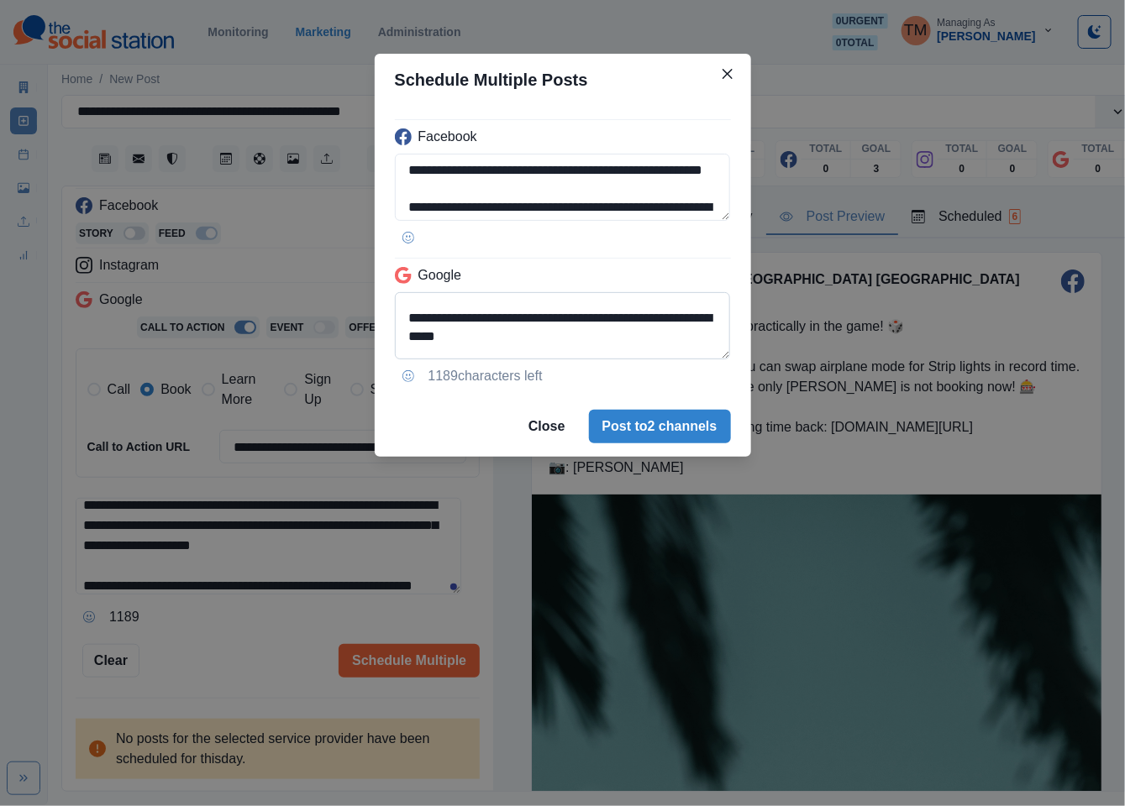
scroll to position [151, 0]
click at [403, 313] on textarea "**********" at bounding box center [563, 325] width 336 height 67
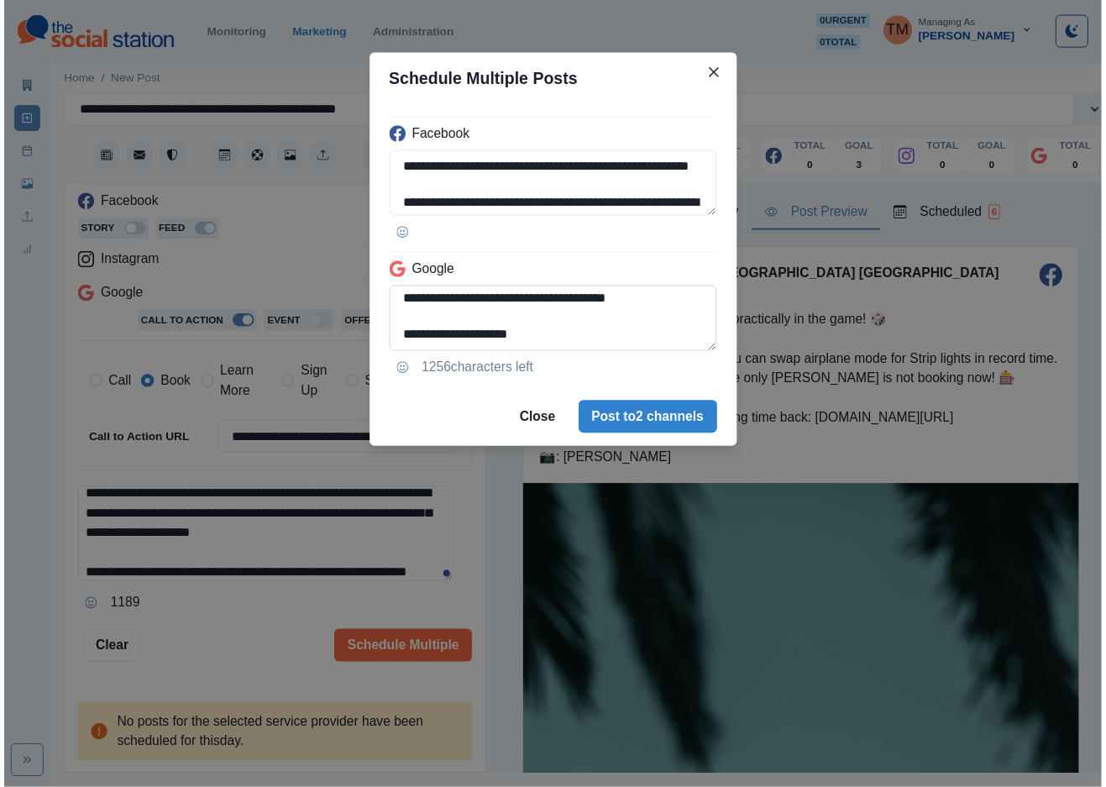
scroll to position [108, 0]
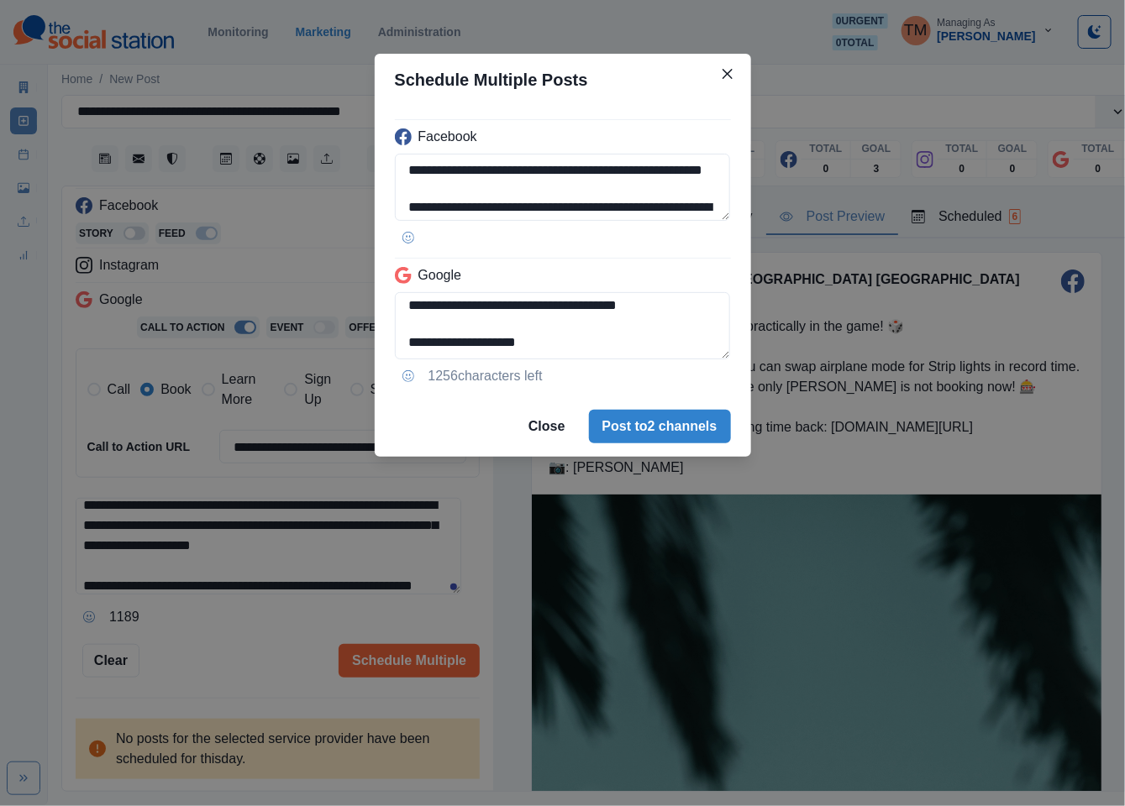
type textarea "**********"
click at [267, 656] on div "**********" at bounding box center [562, 403] width 1125 height 806
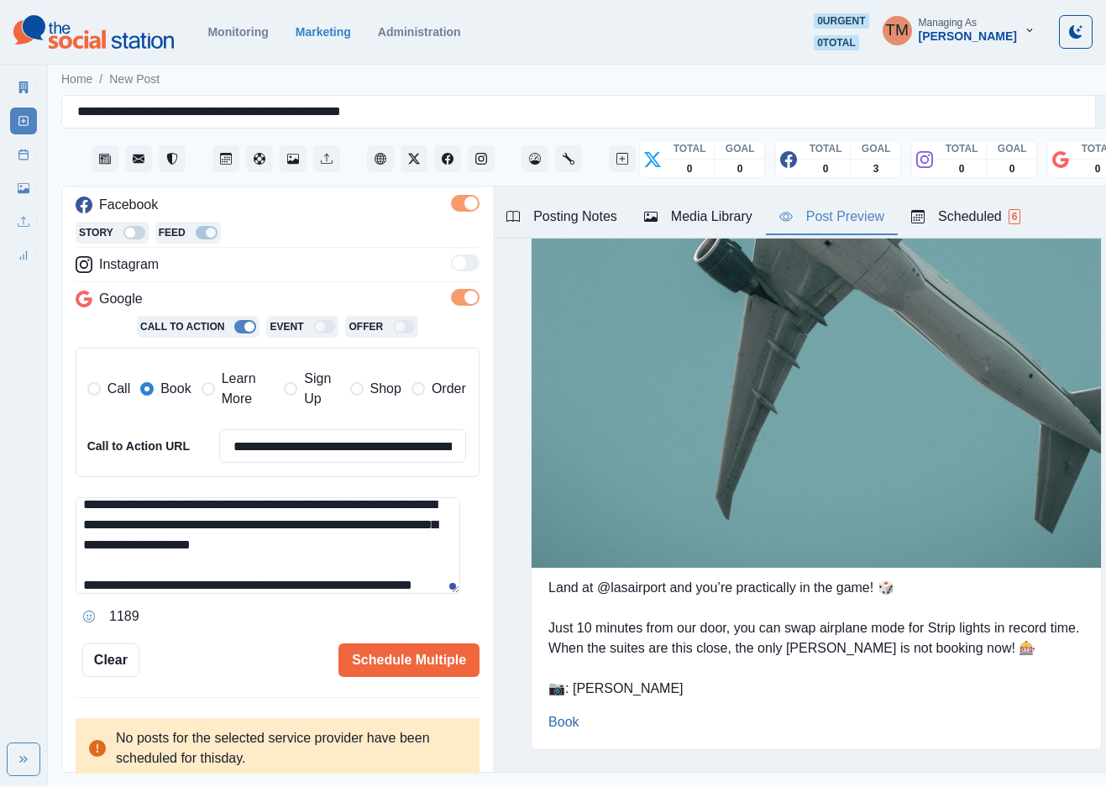
scroll to position [1860, 0]
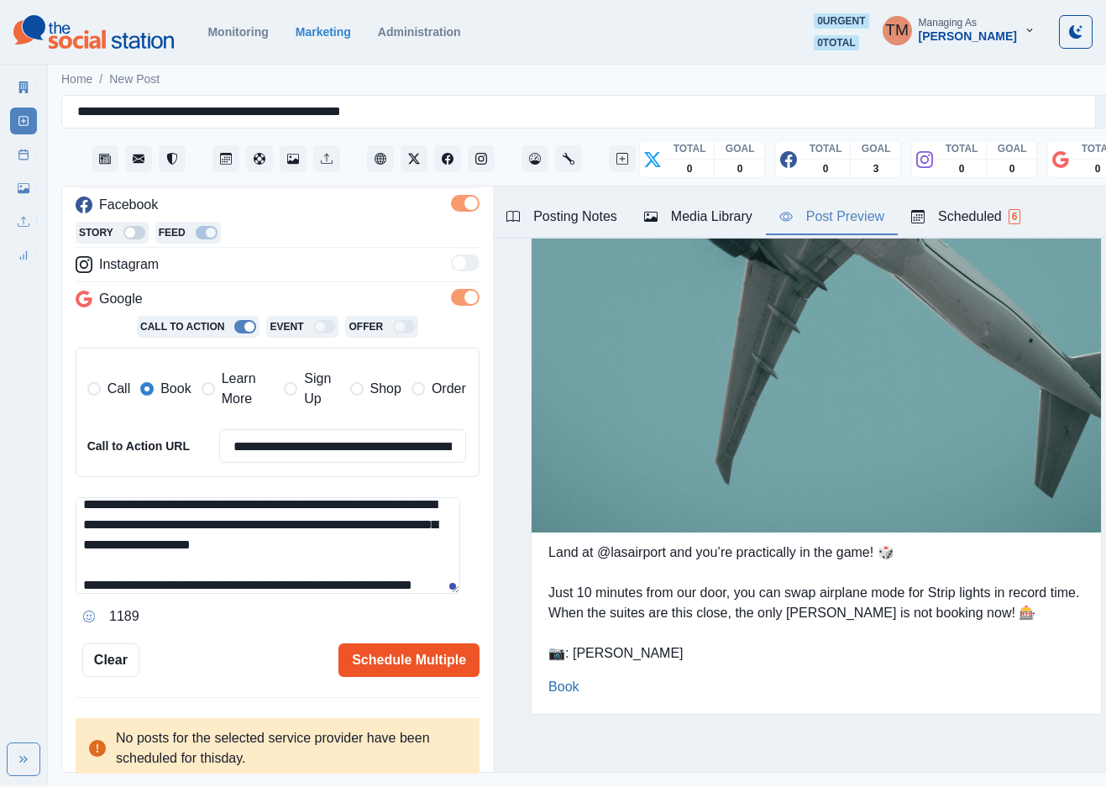
click at [398, 656] on button "Schedule Multiple" at bounding box center [409, 660] width 141 height 34
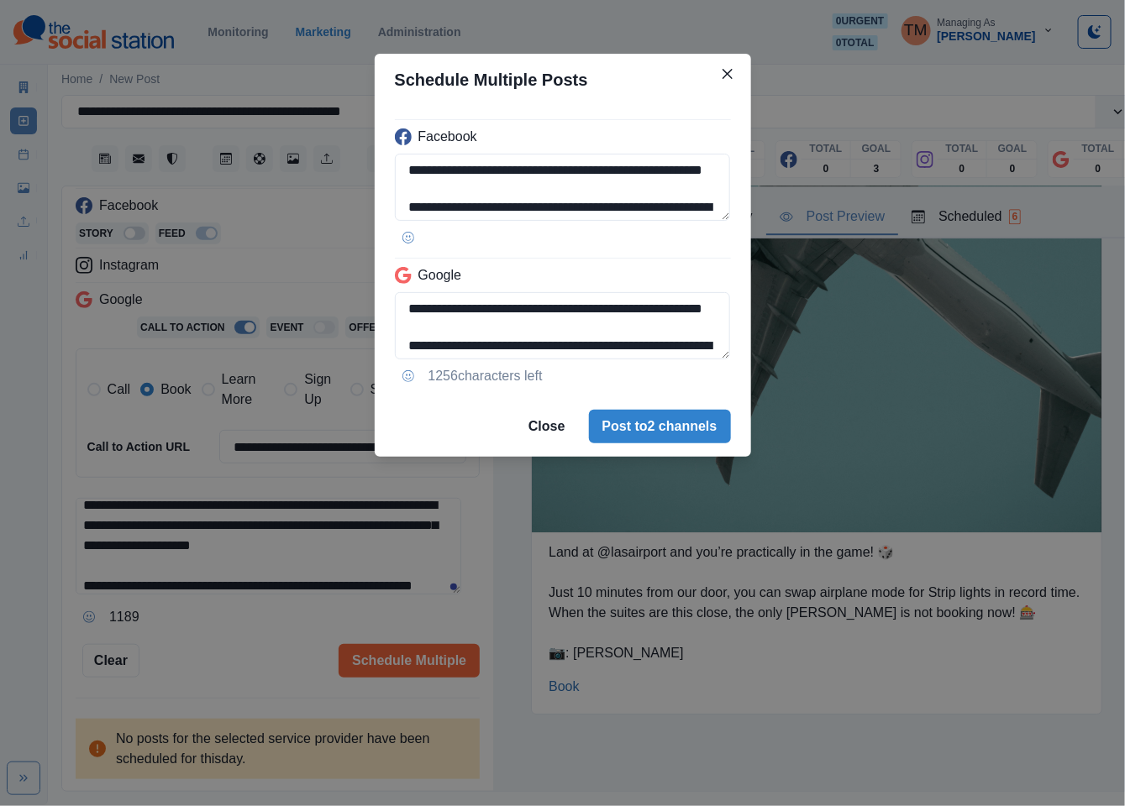
drag, startPoint x: 214, startPoint y: 663, endPoint x: 698, endPoint y: 633, distance: 484.8
click at [217, 660] on div "**********" at bounding box center [562, 403] width 1125 height 806
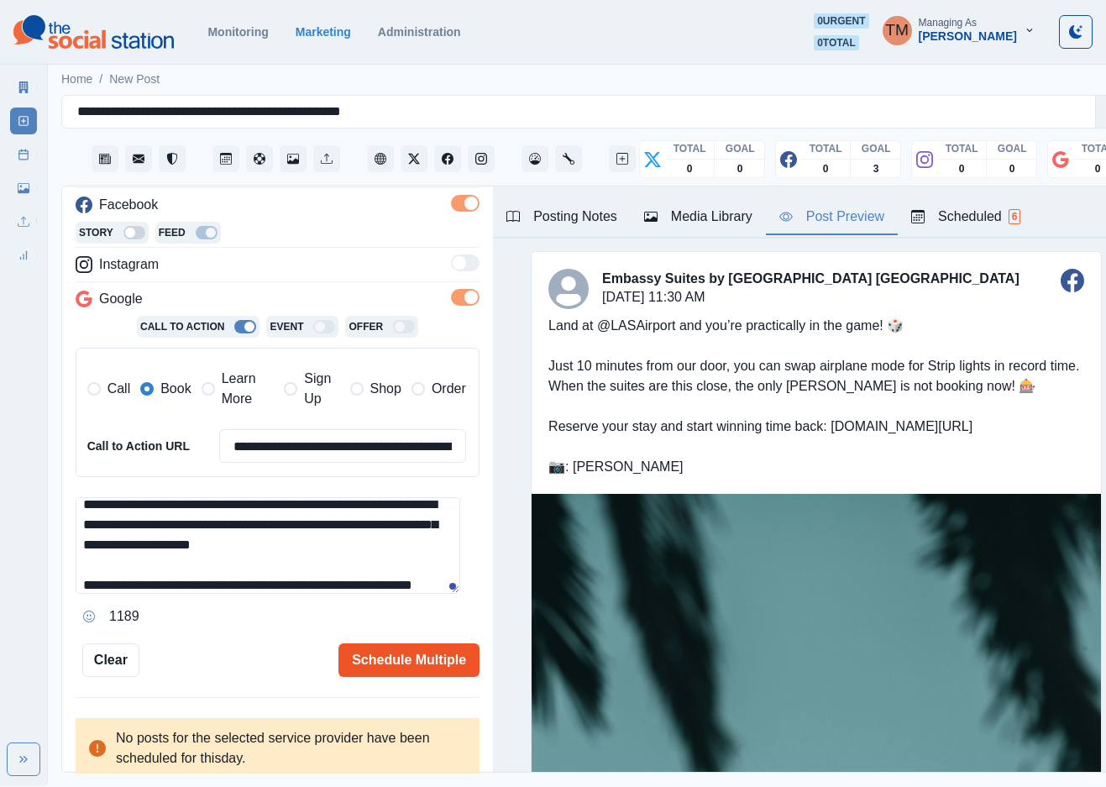
scroll to position [0, 0]
click at [371, 664] on button "Schedule Multiple" at bounding box center [409, 660] width 141 height 34
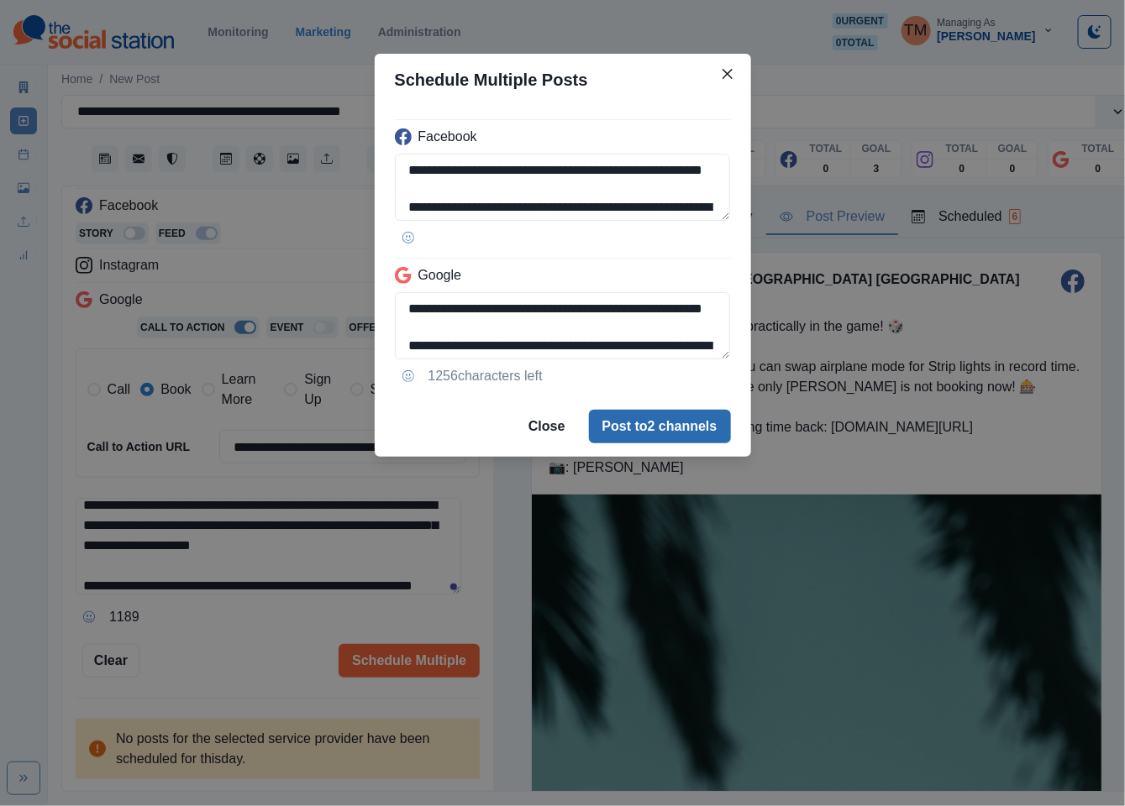
click at [681, 432] on button "Post to 2 channels" at bounding box center [660, 427] width 142 height 34
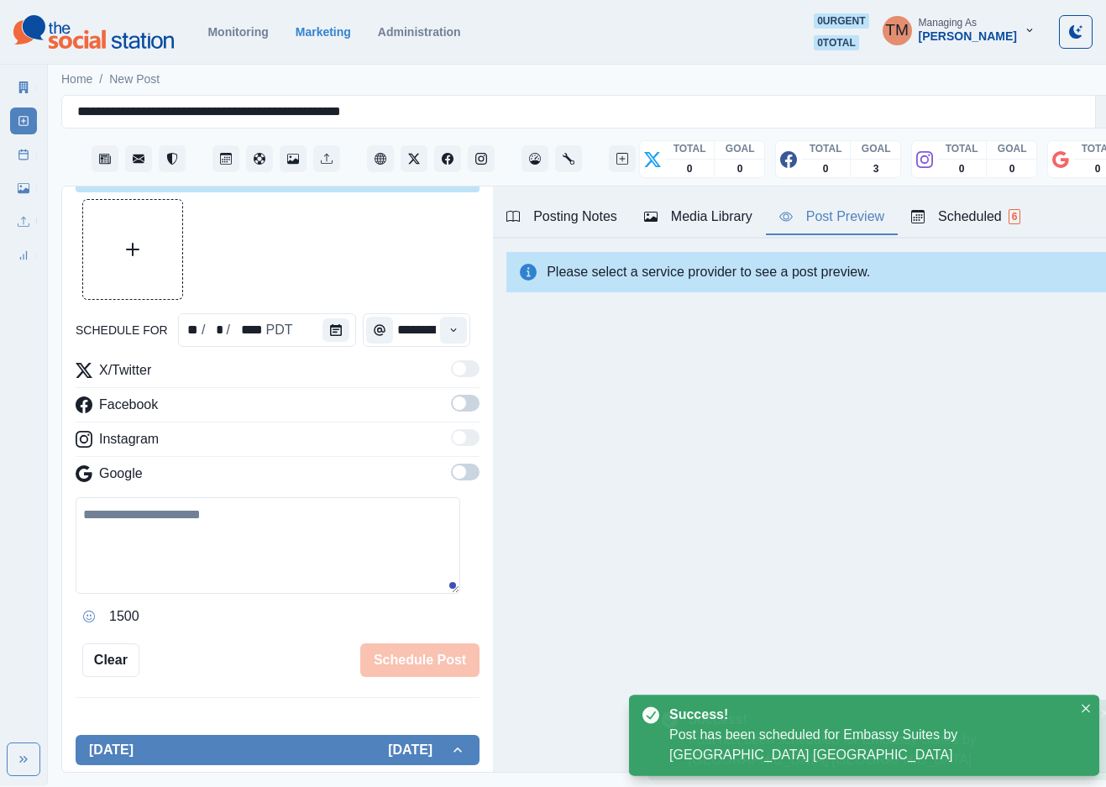
scroll to position [248, 0]
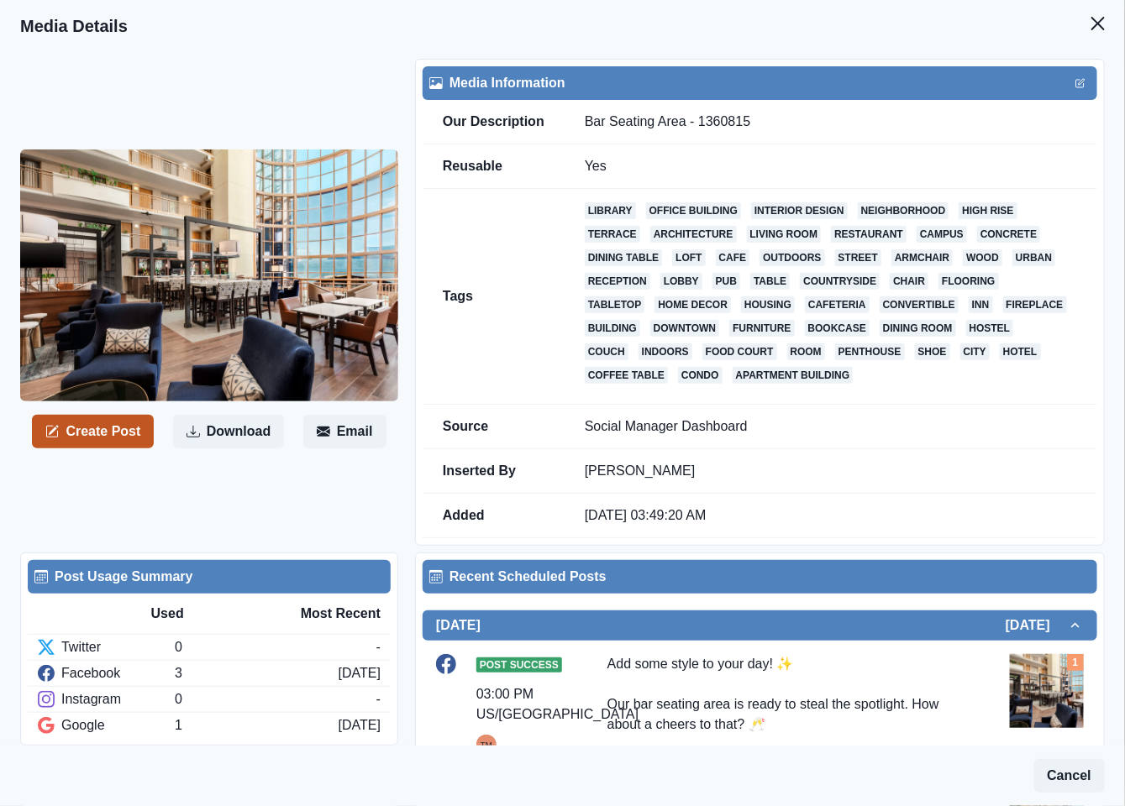
click at [99, 437] on button "Create Post" at bounding box center [93, 432] width 122 height 34
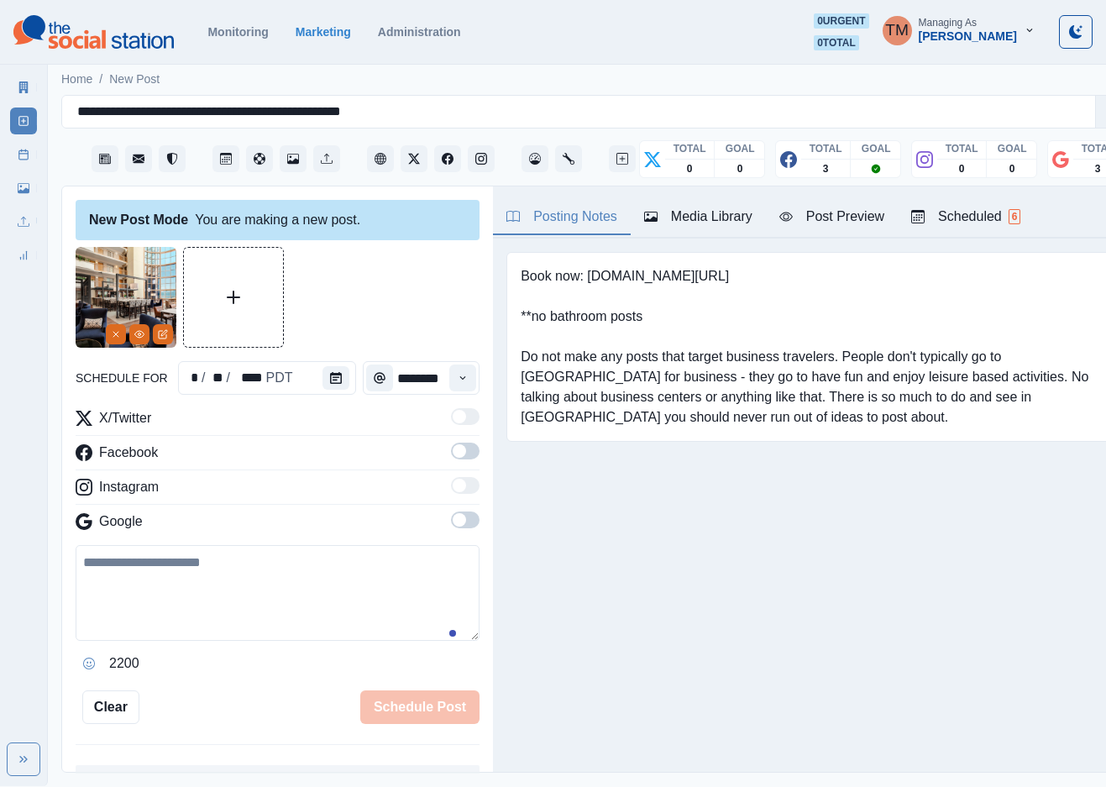
paste textarea "**********"
click at [232, 606] on textarea at bounding box center [278, 593] width 404 height 96
type textarea "**********"
click at [330, 378] on icon "Calendar" at bounding box center [336, 378] width 12 height 12
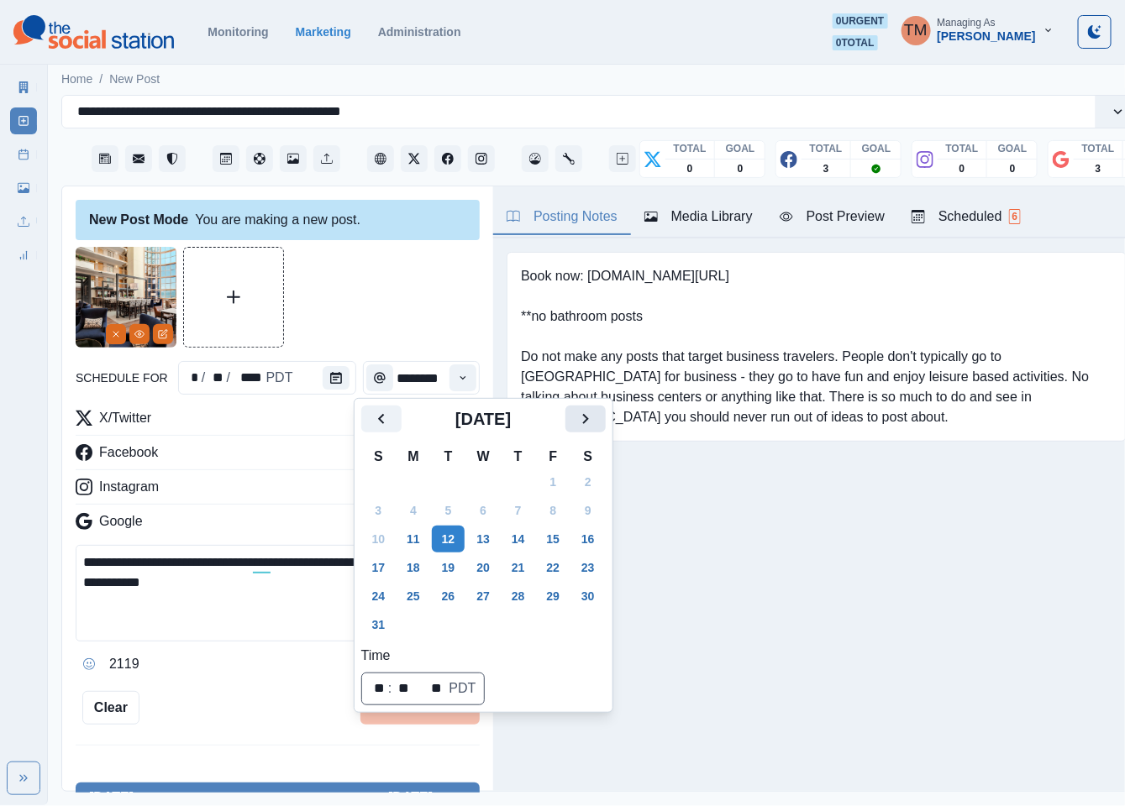
click at [570, 427] on button "Next" at bounding box center [585, 419] width 40 height 27
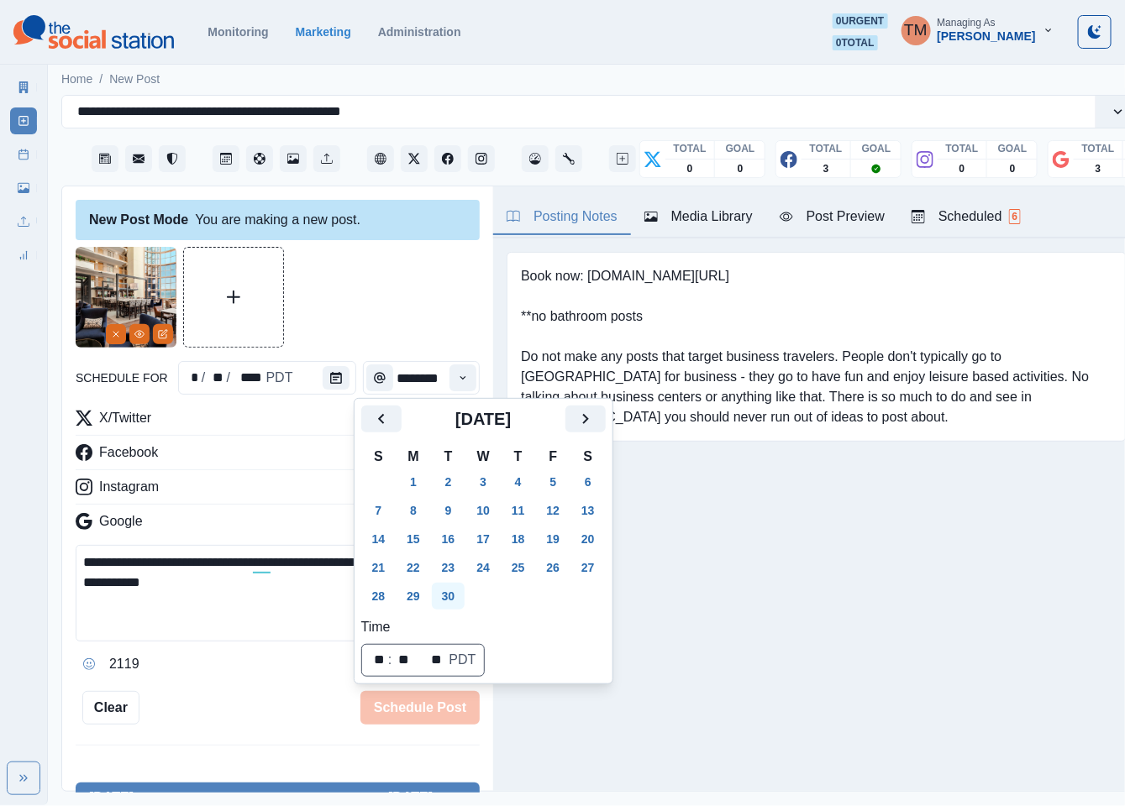
click at [446, 600] on button "30" at bounding box center [449, 596] width 34 height 27
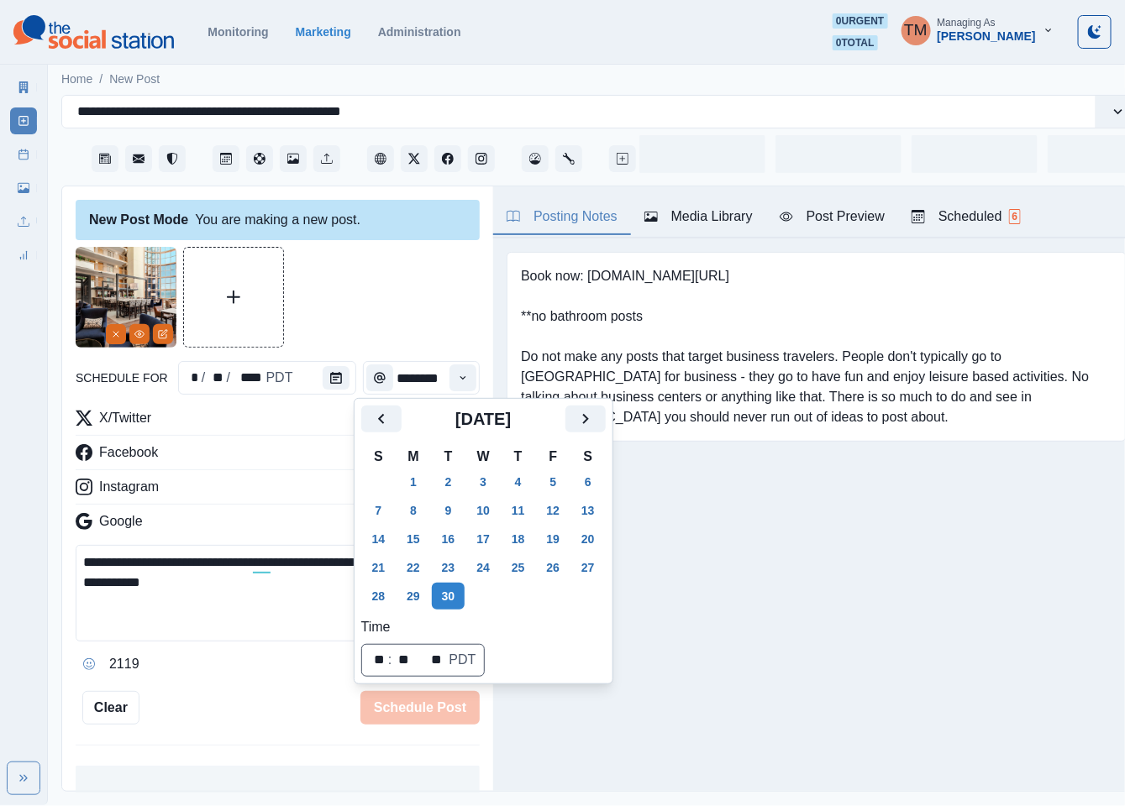
click at [376, 321] on div at bounding box center [278, 297] width 404 height 101
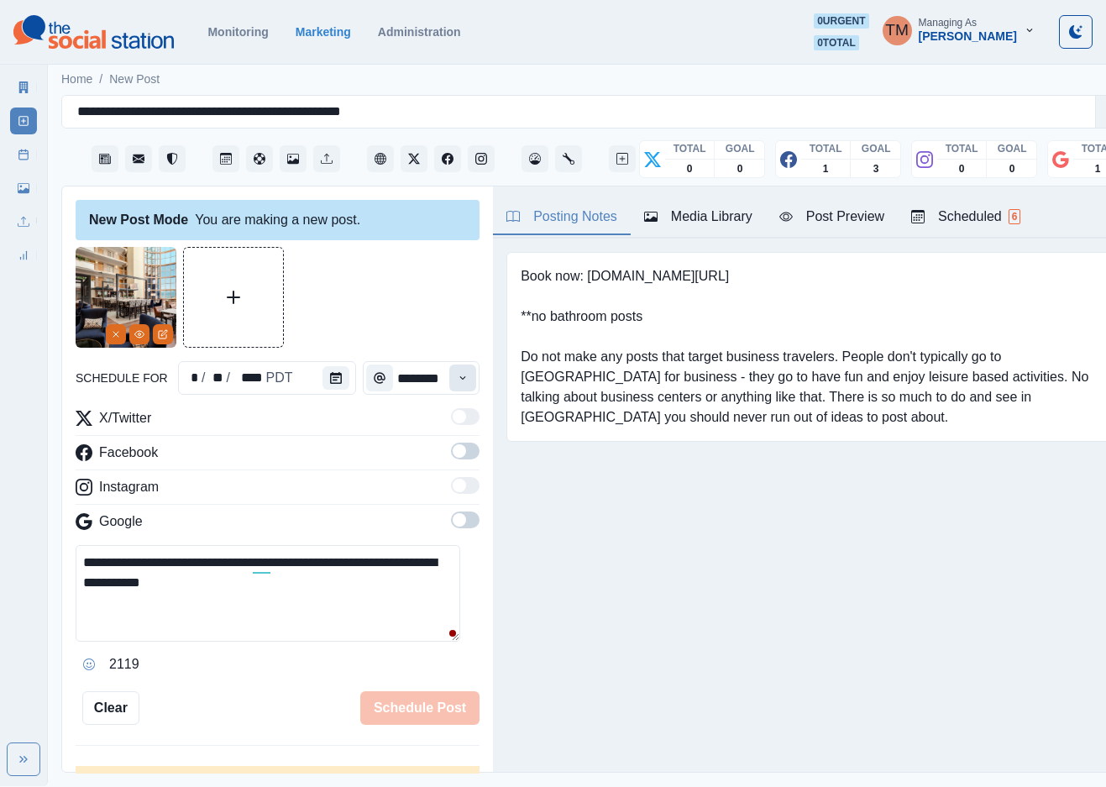
click at [457, 378] on icon "Time" at bounding box center [463, 378] width 12 height 12
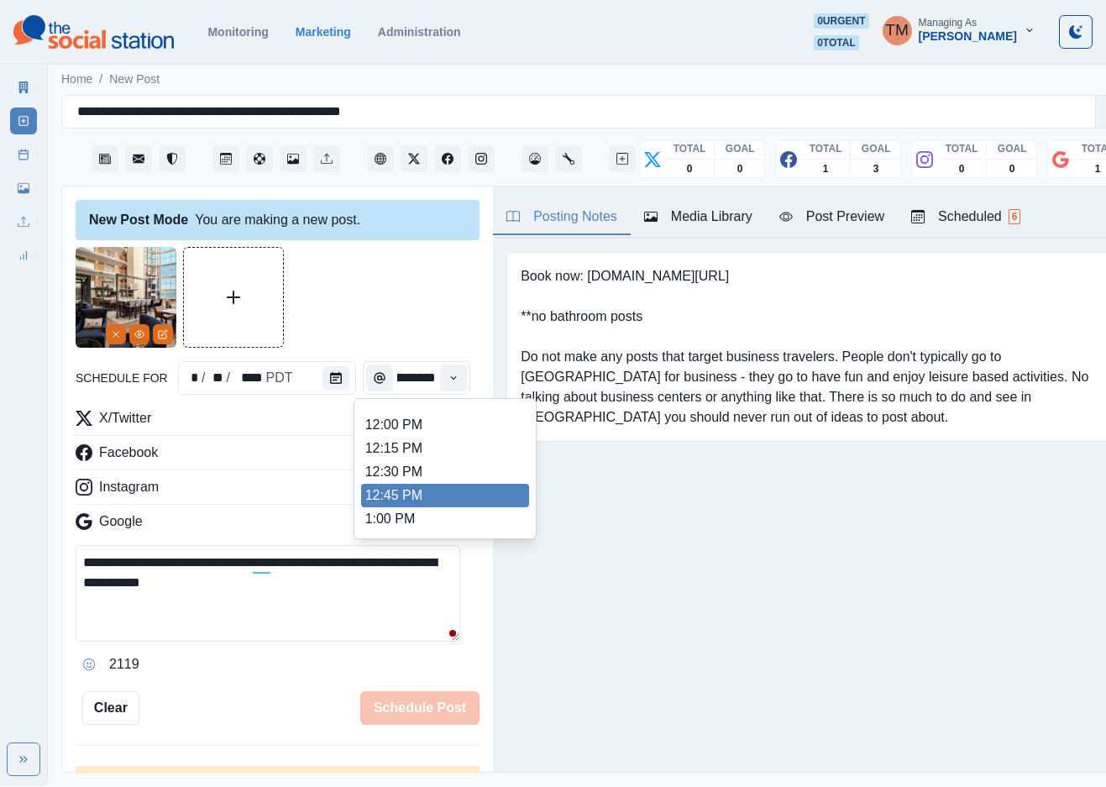
scroll to position [378, 0]
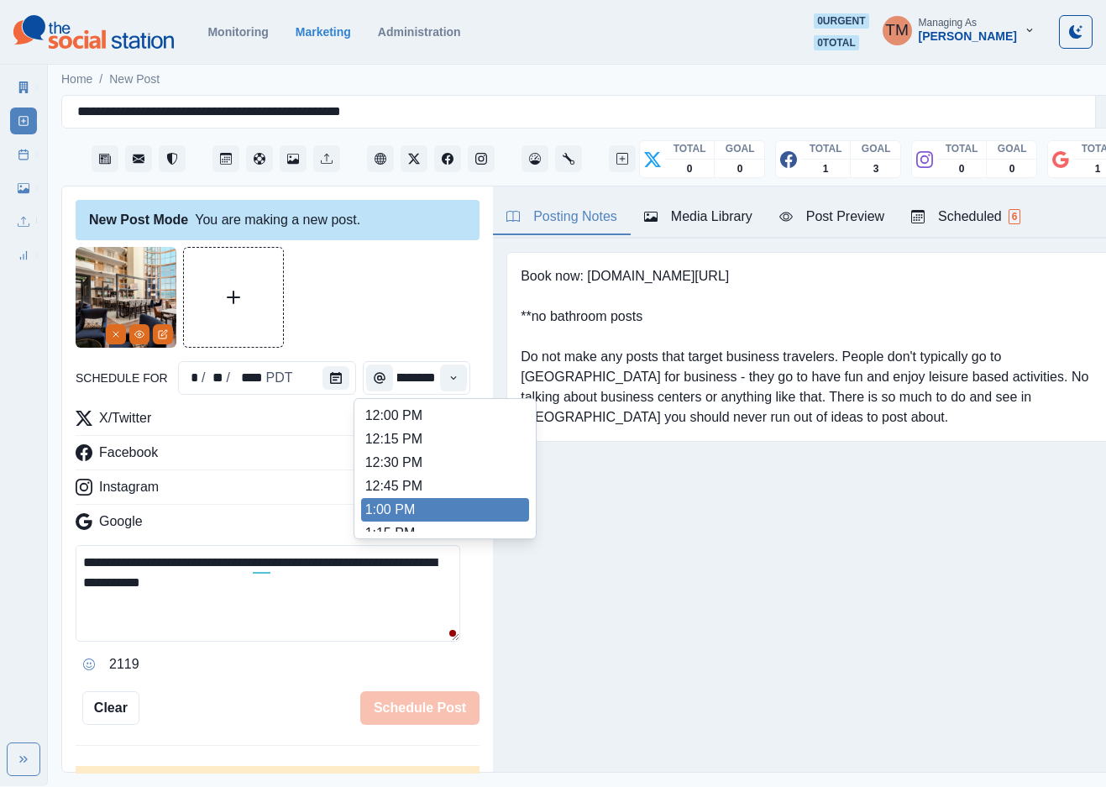
click at [406, 498] on li "1:00 PM" at bounding box center [445, 510] width 168 height 24
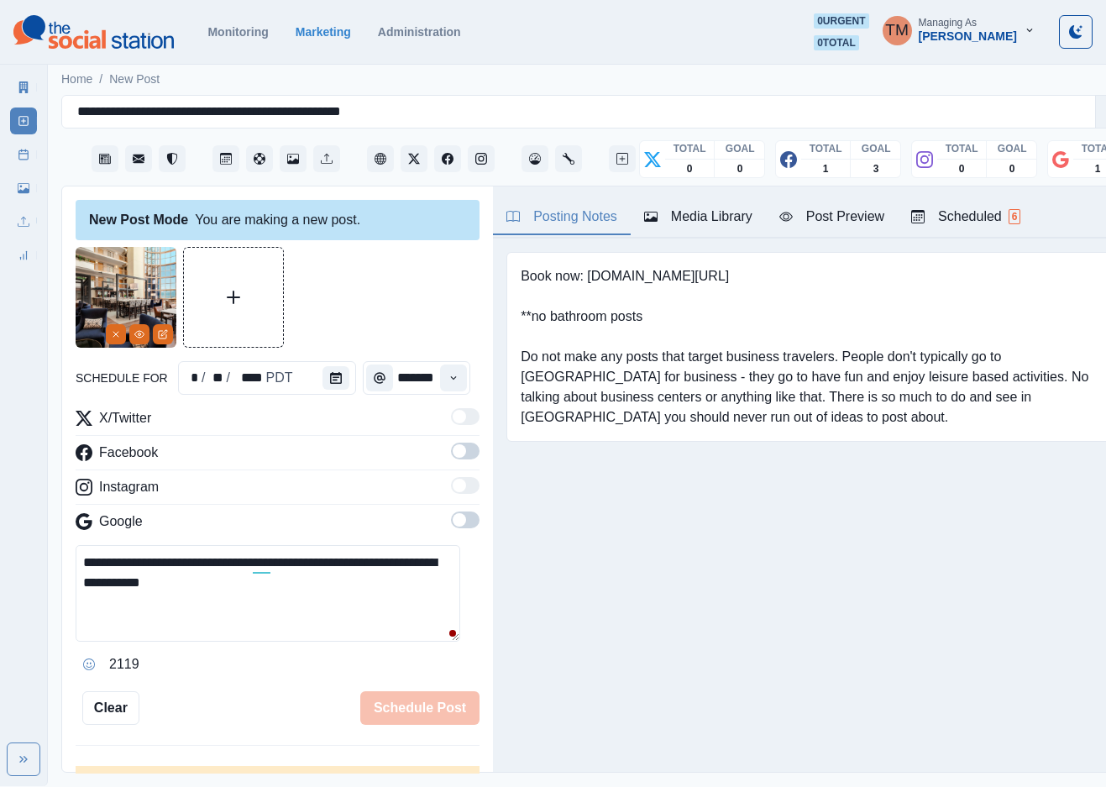
type input "*******"
click at [452, 443] on span at bounding box center [465, 451] width 29 height 17
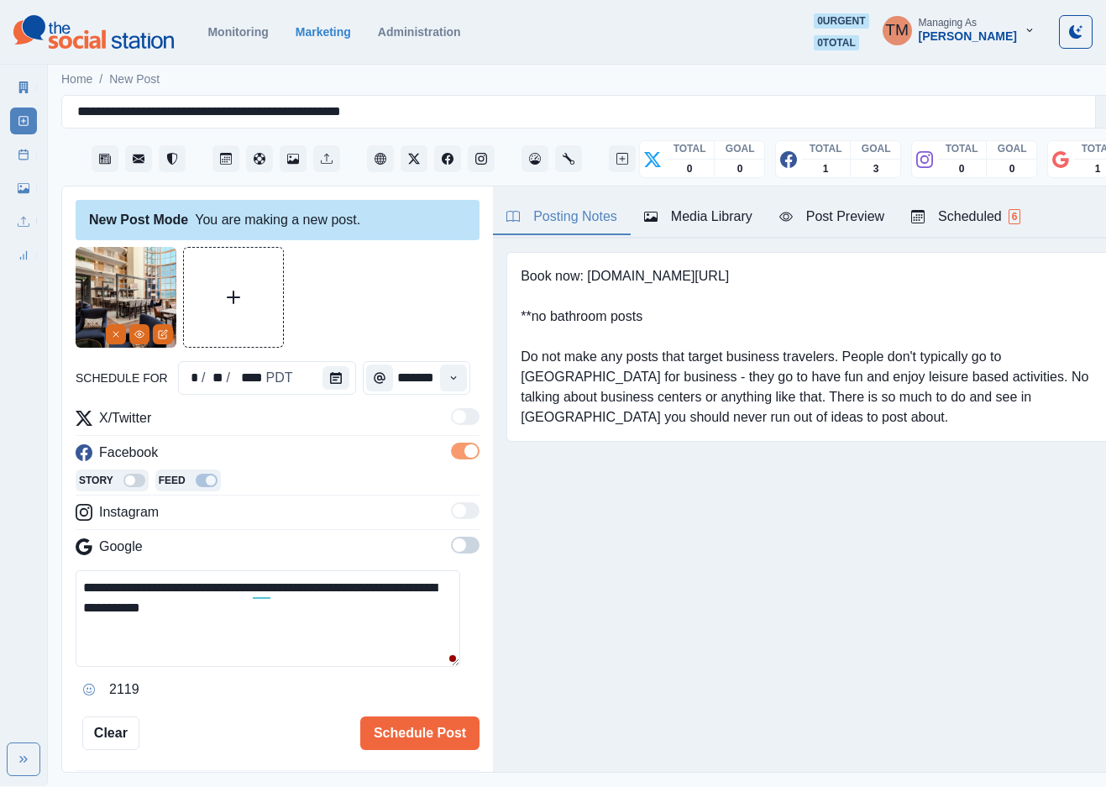
scroll to position [0, 0]
click at [454, 537] on span at bounding box center [465, 545] width 29 height 17
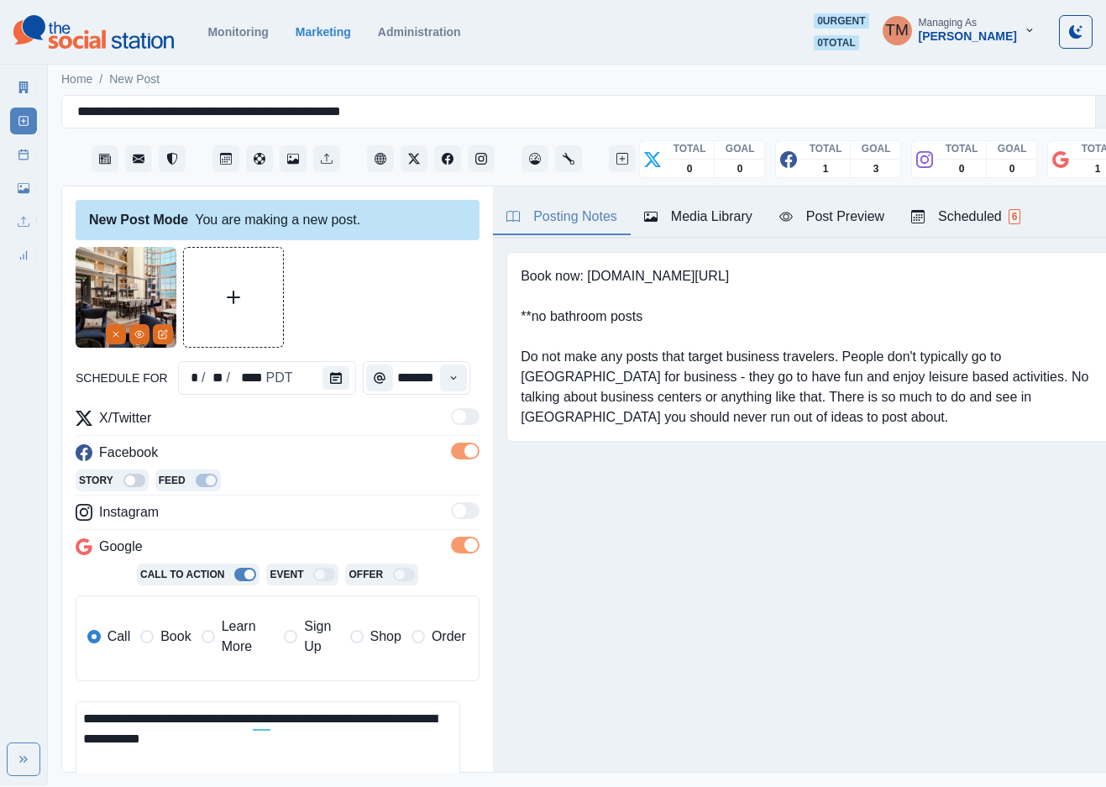
click at [170, 627] on span "Book" at bounding box center [175, 637] width 30 height 20
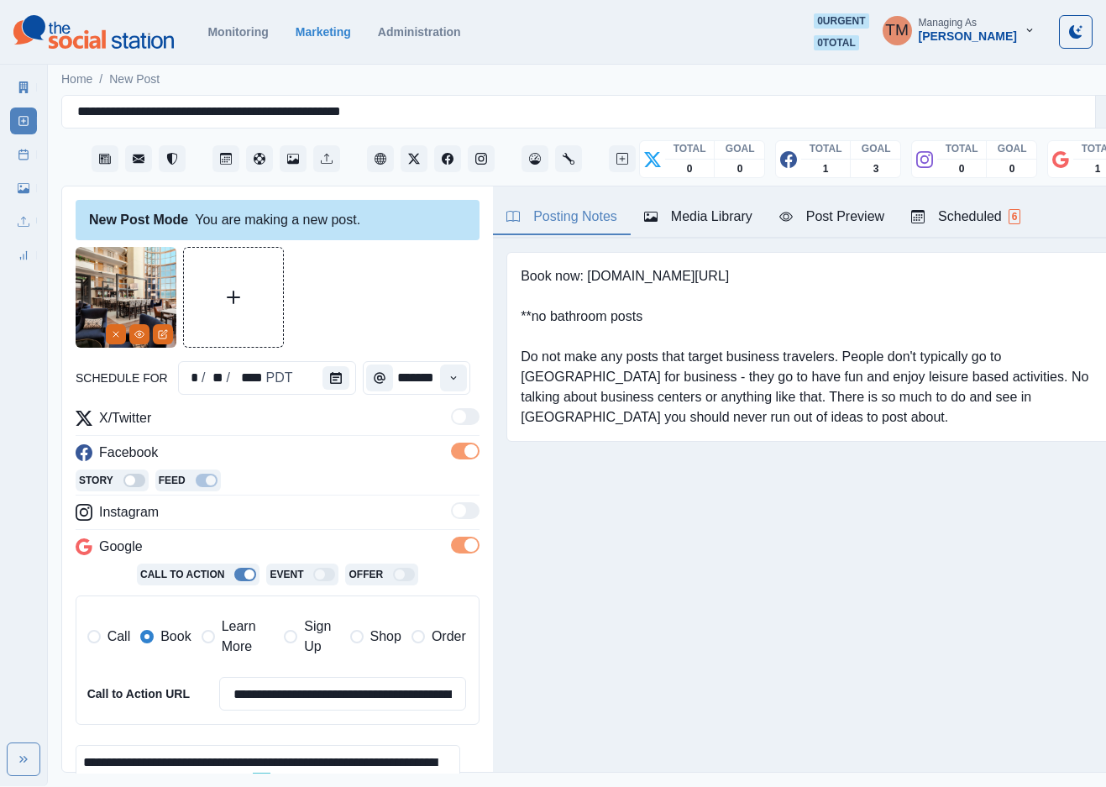
drag, startPoint x: 386, startPoint y: 296, endPoint x: 598, endPoint y: 213, distance: 227.4
click at [399, 286] on div at bounding box center [278, 297] width 404 height 101
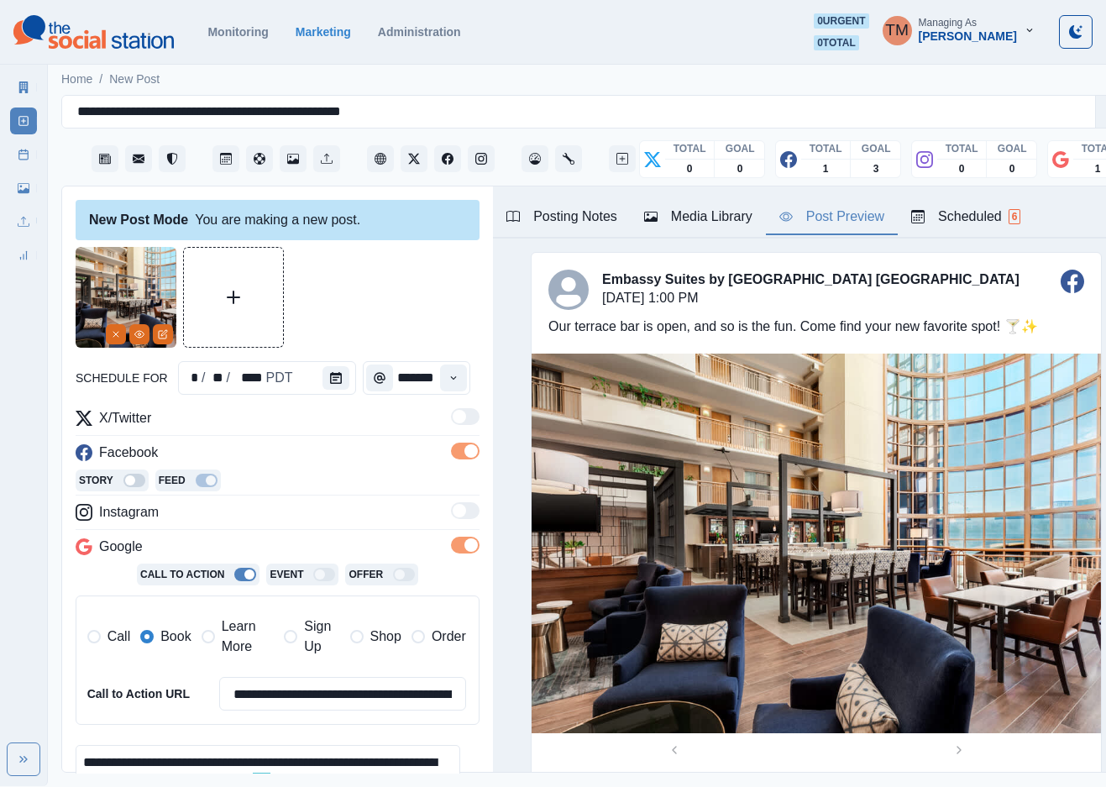
click at [858, 209] on div "Post Preview" at bounding box center [832, 217] width 105 height 20
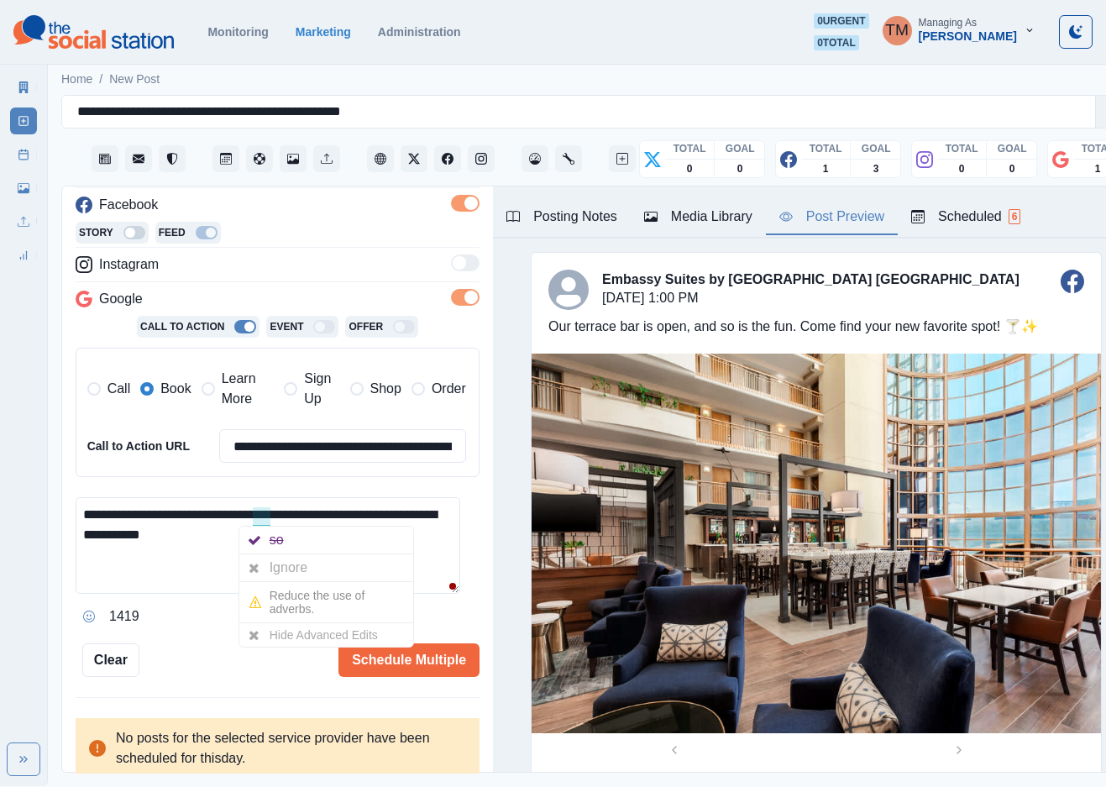
drag, startPoint x: 263, startPoint y: 552, endPoint x: 323, endPoint y: 598, distance: 75.4
click at [263, 554] on div at bounding box center [254, 567] width 30 height 27
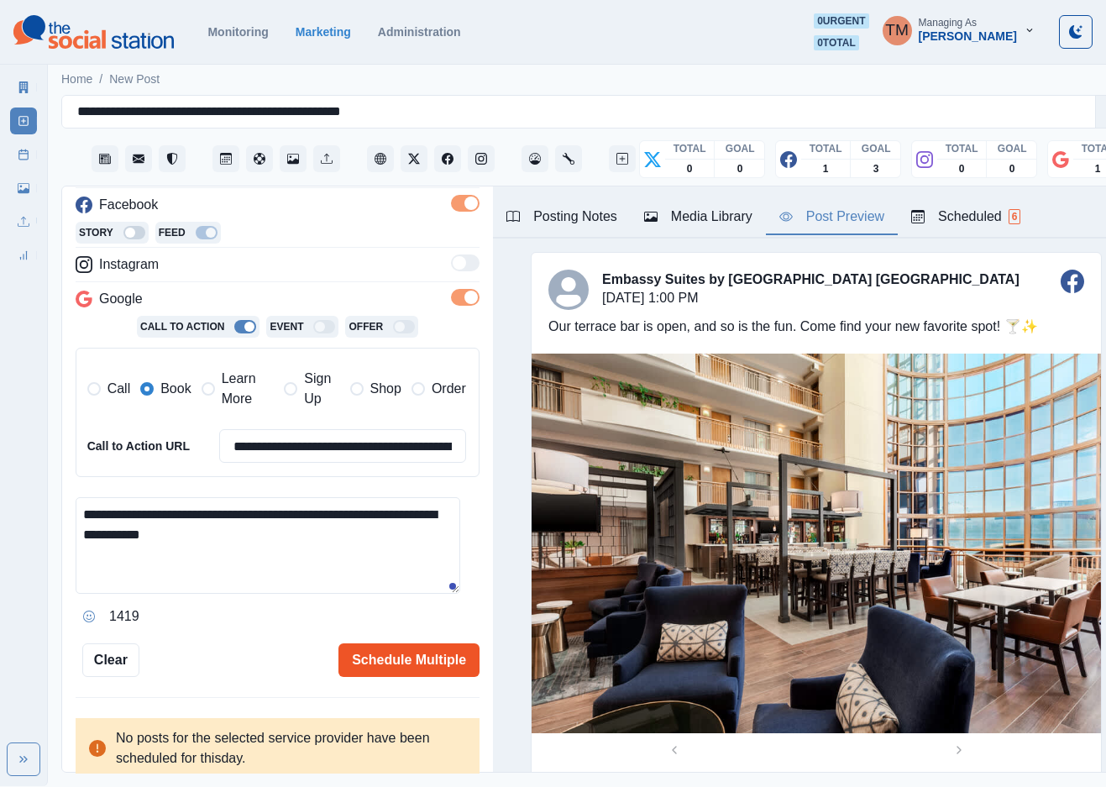
click at [406, 648] on button "Schedule Multiple" at bounding box center [409, 660] width 141 height 34
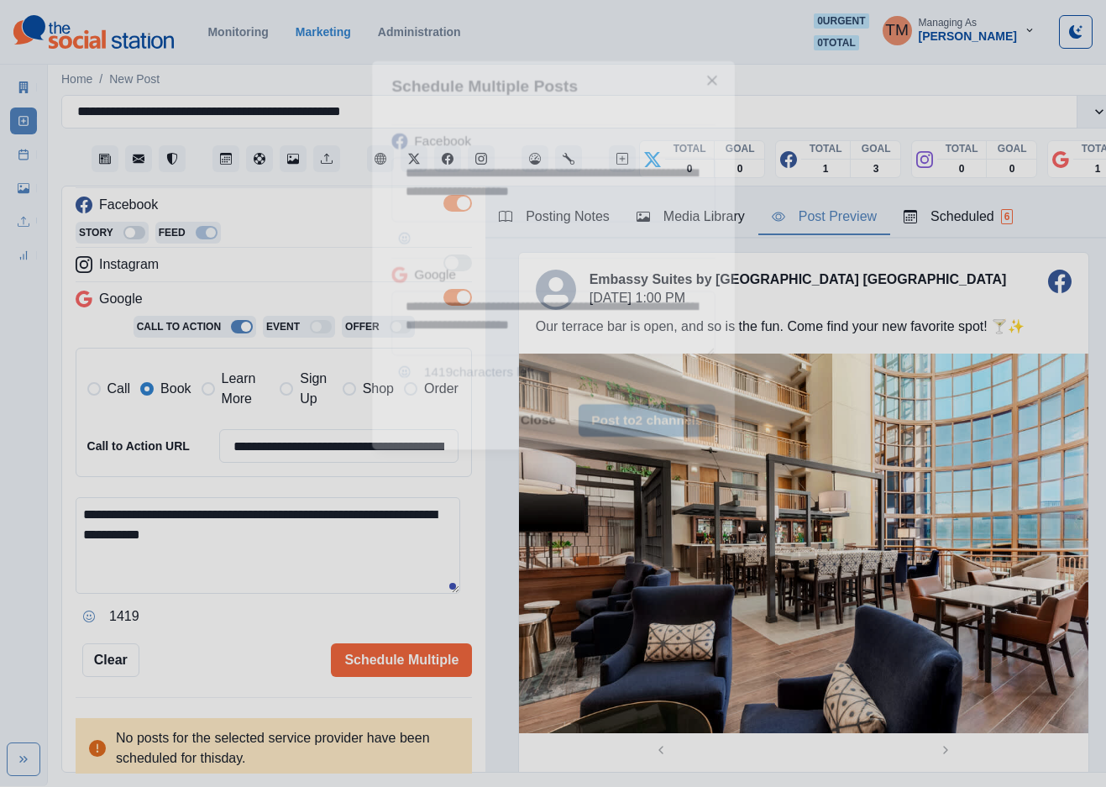
scroll to position [0, 0]
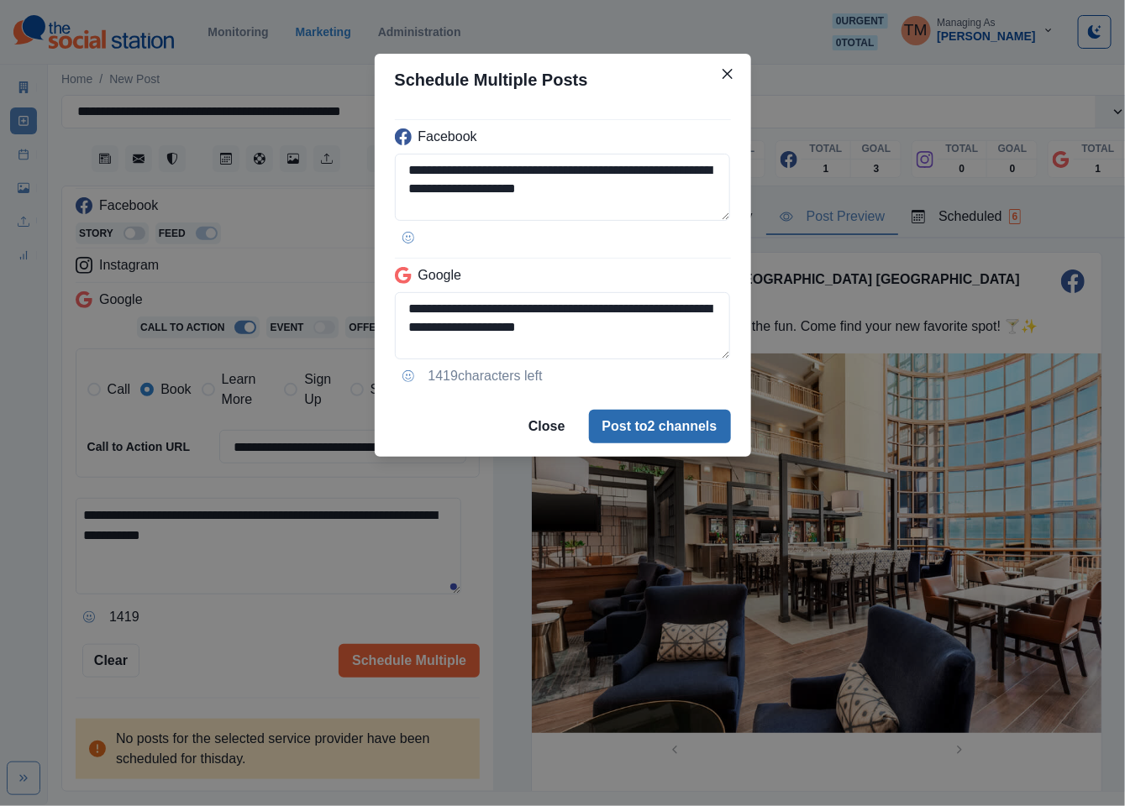
click at [661, 441] on button "Post to 2 channels" at bounding box center [660, 427] width 142 height 34
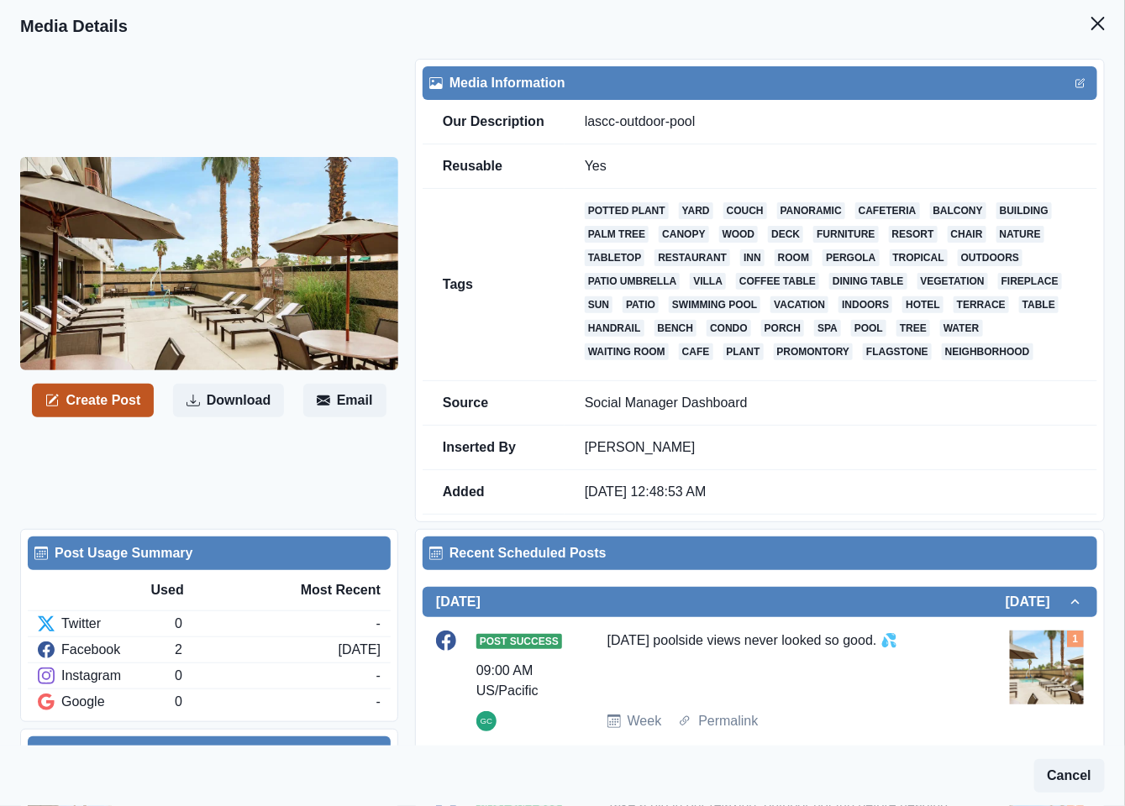
click at [107, 397] on button "Create Post" at bounding box center [93, 401] width 122 height 34
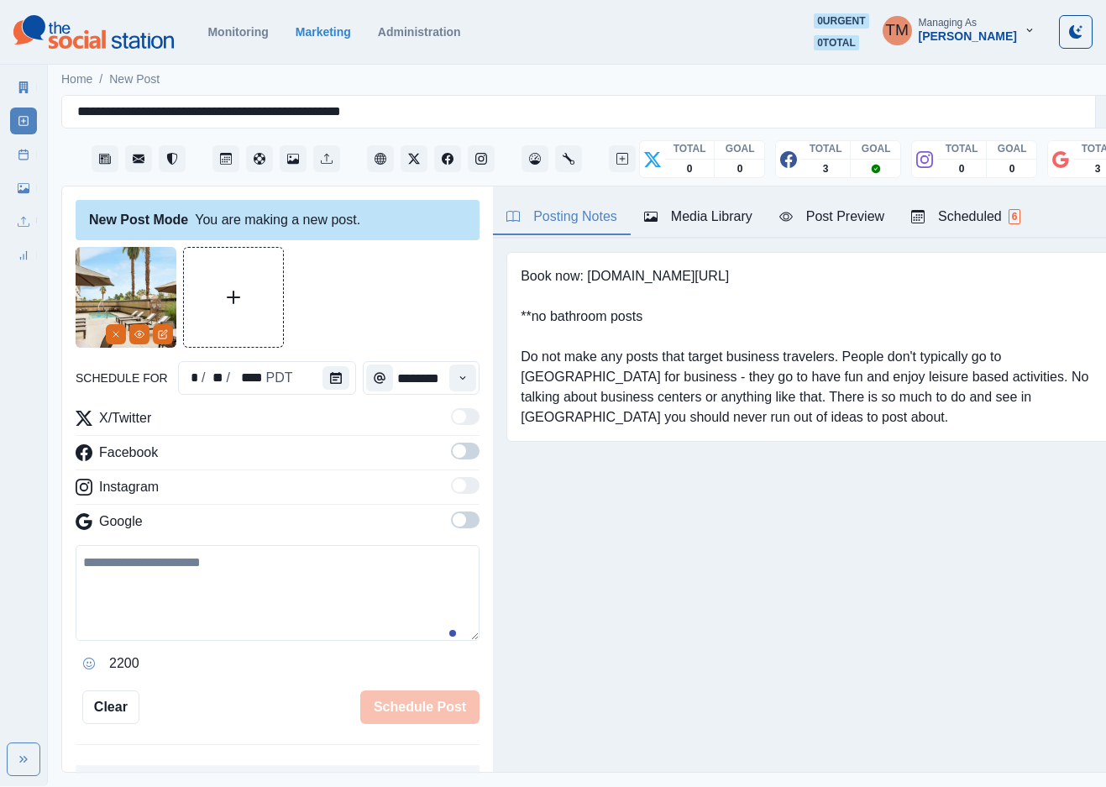
click at [270, 590] on textarea at bounding box center [278, 593] width 404 height 96
paste textarea "**********"
type textarea "**********"
click at [451, 456] on span at bounding box center [465, 451] width 29 height 17
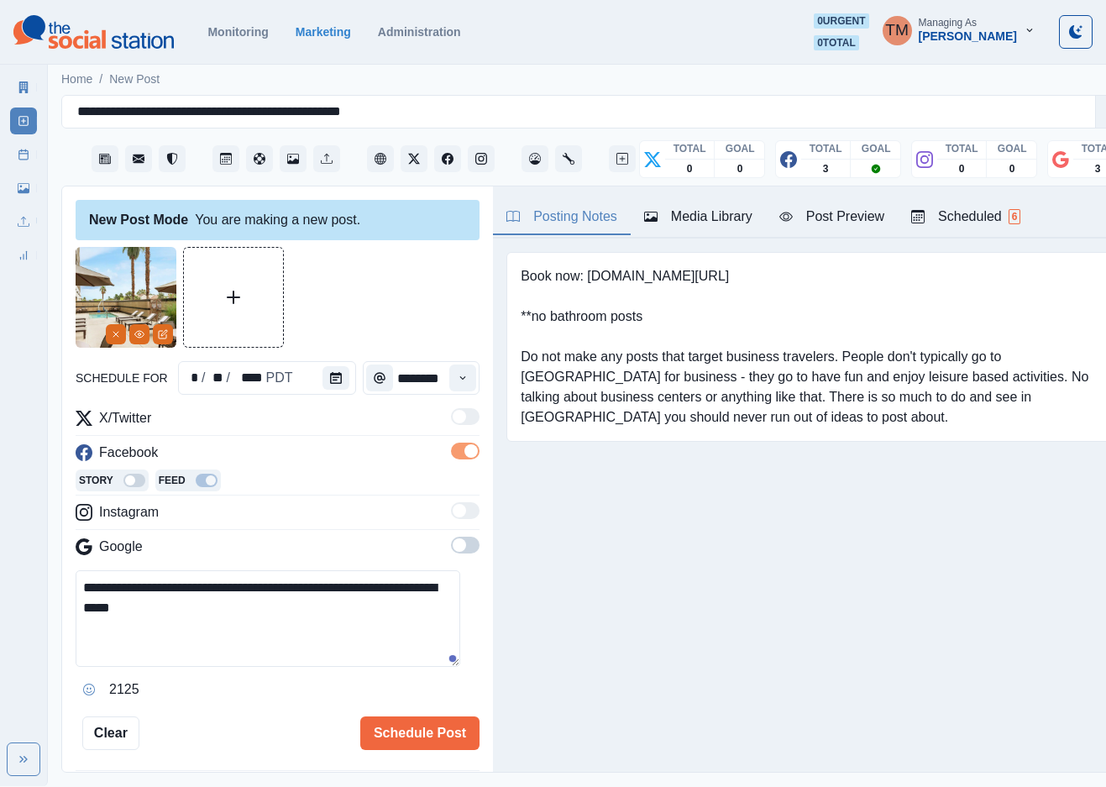
click at [454, 547] on span at bounding box center [465, 545] width 29 height 17
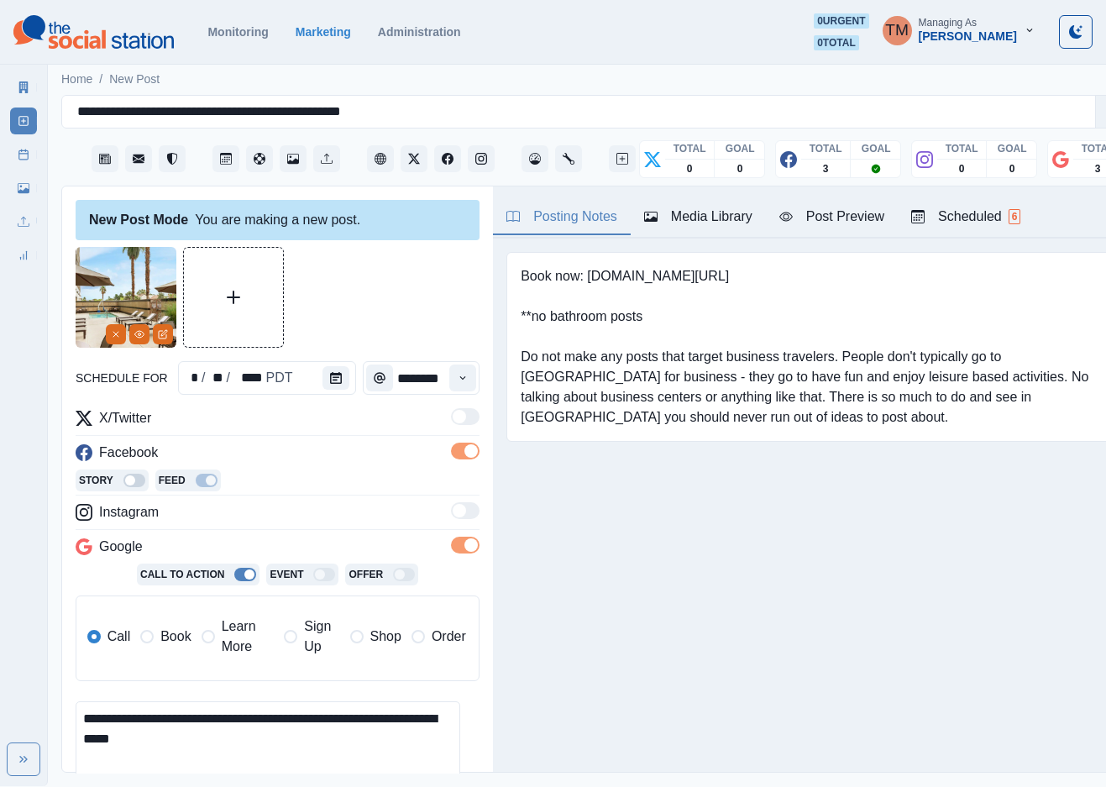
drag, startPoint x: 166, startPoint y: 635, endPoint x: 219, endPoint y: 616, distance: 56.3
click at [172, 633] on span "Book" at bounding box center [175, 637] width 30 height 20
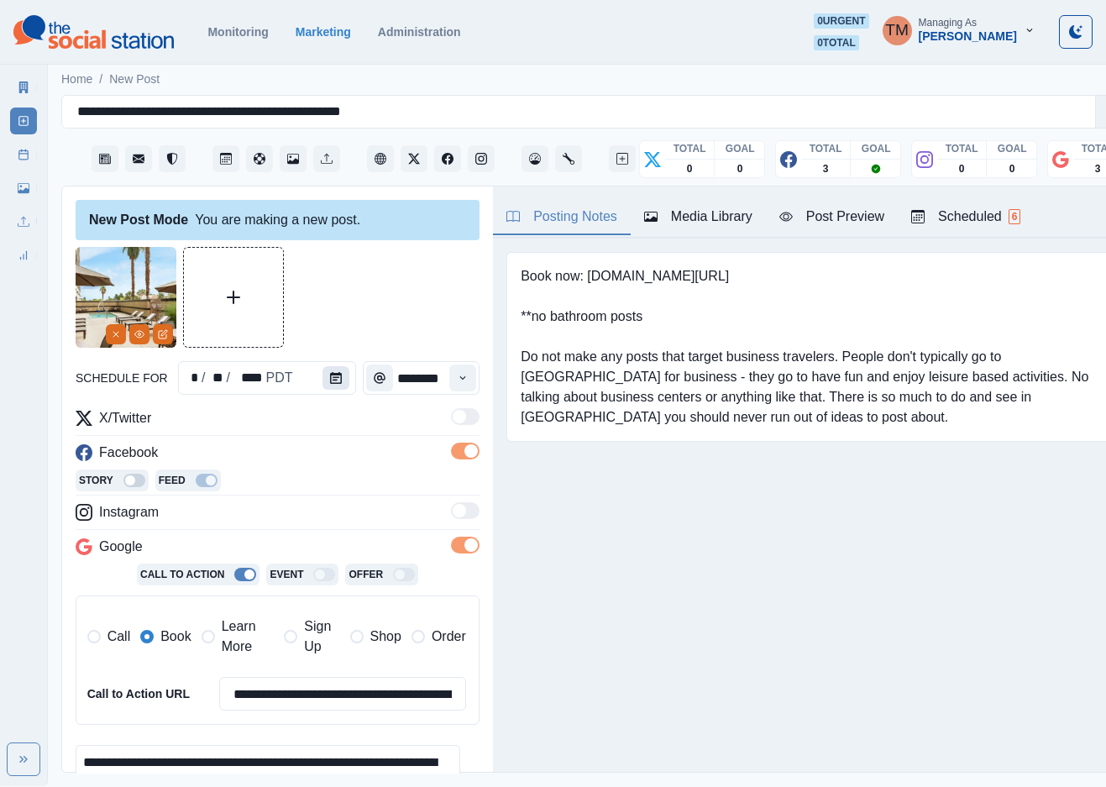
click at [330, 378] on icon "Calendar" at bounding box center [336, 378] width 12 height 12
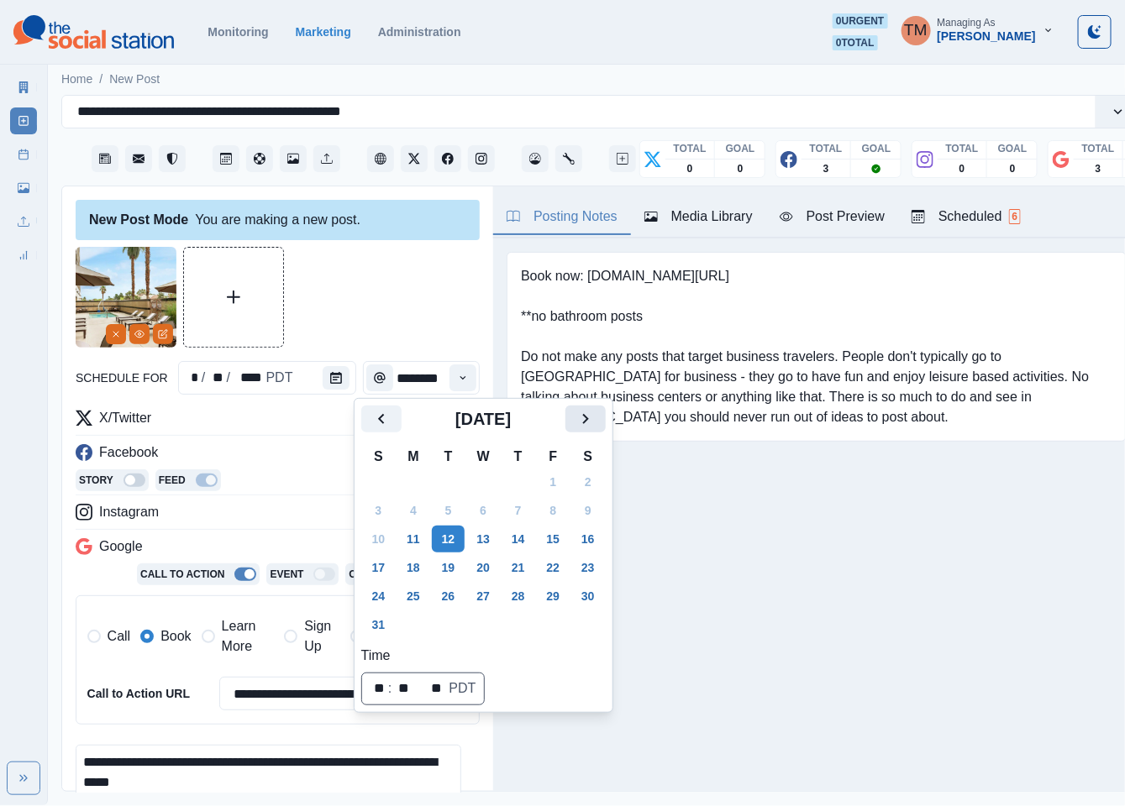
click at [590, 426] on icon "Next" at bounding box center [585, 419] width 20 height 20
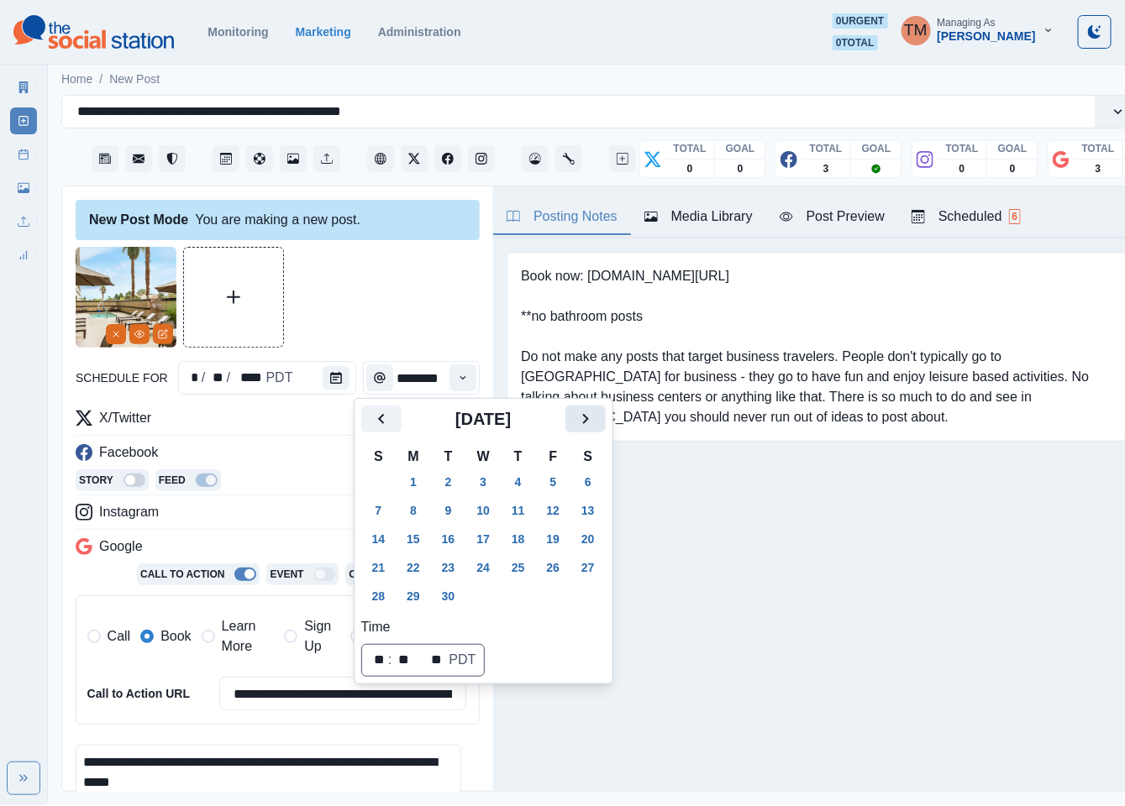
click at [590, 426] on icon "Next" at bounding box center [585, 419] width 20 height 20
click at [554, 481] on button "3" at bounding box center [554, 482] width 34 height 27
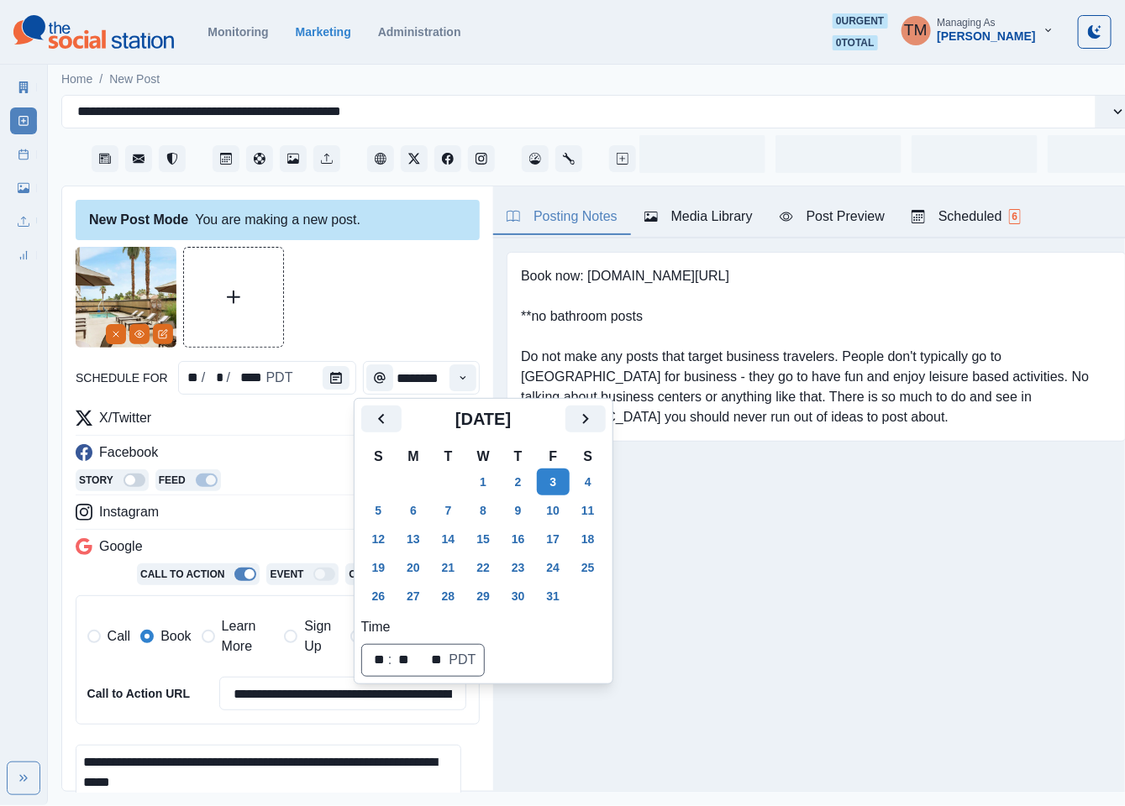
click at [358, 318] on div at bounding box center [278, 297] width 404 height 101
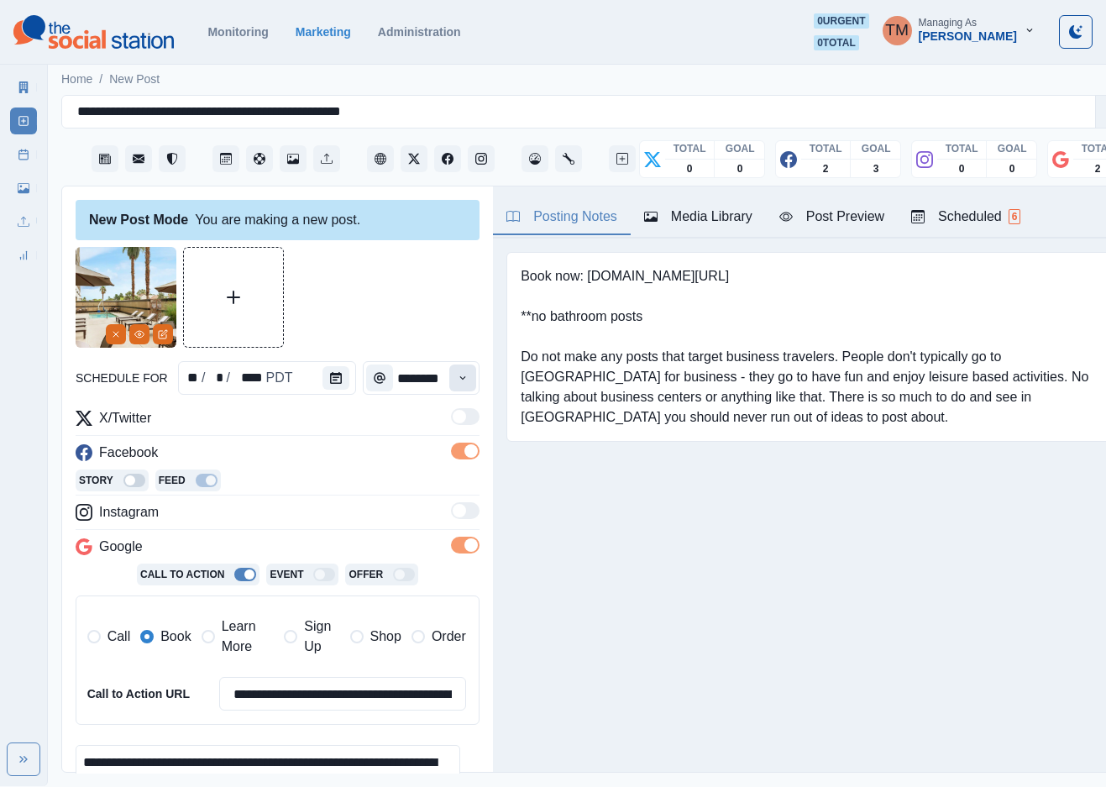
click at [457, 379] on icon "Time" at bounding box center [463, 378] width 12 height 12
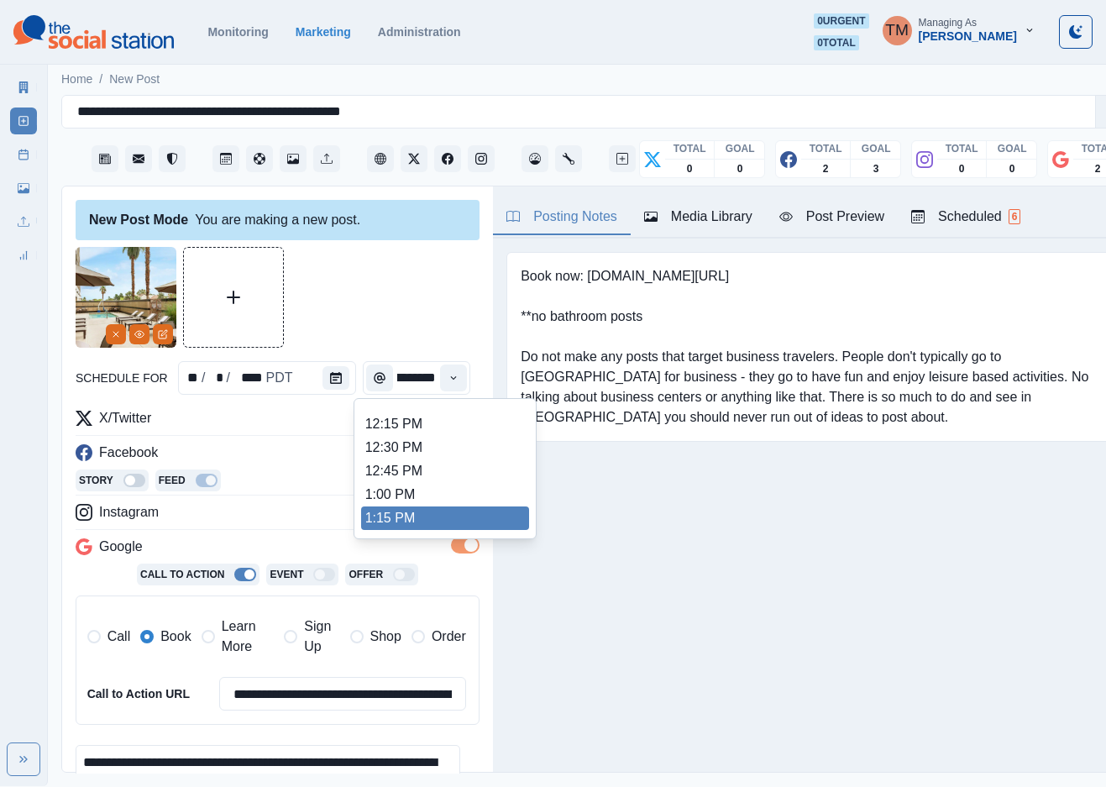
scroll to position [517, 0]
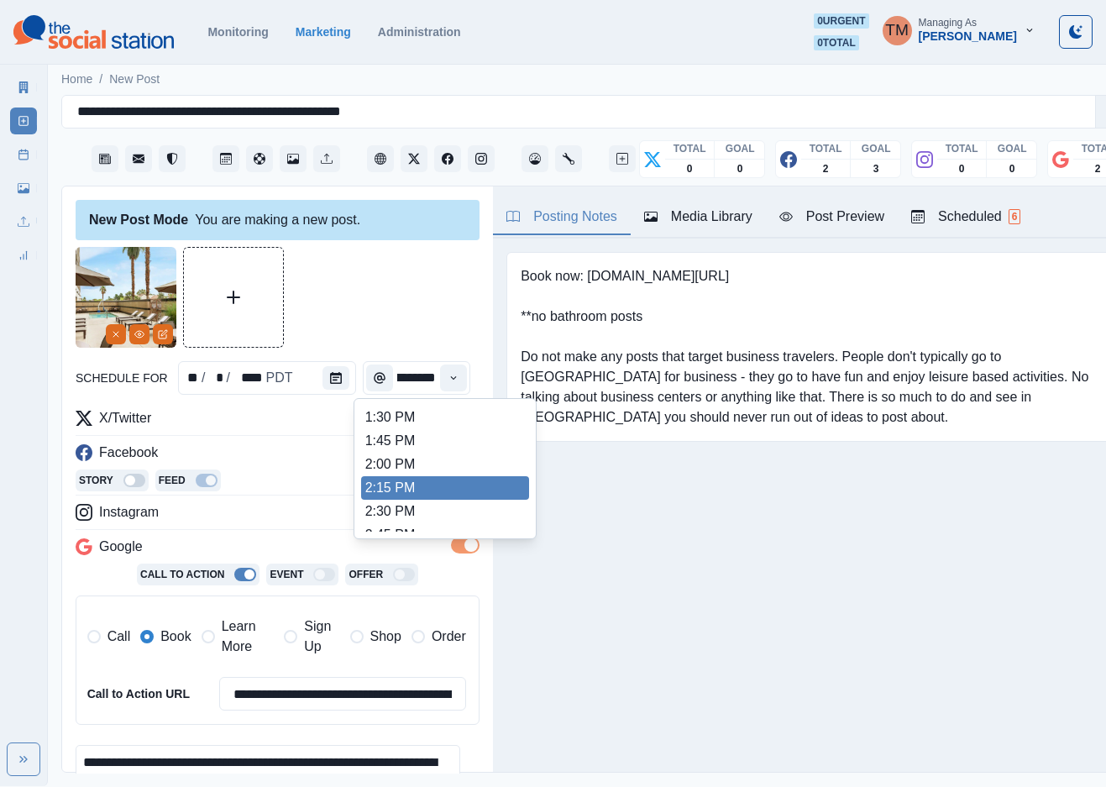
click at [386, 496] on li "2:15 PM" at bounding box center [445, 488] width 168 height 24
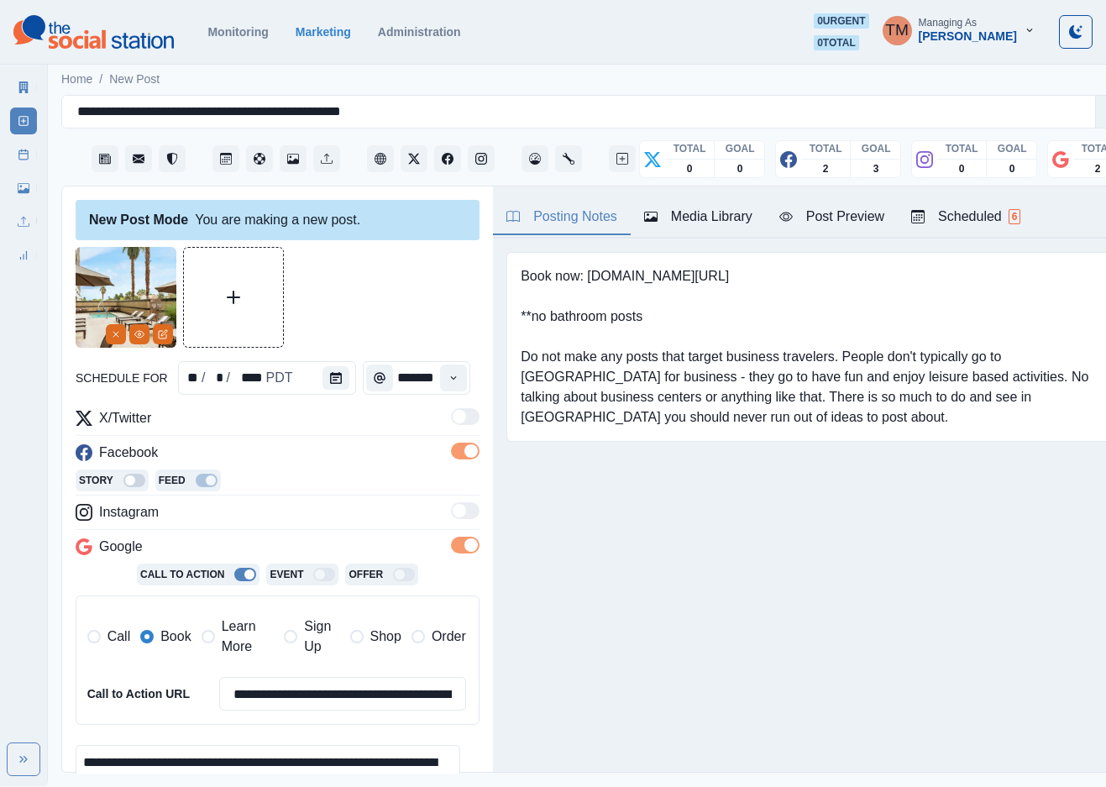
type input "*******"
click at [412, 308] on div at bounding box center [278, 297] width 404 height 101
click at [830, 224] on div "Post Preview" at bounding box center [832, 217] width 105 height 20
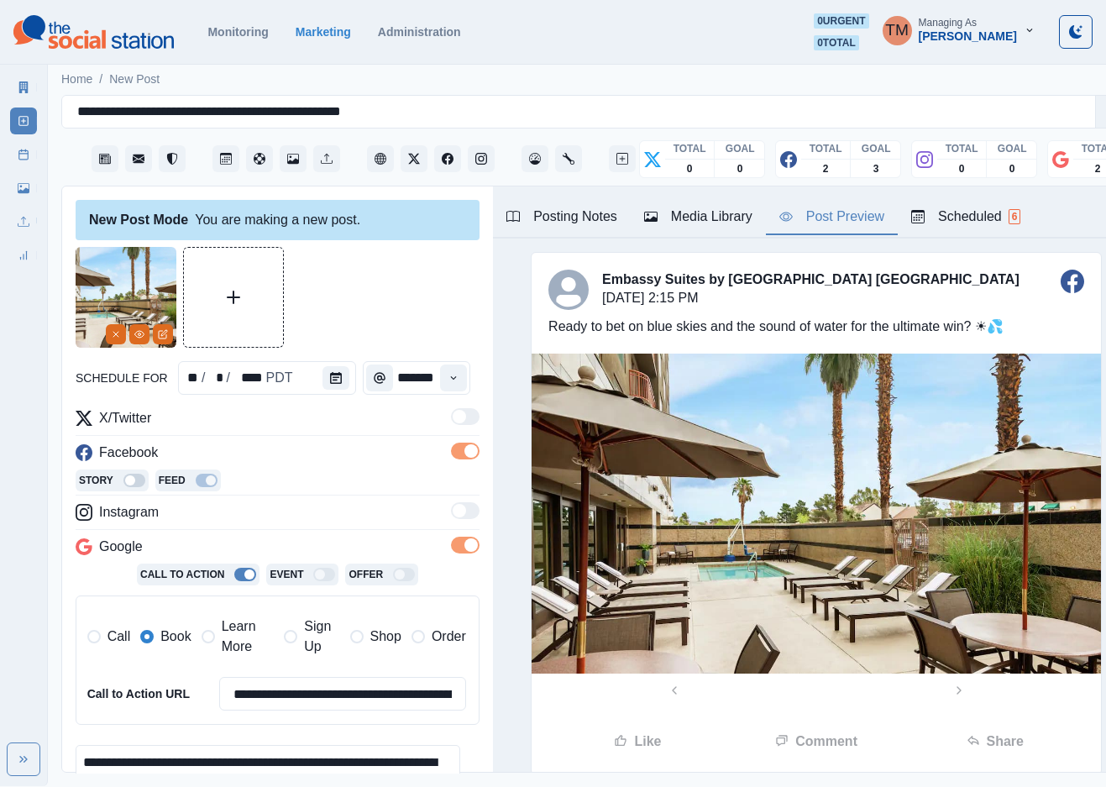
scroll to position [248, 0]
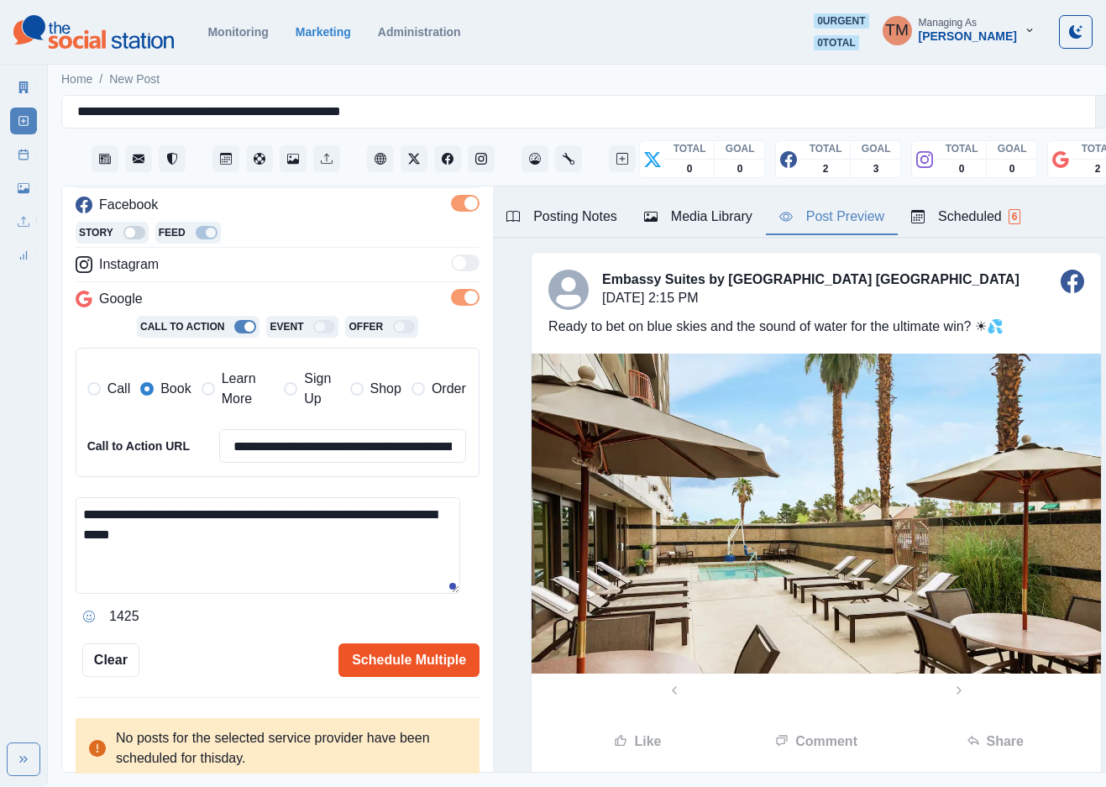
click at [391, 666] on button "Schedule Multiple" at bounding box center [409, 660] width 141 height 34
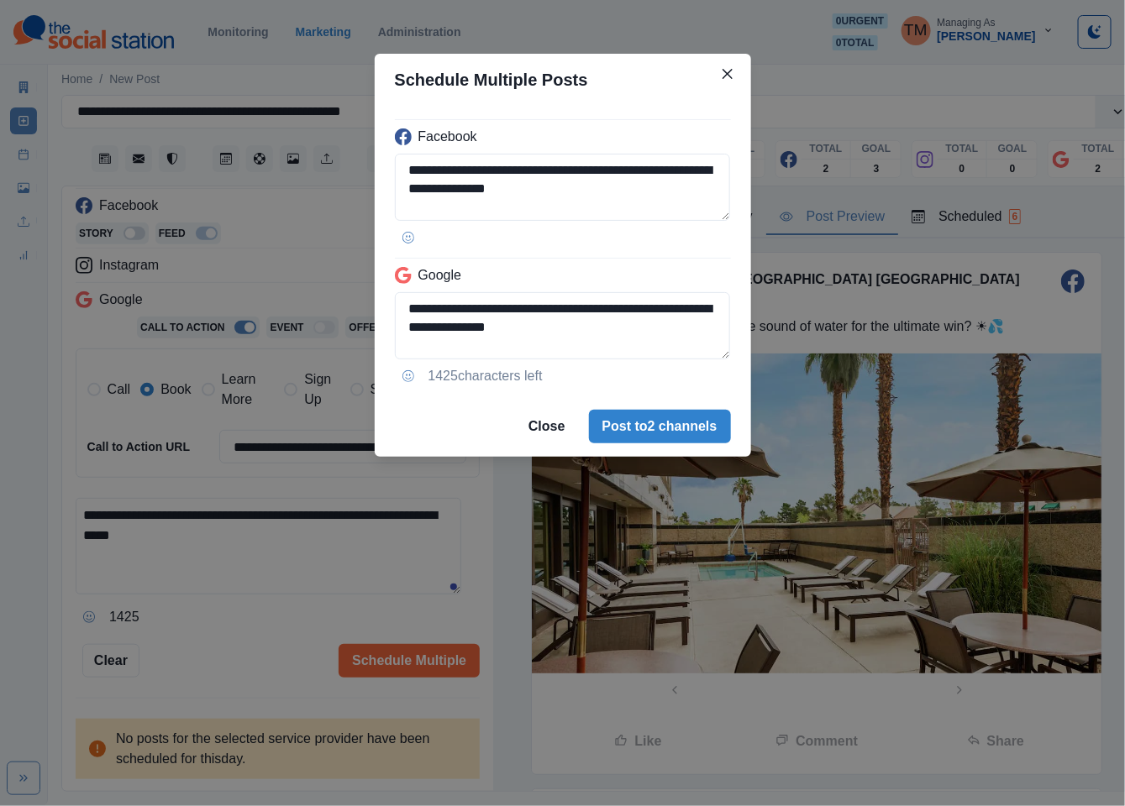
drag, startPoint x: 688, startPoint y: 427, endPoint x: 195, endPoint y: 616, distance: 528.1
click at [195, 616] on div "**********" at bounding box center [562, 403] width 1125 height 806
drag, startPoint x: 186, startPoint y: 626, endPoint x: 683, endPoint y: 565, distance: 500.1
click at [187, 626] on div "**********" at bounding box center [562, 403] width 1125 height 806
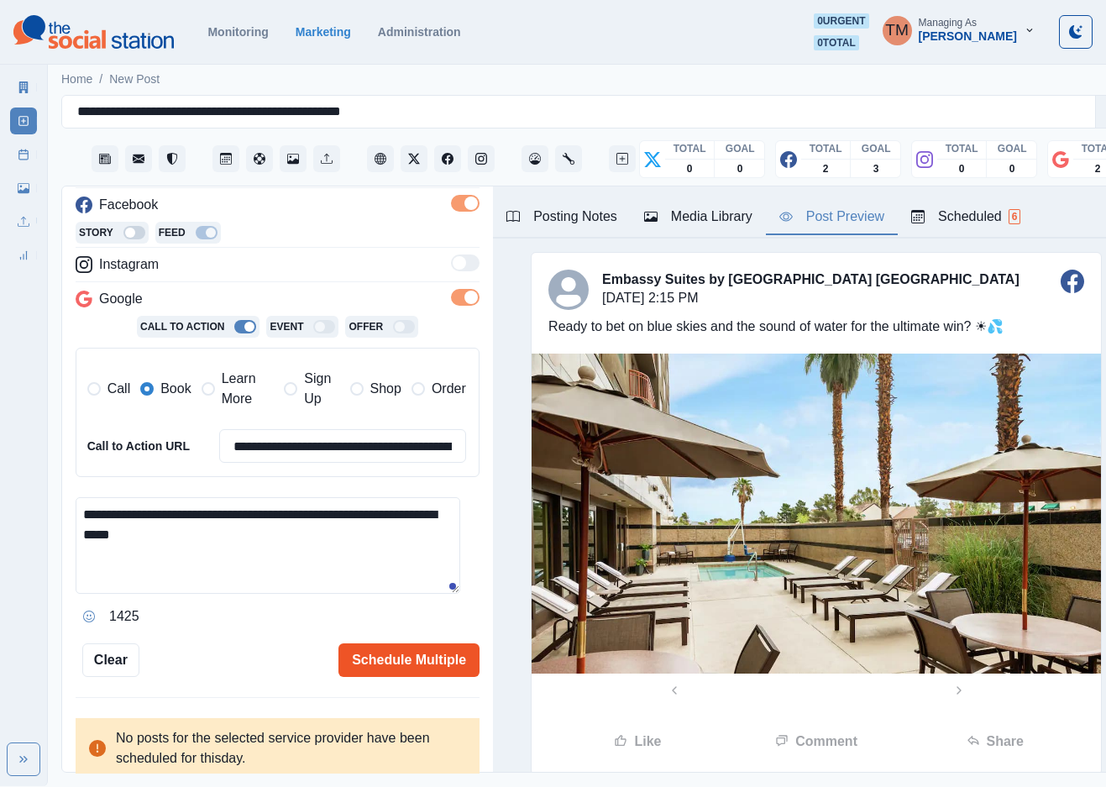
click at [407, 660] on button "Schedule Multiple" at bounding box center [409, 660] width 141 height 34
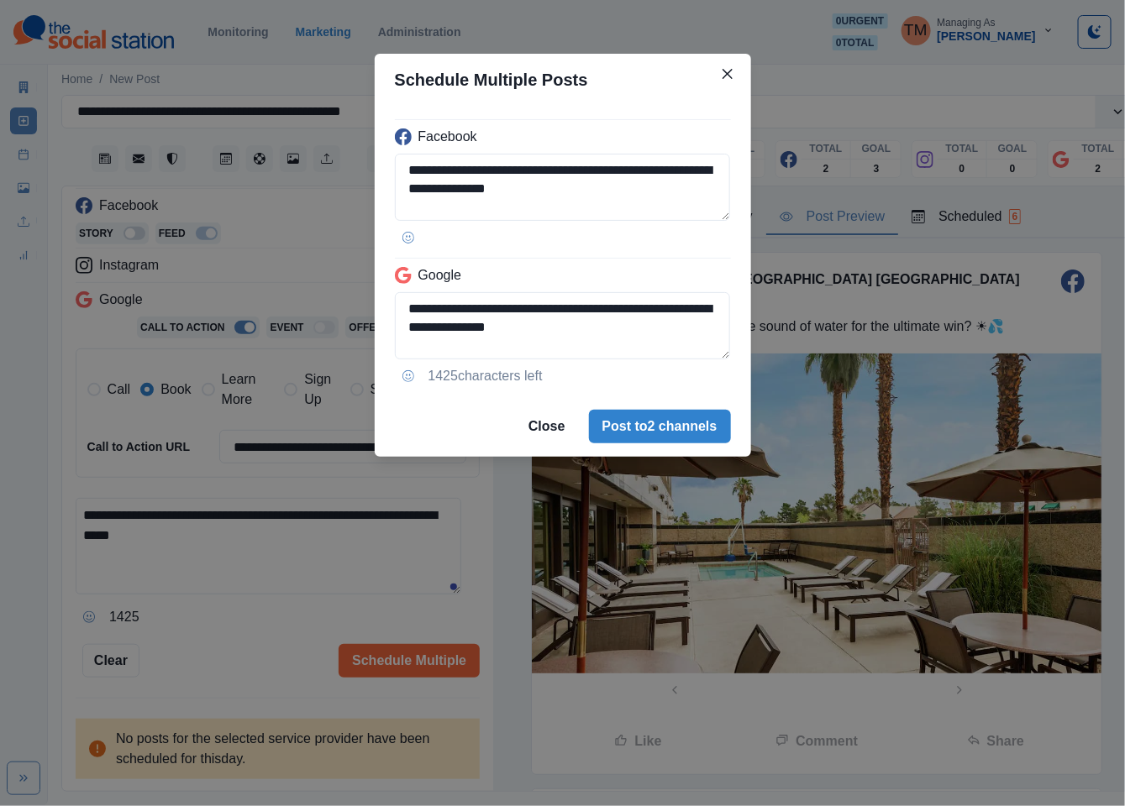
click at [648, 447] on footer "Close Post to 2 channels" at bounding box center [563, 427] width 376 height 60
drag, startPoint x: 633, startPoint y: 434, endPoint x: 587, endPoint y: 376, distance: 73.6
click at [633, 434] on button "Post to 2 channels" at bounding box center [660, 427] width 142 height 34
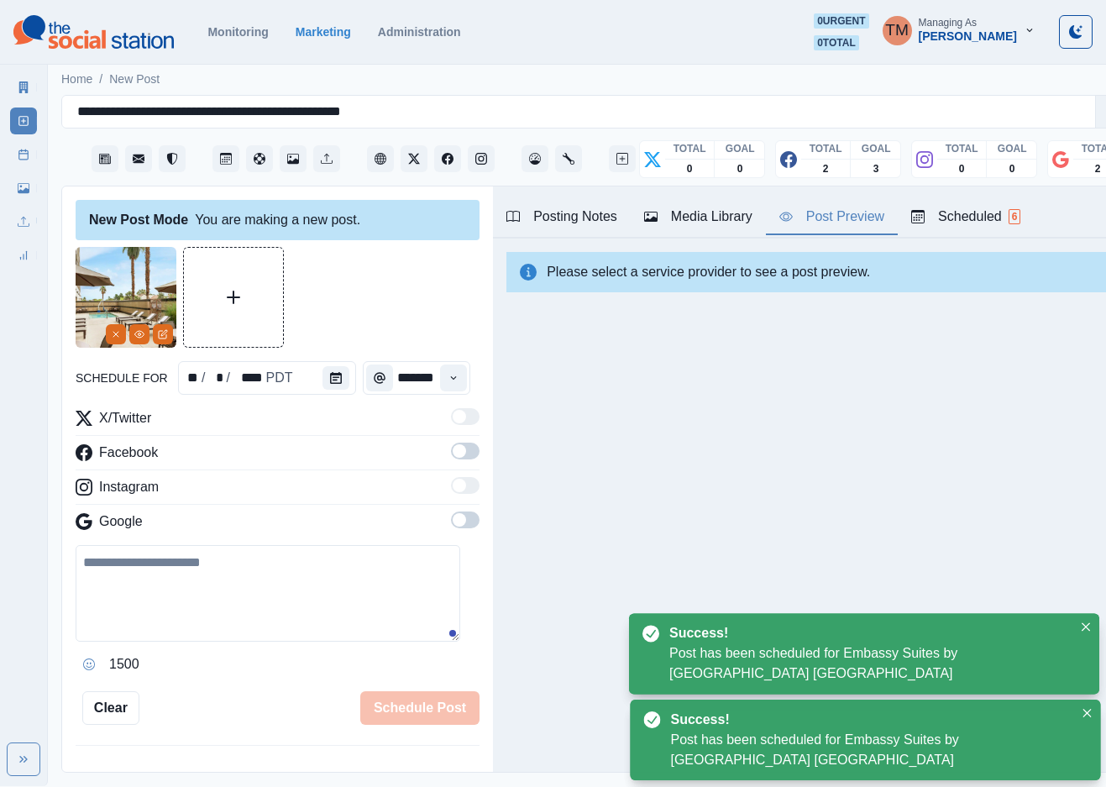
scroll to position [0, 0]
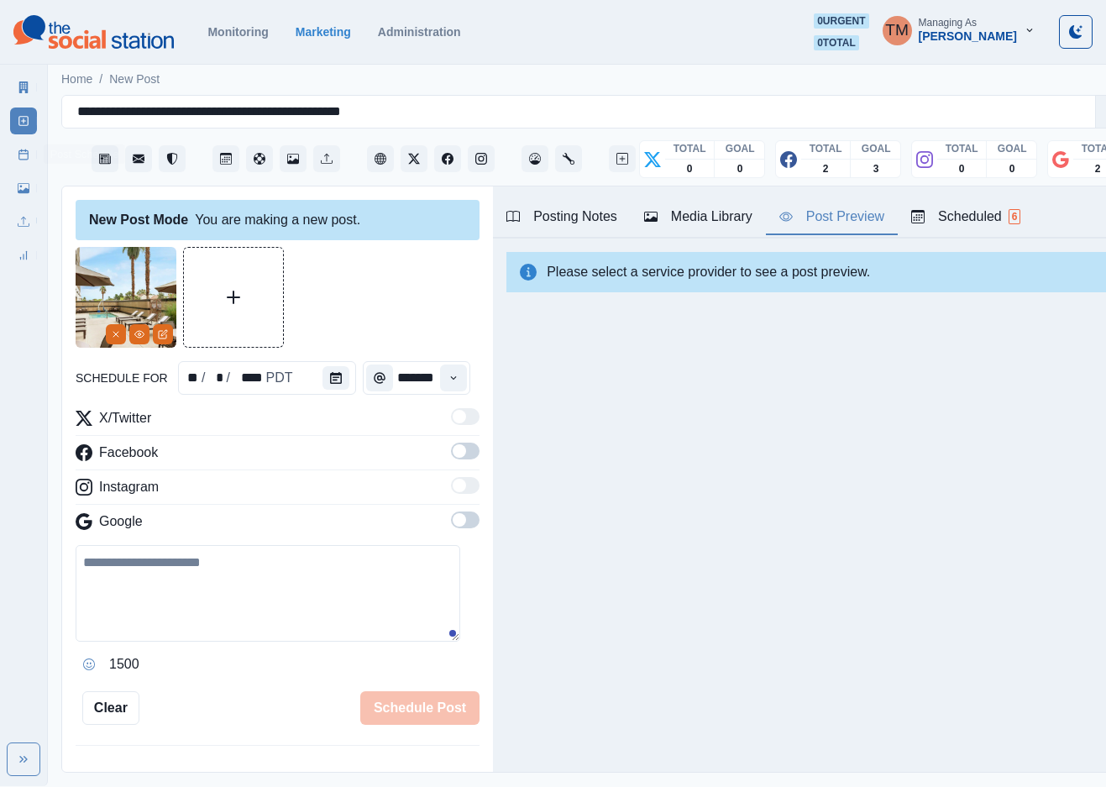
click at [21, 160] on icon at bounding box center [24, 155] width 12 height 12
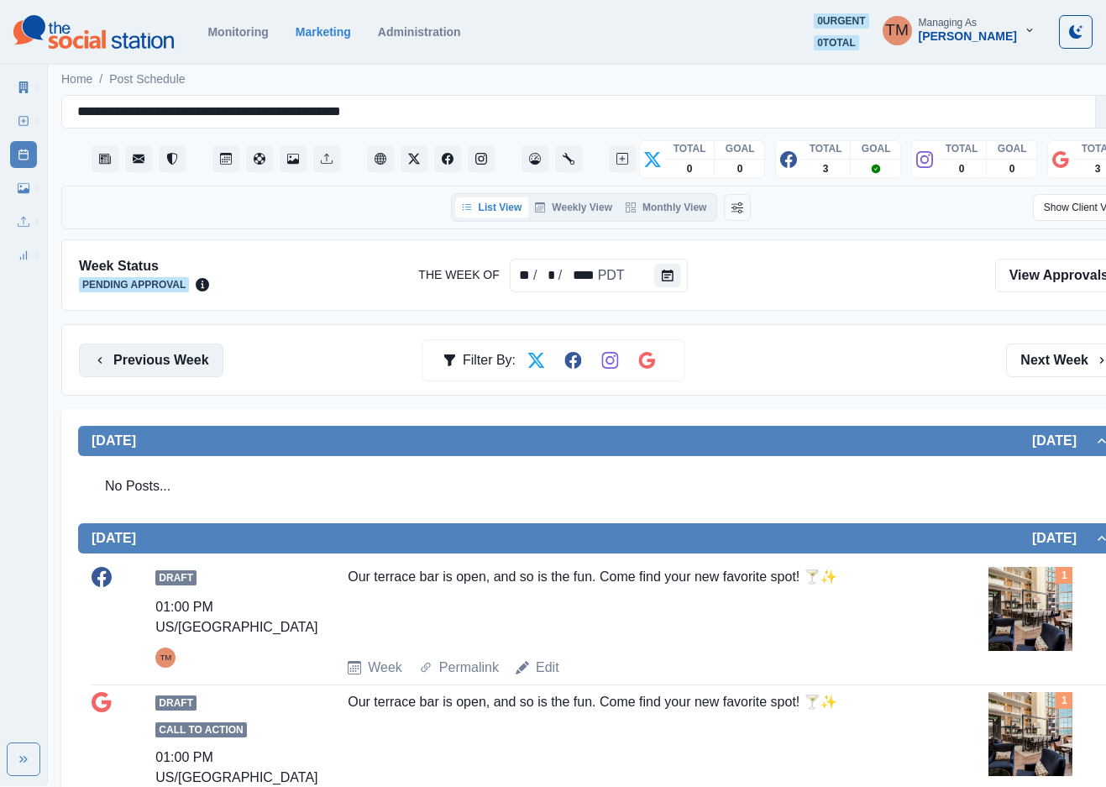
click at [112, 368] on button "Previous Week" at bounding box center [151, 361] width 144 height 34
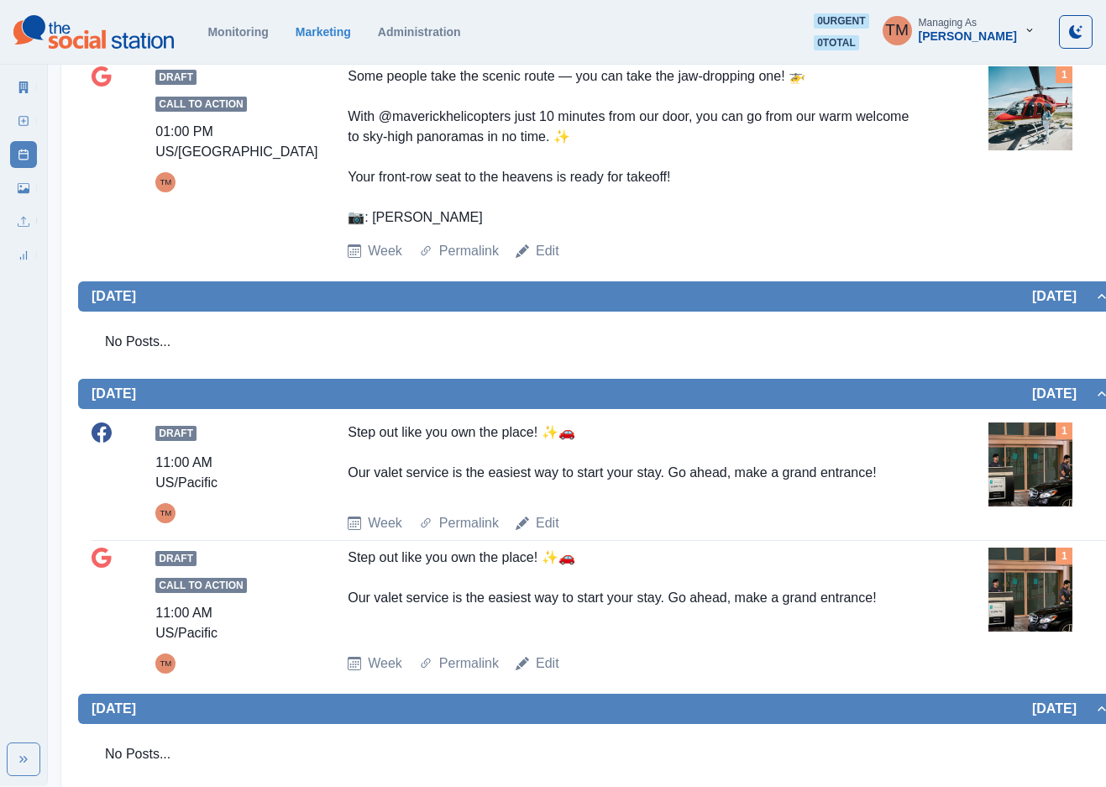
scroll to position [378, 0]
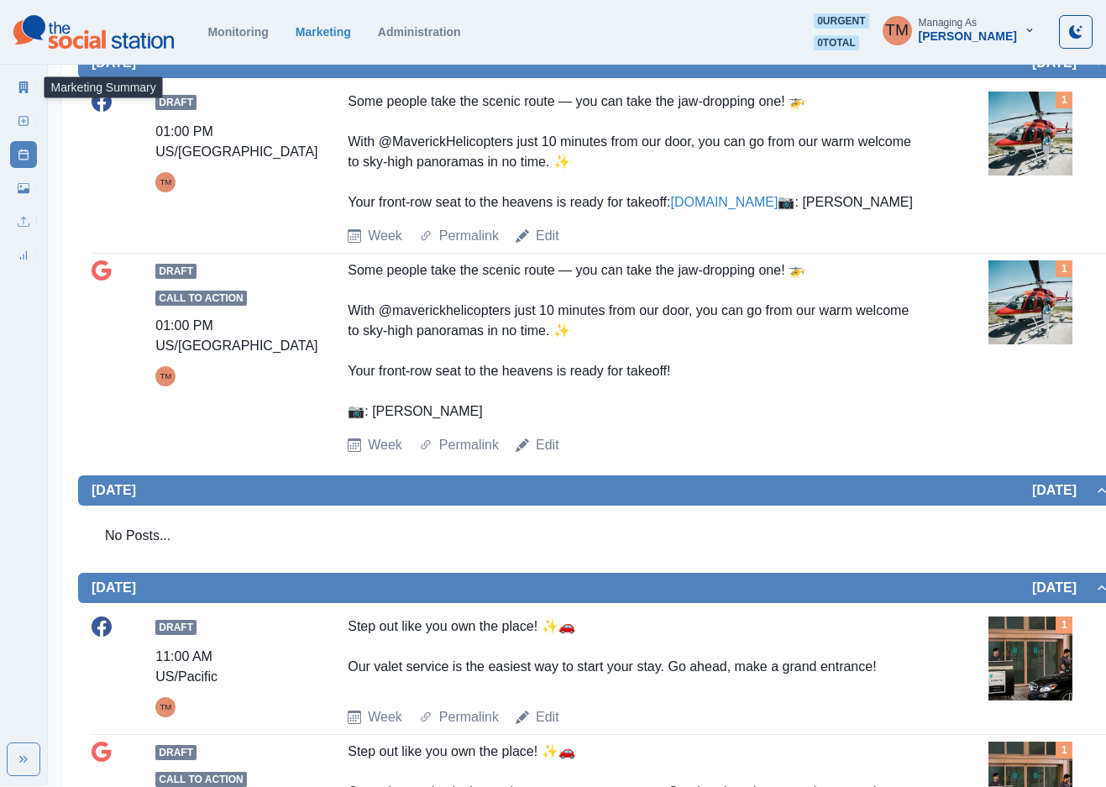
click at [29, 98] on link "Marketing Summary" at bounding box center [23, 87] width 27 height 27
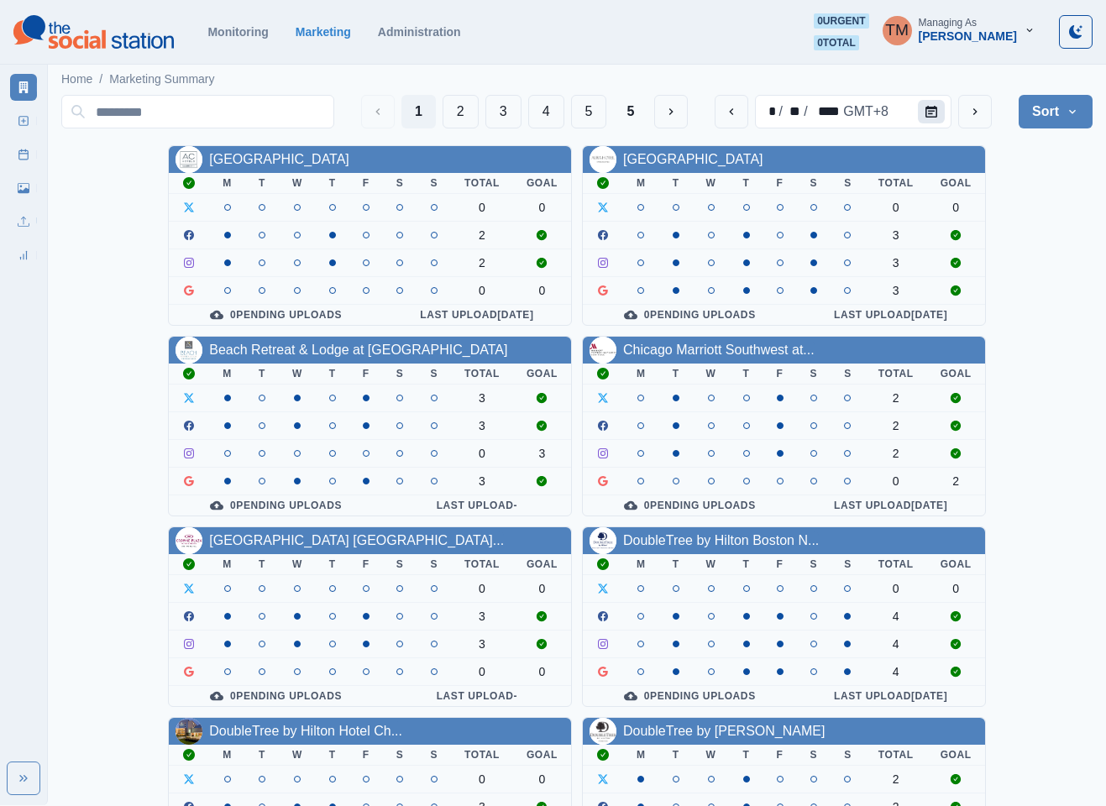
click at [932, 107] on icon "Calendar" at bounding box center [932, 112] width 12 height 12
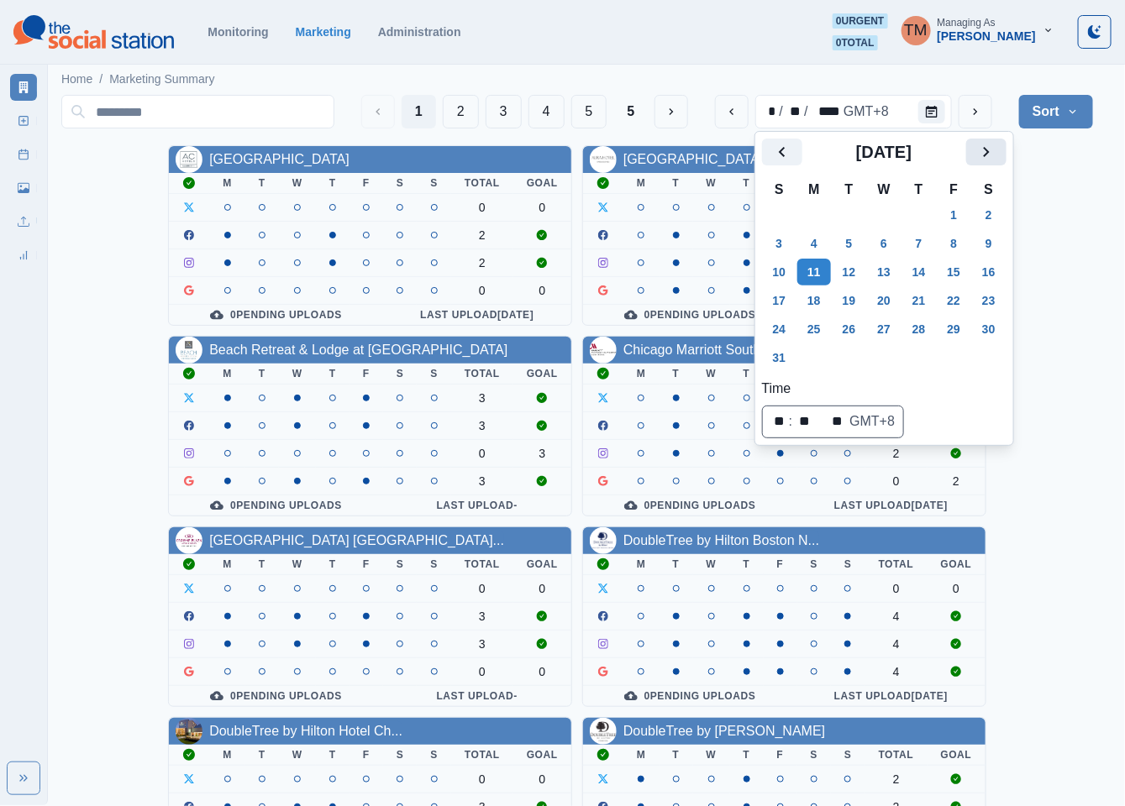
click at [984, 156] on icon "Next" at bounding box center [986, 152] width 6 height 10
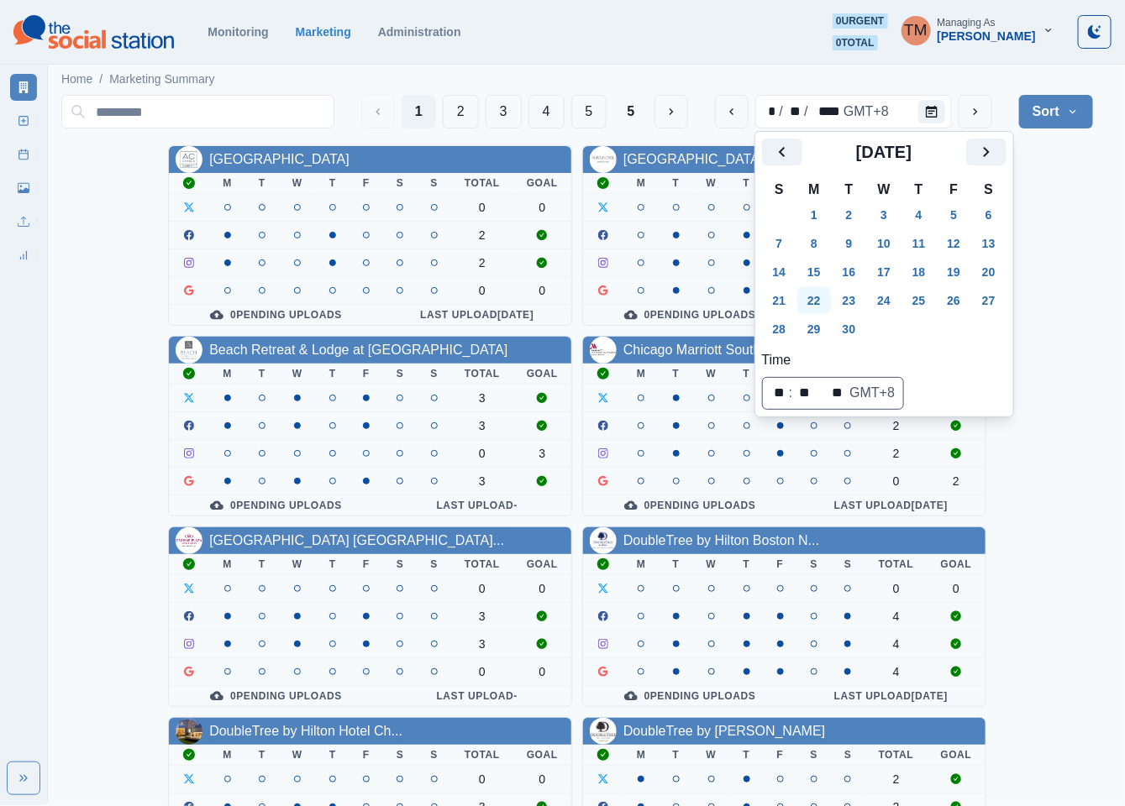
click at [804, 302] on button "22" at bounding box center [814, 300] width 34 height 27
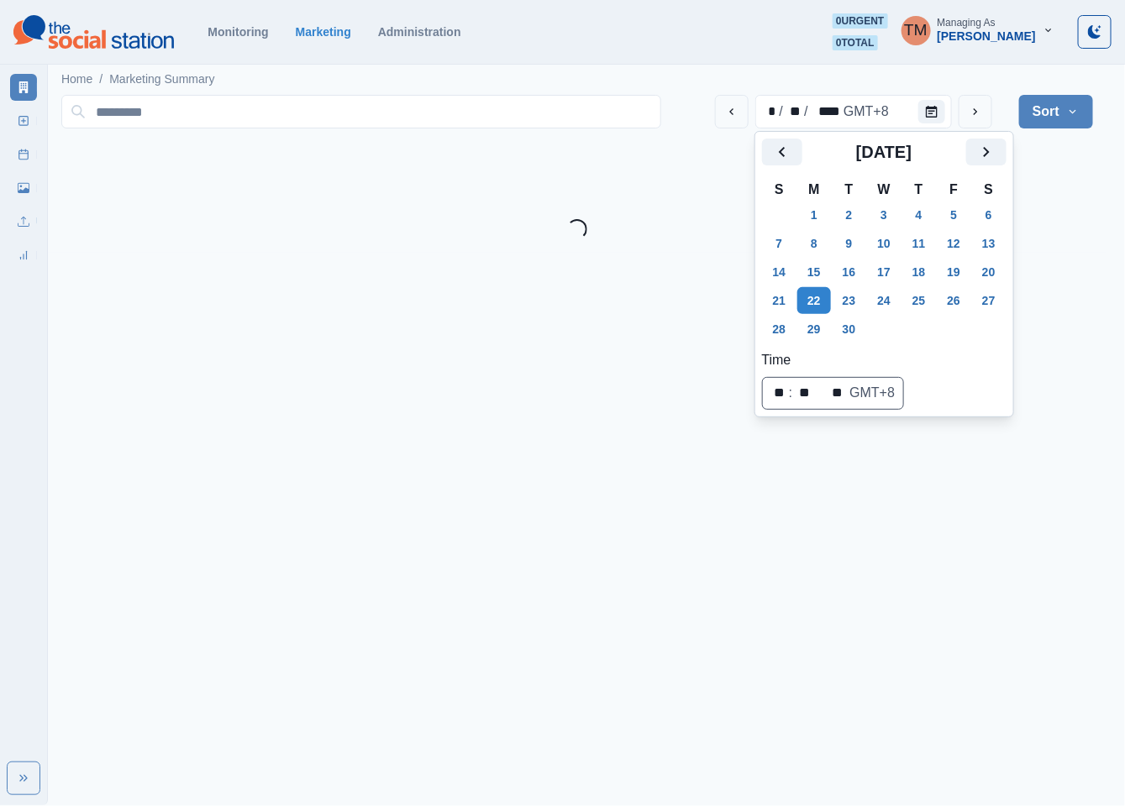
click at [1056, 239] on main "Home / Marketing Summary * / ** / **** GMT+8 Sort Client Name Uploads Pending P…" at bounding box center [577, 156] width 1058 height 192
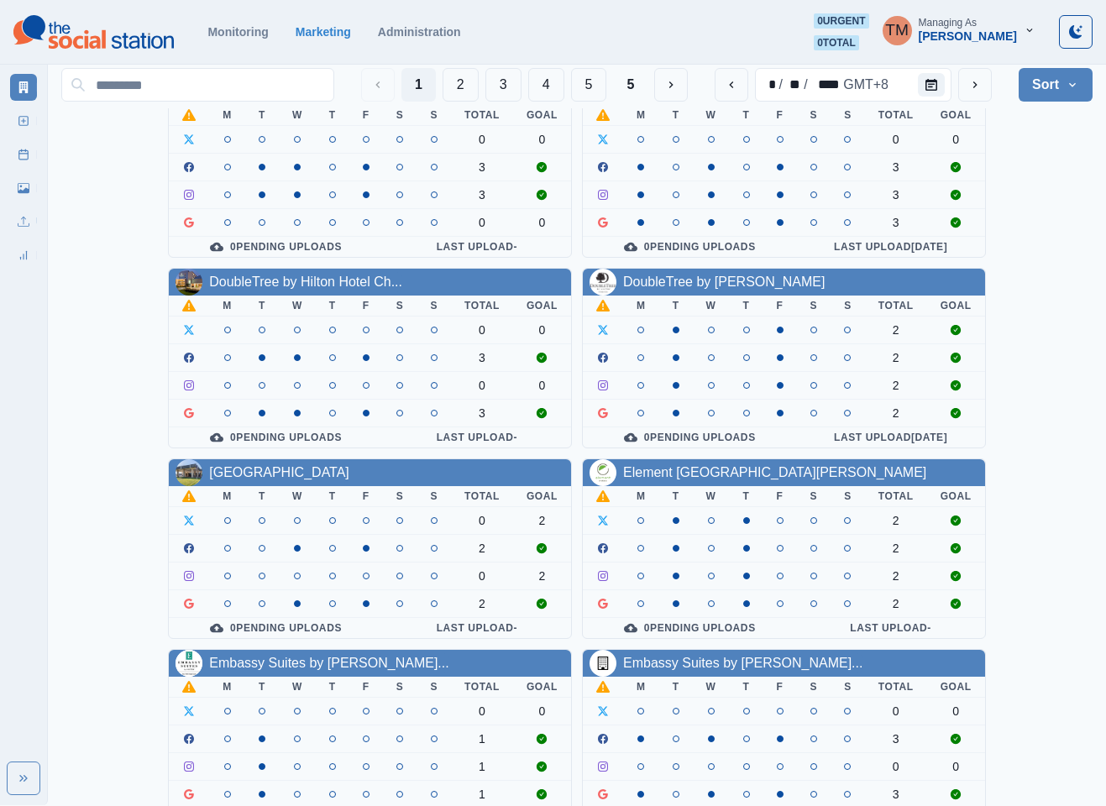
scroll to position [504, 0]
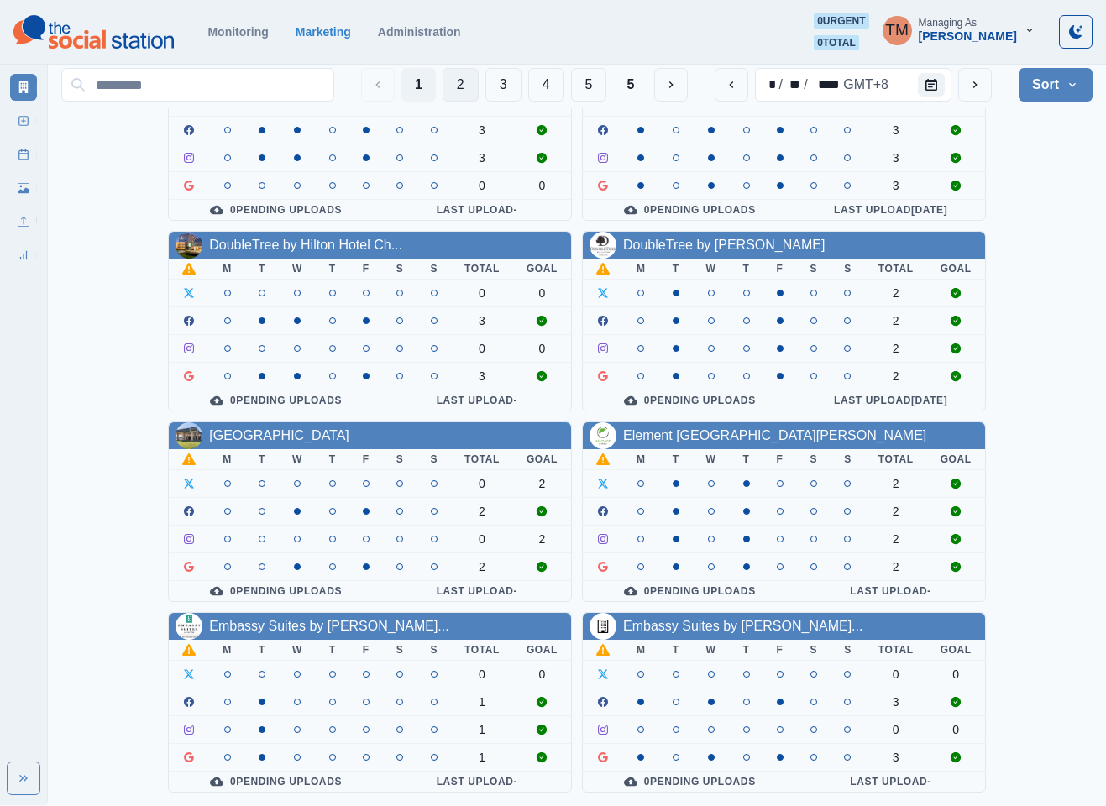
click at [449, 88] on button "2" at bounding box center [461, 85] width 36 height 34
